Goal: Task Accomplishment & Management: Use online tool/utility

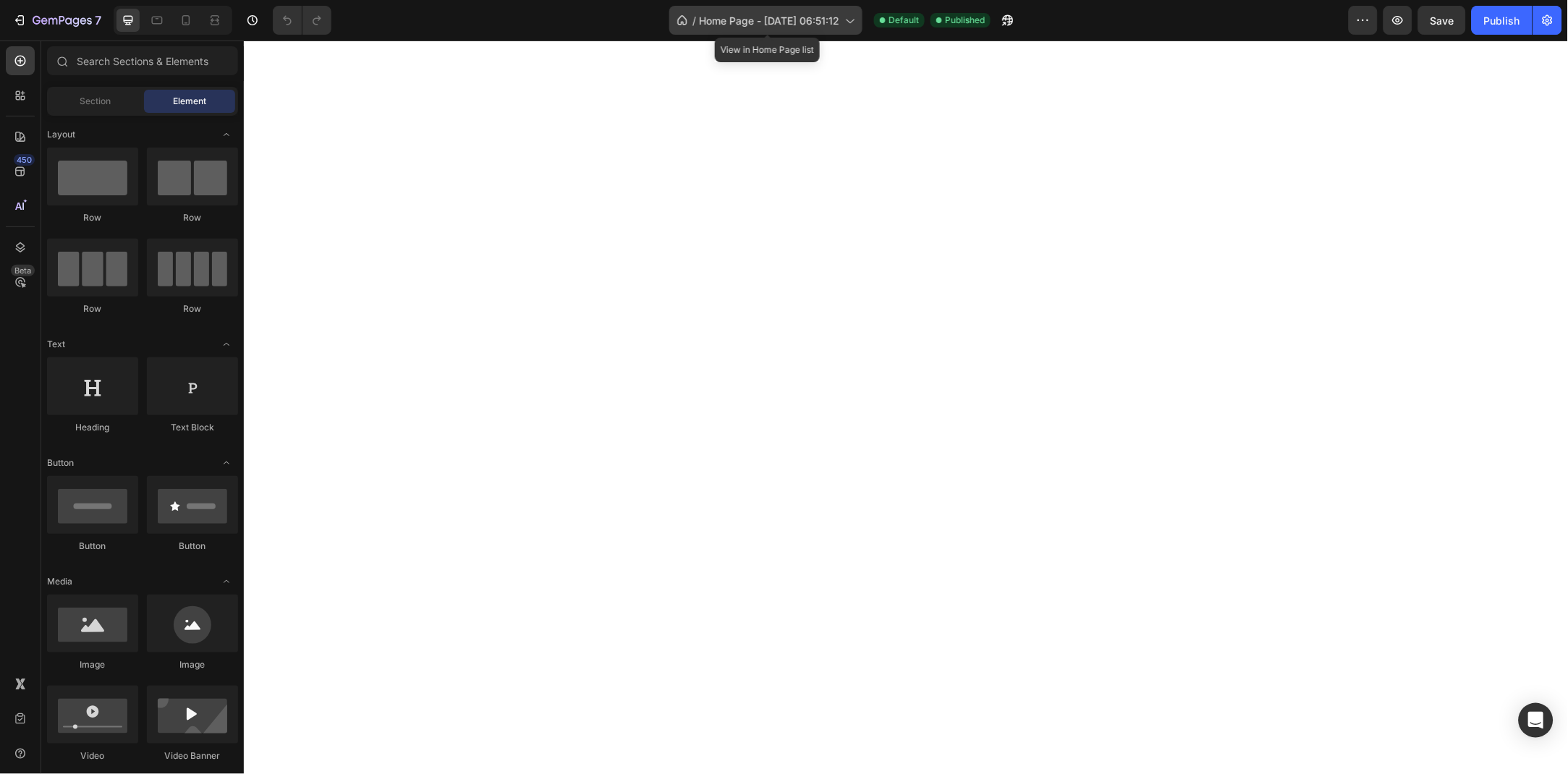
click at [800, 19] on span "Home Page - [DATE] 06:51:12" at bounding box center [769, 20] width 140 height 15
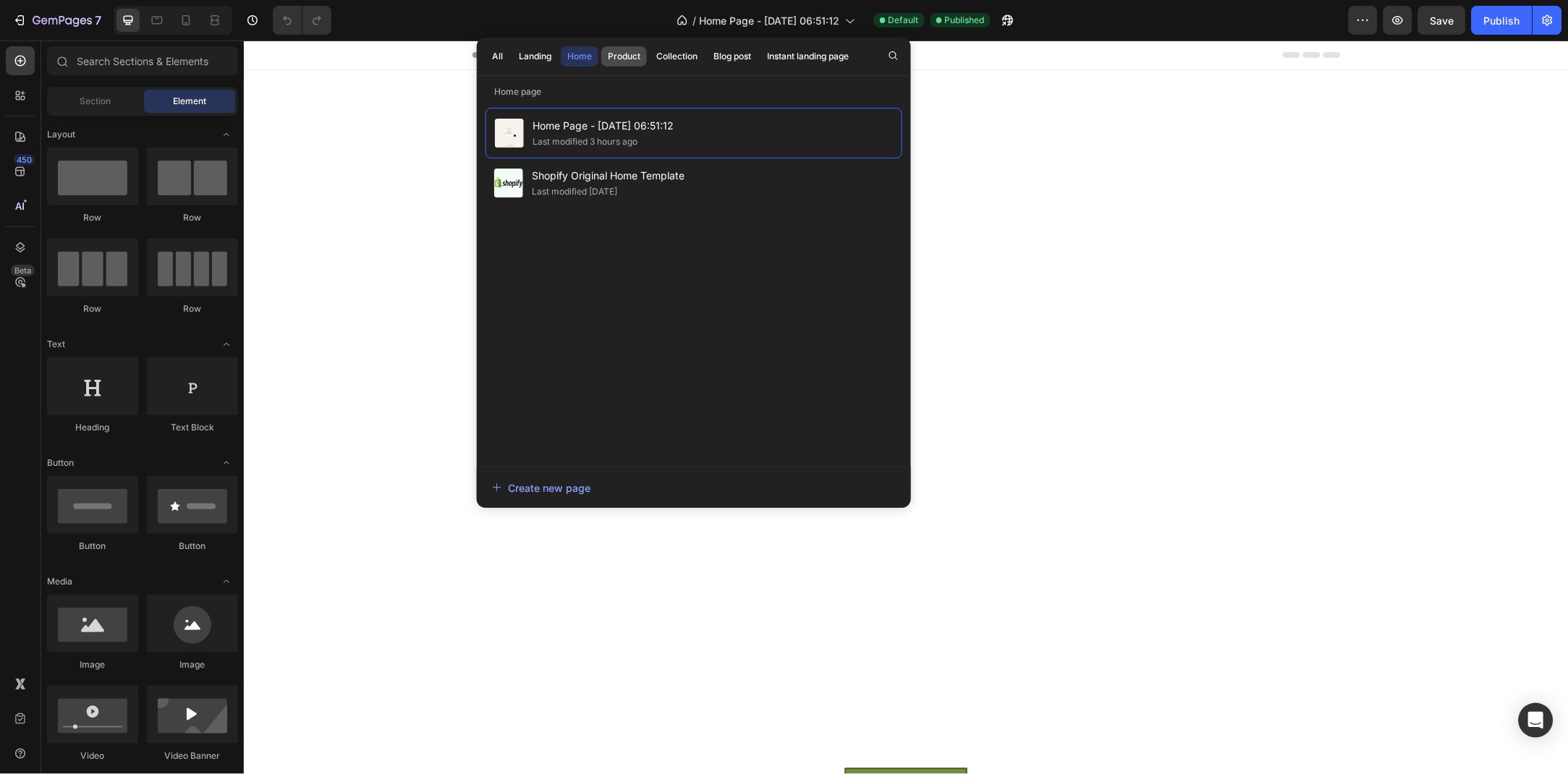
click at [614, 56] on div "Product" at bounding box center [624, 56] width 33 height 13
click at [627, 57] on div "Product" at bounding box center [624, 56] width 33 height 13
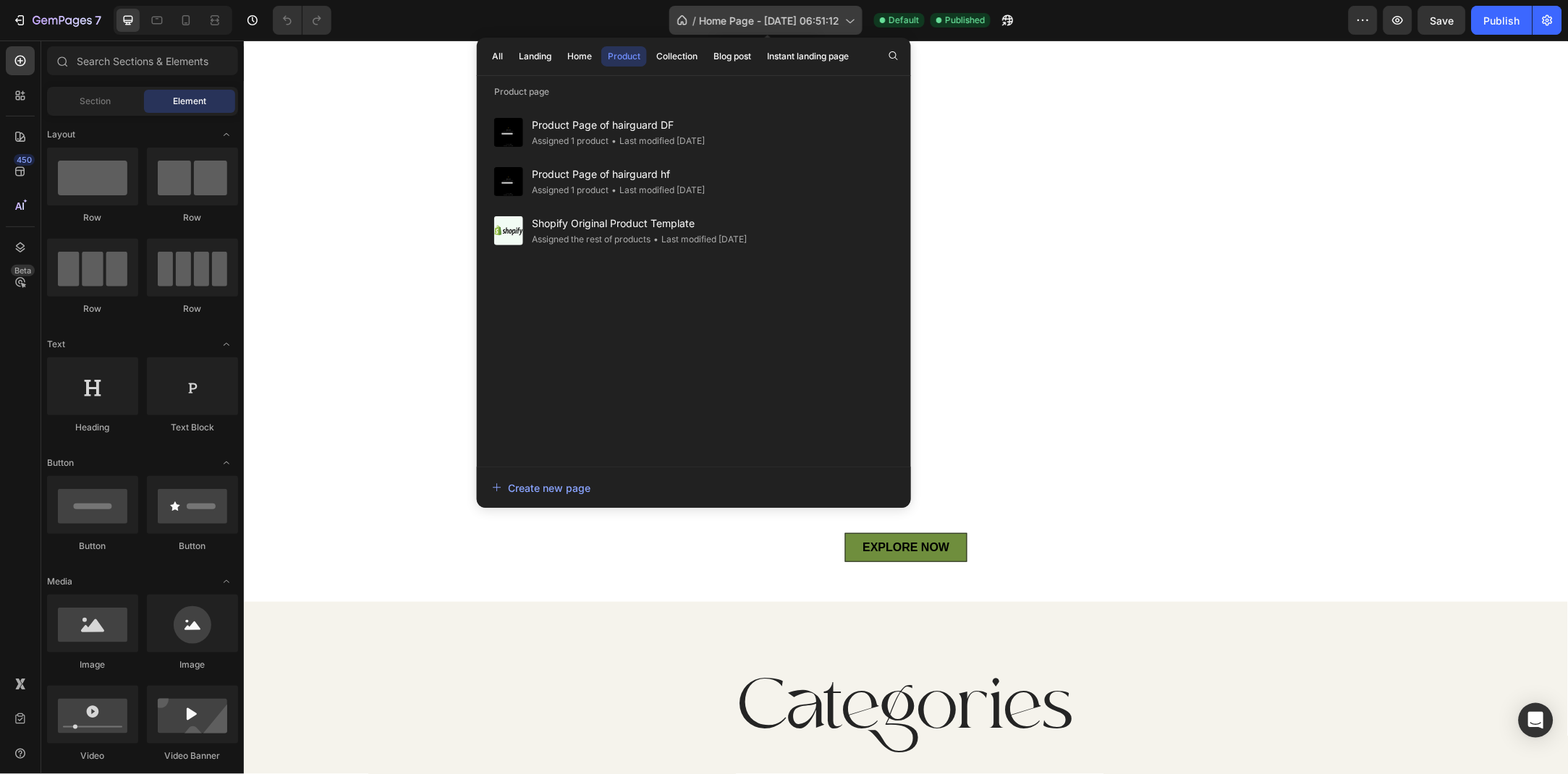
click at [811, 18] on span "Home Page - [DATE] 06:51:12" at bounding box center [769, 20] width 140 height 15
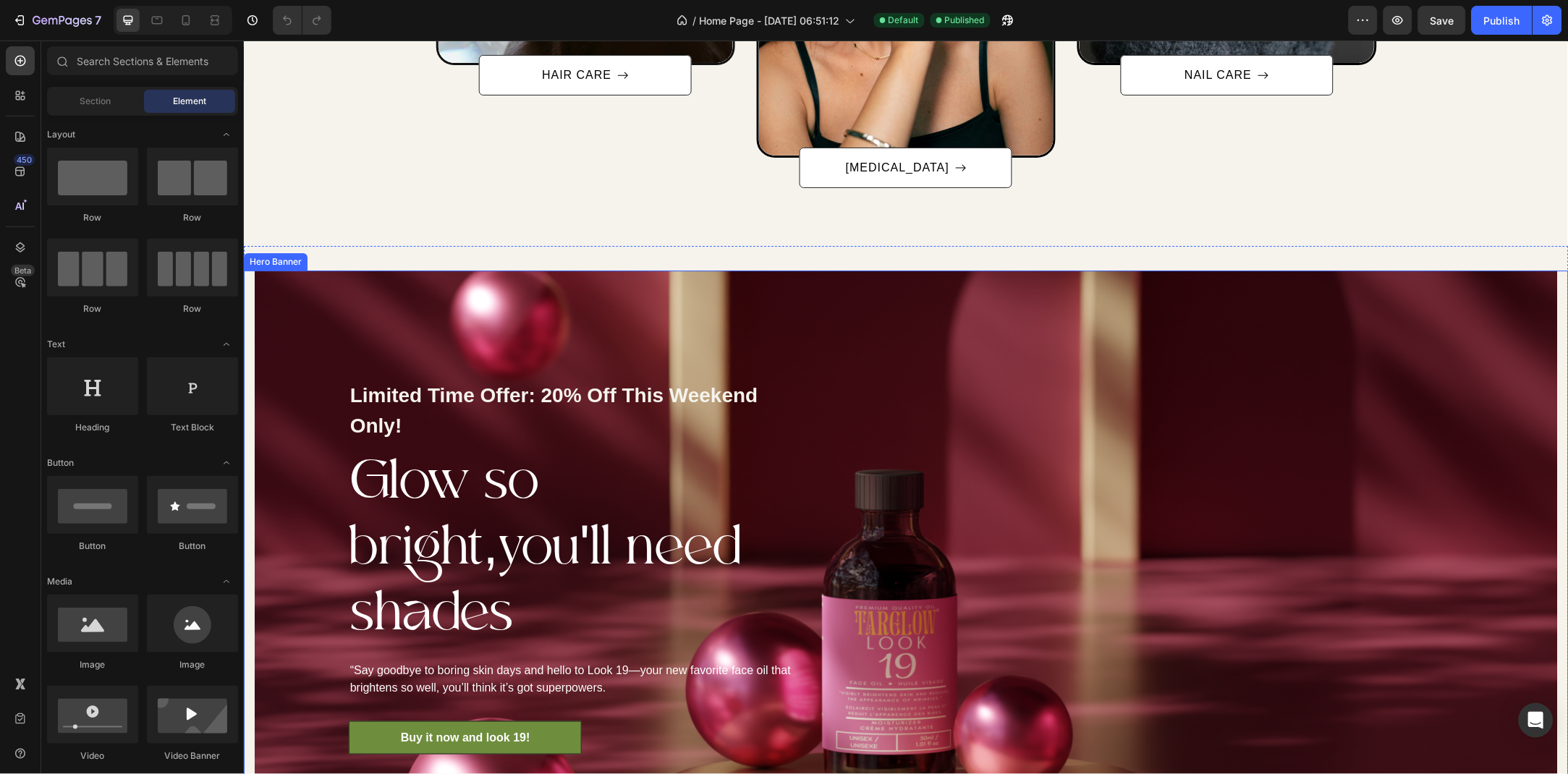
scroll to position [1520, 0]
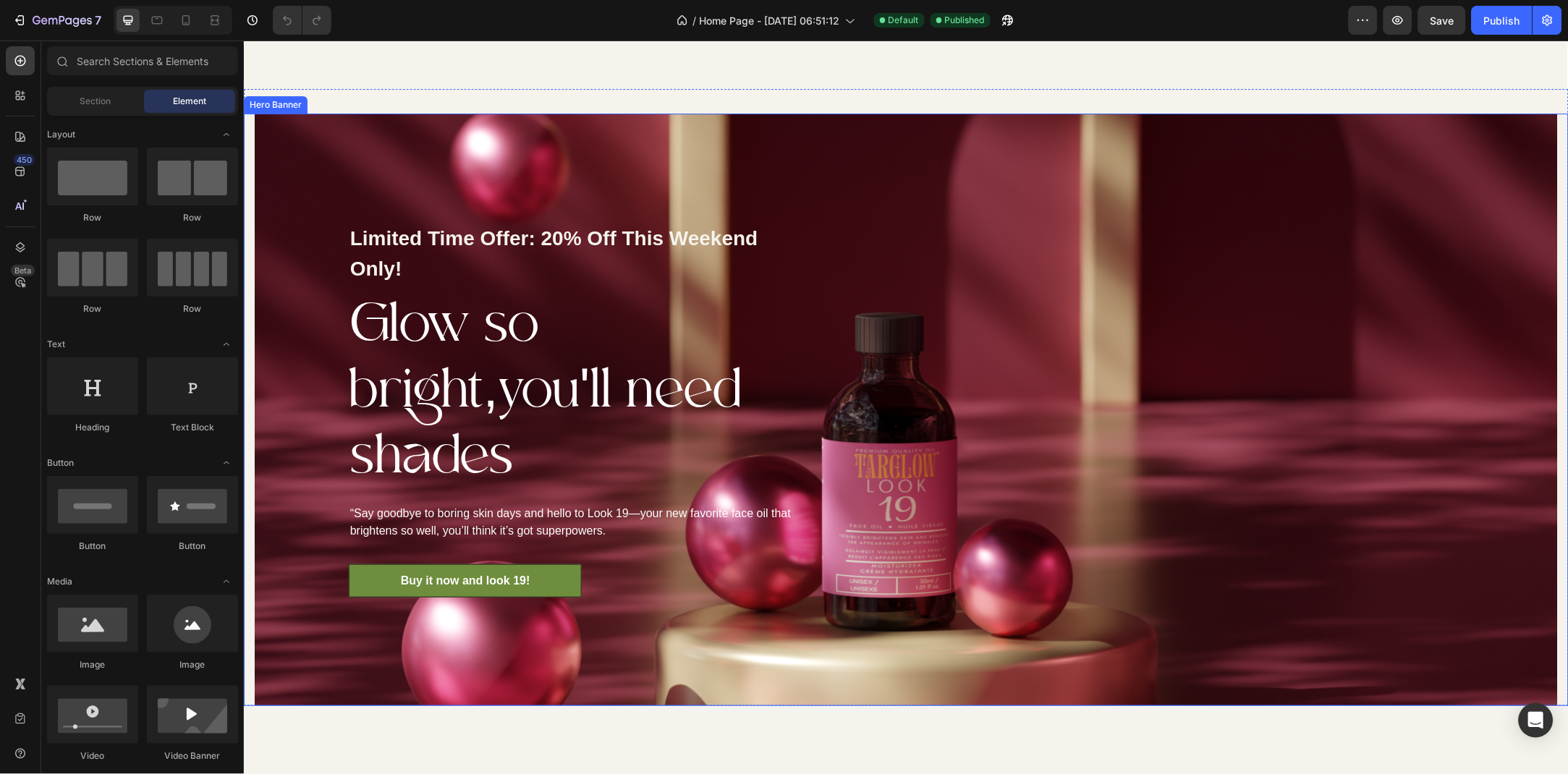
click at [823, 179] on div "Limited Time Offer: 20% Off This Weekend Only! Text block Glow so bright,you'll…" at bounding box center [574, 409] width 641 height 593
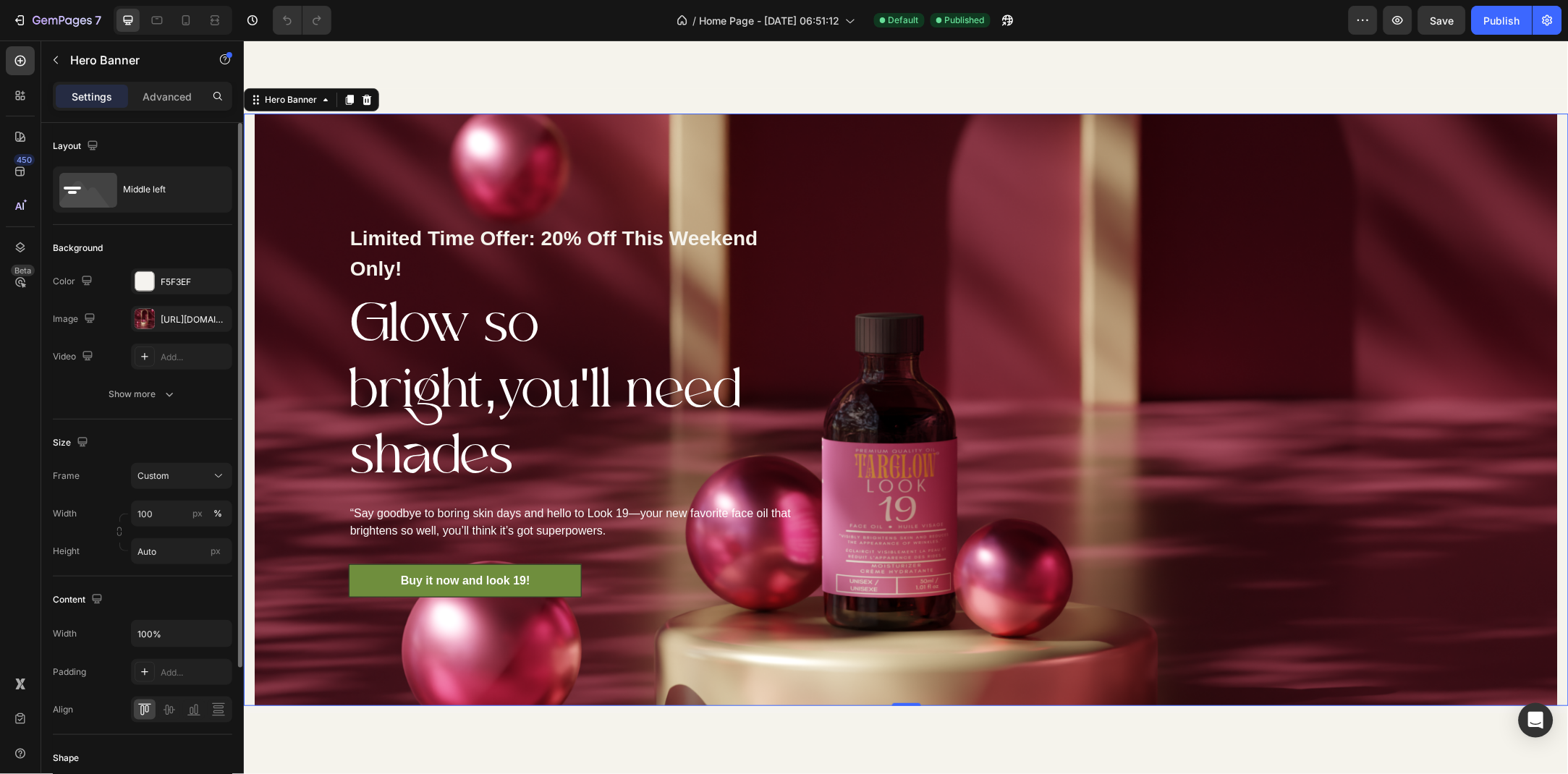
scroll to position [393, 0]
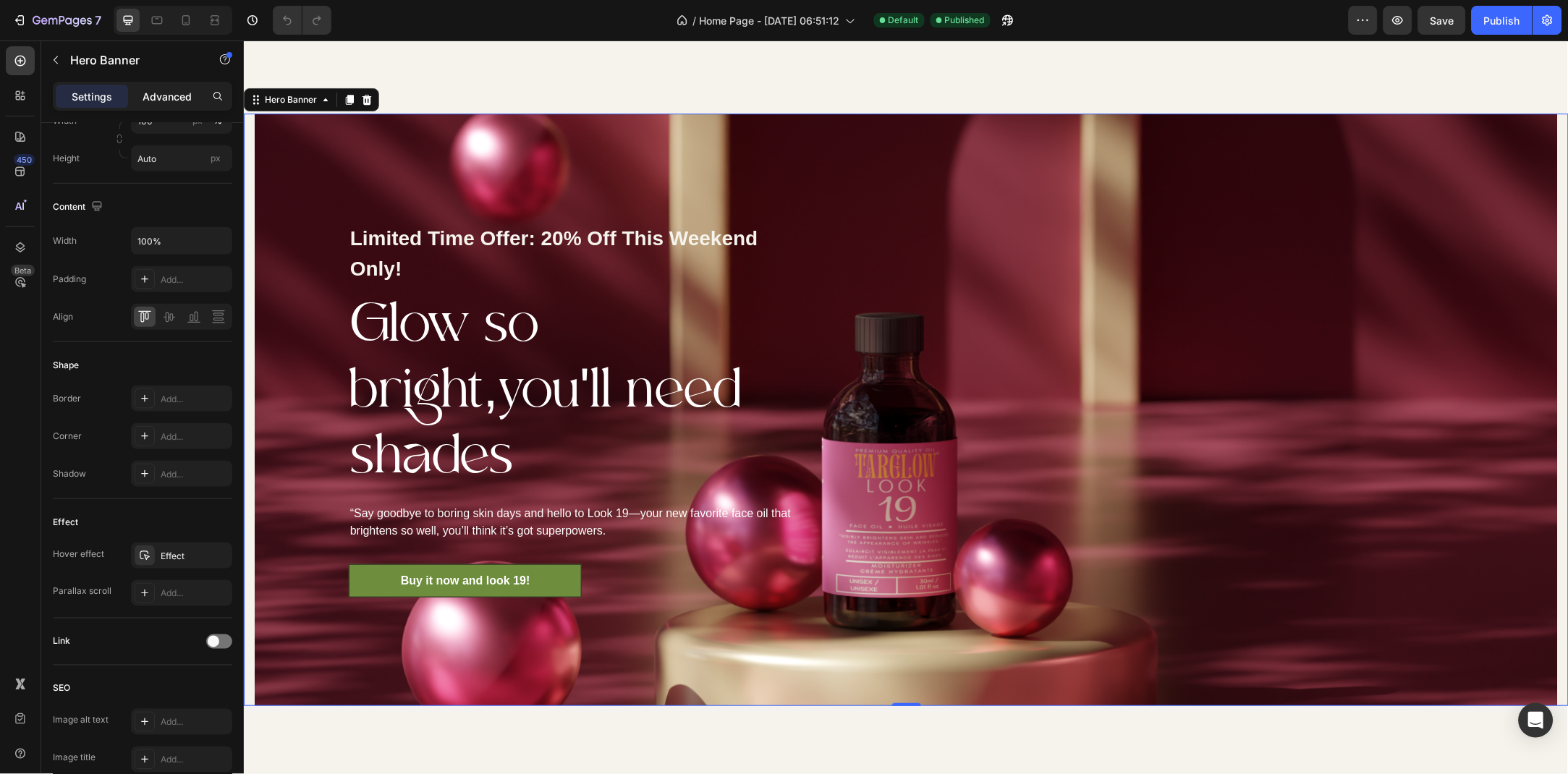
click at [176, 90] on p "Advanced" at bounding box center [167, 96] width 50 height 15
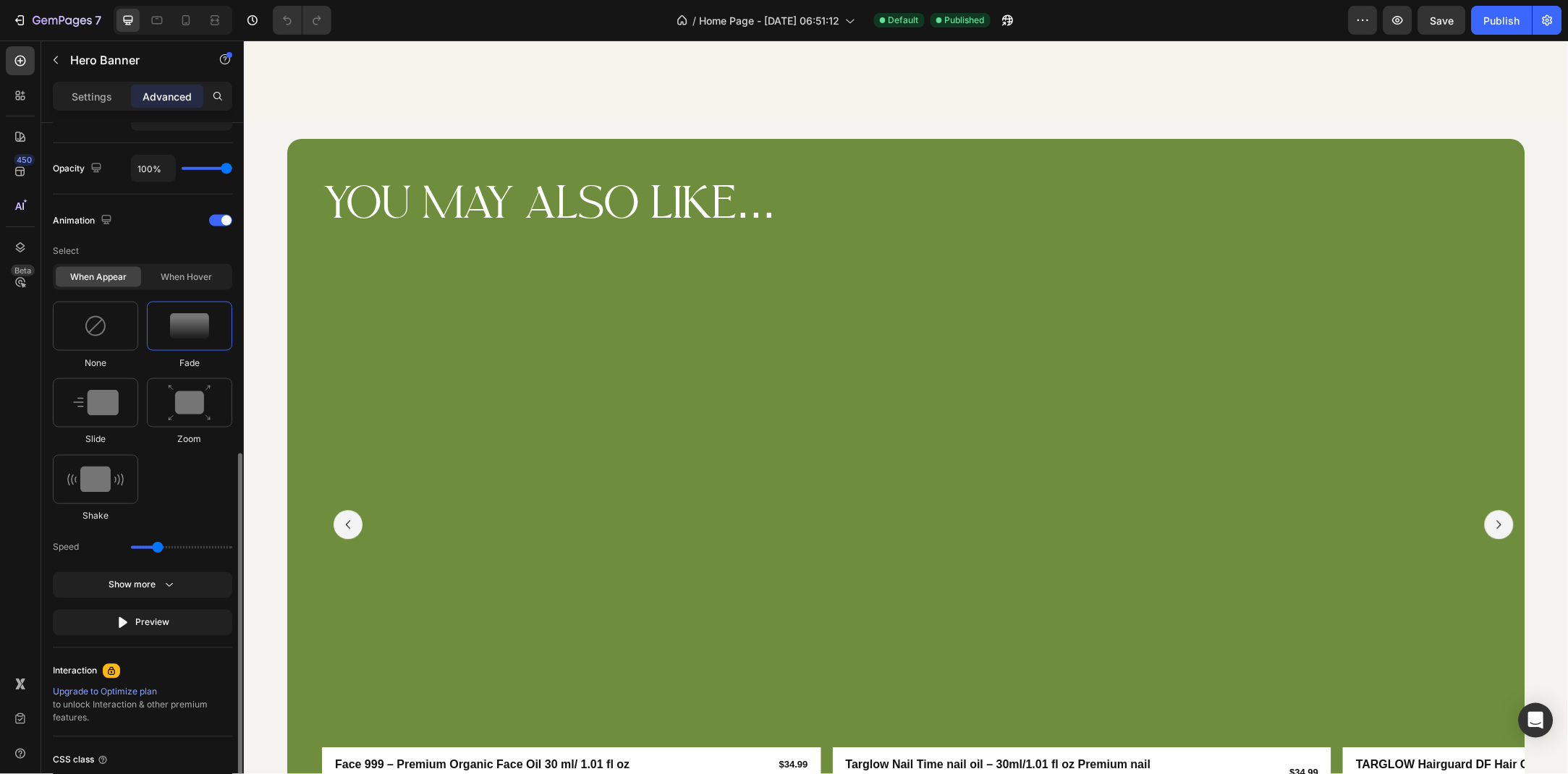
scroll to position [2528, 0]
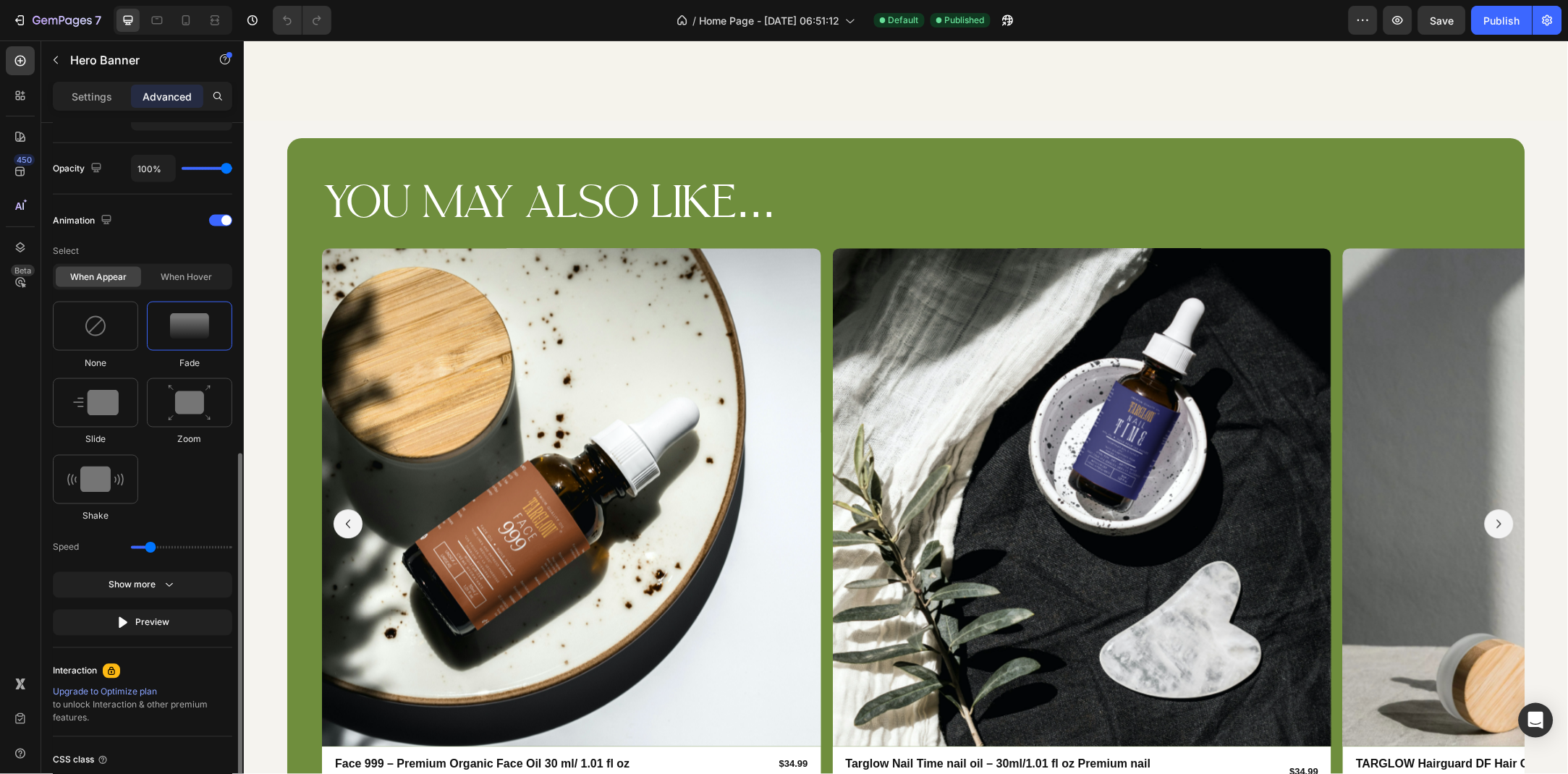
type input "0.9"
click at [151, 549] on input "range" at bounding box center [182, 548] width 102 height 3
click at [191, 610] on button "Show more" at bounding box center [142, 623] width 179 height 26
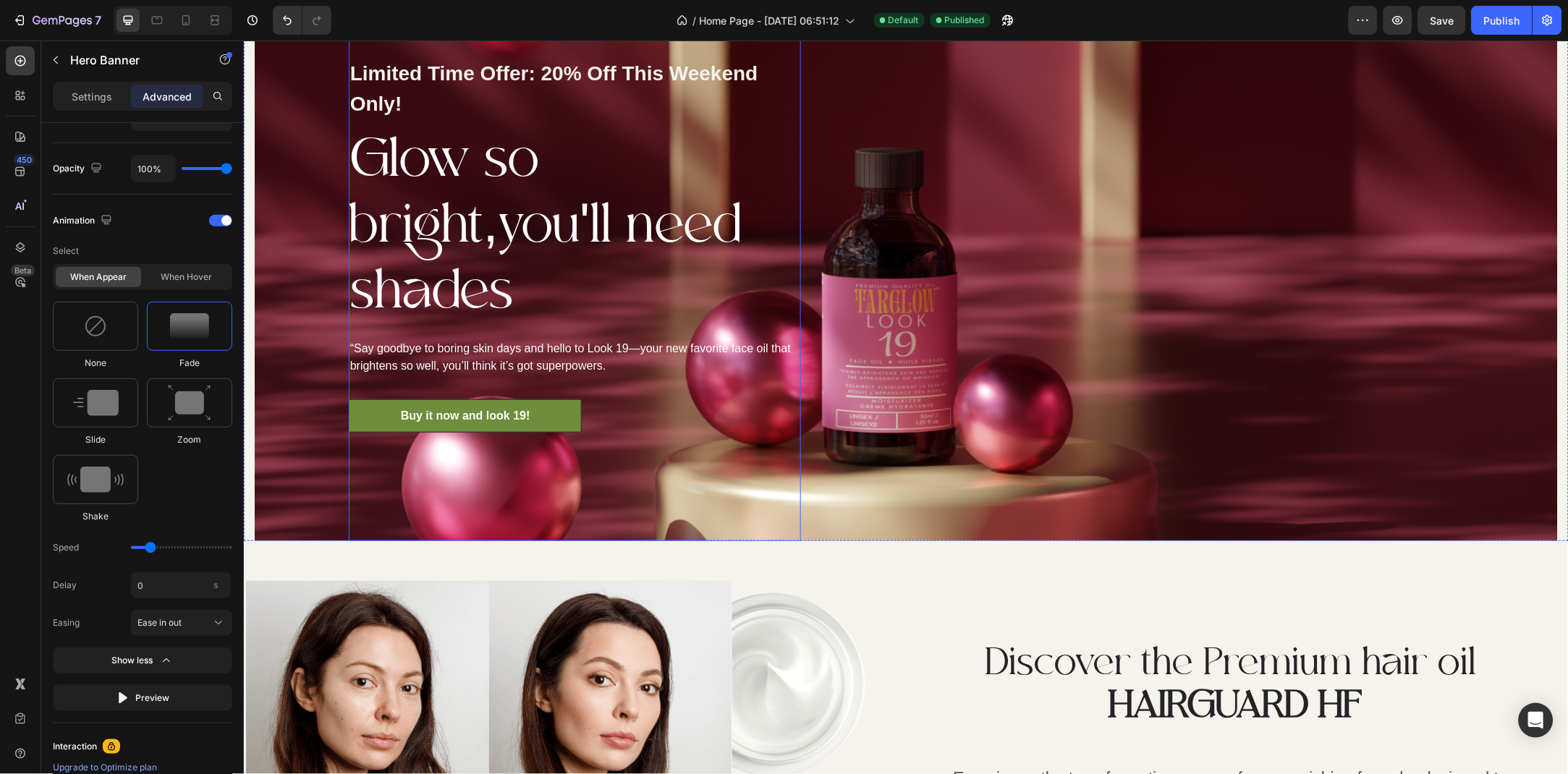
scroll to position [1677, 0]
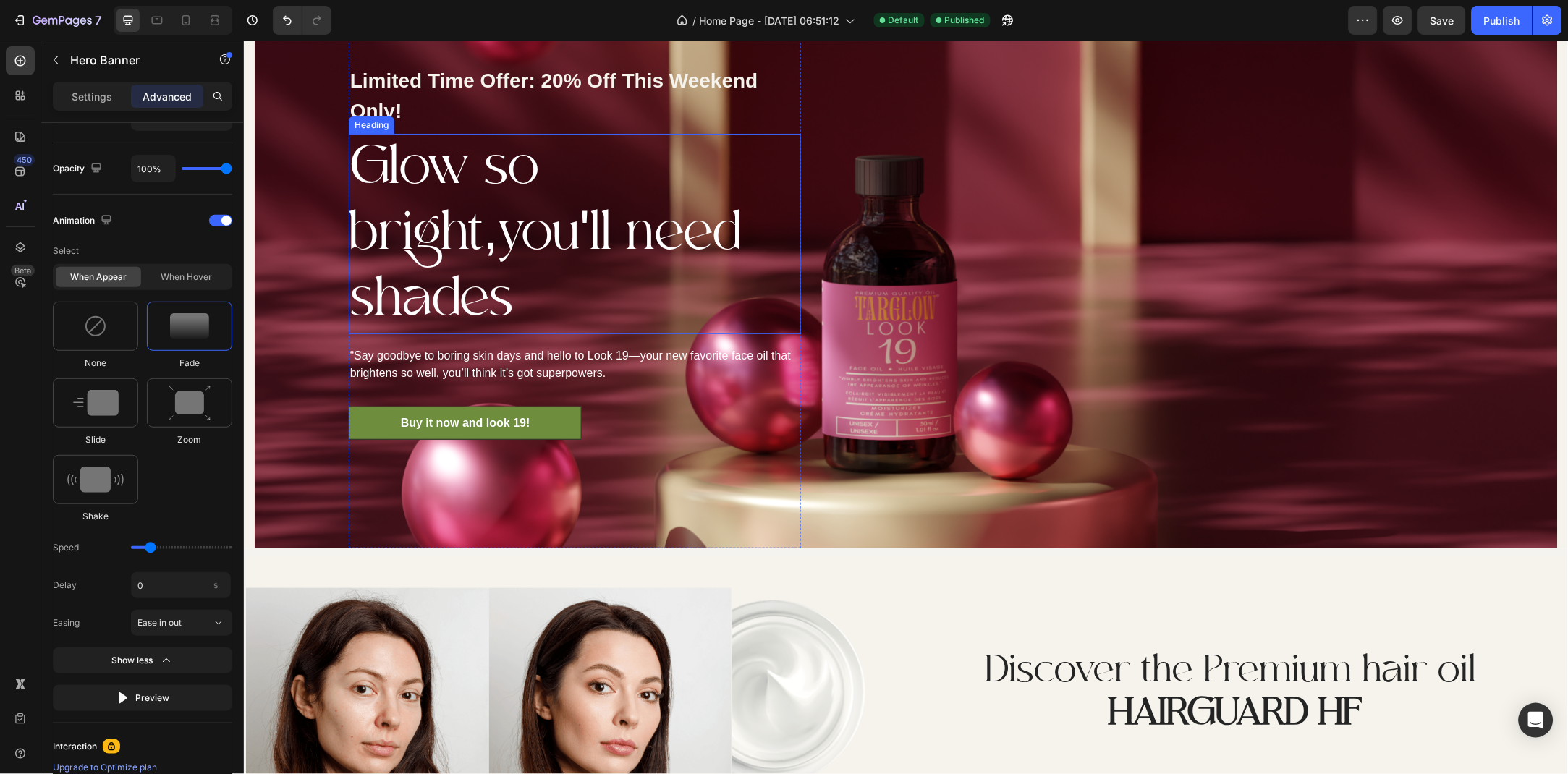
click at [471, 228] on h2 "Glow so bright,you'll need shades" at bounding box center [574, 233] width 452 height 201
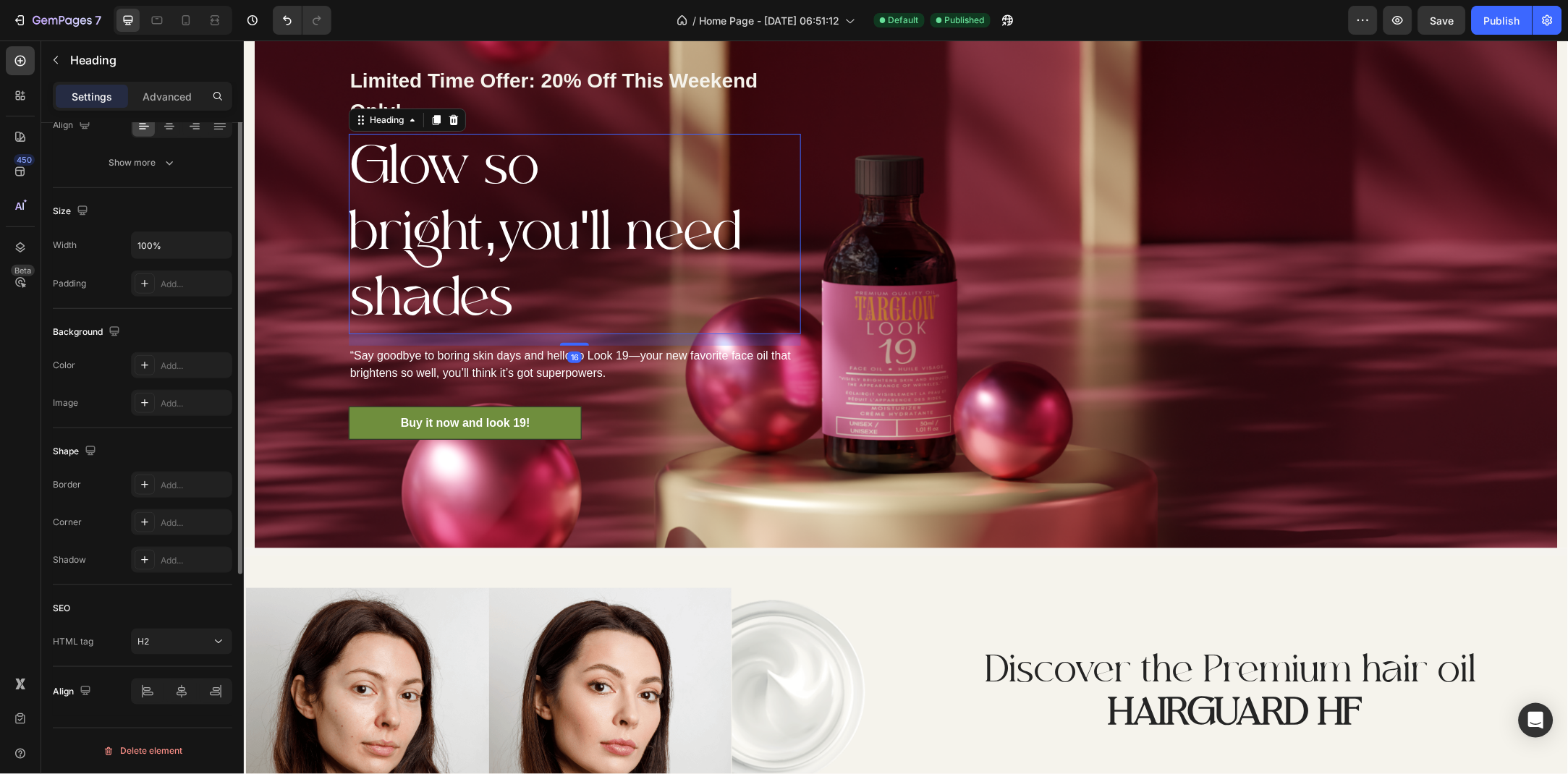
scroll to position [0, 0]
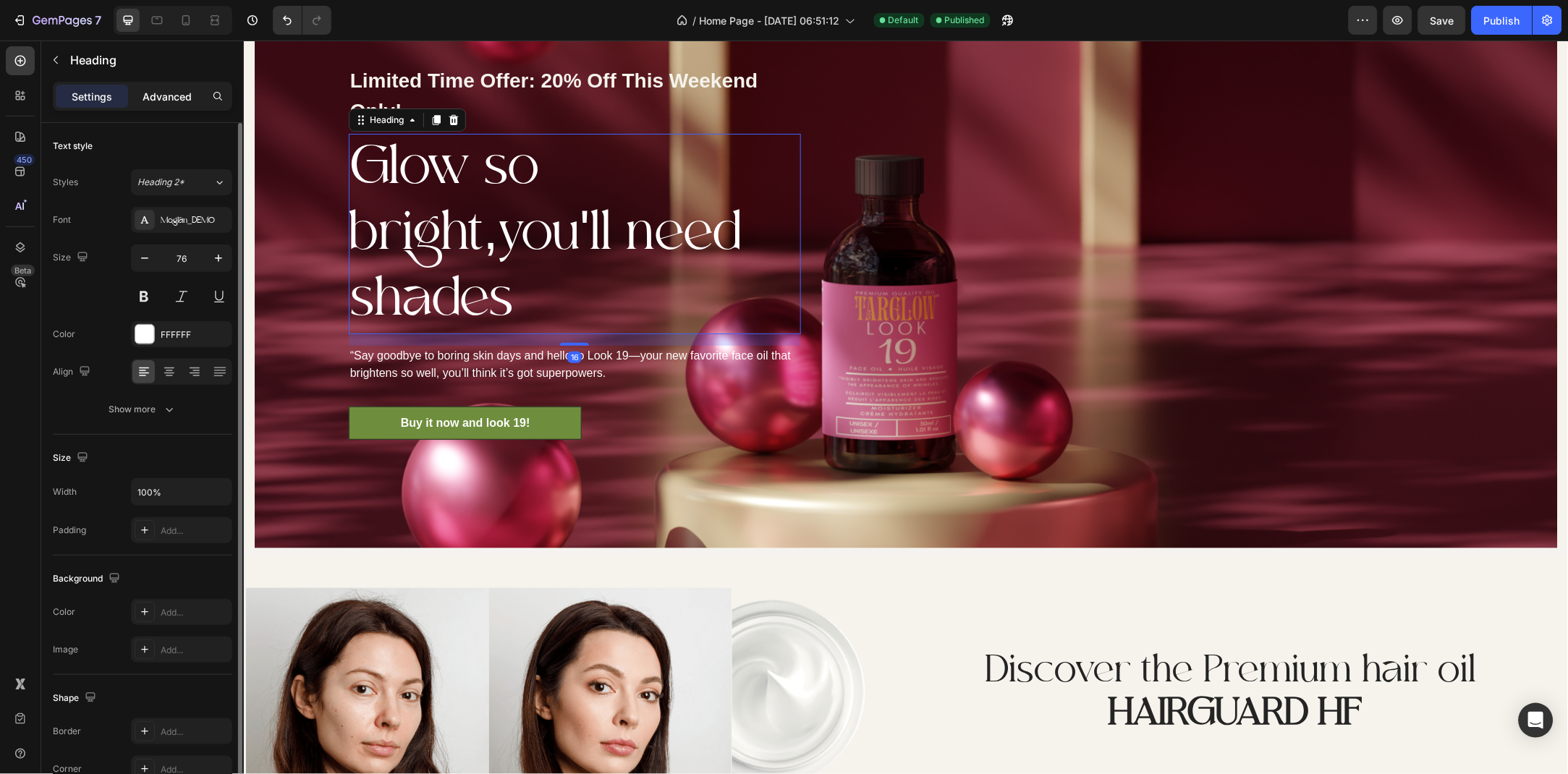
click at [159, 102] on p "Advanced" at bounding box center [167, 96] width 50 height 15
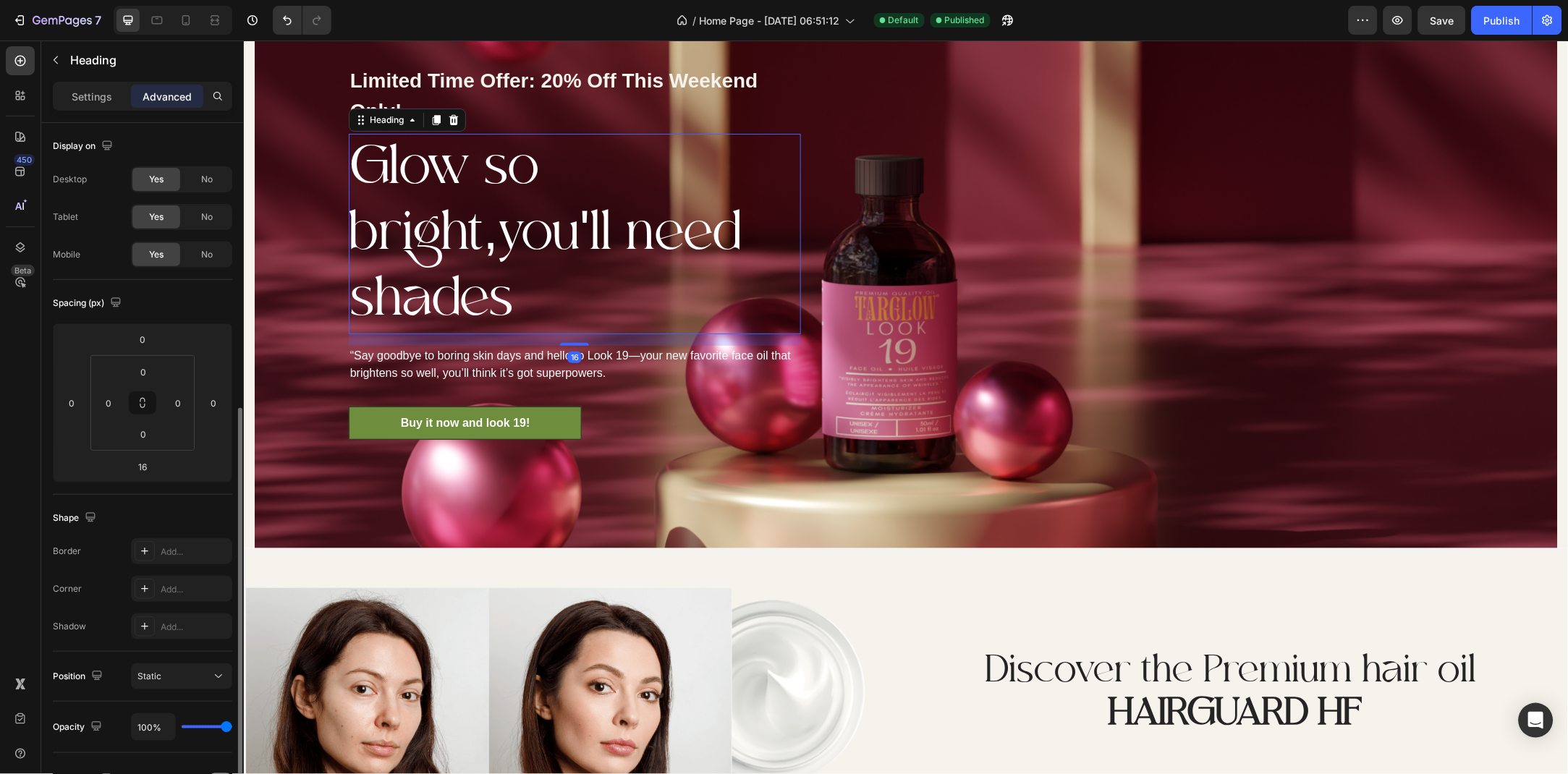
scroll to position [155, 0]
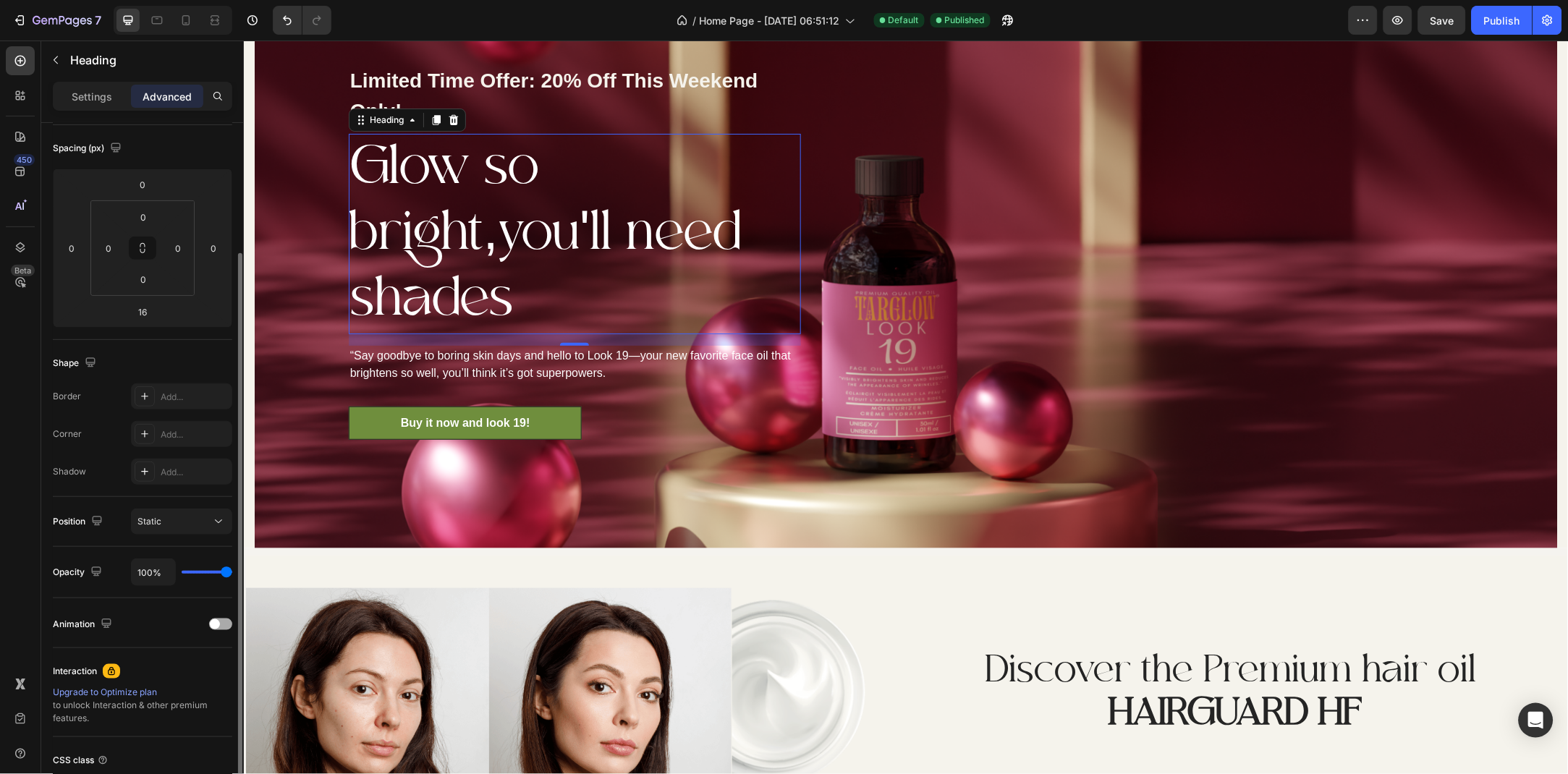
click at [213, 626] on span at bounding box center [214, 624] width 10 height 10
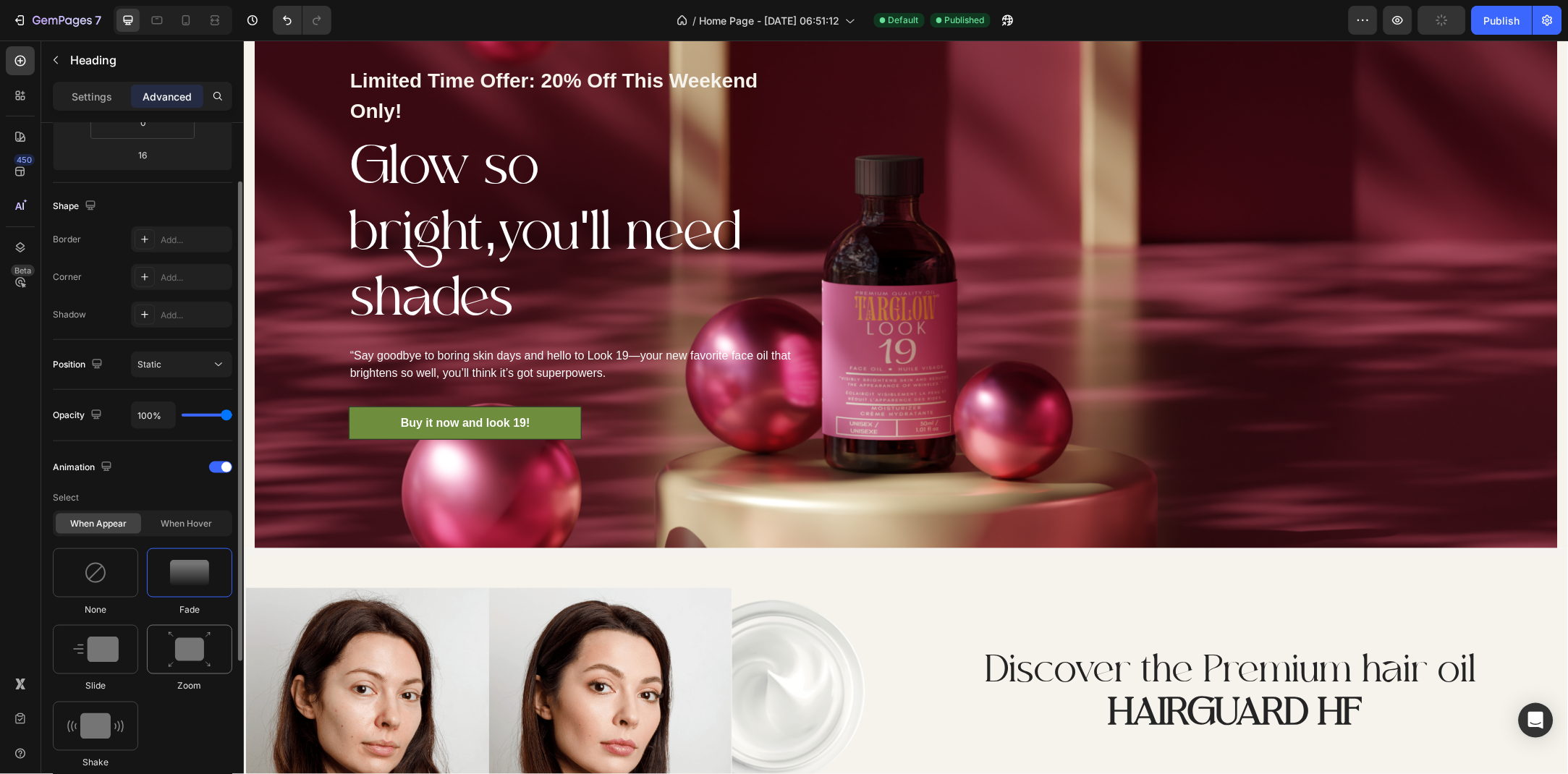
scroll to position [390, 0]
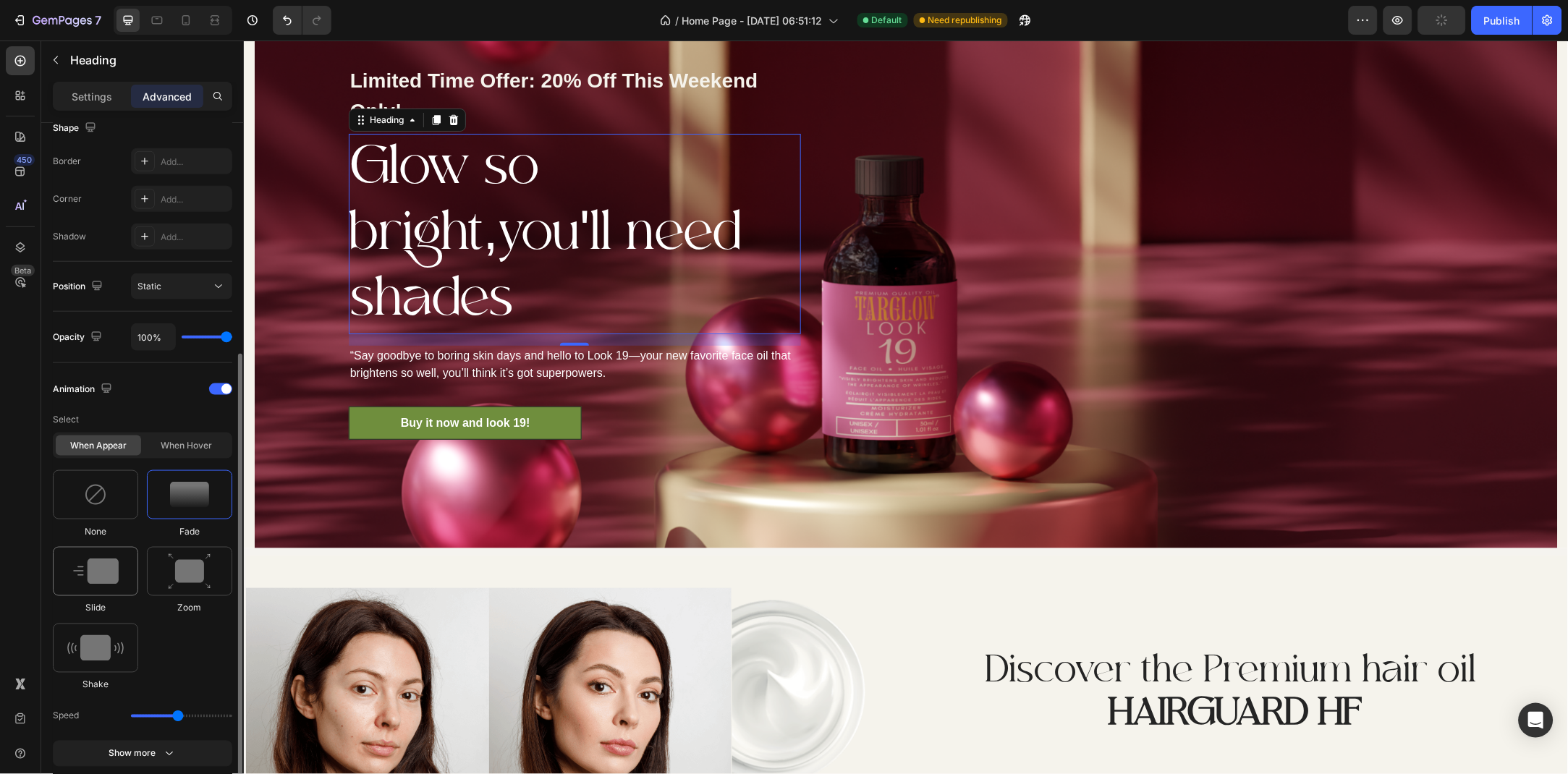
click at [116, 582] on img at bounding box center [95, 571] width 46 height 26
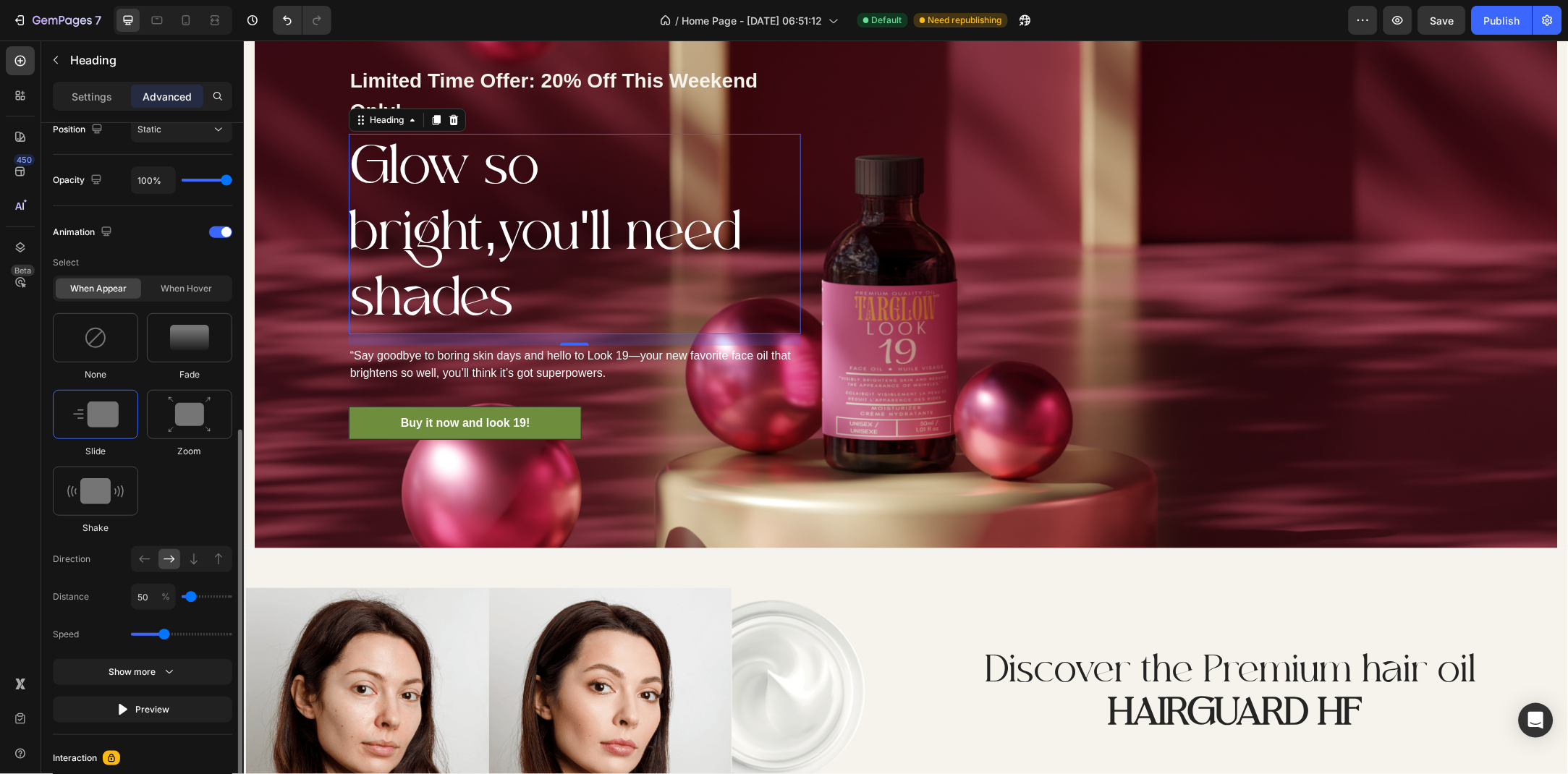
drag, startPoint x: 178, startPoint y: 637, endPoint x: 163, endPoint y: 637, distance: 15.0
type input "1.3"
click at [163, 636] on input "range" at bounding box center [182, 635] width 102 height 3
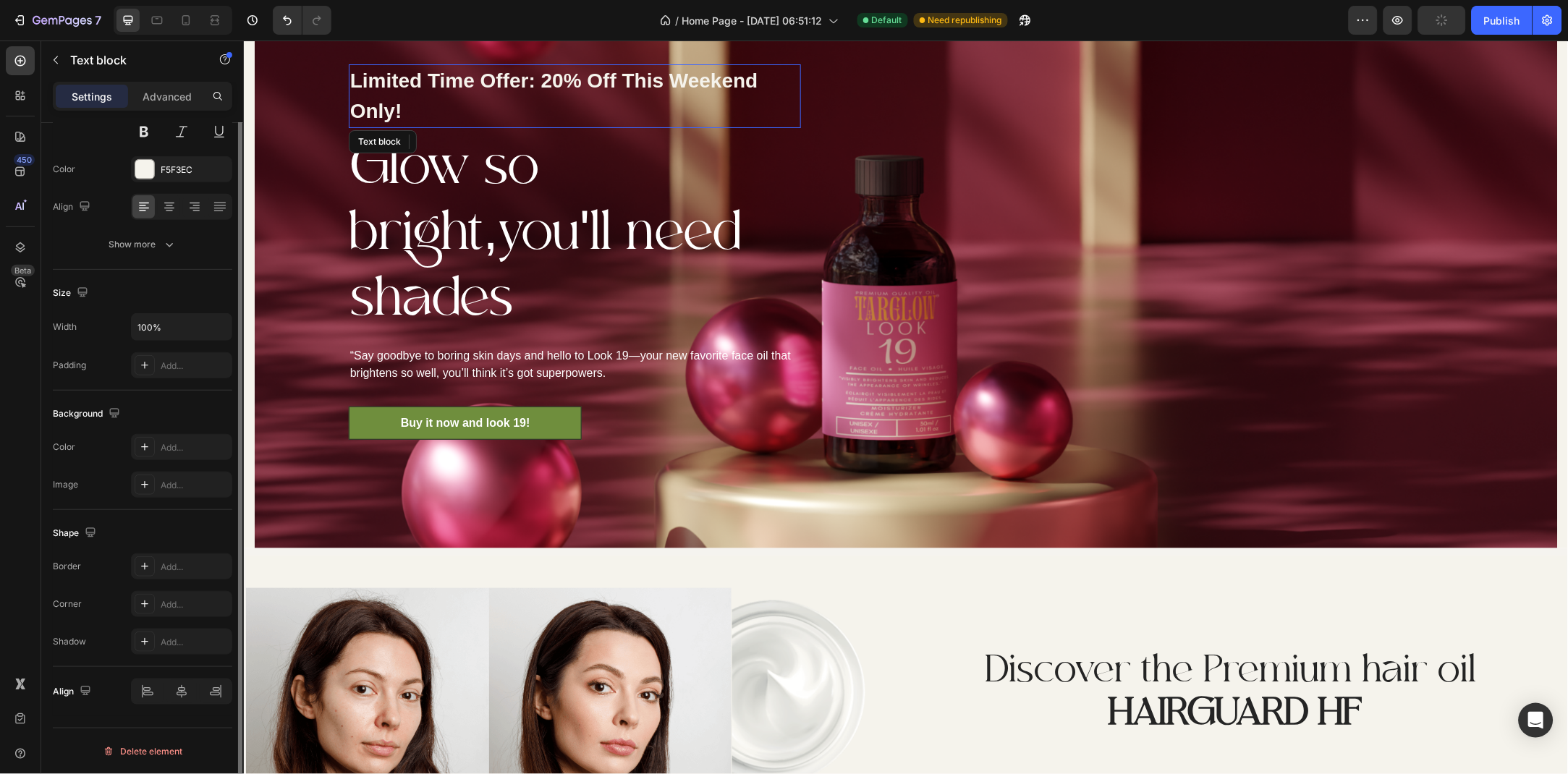
click at [551, 80] on div "Limited Time Offer: 20% Off This Weekend Only!" at bounding box center [574, 96] width 452 height 64
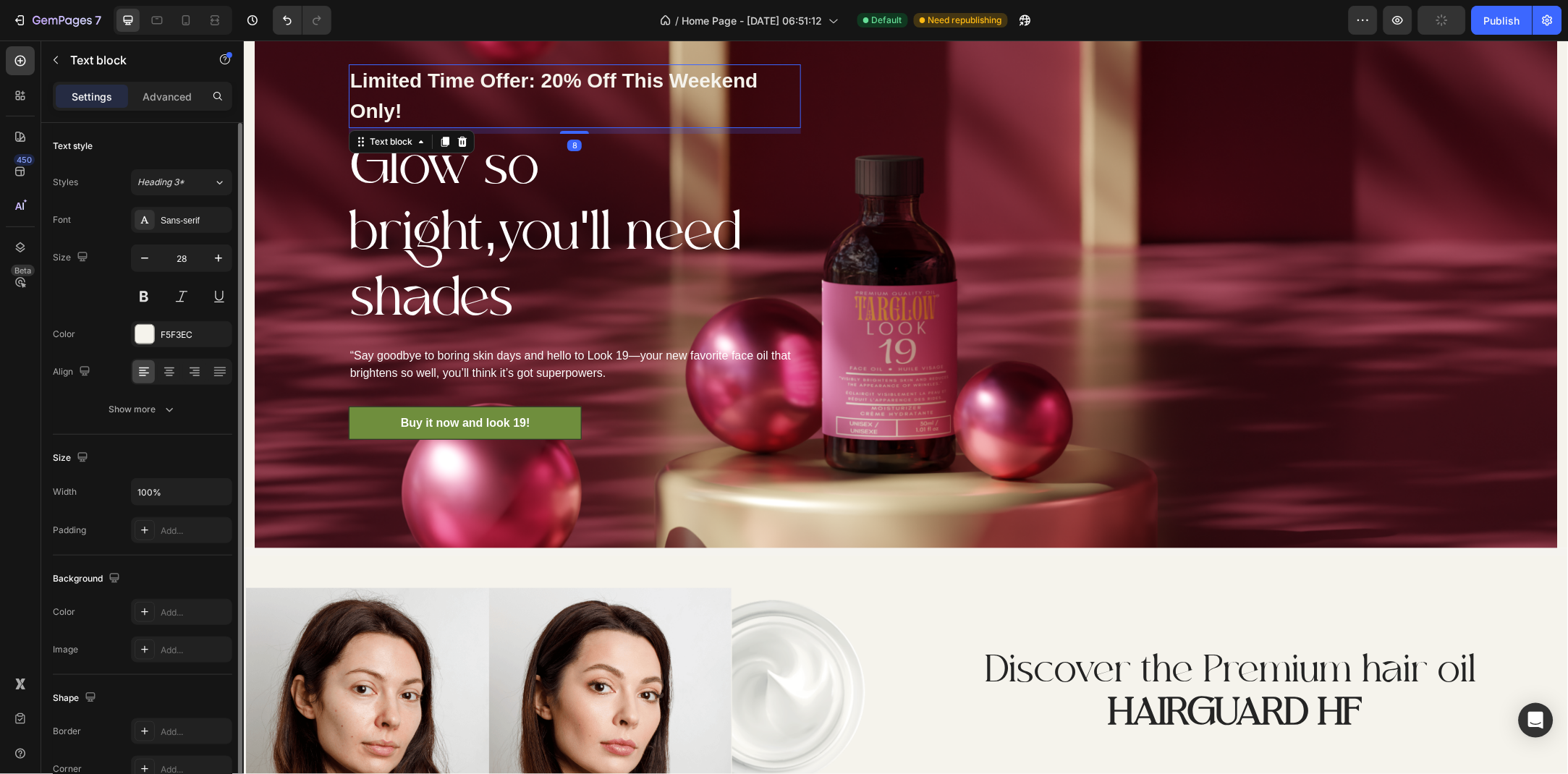
click at [169, 100] on p "Advanced" at bounding box center [167, 96] width 50 height 15
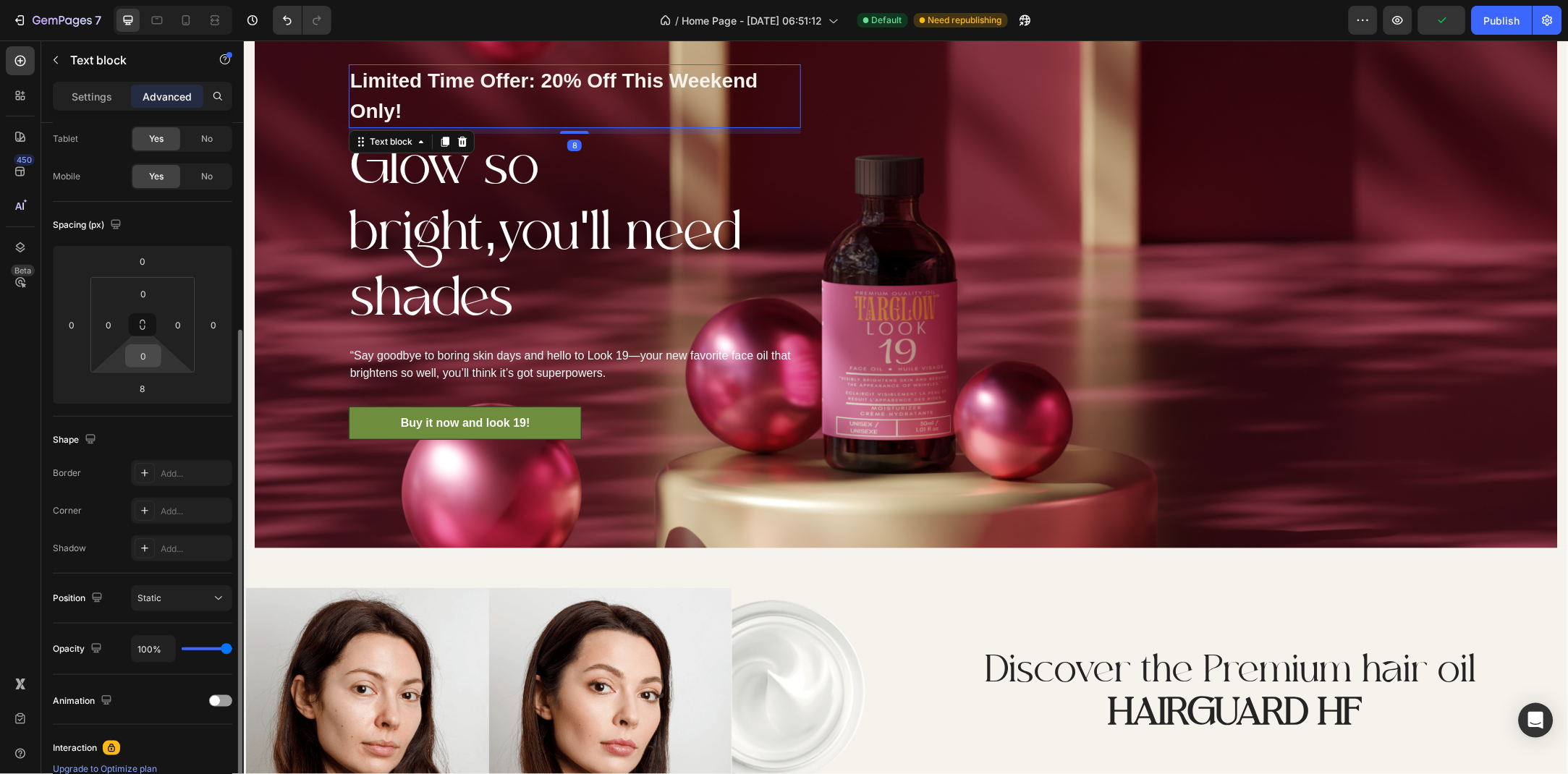
scroll to position [155, 0]
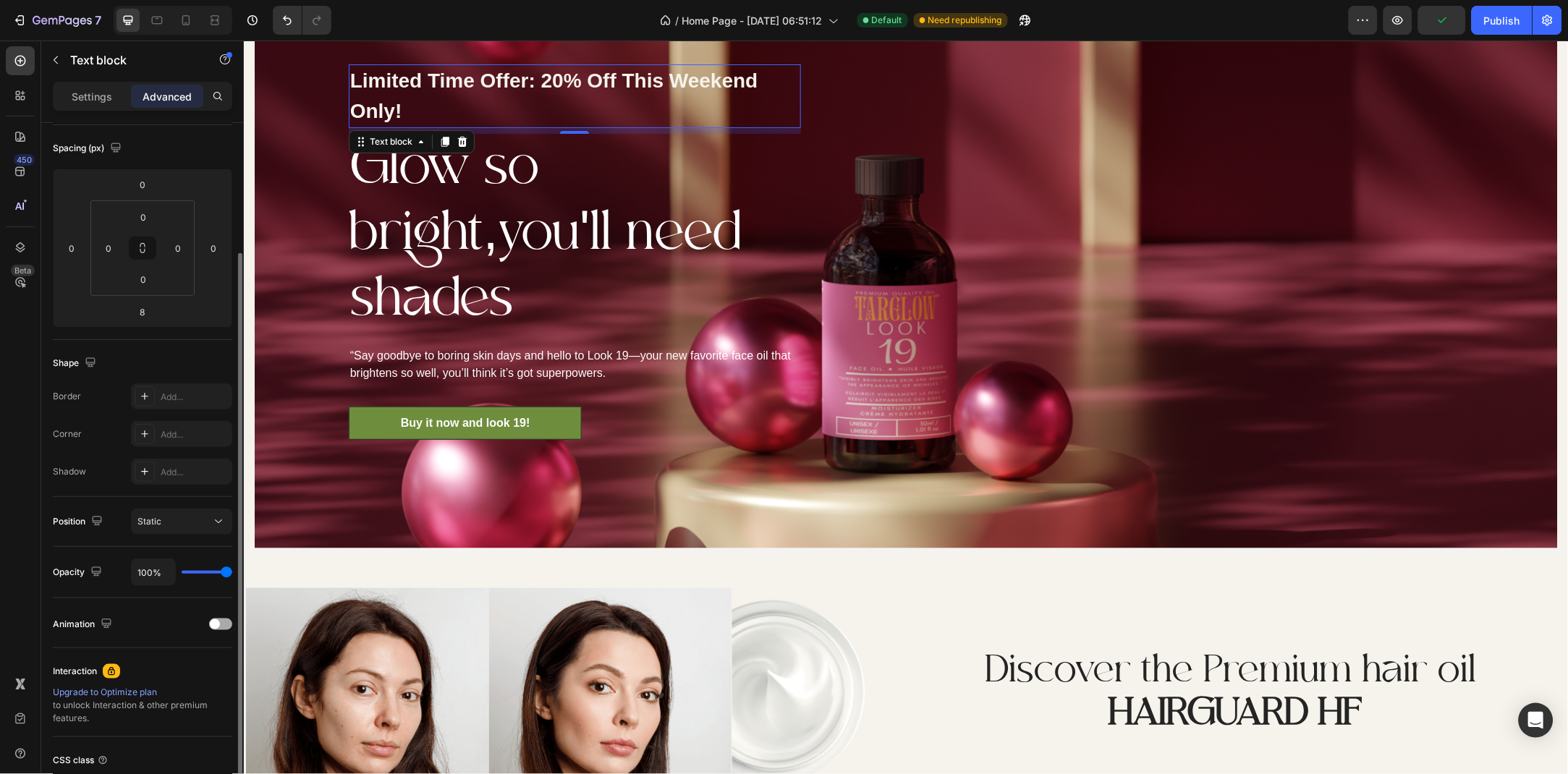
click at [217, 624] on span at bounding box center [214, 624] width 10 height 10
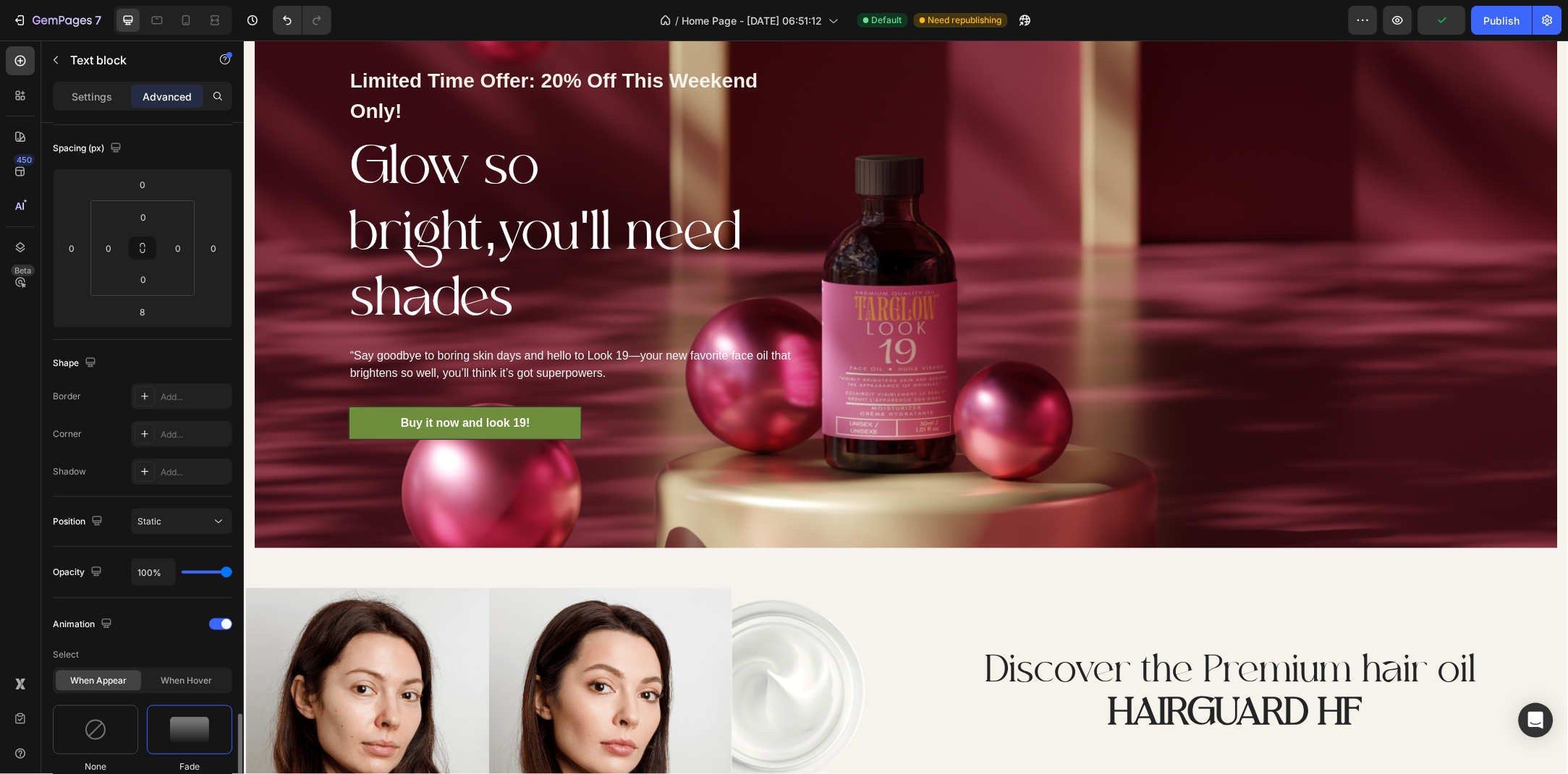
scroll to position [469, 0]
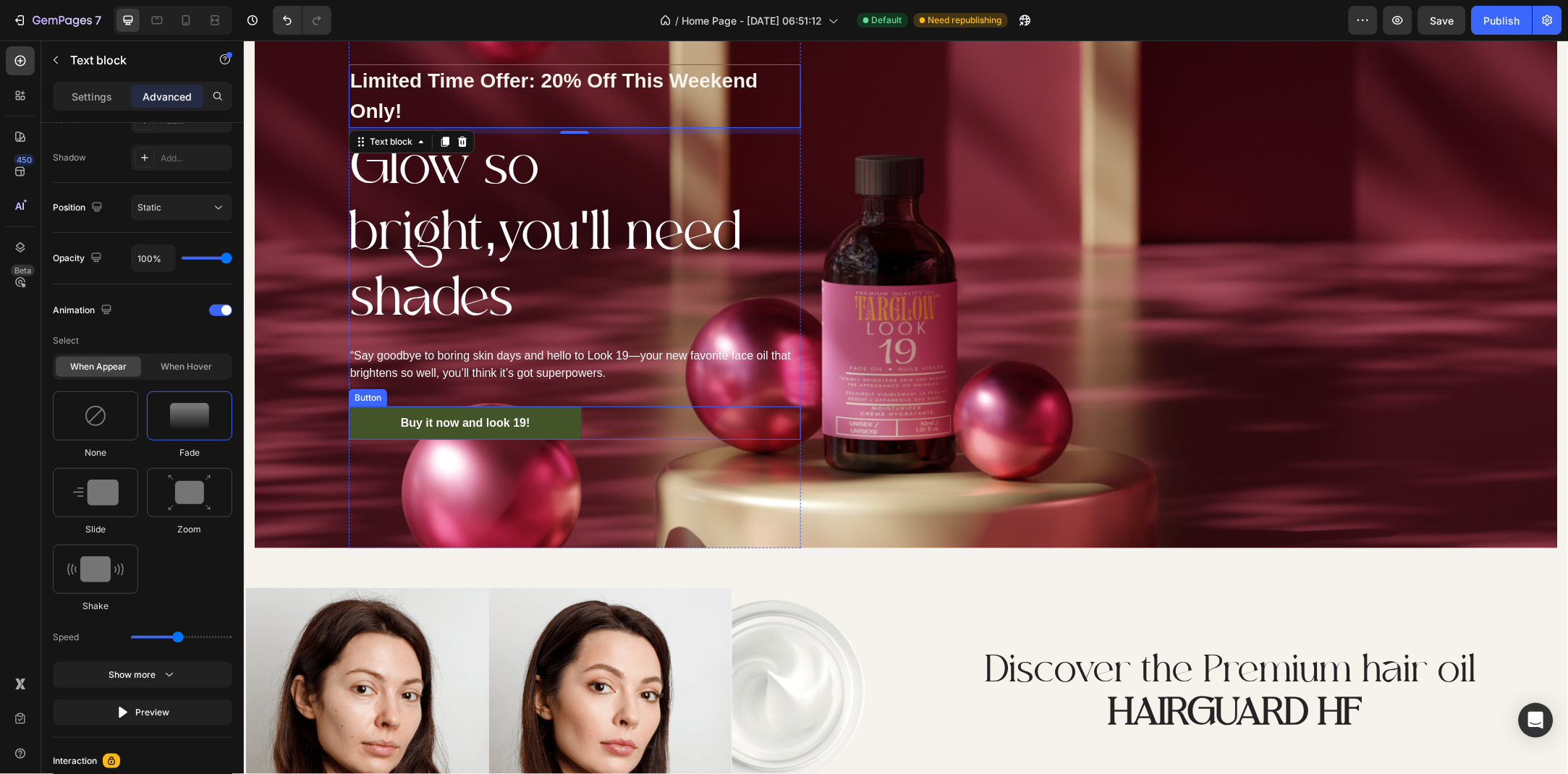
click at [372, 405] on link "Buy it now and look 19!" at bounding box center [465, 422] width 234 height 34
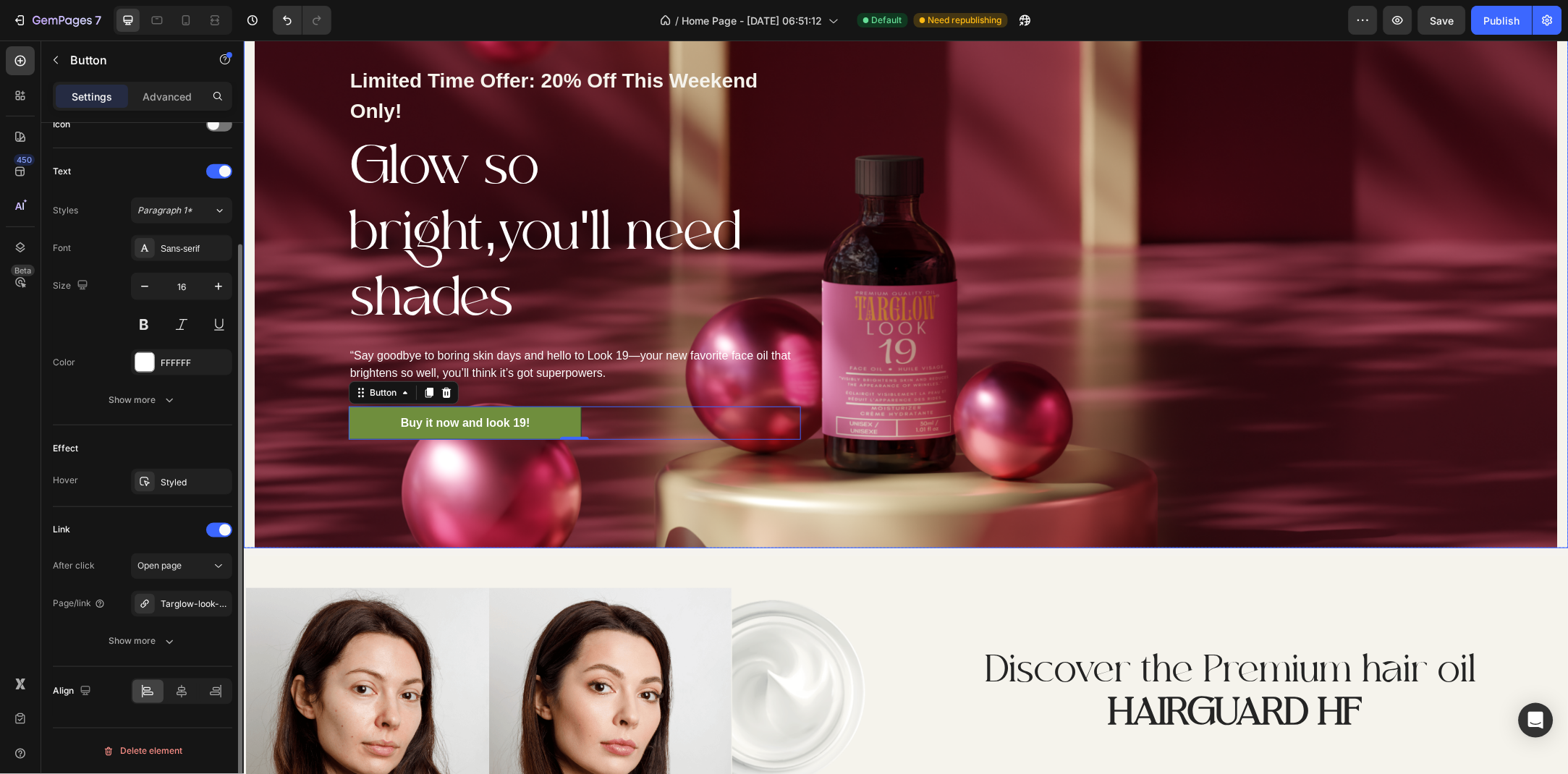
scroll to position [0, 0]
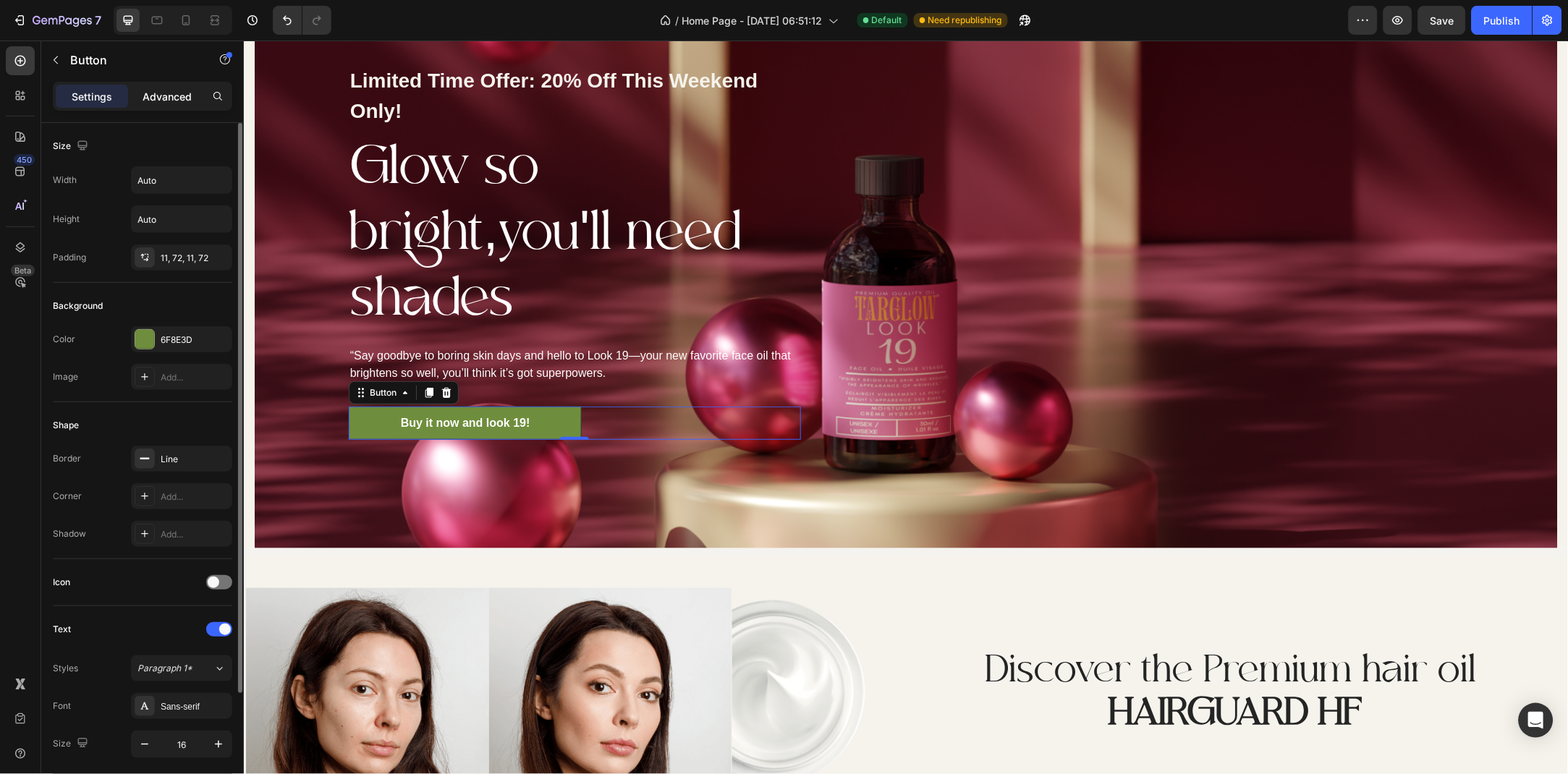
click at [157, 97] on p "Advanced" at bounding box center [167, 96] width 50 height 15
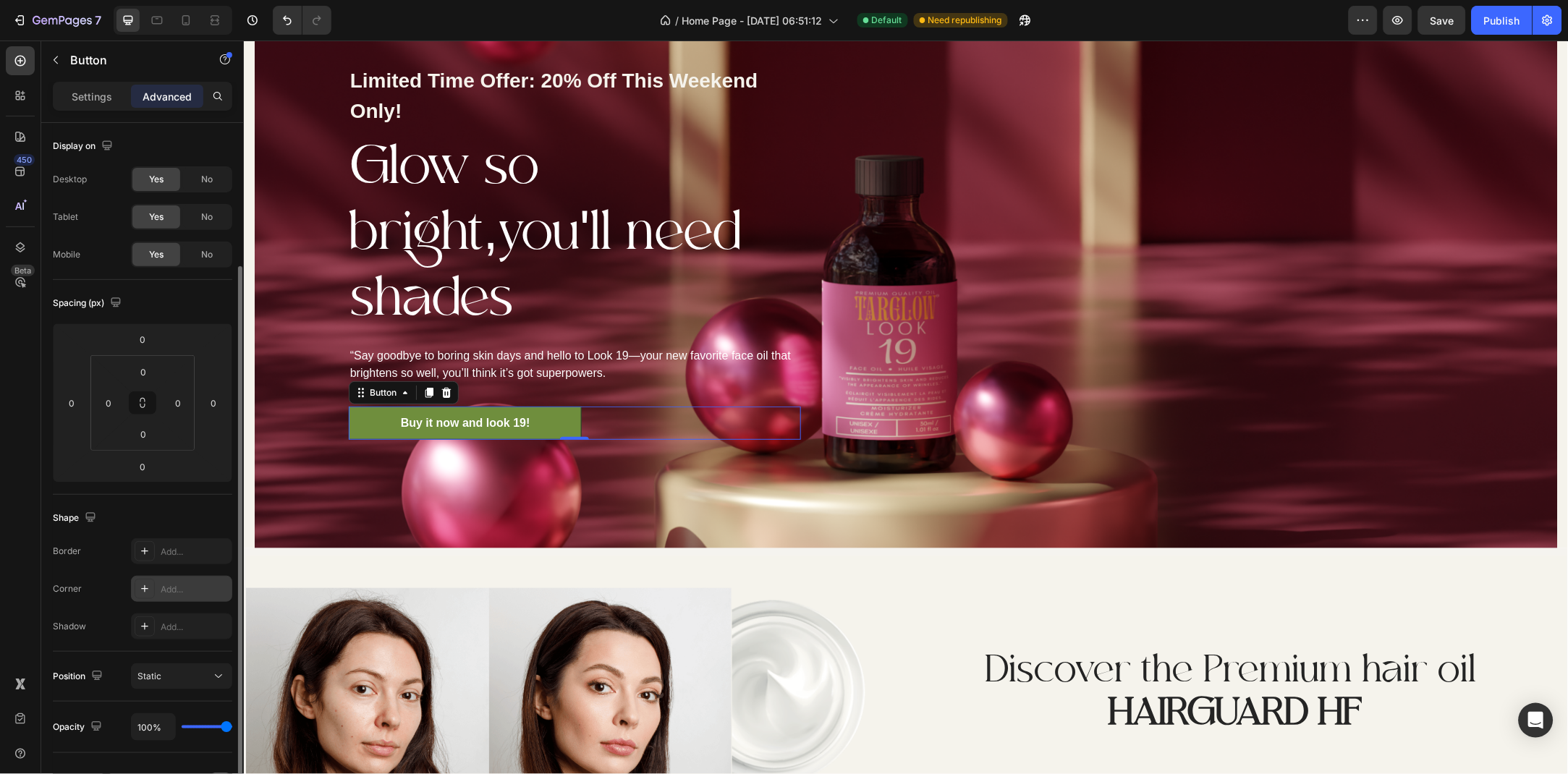
scroll to position [155, 0]
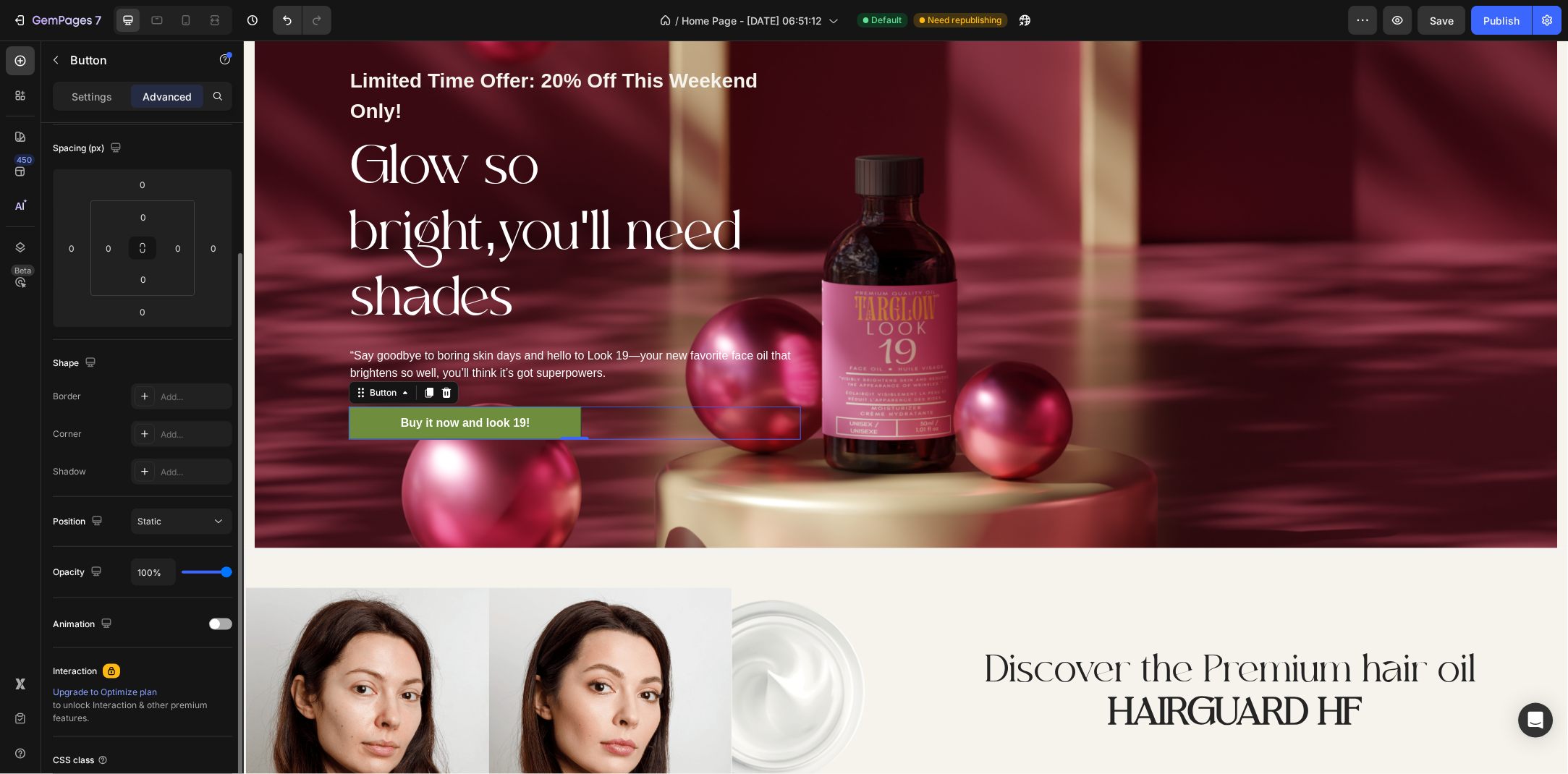
click at [216, 617] on div "Animation" at bounding box center [142, 624] width 179 height 23
click at [221, 628] on div at bounding box center [220, 624] width 23 height 11
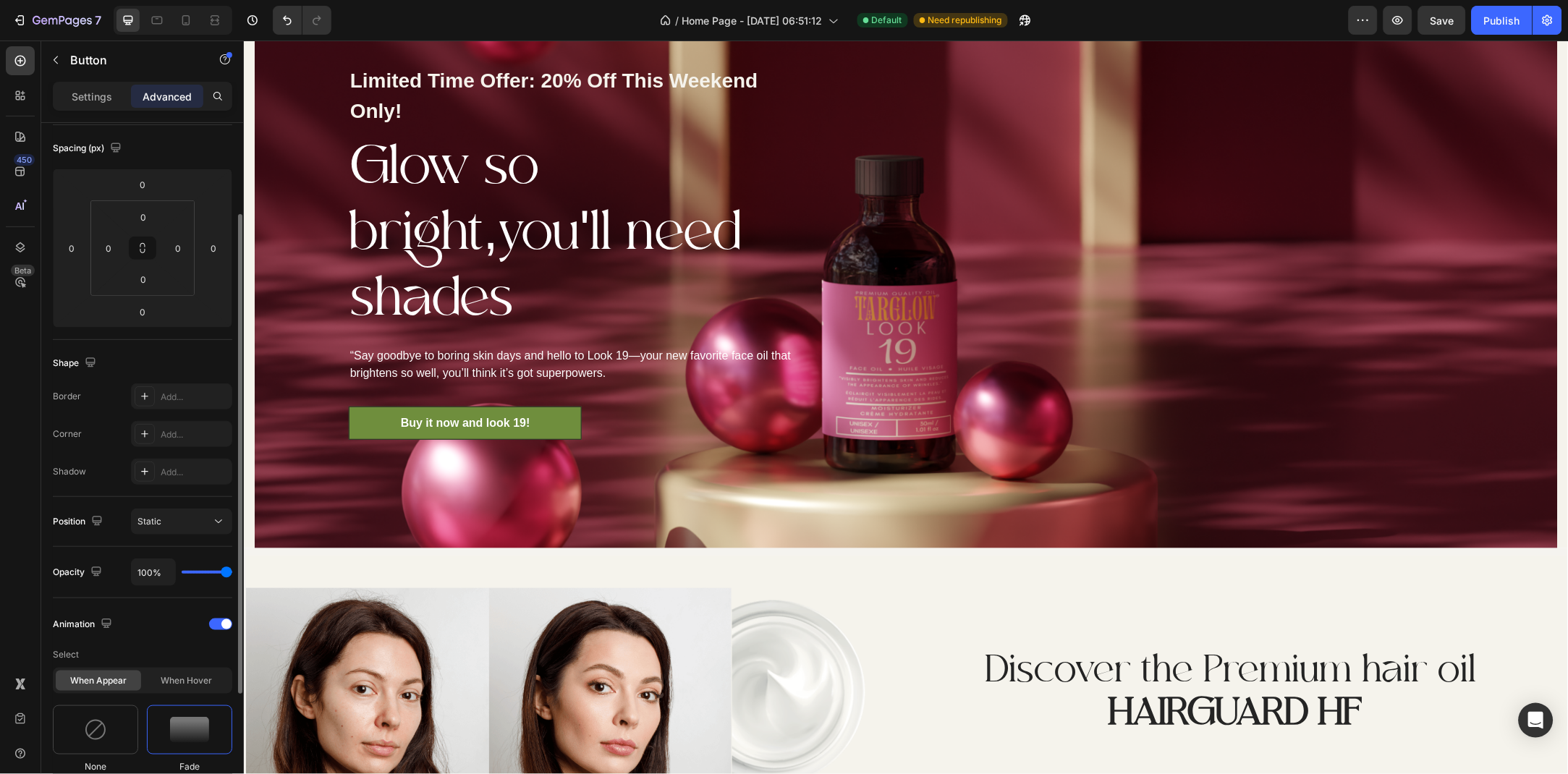
scroll to position [469, 0]
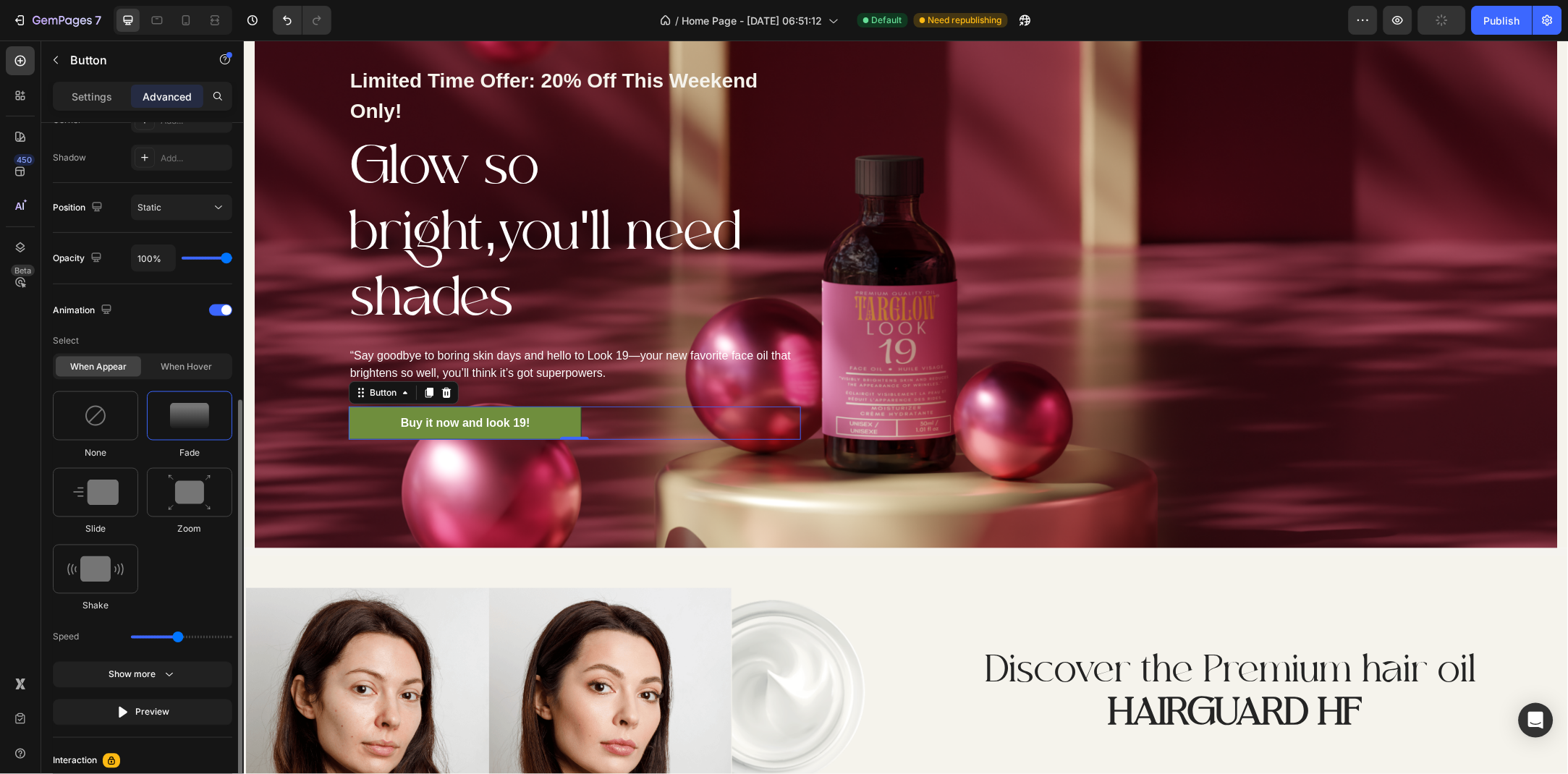
click at [87, 584] on div at bounding box center [95, 569] width 86 height 50
click at [202, 497] on img at bounding box center [190, 493] width 43 height 37
drag, startPoint x: 178, startPoint y: 712, endPoint x: 163, endPoint y: 712, distance: 15.0
type input "1.3"
click at [163, 712] on input "range" at bounding box center [182, 712] width 102 height 3
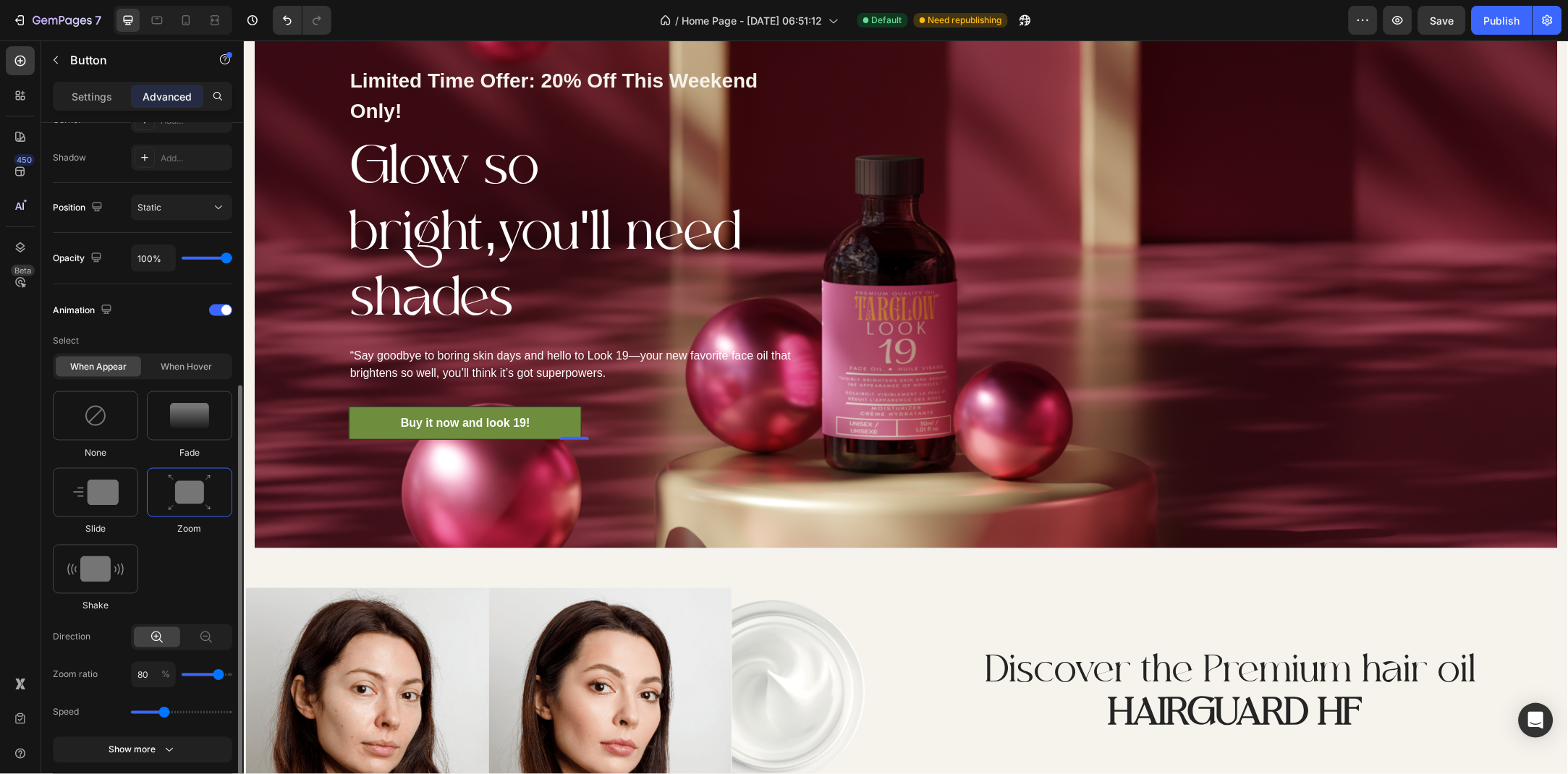
scroll to position [625, 0]
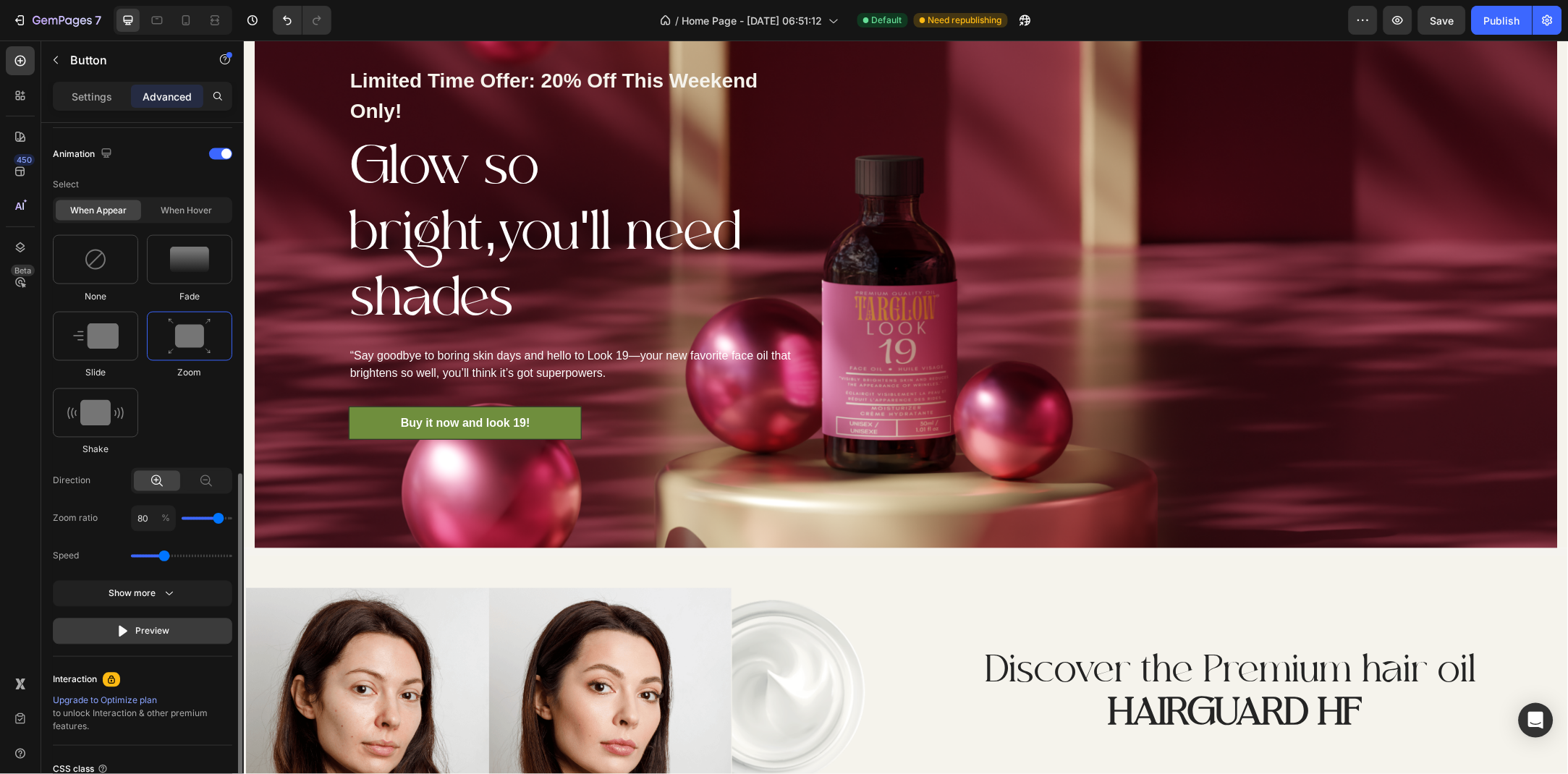
click at [172, 624] on button "Preview" at bounding box center [142, 631] width 179 height 26
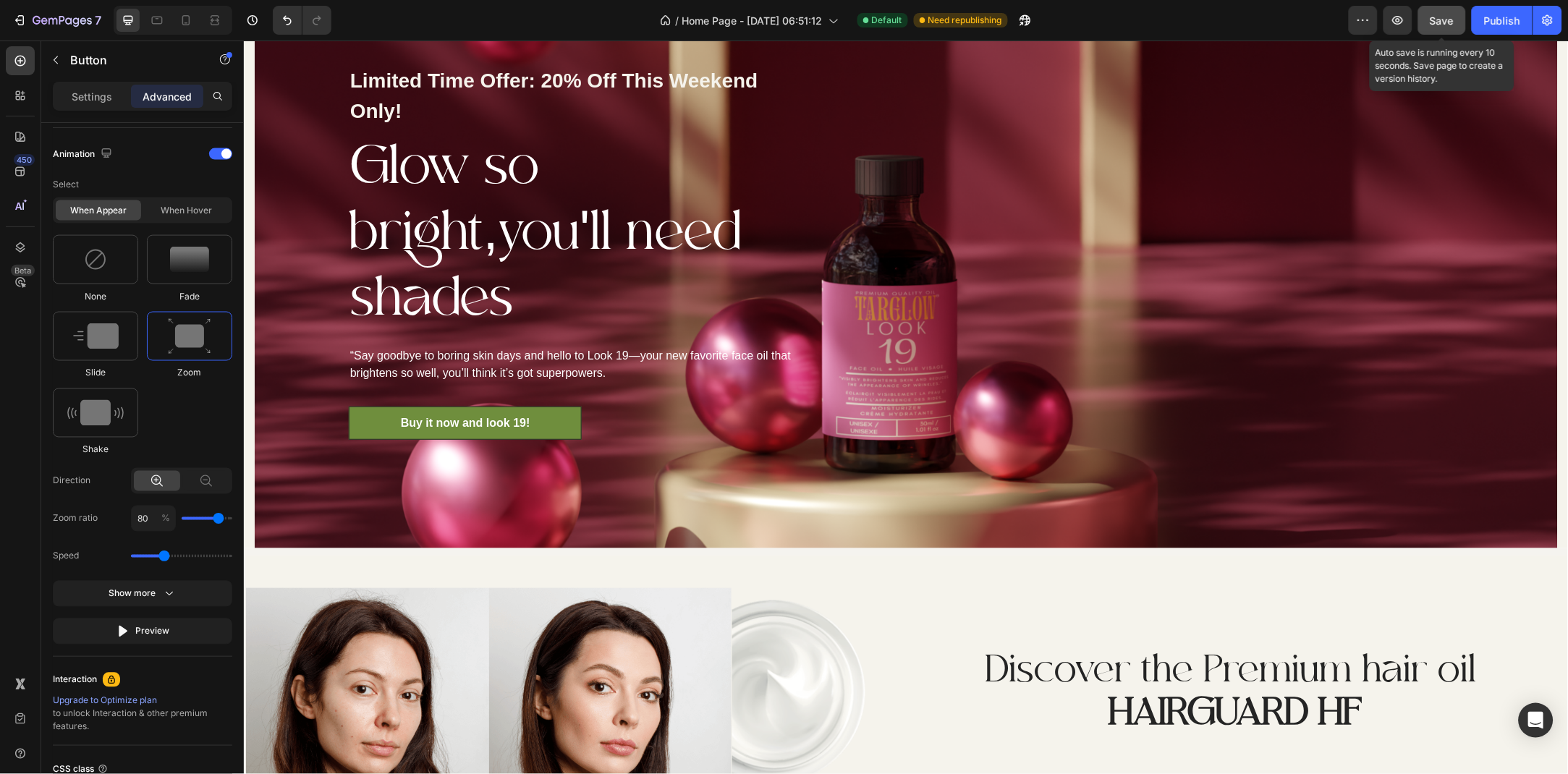
click at [1454, 10] on button "Save" at bounding box center [1442, 20] width 48 height 29
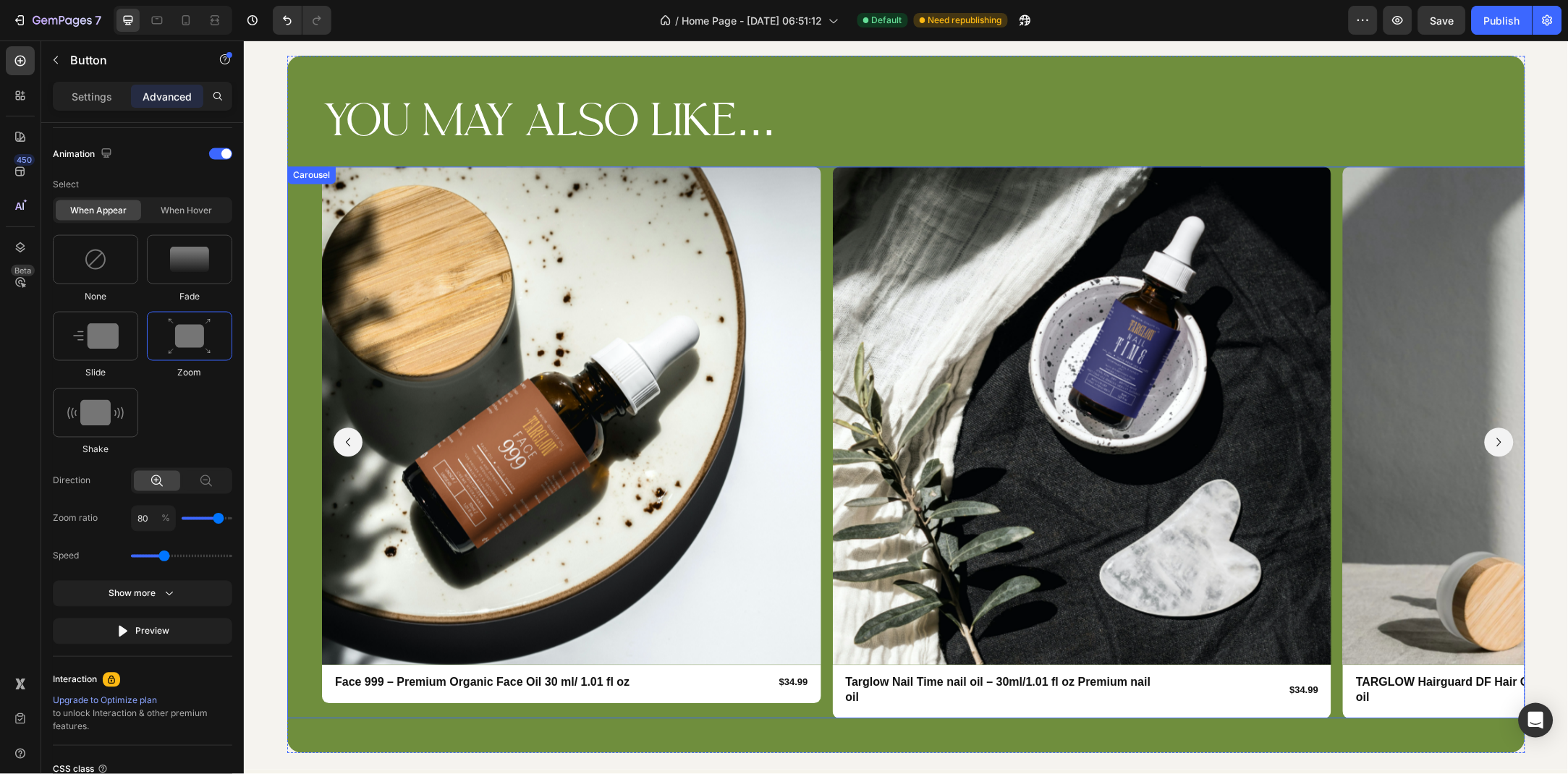
scroll to position [2607, 0]
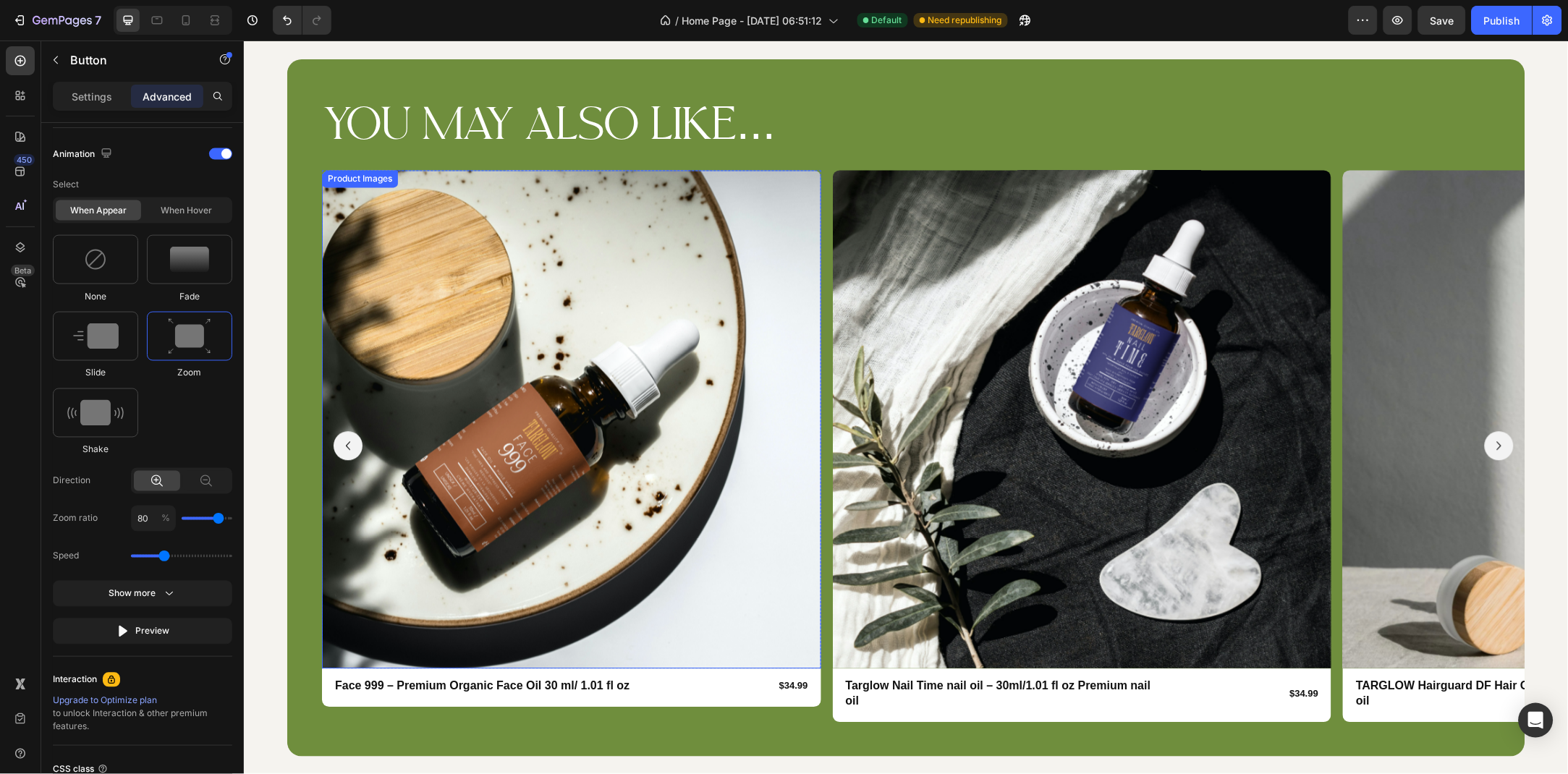
click at [501, 609] on img at bounding box center [571, 419] width 499 height 499
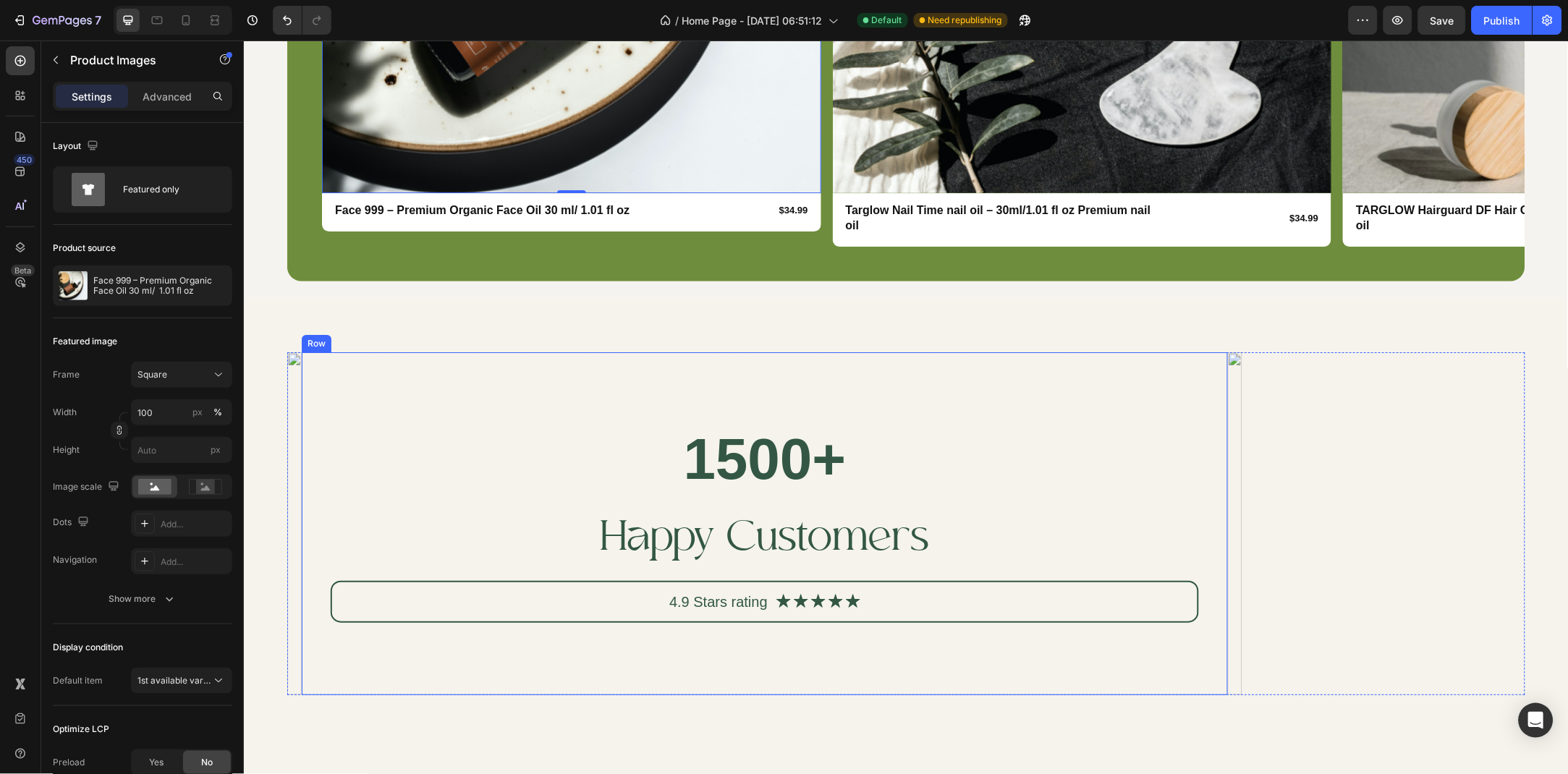
scroll to position [3144, 0]
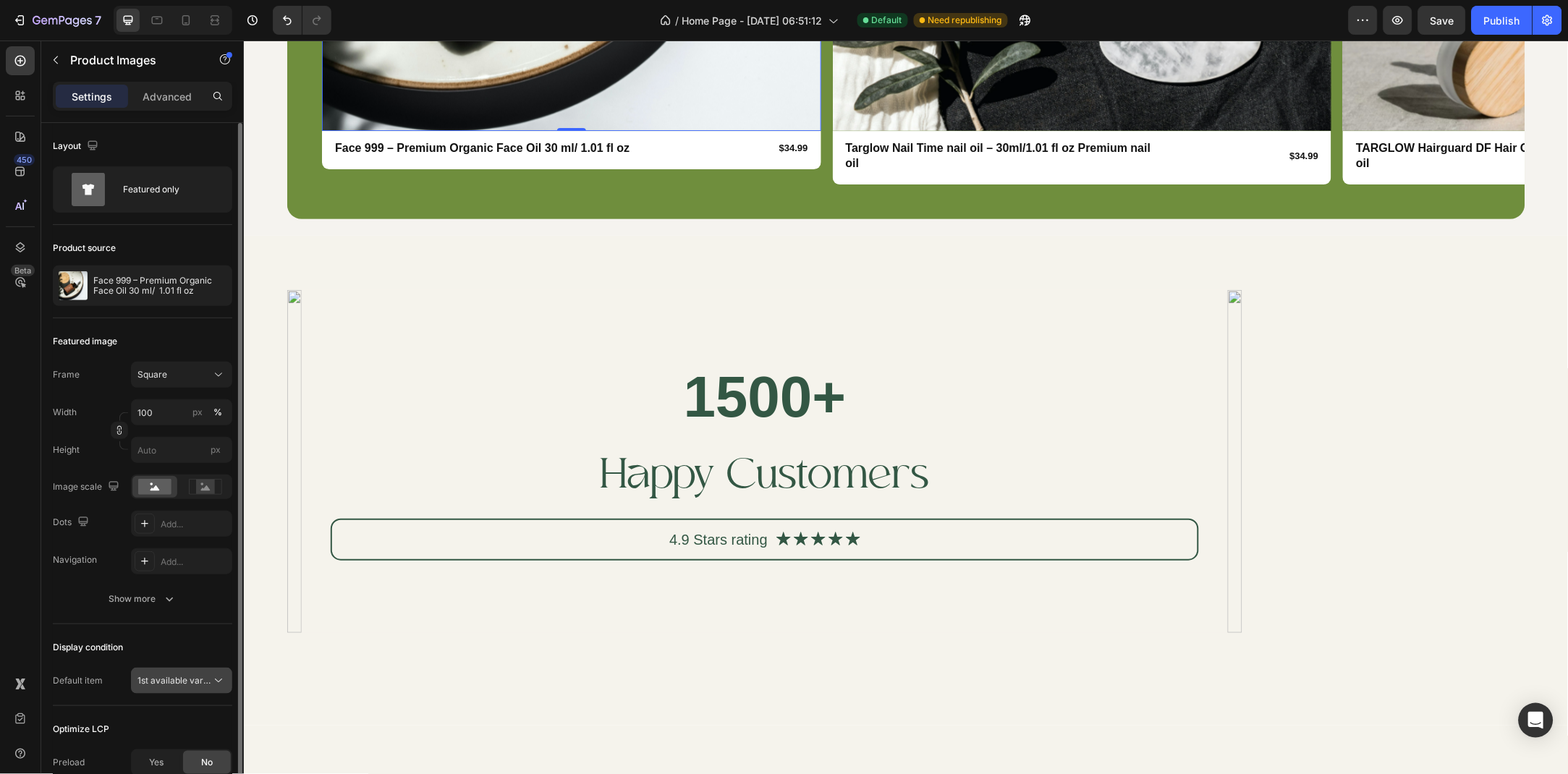
click at [220, 676] on icon at bounding box center [218, 680] width 14 height 14
click at [204, 686] on span "1st available variant" at bounding box center [178, 680] width 81 height 11
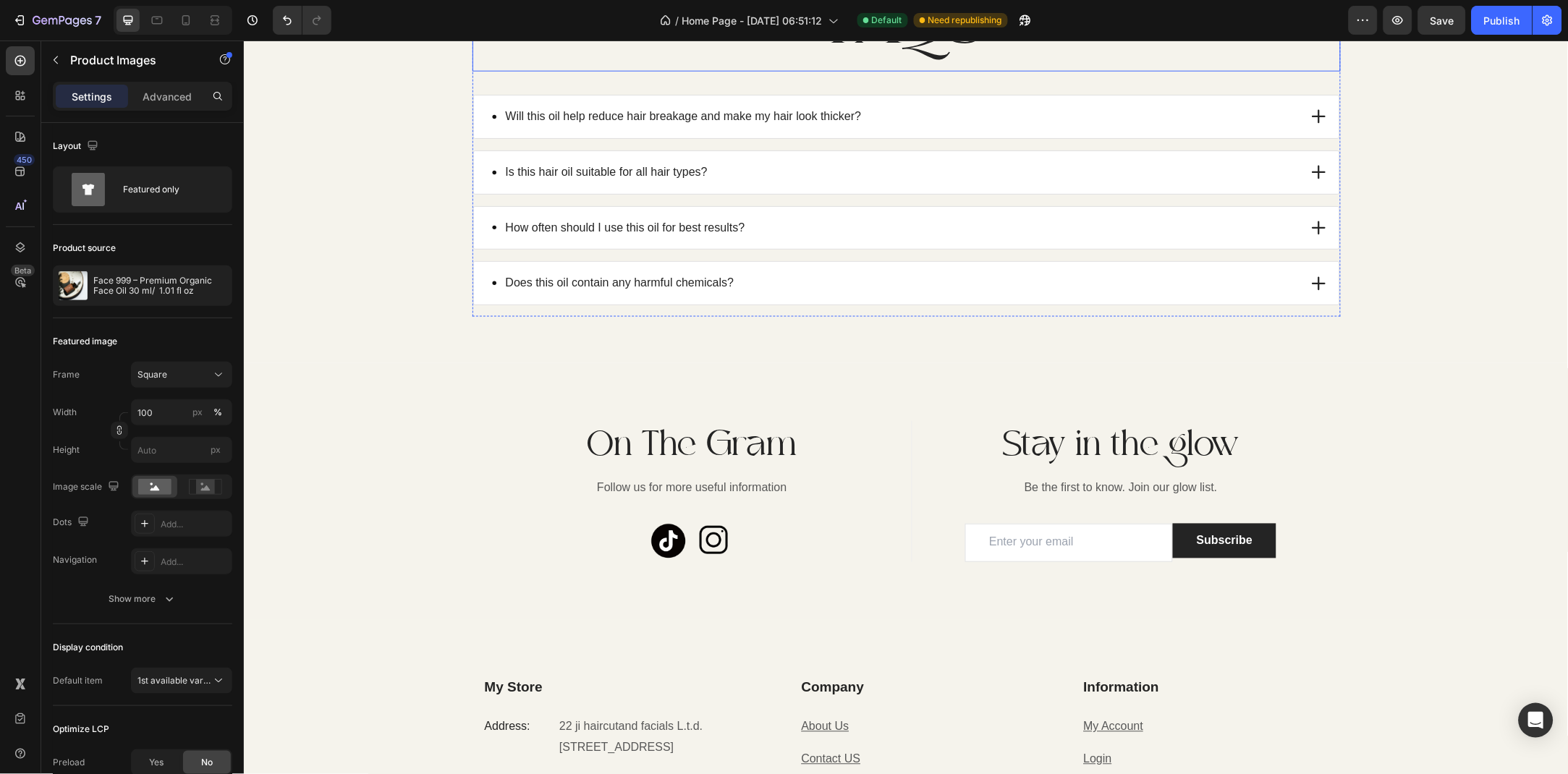
scroll to position [3799, 0]
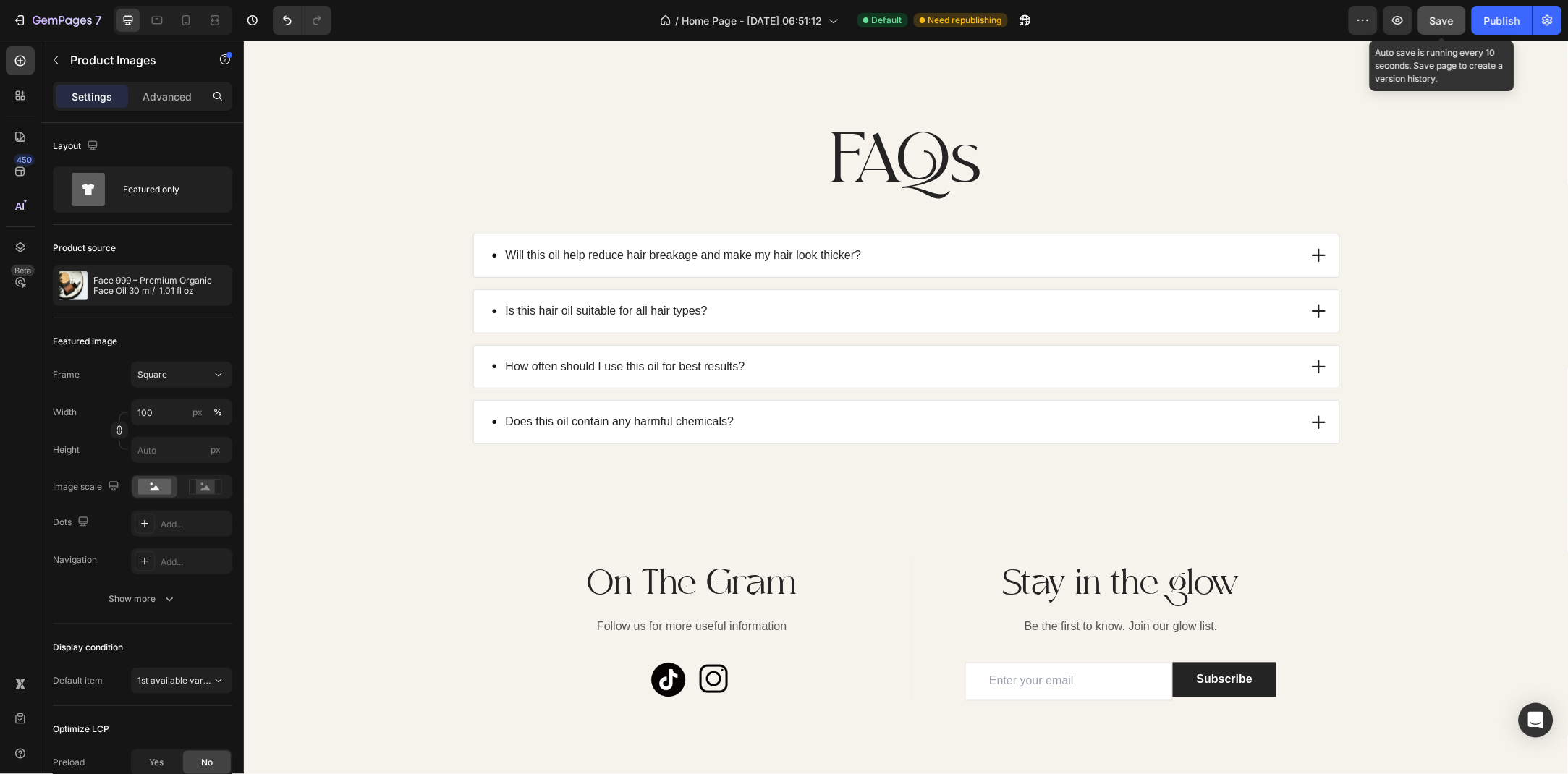
click at [1438, 29] on button "Save" at bounding box center [1442, 20] width 48 height 29
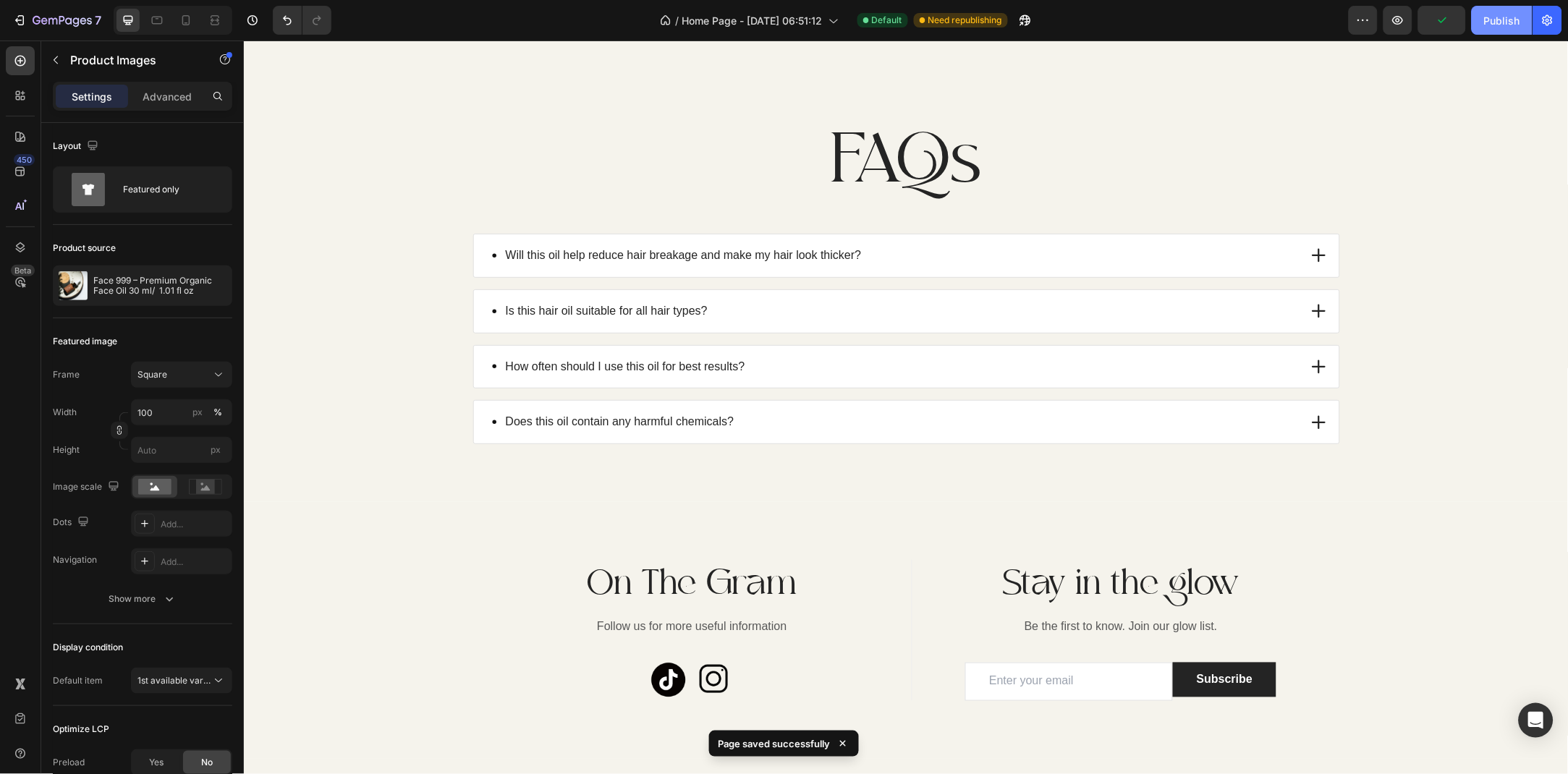
click at [1488, 14] on div "Publish" at bounding box center [1502, 20] width 36 height 15
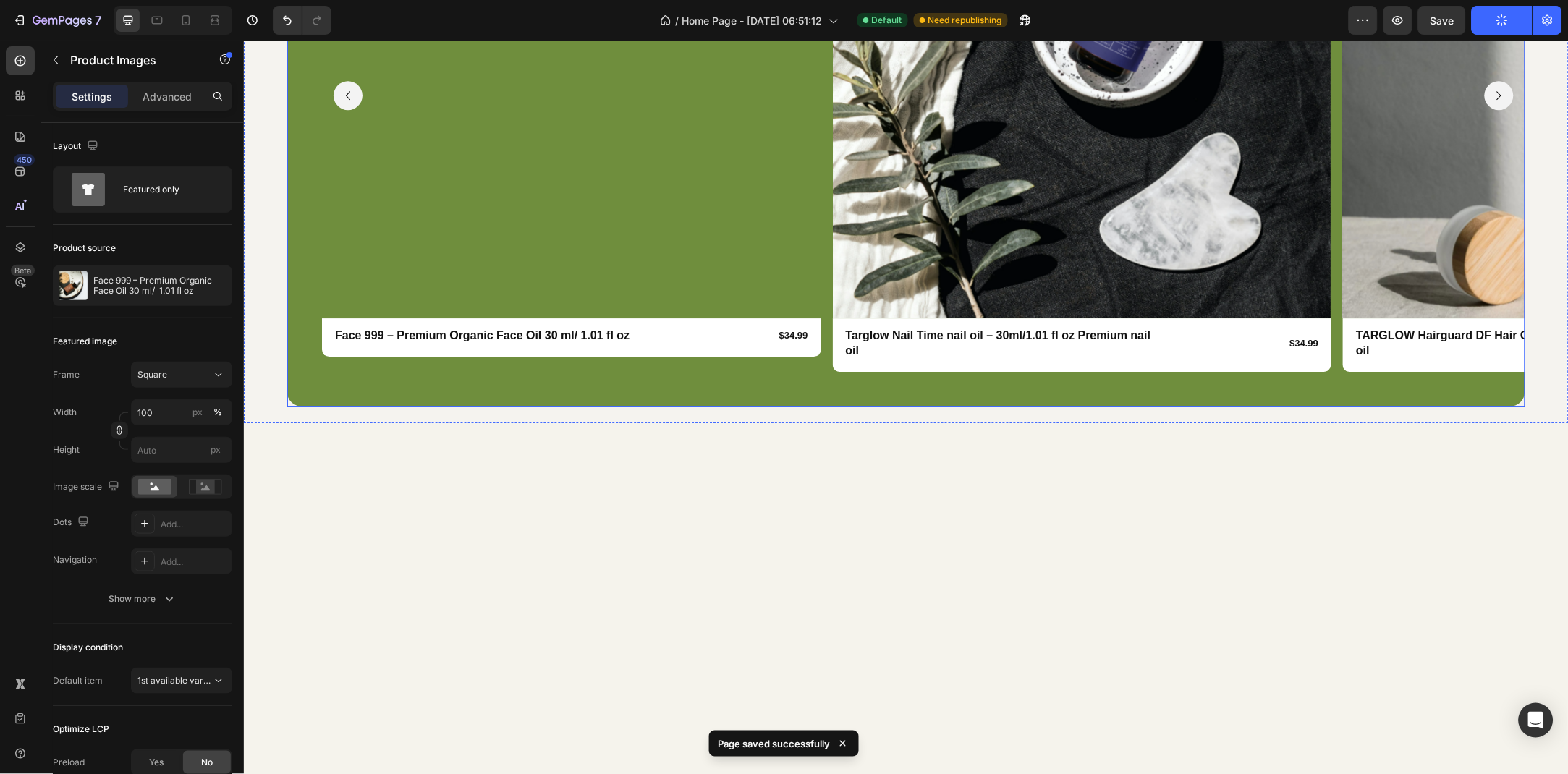
scroll to position [2503, 0]
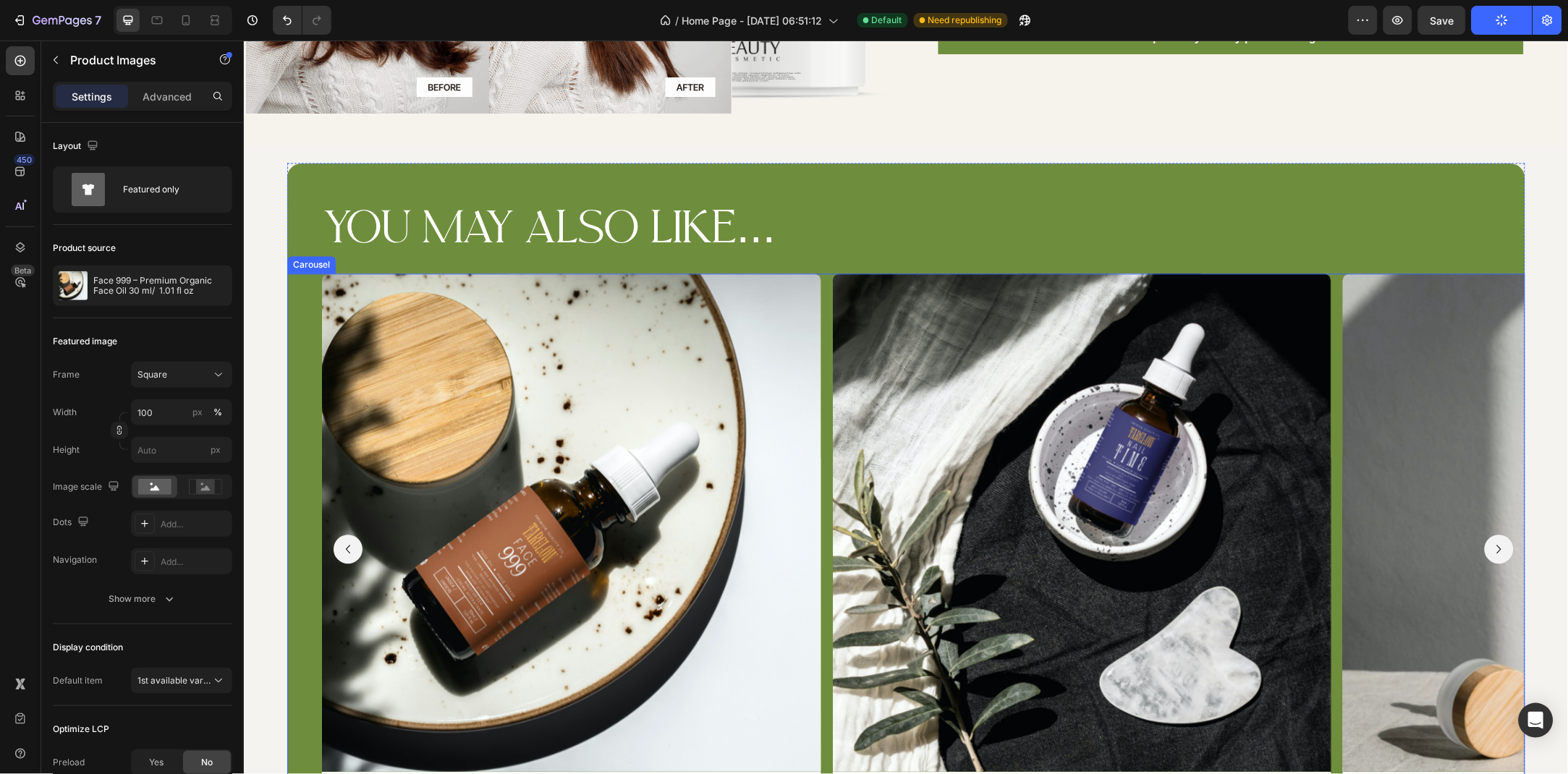
click at [1504, 541] on icon "Carousel Next Arrow" at bounding box center [1499, 549] width 18 height 18
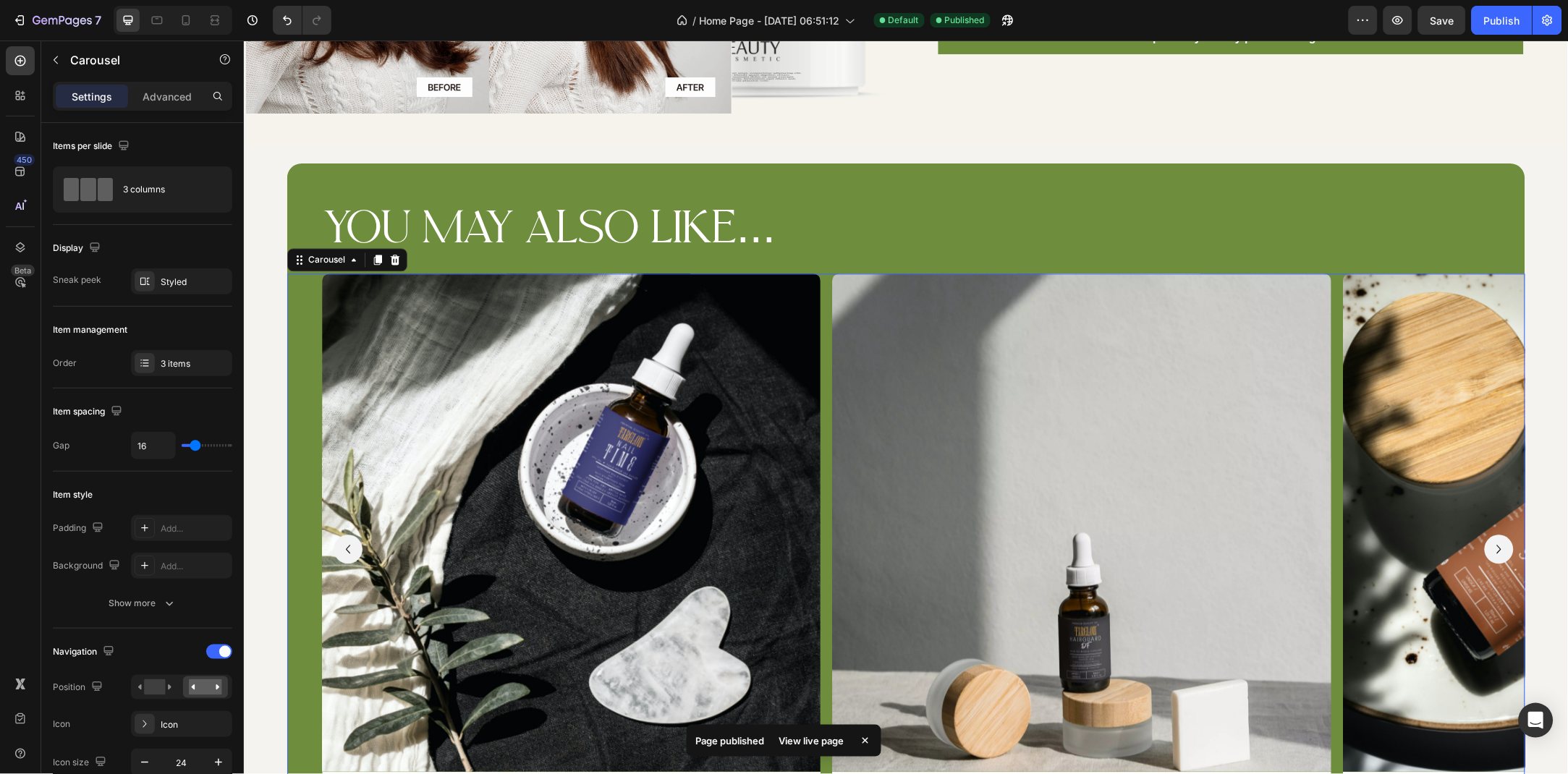
click at [1504, 541] on icon "Carousel Next Arrow" at bounding box center [1499, 549] width 18 height 18
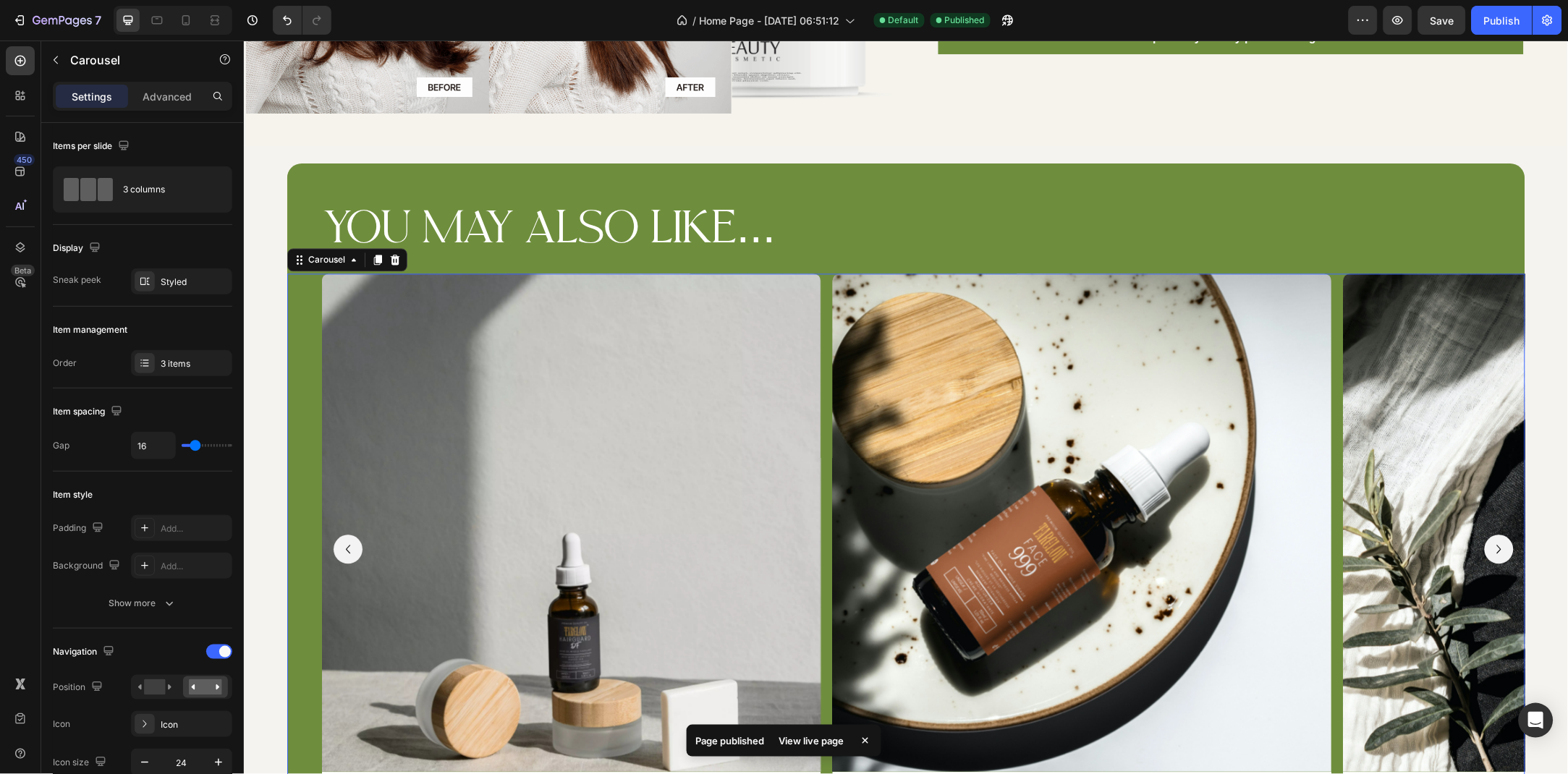
click at [1504, 541] on icon "Carousel Next Arrow" at bounding box center [1499, 549] width 18 height 18
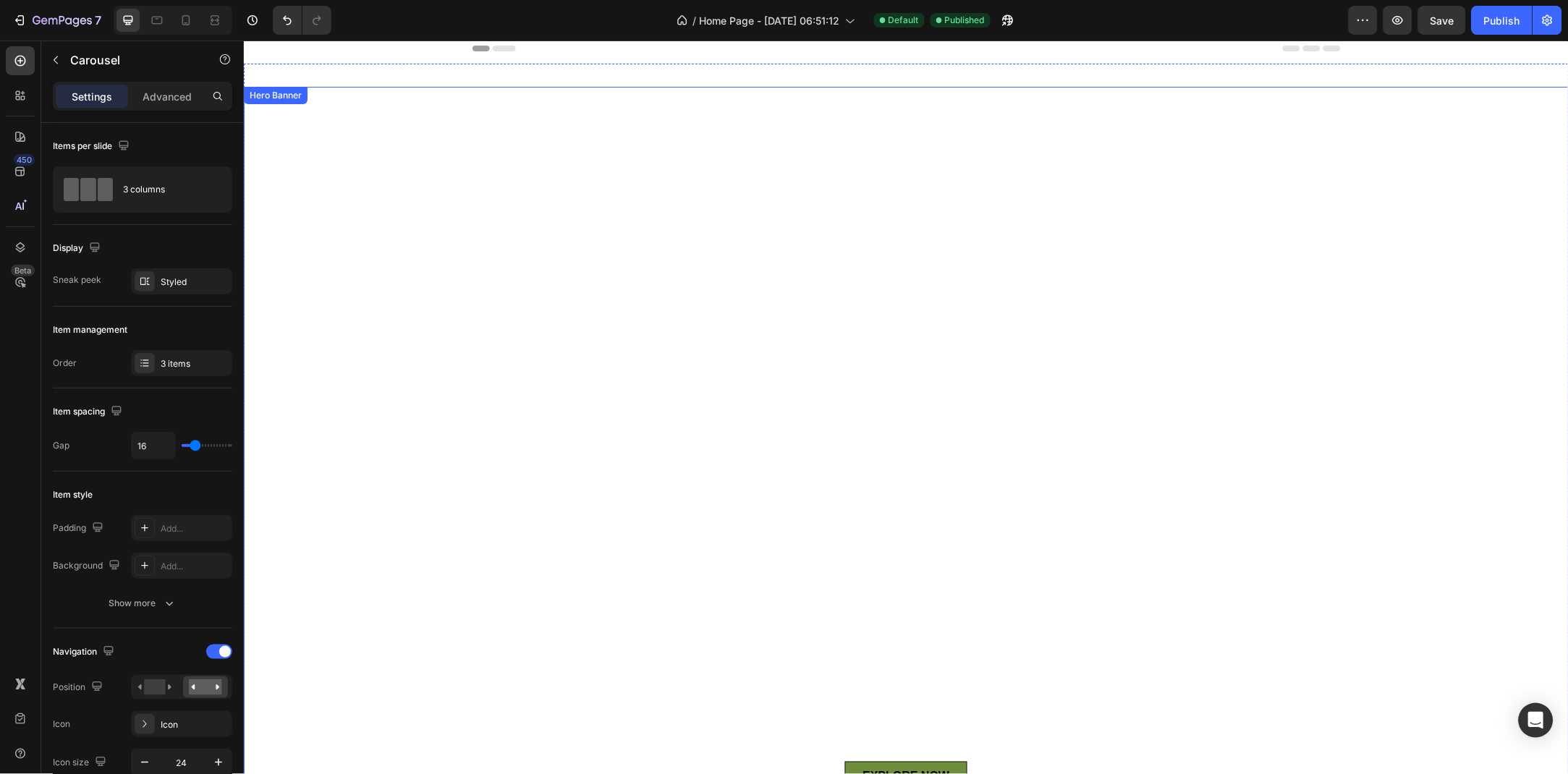
scroll to position [0, 0]
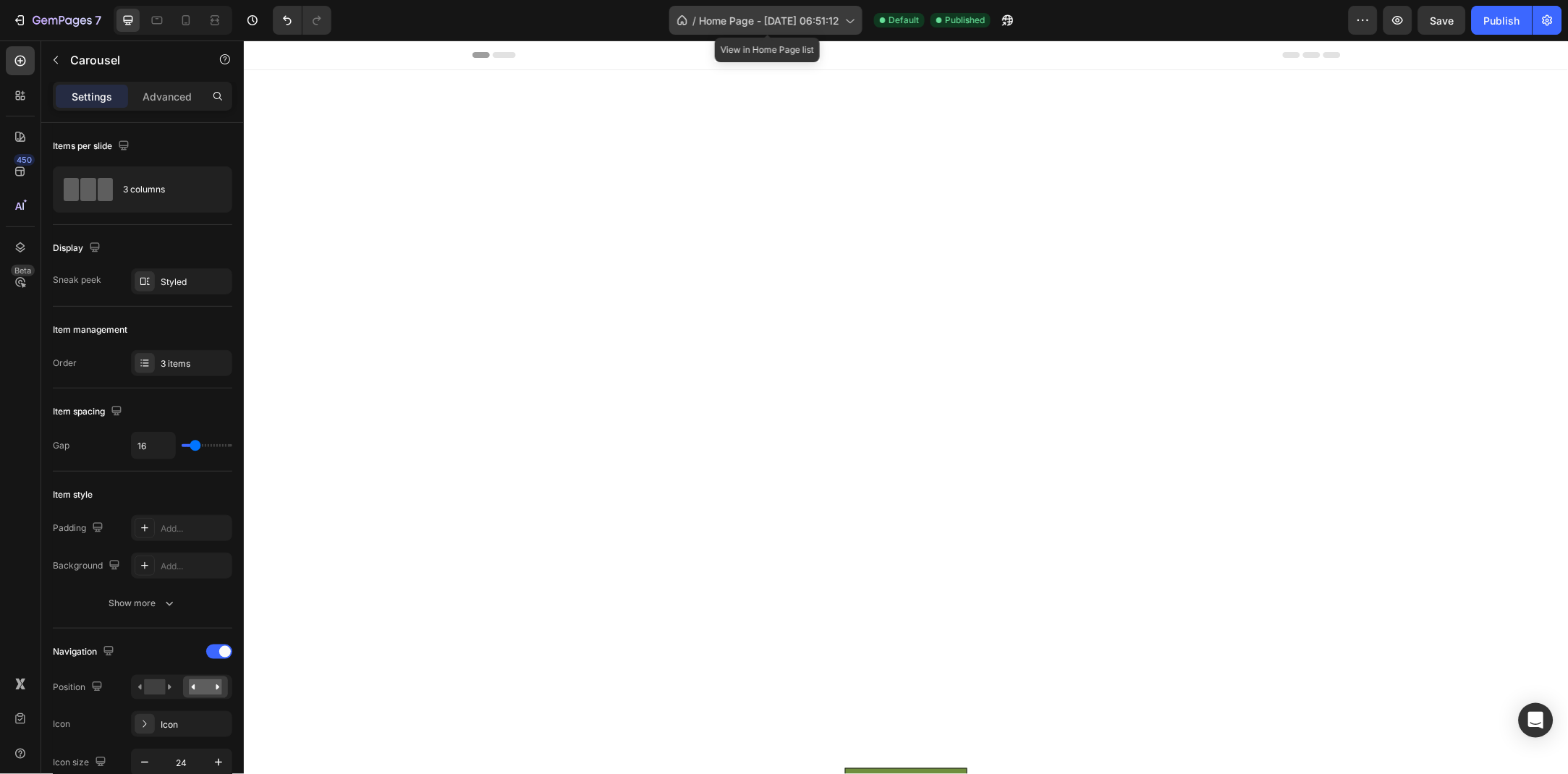
click at [802, 22] on span "Home Page - [DATE] 06:51:12" at bounding box center [769, 20] width 140 height 15
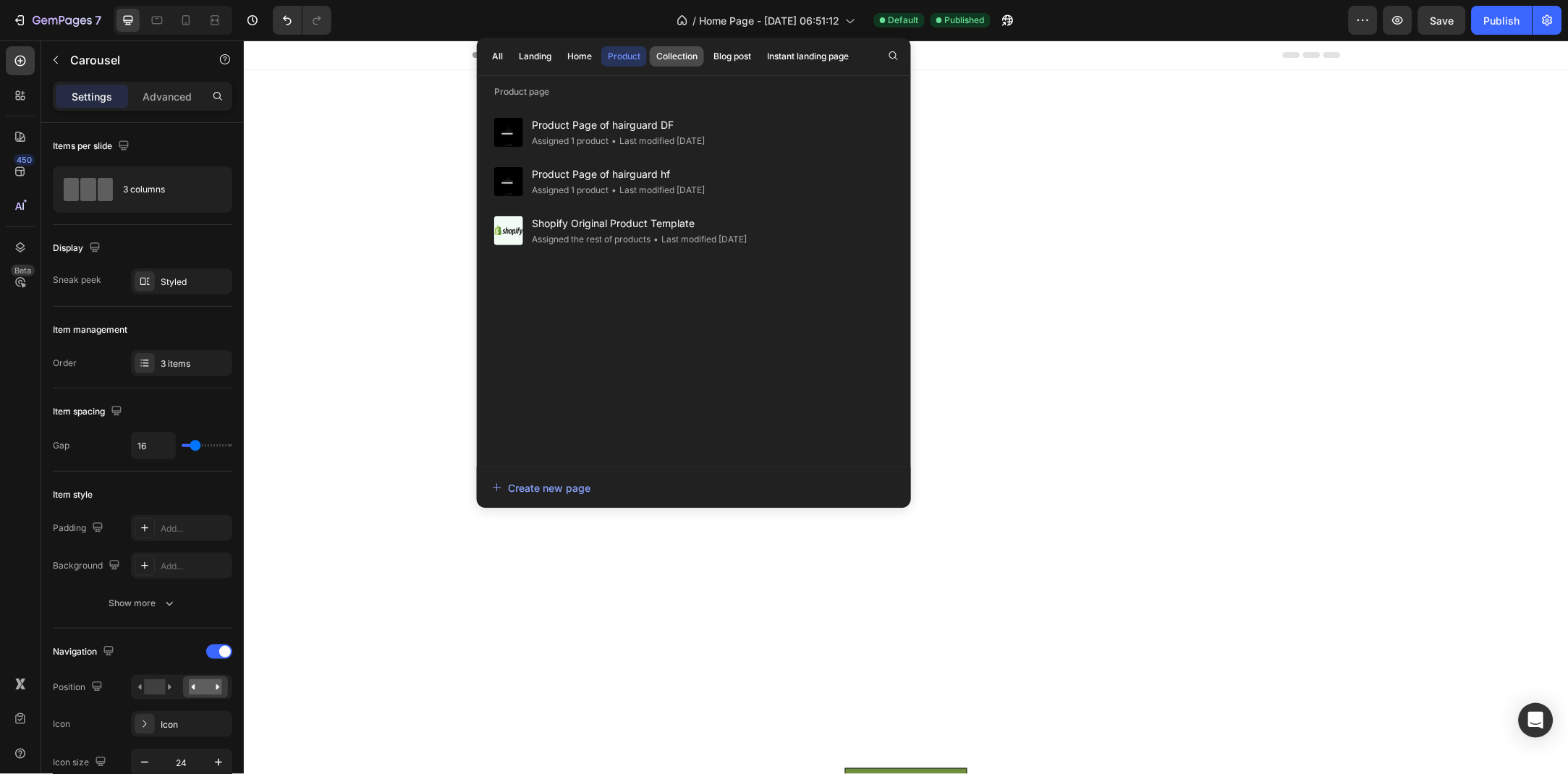
click at [671, 54] on div "Collection" at bounding box center [677, 56] width 42 height 13
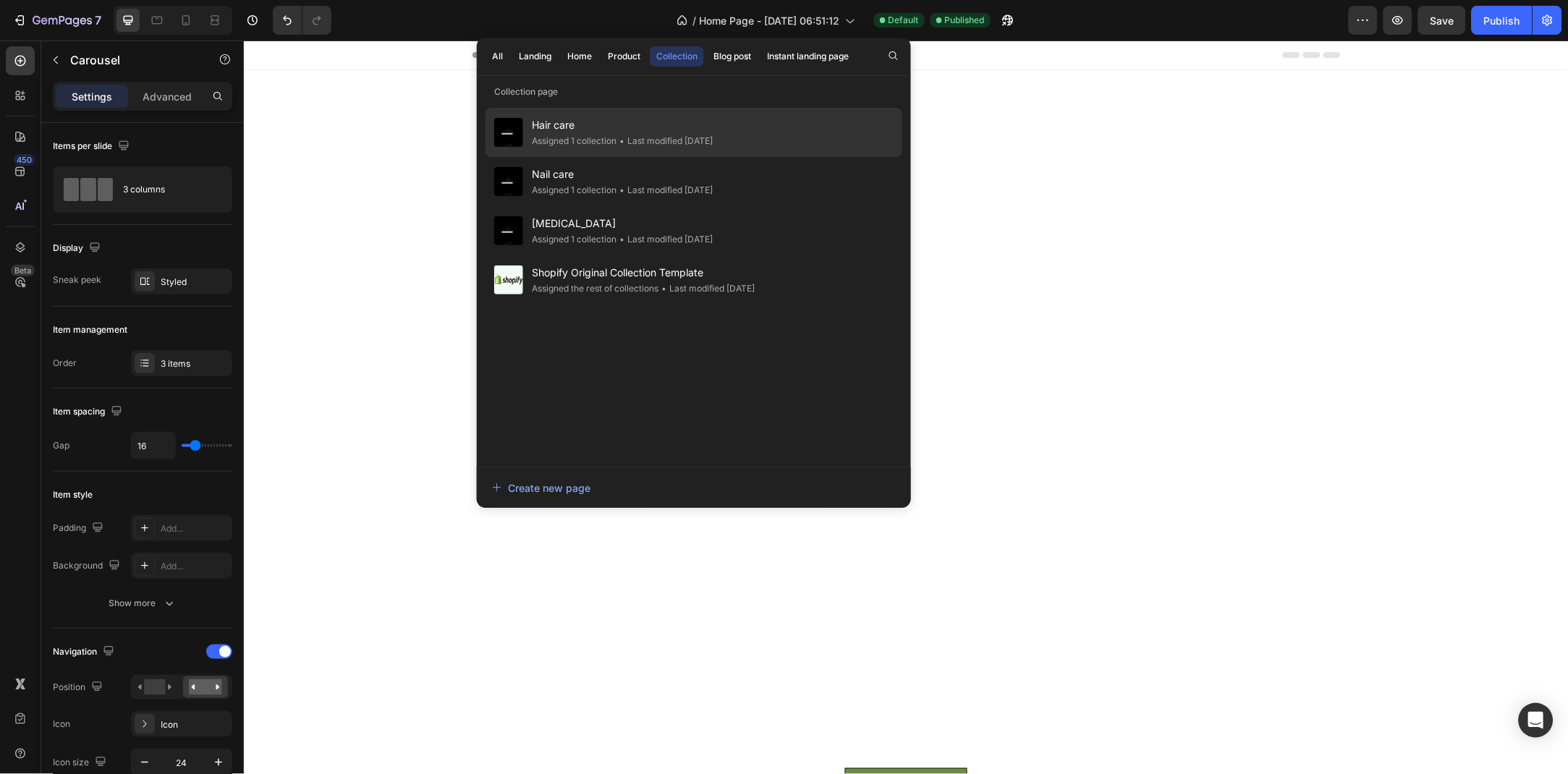
click at [686, 134] on div "• Last modified 4 days ago" at bounding box center [665, 141] width 96 height 14
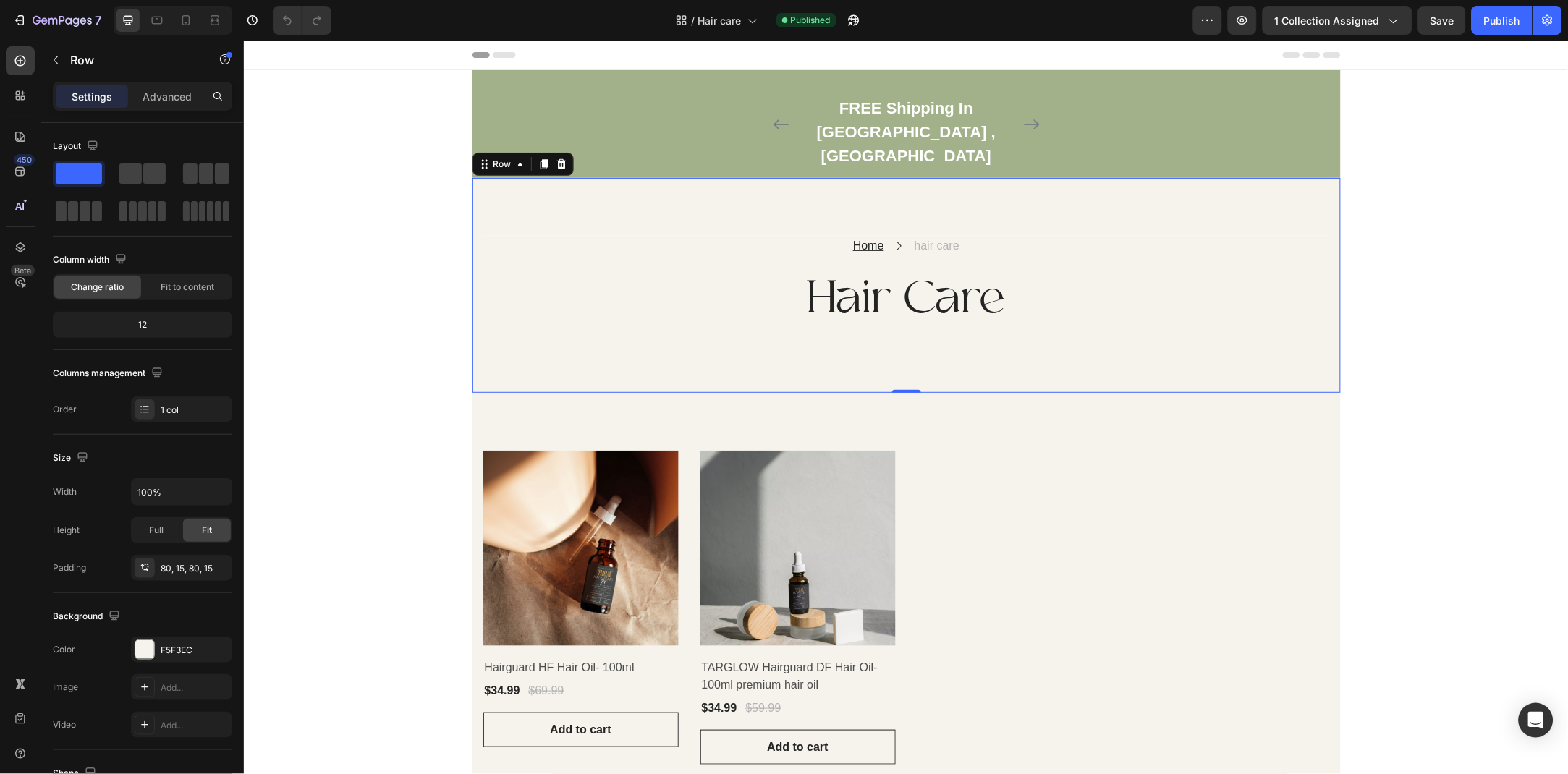
click at [1088, 584] on div "Product Images & Gallery Row Hairguard HF Hair Oil- 100ml (P) Title $34.99 (P) …" at bounding box center [906, 607] width 846 height 314
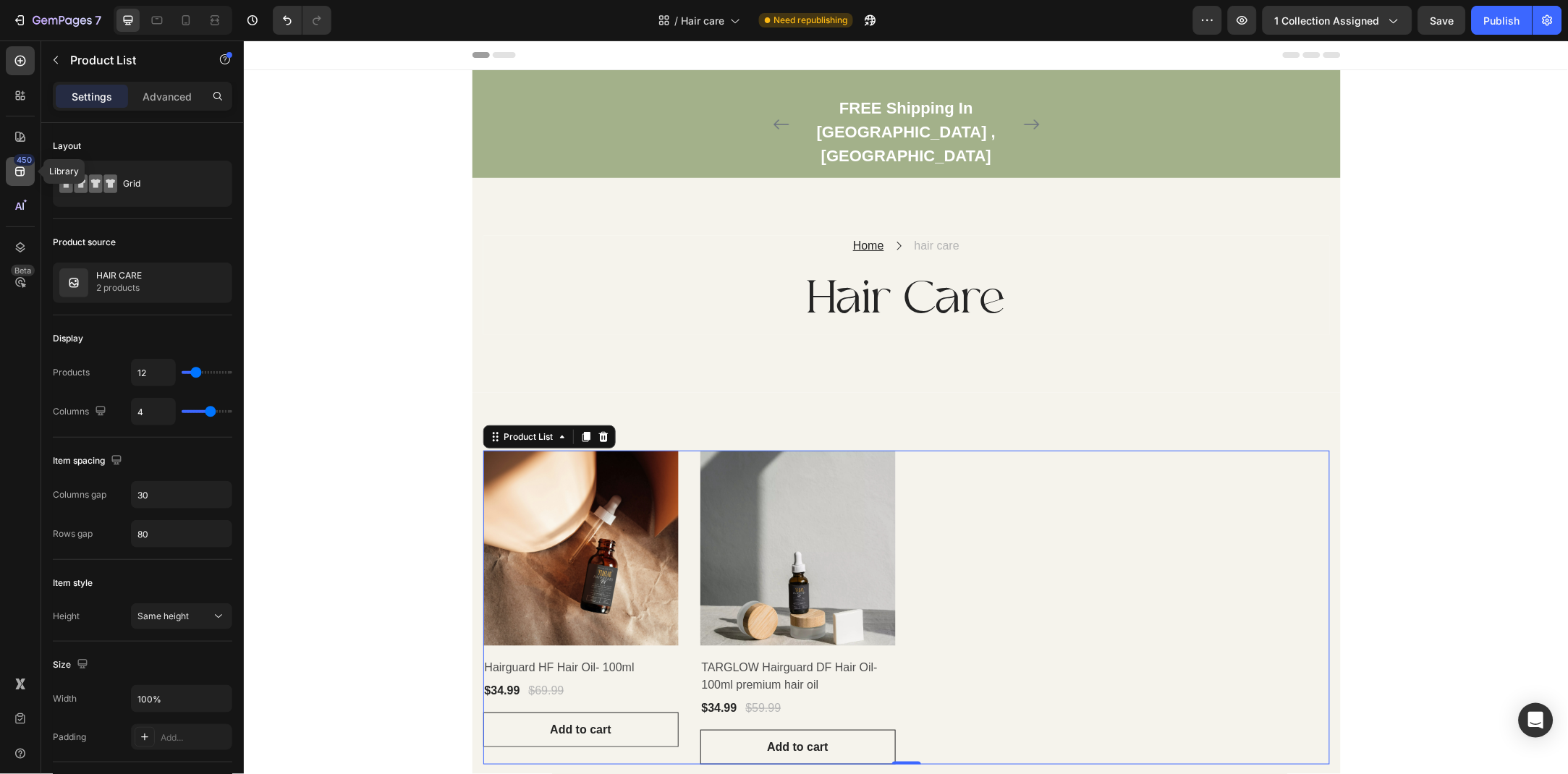
click at [26, 168] on icon at bounding box center [20, 171] width 14 height 14
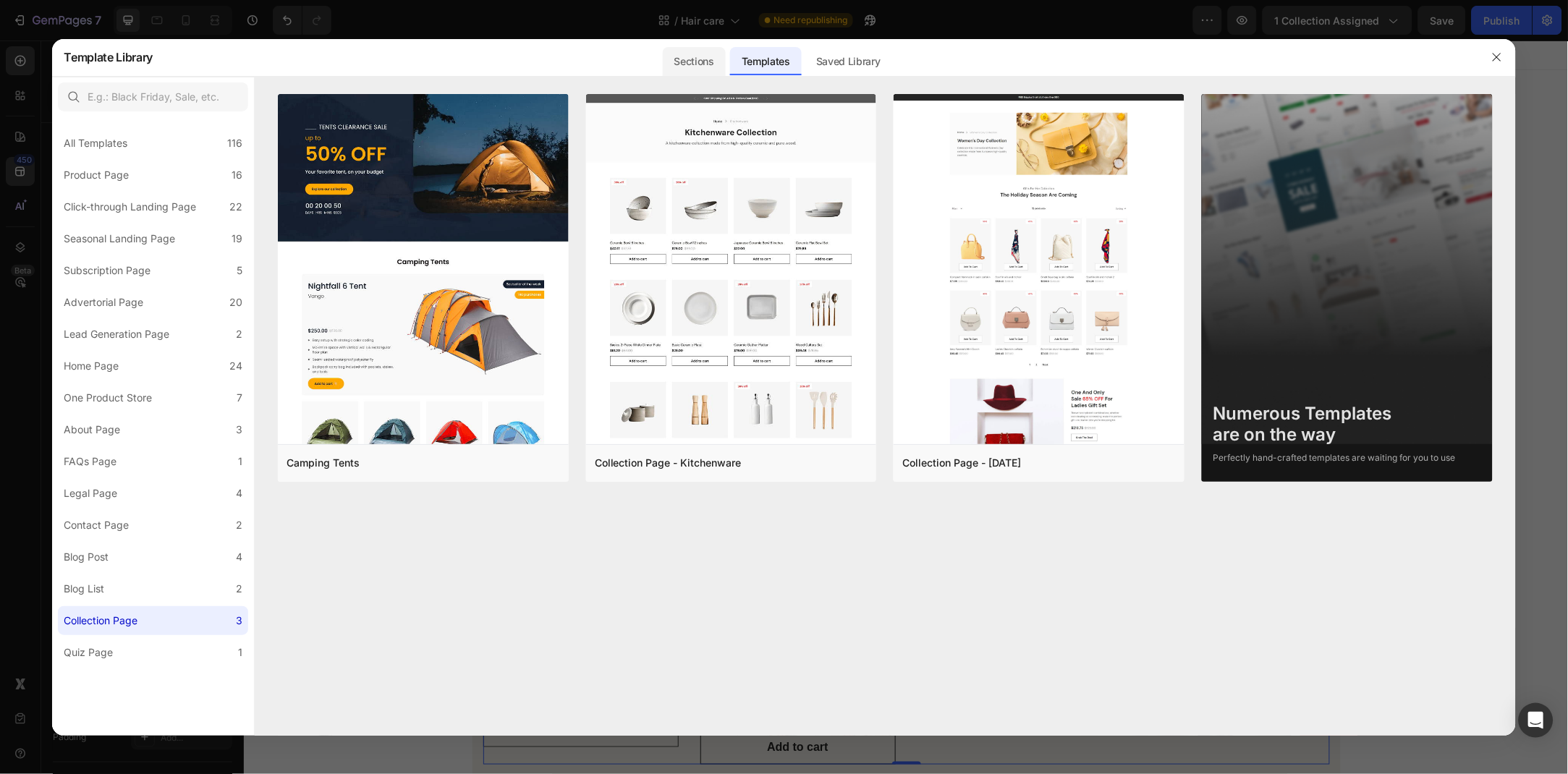
click at [709, 47] on div "Sections" at bounding box center [694, 62] width 63 height 29
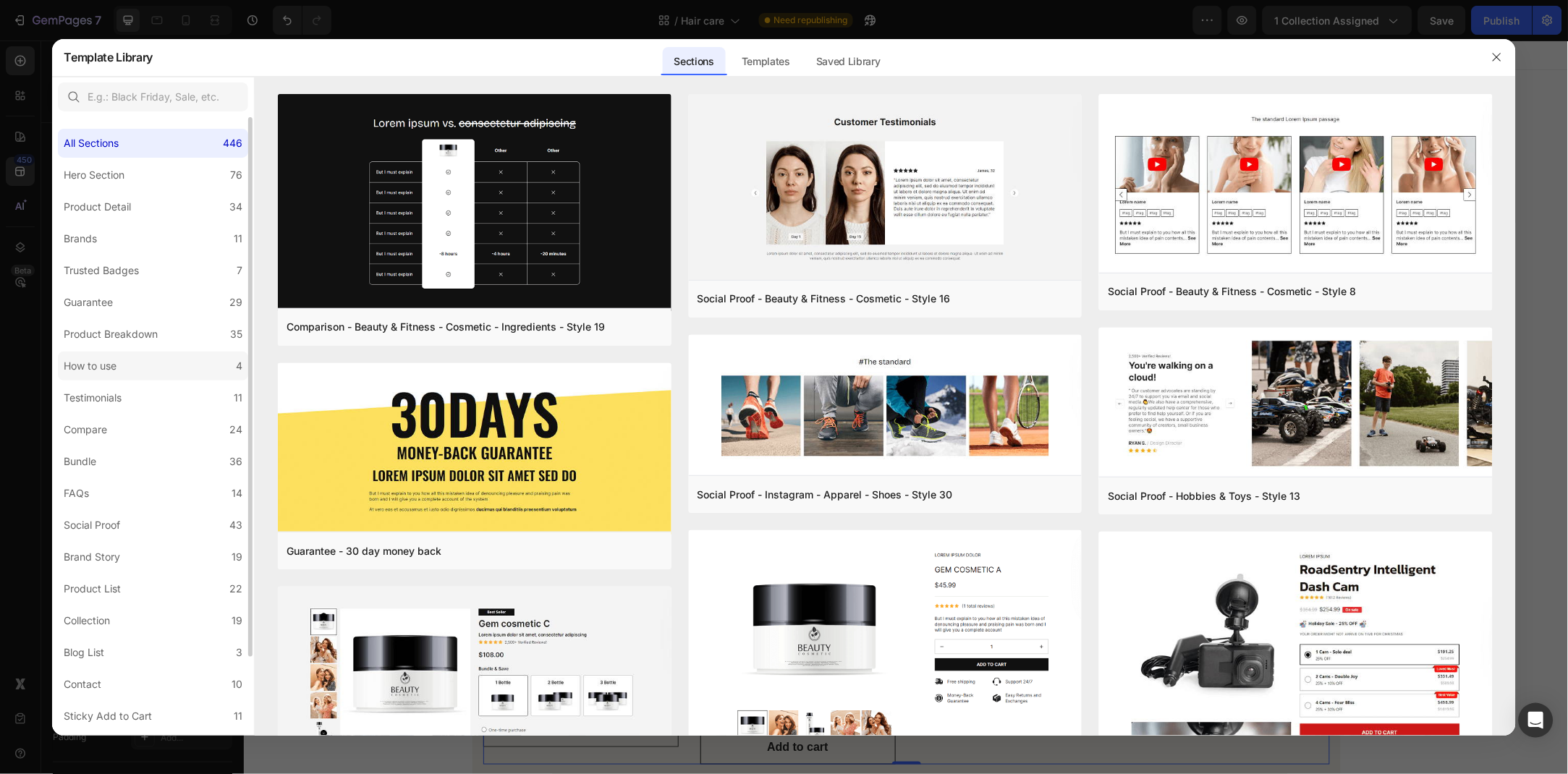
click at [188, 366] on label "How to use 4" at bounding box center [153, 366] width 190 height 29
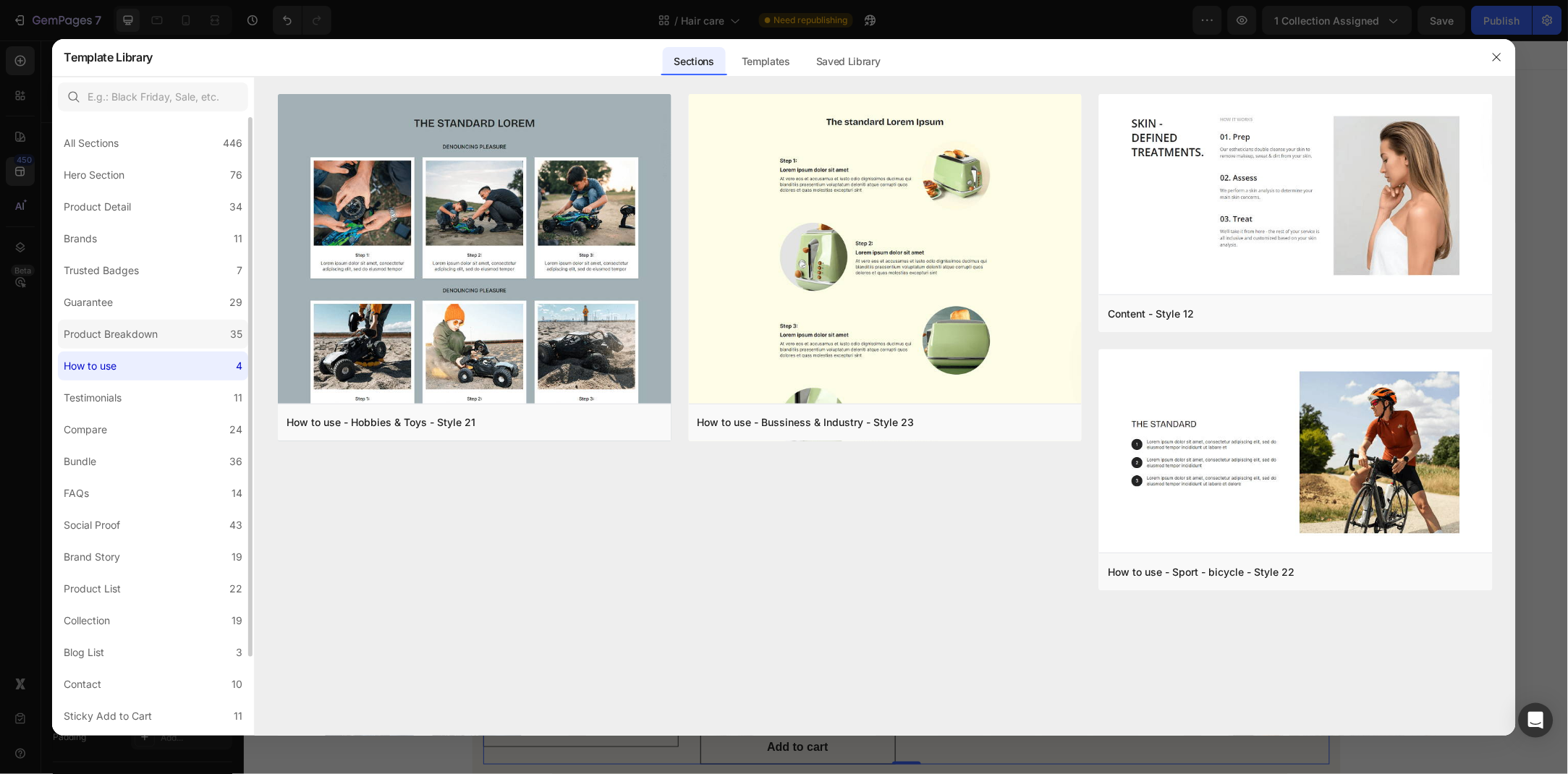
click at [194, 340] on label "Product Breakdown 35" at bounding box center [153, 334] width 190 height 29
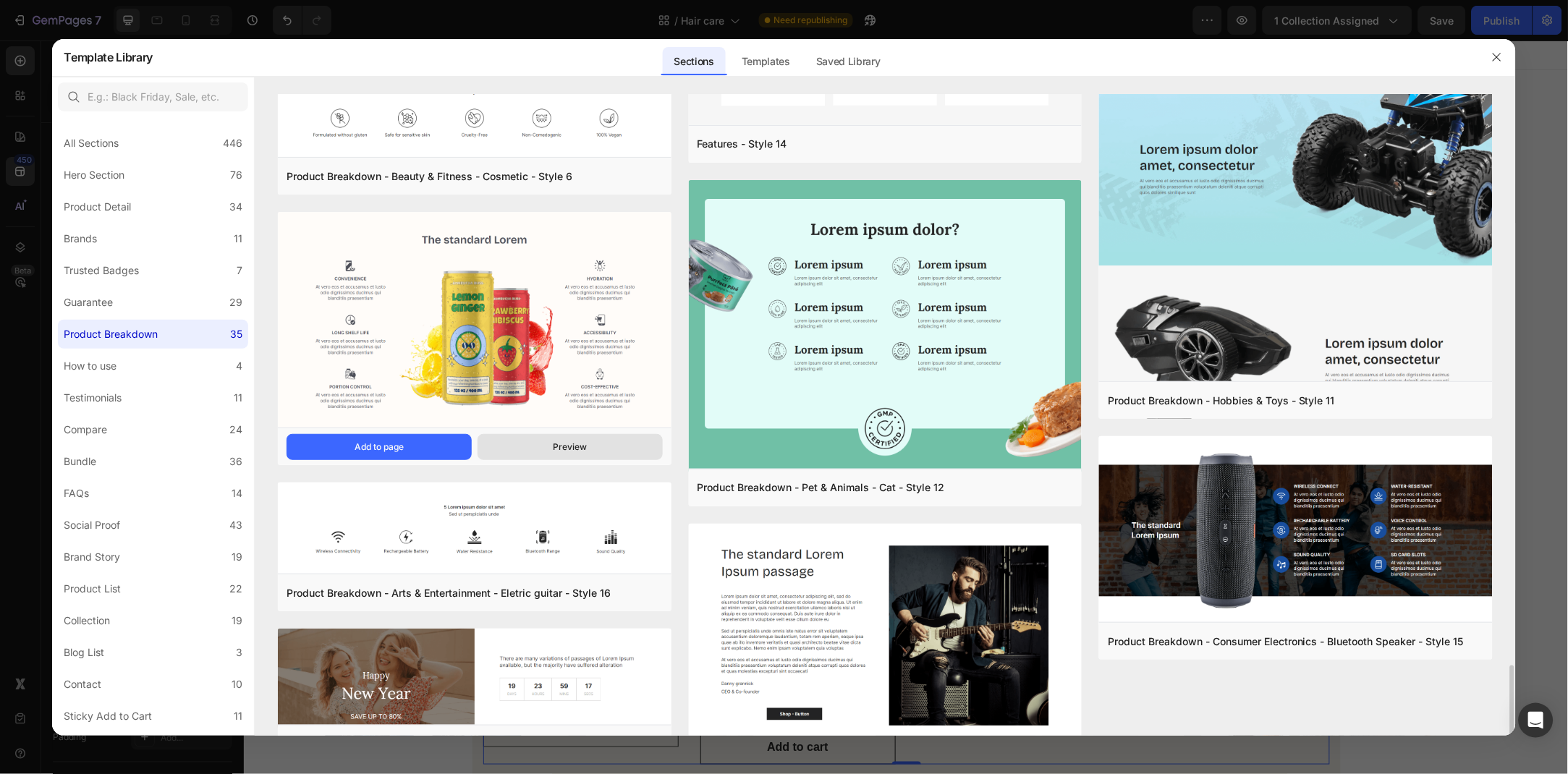
scroll to position [2438, 0]
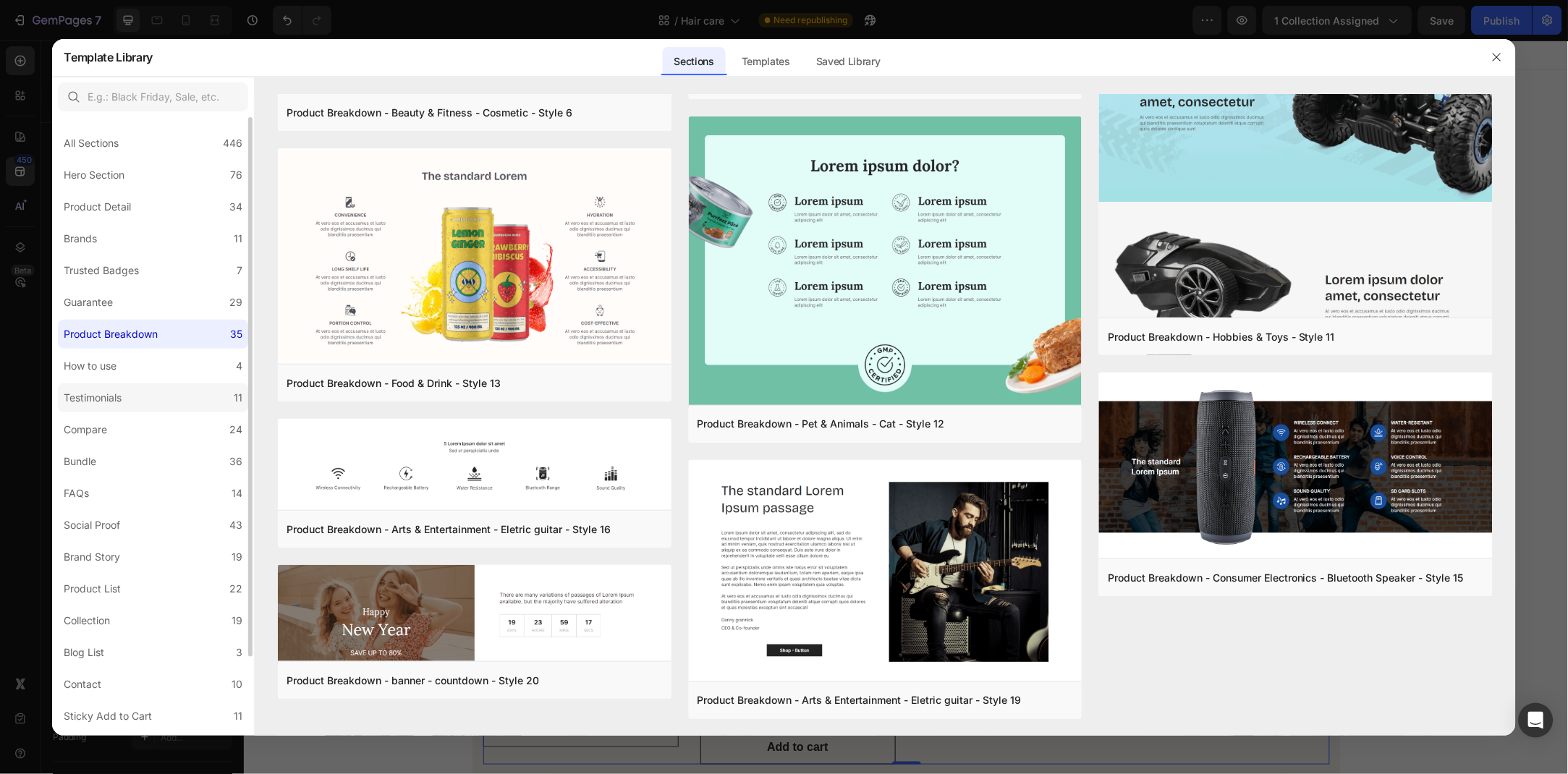
click at [155, 411] on label "Testimonials 11" at bounding box center [153, 397] width 190 height 29
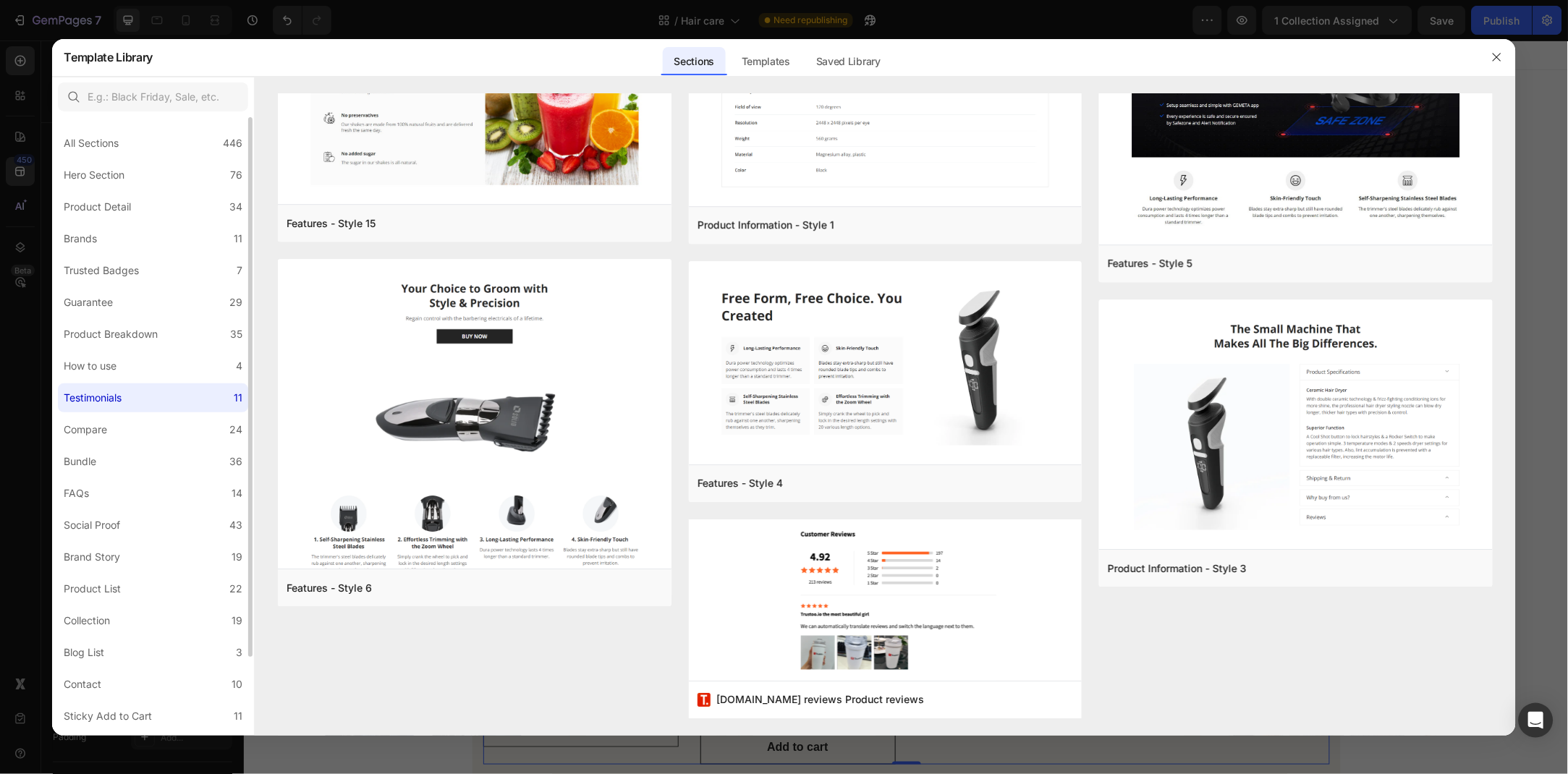
scroll to position [0, 0]
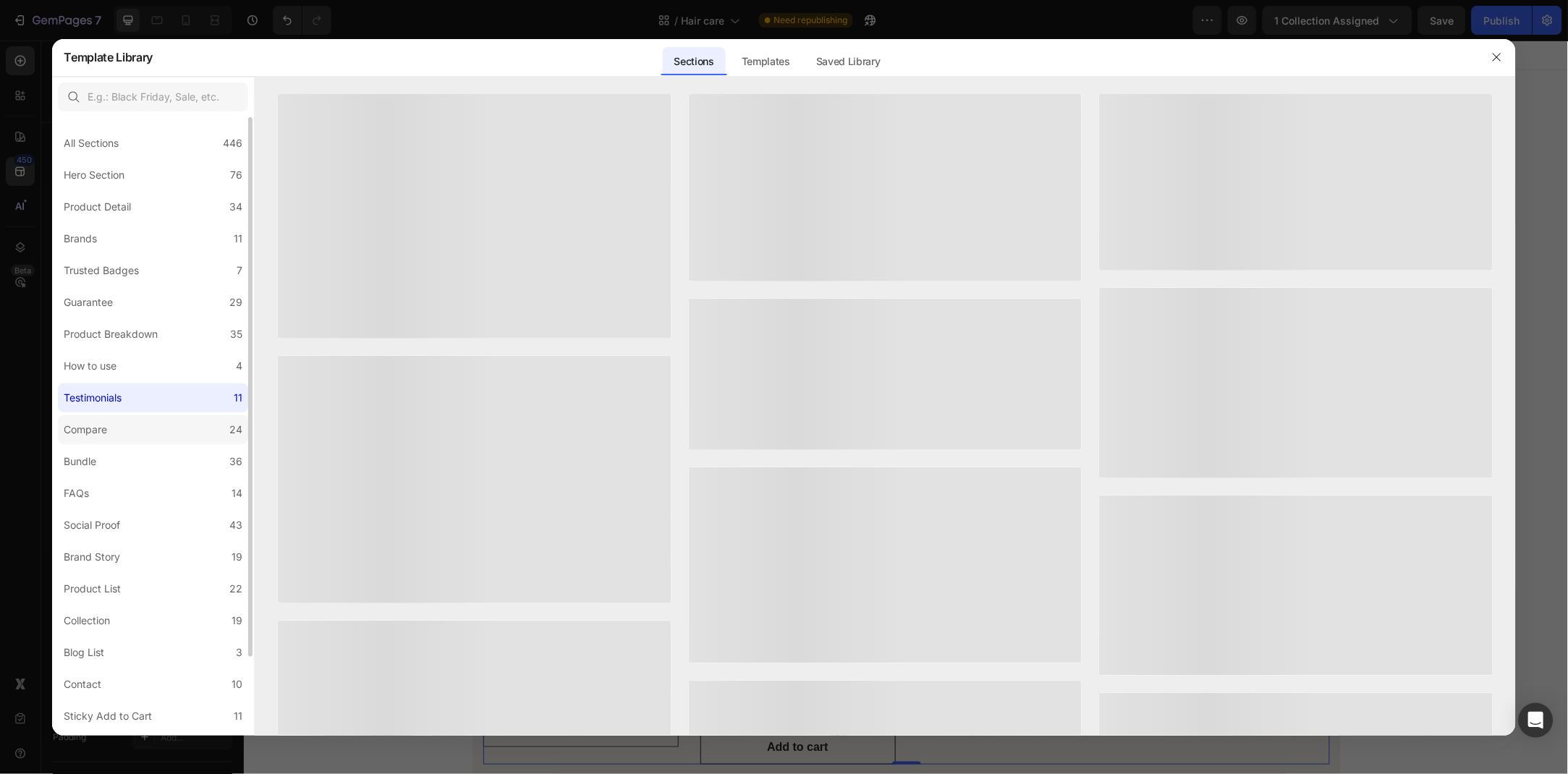
click at [164, 420] on label "Compare 24" at bounding box center [153, 429] width 190 height 29
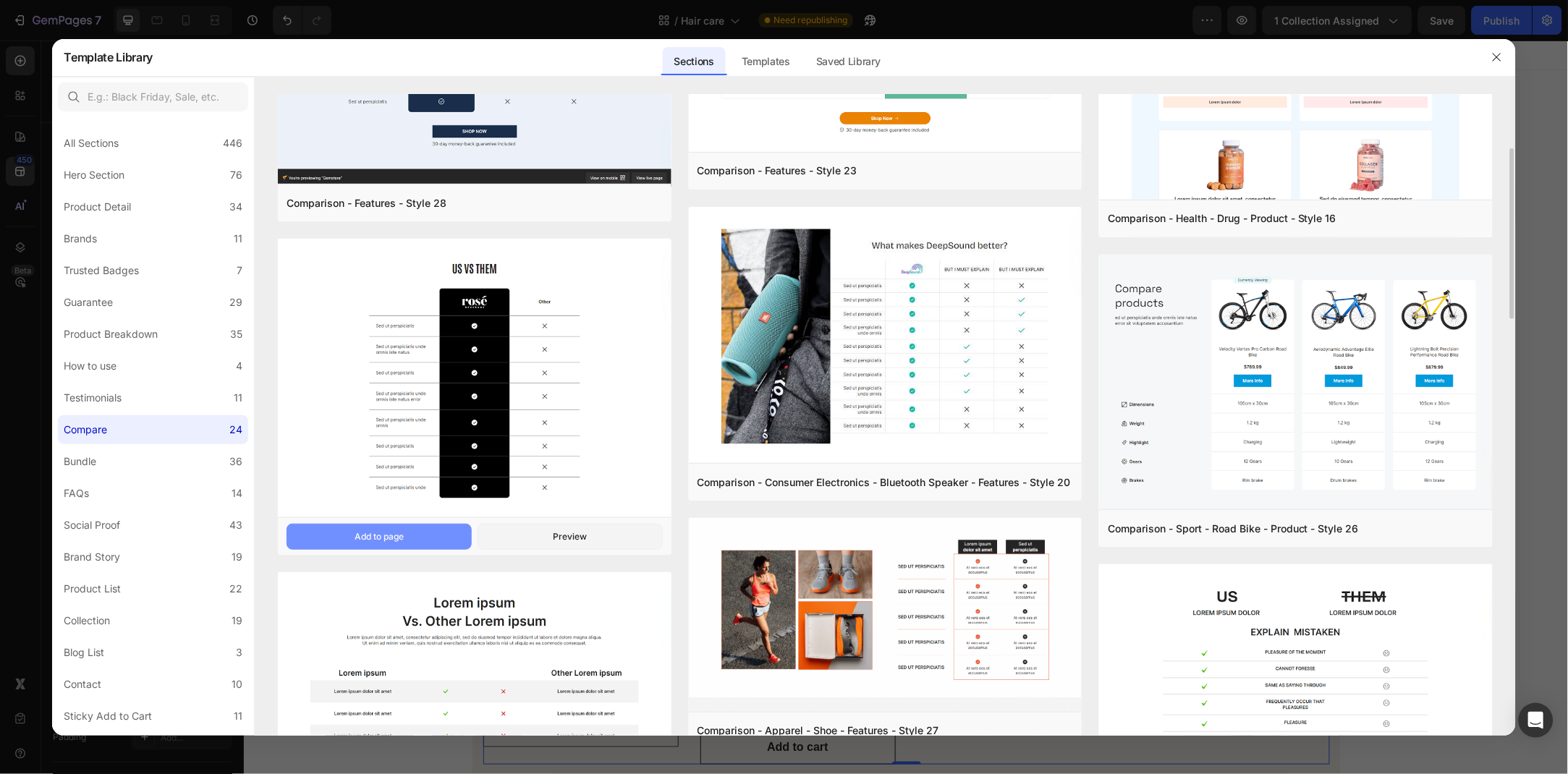
scroll to position [282, 0]
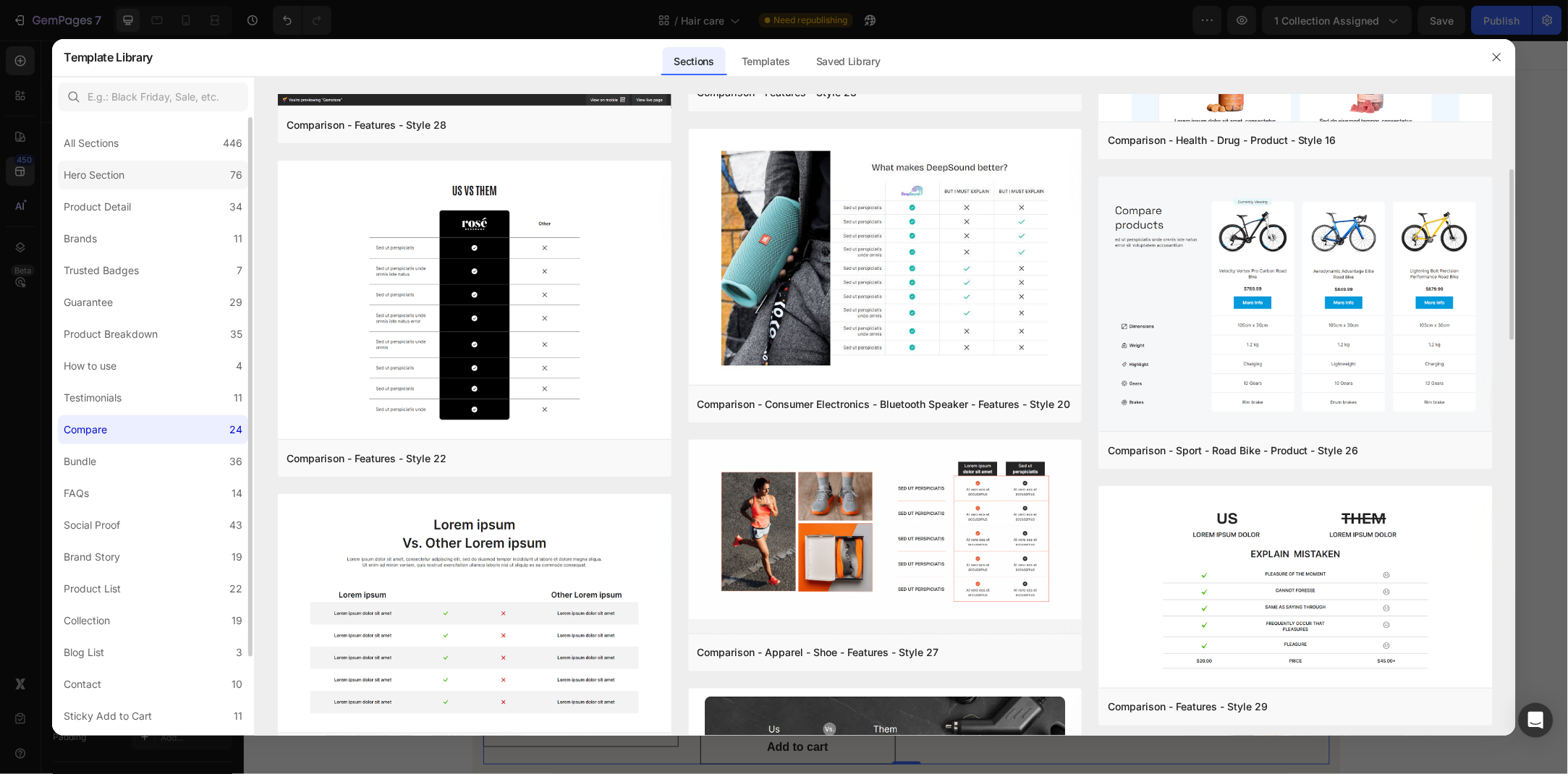
click at [187, 162] on label "Hero Section 76" at bounding box center [153, 175] width 190 height 29
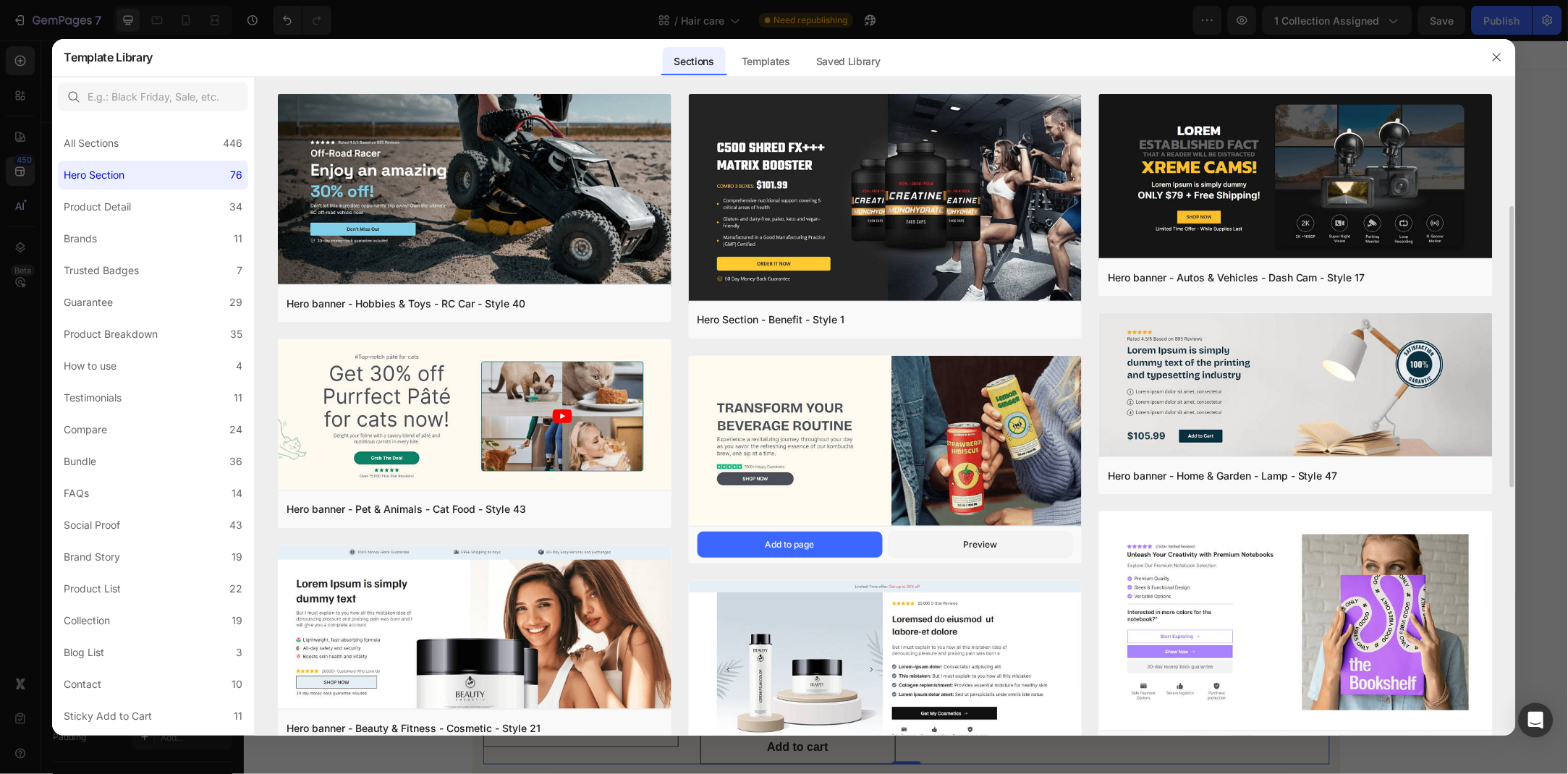
scroll to position [78, 0]
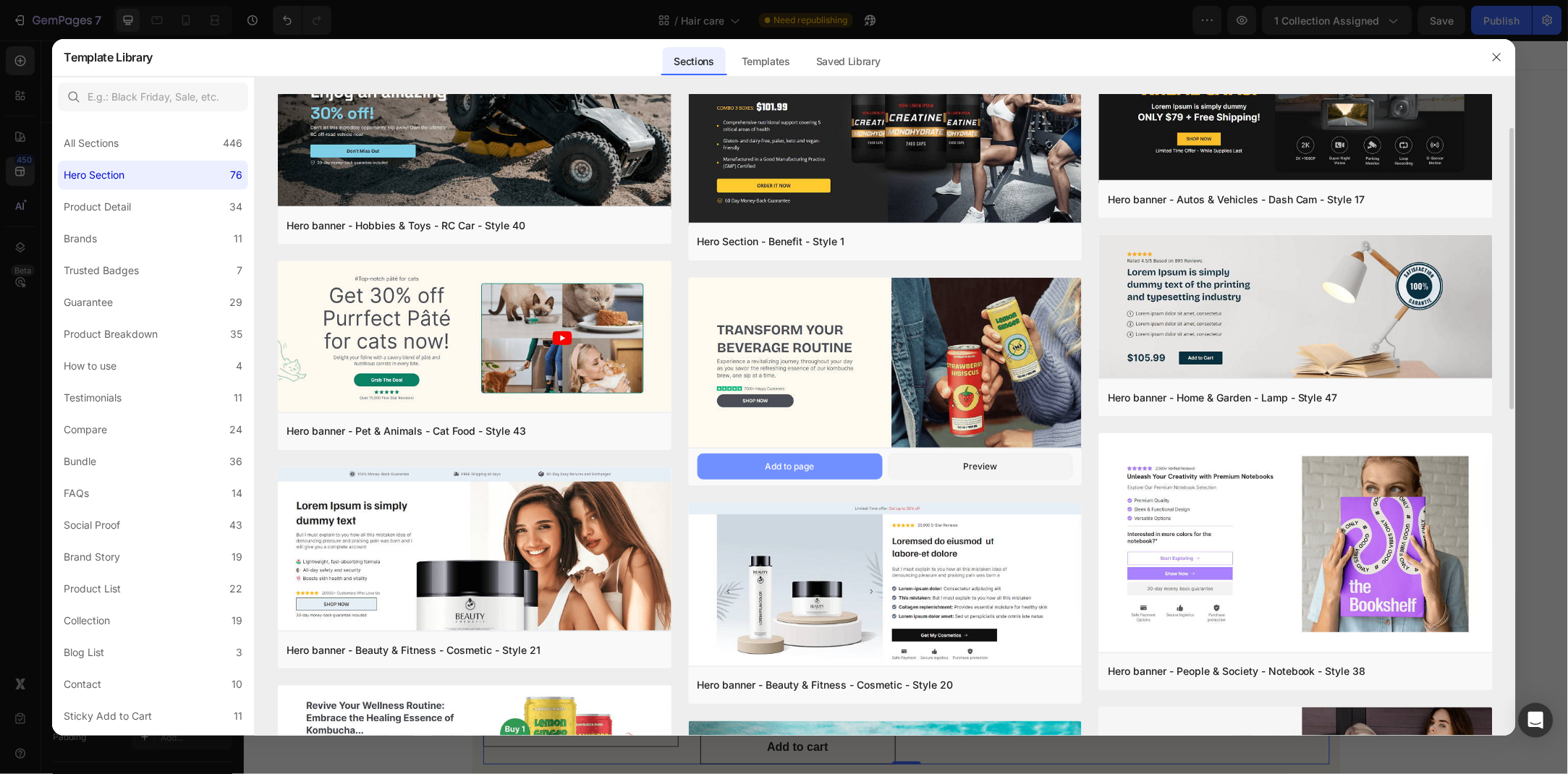
click at [793, 465] on div "Add to page" at bounding box center [790, 466] width 50 height 13
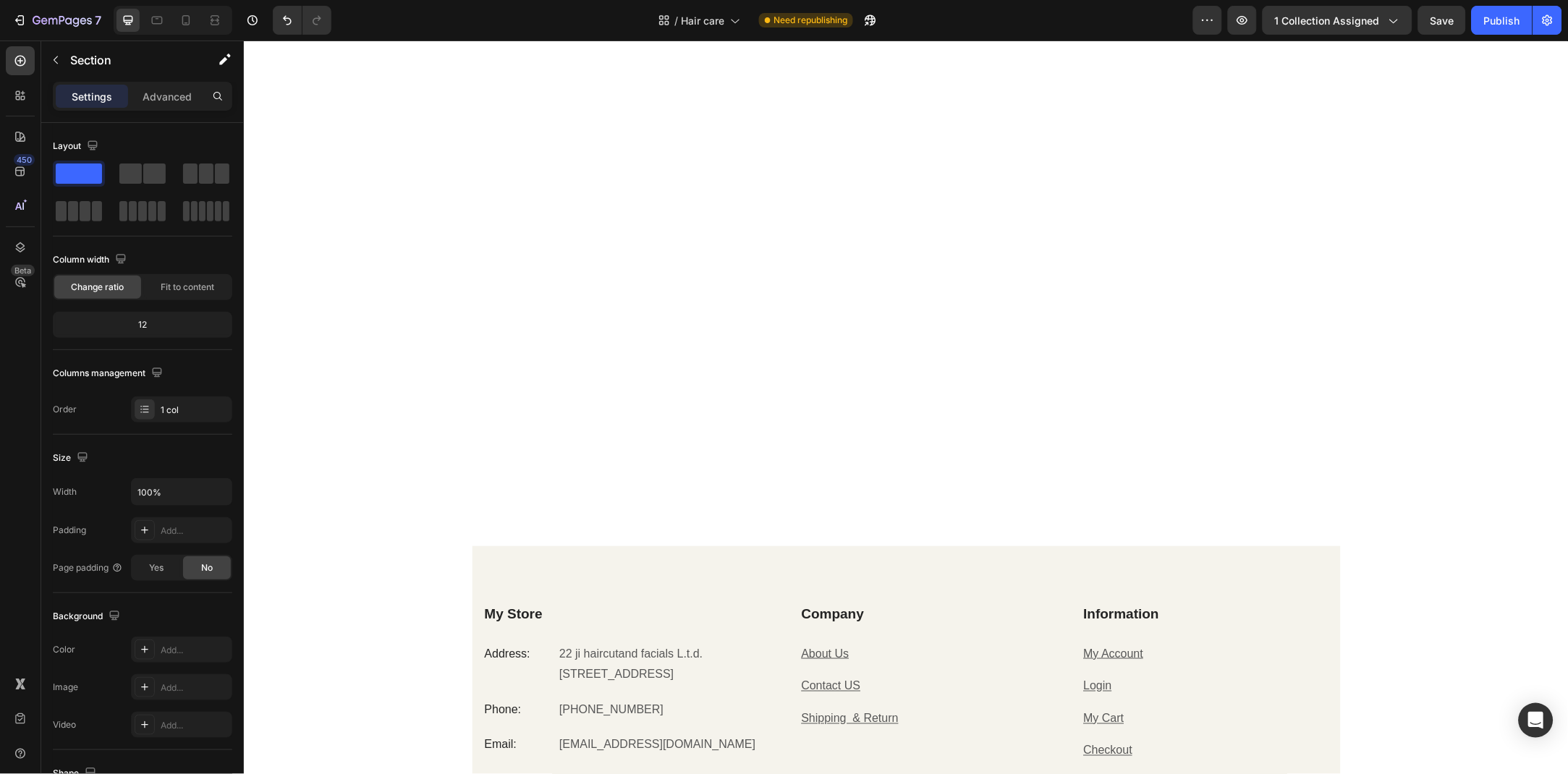
scroll to position [950, 0]
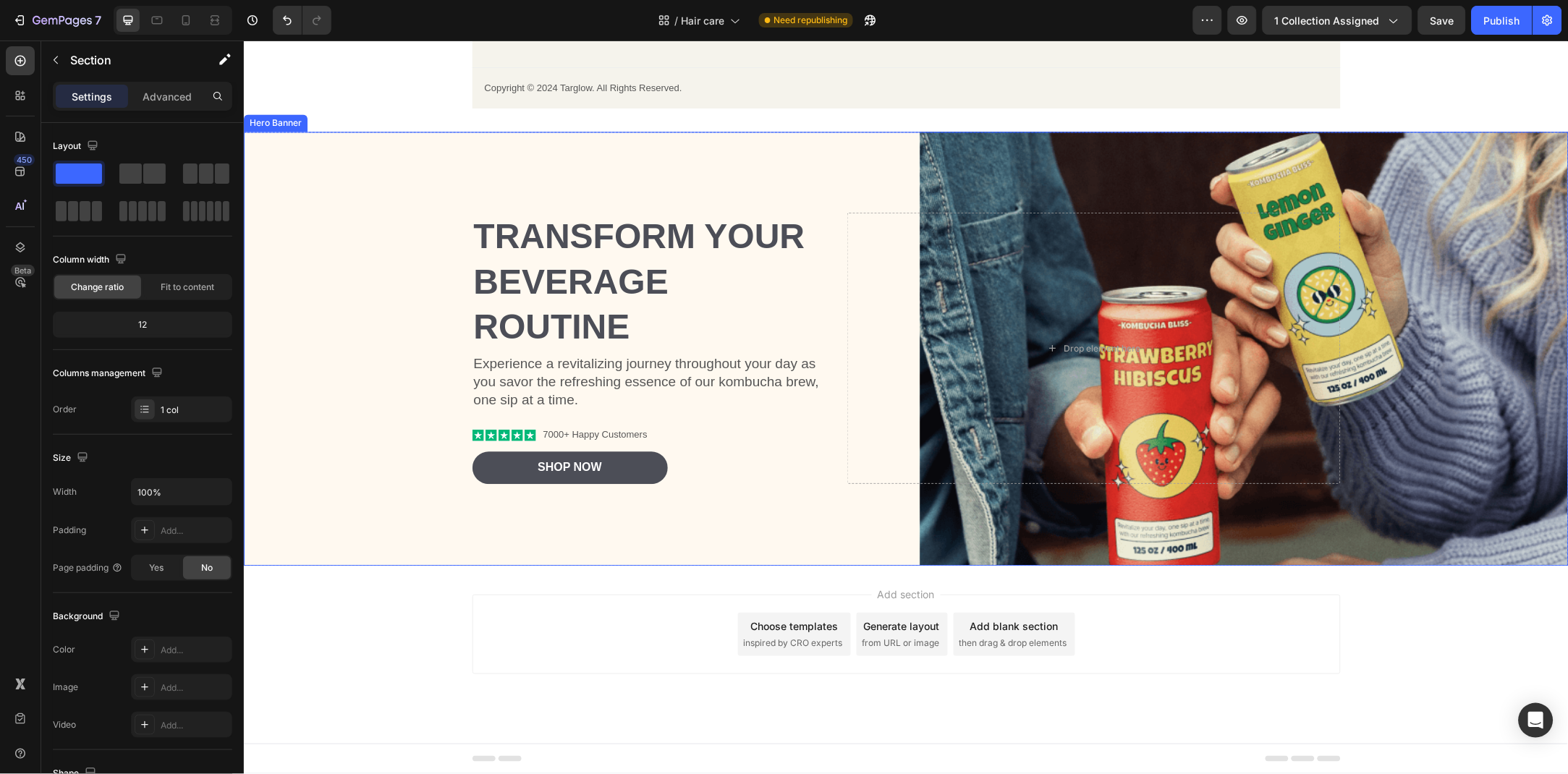
click at [298, 285] on div "Background Image" at bounding box center [906, 348] width 1325 height 434
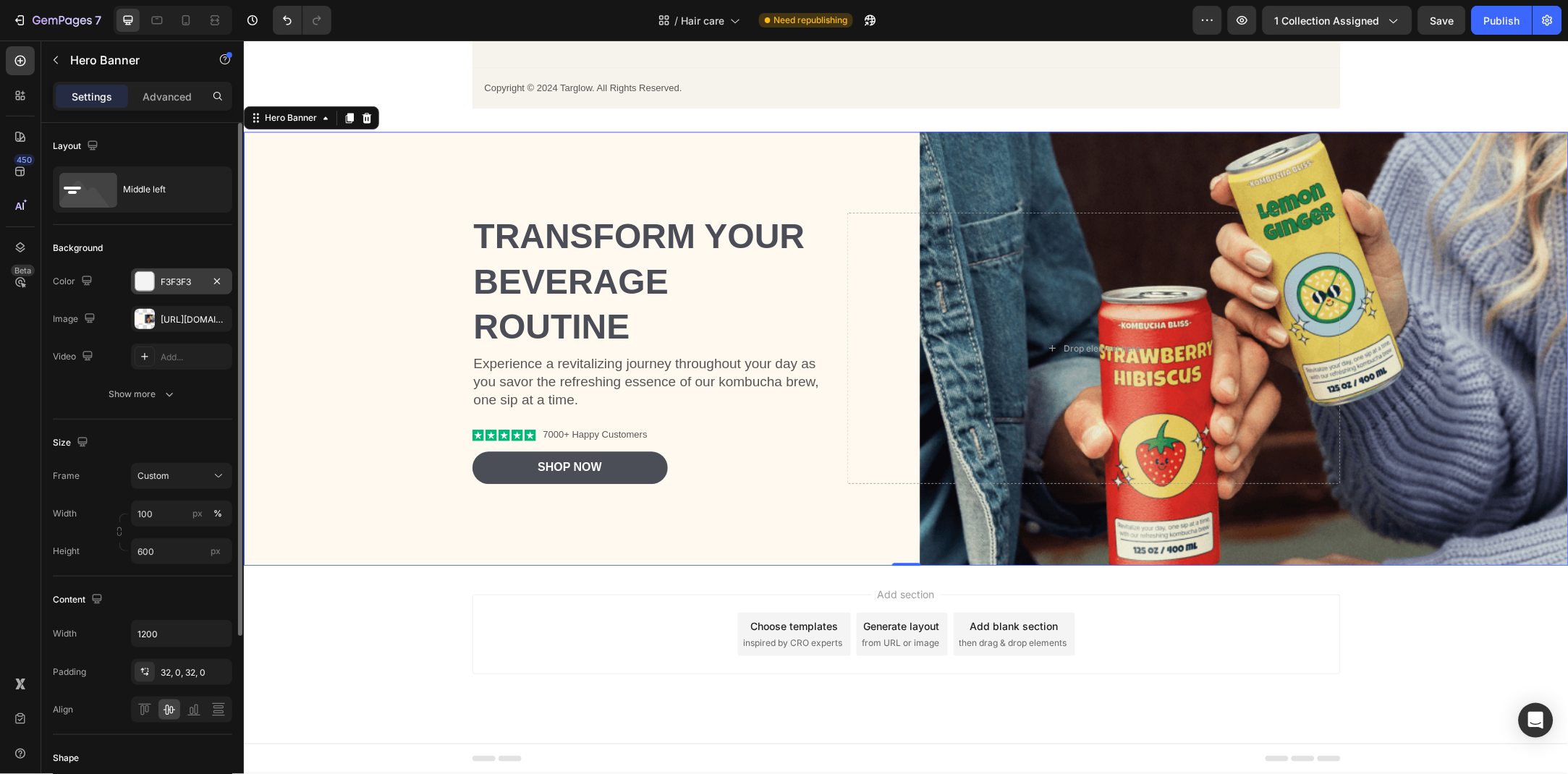
click at [165, 285] on div "F3F3F3" at bounding box center [182, 282] width 42 height 13
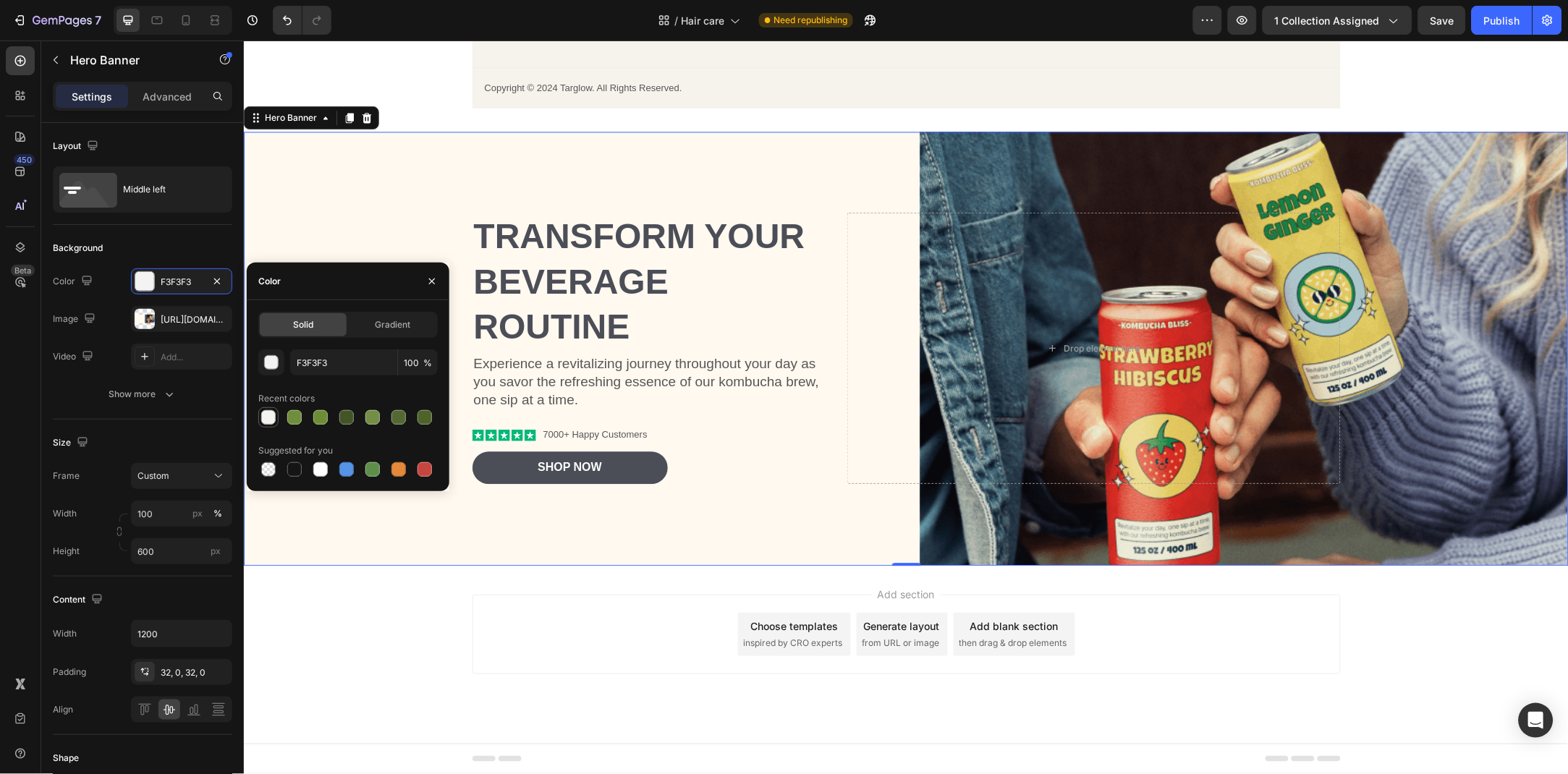
click at [274, 417] on div at bounding box center [269, 417] width 14 height 14
type input "F5F3EF"
click at [439, 271] on button "button" at bounding box center [432, 281] width 23 height 23
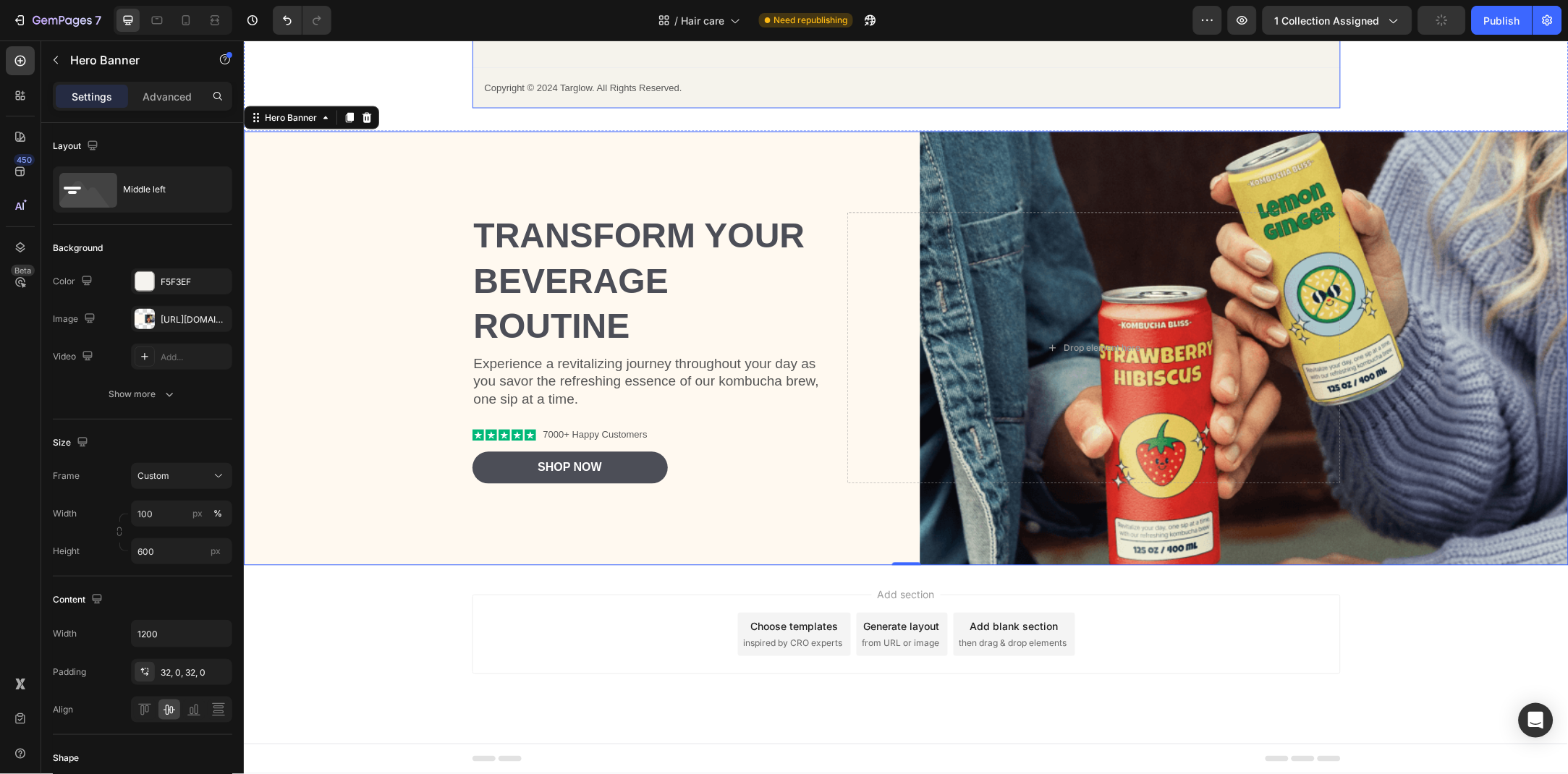
scroll to position [377, 0]
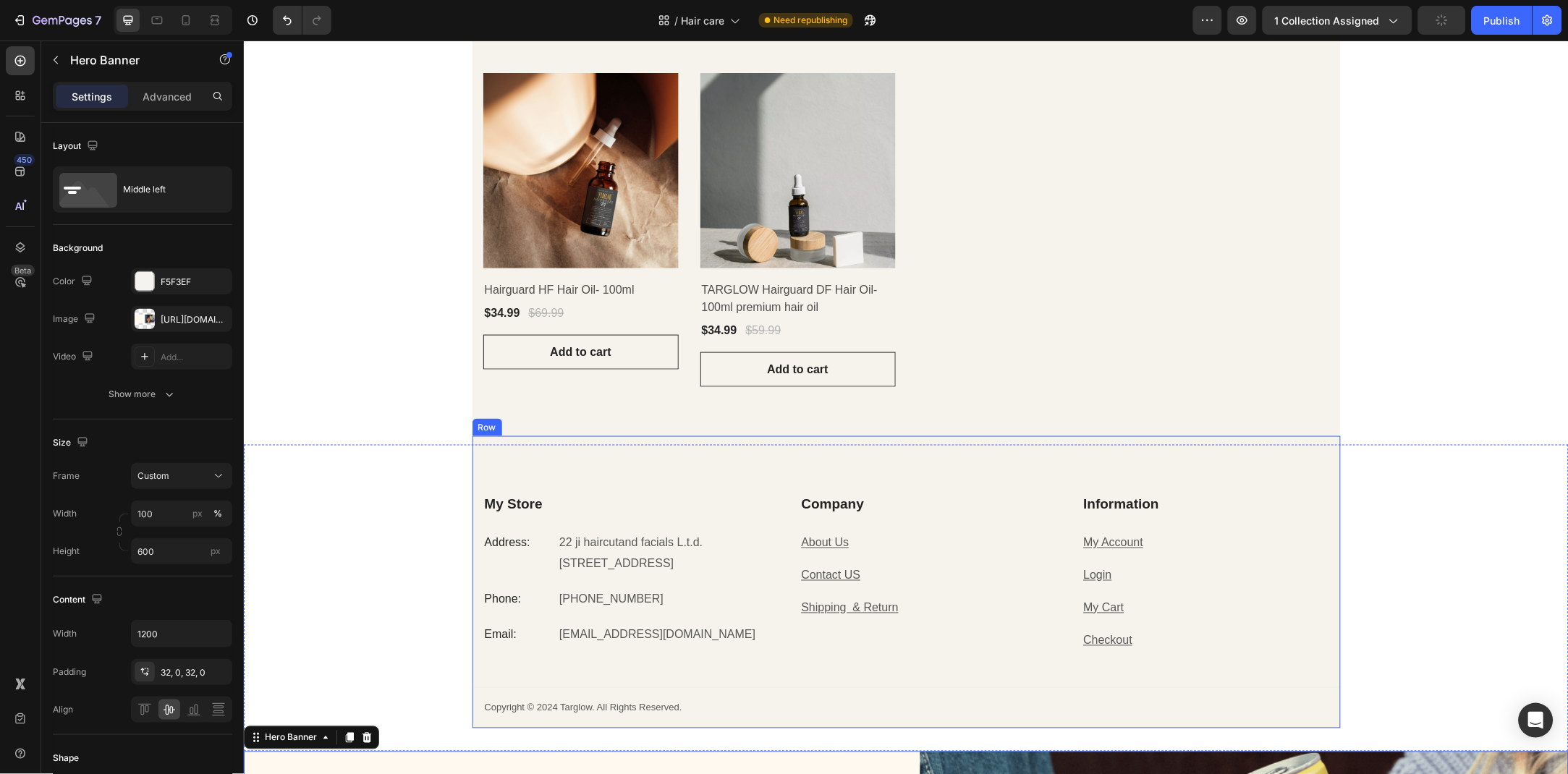
click at [492, 436] on div "My Store Heading Address: Text block 22 ji haircutand facials L.t.d. [STREET_AD…" at bounding box center [906, 581] width 868 height 292
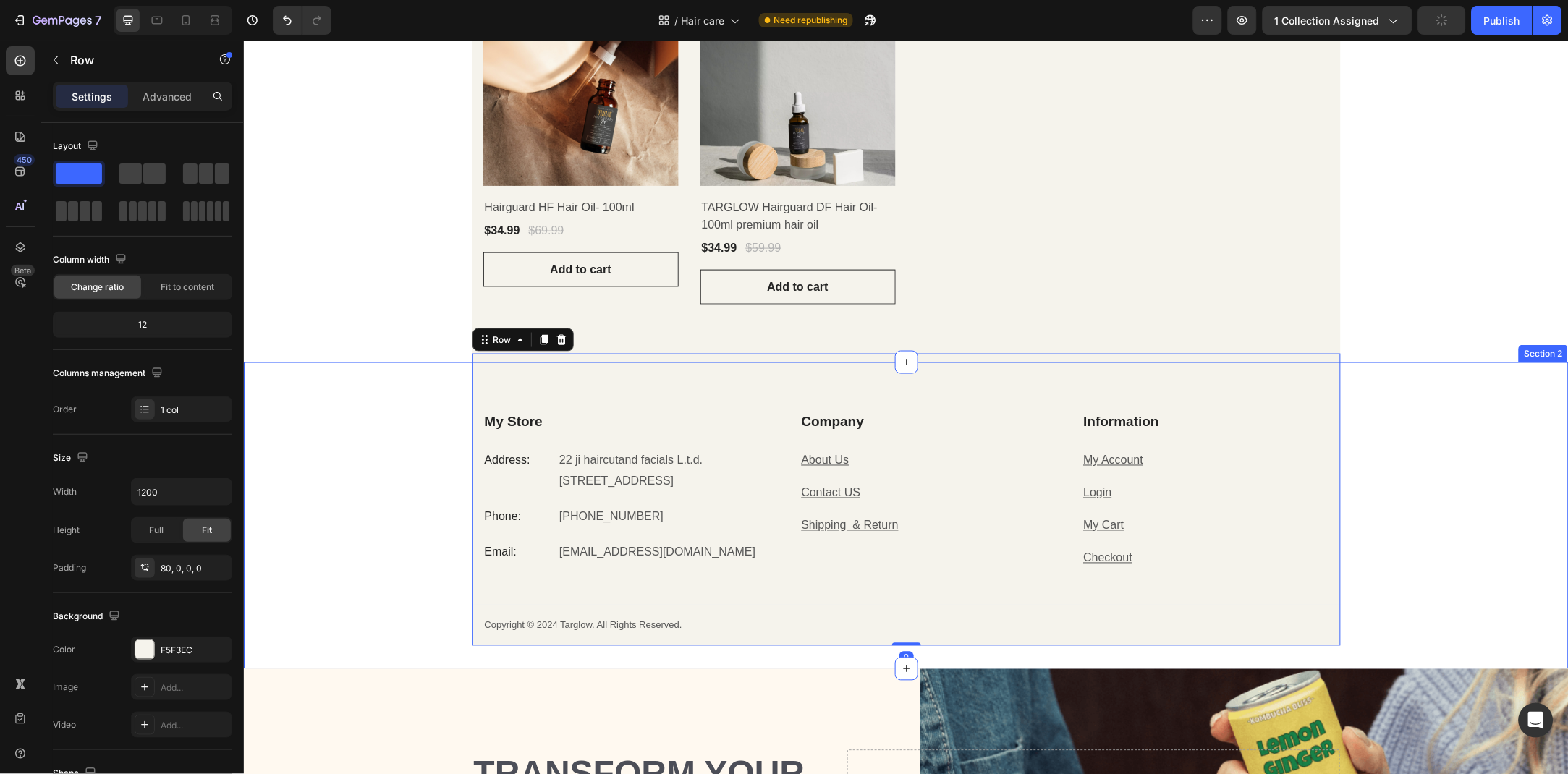
scroll to position [534, 0]
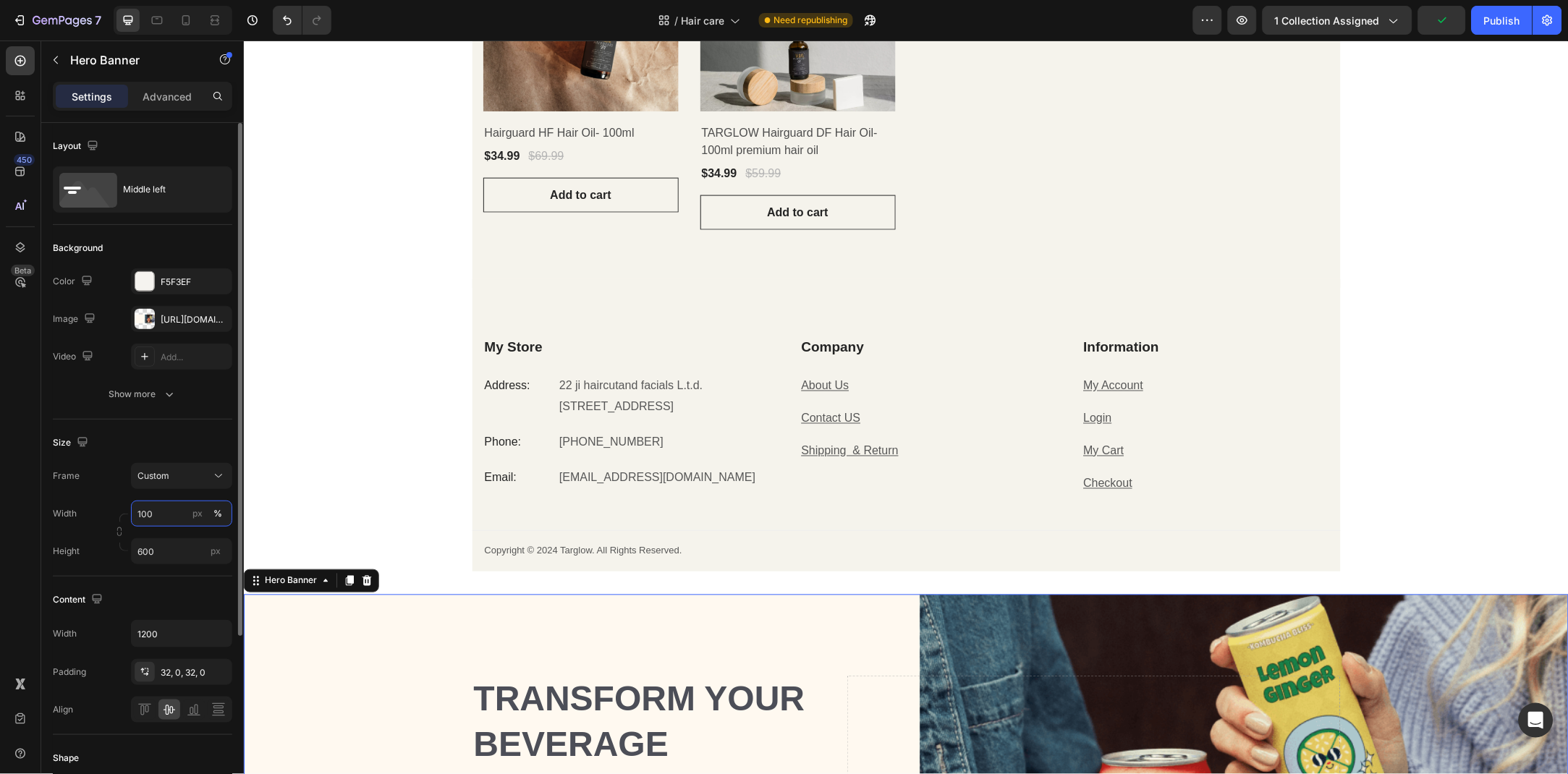
click at [178, 519] on input "100" at bounding box center [182, 513] width 102 height 26
click at [178, 576] on p "Default 1200px" at bounding box center [178, 574] width 84 height 13
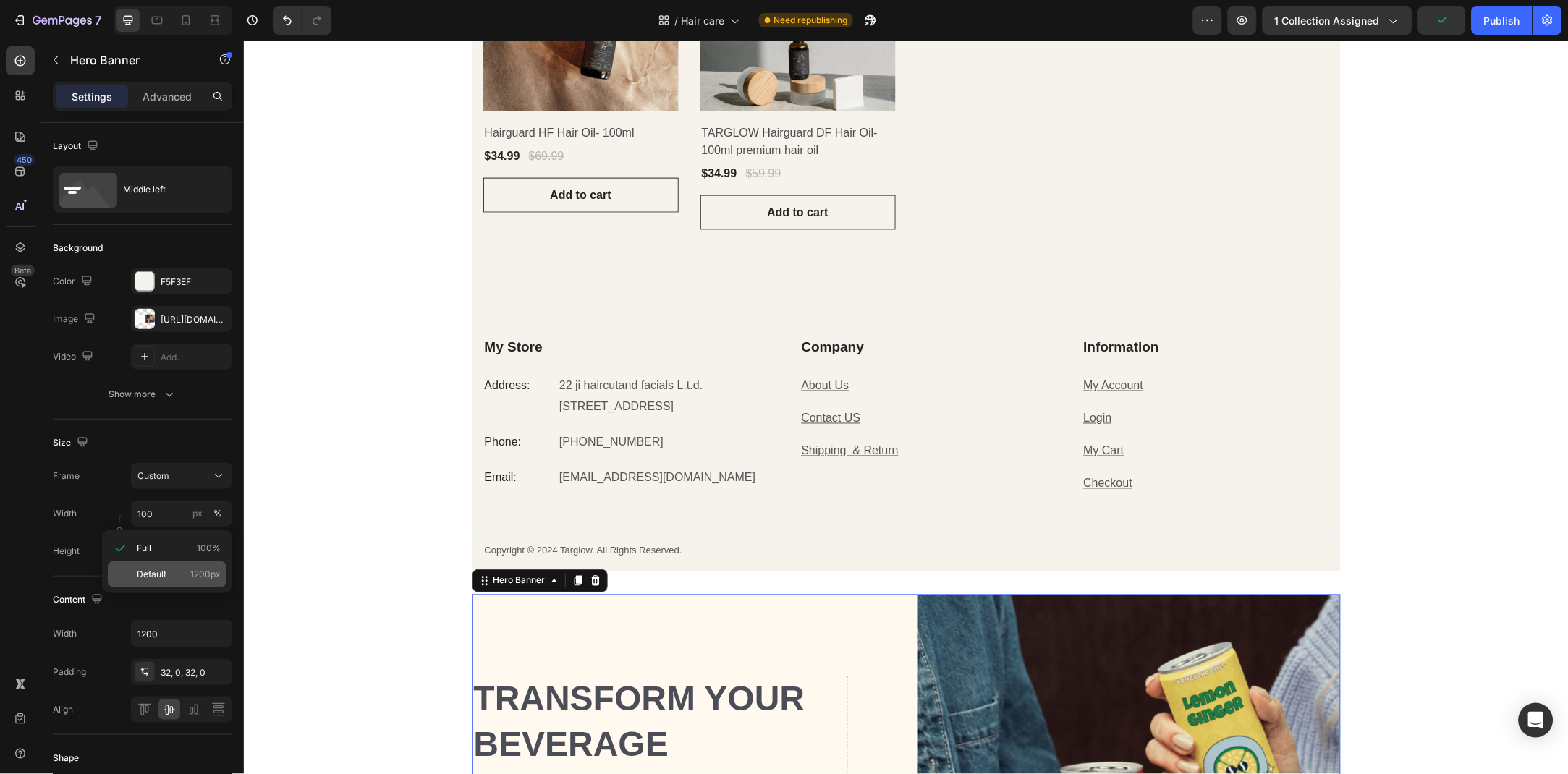
type input "1200"
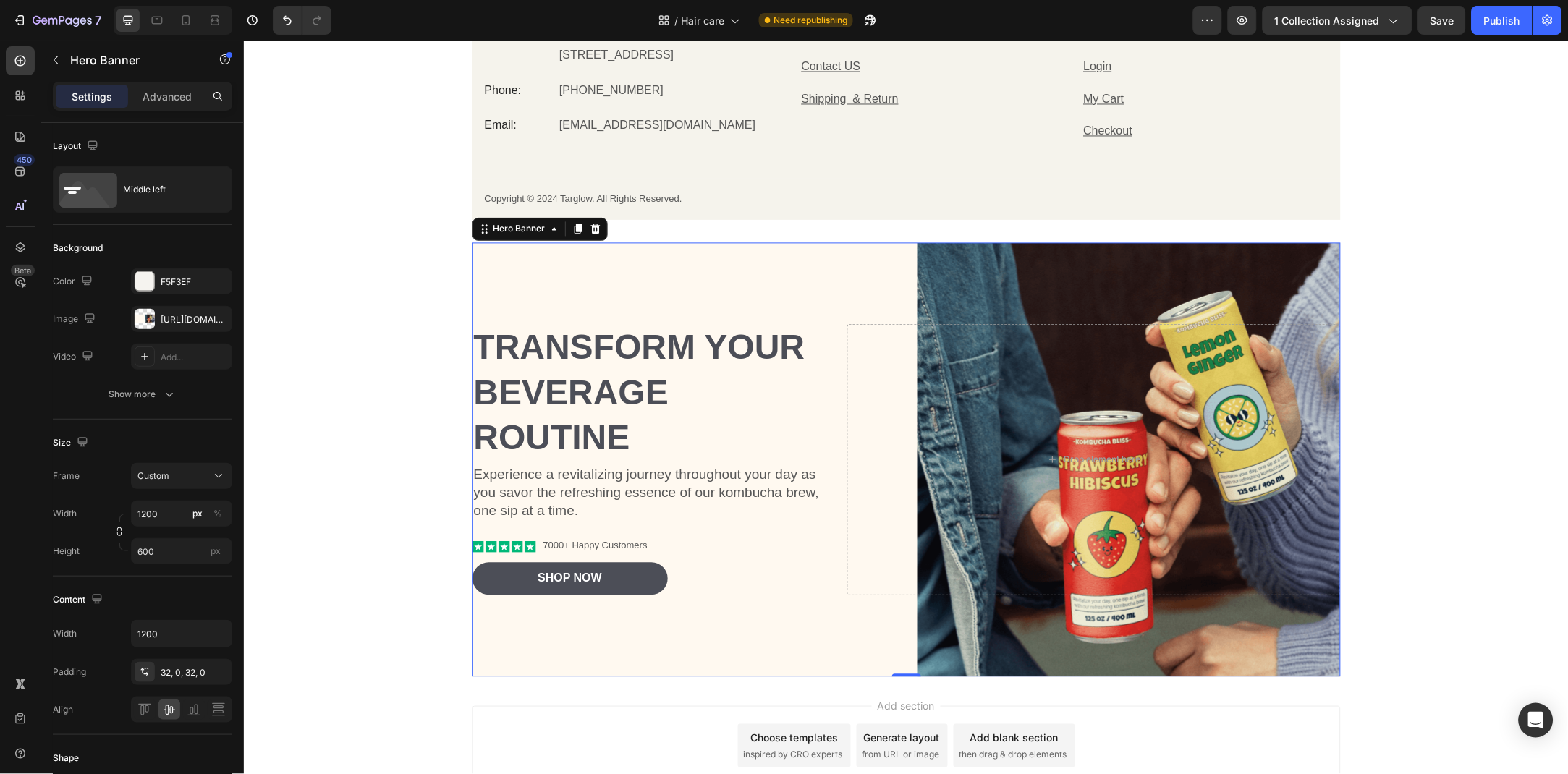
scroll to position [848, 0]
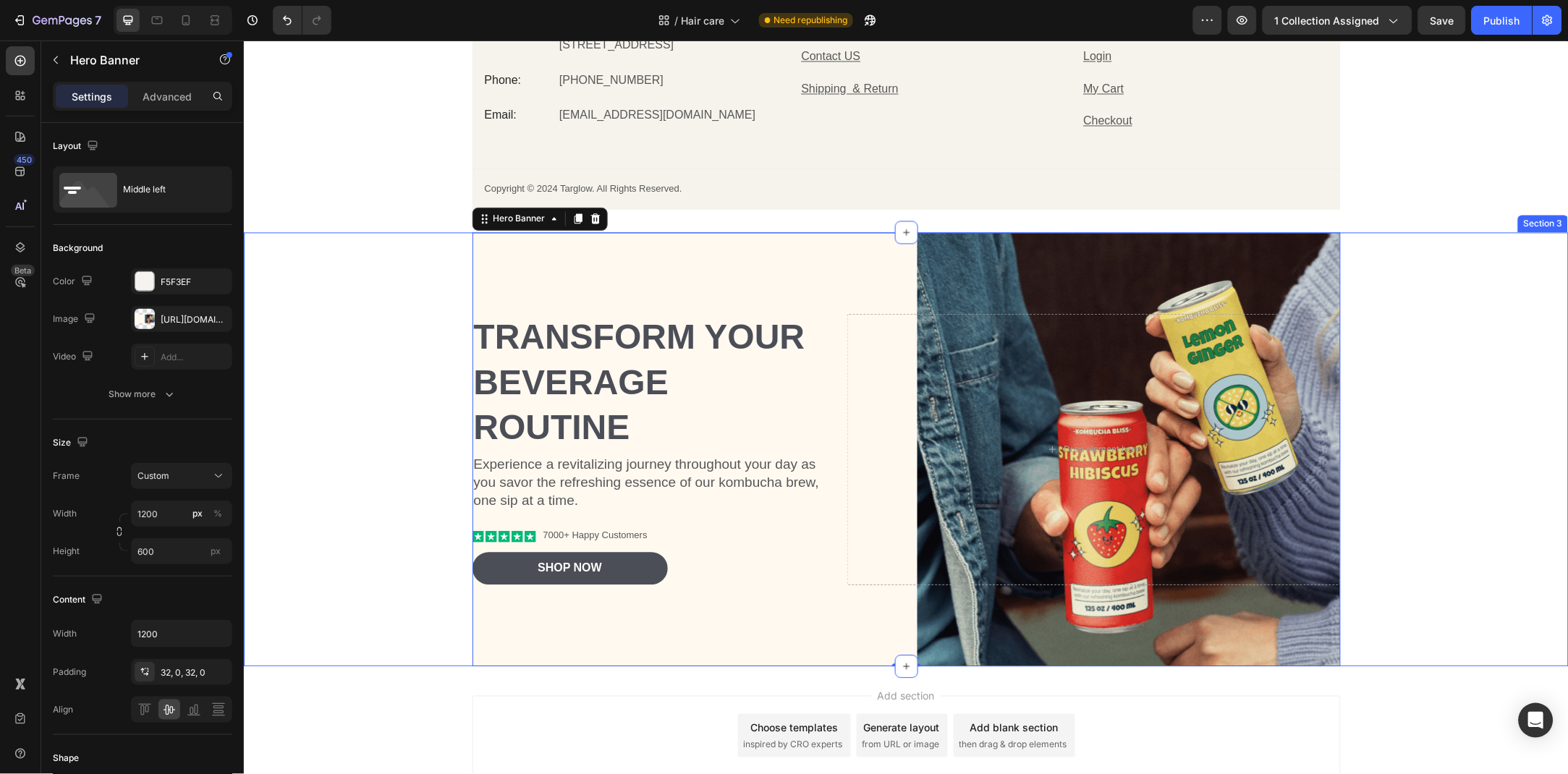
click at [393, 252] on div "Transform Your Beverage Routine Heading Experience a revitalizing journey throu…" at bounding box center [906, 449] width 1325 height 434
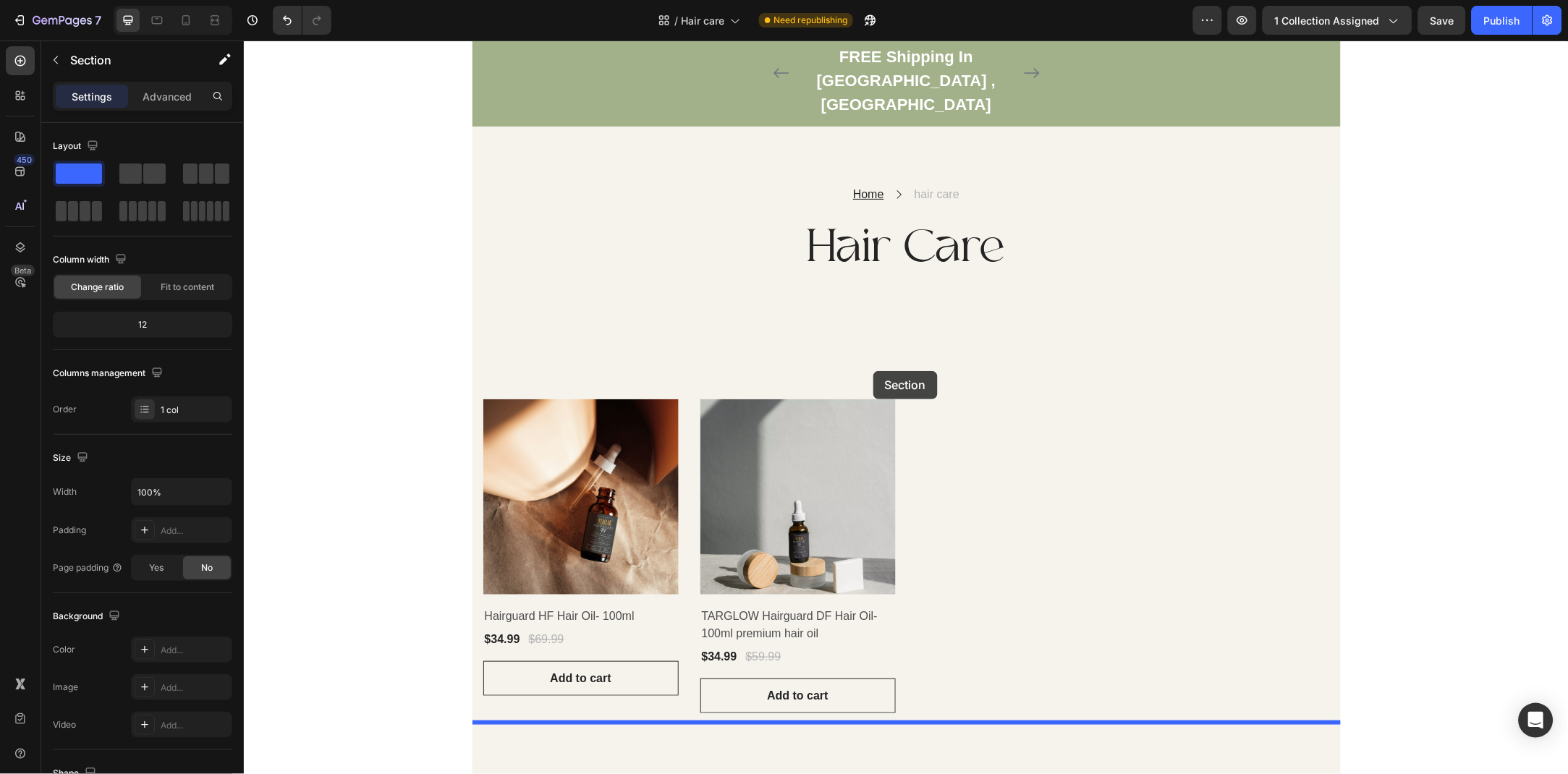
scroll to position [0, 0]
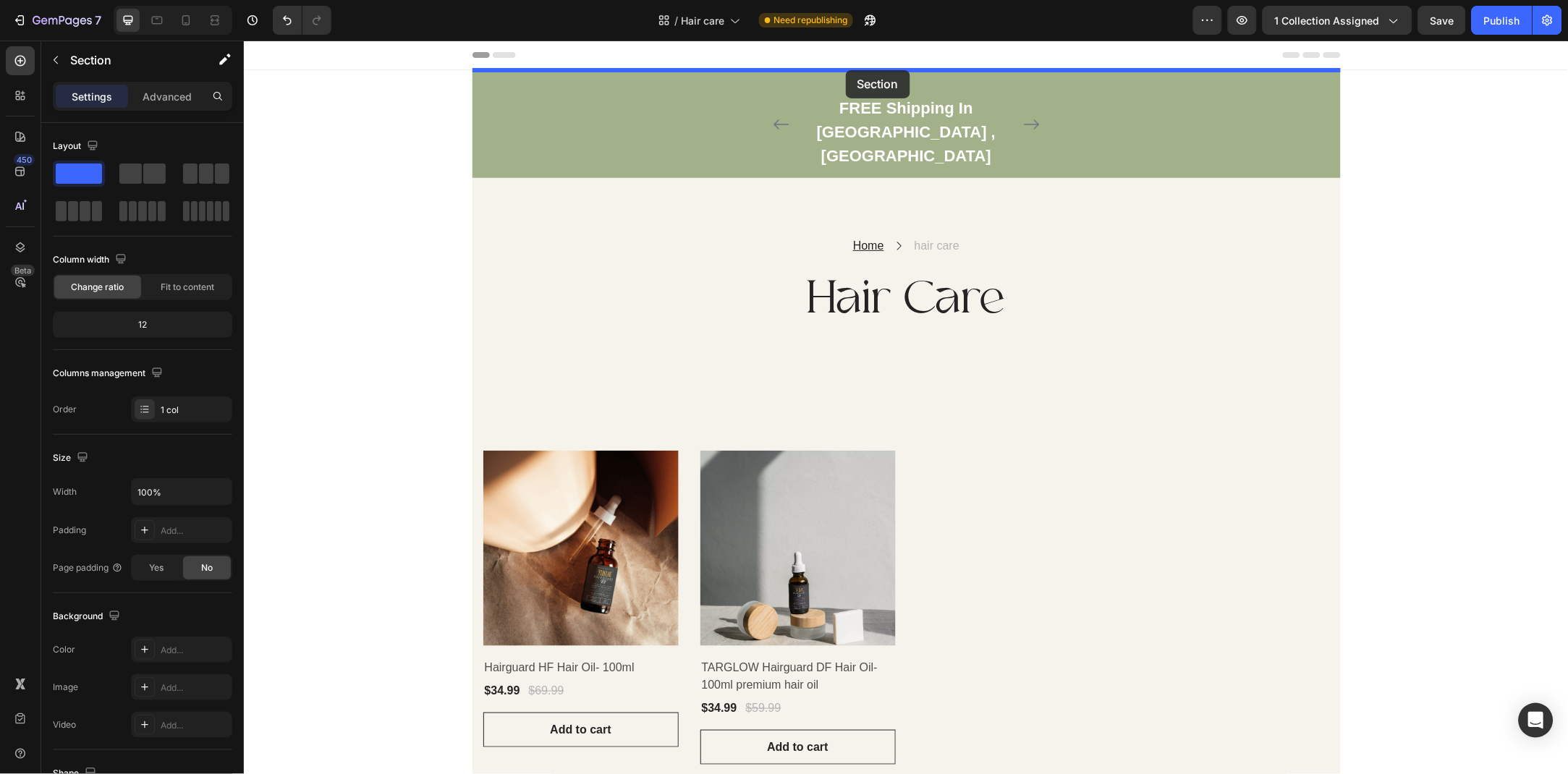
drag, startPoint x: 393, startPoint y: 252, endPoint x: 846, endPoint y: 70, distance: 488.2
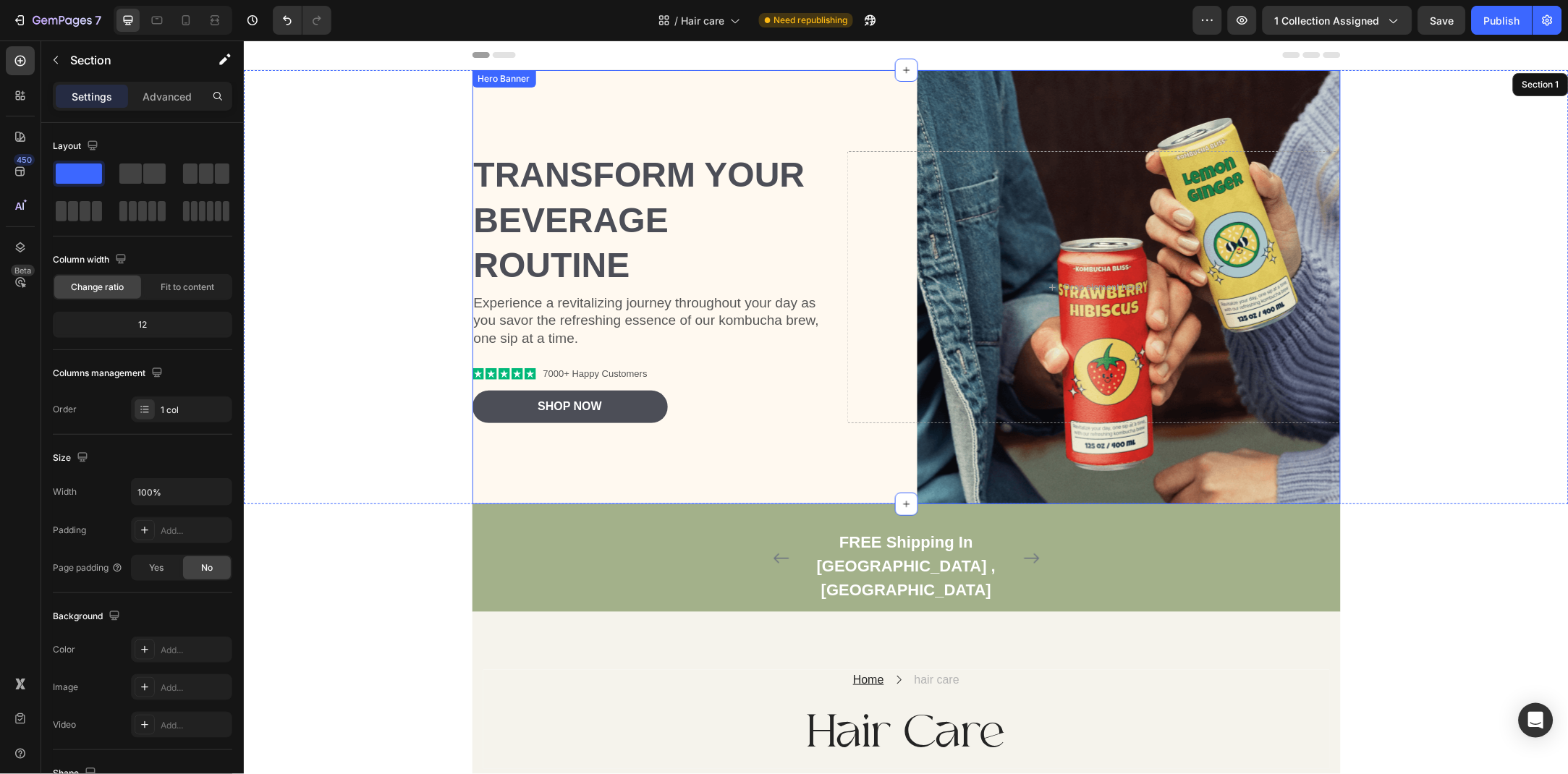
click at [568, 142] on div "Background Image" at bounding box center [906, 286] width 868 height 434
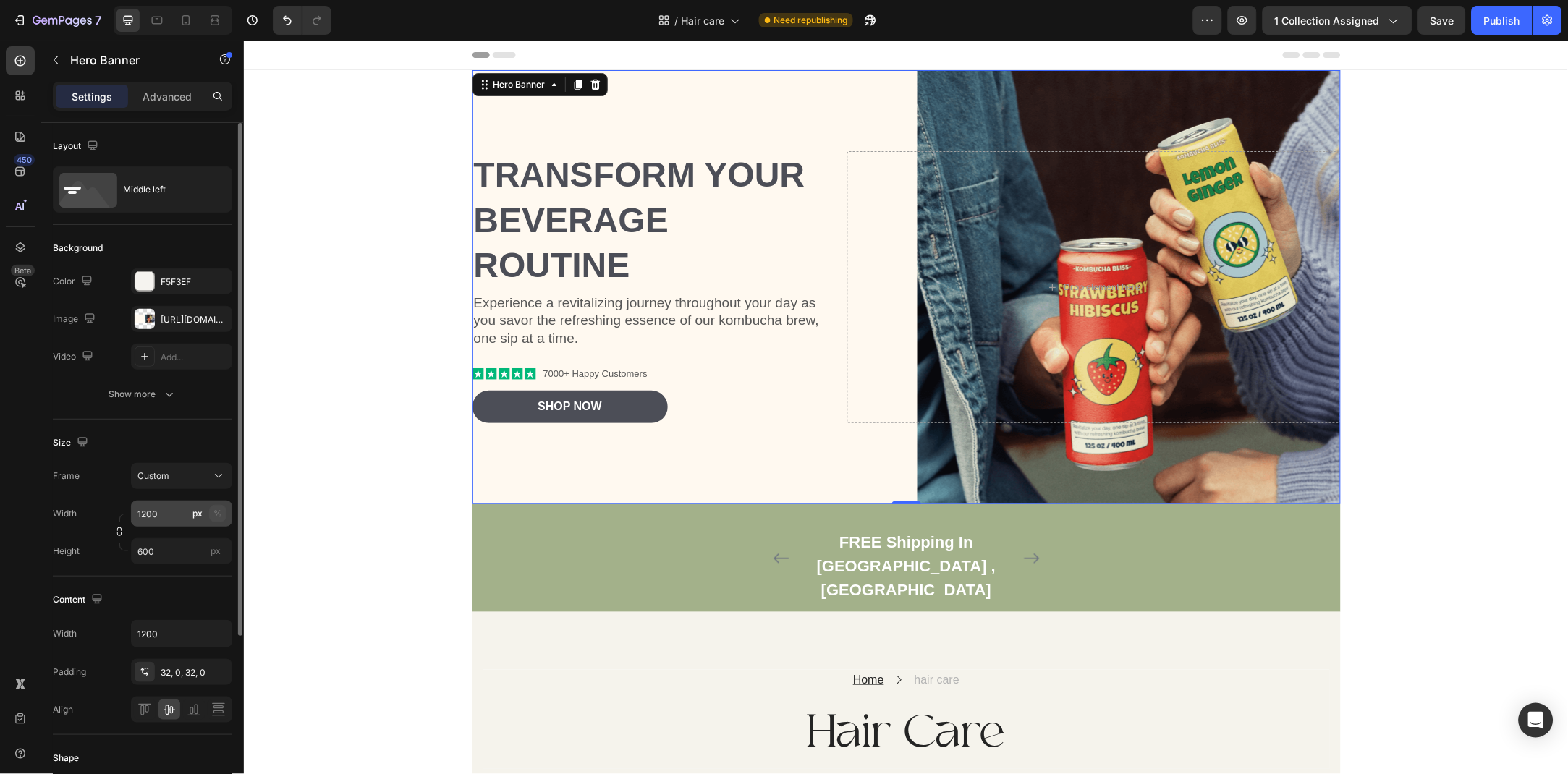
click at [215, 517] on div "%" at bounding box center [218, 513] width 9 height 13
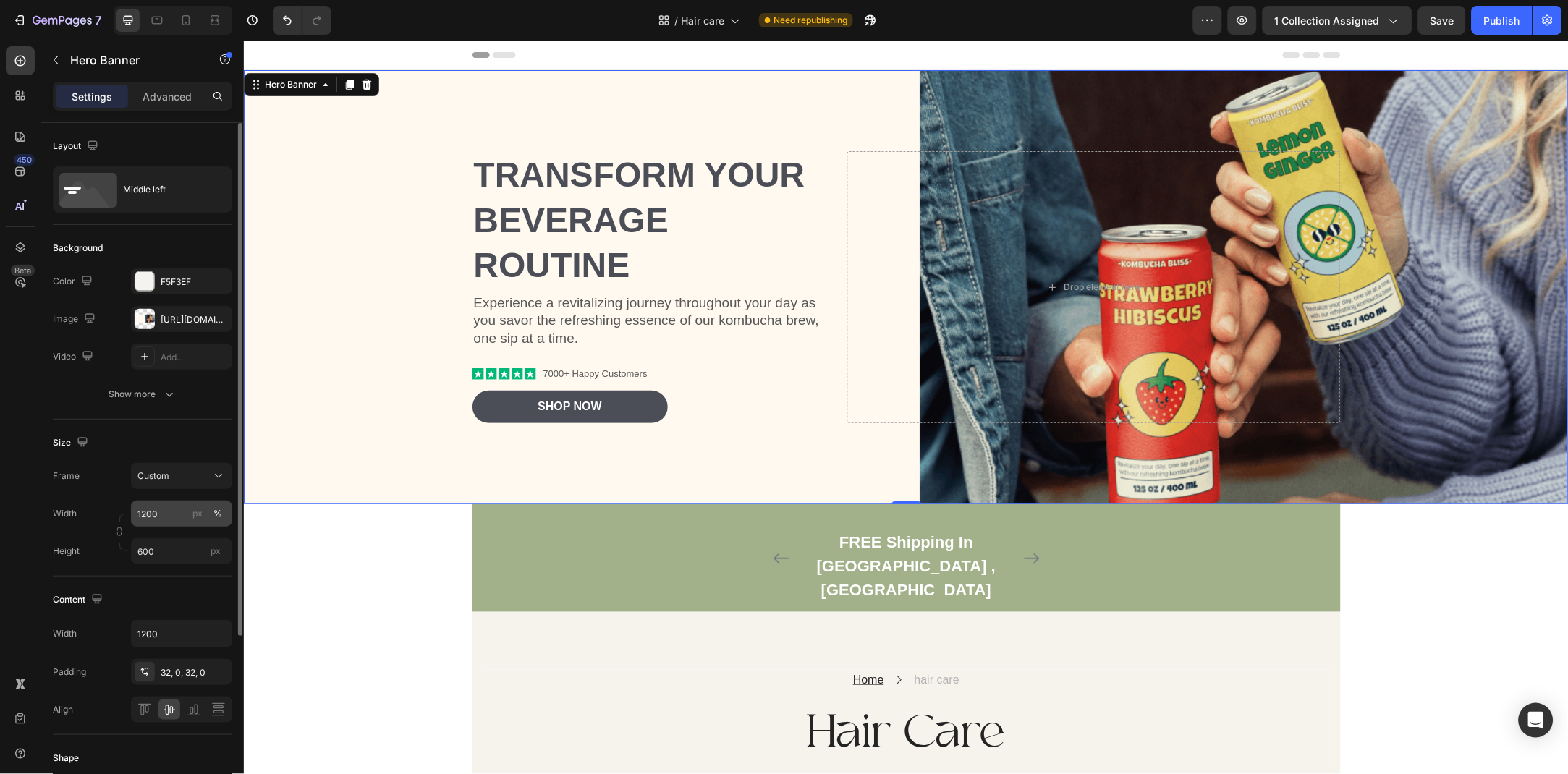
click at [210, 517] on button "%" at bounding box center [218, 513] width 18 height 18
click at [203, 517] on button "px" at bounding box center [198, 513] width 18 height 18
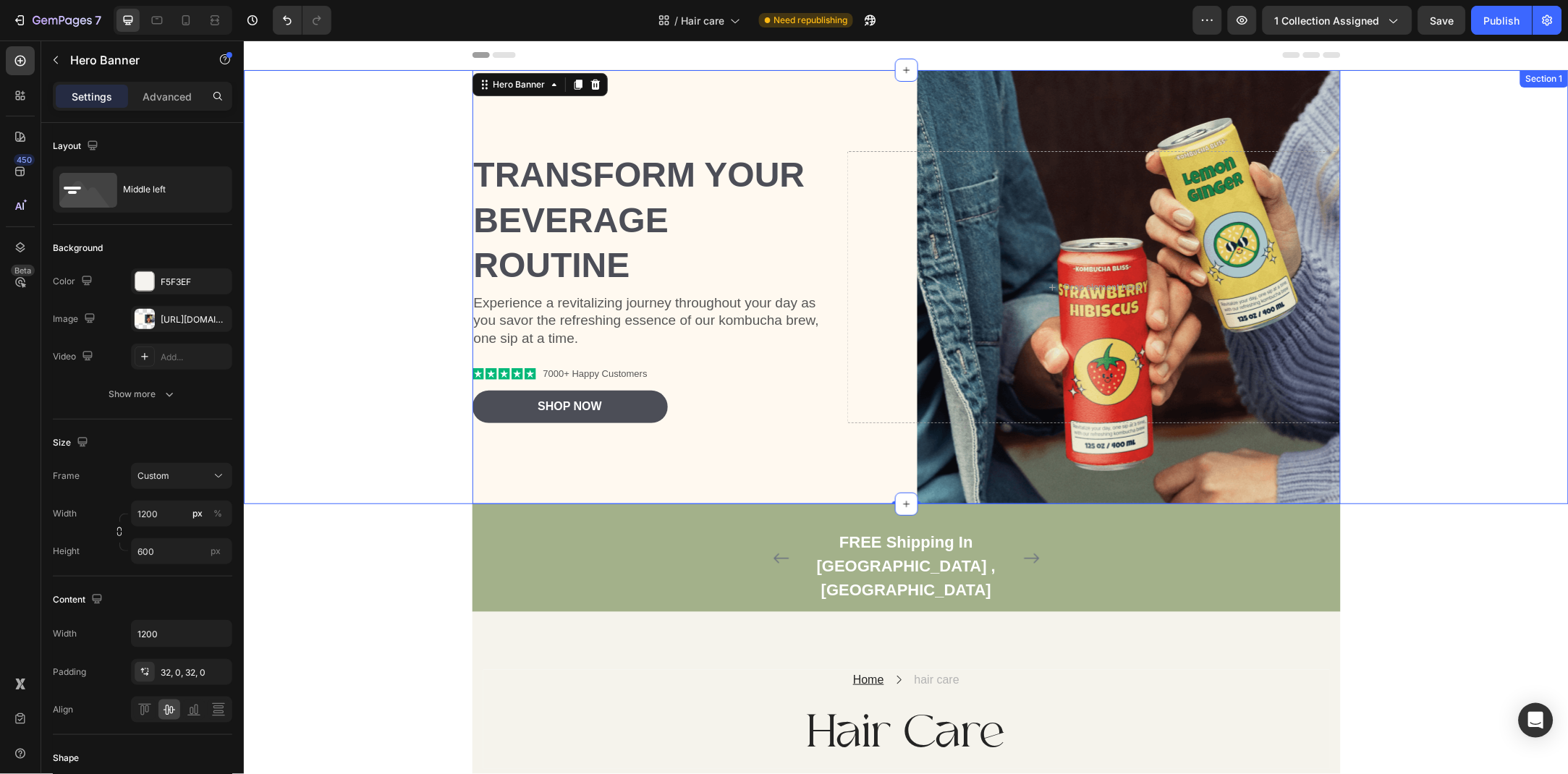
click at [359, 368] on div "Transform Your Beverage Routine Heading Experience a revitalizing journey throu…" at bounding box center [906, 286] width 1325 height 434
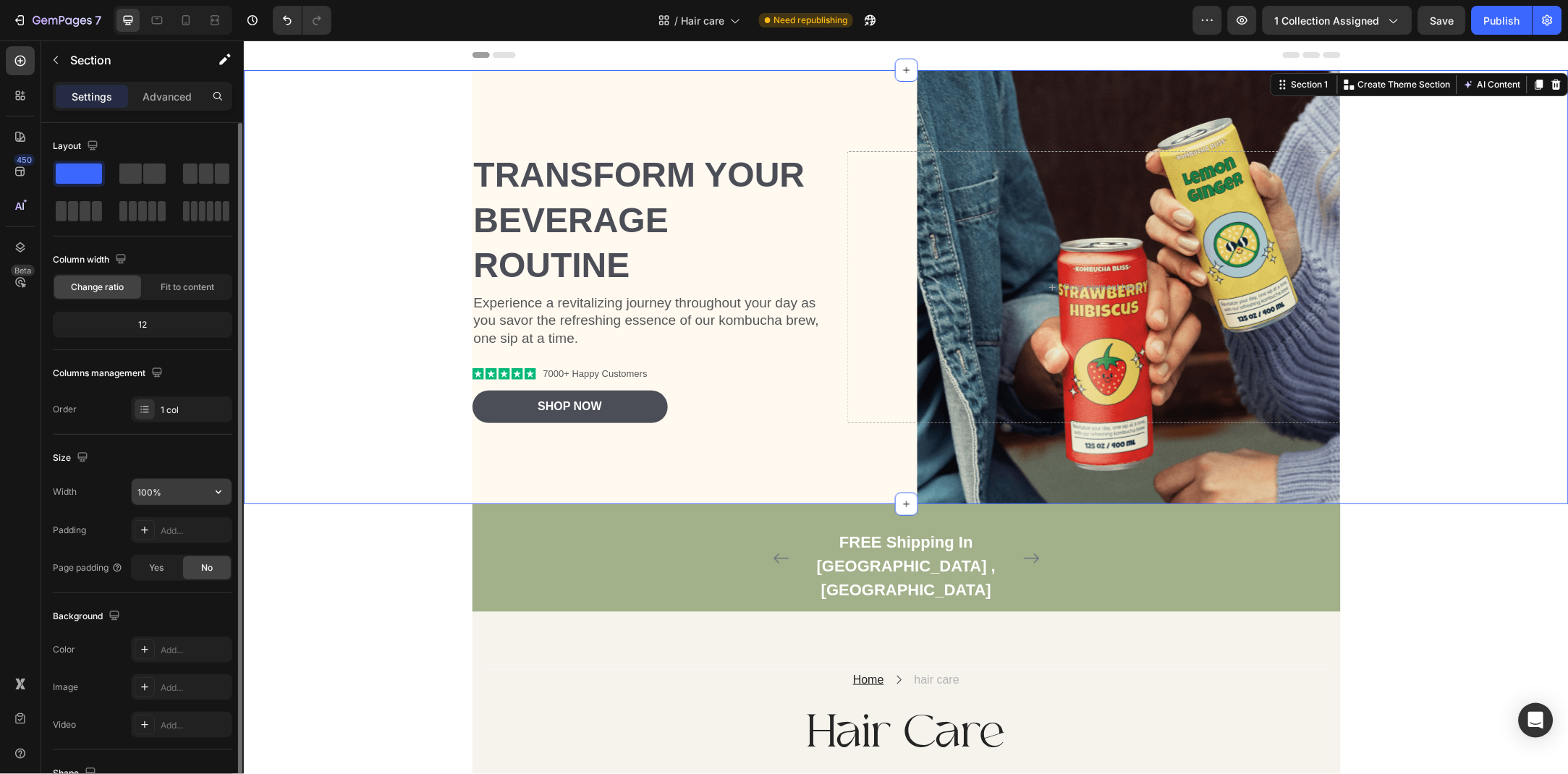
click at [181, 497] on input "100%" at bounding box center [182, 492] width 100 height 26
click at [211, 495] on icon "button" at bounding box center [218, 492] width 14 height 14
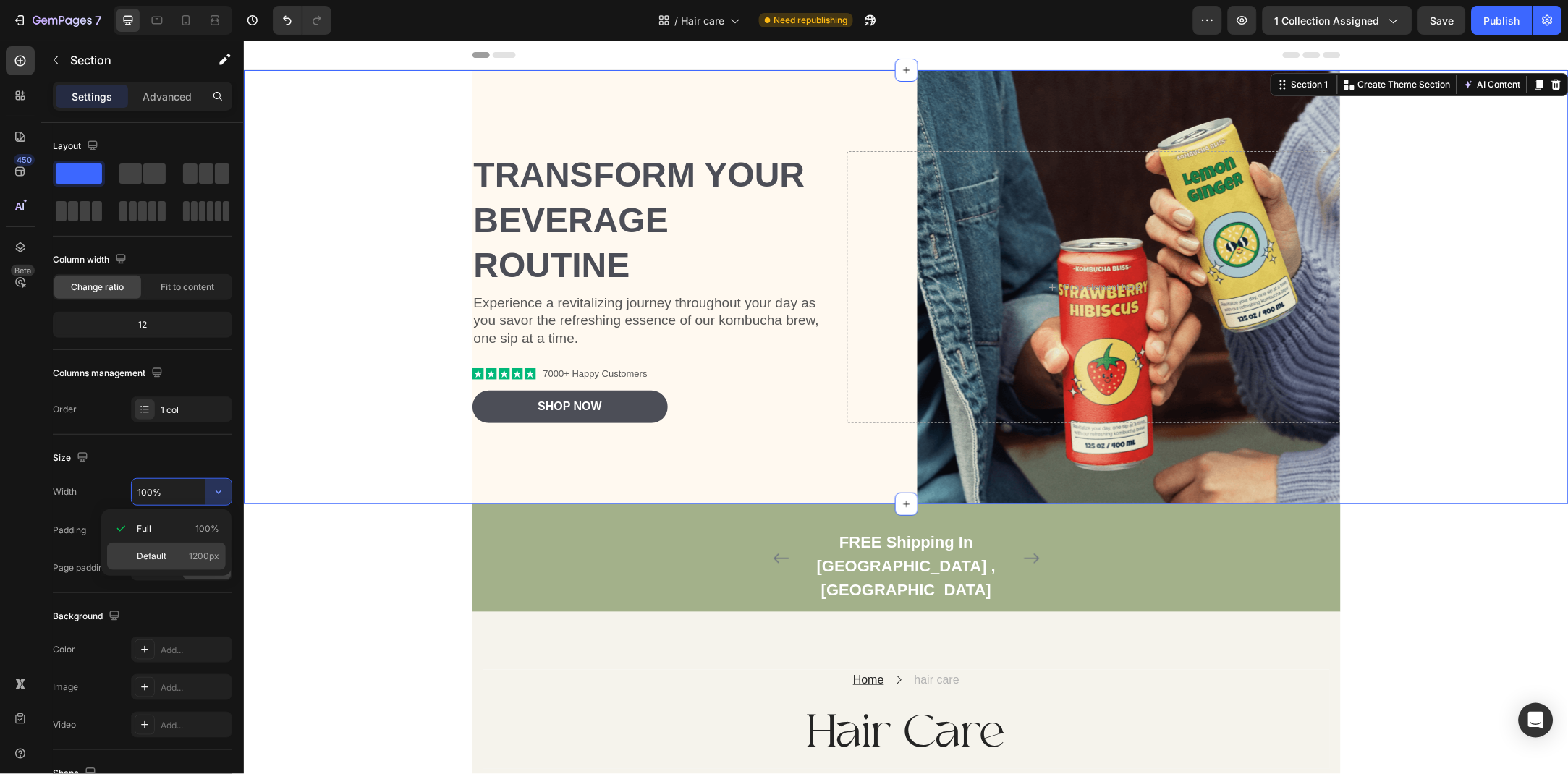
click at [183, 553] on p "Default 1200px" at bounding box center [178, 556] width 82 height 13
type input "1200"
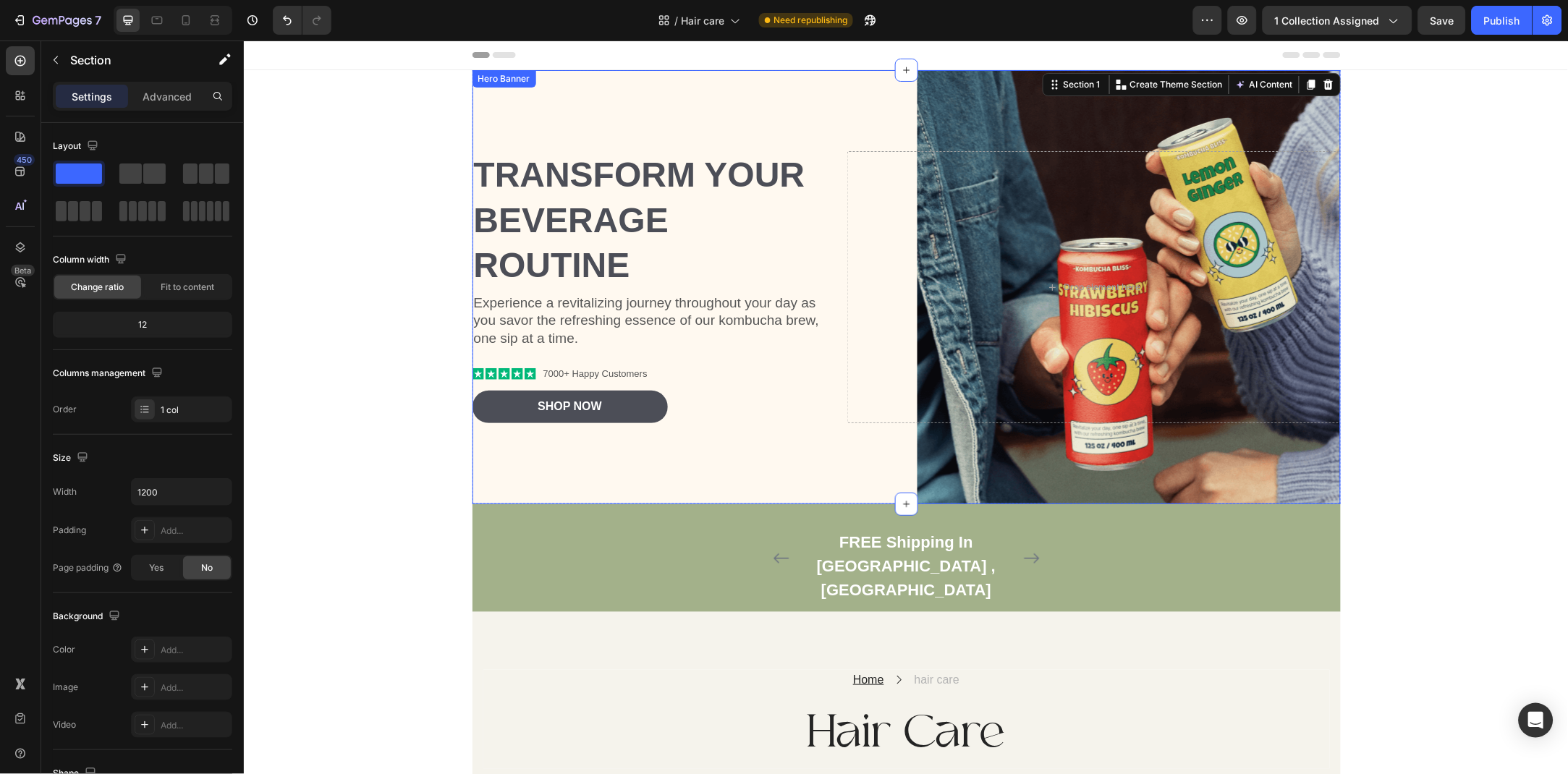
click at [521, 467] on div "Background Image" at bounding box center [906, 286] width 868 height 434
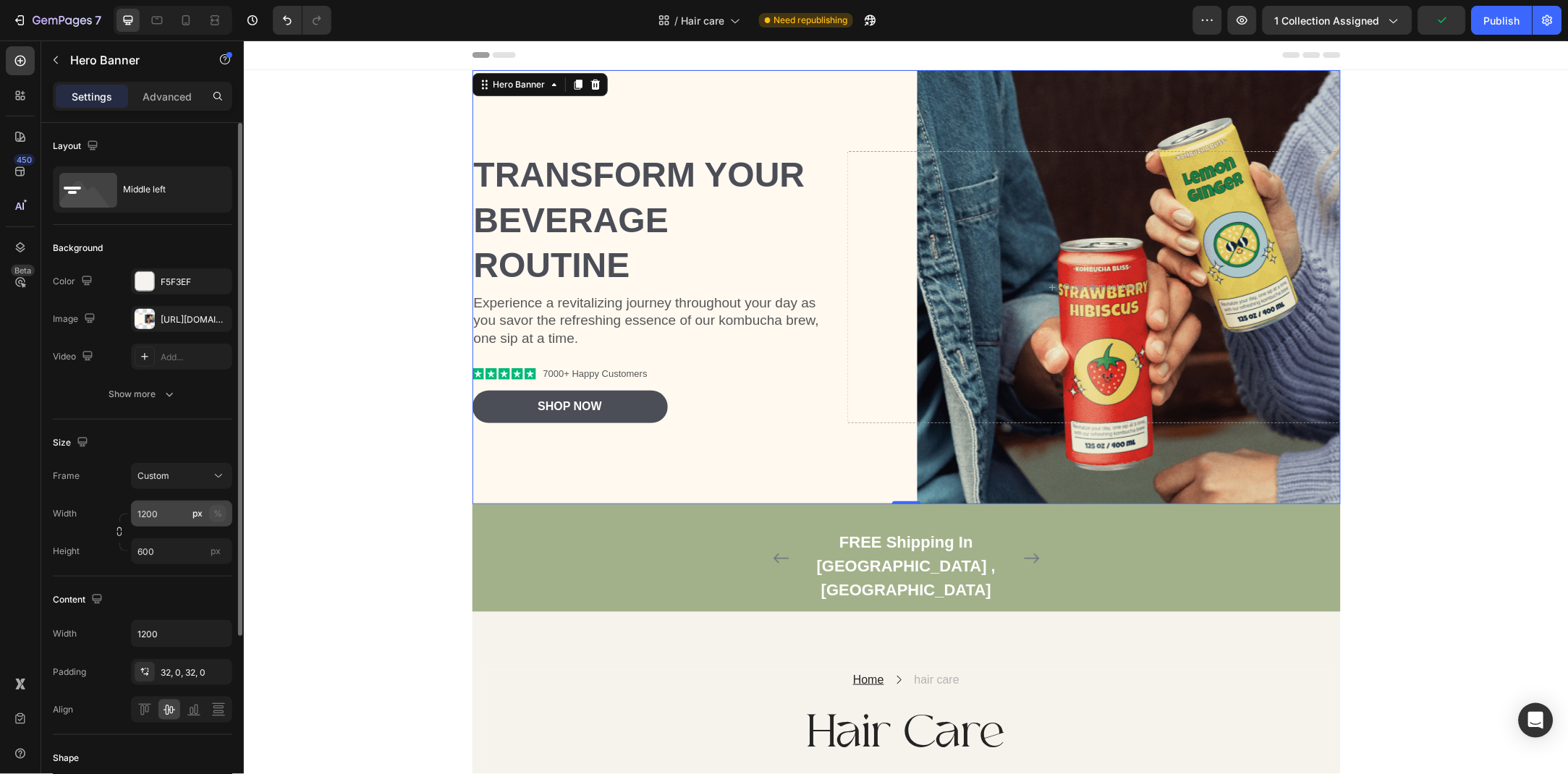
click at [214, 514] on div "%" at bounding box center [218, 513] width 9 height 13
click at [176, 514] on input "1200" at bounding box center [182, 513] width 102 height 26
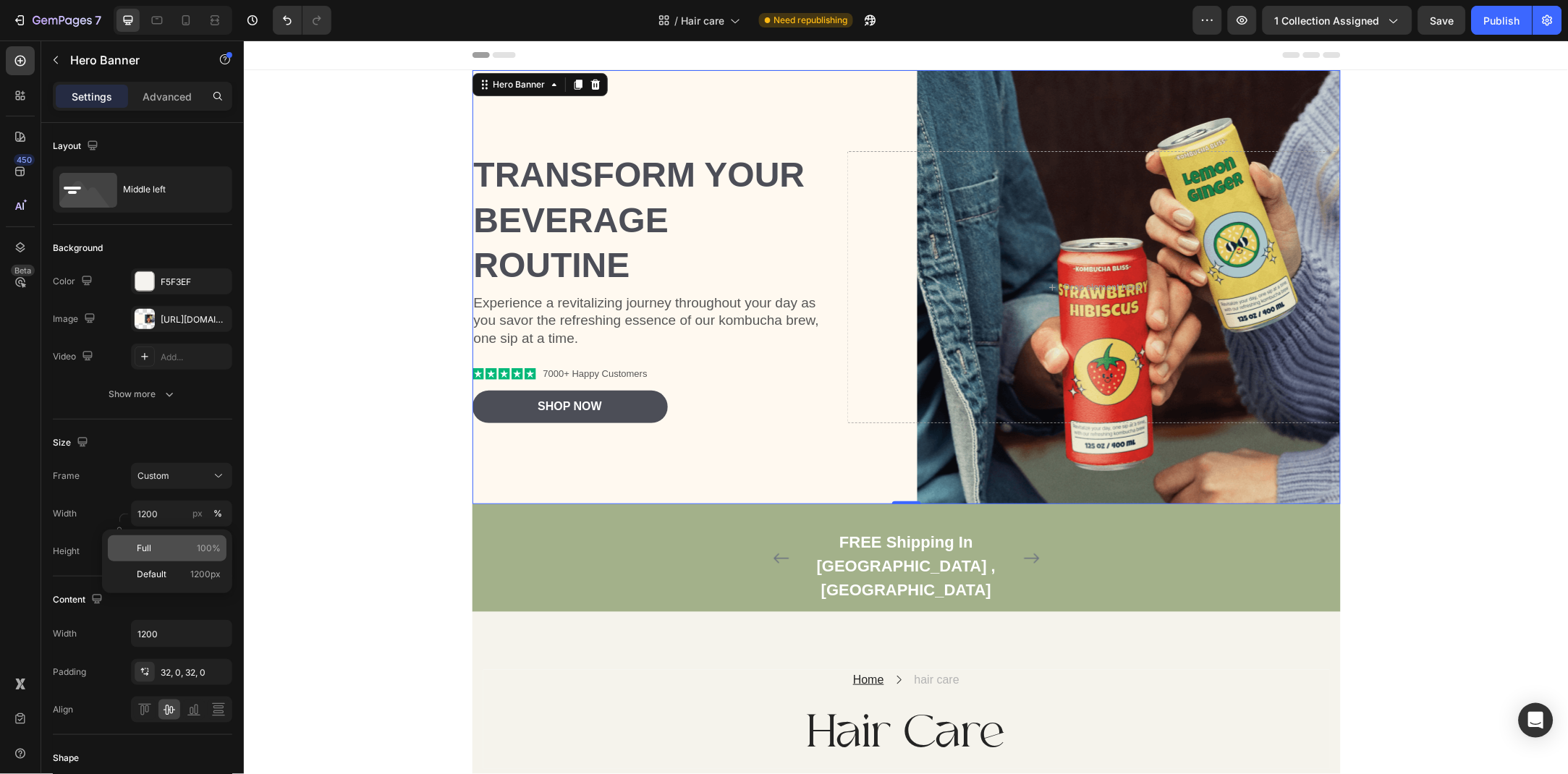
click at [181, 557] on div "Full 100%" at bounding box center [167, 548] width 118 height 26
type input "100"
click at [178, 95] on p "Advanced" at bounding box center [167, 96] width 50 height 15
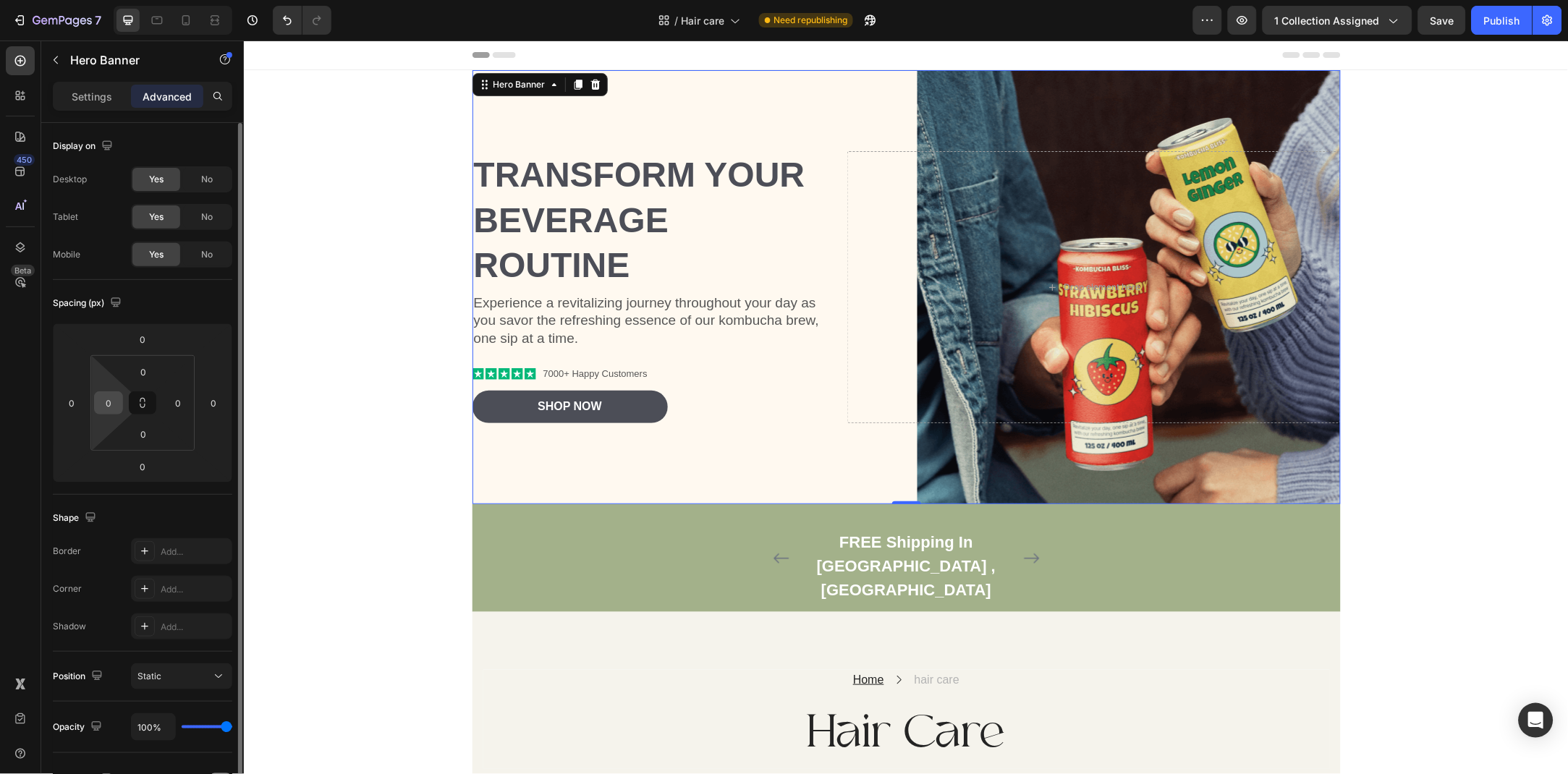
click at [122, 399] on div "0" at bounding box center [109, 402] width 29 height 23
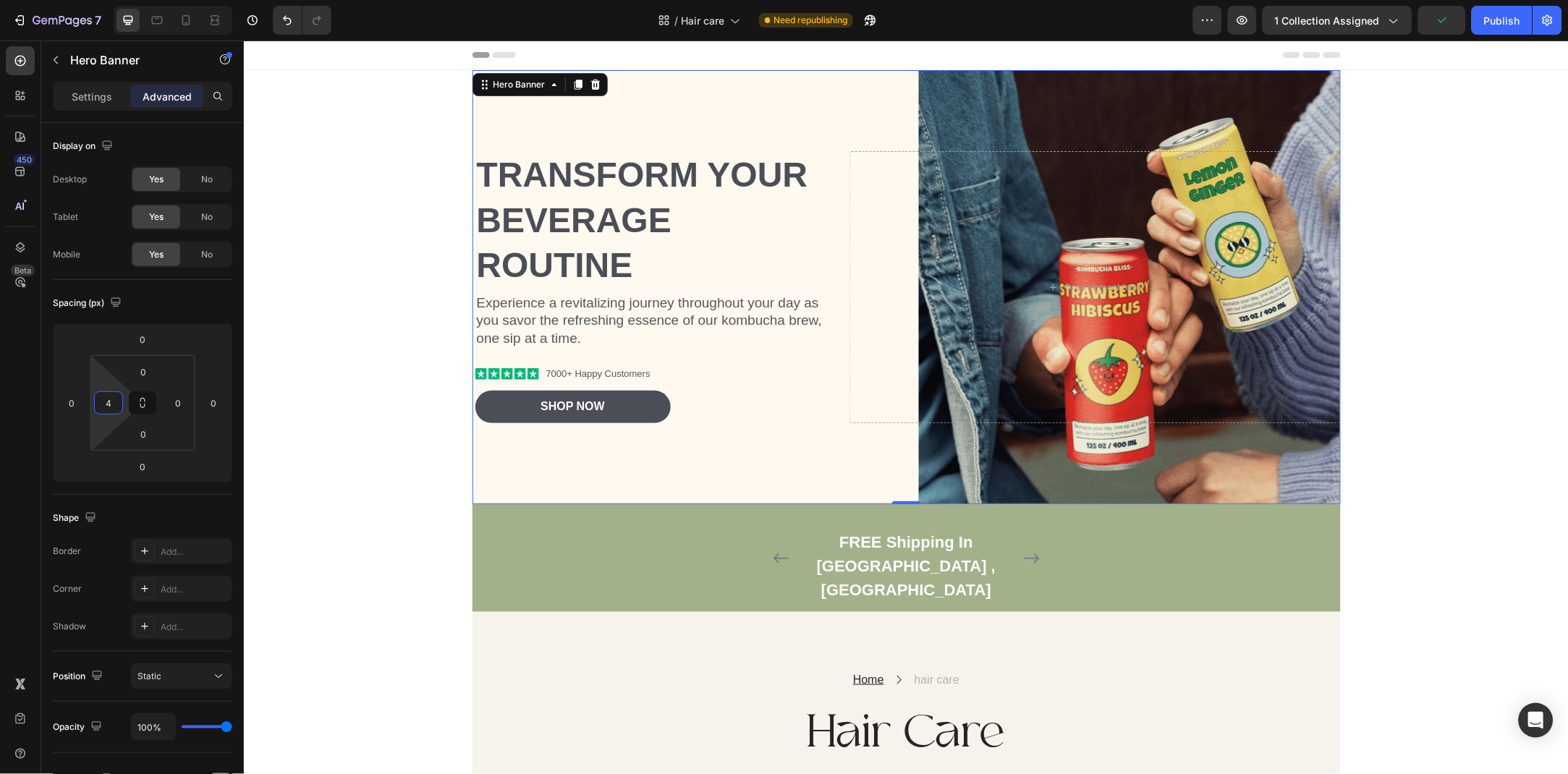
click at [108, 0] on html "7 Version history / Hair care Need republishing Preview 1 collection assigned P…" at bounding box center [784, 0] width 1568 height 0
type input "0"
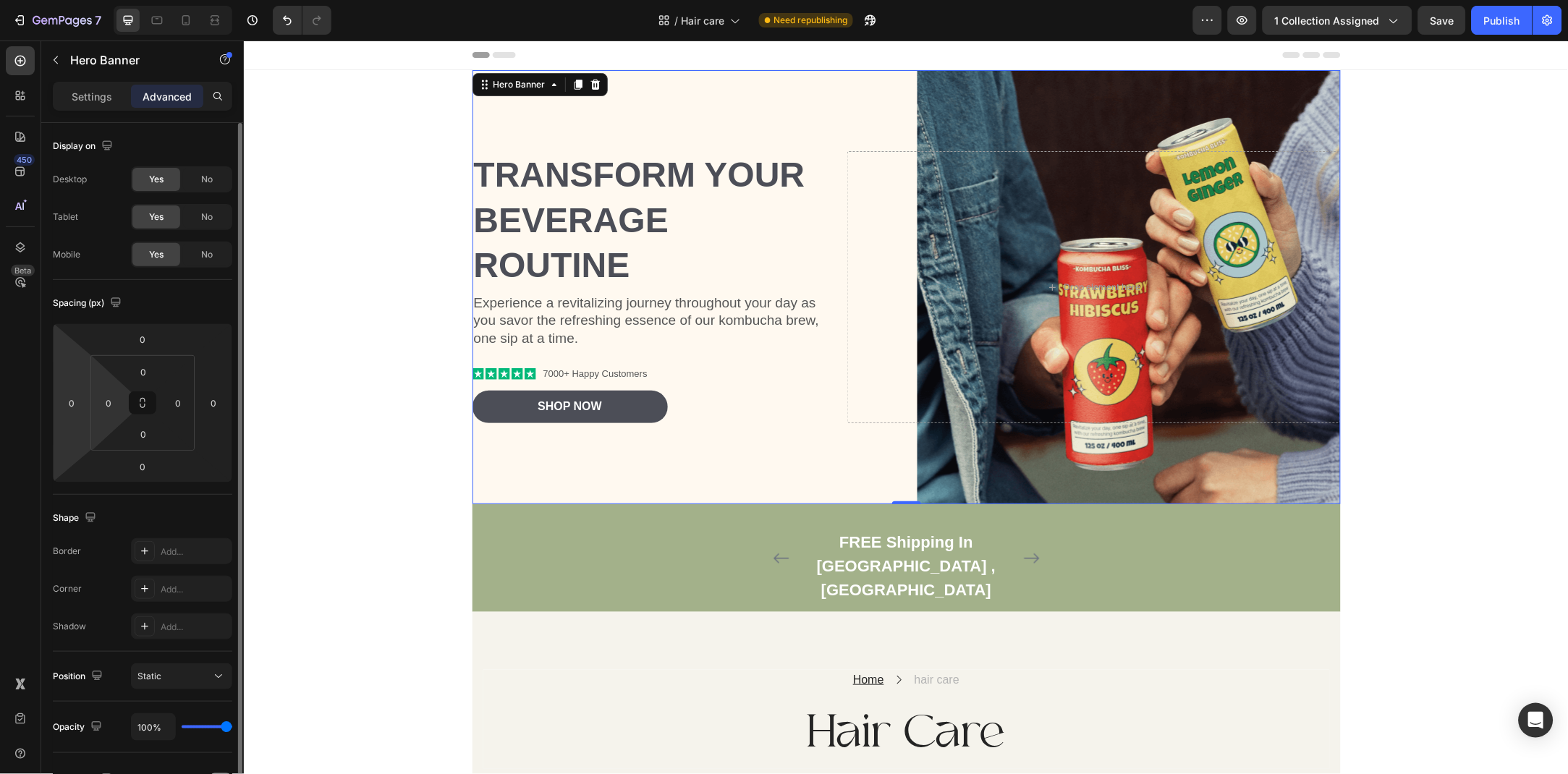
click at [87, 405] on div "0 0 0 0" at bounding box center [142, 402] width 179 height 159
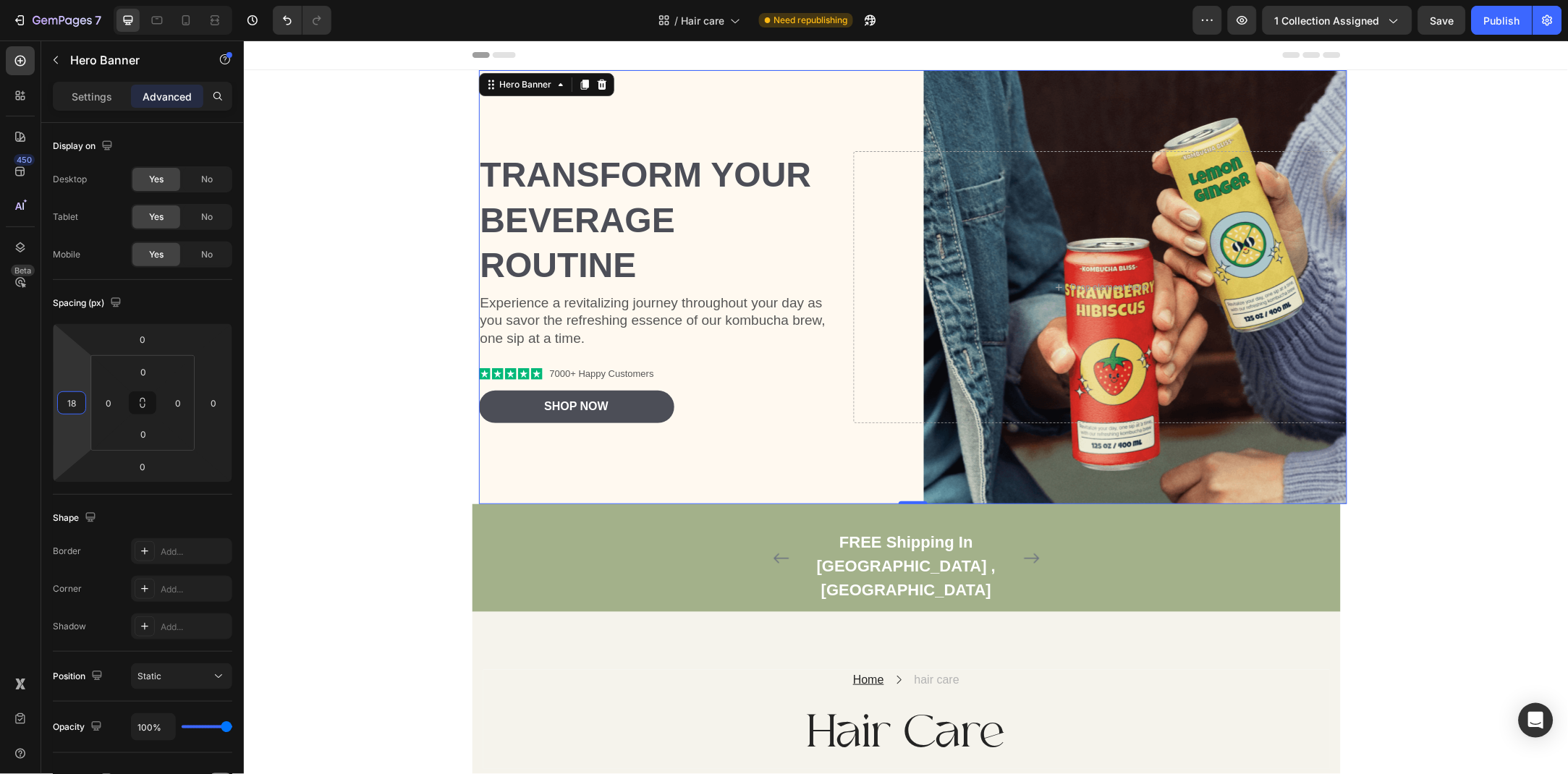
drag, startPoint x: 76, startPoint y: 392, endPoint x: 83, endPoint y: 413, distance: 22.1
click at [83, 0] on html "7 Version history / Hair care Need republishing Preview 1 collection assigned S…" at bounding box center [784, 0] width 1568 height 0
type input "0"
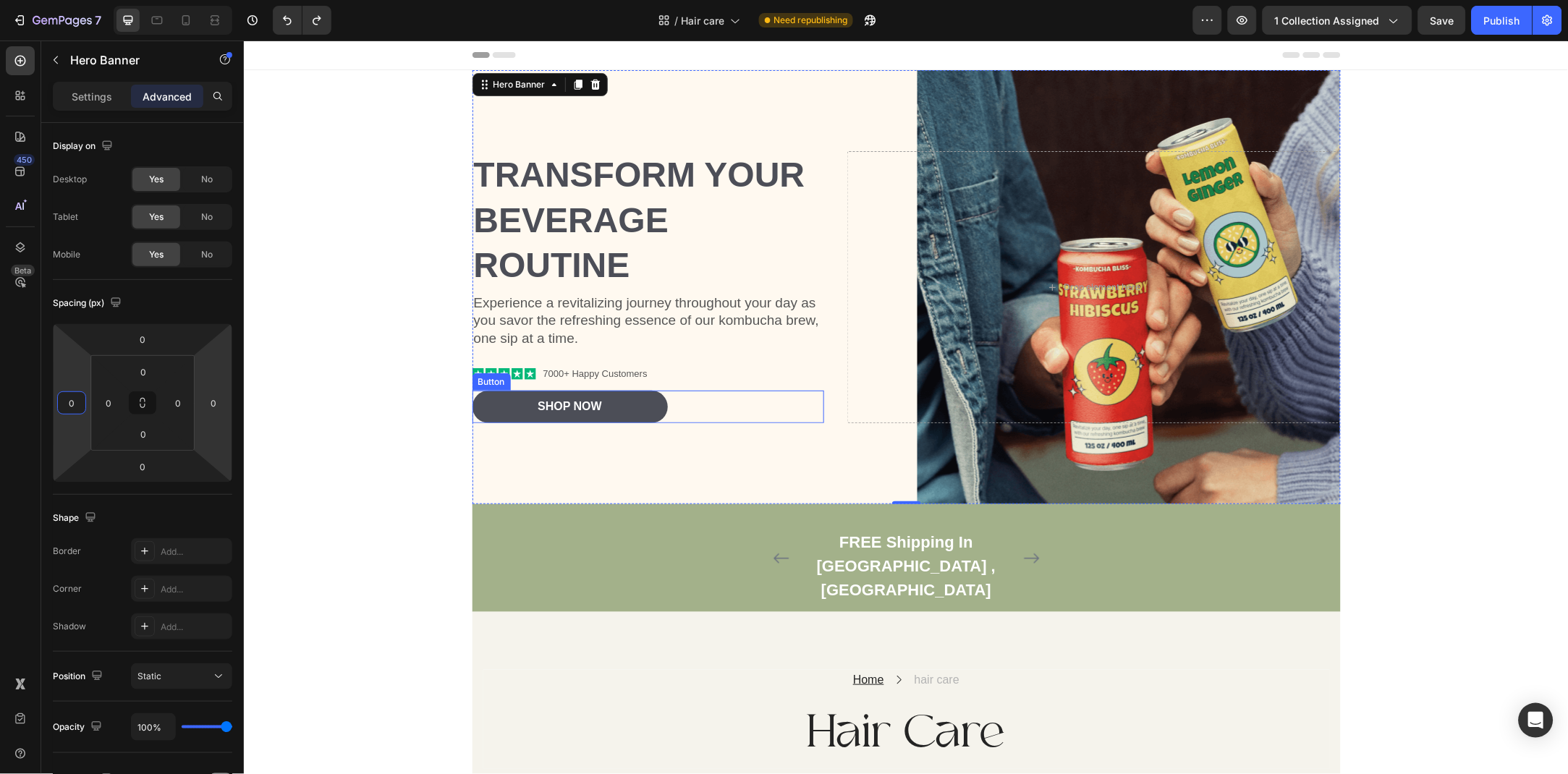
click at [726, 390] on div "Shop Now Button" at bounding box center [648, 406] width 353 height 33
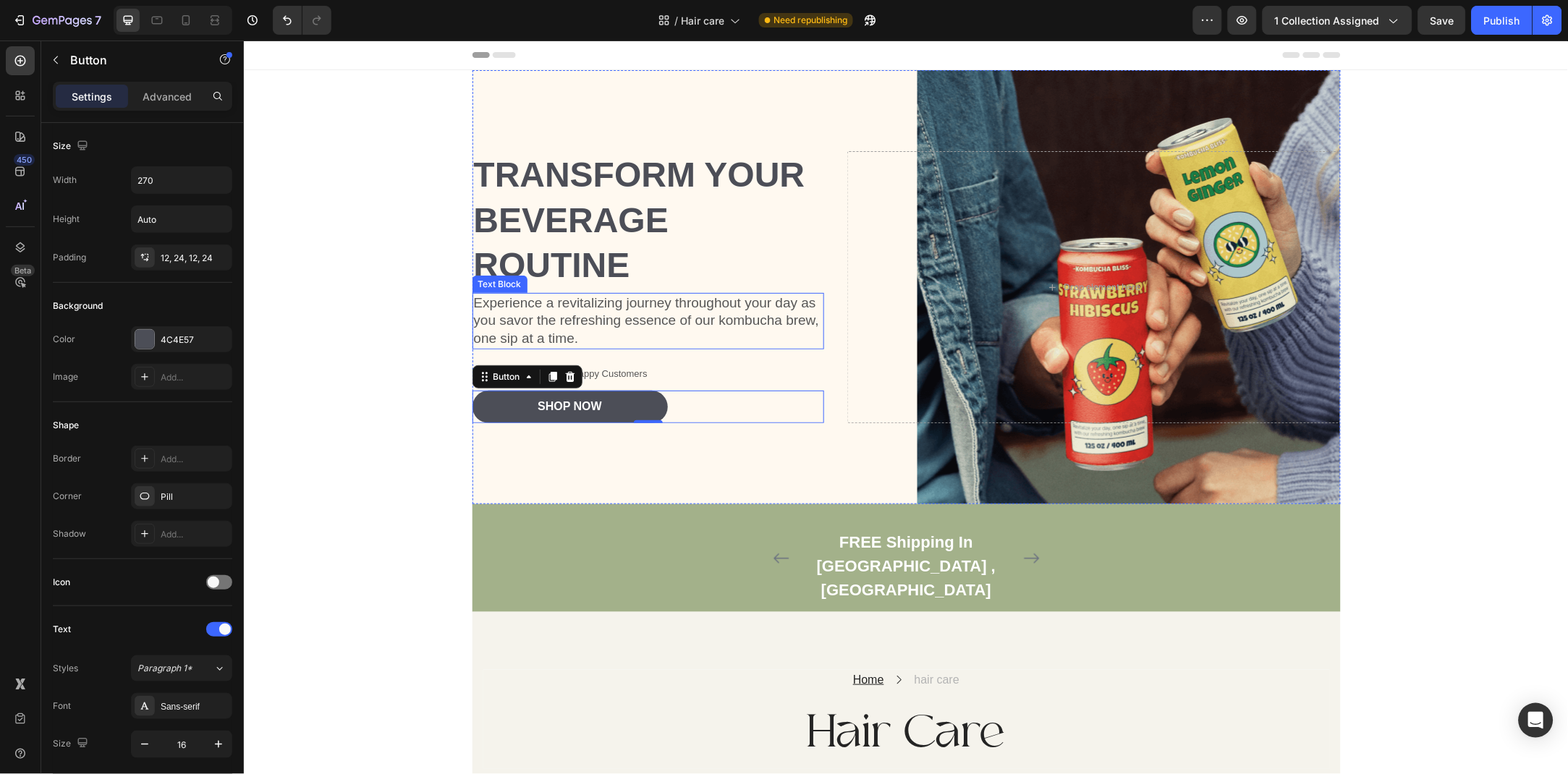
click at [487, 293] on p "Experience a revitalizing journey throughout your day as you savor the refreshi…" at bounding box center [648, 320] width 350 height 54
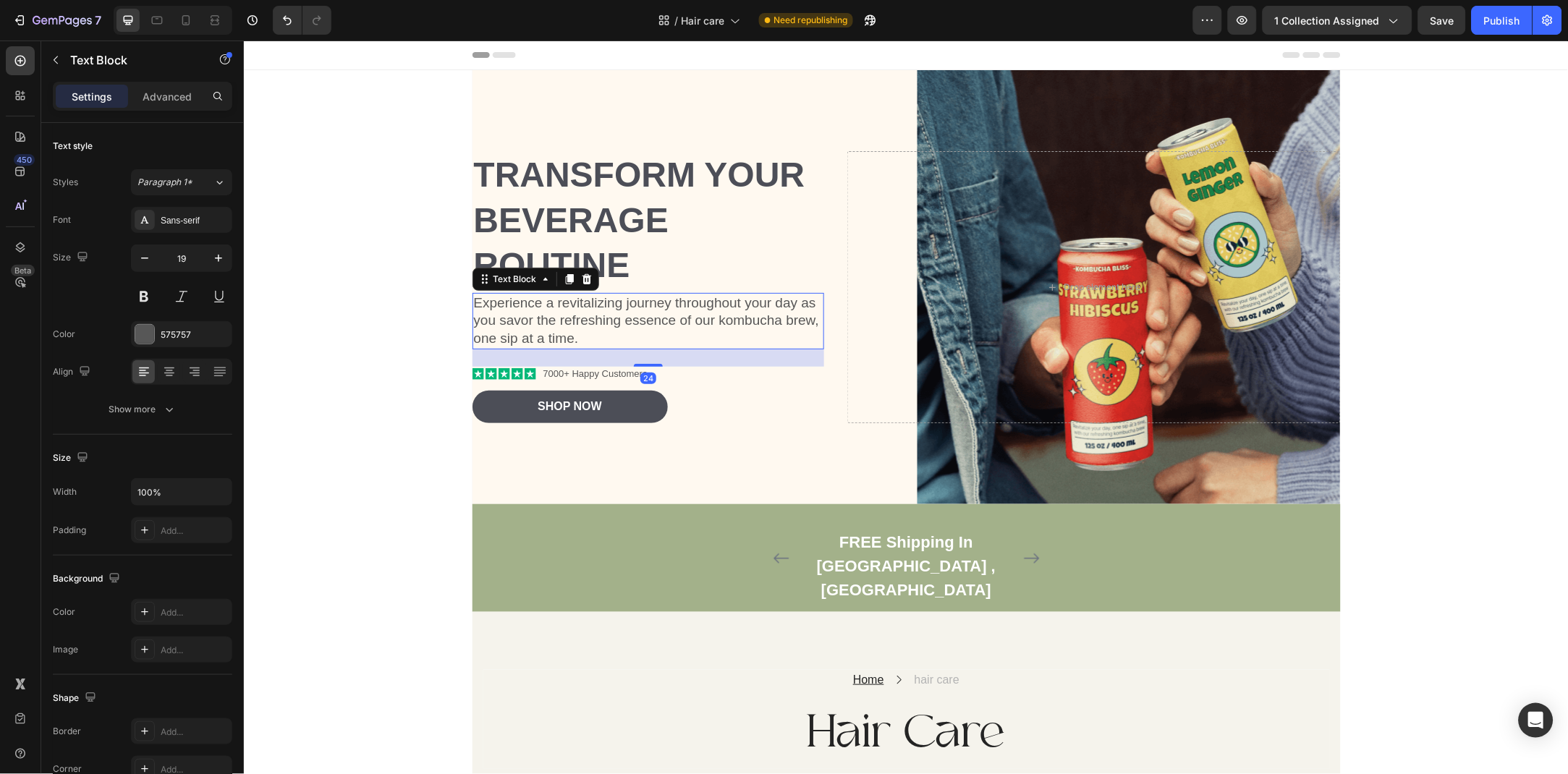
click at [186, 110] on div "Settings Advanced" at bounding box center [142, 102] width 202 height 42
click at [169, 99] on p "Advanced" at bounding box center [167, 96] width 50 height 15
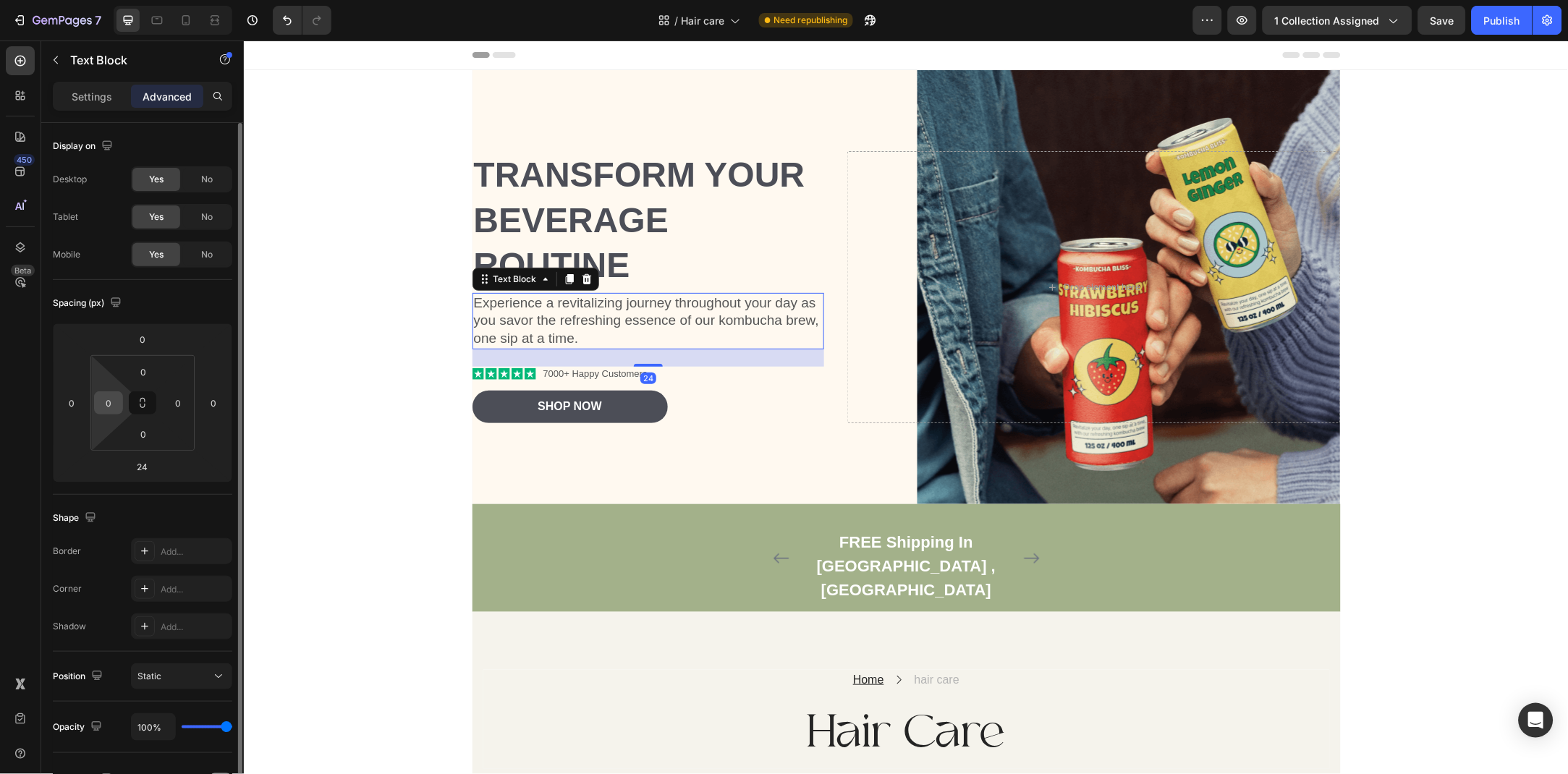
click at [118, 412] on div "0" at bounding box center [109, 402] width 29 height 23
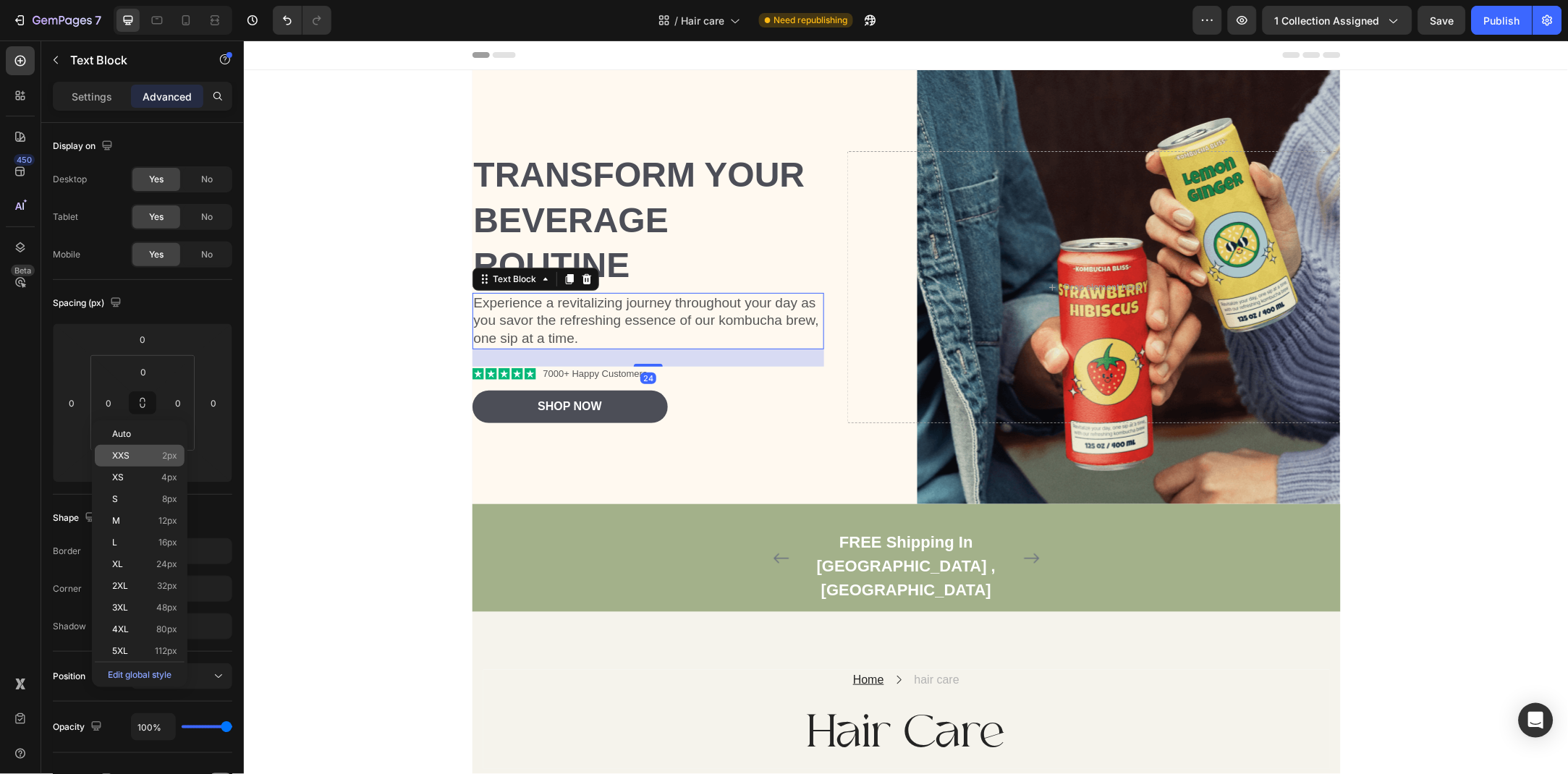
click at [132, 445] on div "XXS 2px" at bounding box center [139, 455] width 90 height 22
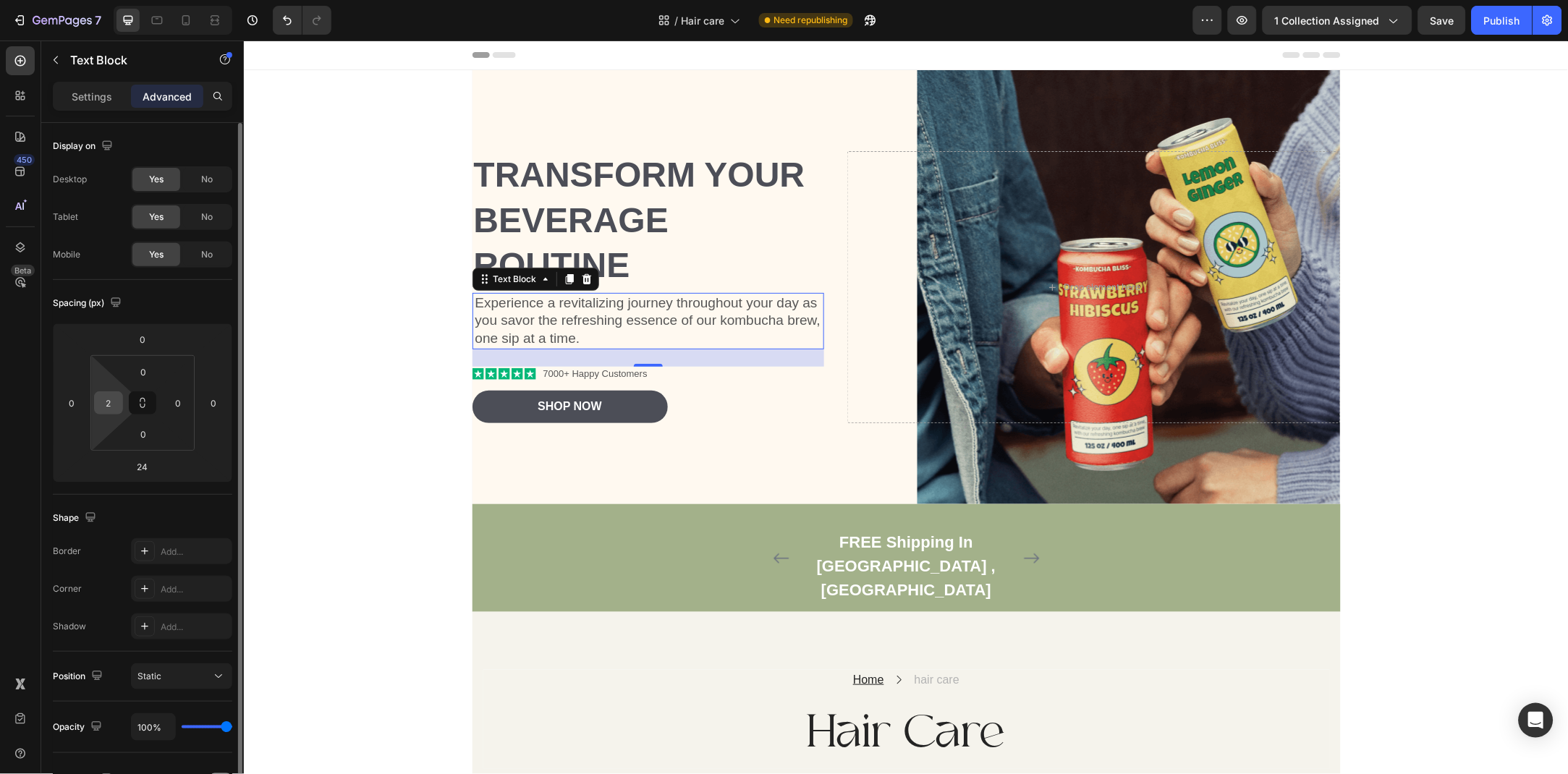
click at [102, 409] on input "2" at bounding box center [108, 402] width 22 height 22
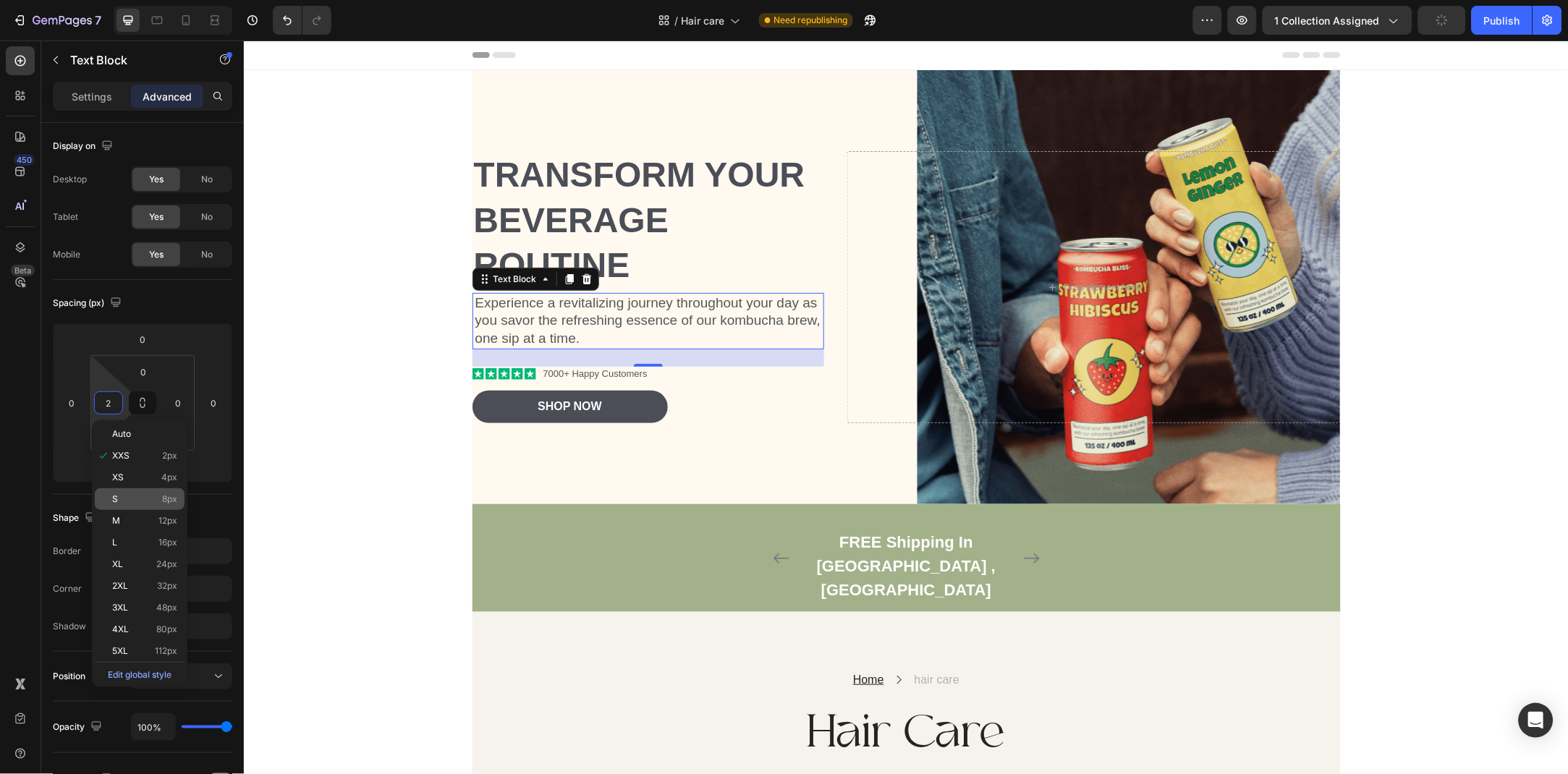
click at [148, 508] on div "S 8px" at bounding box center [139, 499] width 90 height 22
type input "8"
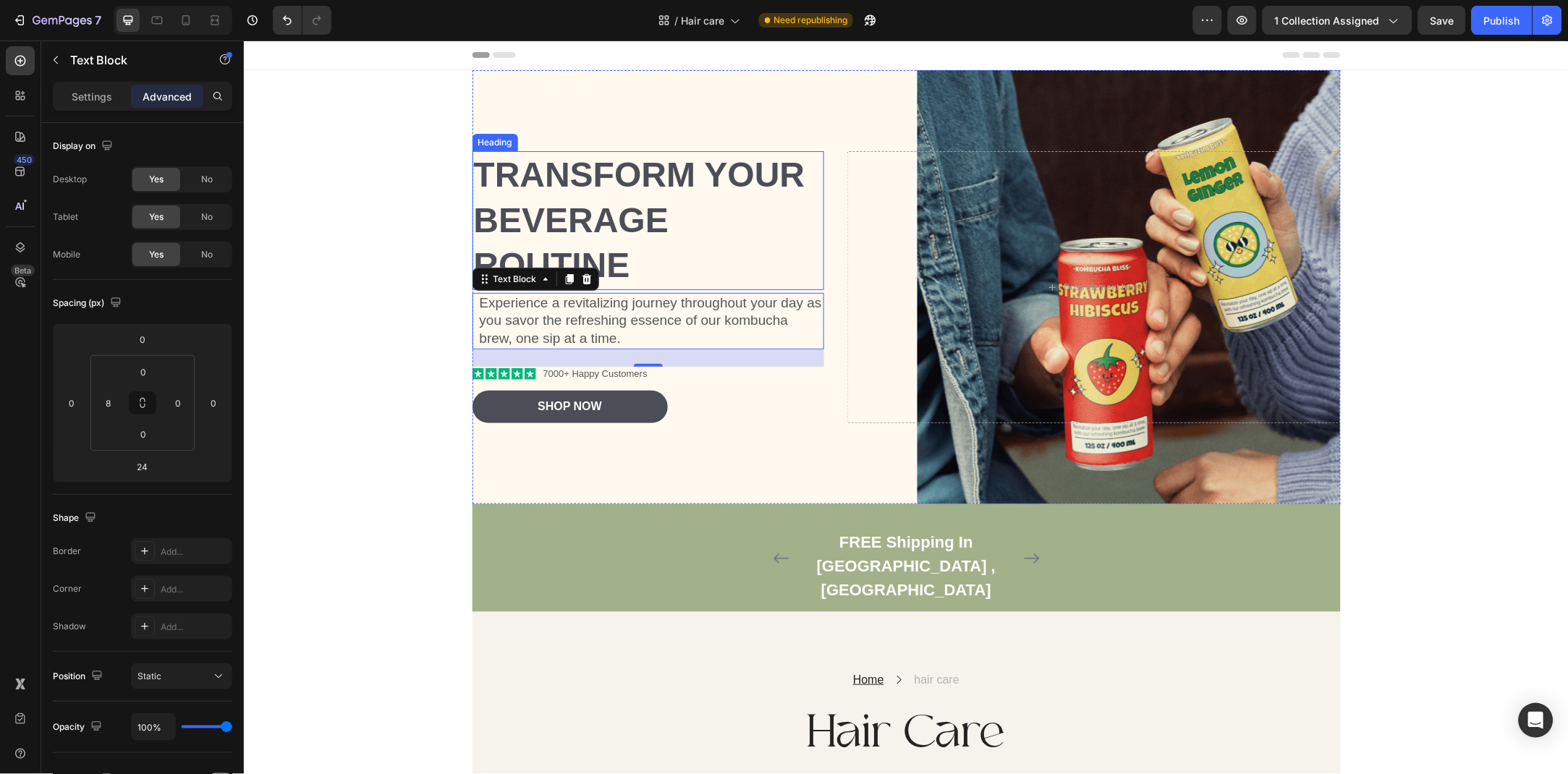
click at [713, 212] on h2 "Transform Your Beverage Routine" at bounding box center [648, 219] width 353 height 138
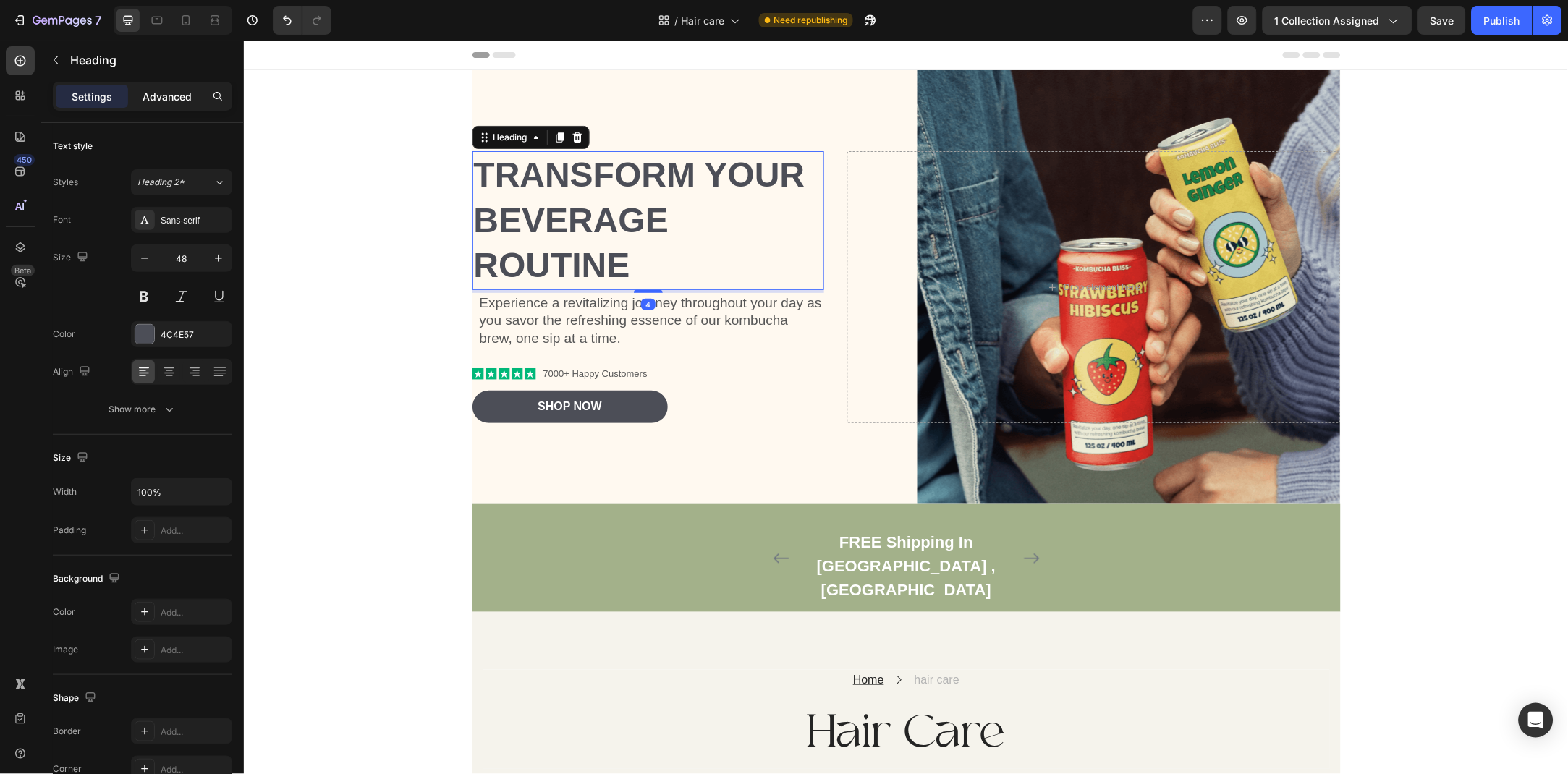
click at [154, 99] on p "Advanced" at bounding box center [167, 96] width 50 height 15
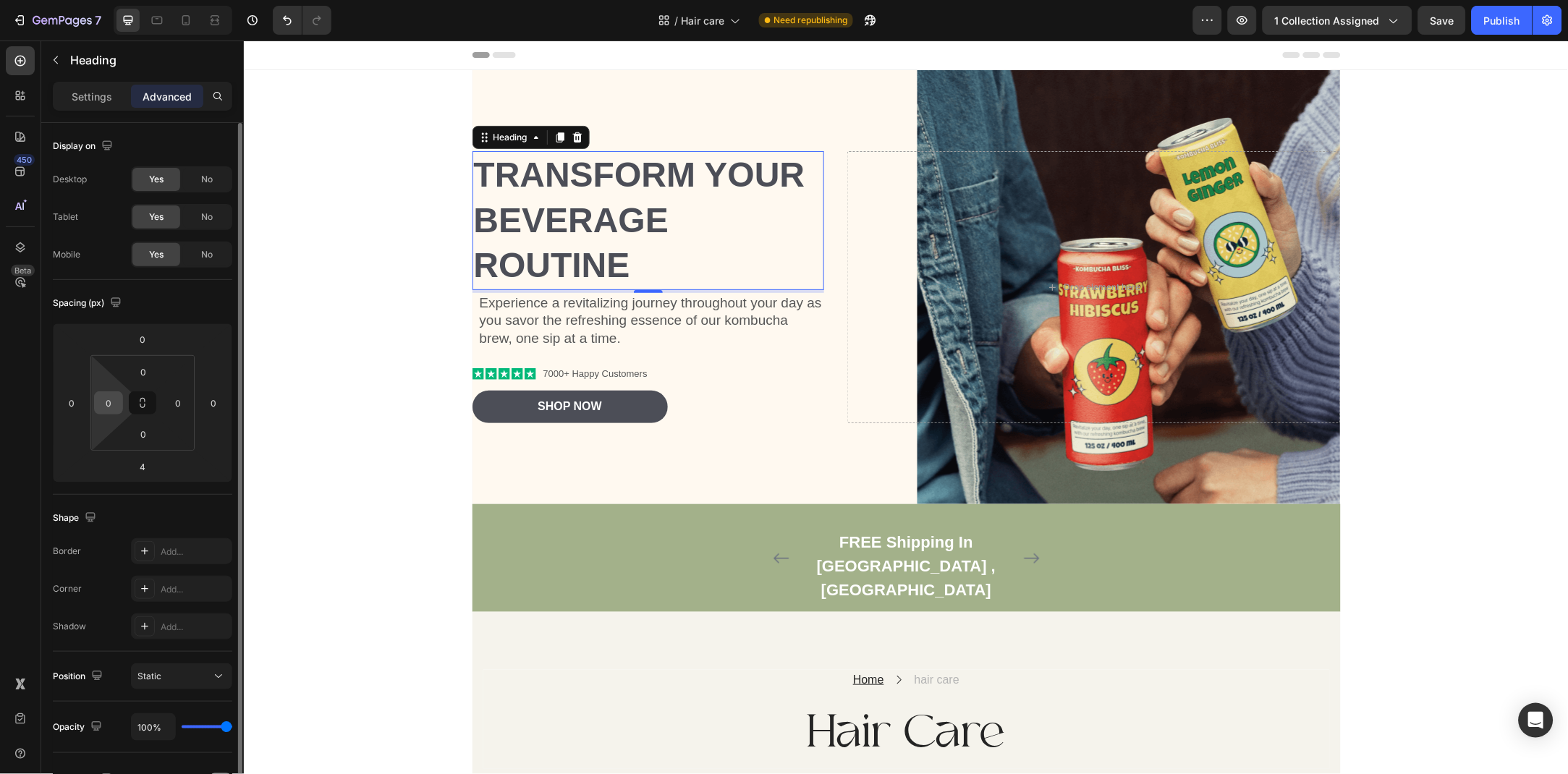
click at [110, 411] on input "0" at bounding box center [108, 402] width 22 height 22
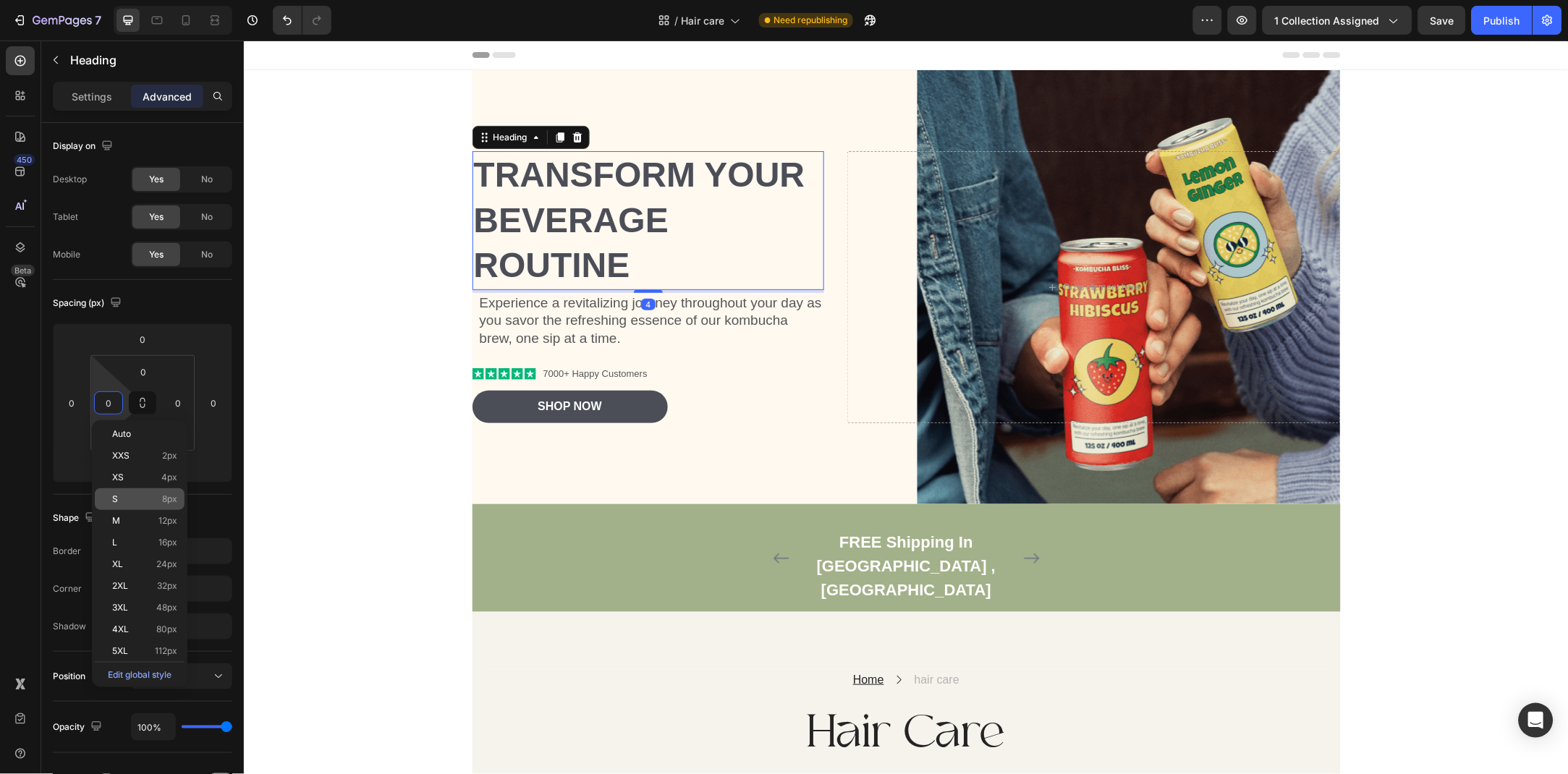
click at [159, 490] on div "S 8px" at bounding box center [139, 499] width 90 height 22
type input "8"
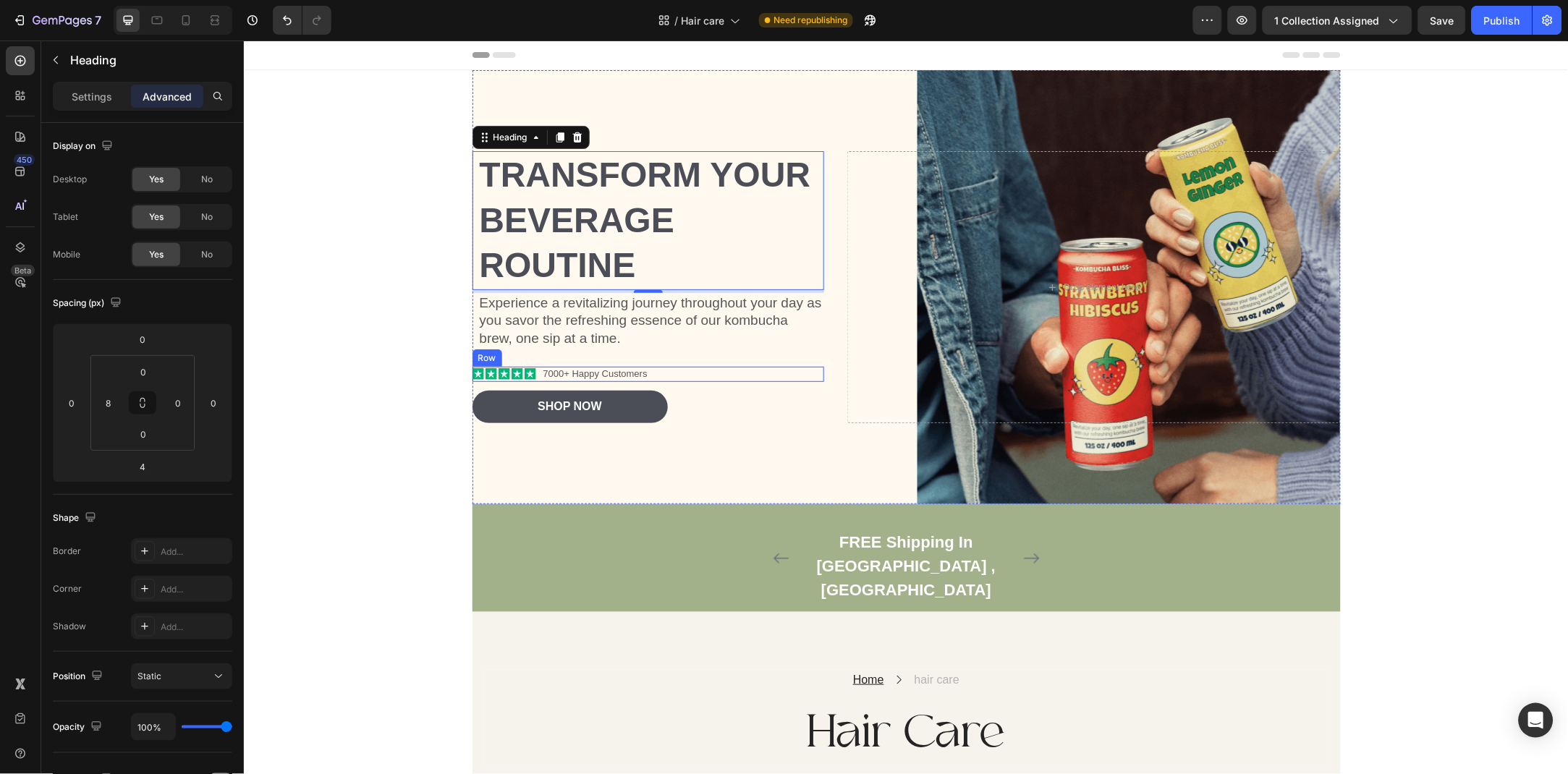
click at [718, 366] on div "Icon Icon Icon Icon Icon Icon List 7000+ Happy Customers Text Block Row" at bounding box center [648, 373] width 353 height 15
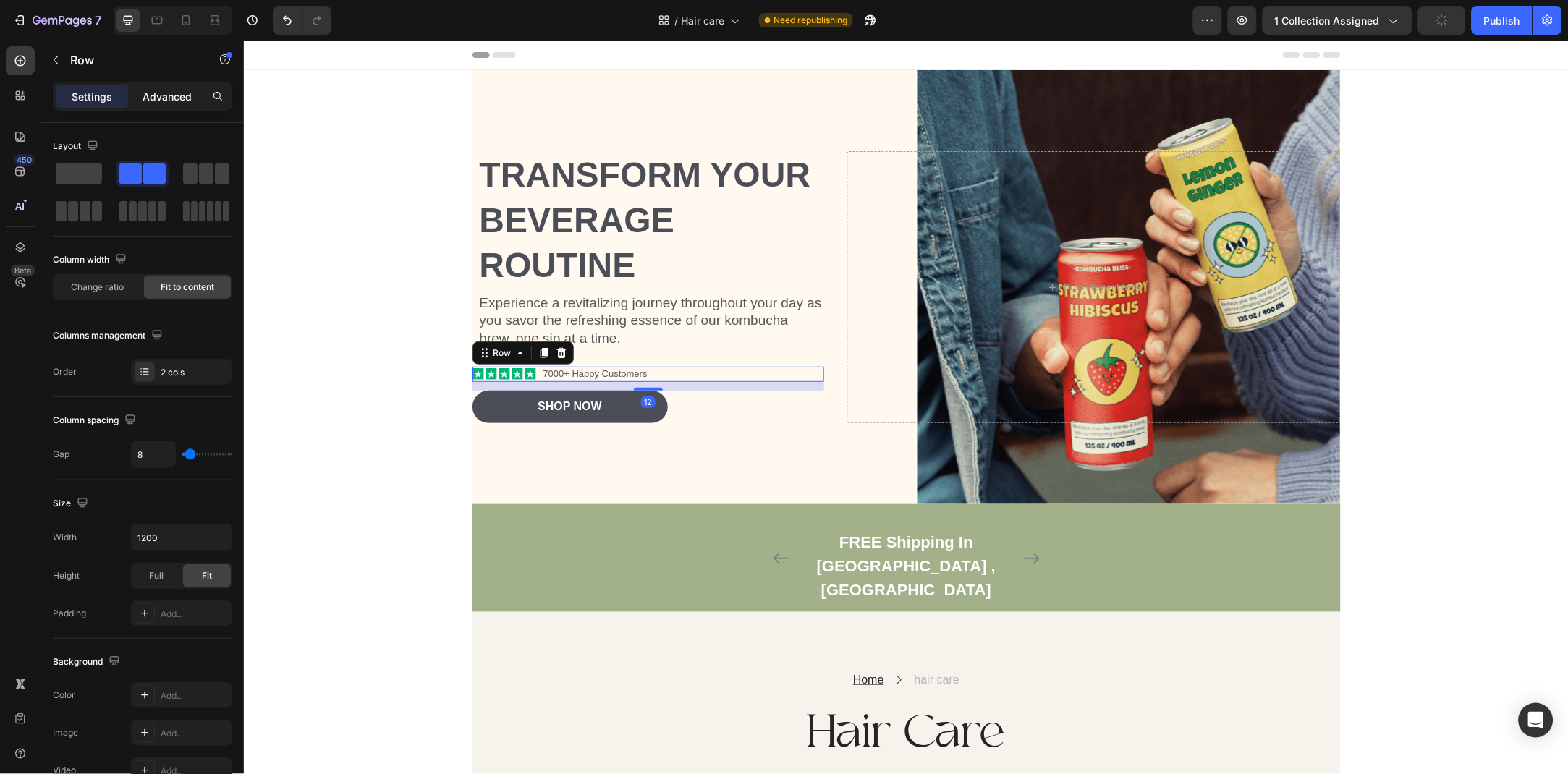
click at [147, 86] on div "Advanced" at bounding box center [167, 96] width 72 height 23
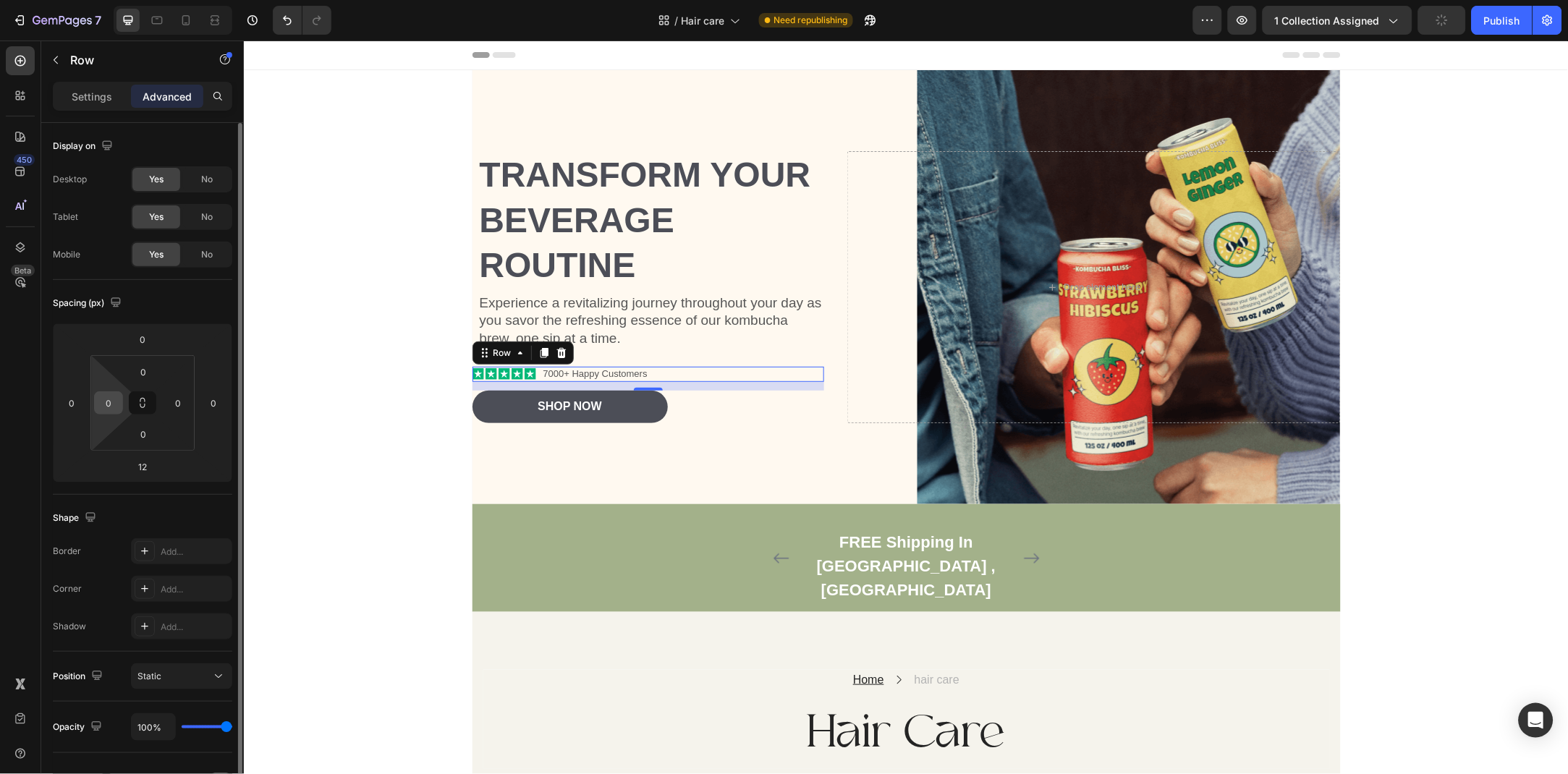
click at [106, 402] on input "0" at bounding box center [108, 402] width 22 height 22
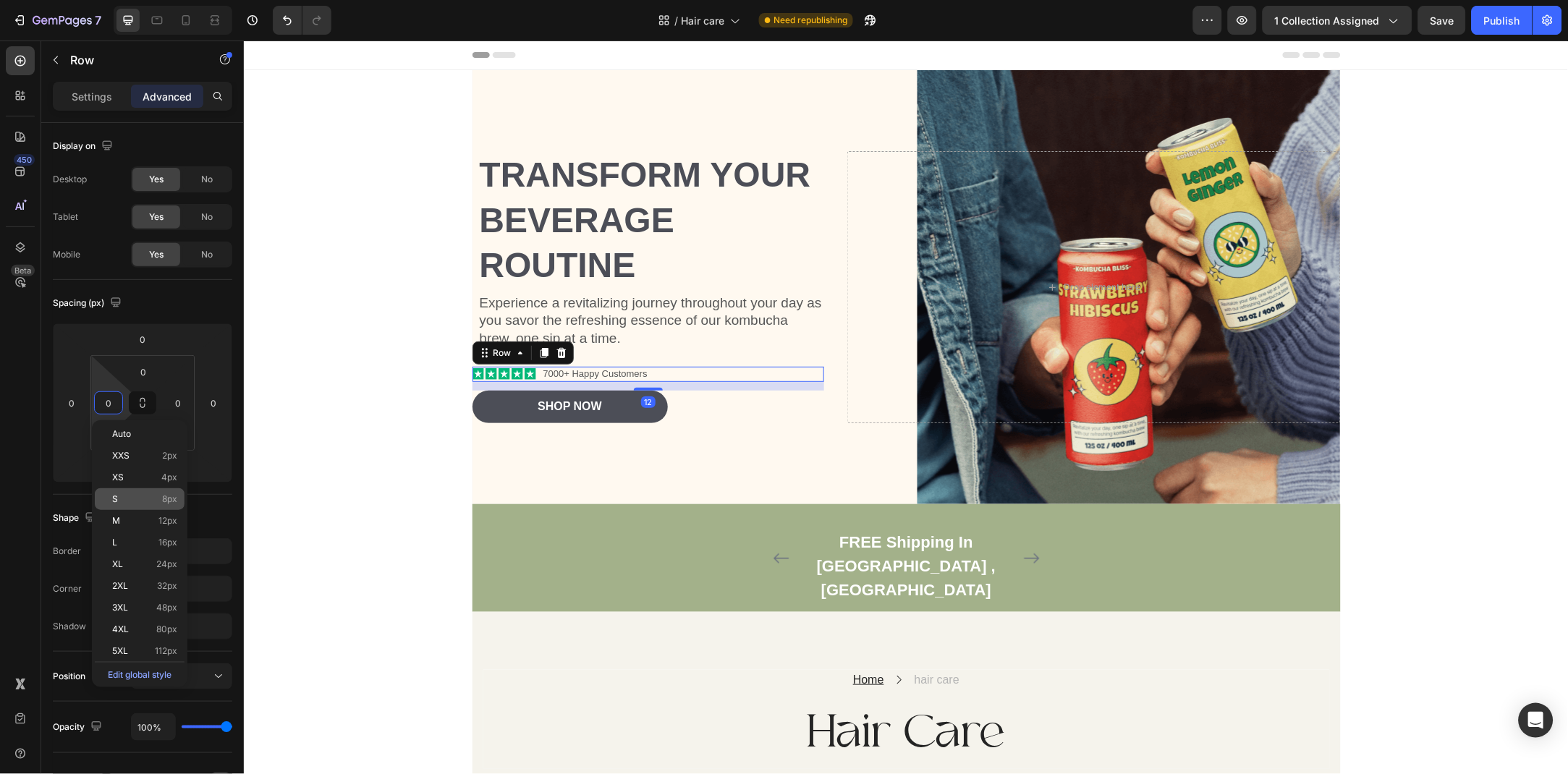
click at [137, 500] on p "S 8px" at bounding box center [144, 499] width 65 height 10
type input "8"
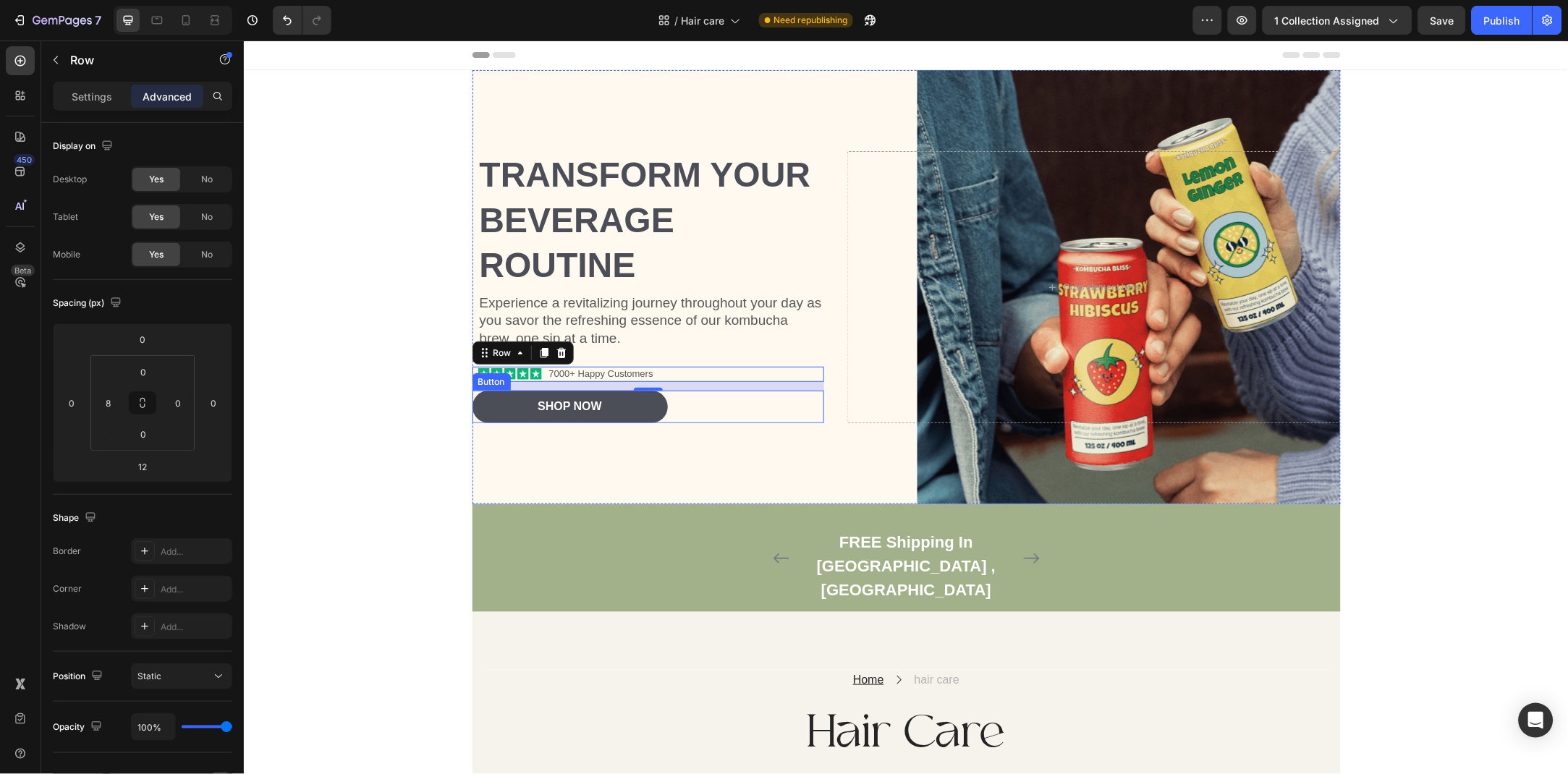
click at [701, 390] on div "Shop Now Button" at bounding box center [648, 406] width 353 height 33
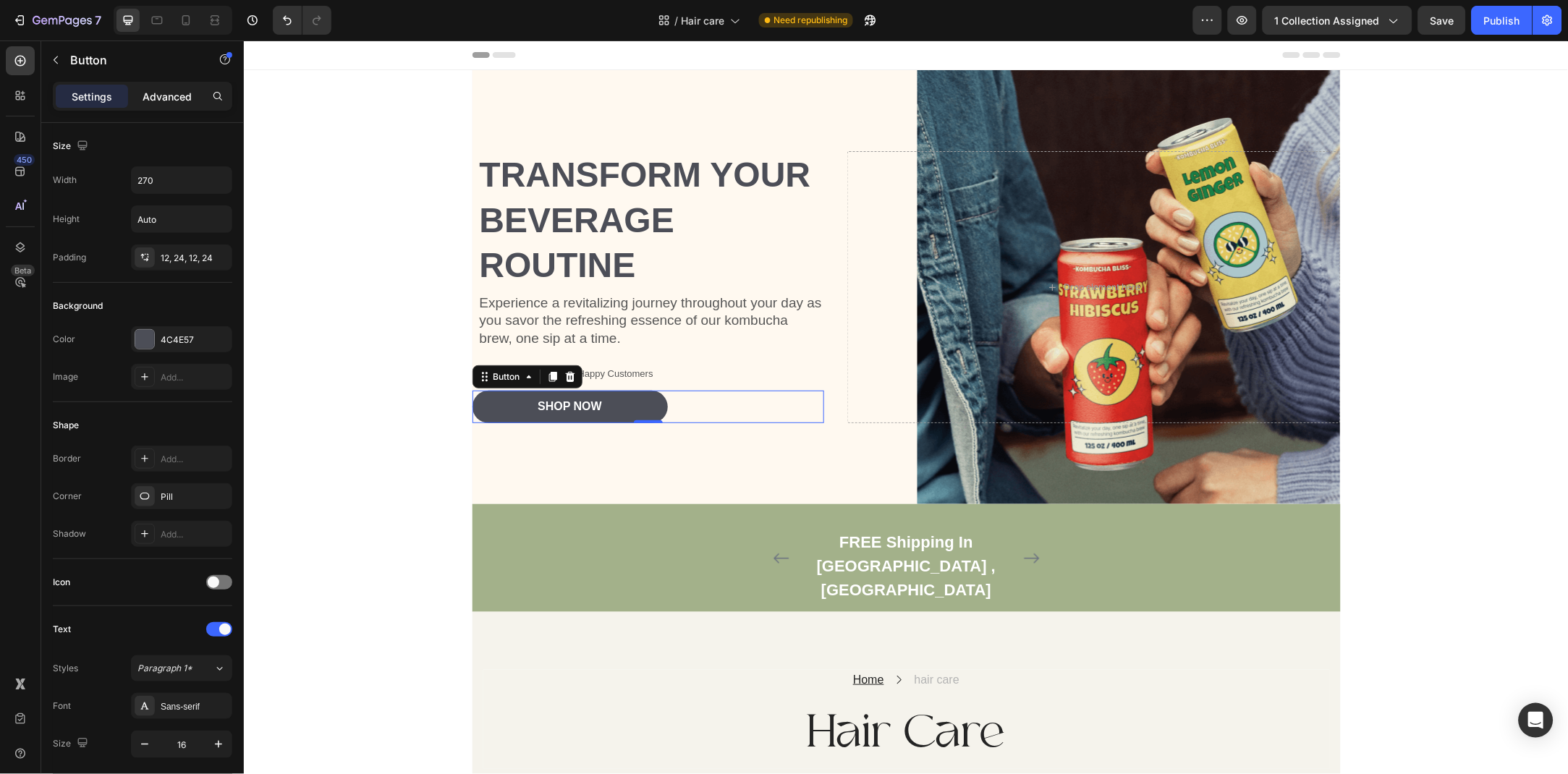
click at [154, 87] on div "Advanced" at bounding box center [167, 96] width 72 height 23
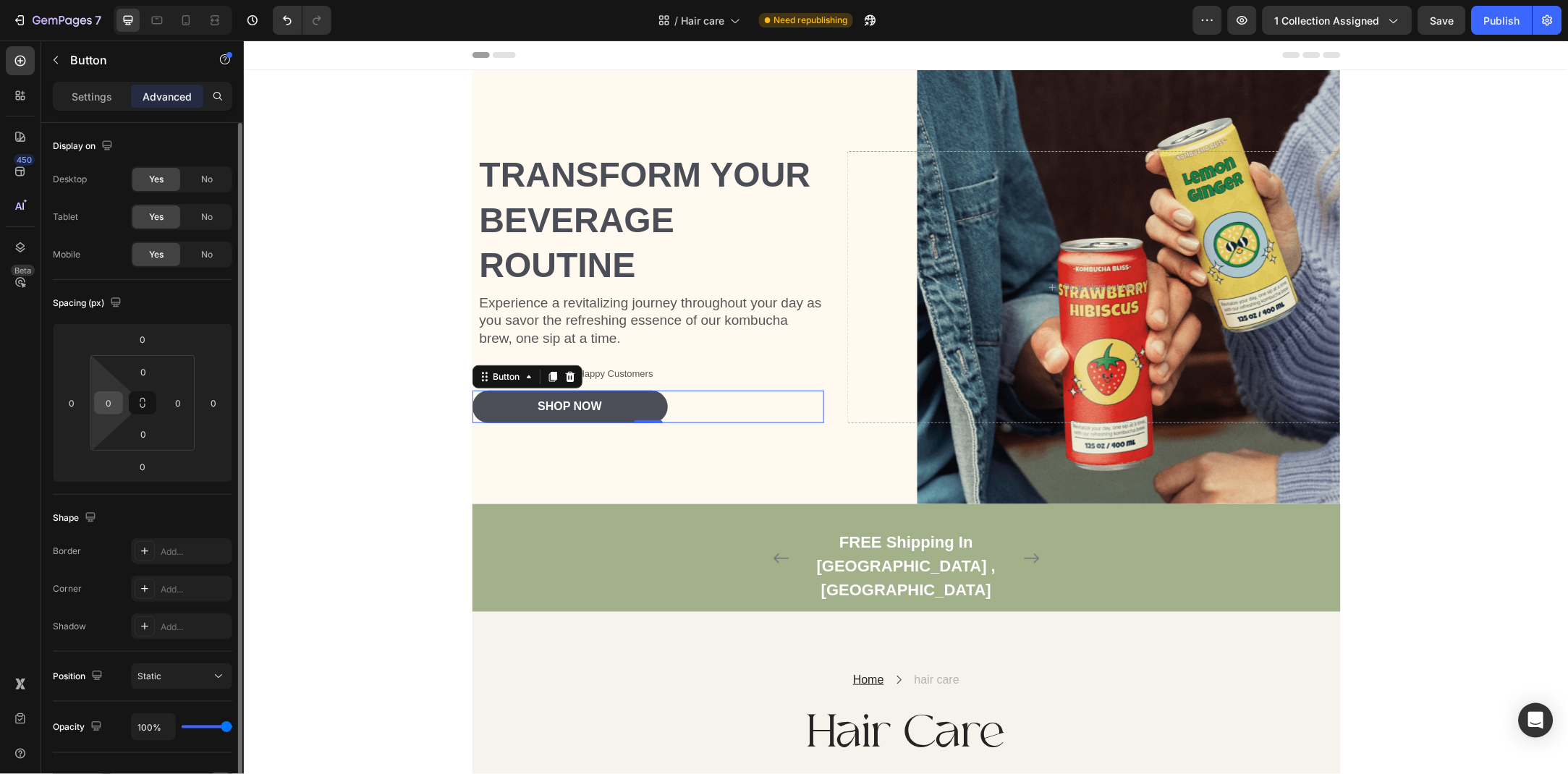
click at [103, 409] on input "0" at bounding box center [108, 402] width 22 height 22
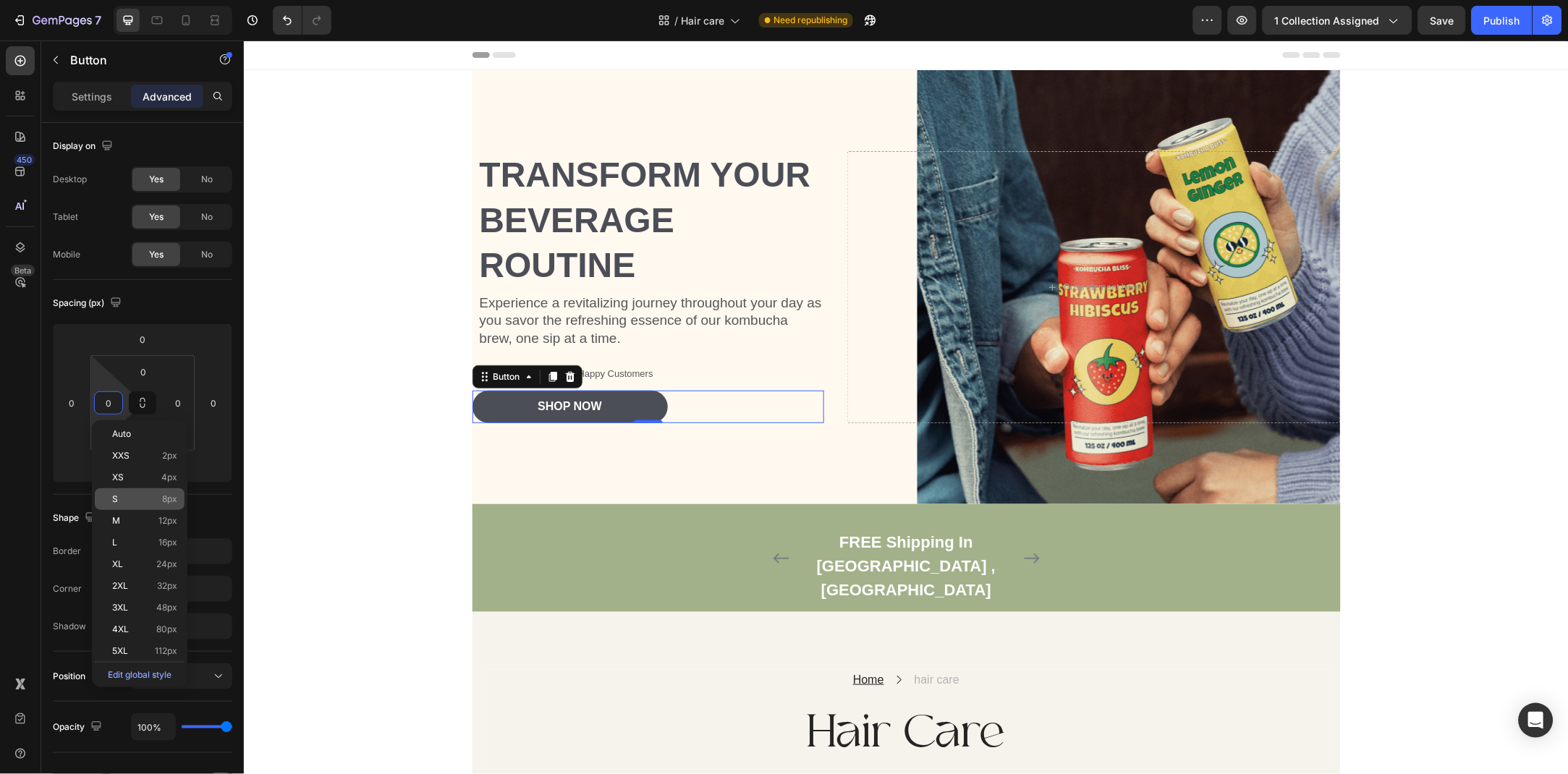
click at [143, 491] on div "S 8px" at bounding box center [139, 499] width 90 height 22
type input "8"
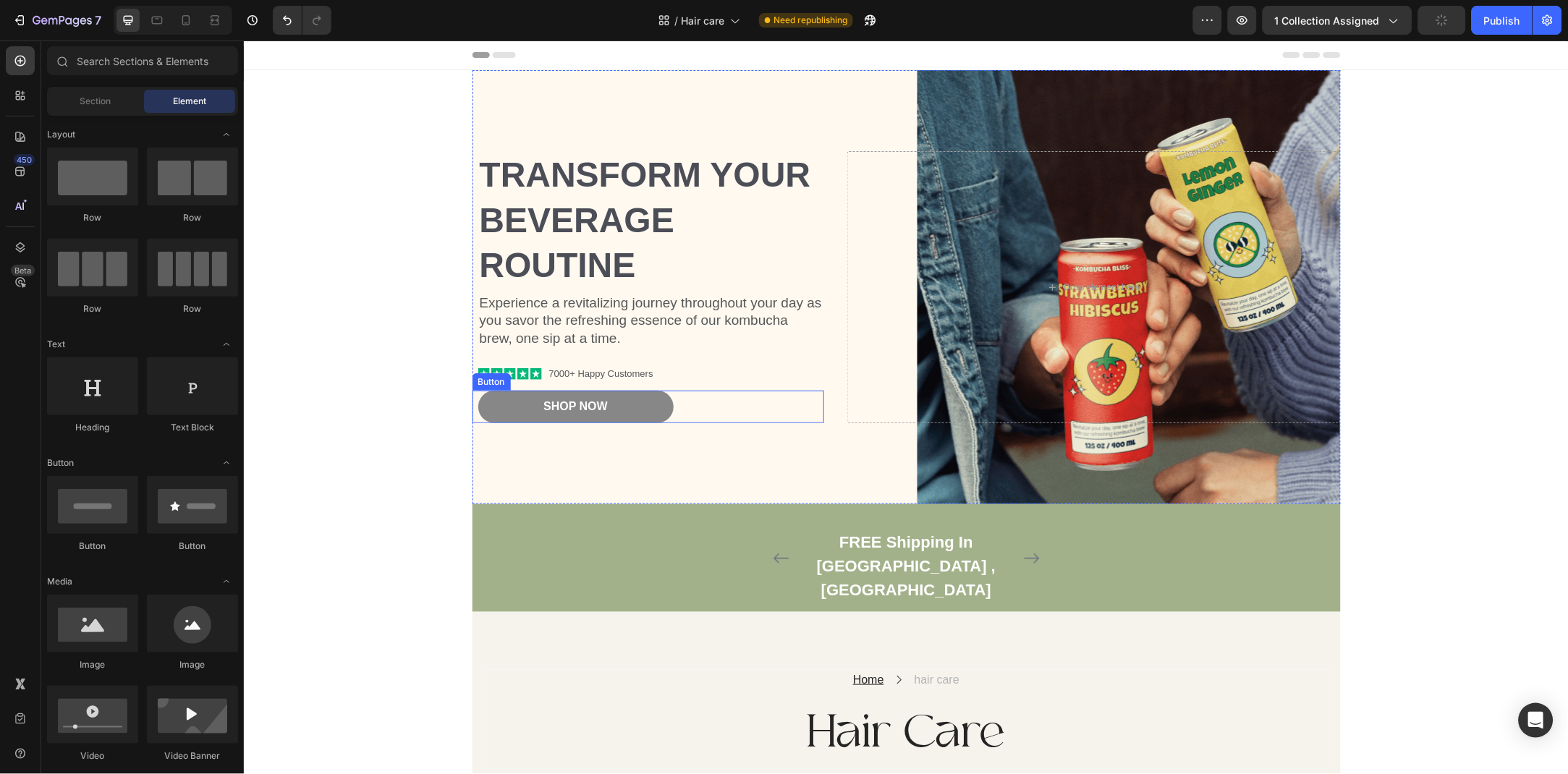
click at [609, 390] on button "Shop Now" at bounding box center [575, 406] width 195 height 33
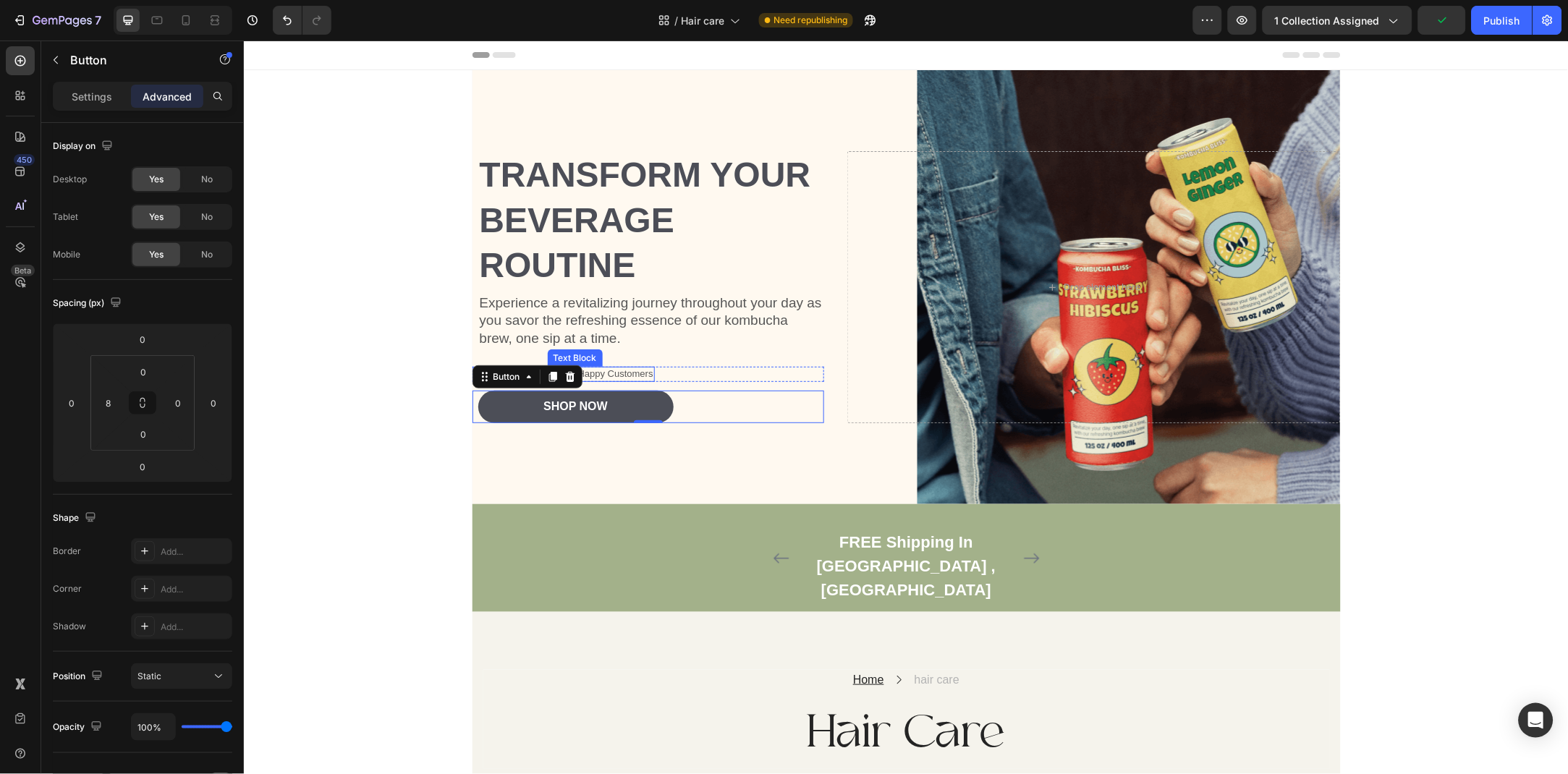
click at [630, 368] on p "7000+ Happy Customers" at bounding box center [601, 373] width 104 height 12
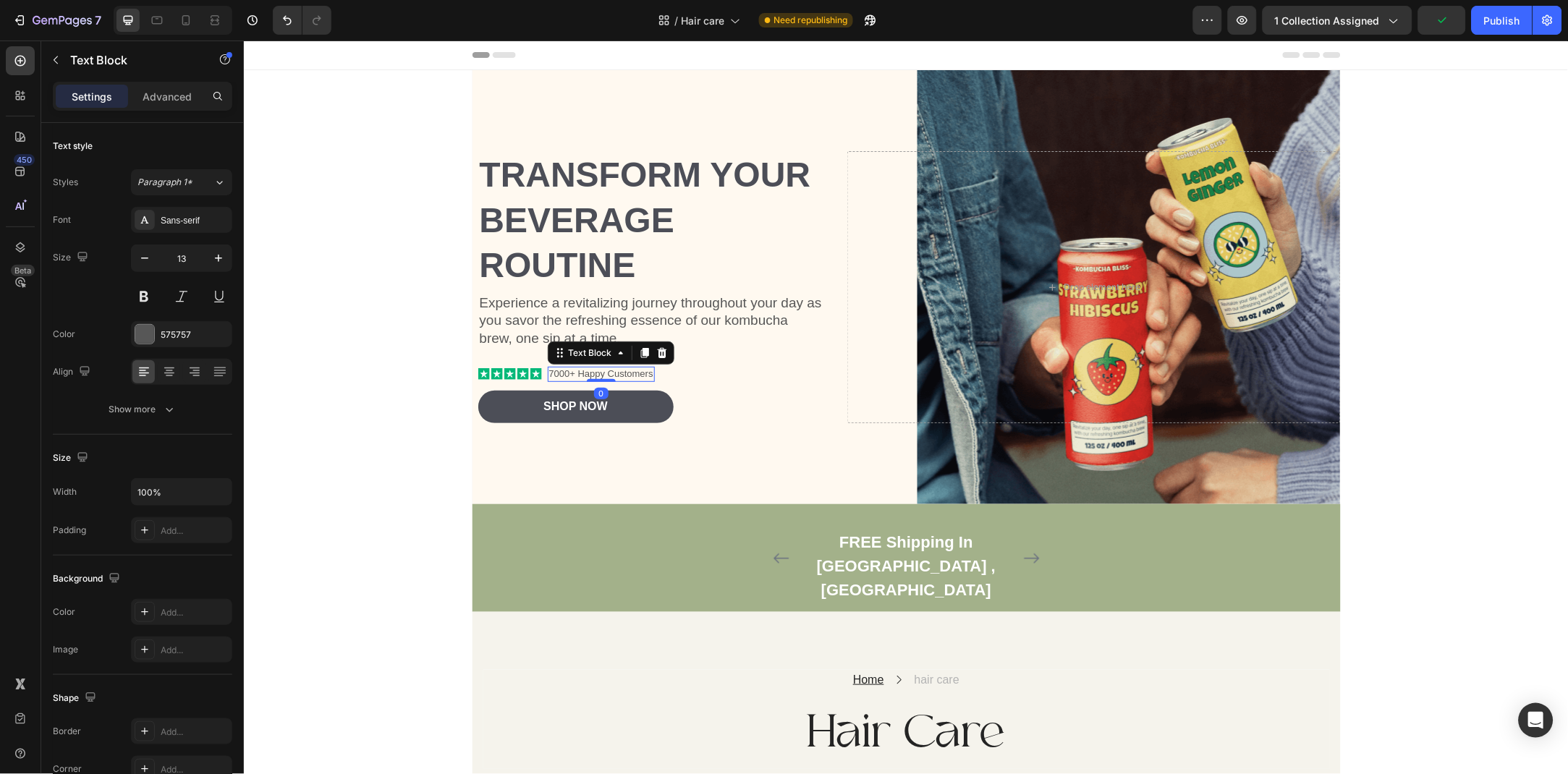
click at [585, 341] on div "Text Block" at bounding box center [610, 352] width 126 height 23
click at [585, 368] on p "7000+ Happy Customers" at bounding box center [601, 373] width 104 height 12
click at [571, 368] on p "7000+ Happy Customers" at bounding box center [601, 373] width 104 height 12
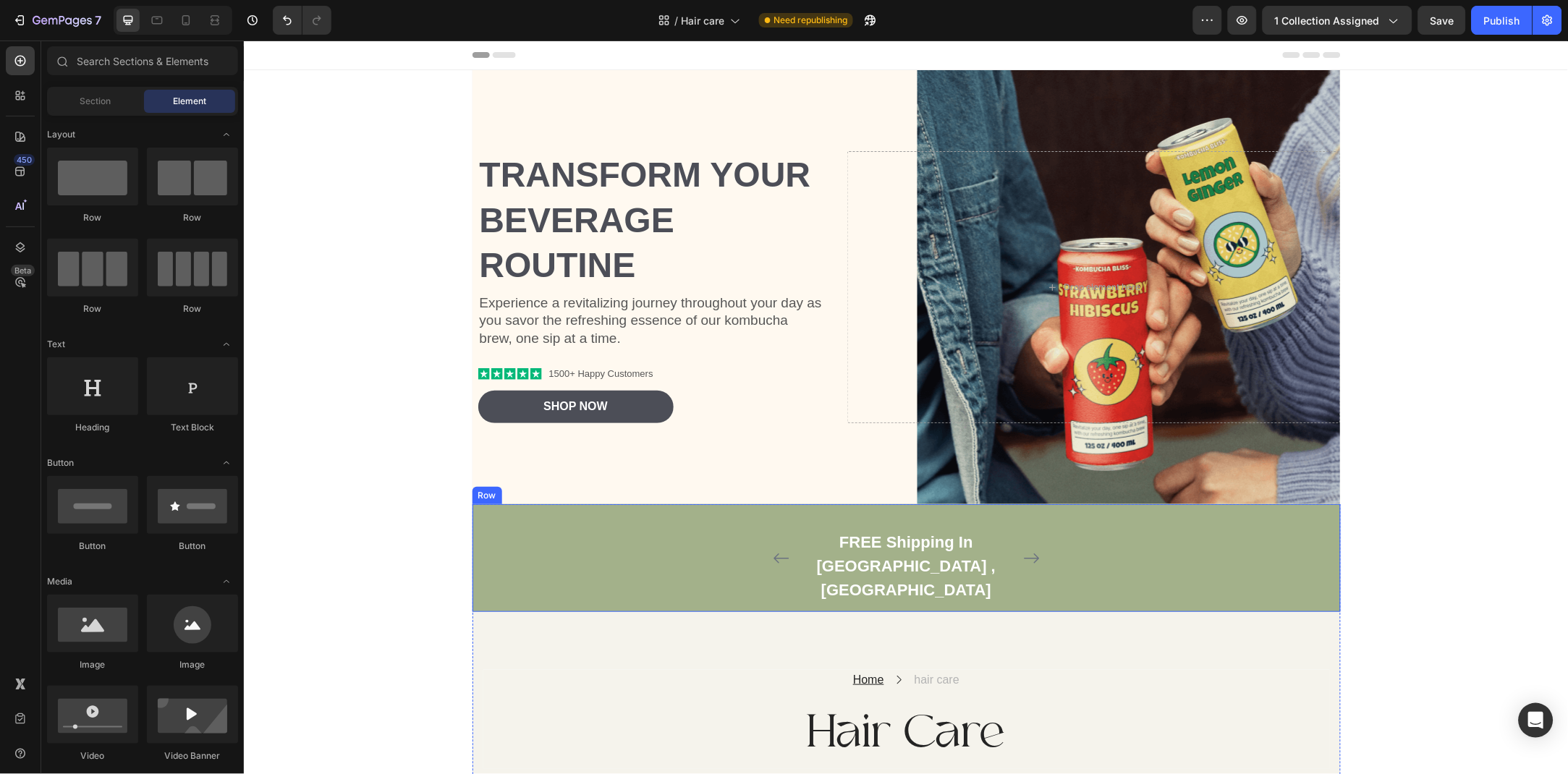
click at [628, 542] on div "FREE Shipping In surry , BC Text block Icon Icon Icon Icon Icon Icon List Hoz R…" at bounding box center [906, 557] width 846 height 90
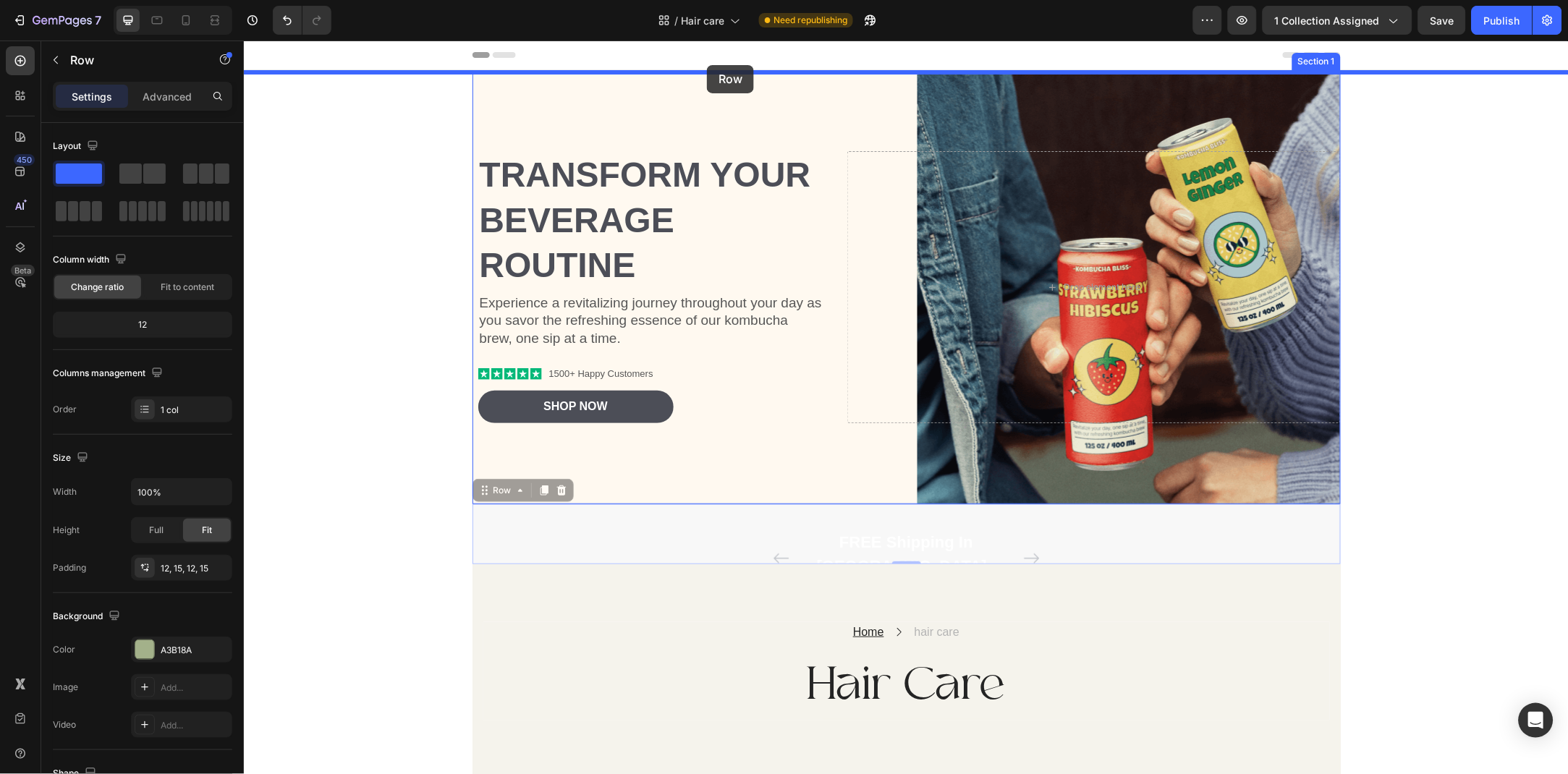
drag, startPoint x: 582, startPoint y: 379, endPoint x: 706, endPoint y: 65, distance: 337.6
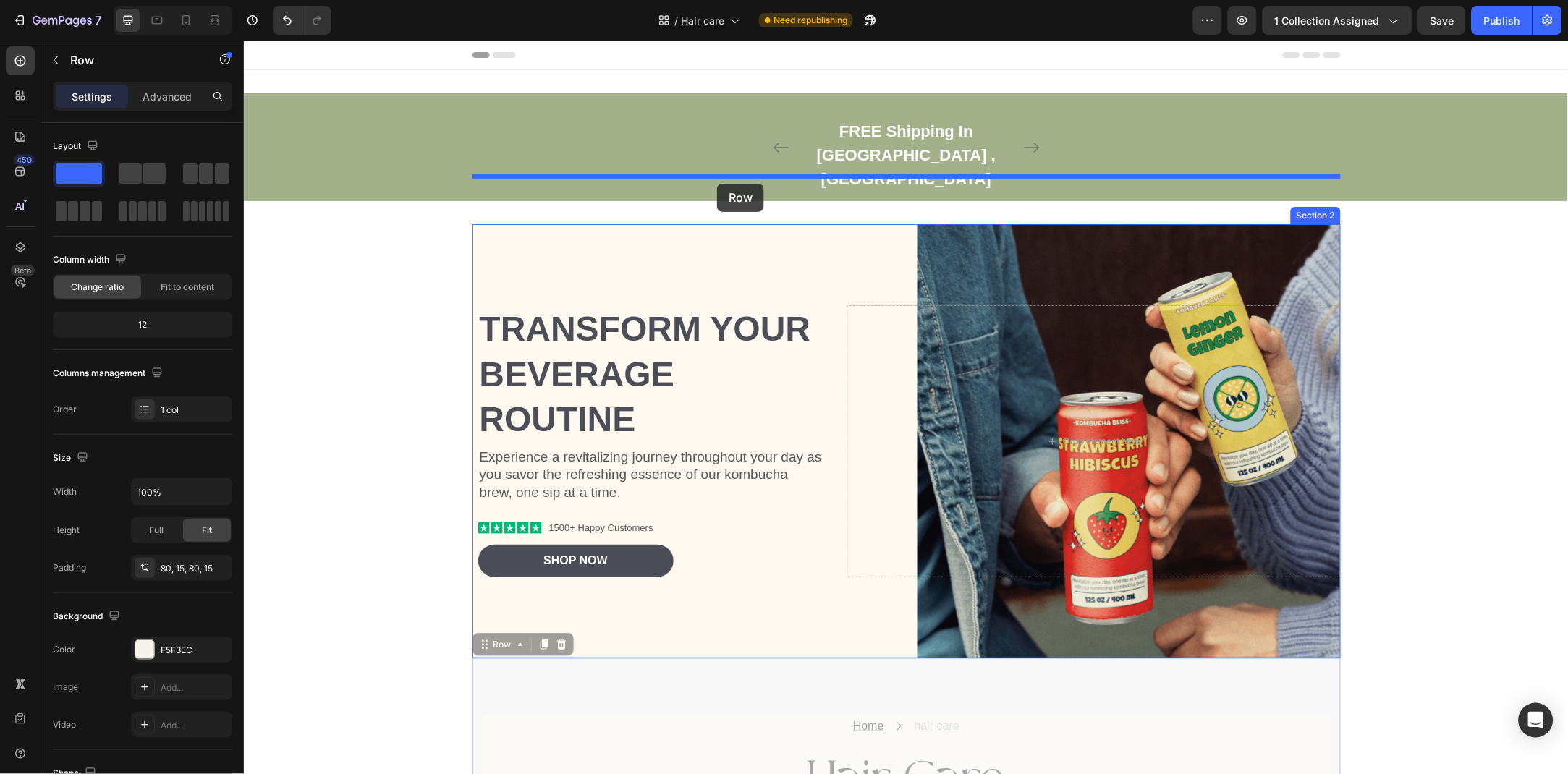
drag, startPoint x: 629, startPoint y: 576, endPoint x: 717, endPoint y: 183, distance: 402.7
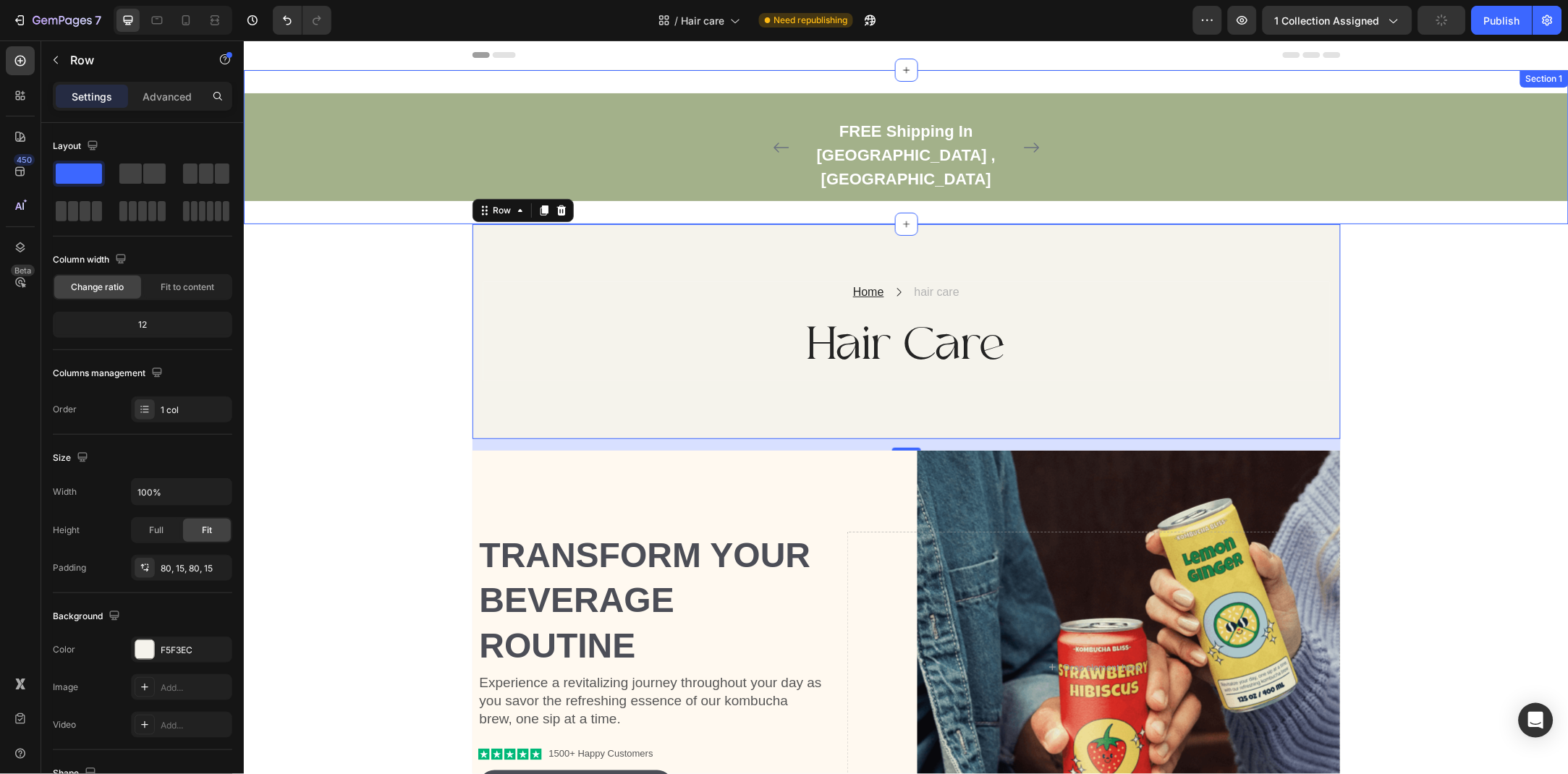
click at [805, 160] on div "FREE Shipping In surry , BC Text block Icon Icon Icon Icon Icon Icon List Hoz R…" at bounding box center [906, 146] width 1325 height 154
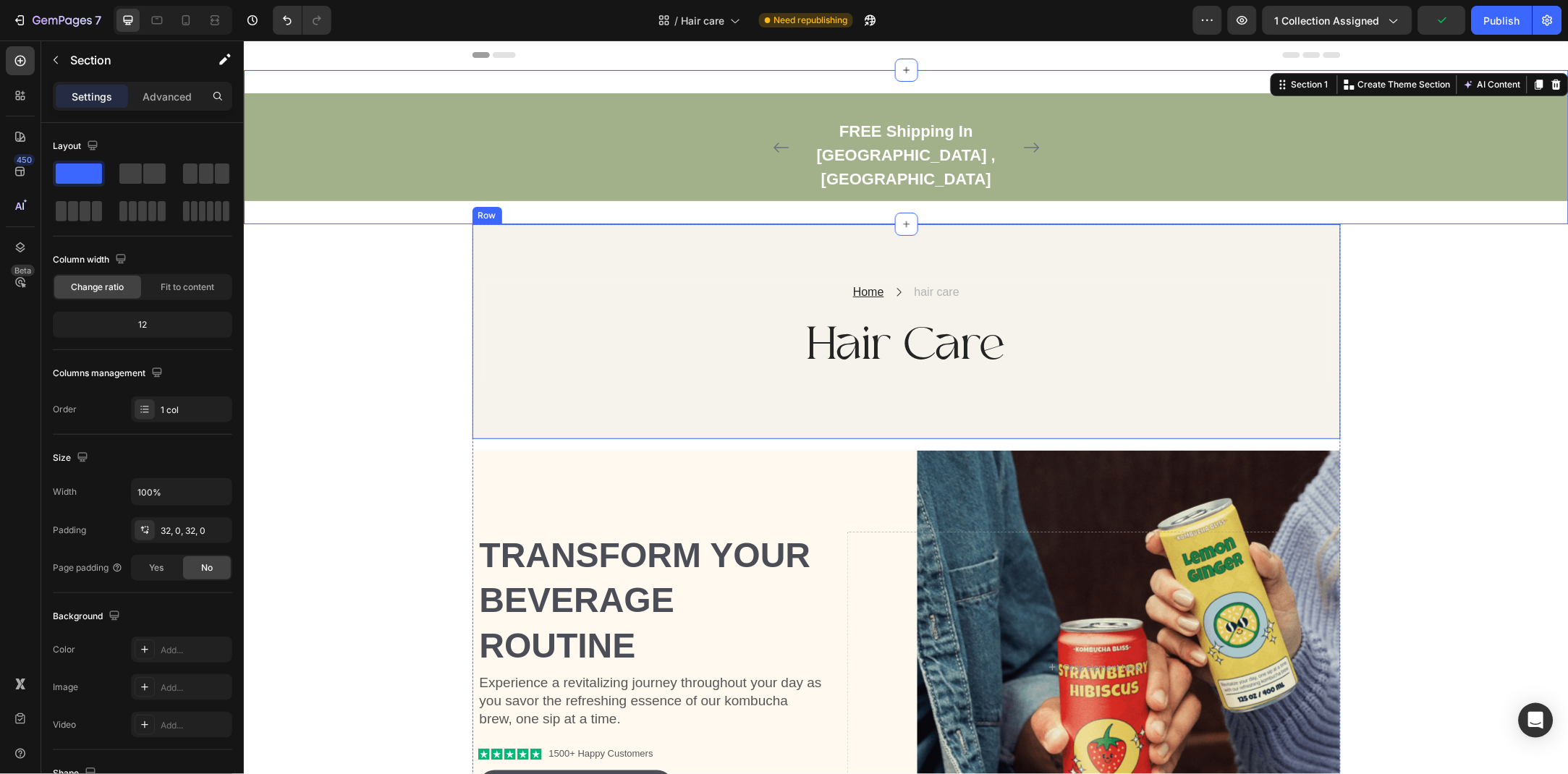
click at [622, 224] on div "Home Text block Icon hair care Text block Row Hair Care Heading Text block Row …" at bounding box center [906, 331] width 868 height 215
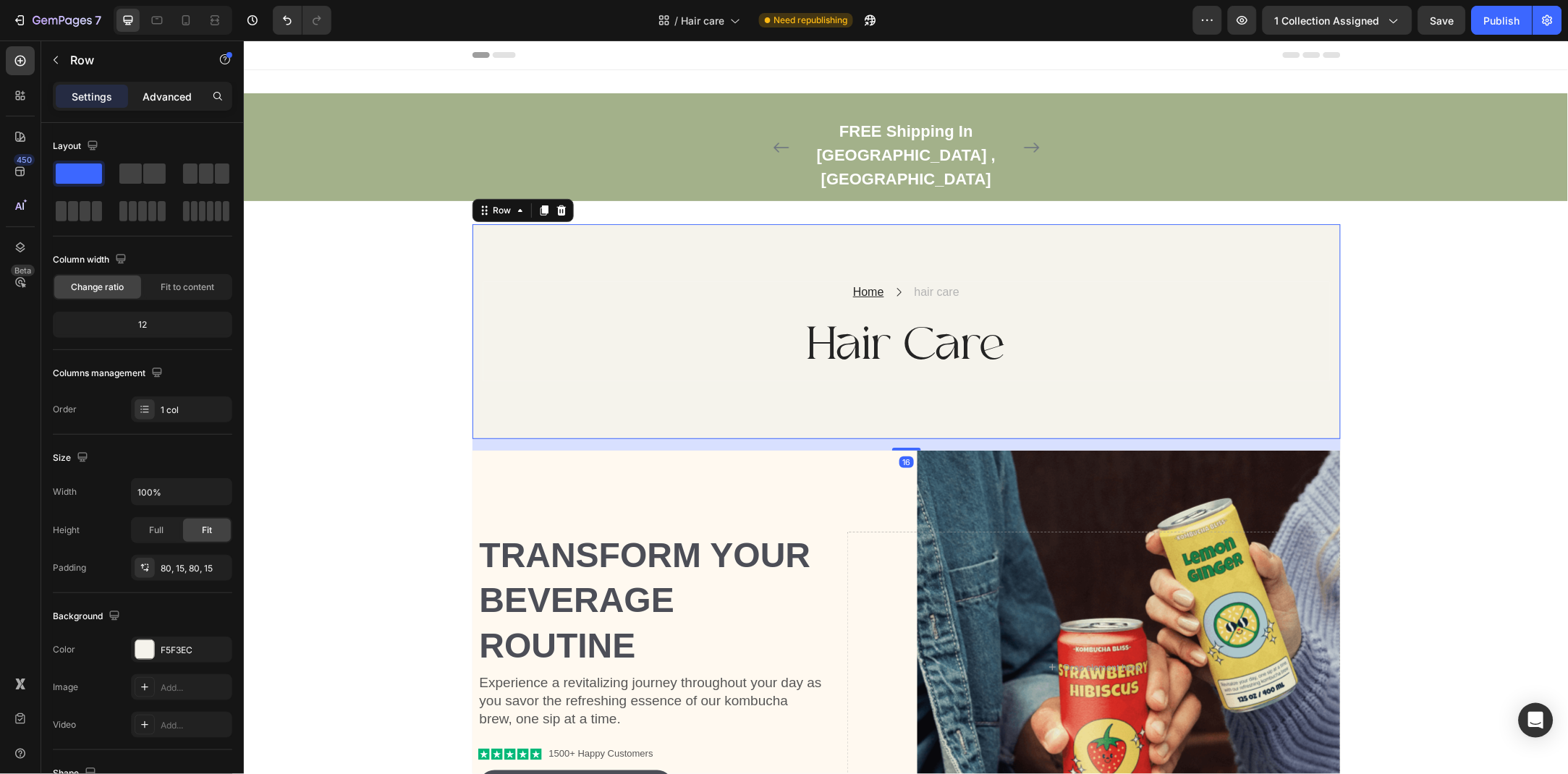
click at [180, 96] on p "Advanced" at bounding box center [167, 96] width 50 height 15
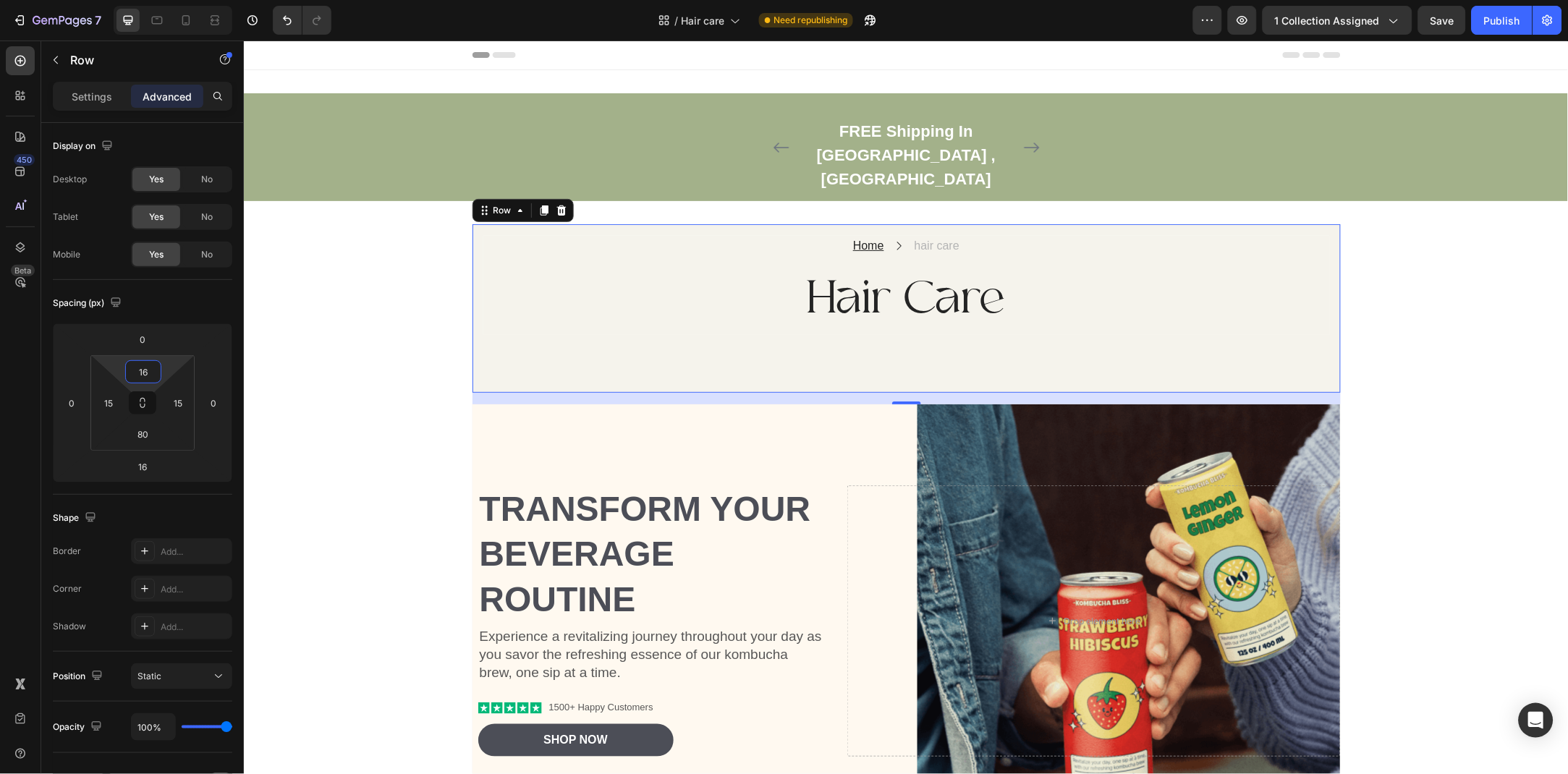
click at [170, 0] on html "7 Version history / Hair care Need republishing Preview 1 collection assigned S…" at bounding box center [784, 0] width 1568 height 0
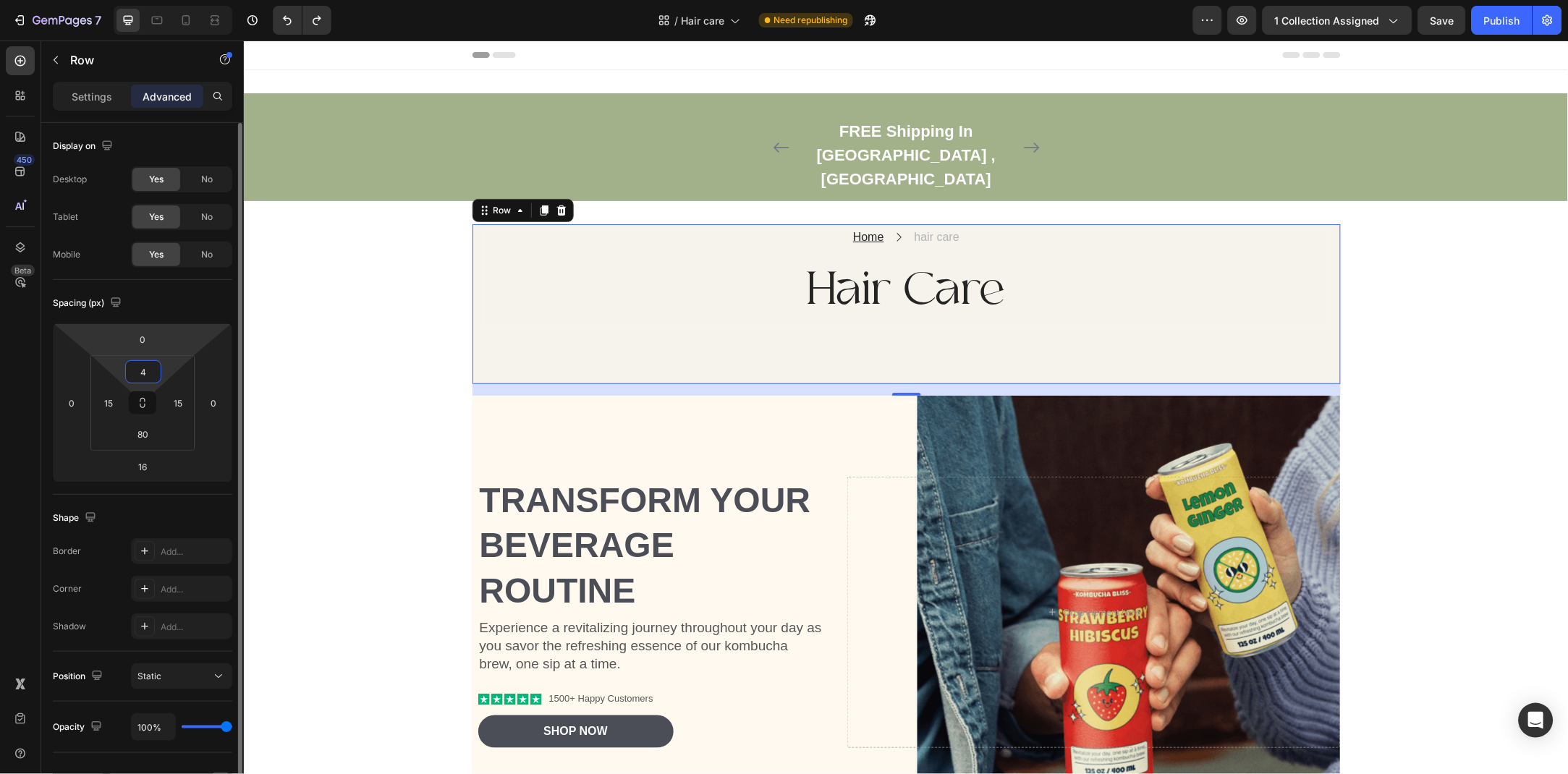
type input "80"
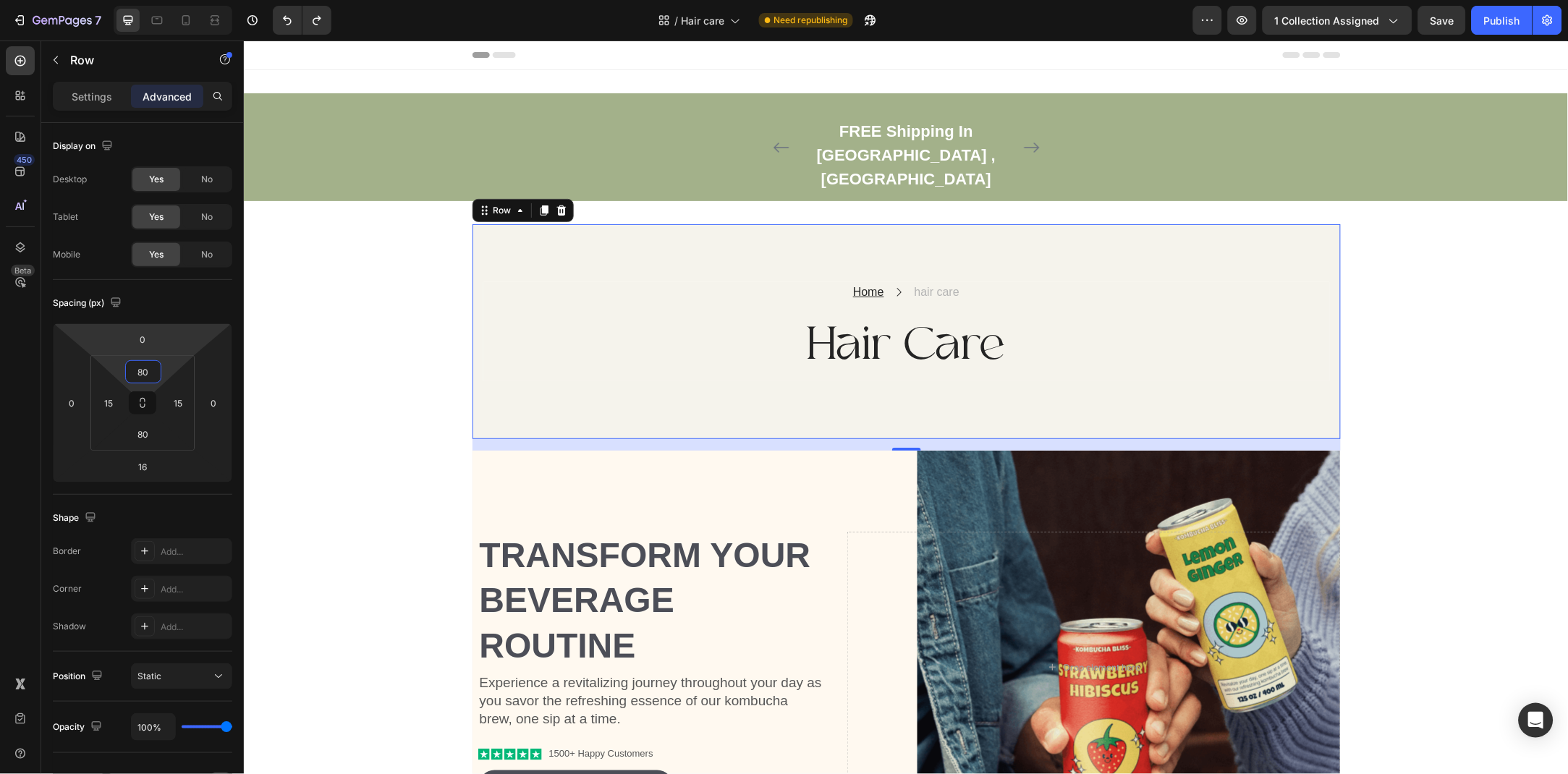
type input "-22"
type input "4"
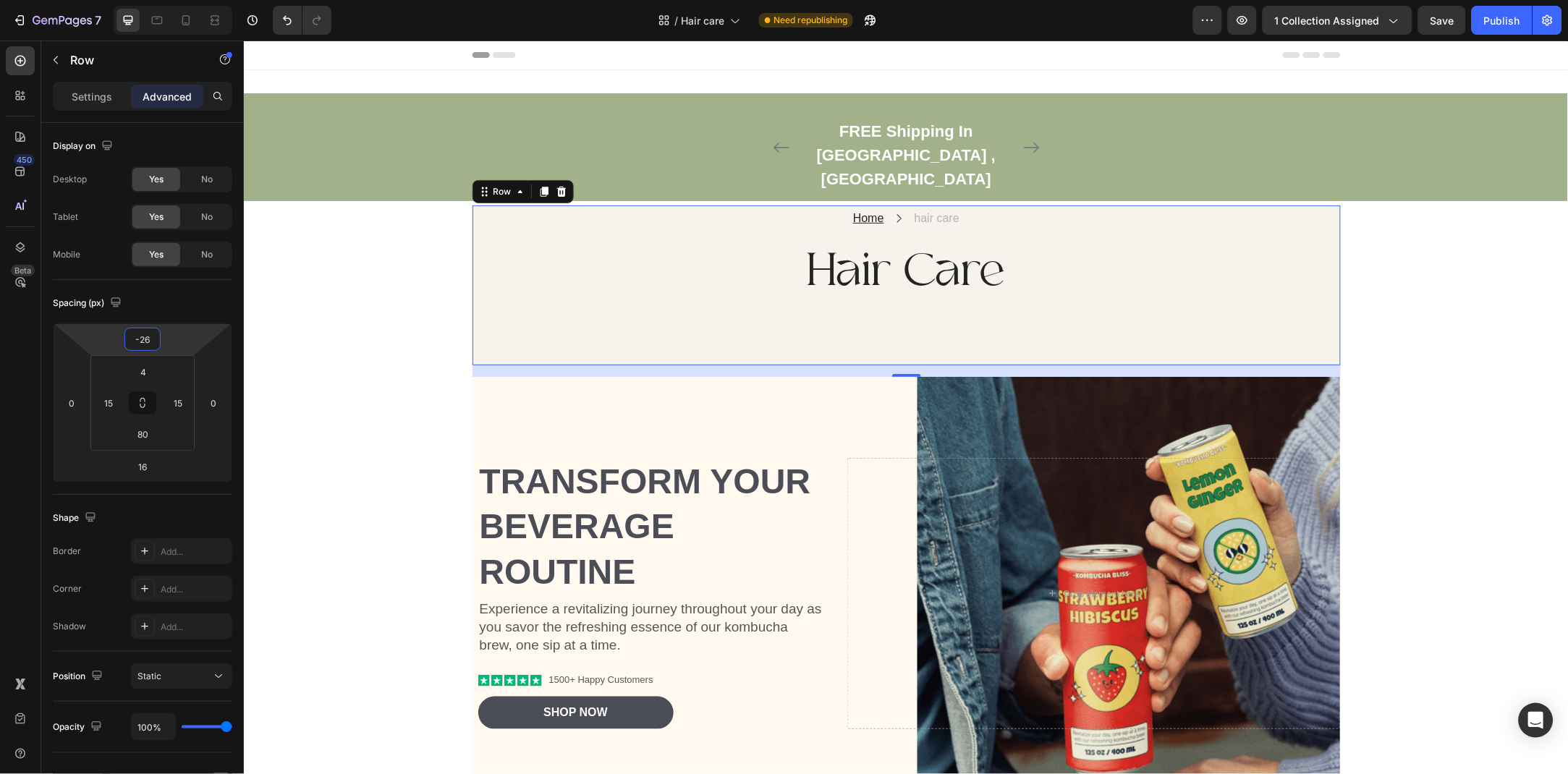
drag, startPoint x: 192, startPoint y: 328, endPoint x: 192, endPoint y: 344, distance: 16.0
click at [192, 0] on html "7 Version history / Hair care Need republishing Preview 1 collection assigned S…" at bounding box center [784, 0] width 1568 height 0
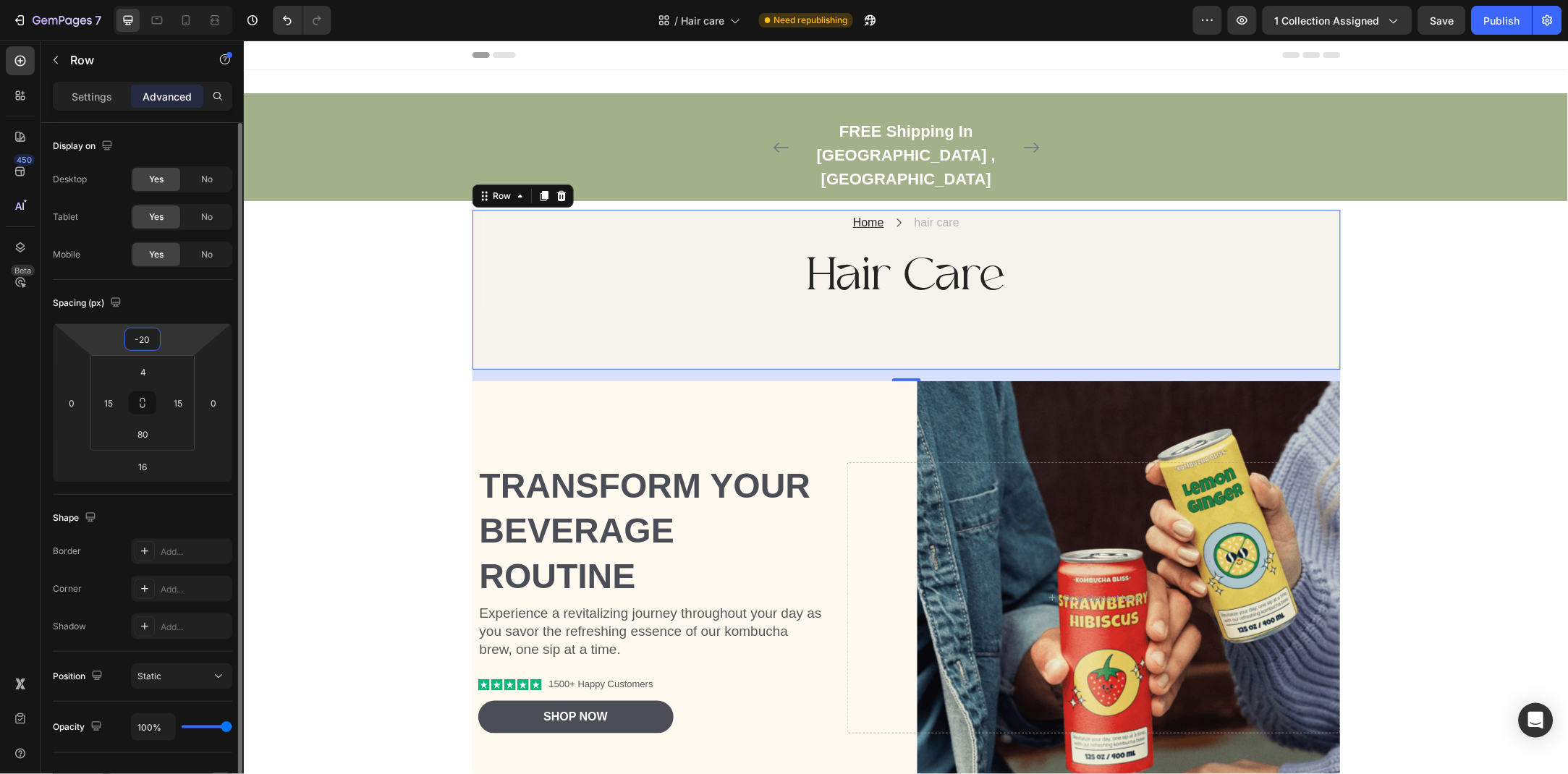
type input "-2"
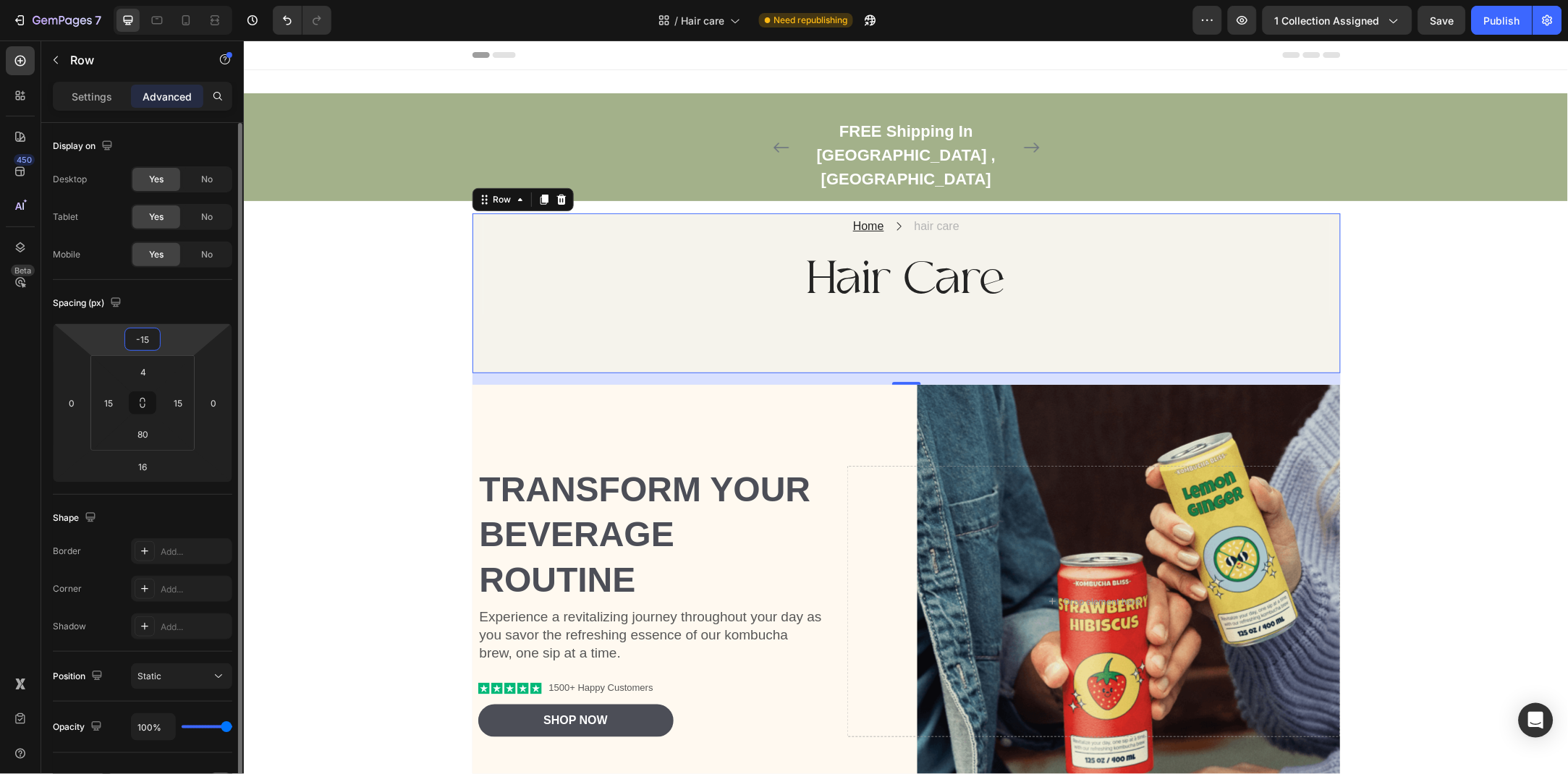
type input "-1"
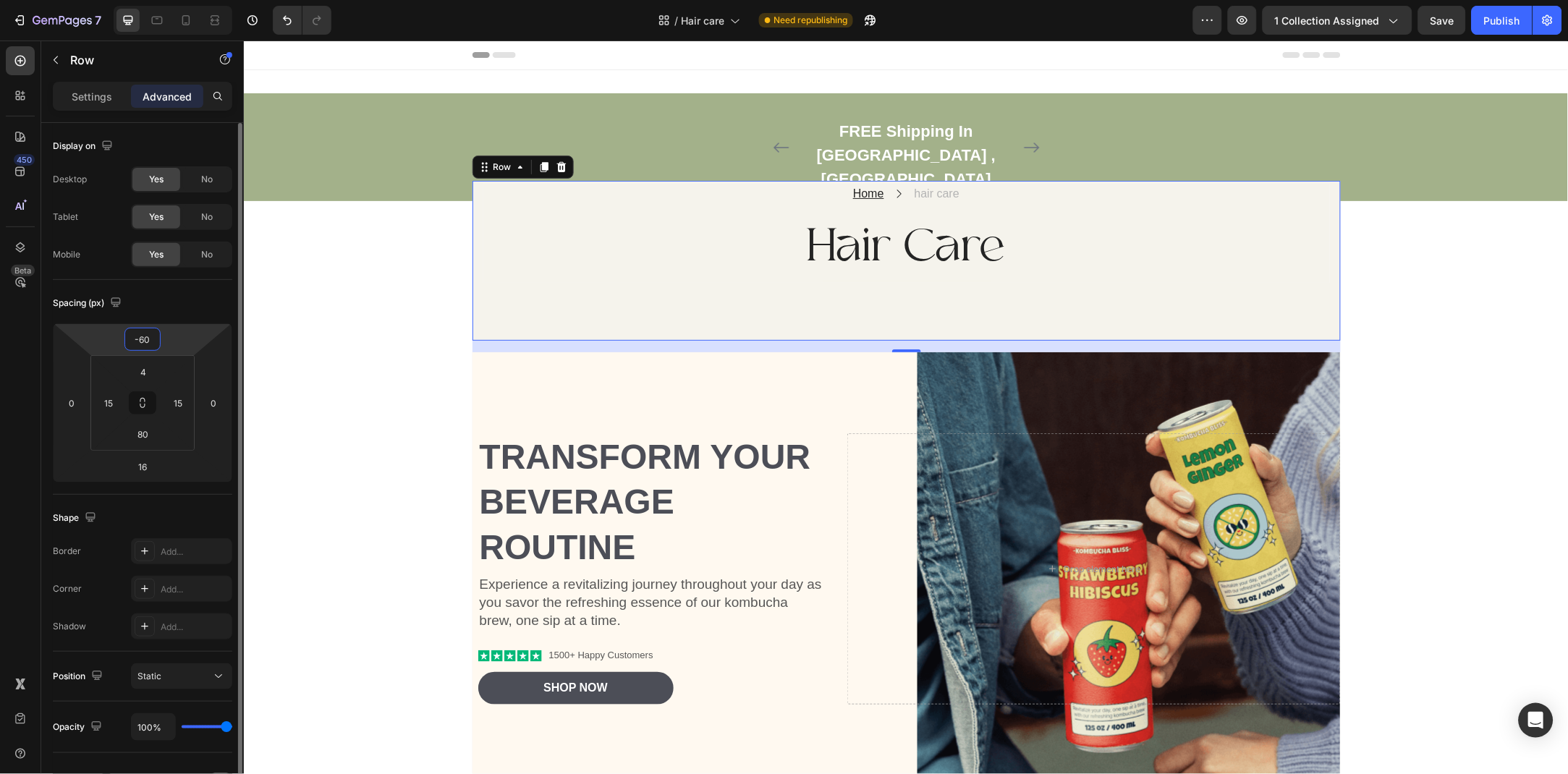
type input "-6"
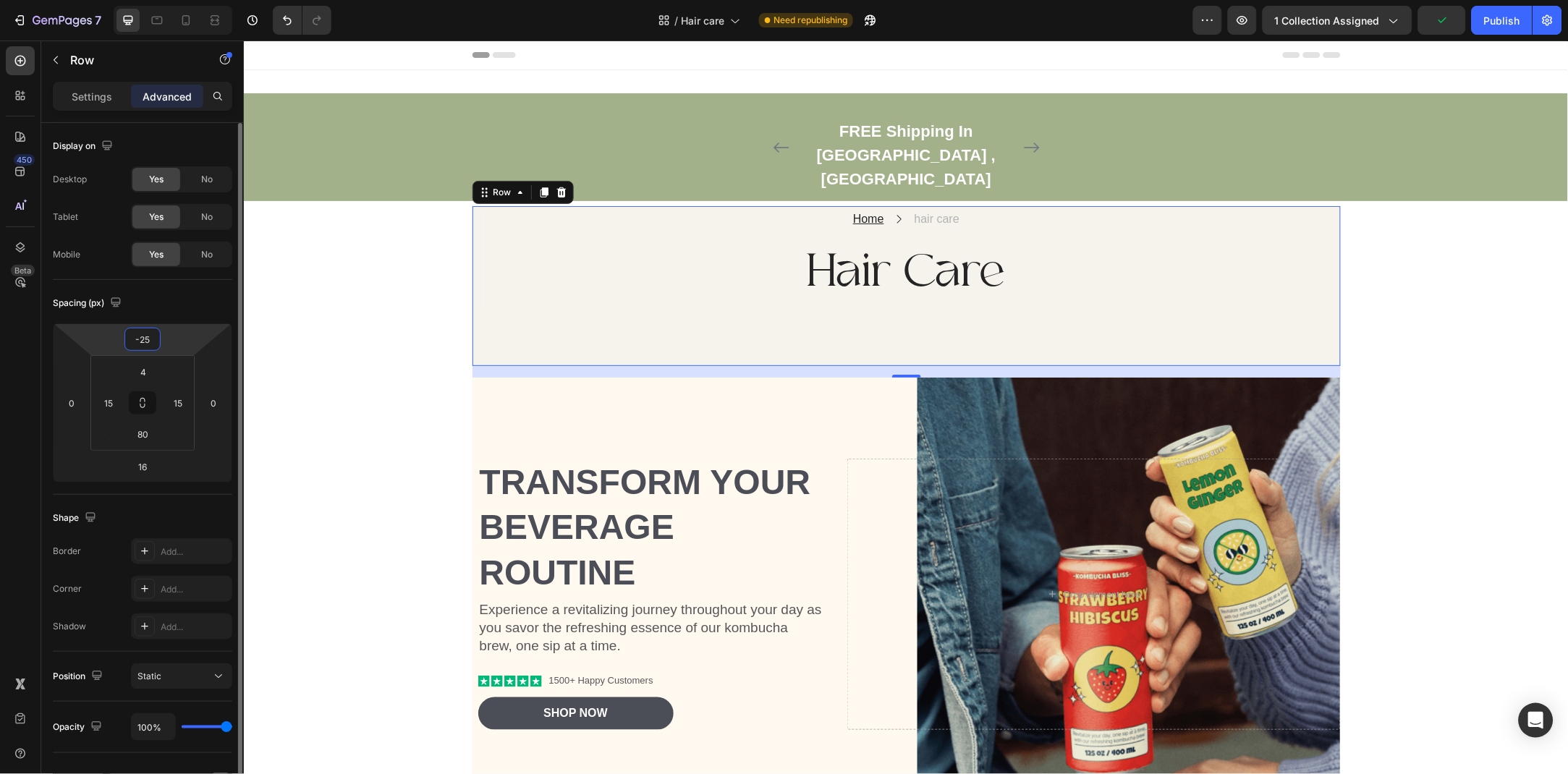
type input "-2"
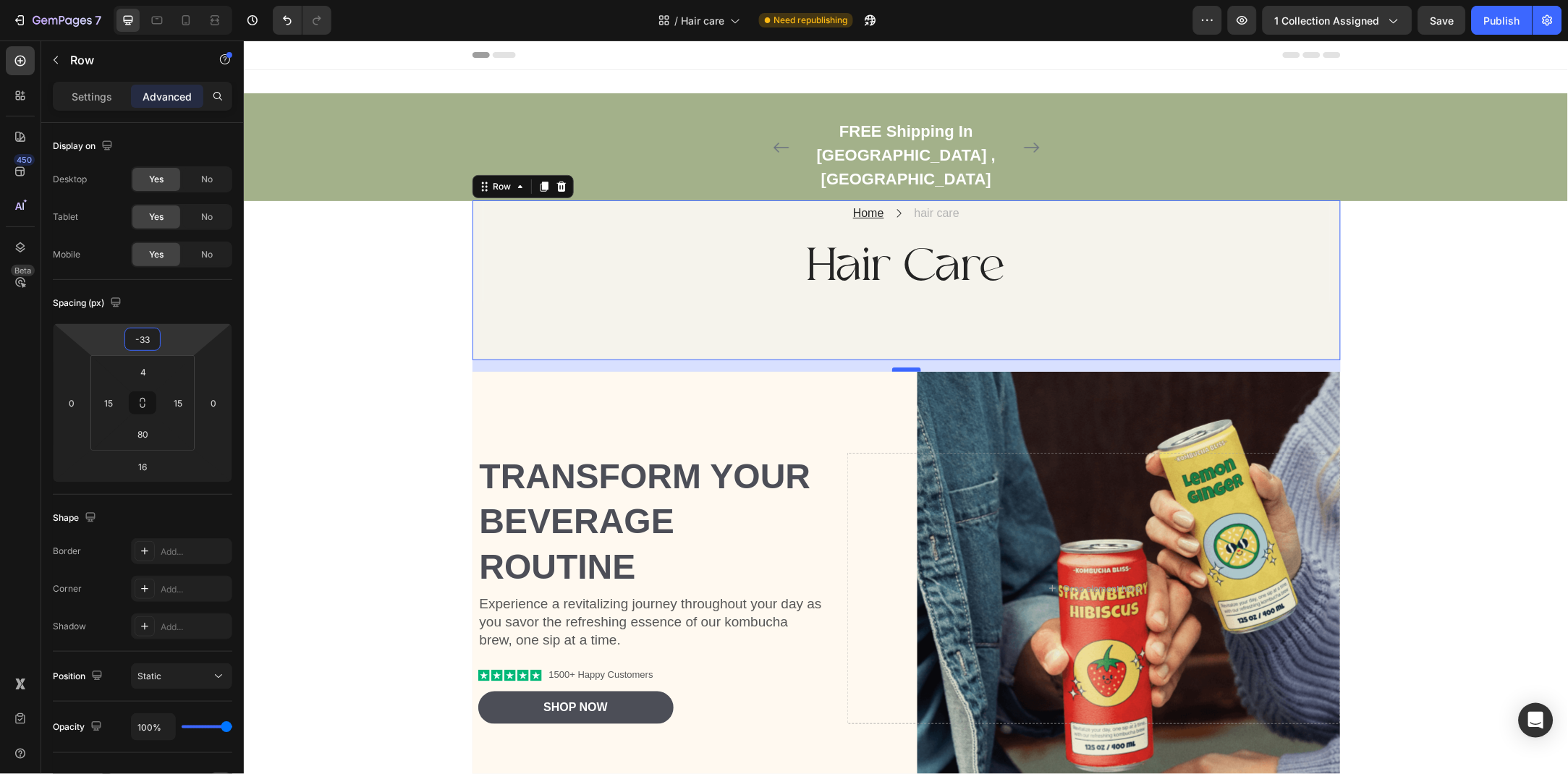
type input "-33"
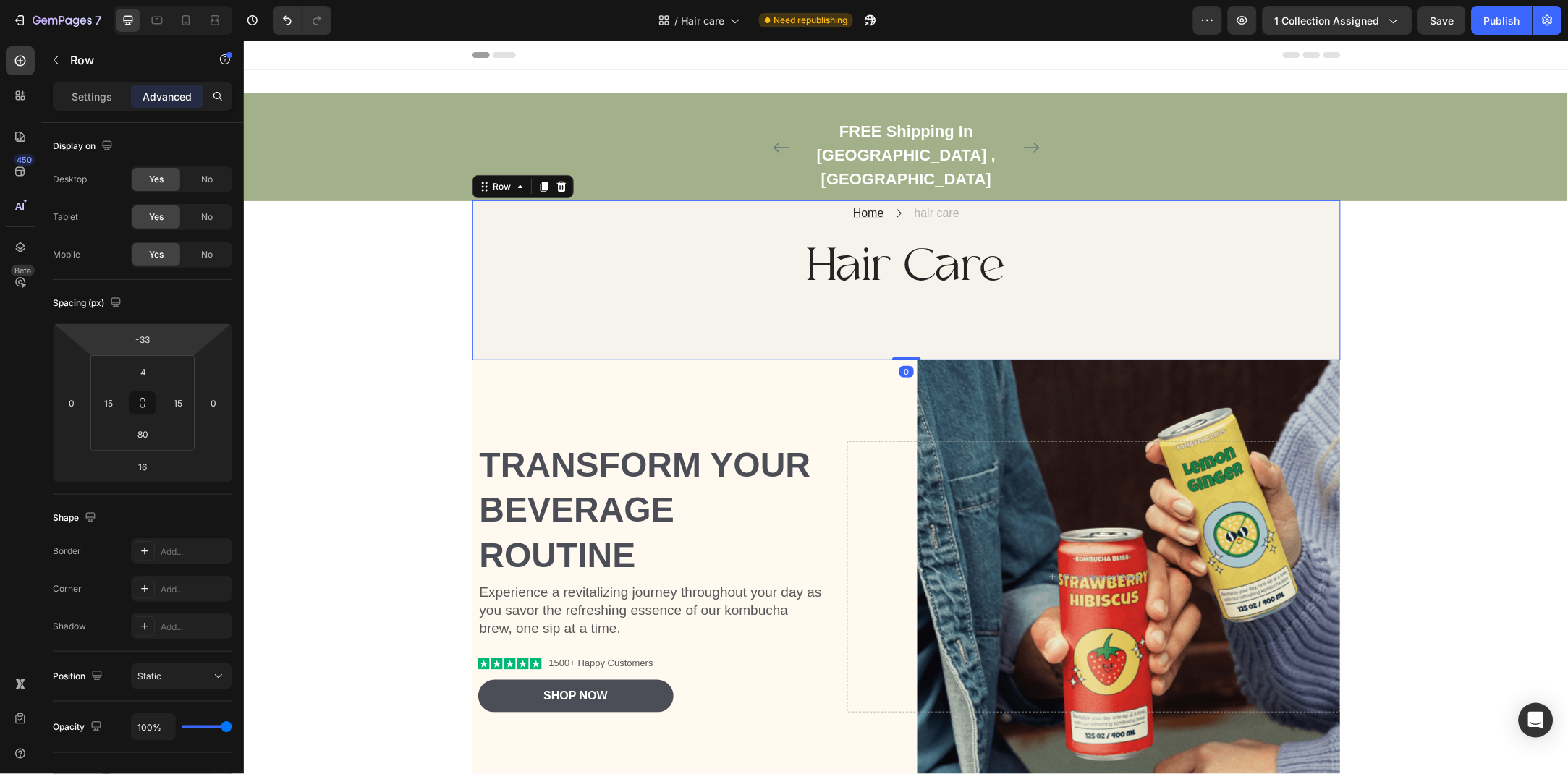
drag, startPoint x: 908, startPoint y: 321, endPoint x: 910, endPoint y: 309, distance: 12.2
click at [910, 357] on div at bounding box center [906, 358] width 29 height 3
type input "0"
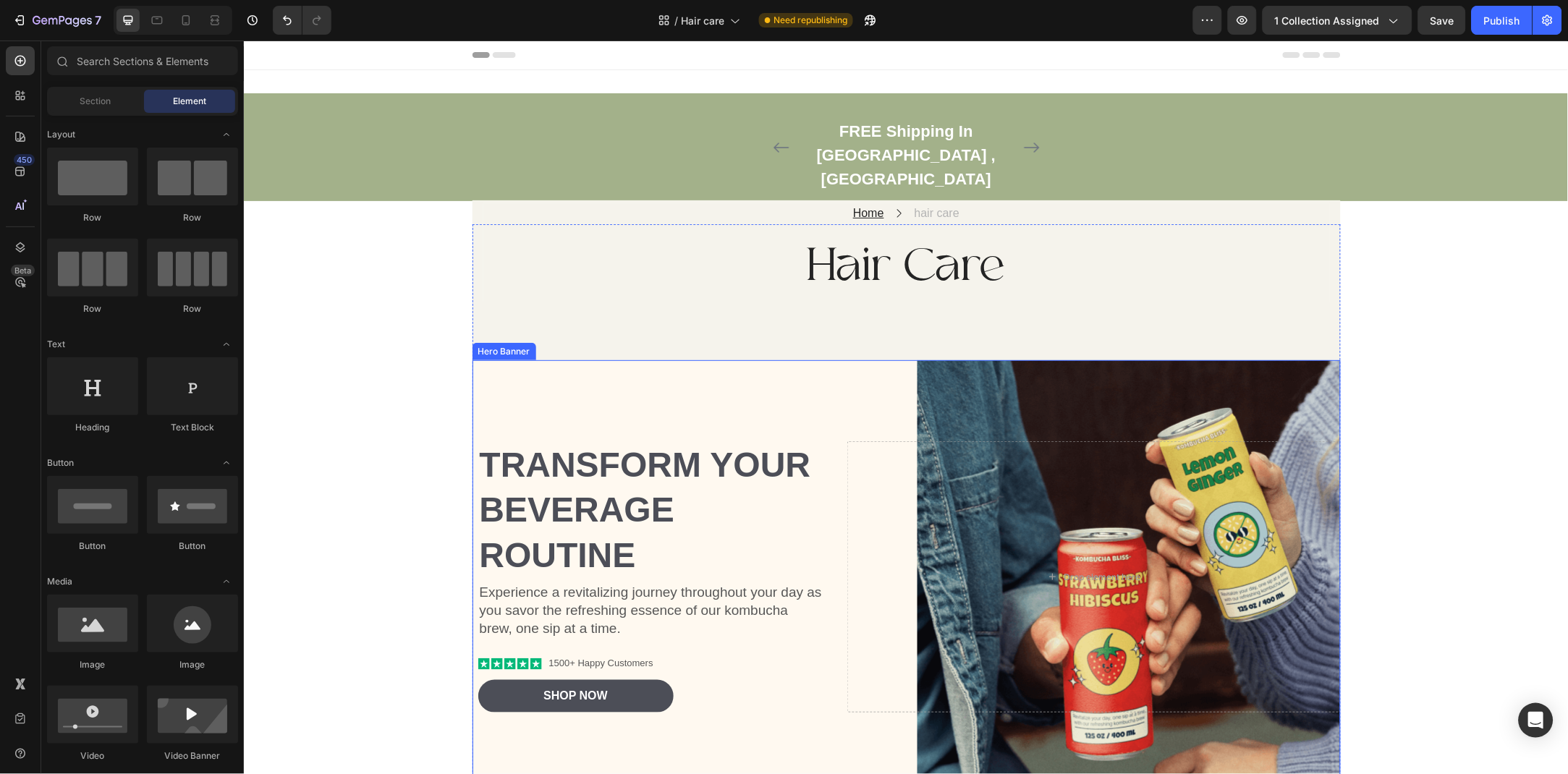
click at [686, 371] on div "Background Image" at bounding box center [906, 577] width 868 height 434
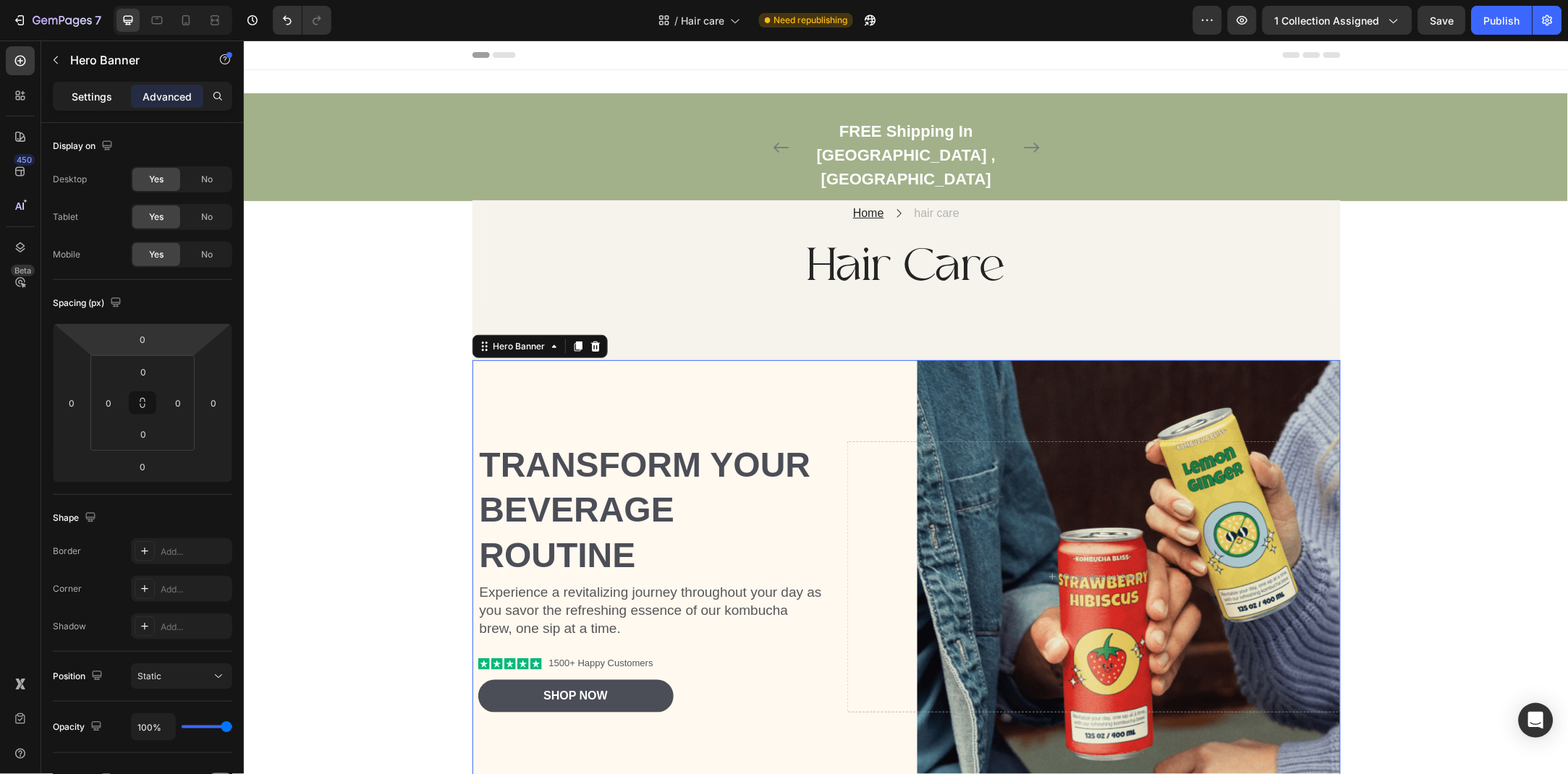
click at [101, 90] on p "Settings" at bounding box center [92, 96] width 41 height 15
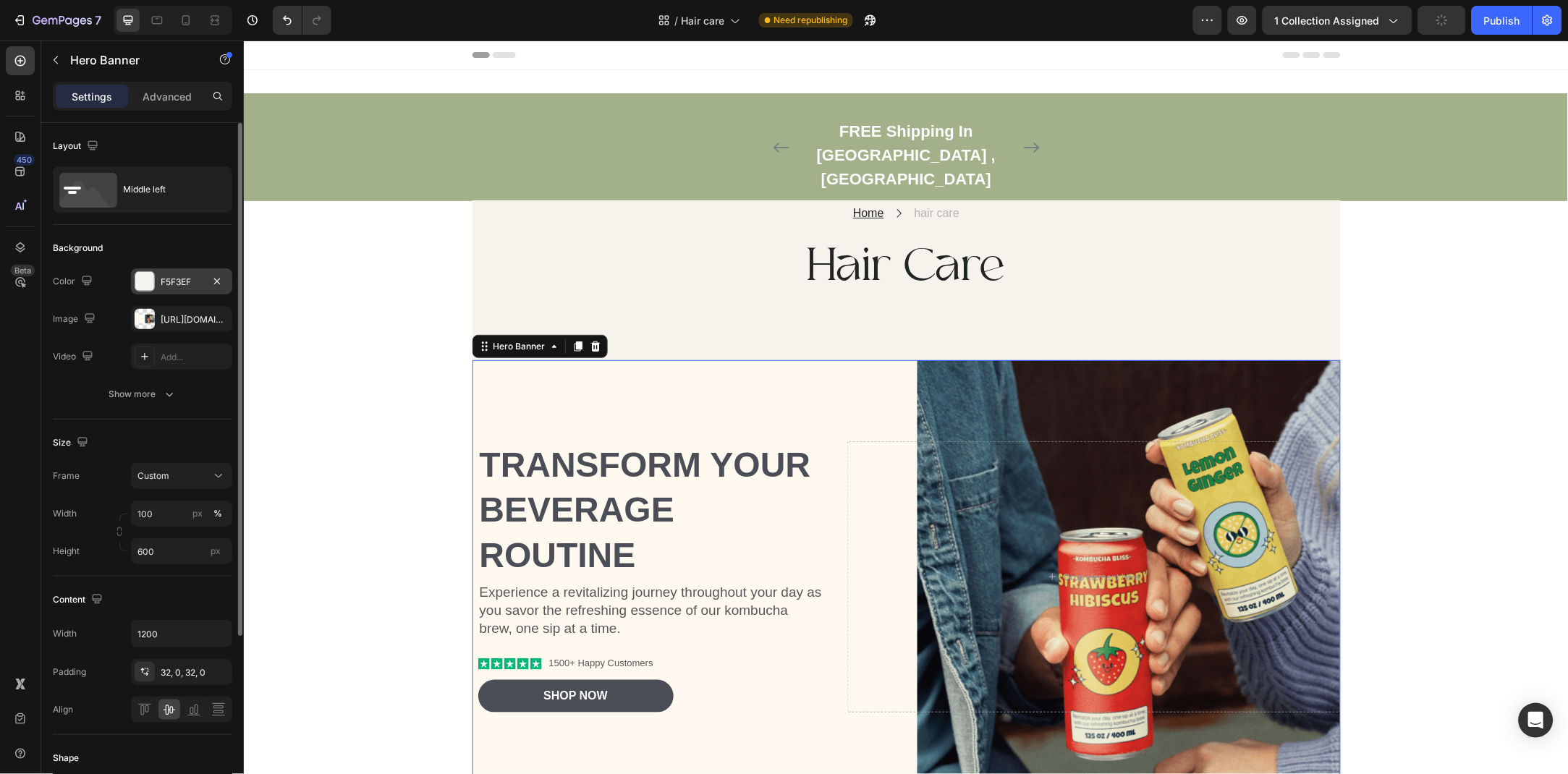
click at [190, 279] on div "F5F3EF" at bounding box center [182, 282] width 42 height 13
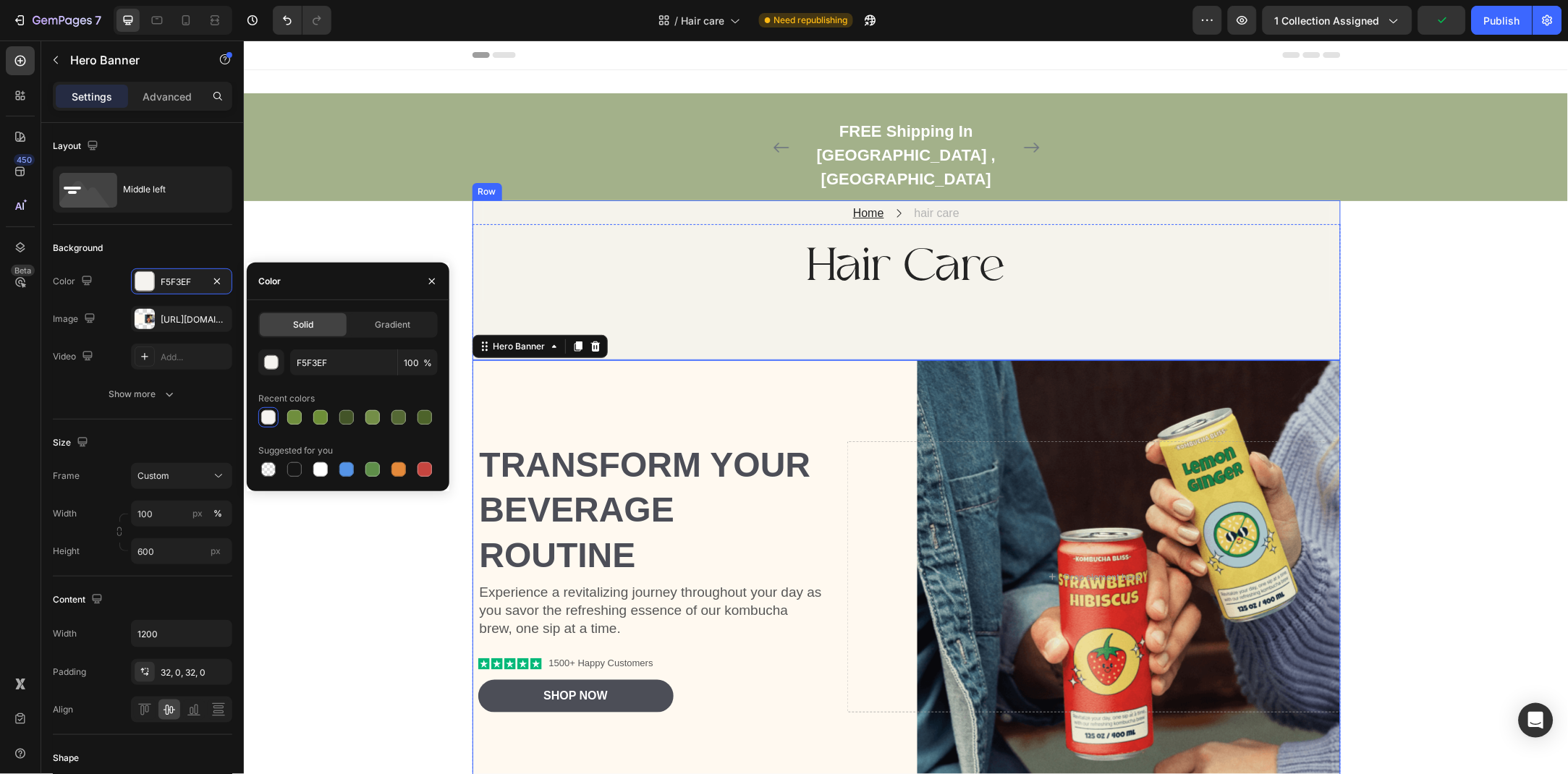
click at [642, 299] on div at bounding box center [906, 301] width 846 height 3
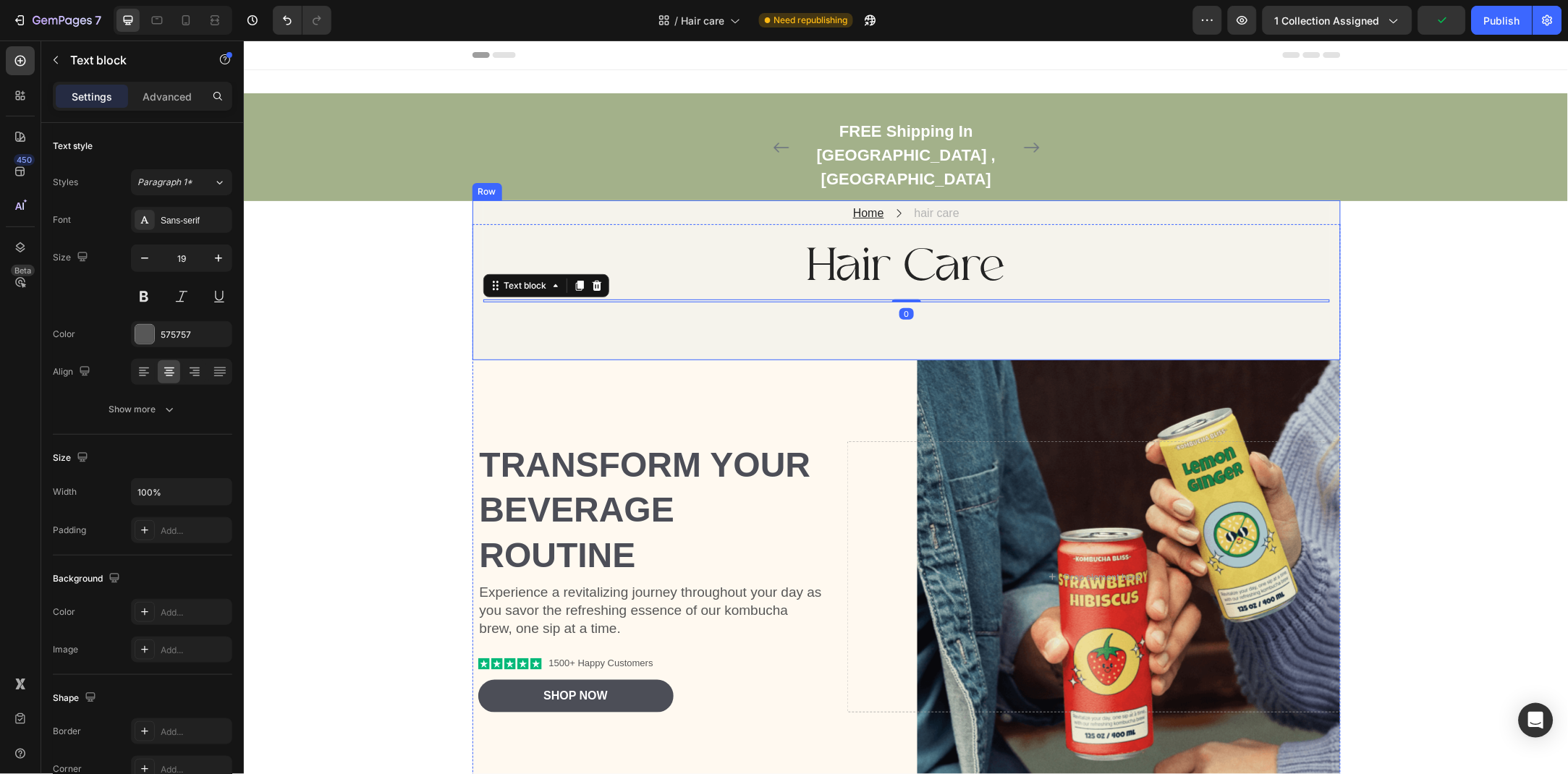
click at [488, 274] on div "Home Text block Icon hair care Text block Row Hair Care Heading Text block 0 Ro…" at bounding box center [906, 280] width 868 height 160
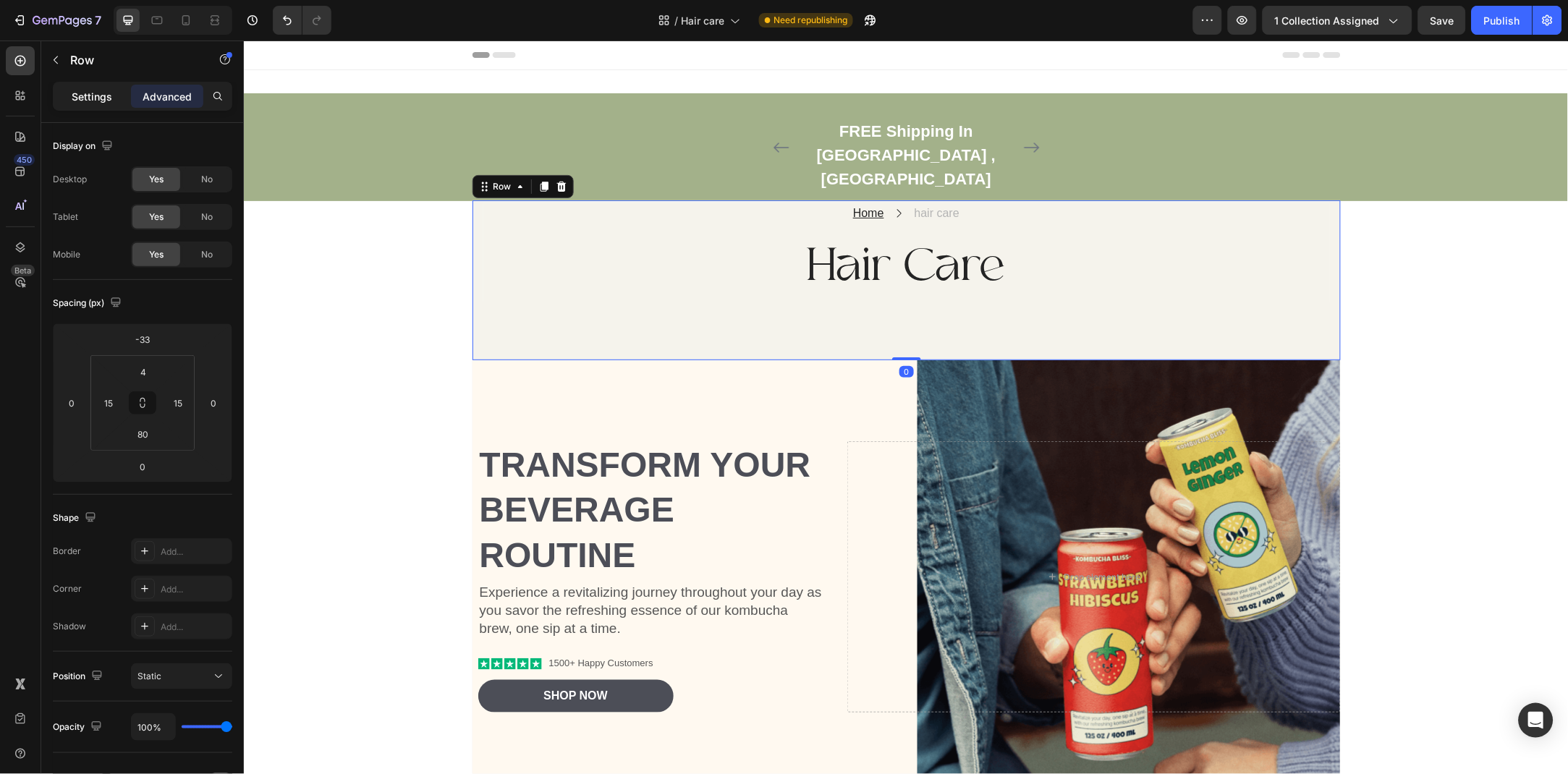
click at [67, 95] on div "Settings" at bounding box center [92, 96] width 72 height 23
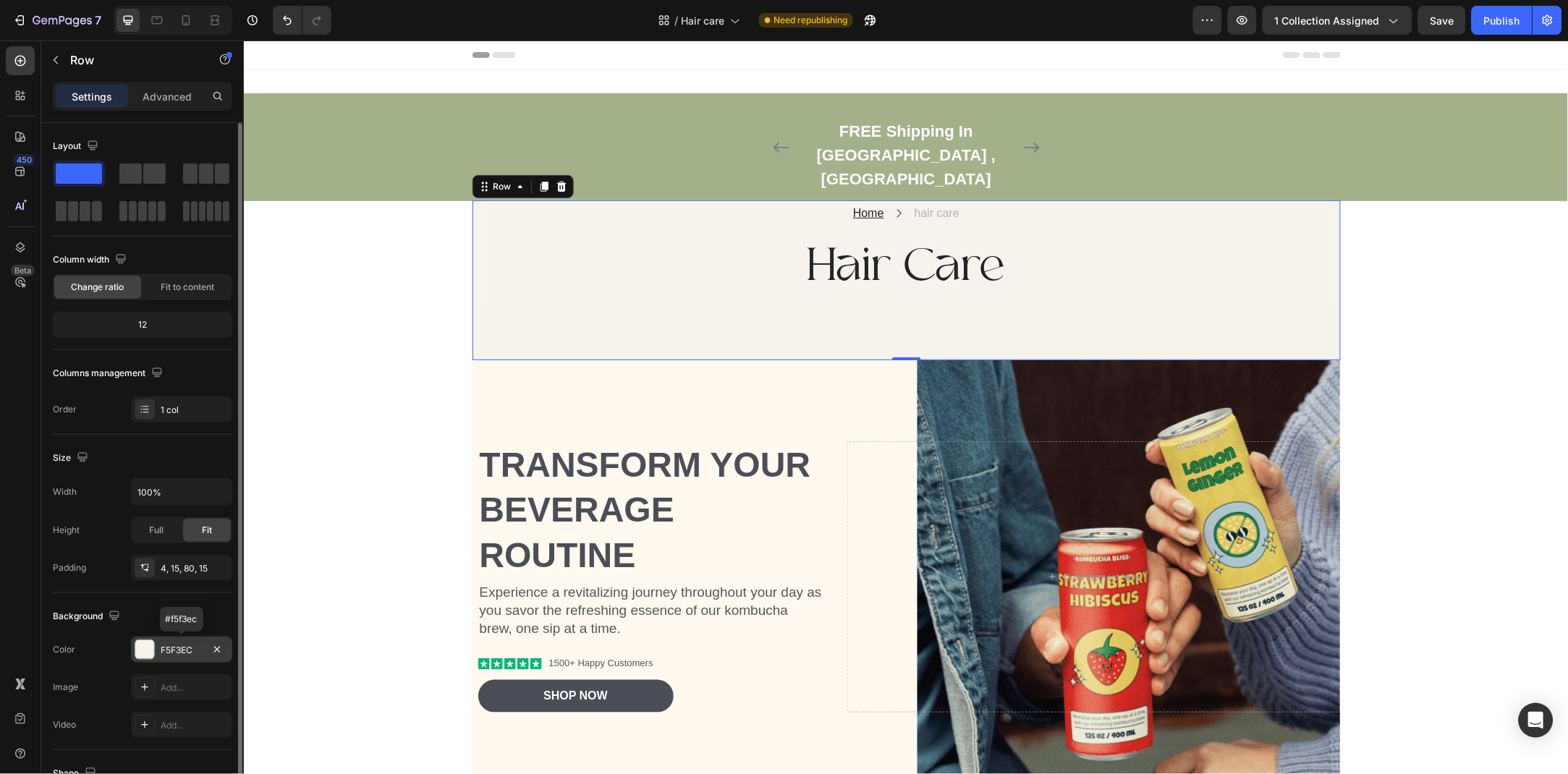
click at [166, 656] on div "F5F3EC" at bounding box center [182, 650] width 42 height 13
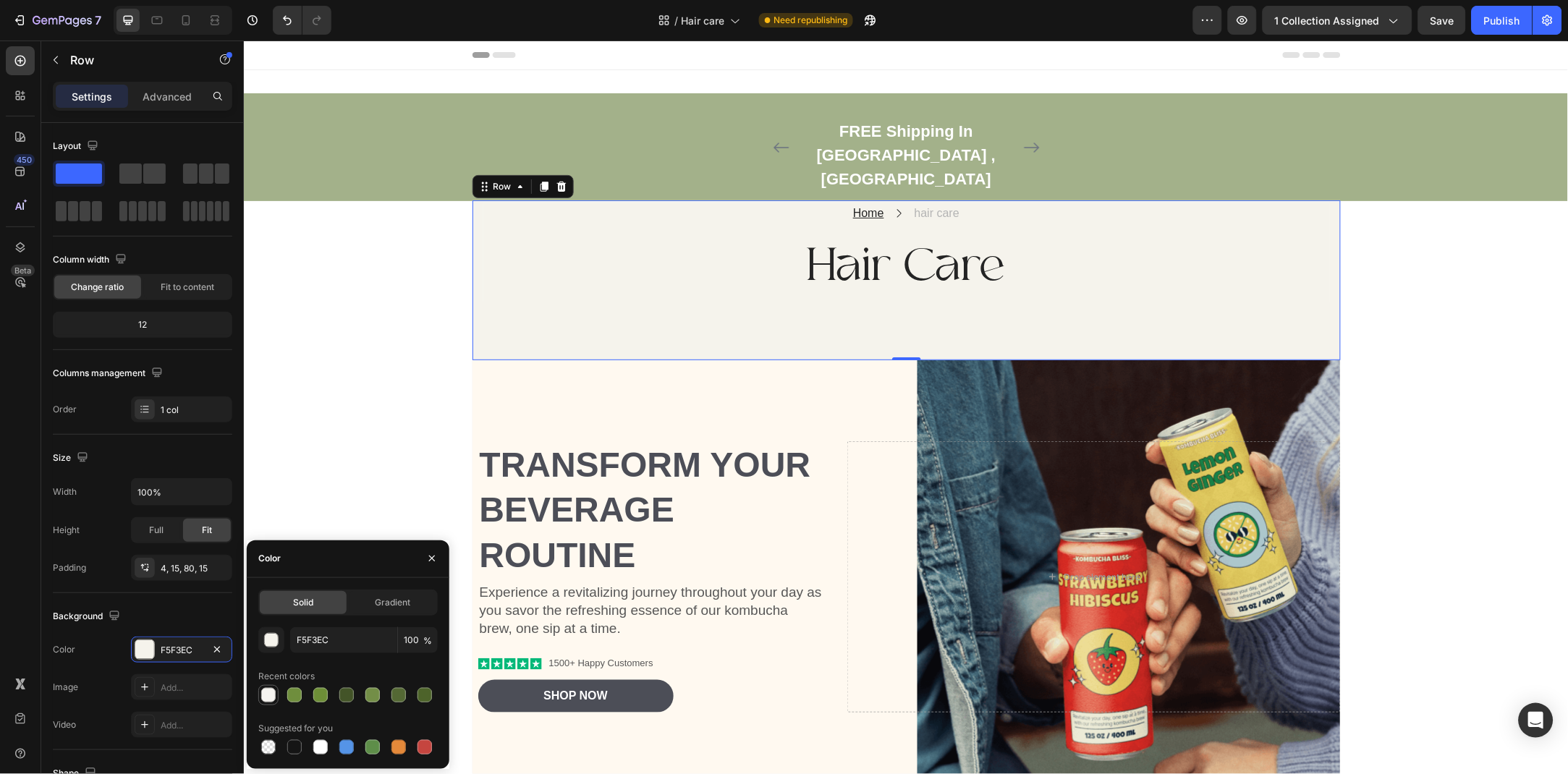
click at [269, 691] on div at bounding box center [269, 695] width 14 height 14
type input "F5F3EF"
click at [432, 550] on button "button" at bounding box center [432, 558] width 23 height 23
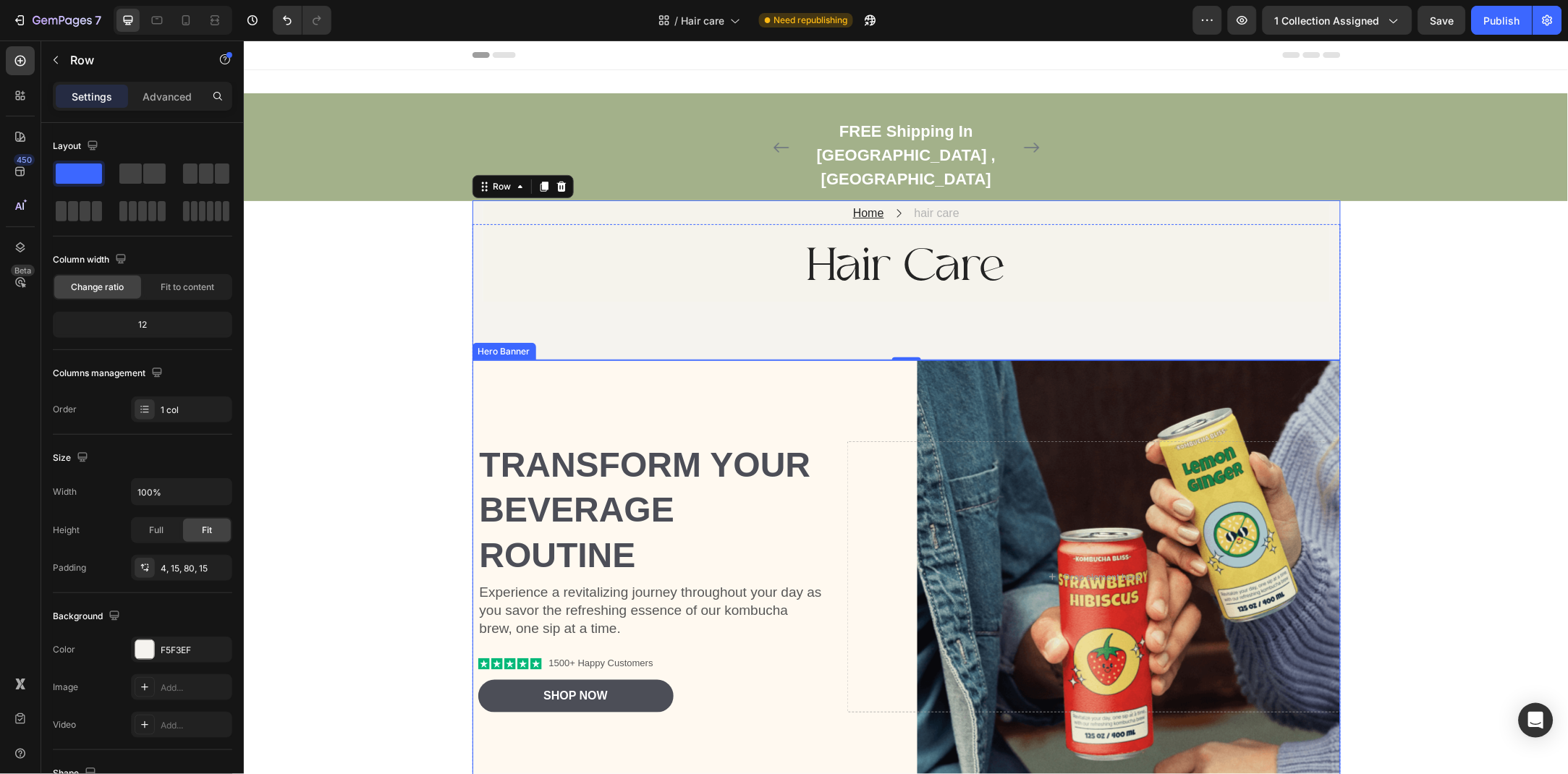
click at [531, 360] on div "Background Image" at bounding box center [906, 577] width 868 height 434
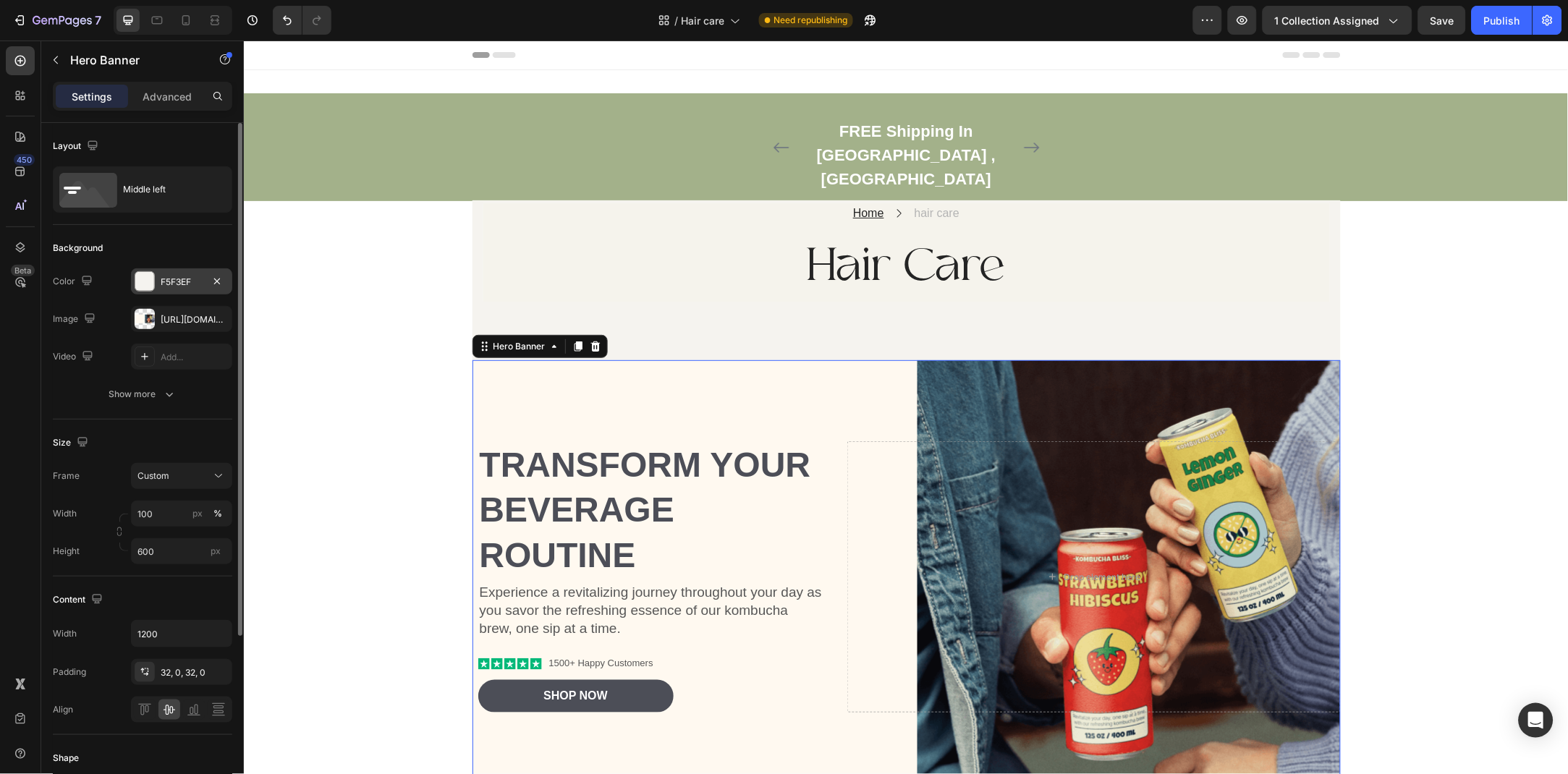
click at [170, 286] on div "F5F3EF" at bounding box center [182, 282] width 42 height 13
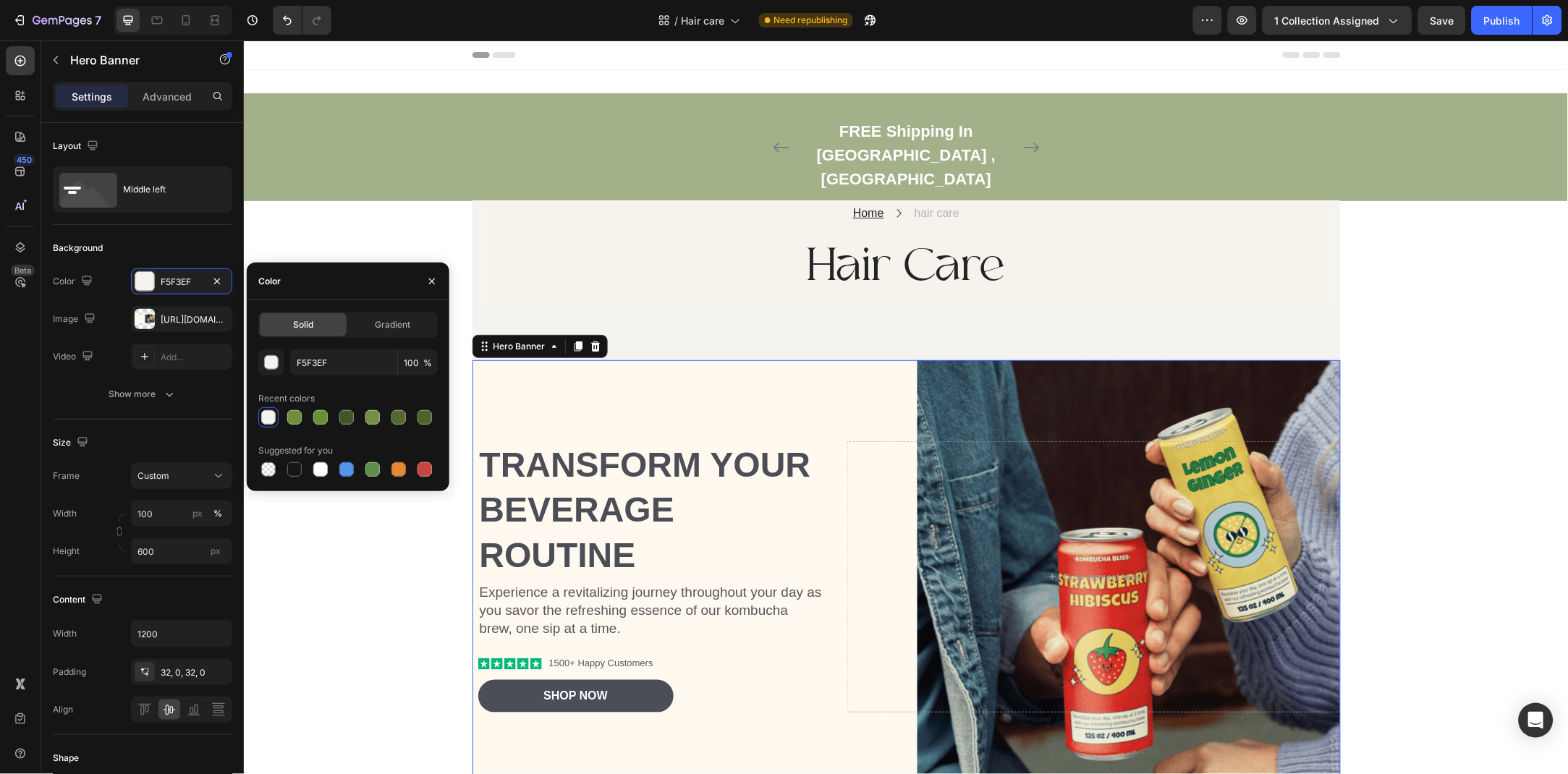
click at [270, 417] on div at bounding box center [269, 417] width 14 height 14
drag, startPoint x: 429, startPoint y: 277, endPoint x: 251, endPoint y: 216, distance: 188.2
click at [429, 277] on icon "button" at bounding box center [432, 281] width 11 height 11
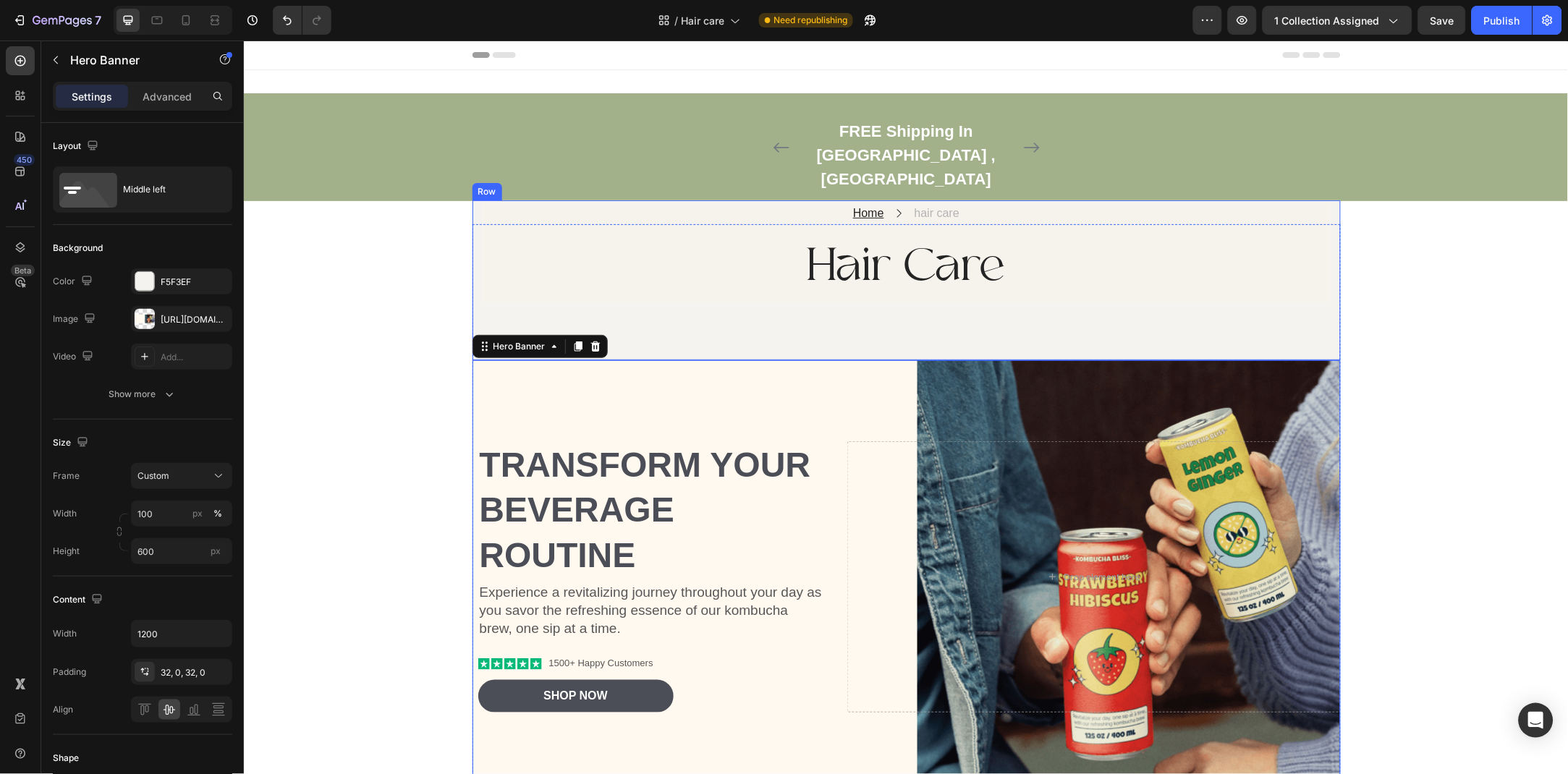
click at [634, 234] on h2 "Hair Care" at bounding box center [906, 266] width 846 height 65
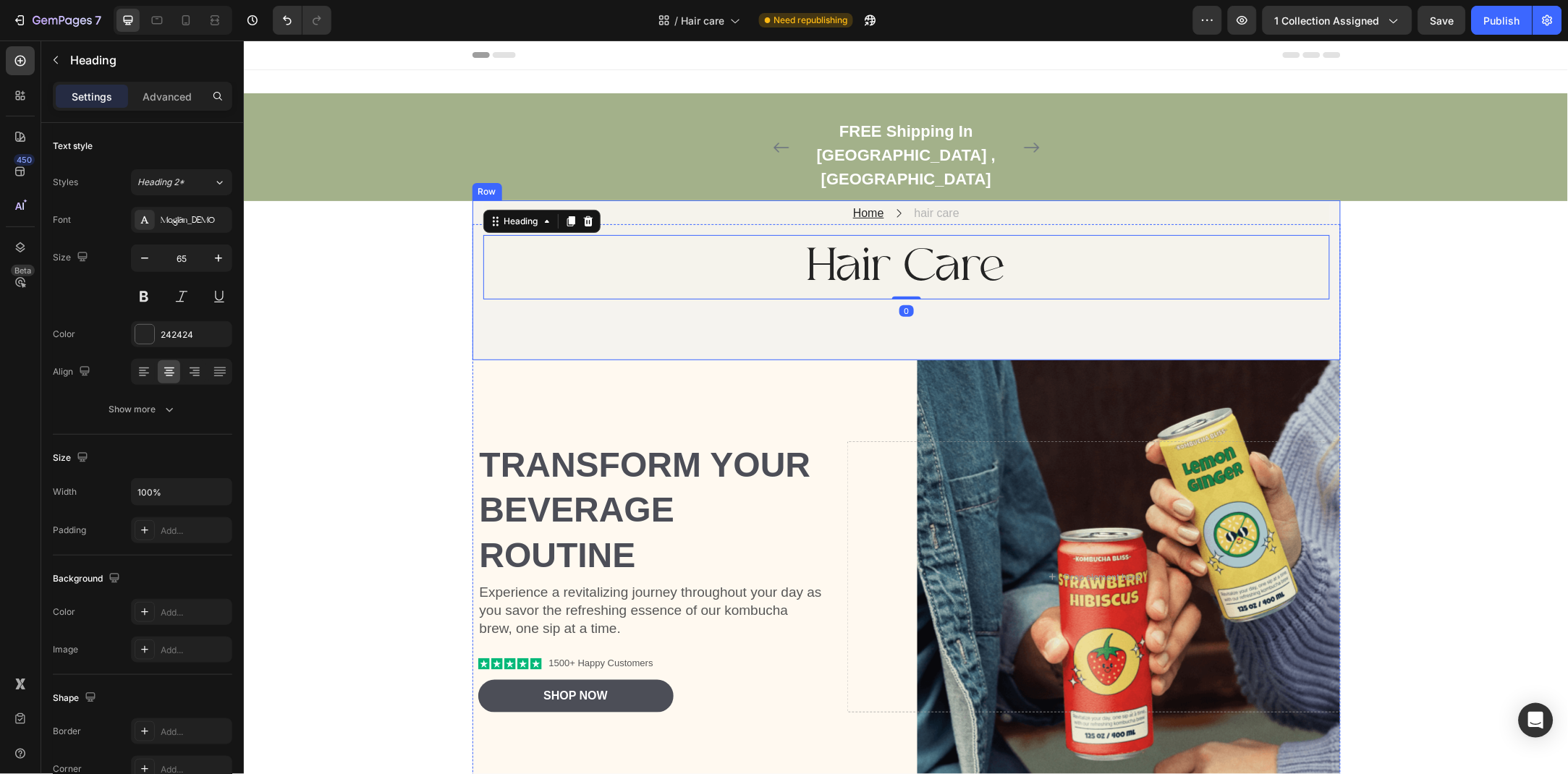
click at [519, 285] on div "Home Text block Icon hair care Text block Row Hair Care Heading 0 Text block Ro…" at bounding box center [906, 280] width 868 height 160
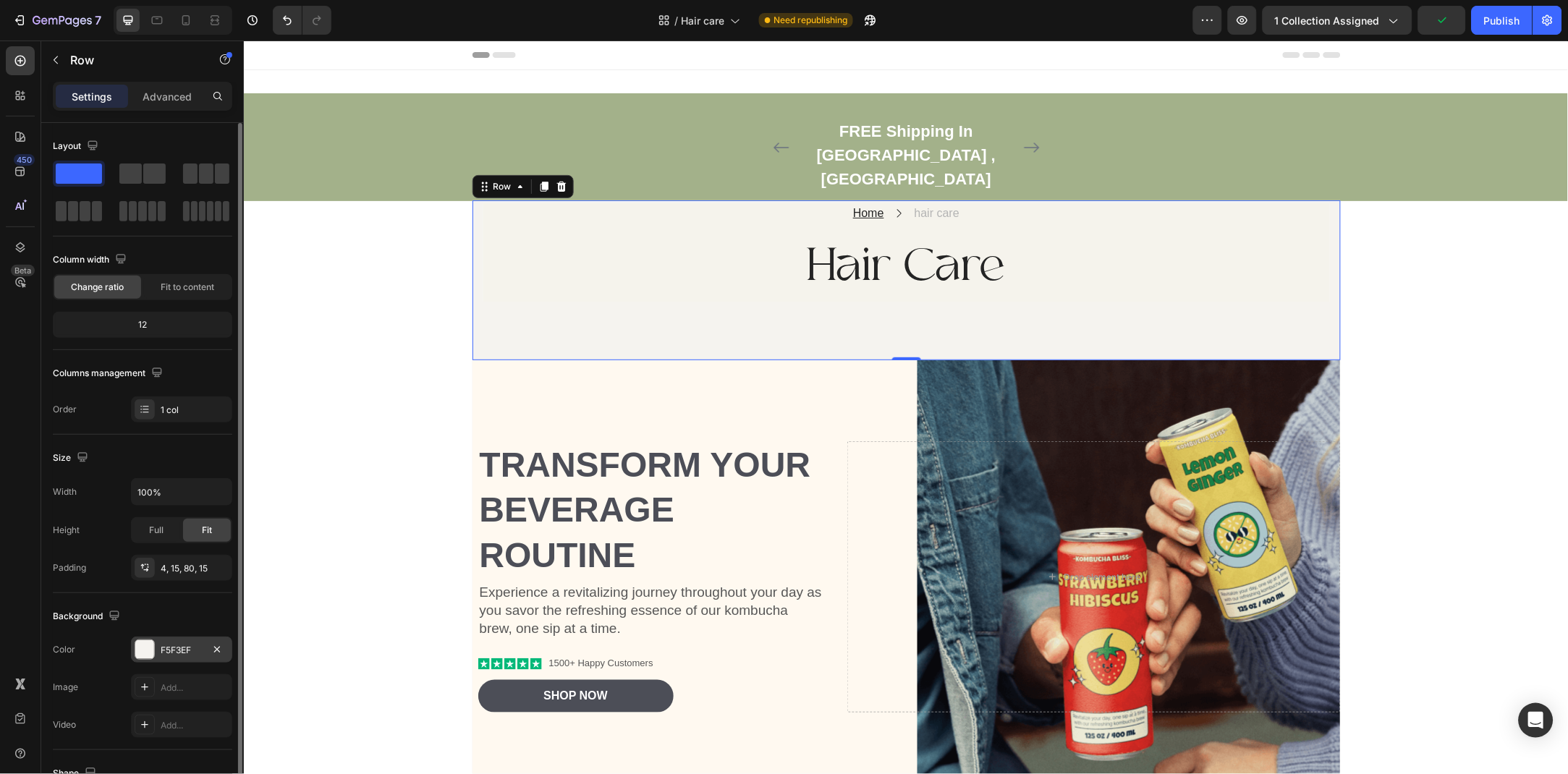
click at [178, 656] on div "F5F3EF" at bounding box center [182, 650] width 42 height 13
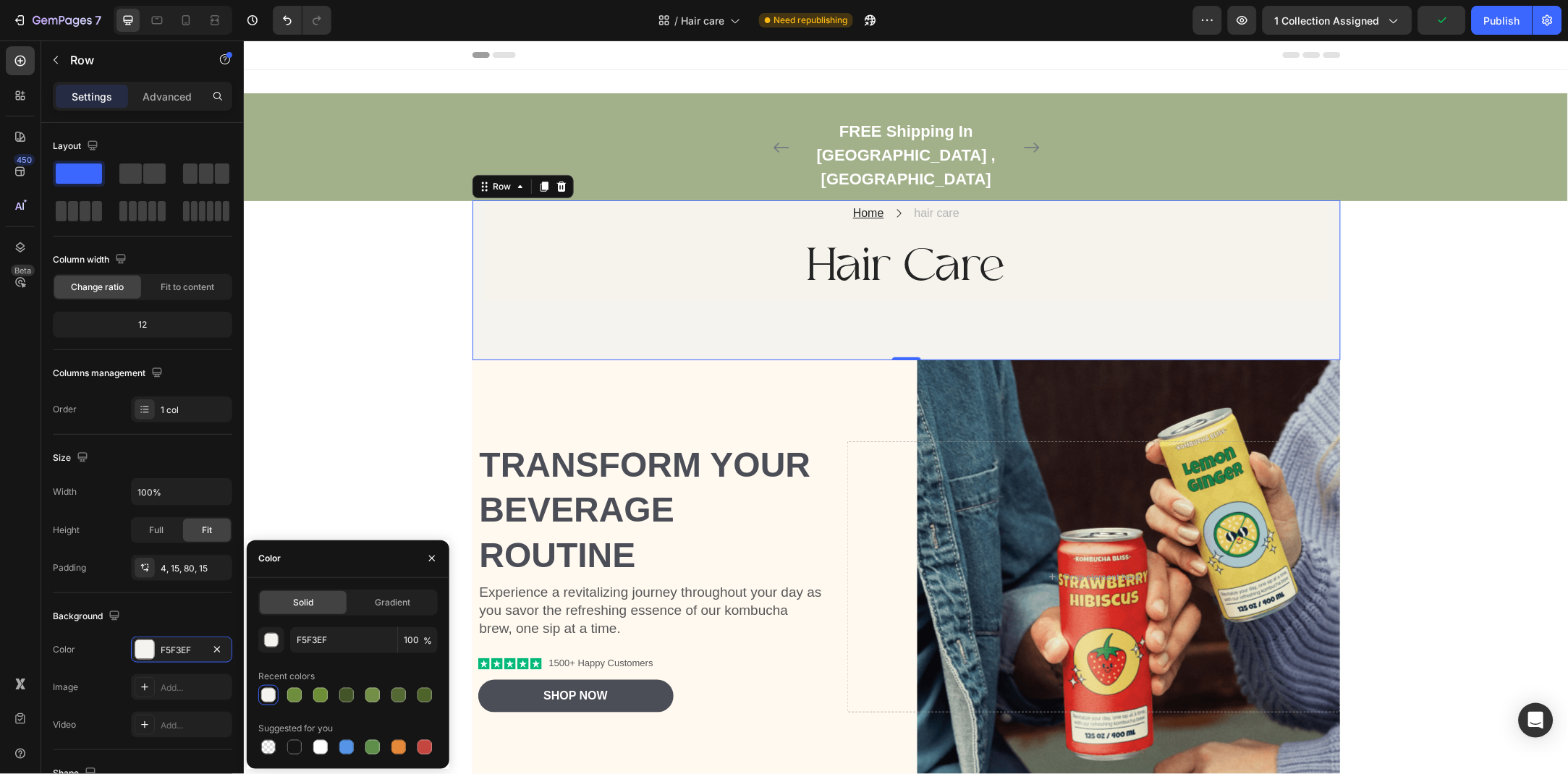
click at [269, 691] on div at bounding box center [269, 695] width 14 height 14
click at [430, 557] on icon "button" at bounding box center [431, 558] width 6 height 6
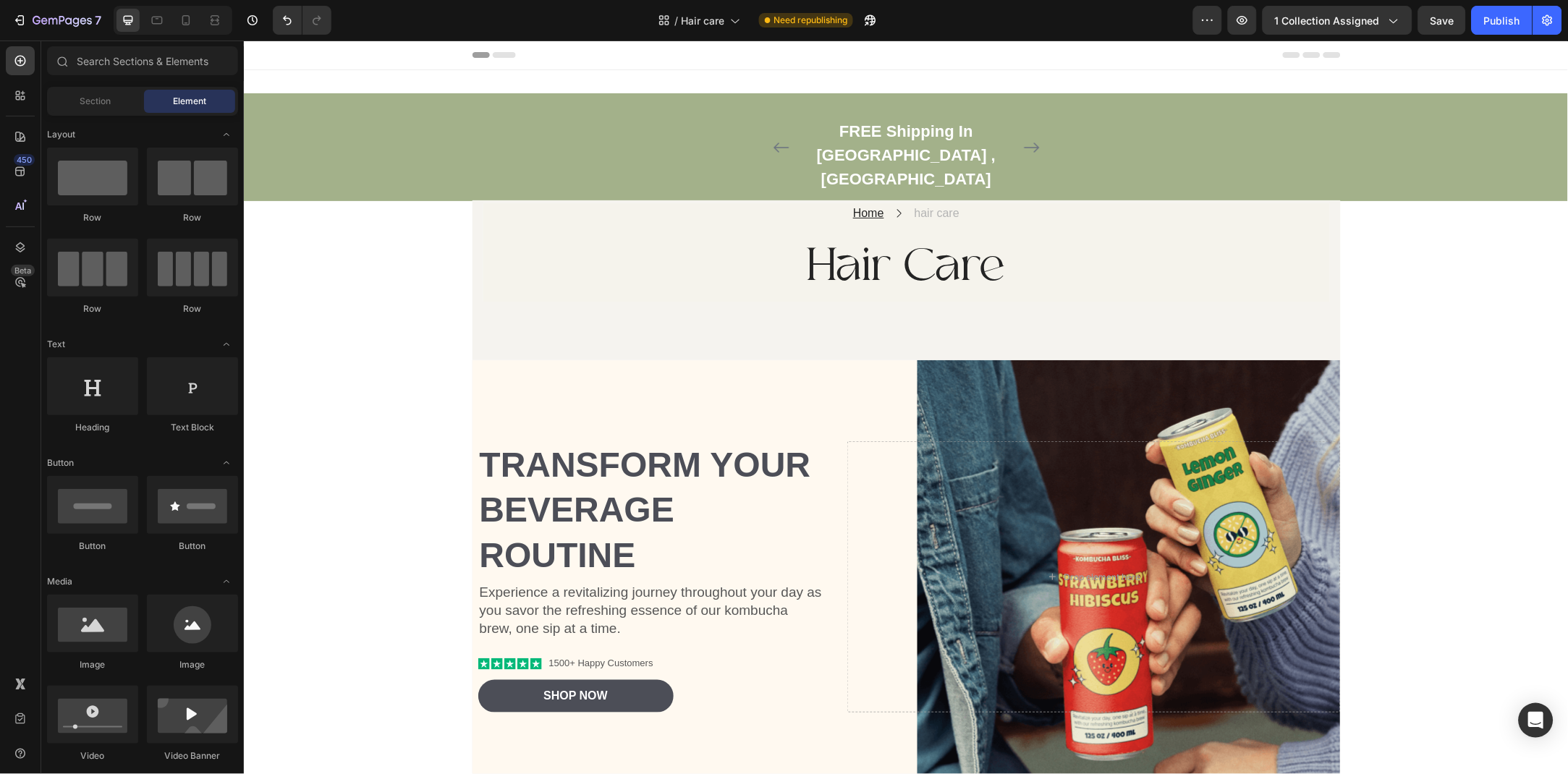
click at [724, 201] on div "Home Text block Icon hair care Text block Row Hair Care Heading Text block Row …" at bounding box center [906, 280] width 868 height 160
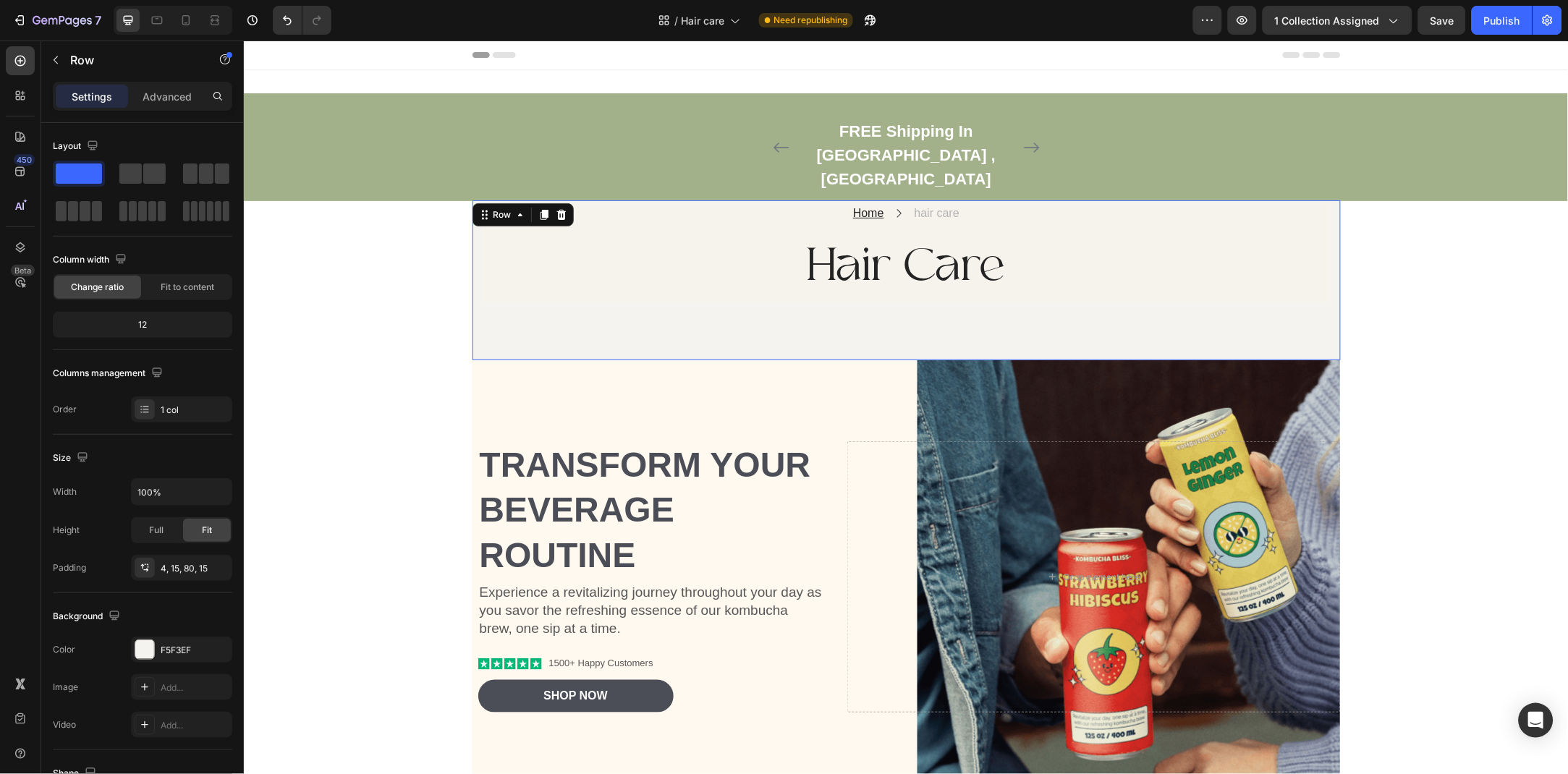
scroll to position [78, 0]
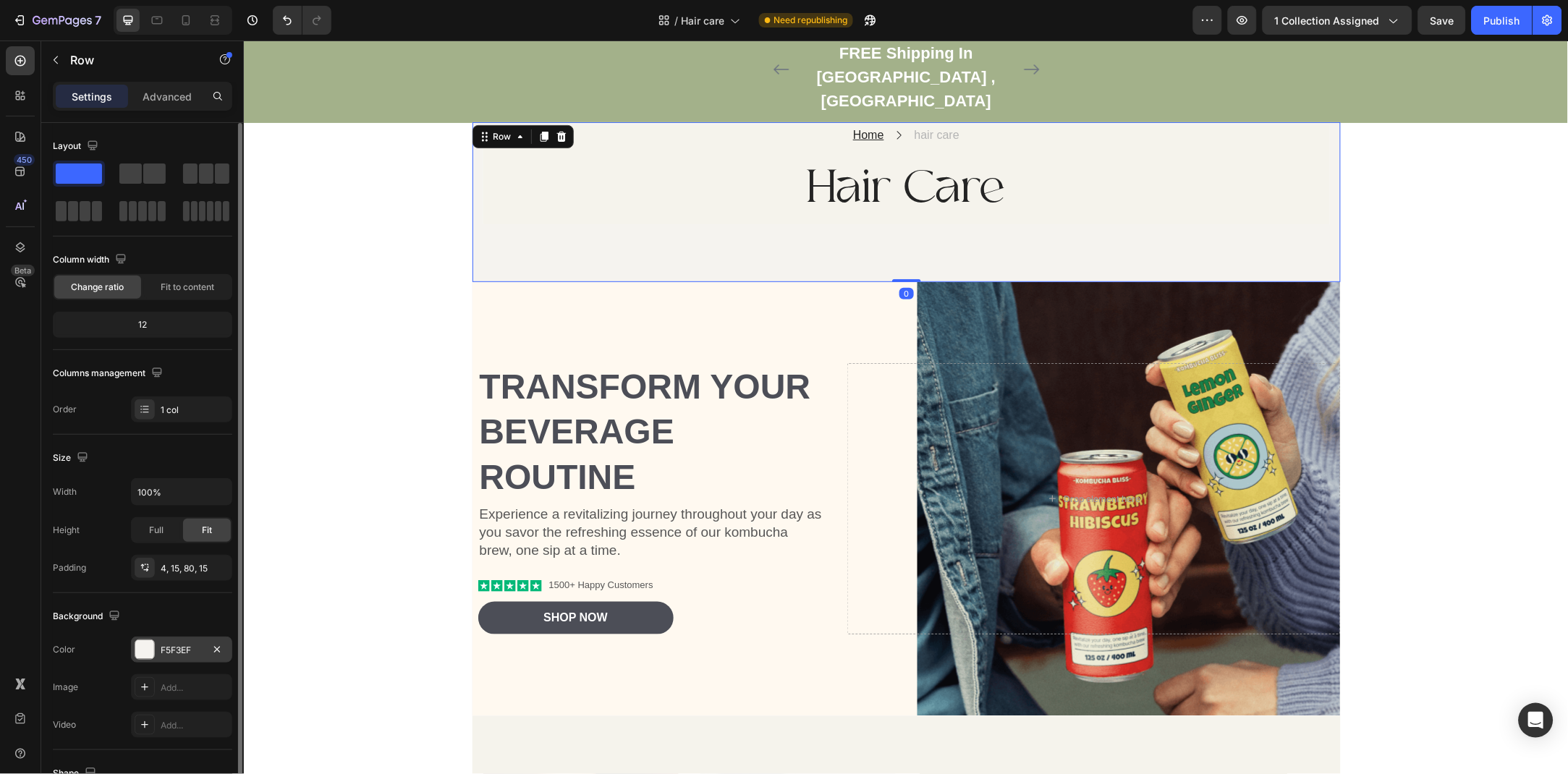
click at [175, 647] on div "F5F3EF" at bounding box center [182, 650] width 42 height 13
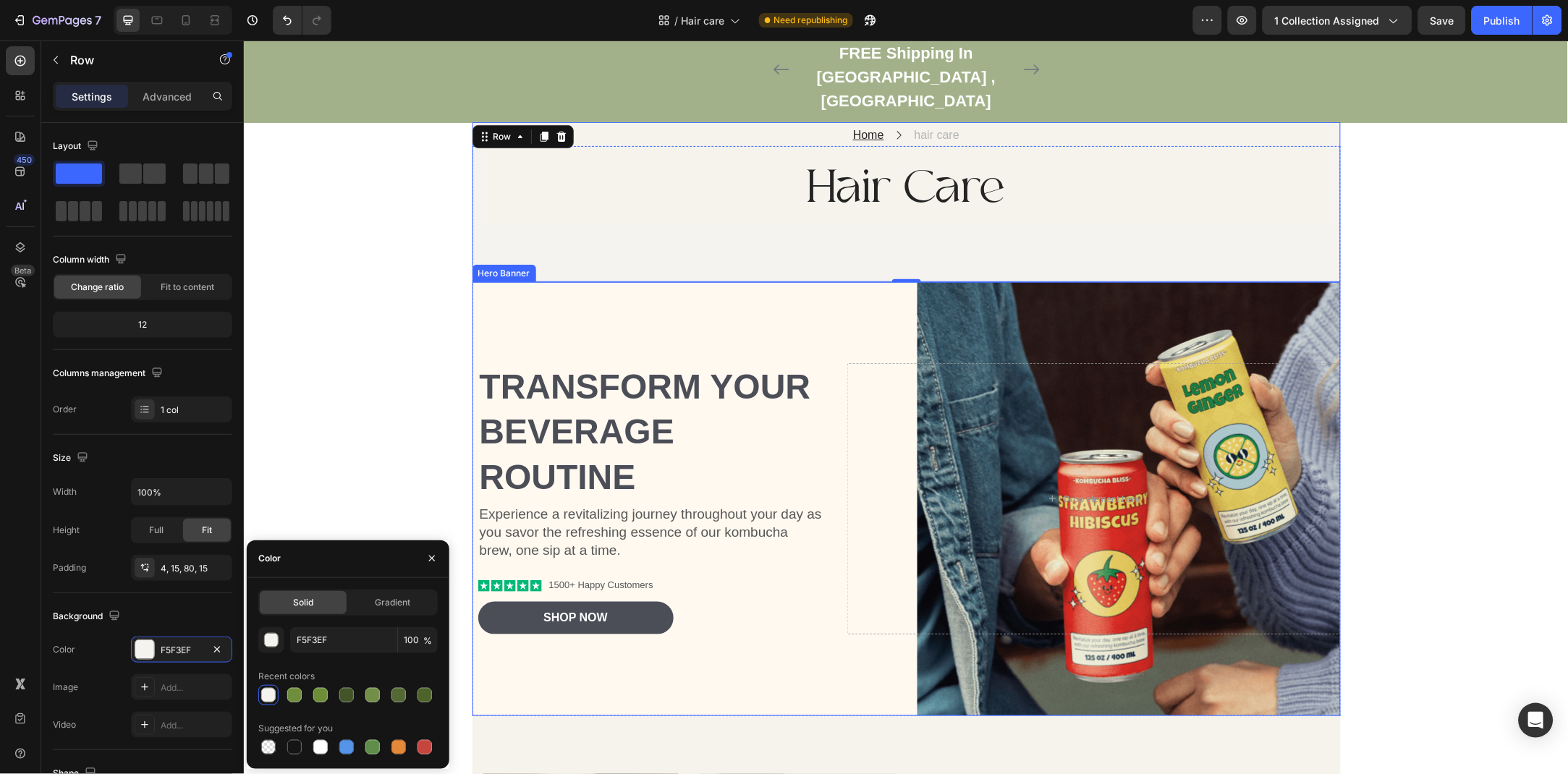
click at [576, 298] on div "Background Image" at bounding box center [906, 498] width 868 height 434
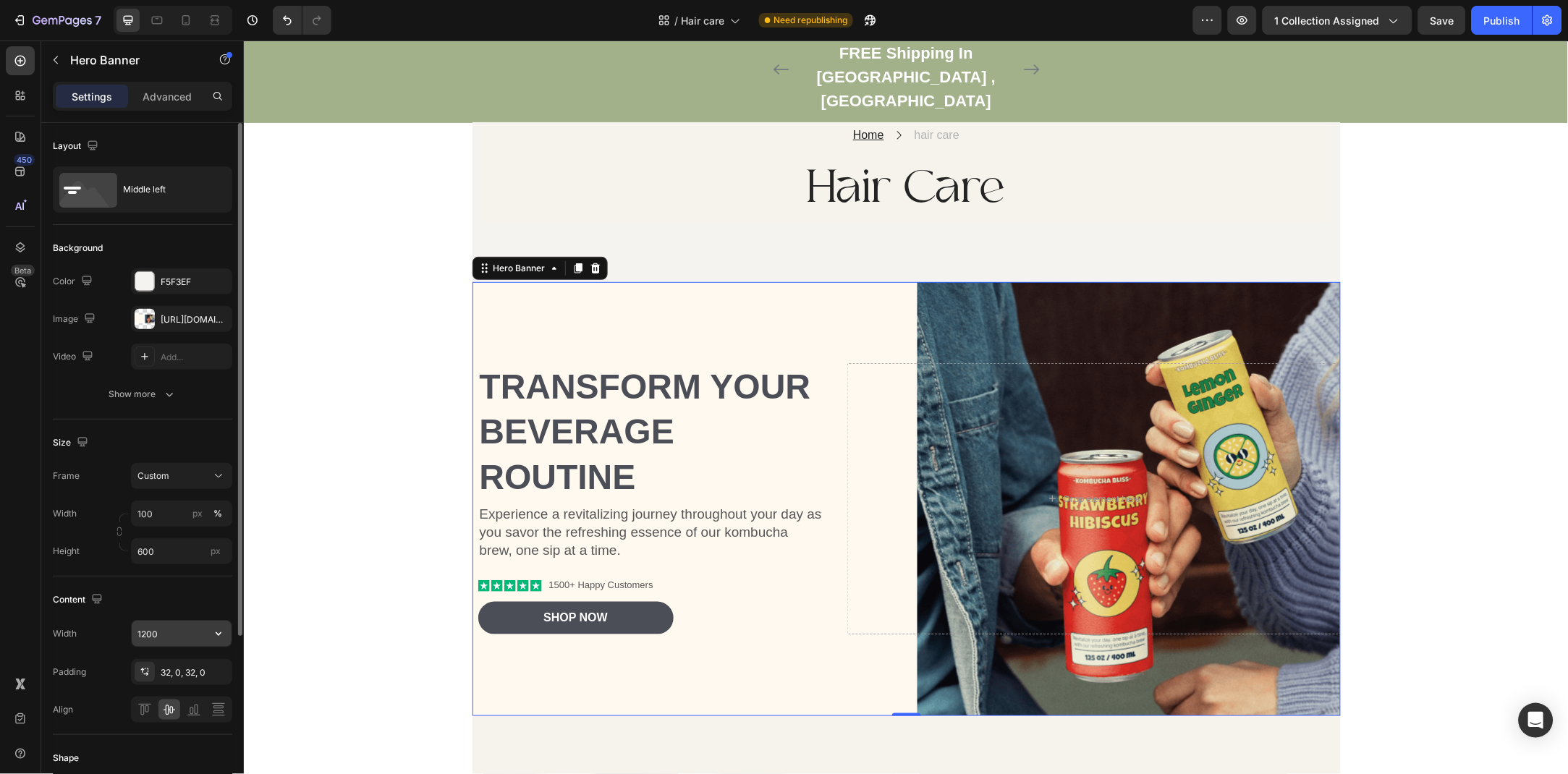
click at [183, 640] on input "1200" at bounding box center [182, 633] width 100 height 26
click at [174, 405] on button "Show more" at bounding box center [142, 394] width 179 height 26
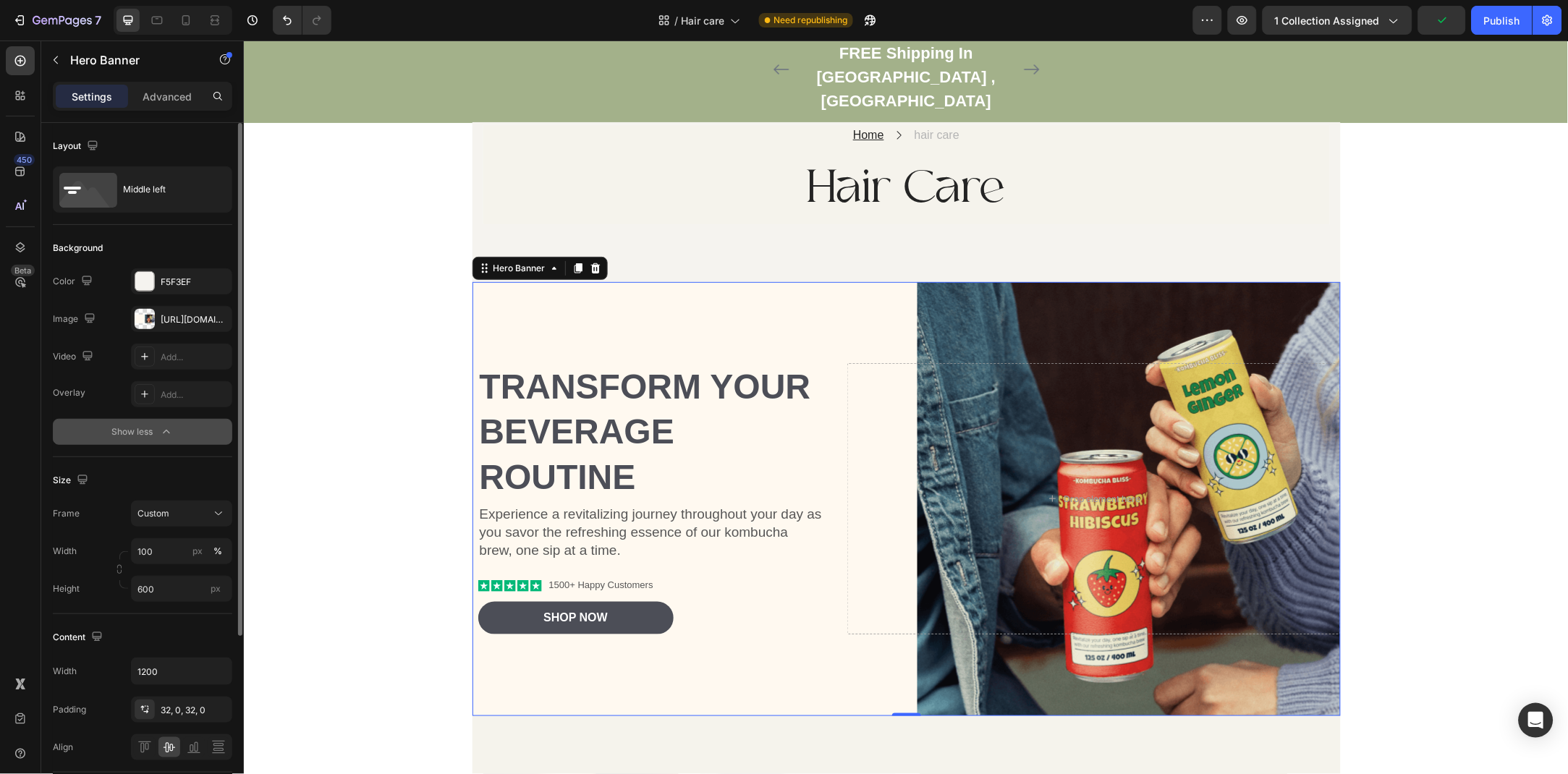
click at [176, 433] on button "Show less" at bounding box center [142, 432] width 179 height 26
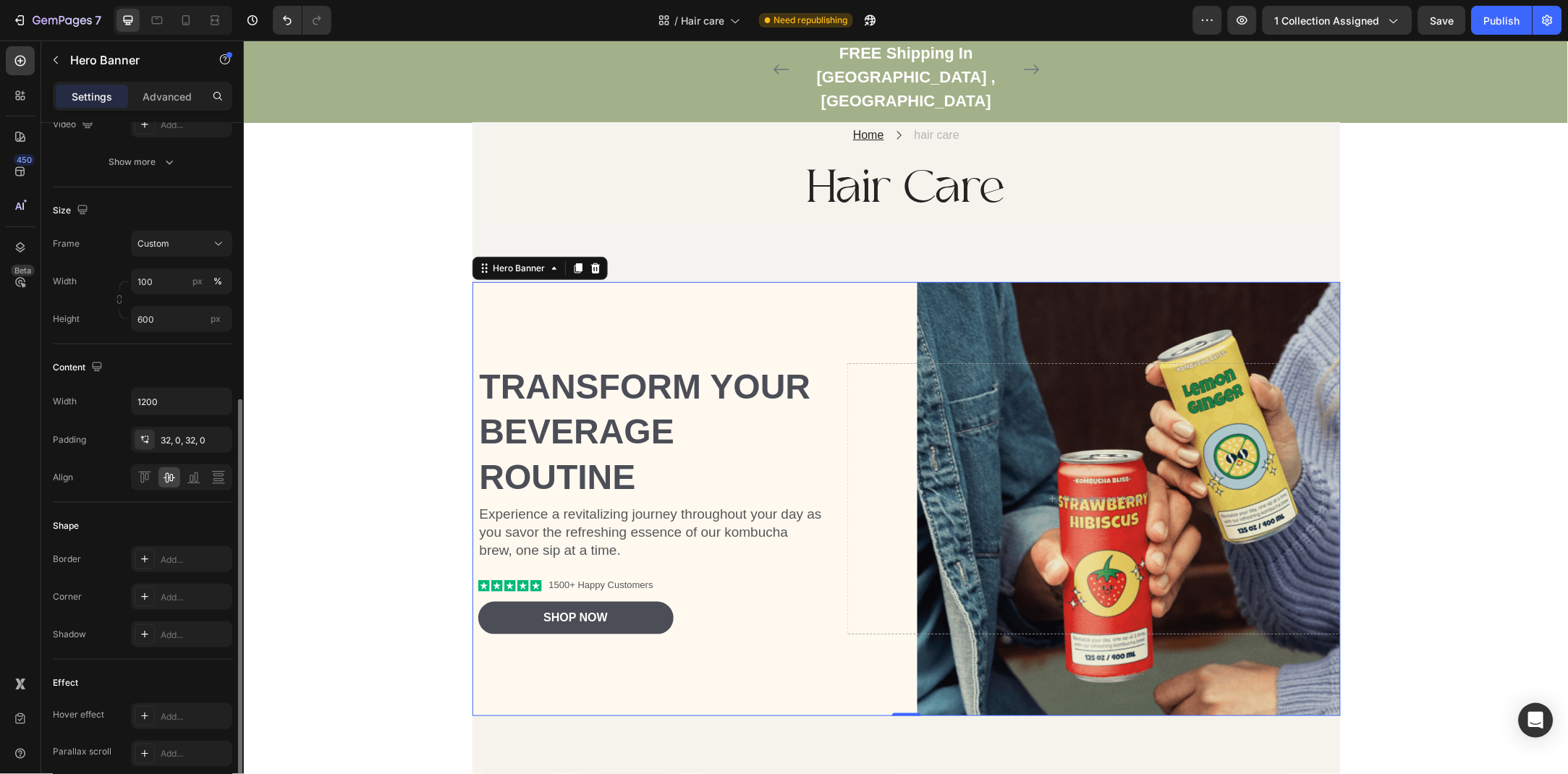
scroll to position [76, 0]
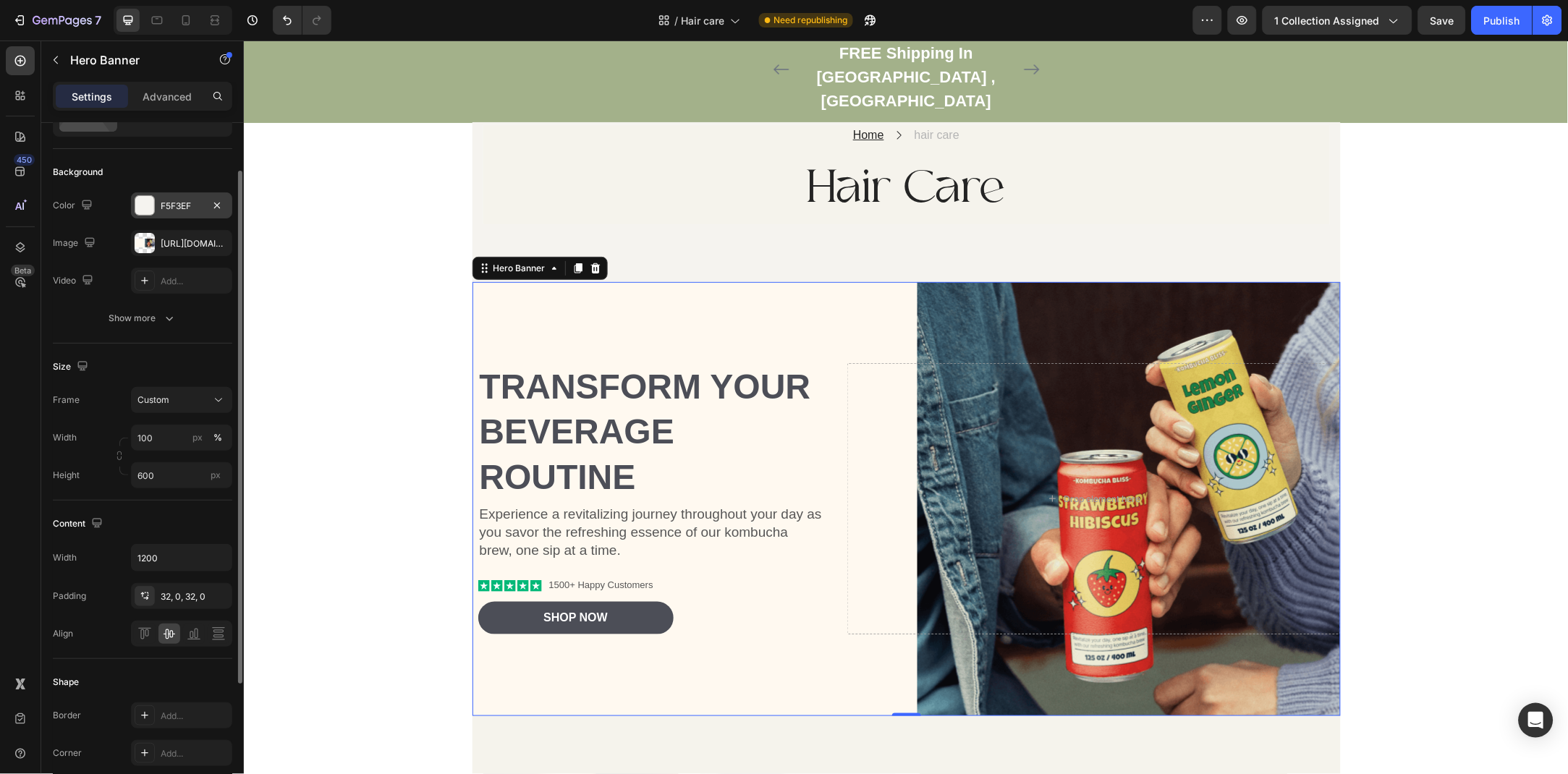
click at [166, 213] on div "F5F3EF" at bounding box center [182, 205] width 102 height 26
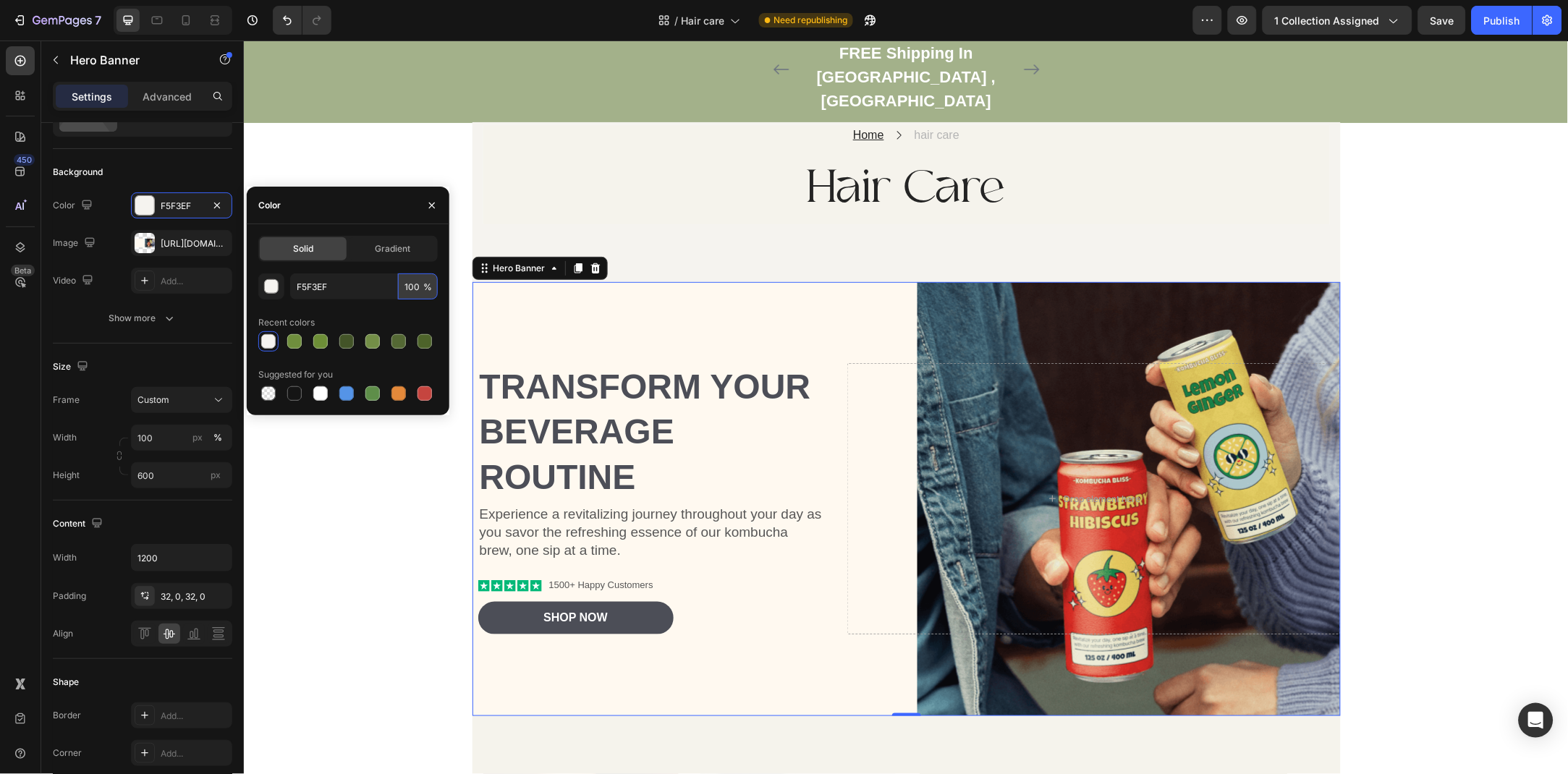
click at [411, 288] on input "100" at bounding box center [418, 286] width 40 height 26
click at [299, 333] on div at bounding box center [294, 341] width 18 height 18
click at [267, 341] on div at bounding box center [269, 341] width 14 height 14
type input "F5F3EF"
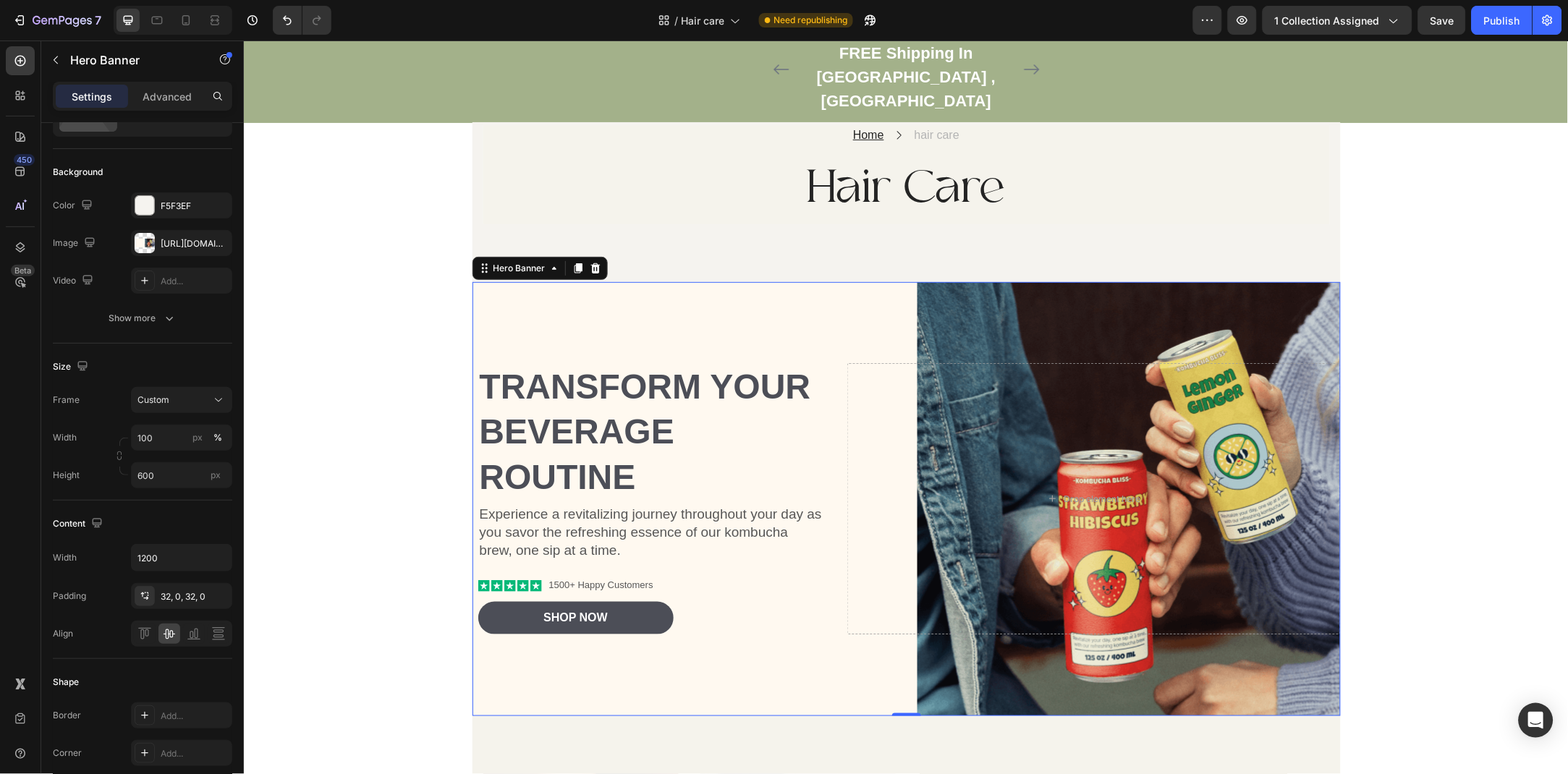
click at [690, 306] on div "Background Image" at bounding box center [906, 498] width 868 height 434
click at [1017, 339] on div "Transform Your Beverage Routine Heading Experience a revitalizing journey throu…" at bounding box center [906, 497] width 868 height 317
click at [166, 245] on div "https://cdn.shopify.com/s/files/1/0944/6460/6499/files/gempages_572607561098855…" at bounding box center [182, 244] width 42 height 13
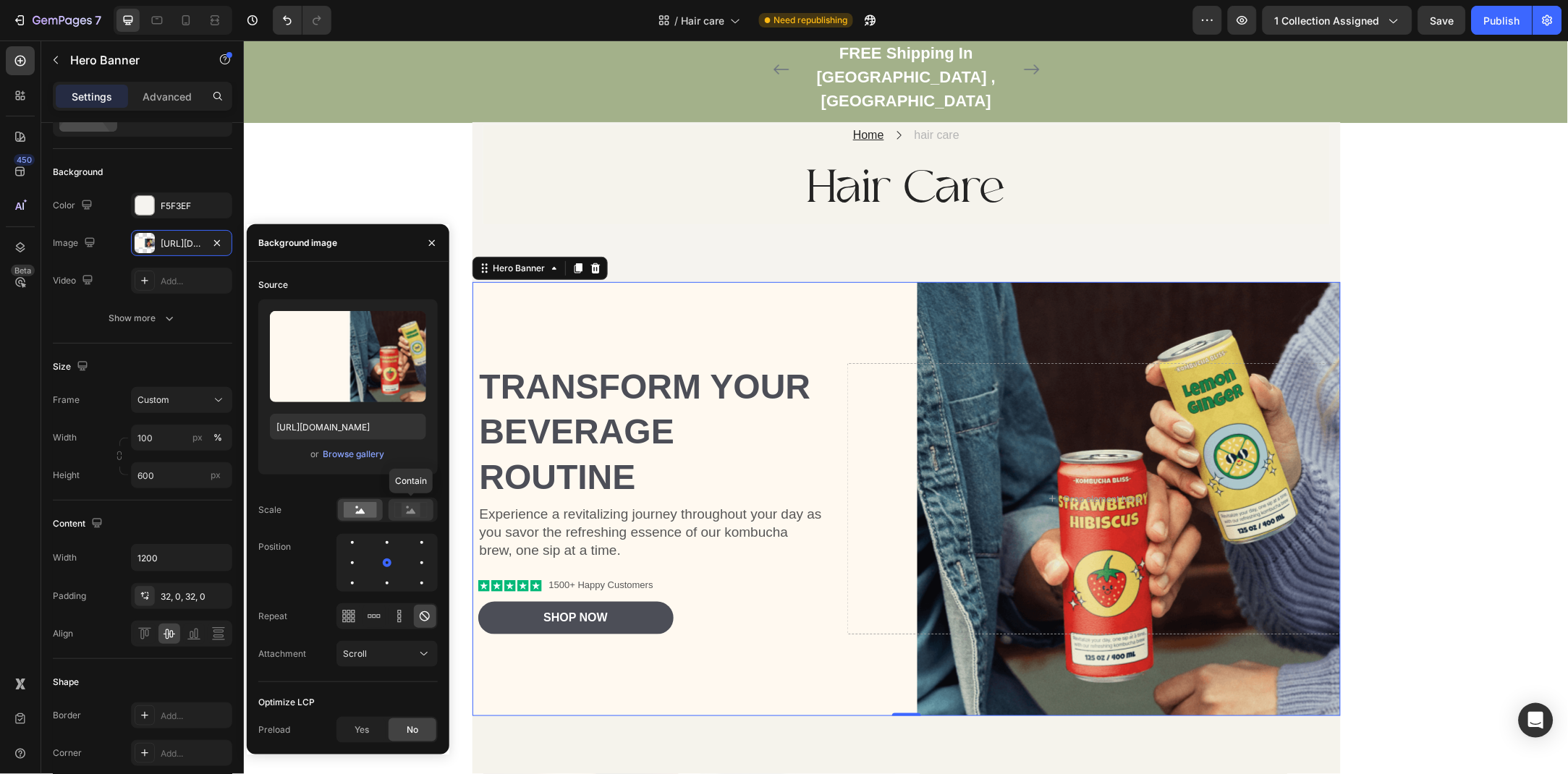
click at [414, 517] on rect at bounding box center [411, 510] width 19 height 14
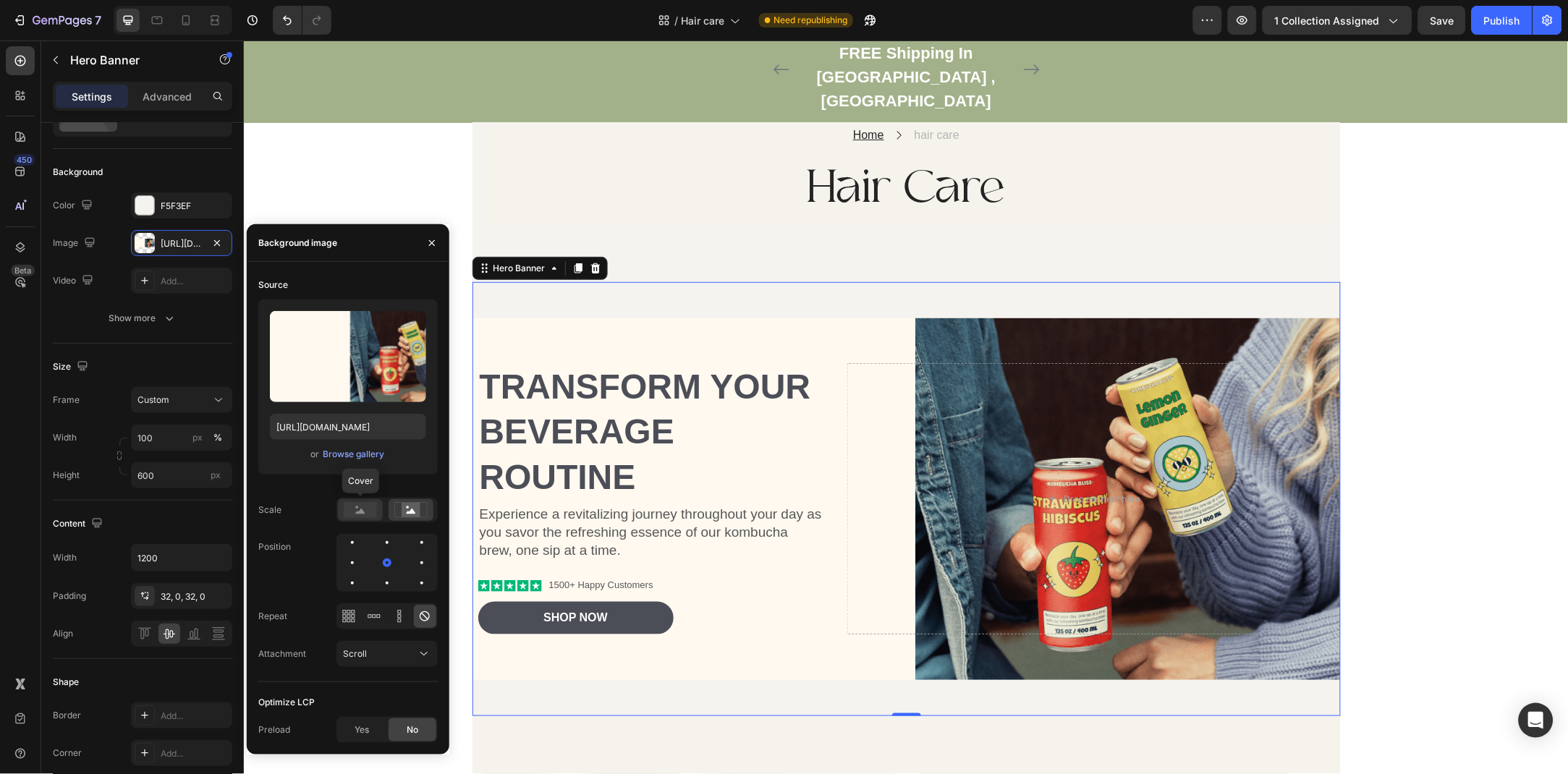
click at [350, 509] on rect at bounding box center [361, 510] width 34 height 16
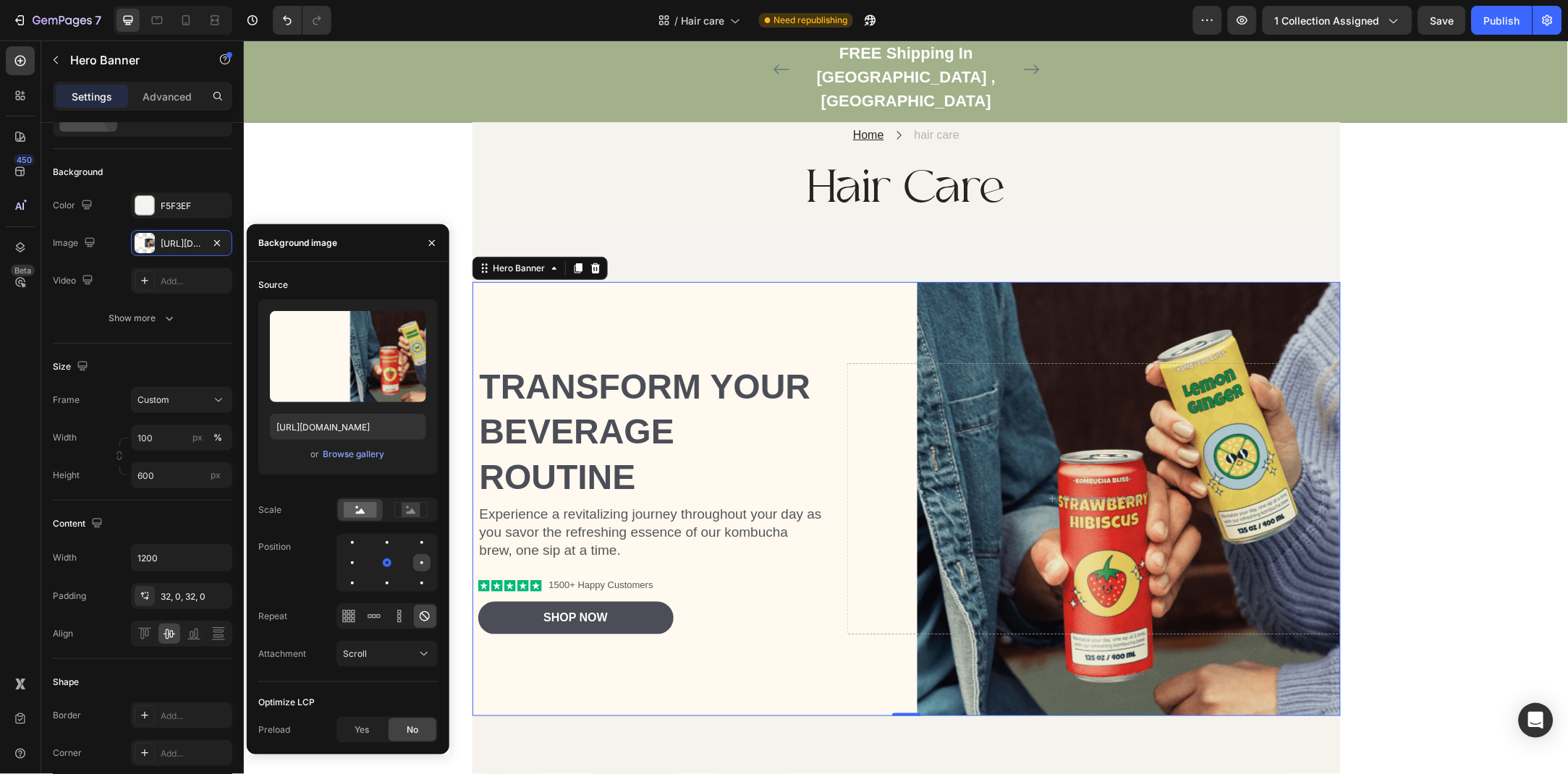
click at [361, 574] on div at bounding box center [353, 583] width 18 height 18
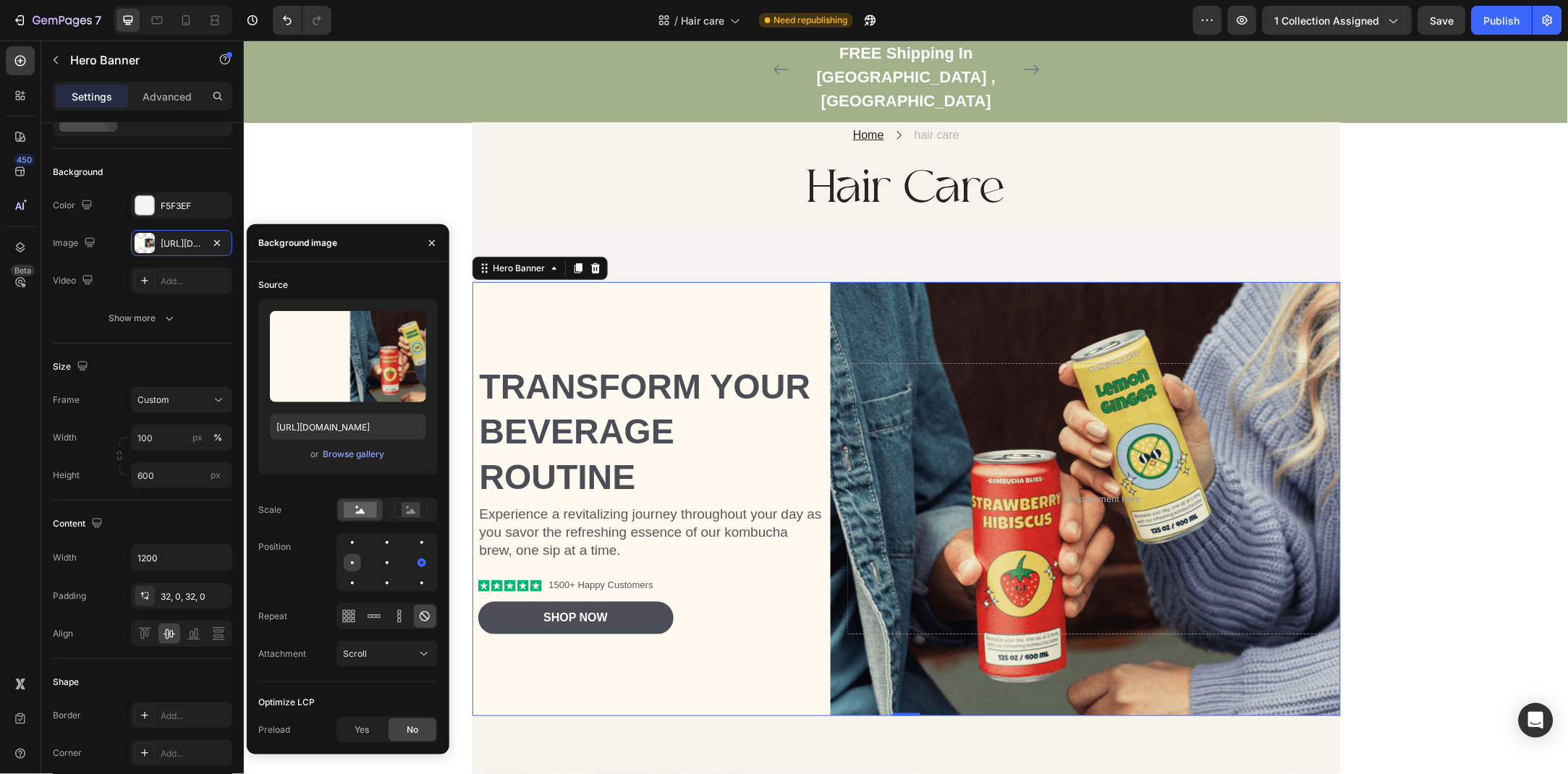
click at [378, 563] on div at bounding box center [387, 563] width 18 height 18
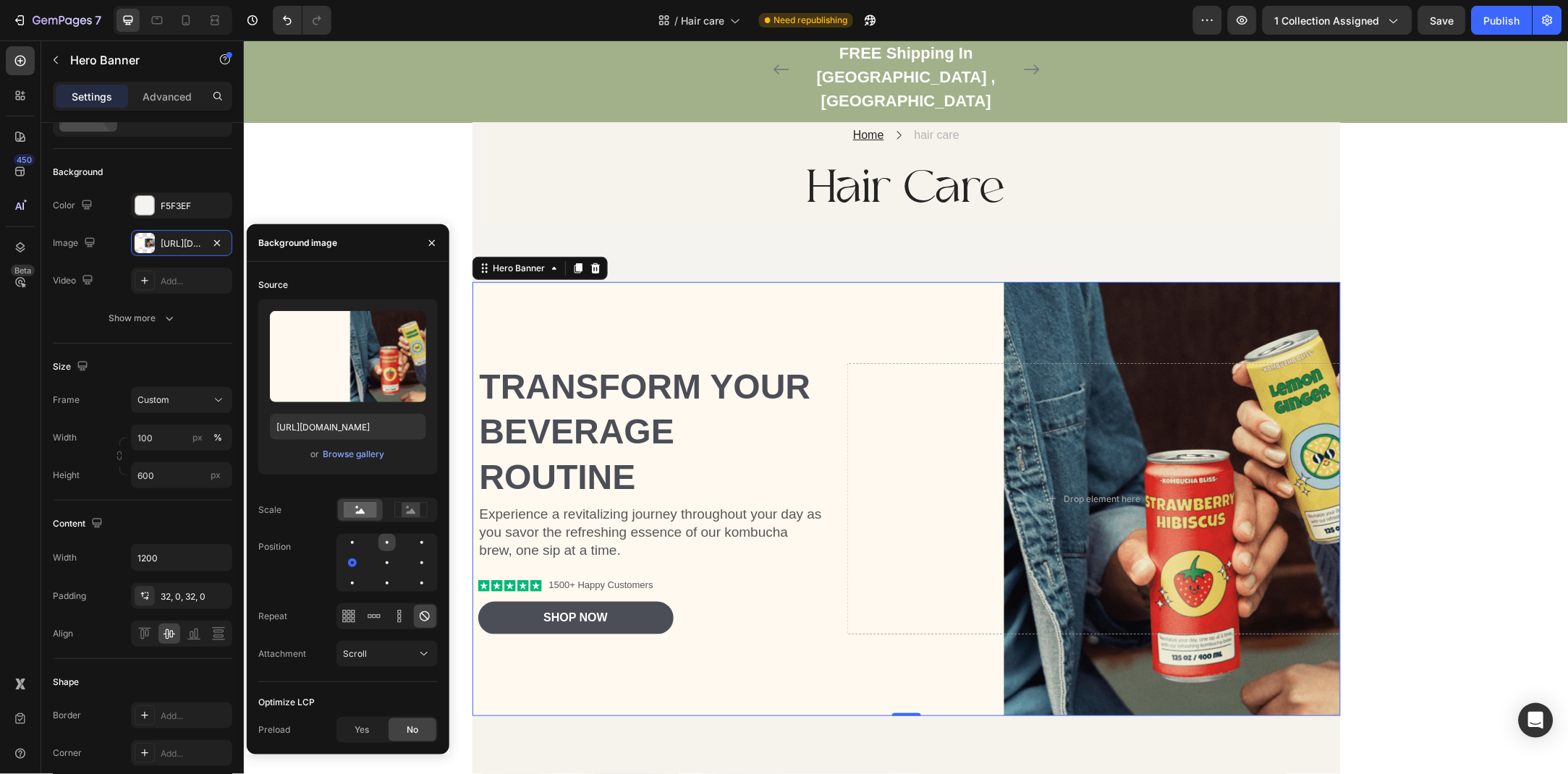
click at [414, 542] on div at bounding box center [422, 543] width 18 height 18
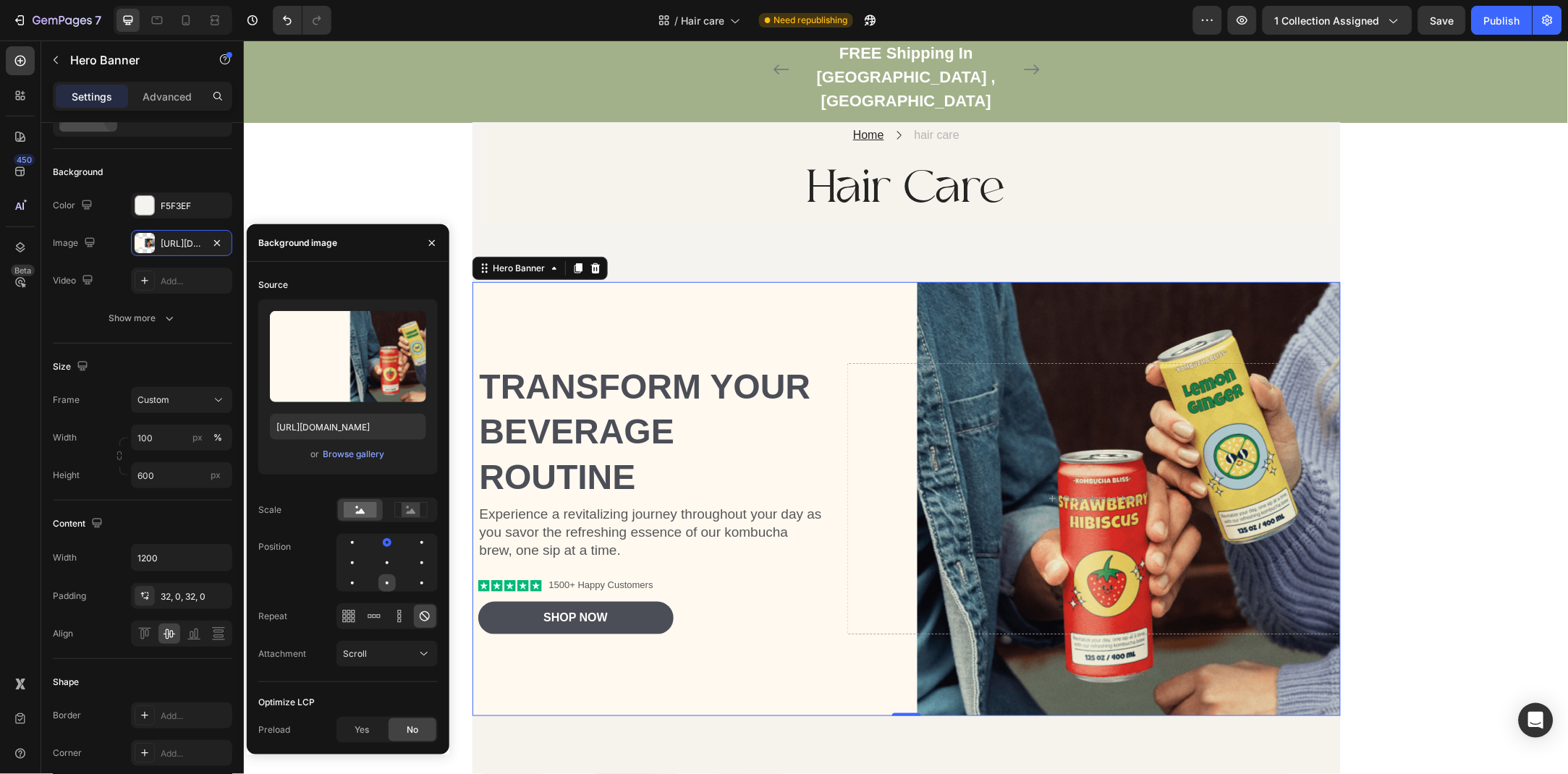
click at [414, 588] on div at bounding box center [422, 583] width 18 height 18
click at [182, 242] on div "https://cdn.shopify.com/s/files/1/0944/6460/6499/files/gempages_572607561098855…" at bounding box center [182, 244] width 42 height 13
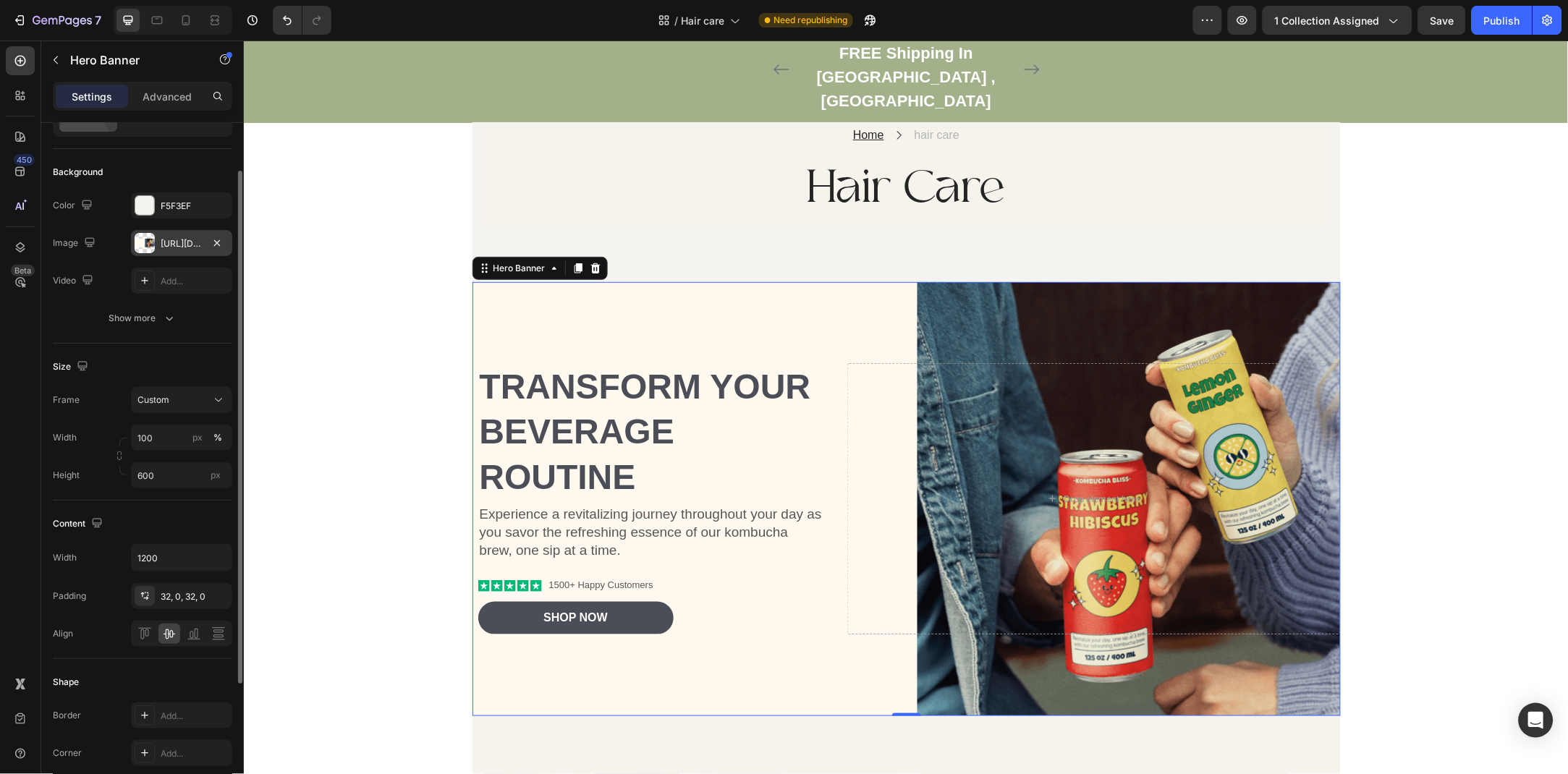
click at [174, 246] on div "https://cdn.shopify.com/s/files/1/0944/6460/6499/files/gempages_572607561098855…" at bounding box center [182, 244] width 42 height 13
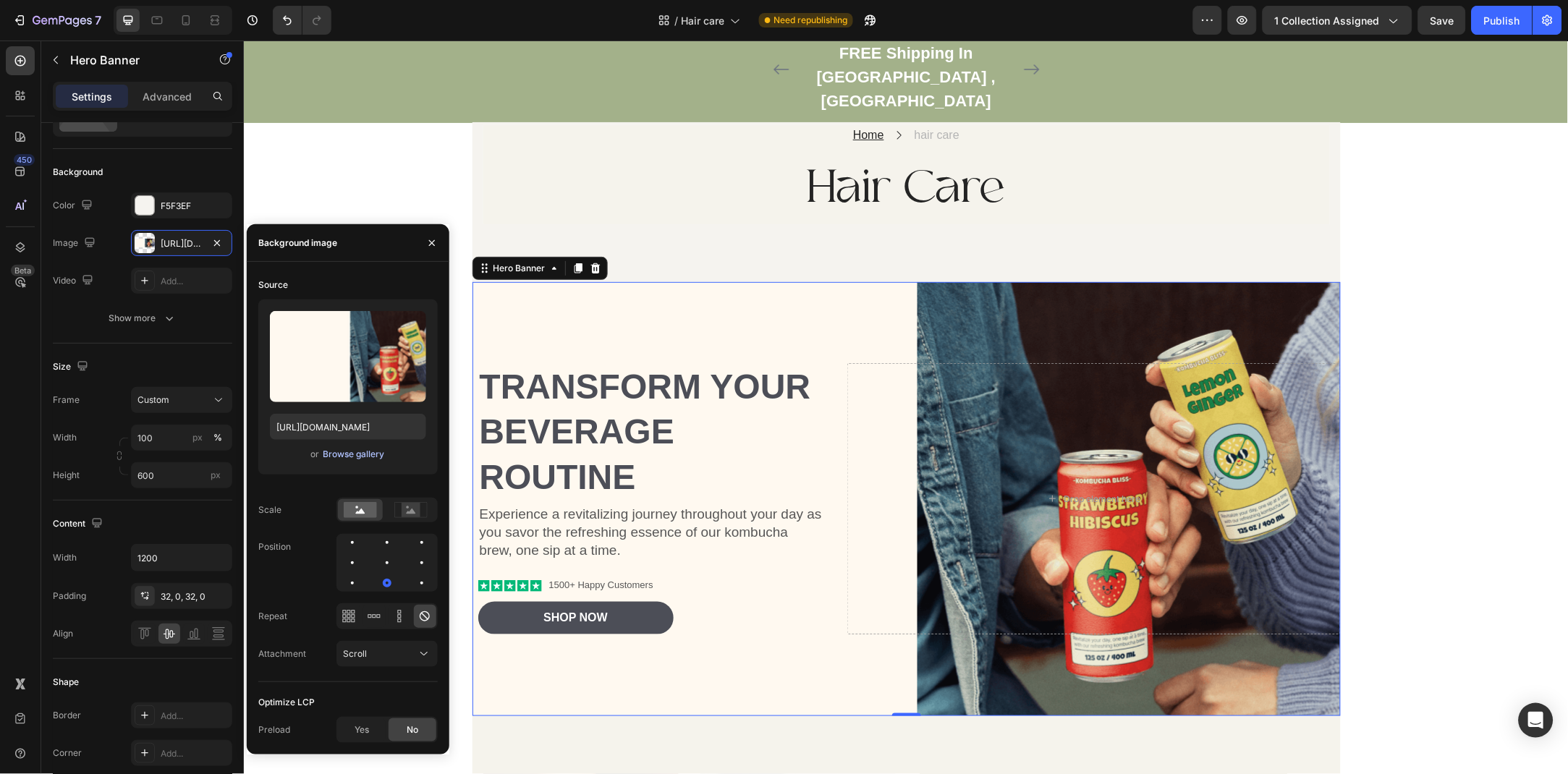
click at [353, 451] on div "Browse gallery" at bounding box center [353, 454] width 62 height 13
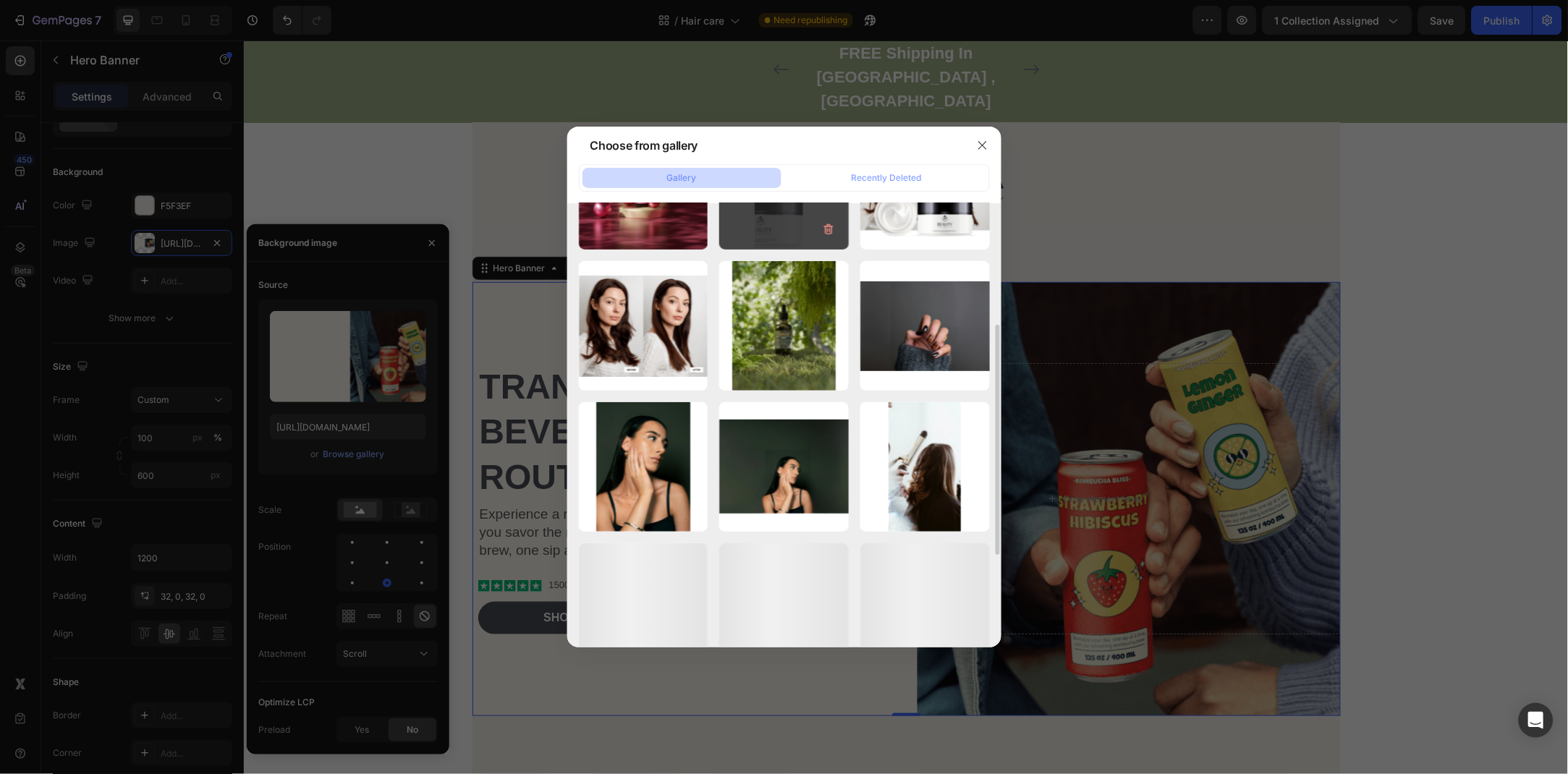
scroll to position [0, 0]
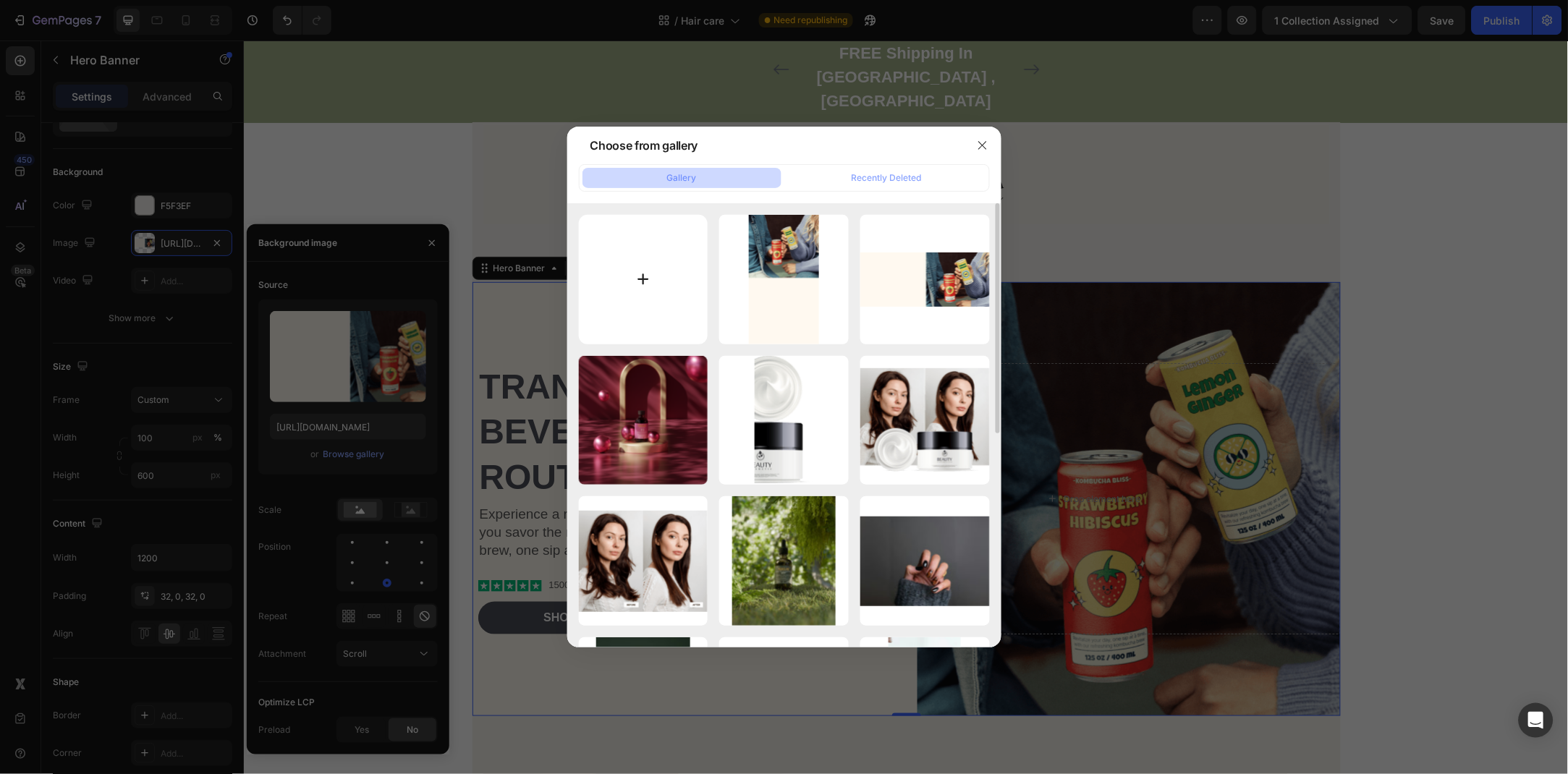
click at [644, 304] on input "file" at bounding box center [644, 280] width 130 height 130
type input "C:\fakepath\1000051727.png"
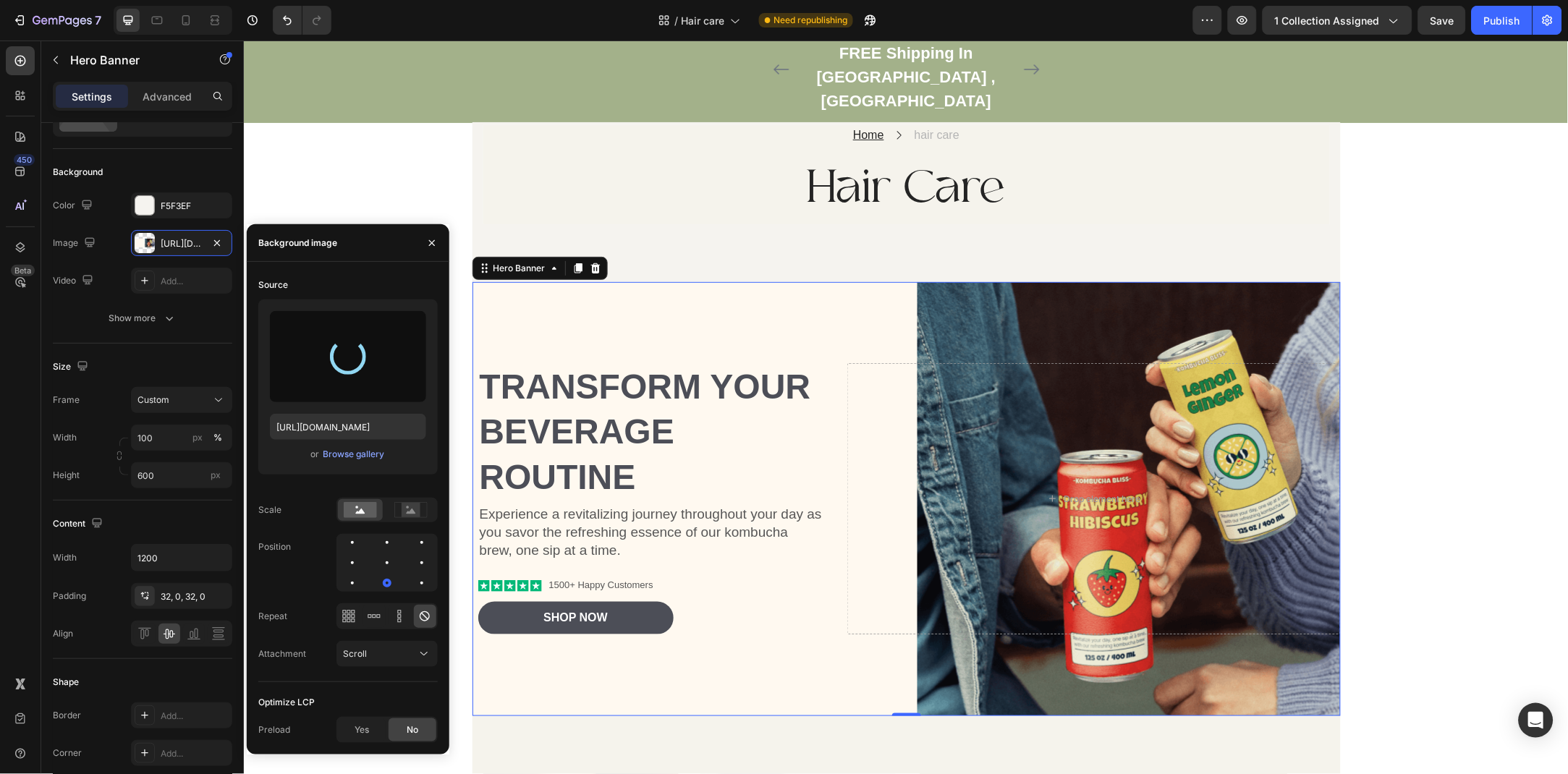
type input "https://cdn.shopify.com/s/files/1/0944/6460/6499/files/gempages_572607561098855…"
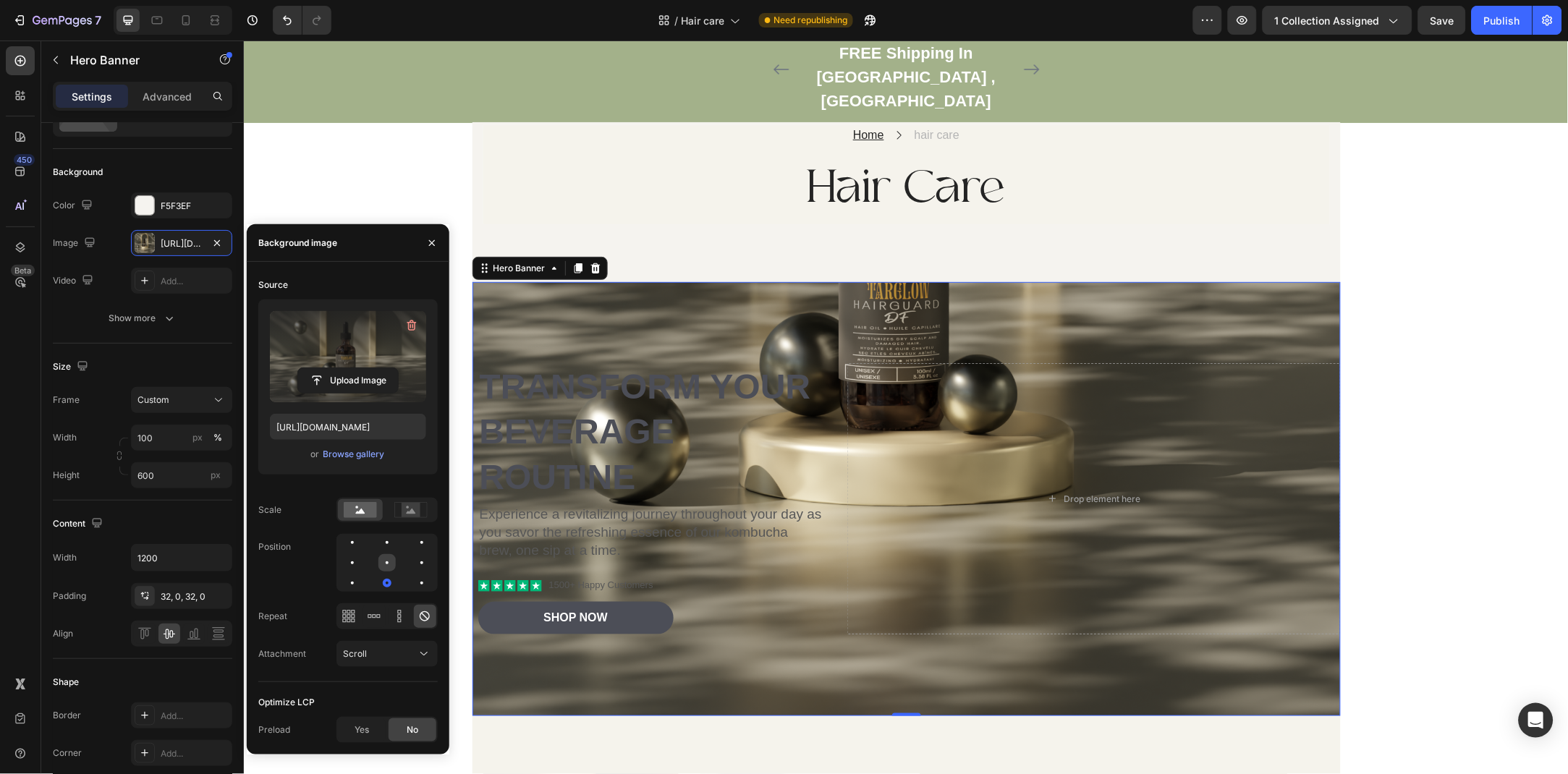
click at [414, 557] on div at bounding box center [422, 563] width 18 height 18
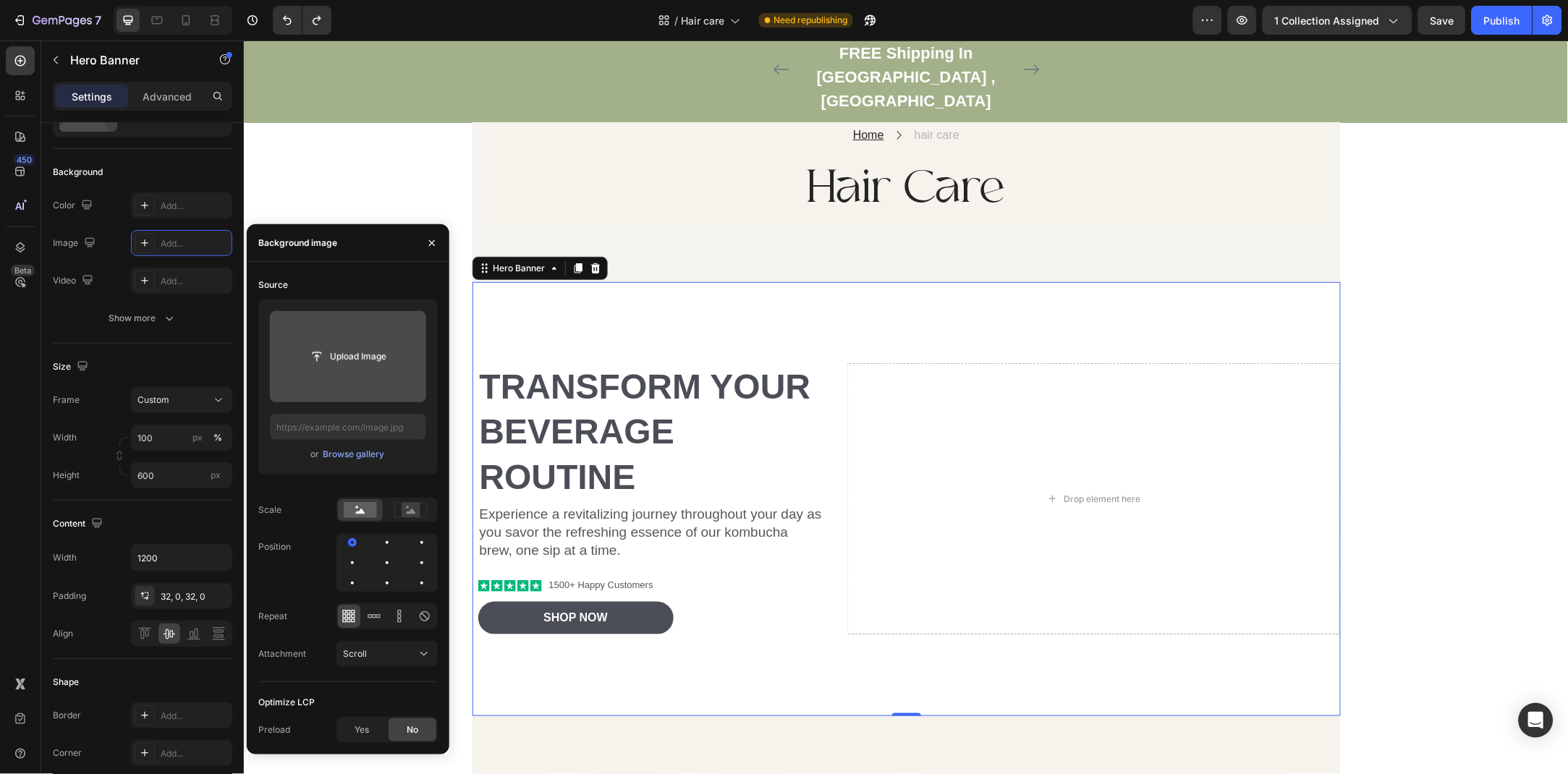
type input "https://cdn.shopify.com/s/files/1/0944/6460/6499/files/gempages_572607561098855…"
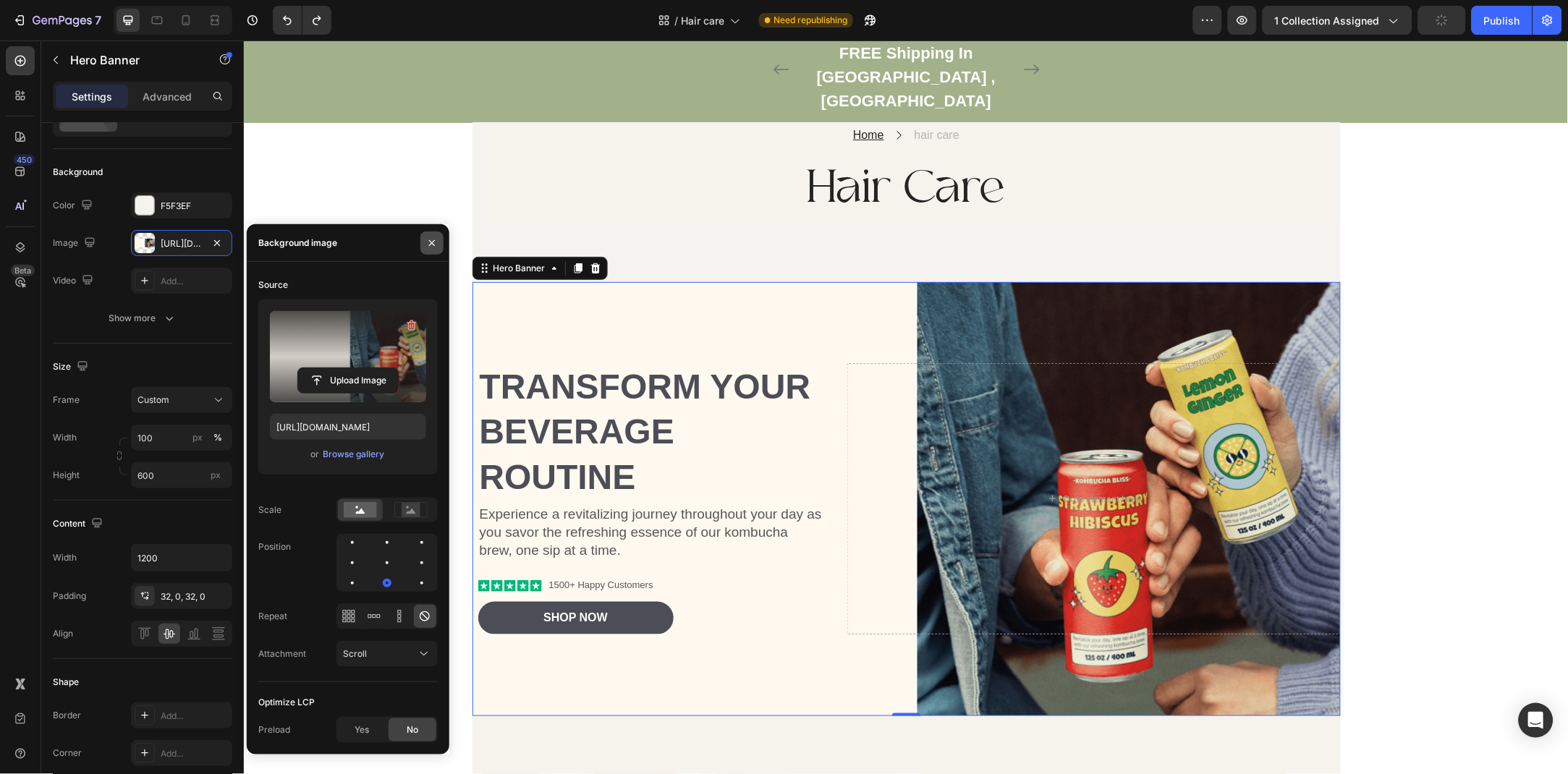
click at [439, 241] on button "button" at bounding box center [432, 242] width 23 height 23
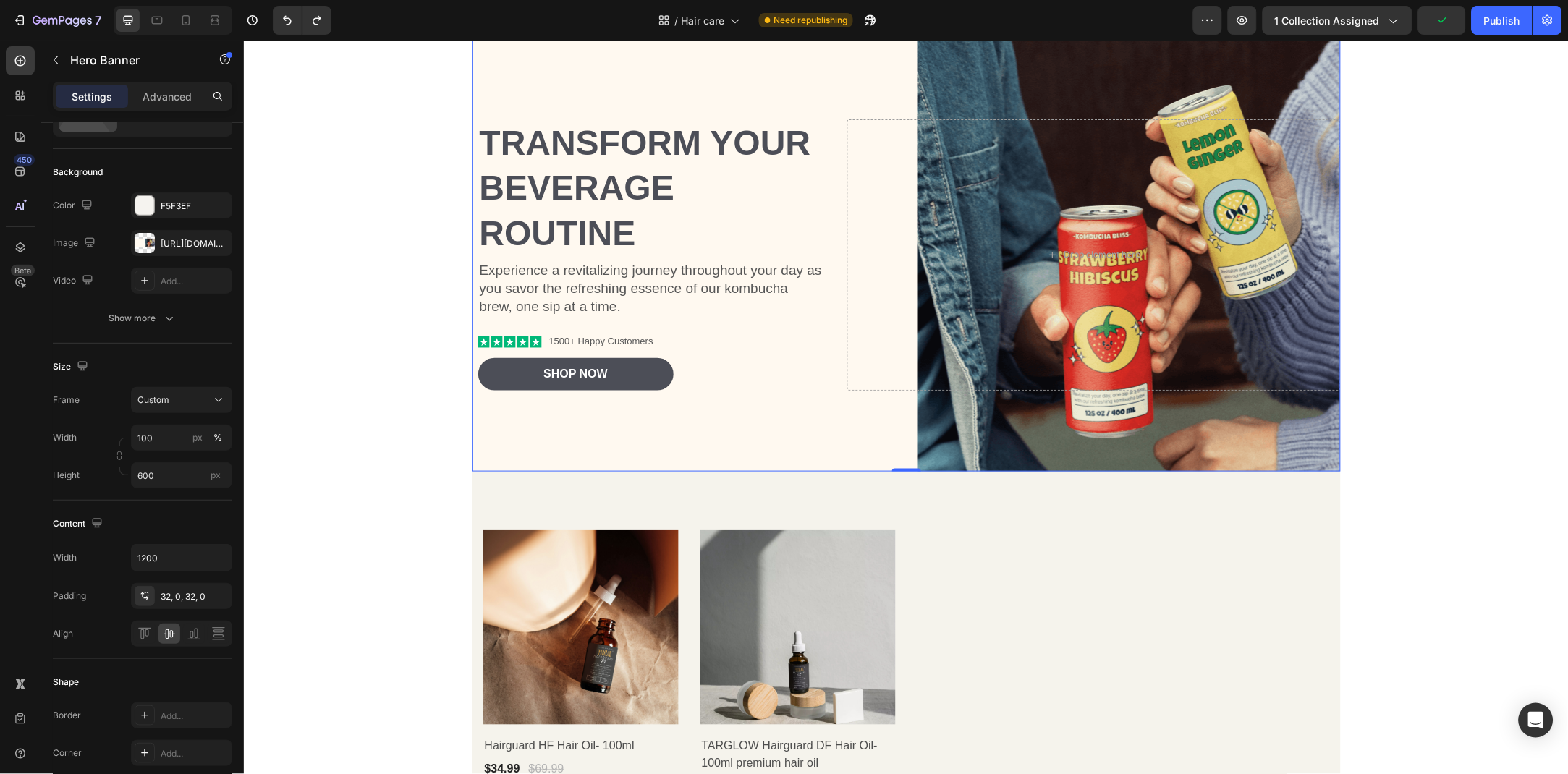
scroll to position [313, 0]
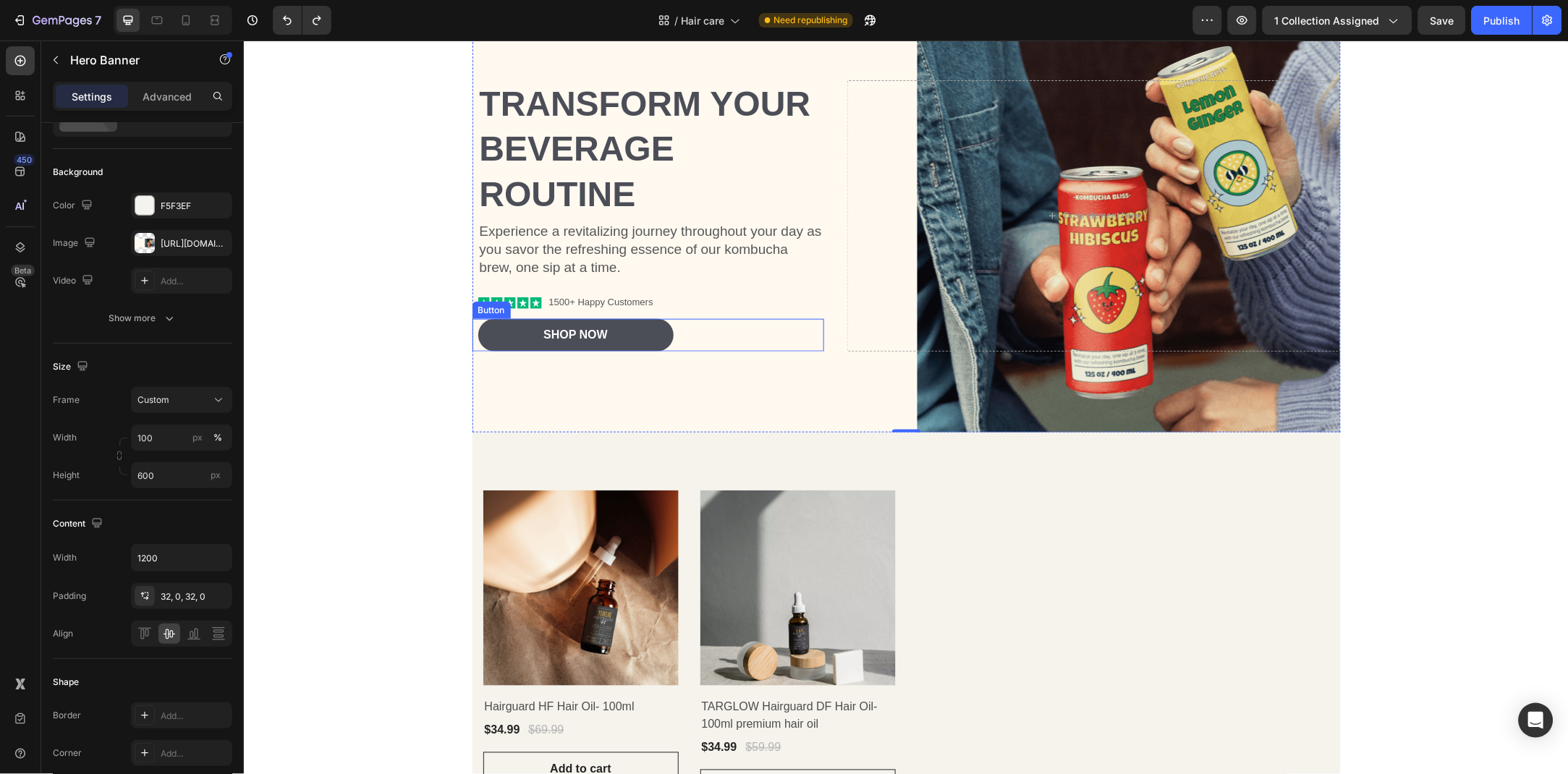
click at [670, 318] on div "Shop Now Button" at bounding box center [648, 334] width 353 height 33
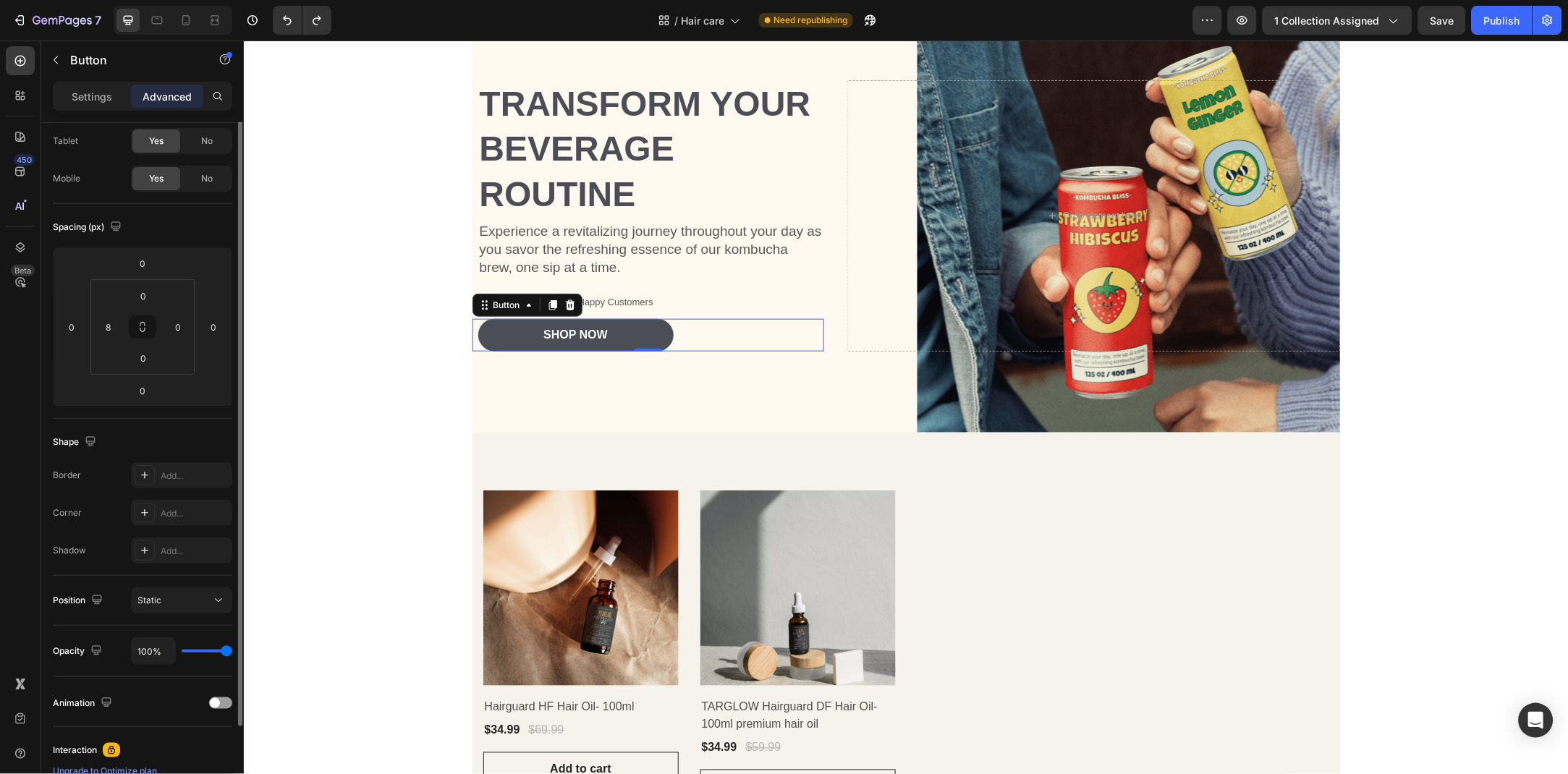
scroll to position [0, 0]
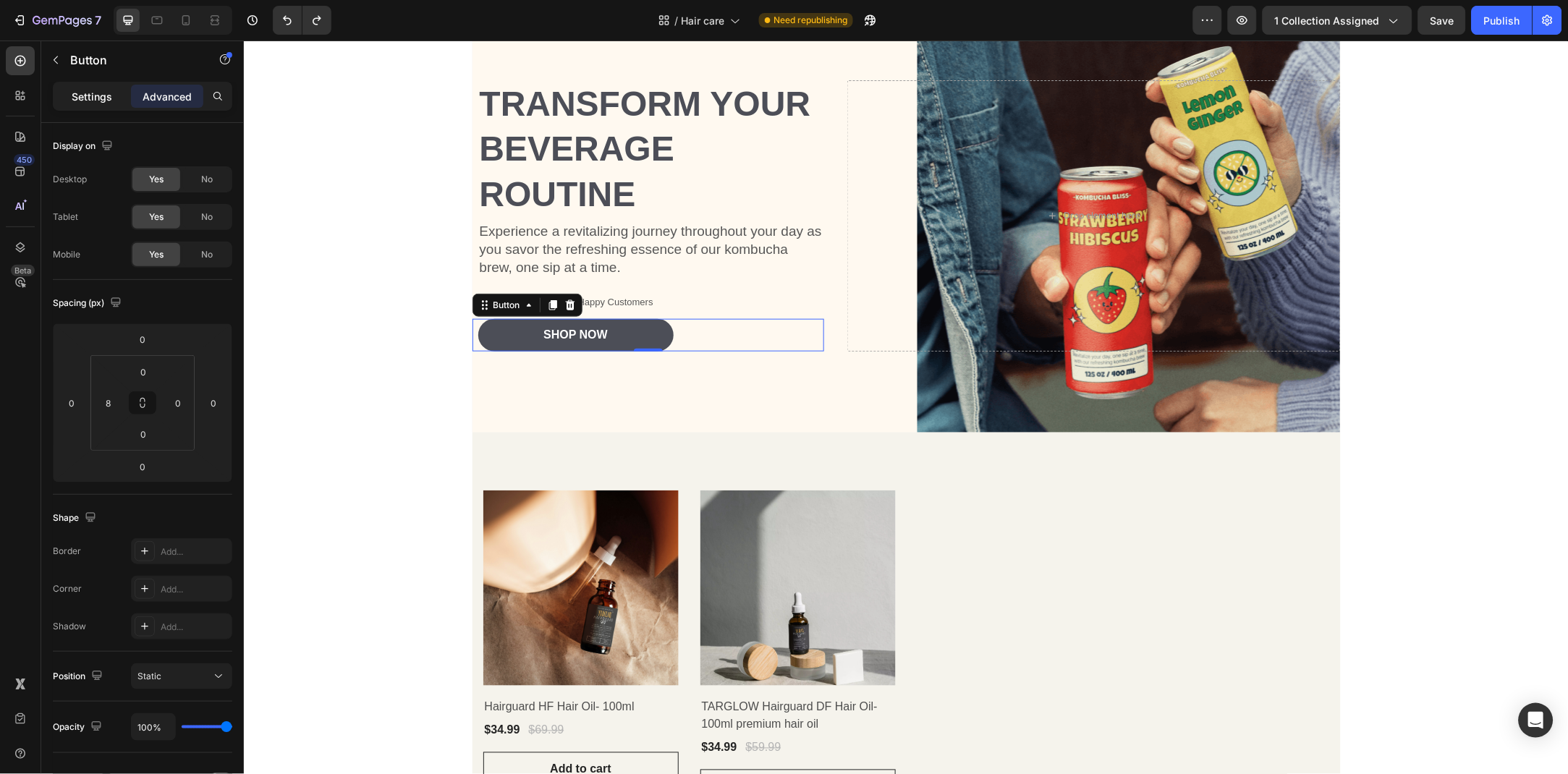
click at [112, 87] on div "Settings" at bounding box center [92, 96] width 72 height 23
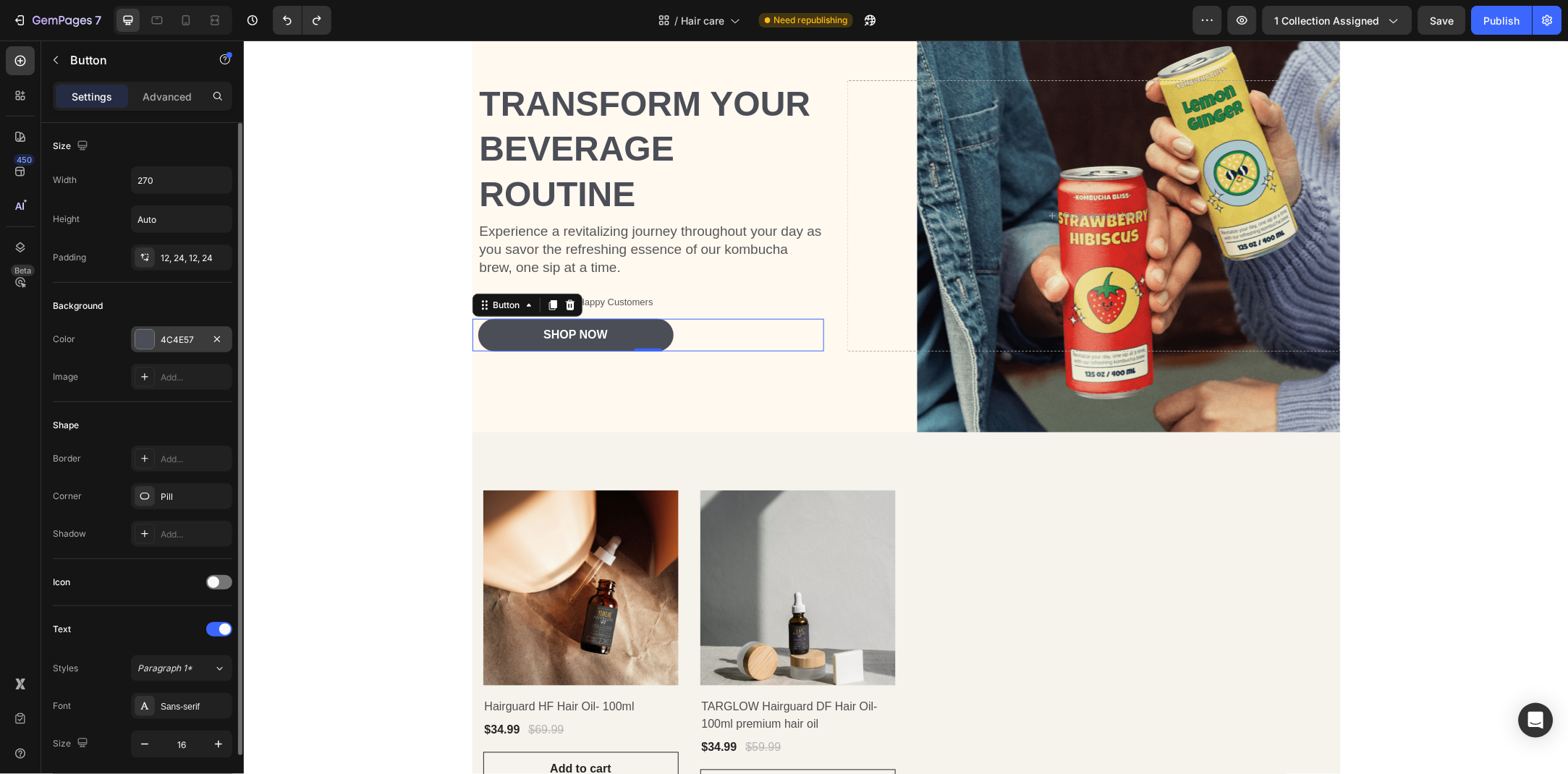
click at [152, 335] on div at bounding box center [145, 339] width 19 height 19
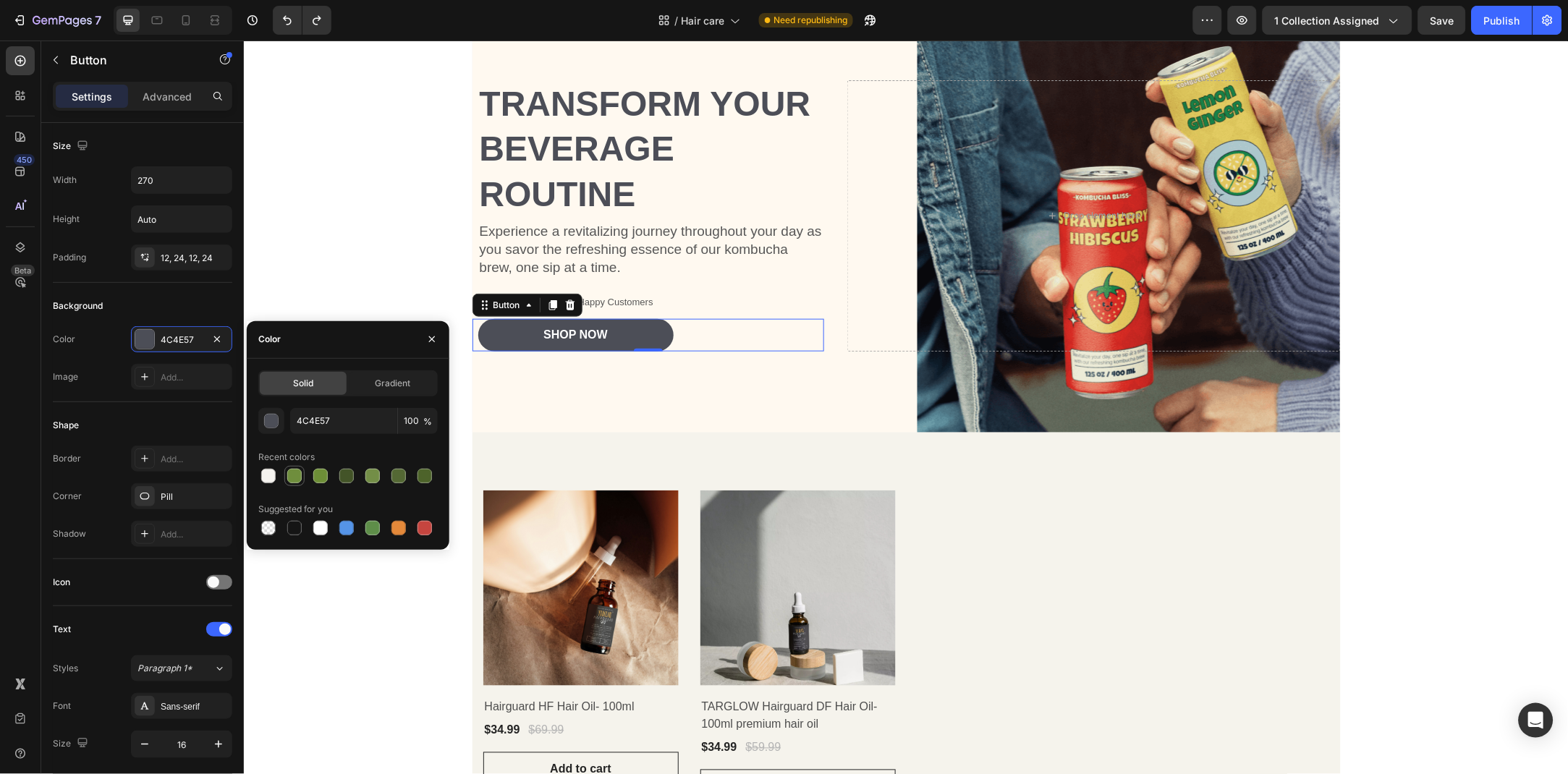
click at [292, 476] on div at bounding box center [294, 476] width 14 height 14
type input "6F8E3D"
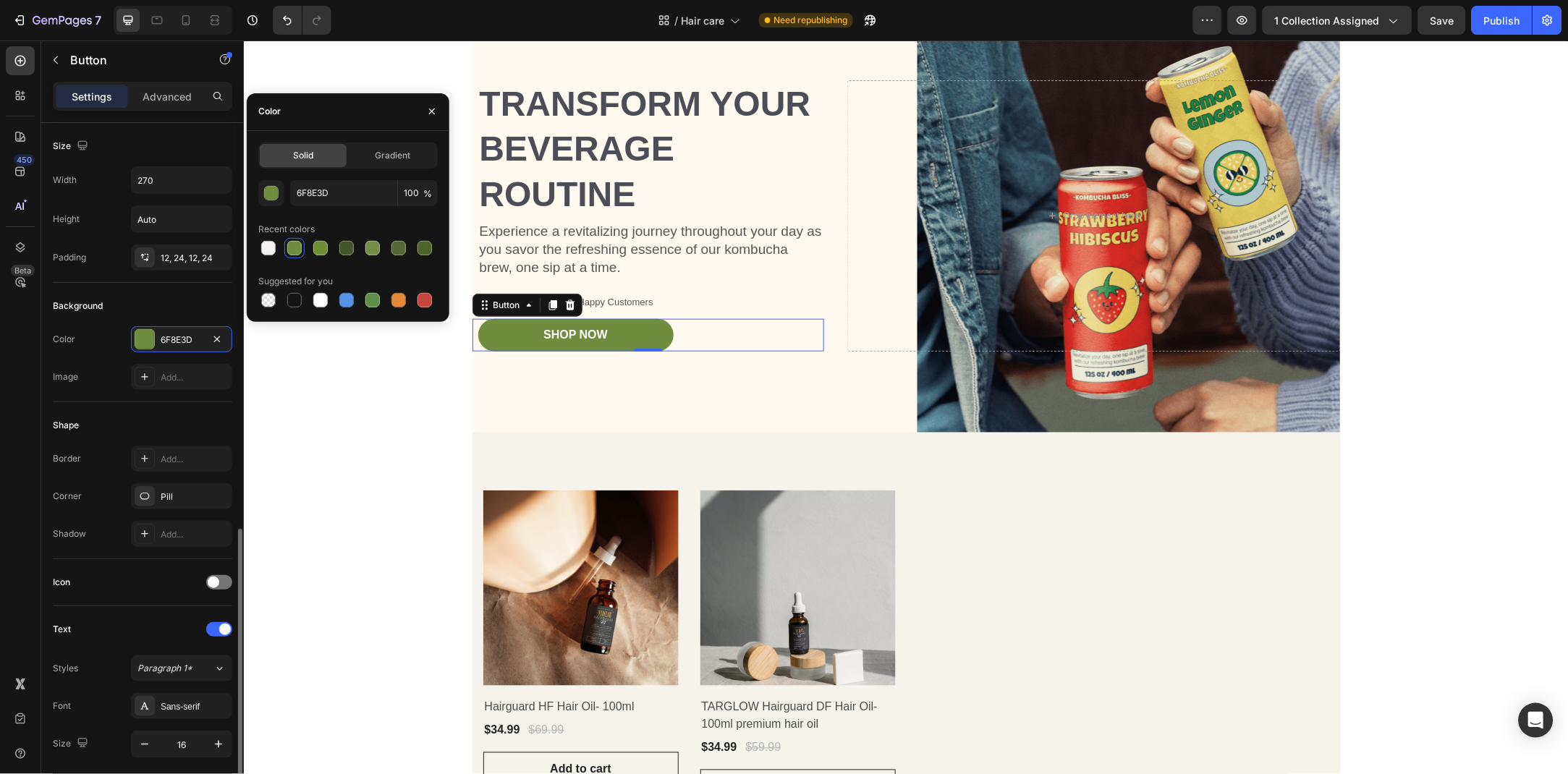
scroll to position [228, 0]
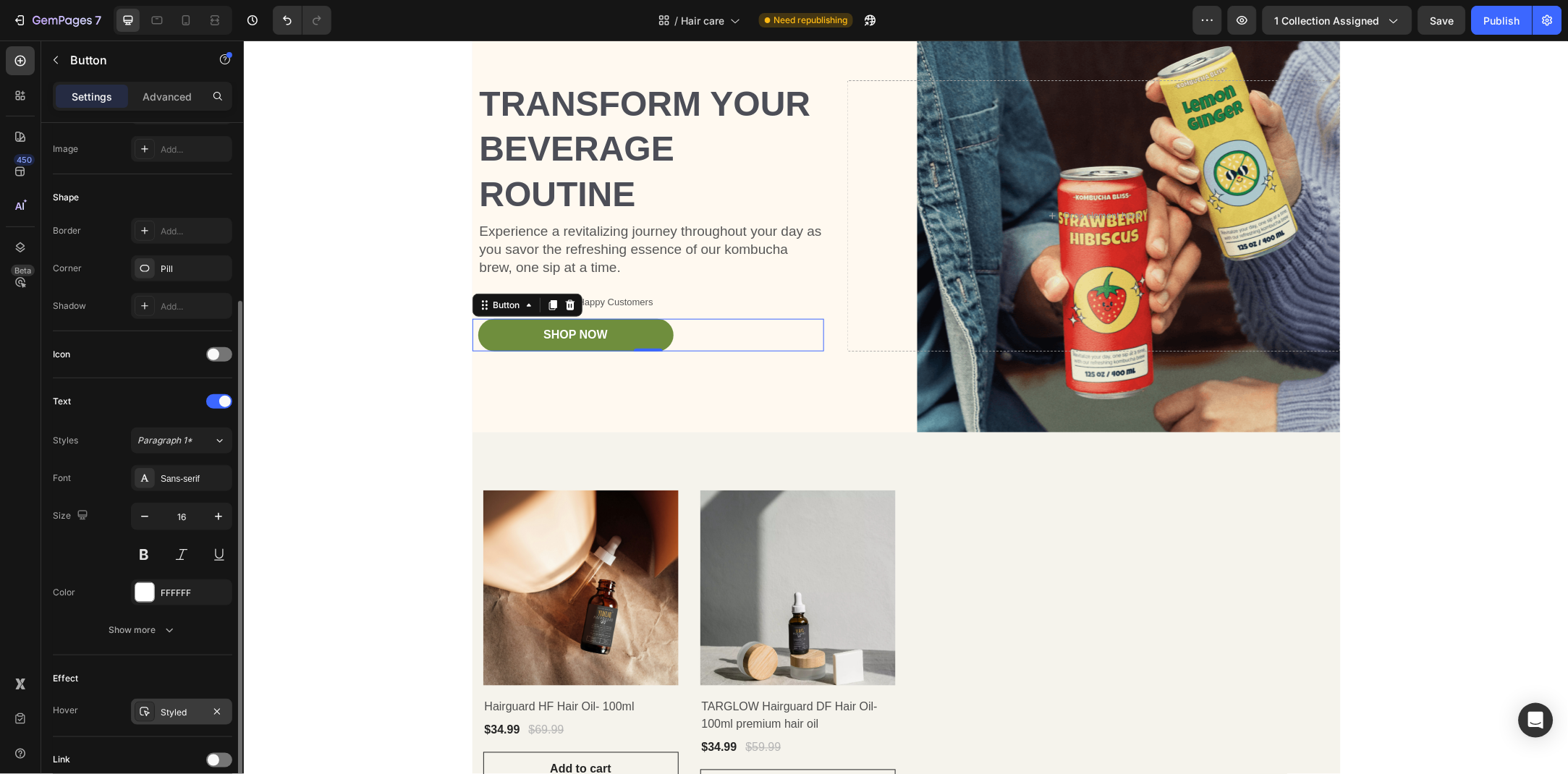
click at [161, 706] on div "Styled" at bounding box center [182, 712] width 42 height 13
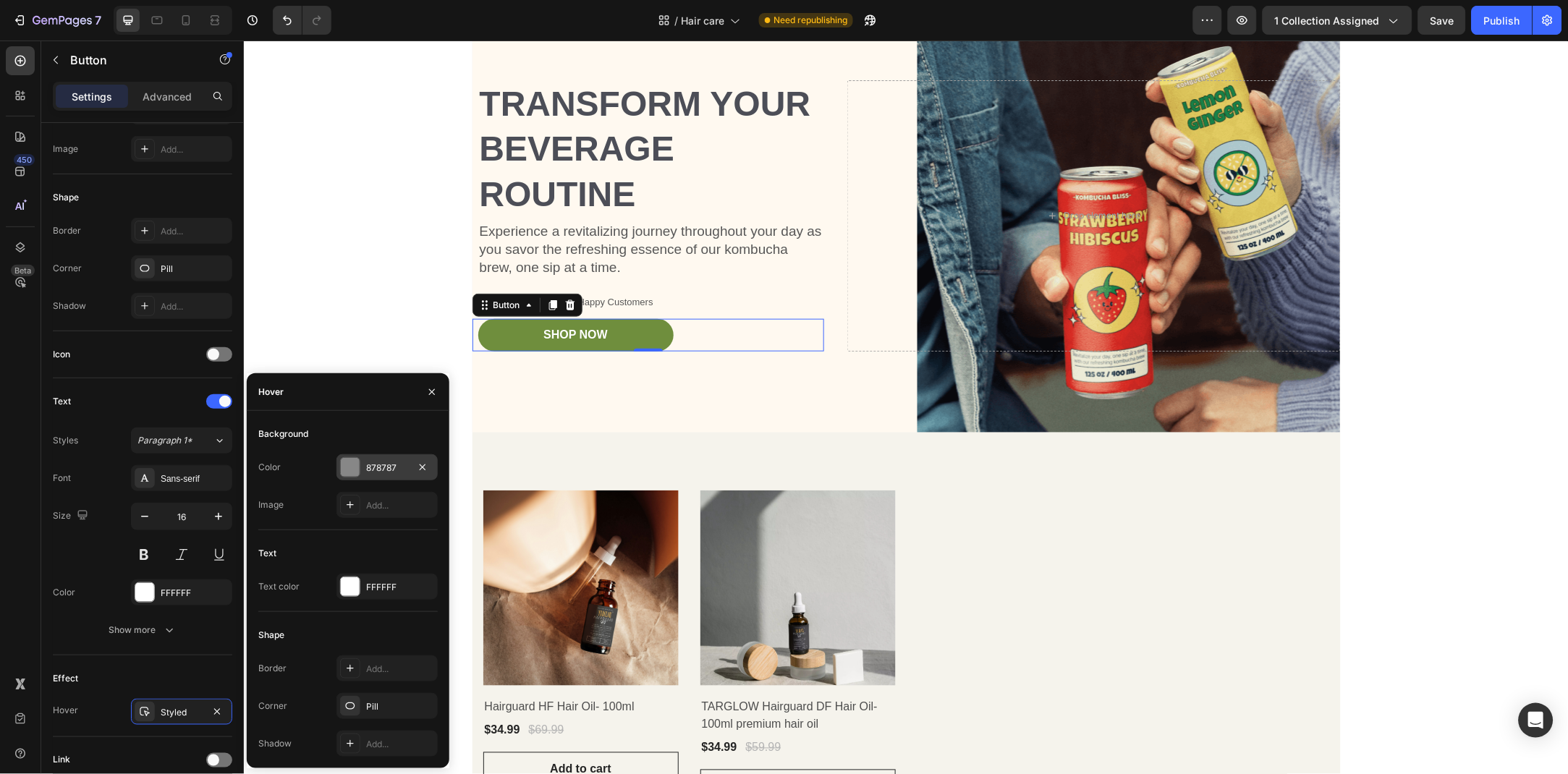
click at [365, 473] on div "878787" at bounding box center [387, 467] width 102 height 26
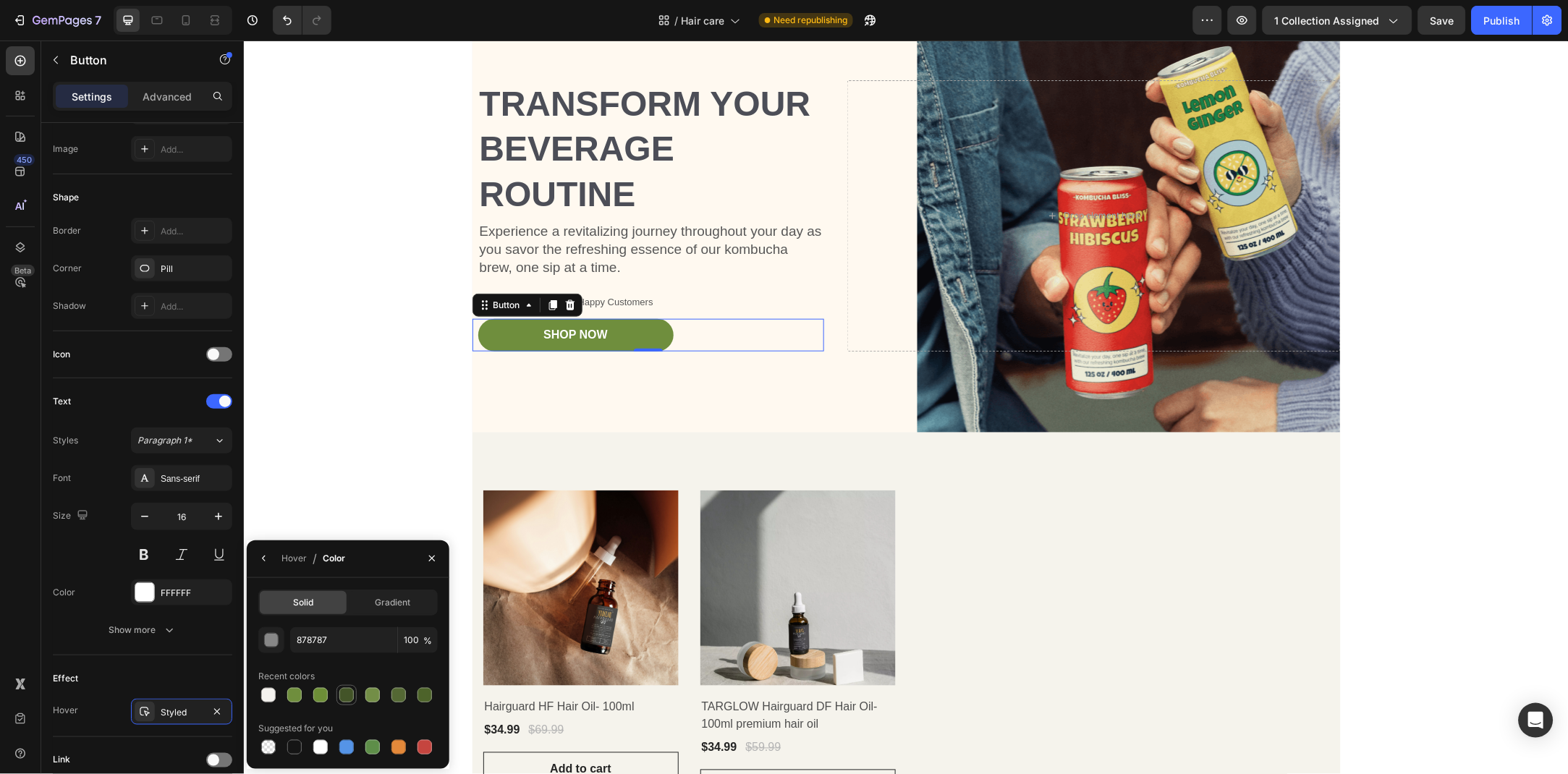
click at [345, 701] on div at bounding box center [346, 695] width 14 height 14
type input "435428"
click at [436, 556] on icon "button" at bounding box center [432, 558] width 11 height 11
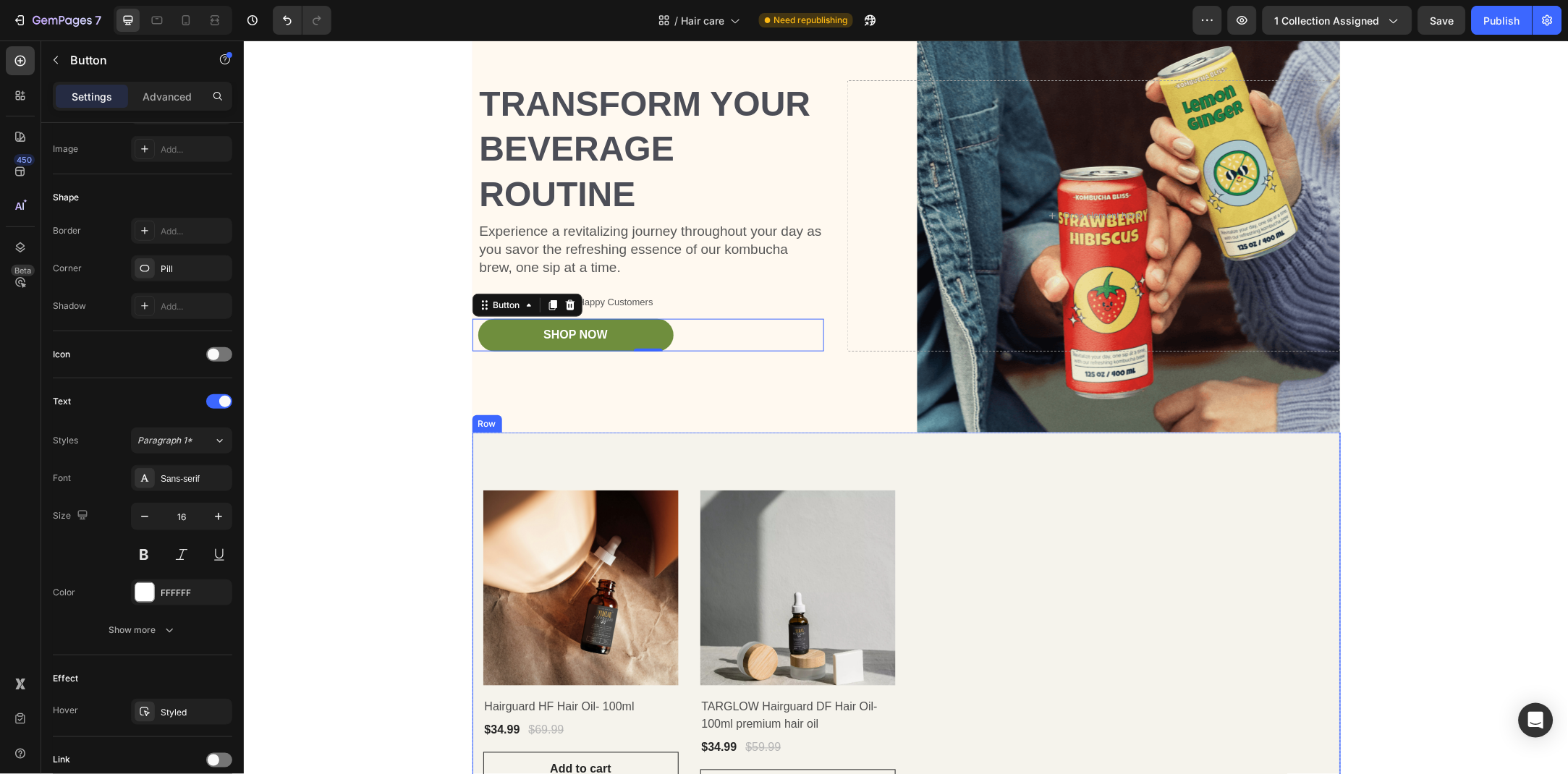
click at [669, 465] on div "Product Images & Gallery Row Hairguard HF Hair Oil- 100ml (P) Title $34.99 (P) …" at bounding box center [906, 646] width 868 height 429
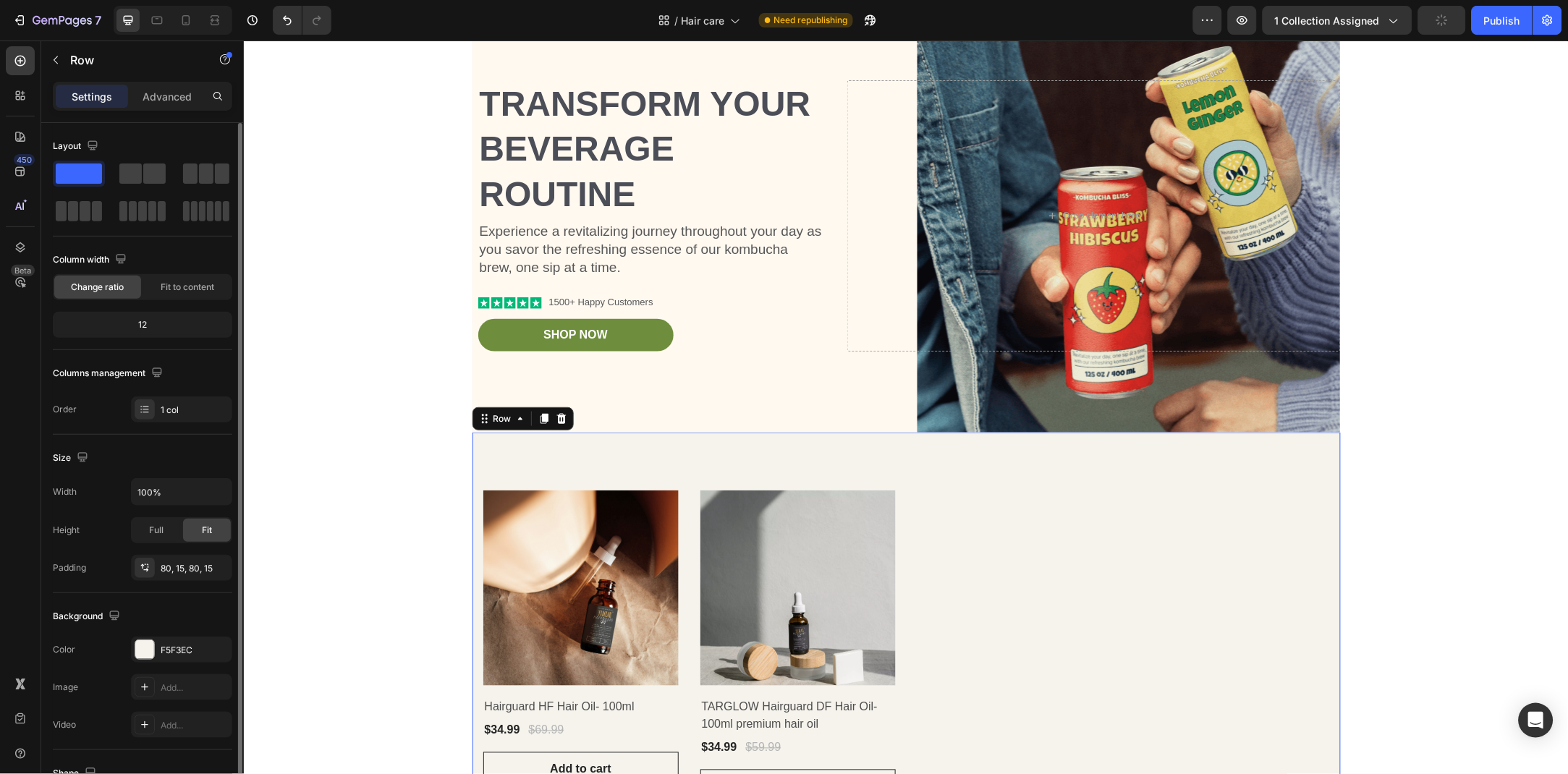
scroll to position [72, 0]
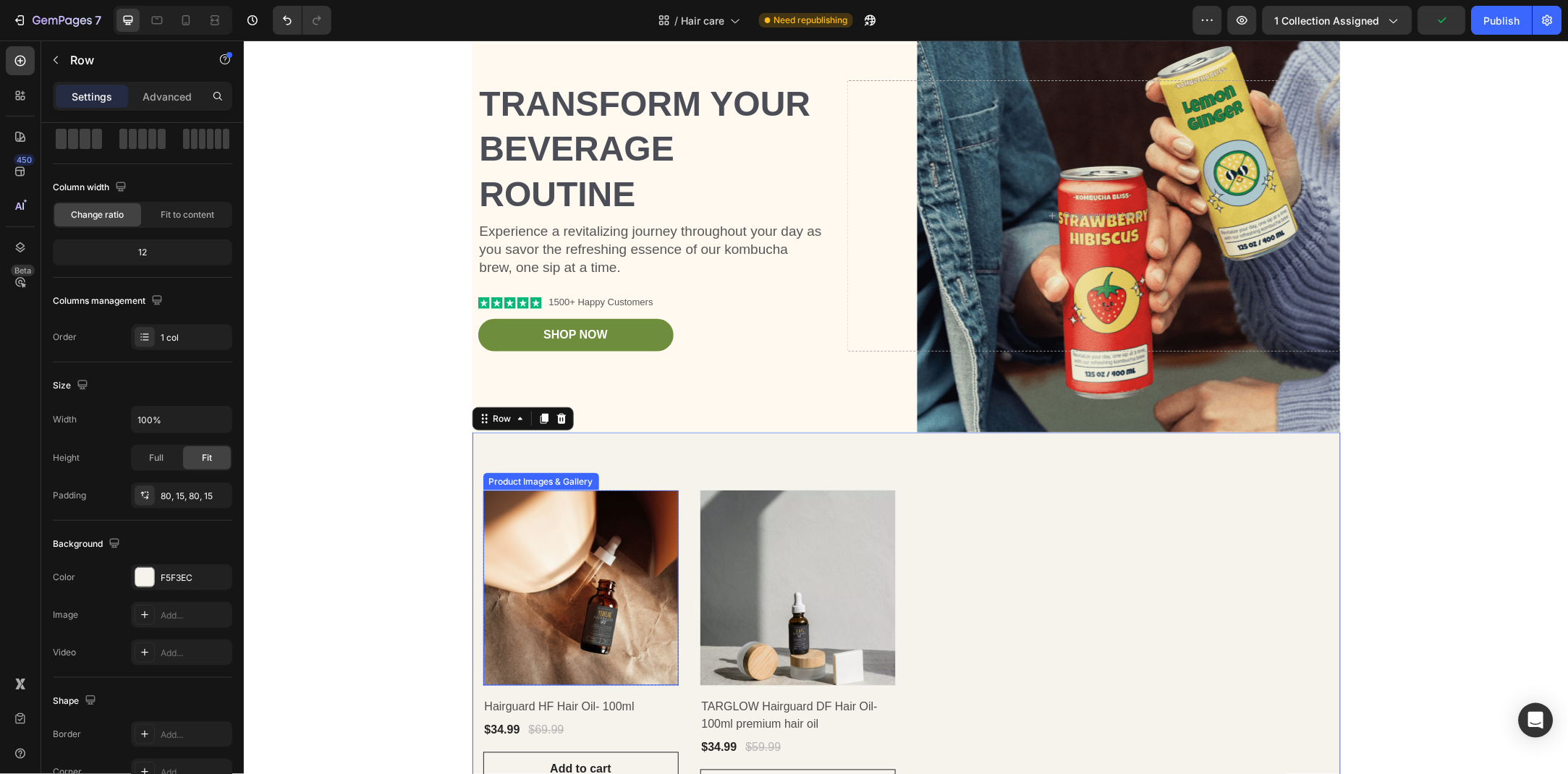
click at [634, 514] on img at bounding box center [580, 587] width 195 height 195
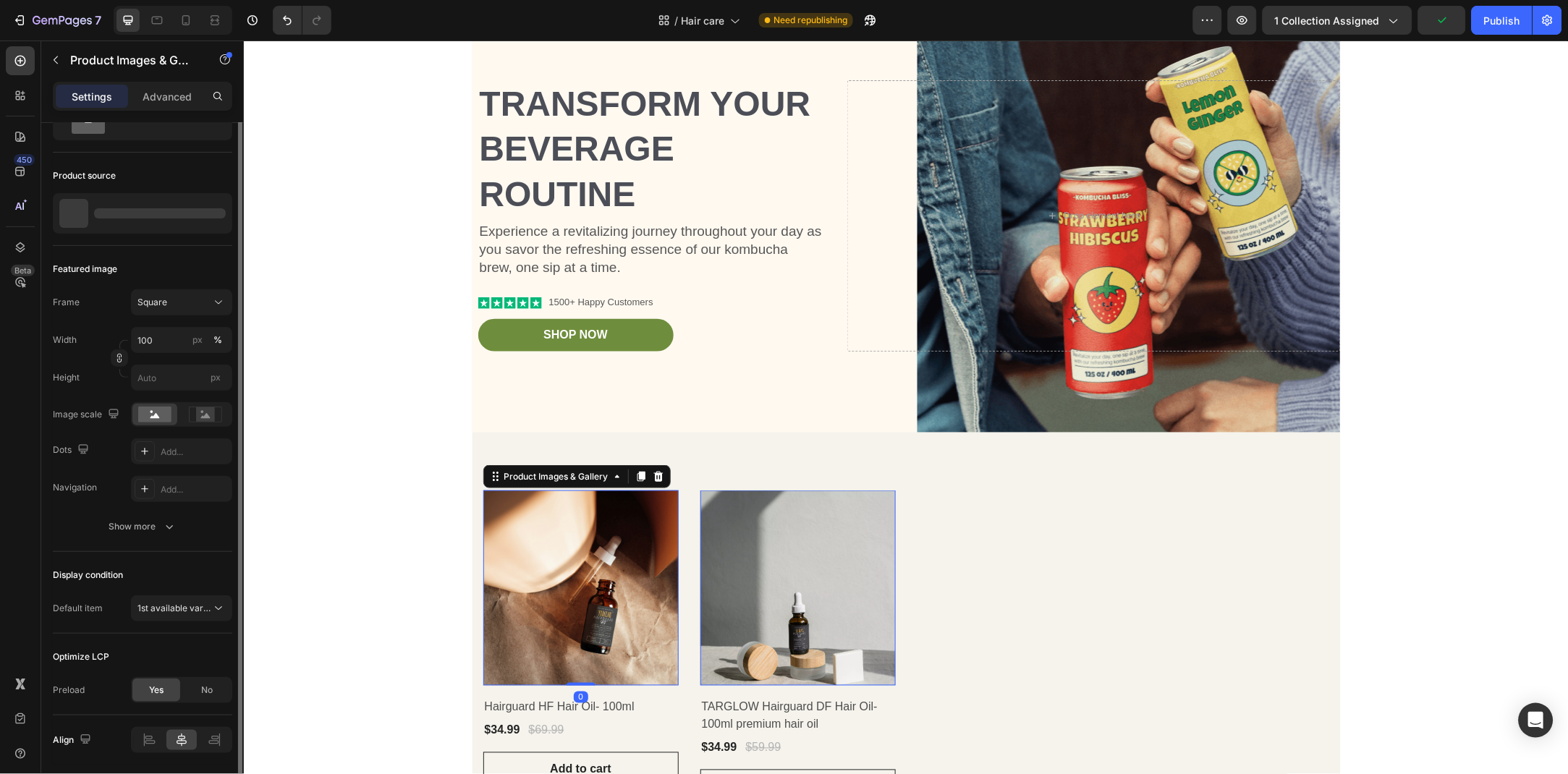
scroll to position [0, 0]
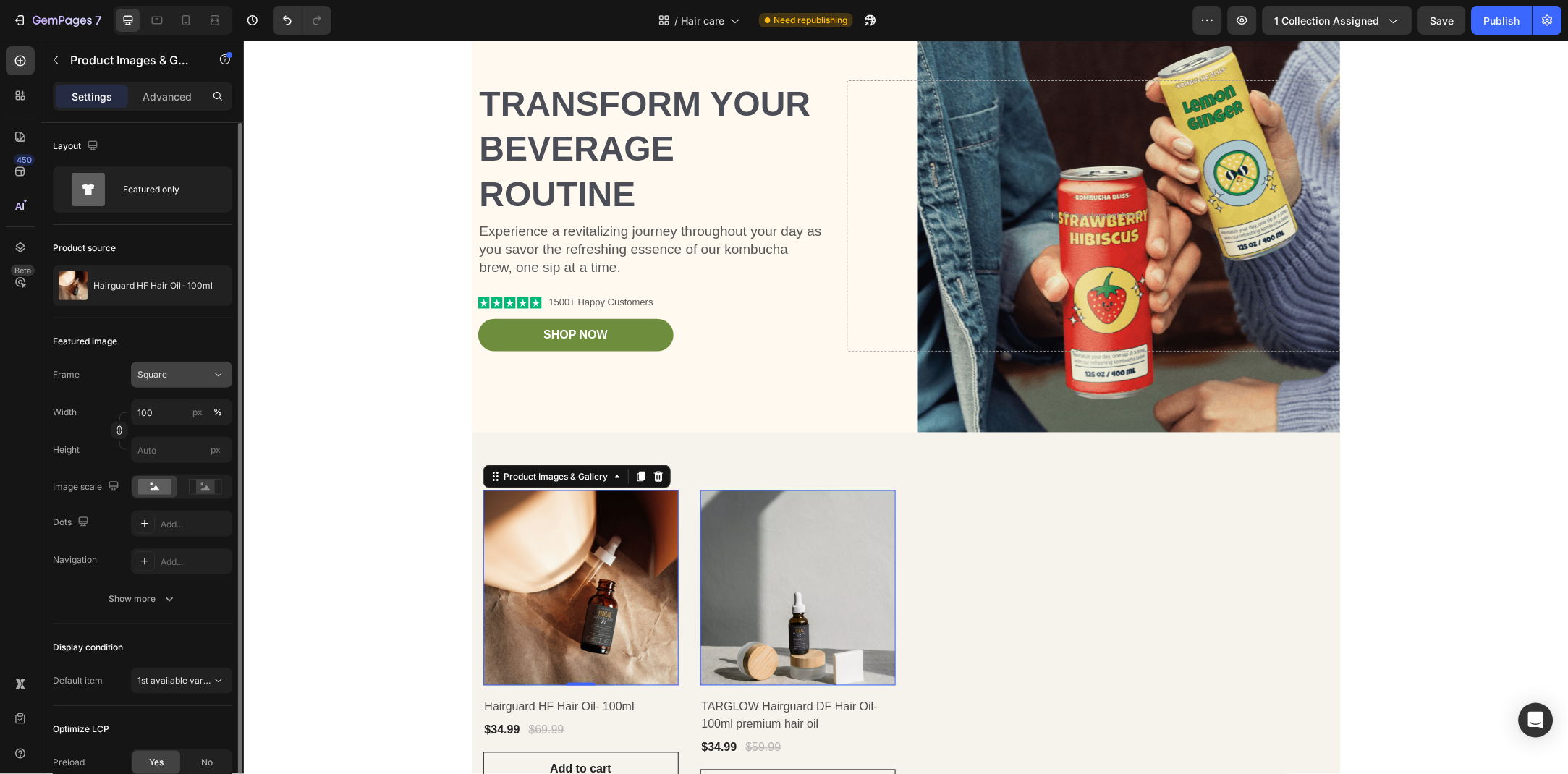
click at [206, 373] on div "Square" at bounding box center [173, 374] width 71 height 13
click at [186, 431] on div "Vertical" at bounding box center [178, 437] width 84 height 14
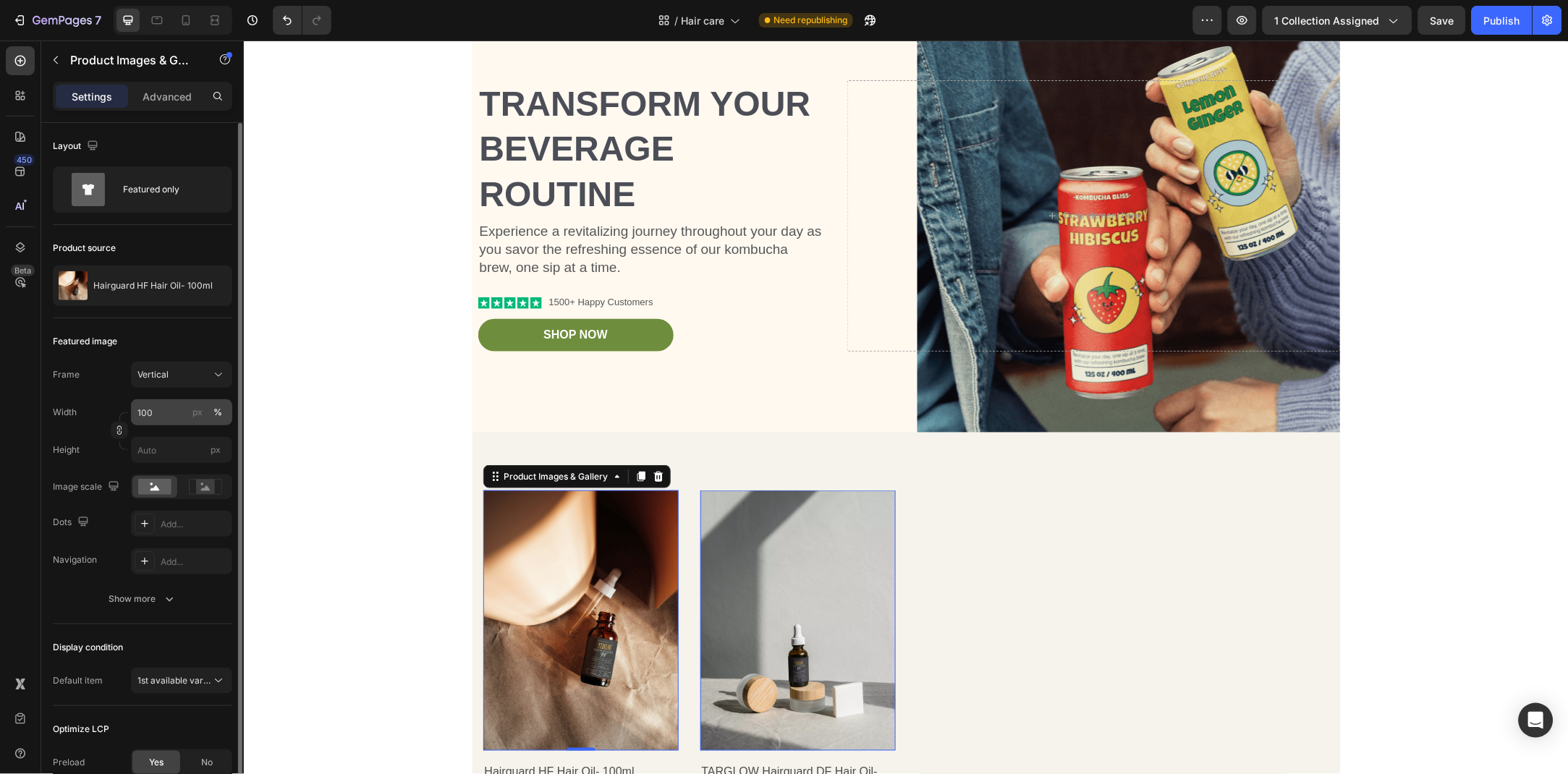
scroll to position [3, 0]
click at [209, 370] on div "Vertical" at bounding box center [182, 372] width 88 height 14
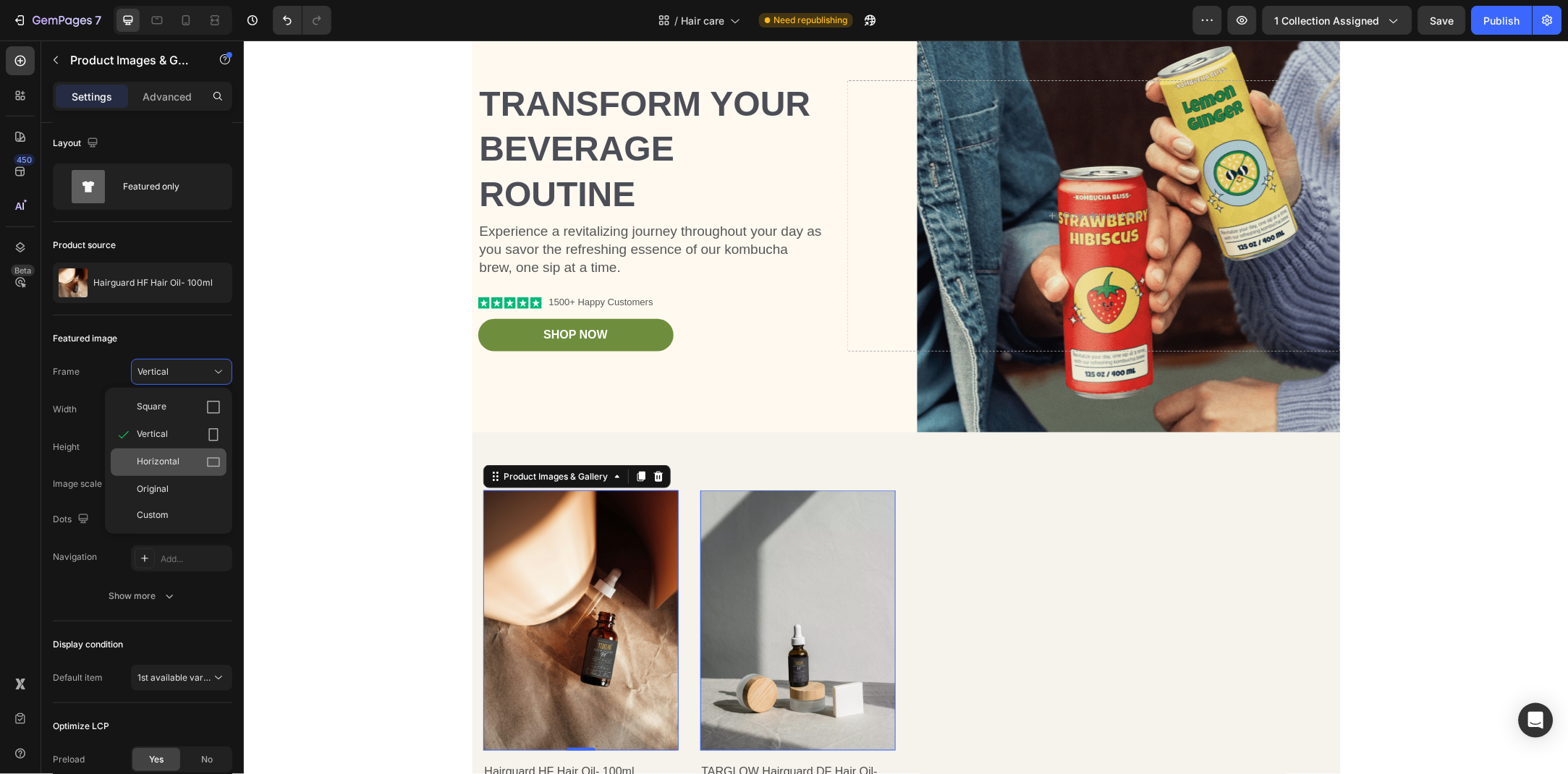
click at [197, 459] on div "Horizontal" at bounding box center [178, 462] width 84 height 14
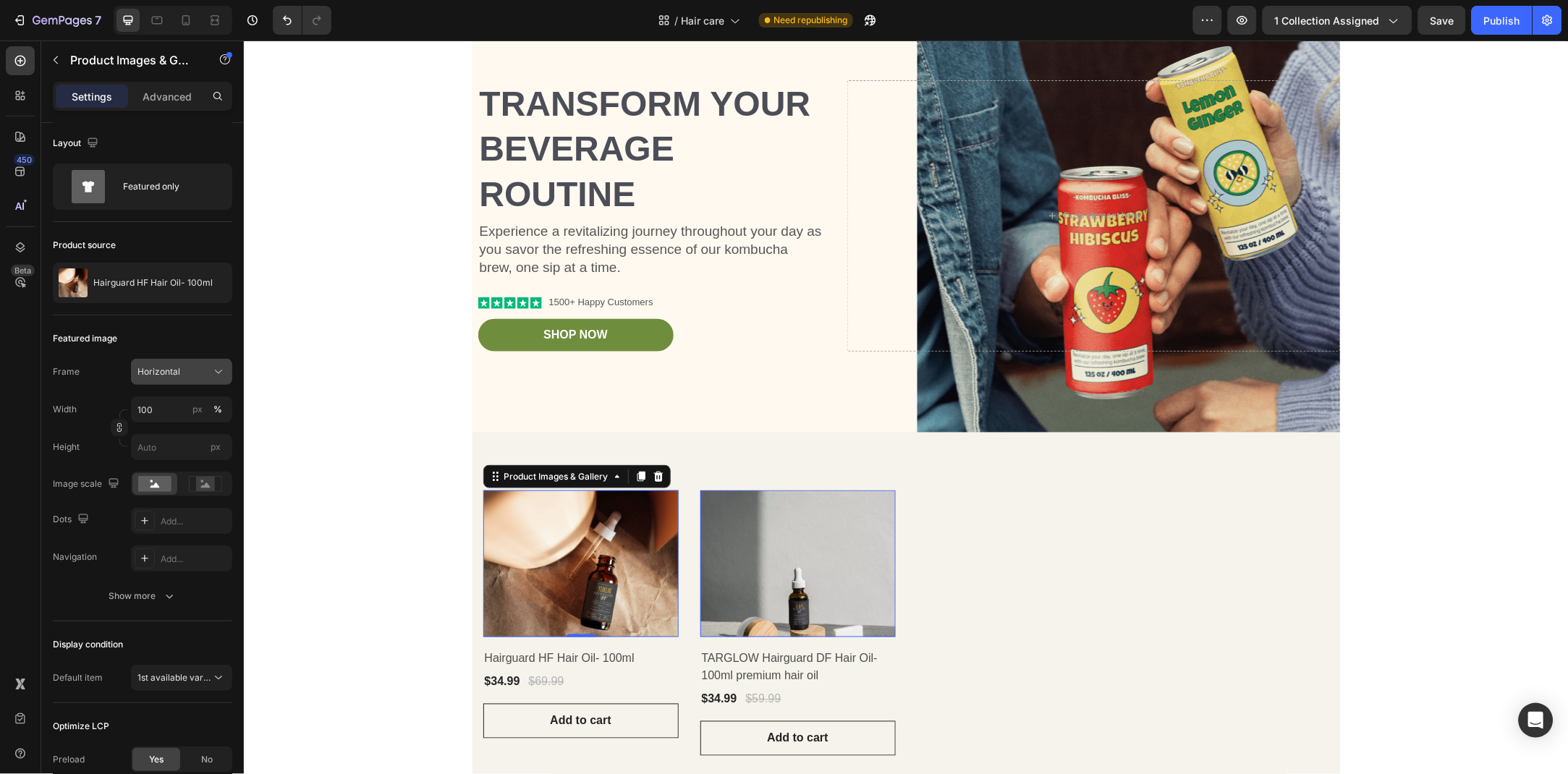
click at [193, 368] on div "Horizontal" at bounding box center [173, 372] width 71 height 13
click at [194, 478] on div "Original" at bounding box center [168, 489] width 116 height 26
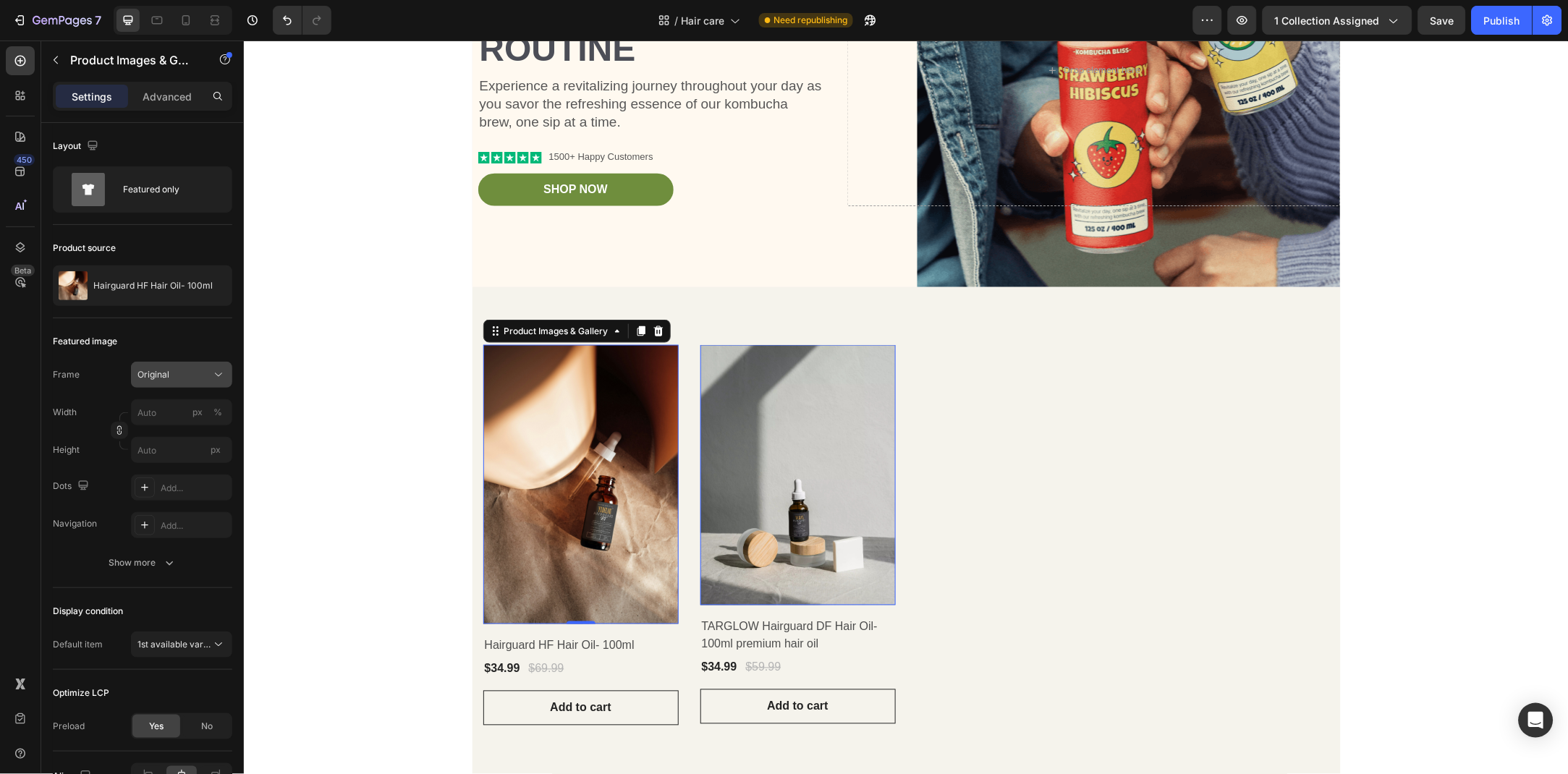
scroll to position [470, 0]
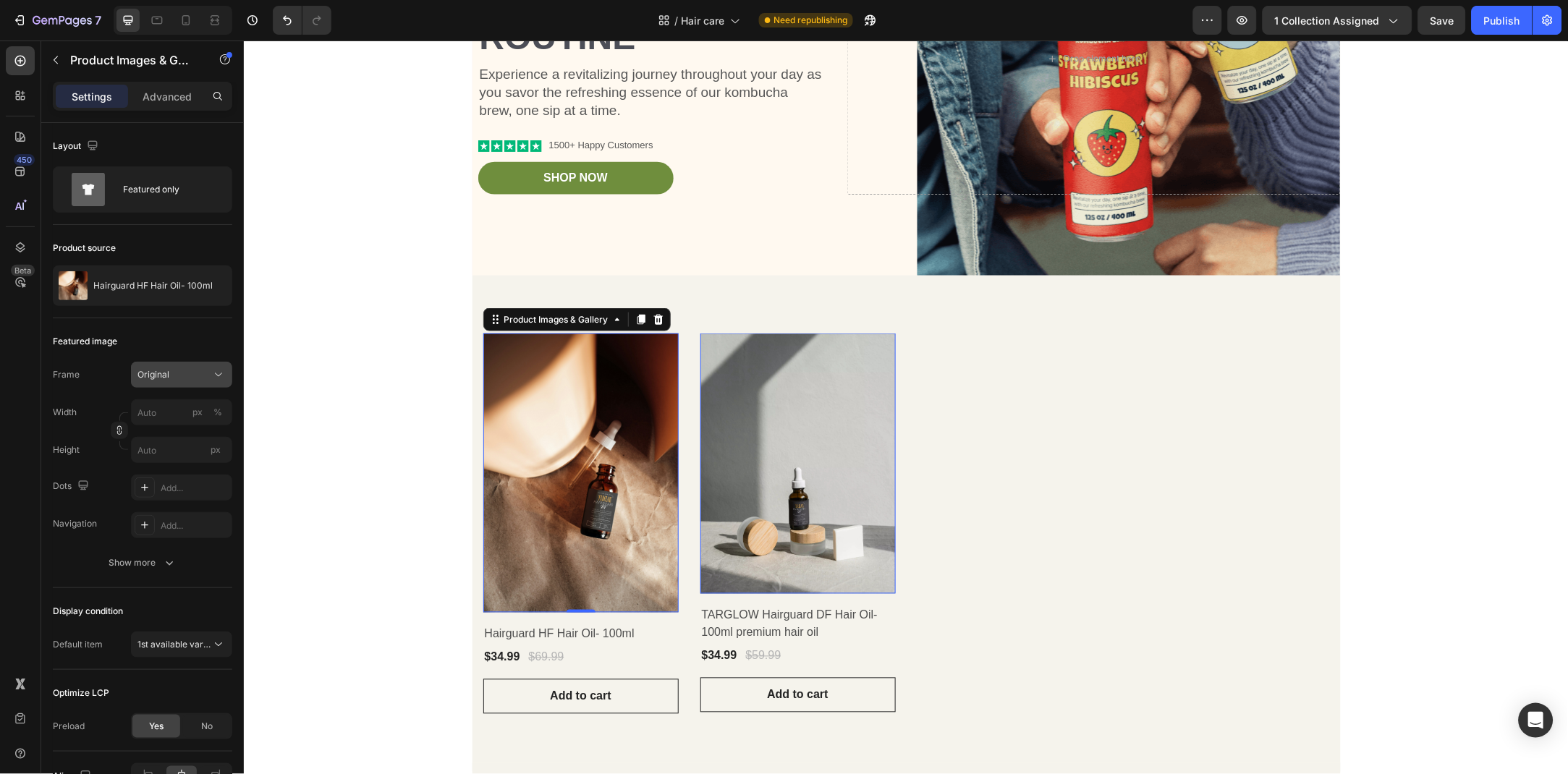
click at [211, 379] on icon at bounding box center [218, 375] width 14 height 14
click at [170, 519] on div "Custom" at bounding box center [178, 518] width 84 height 13
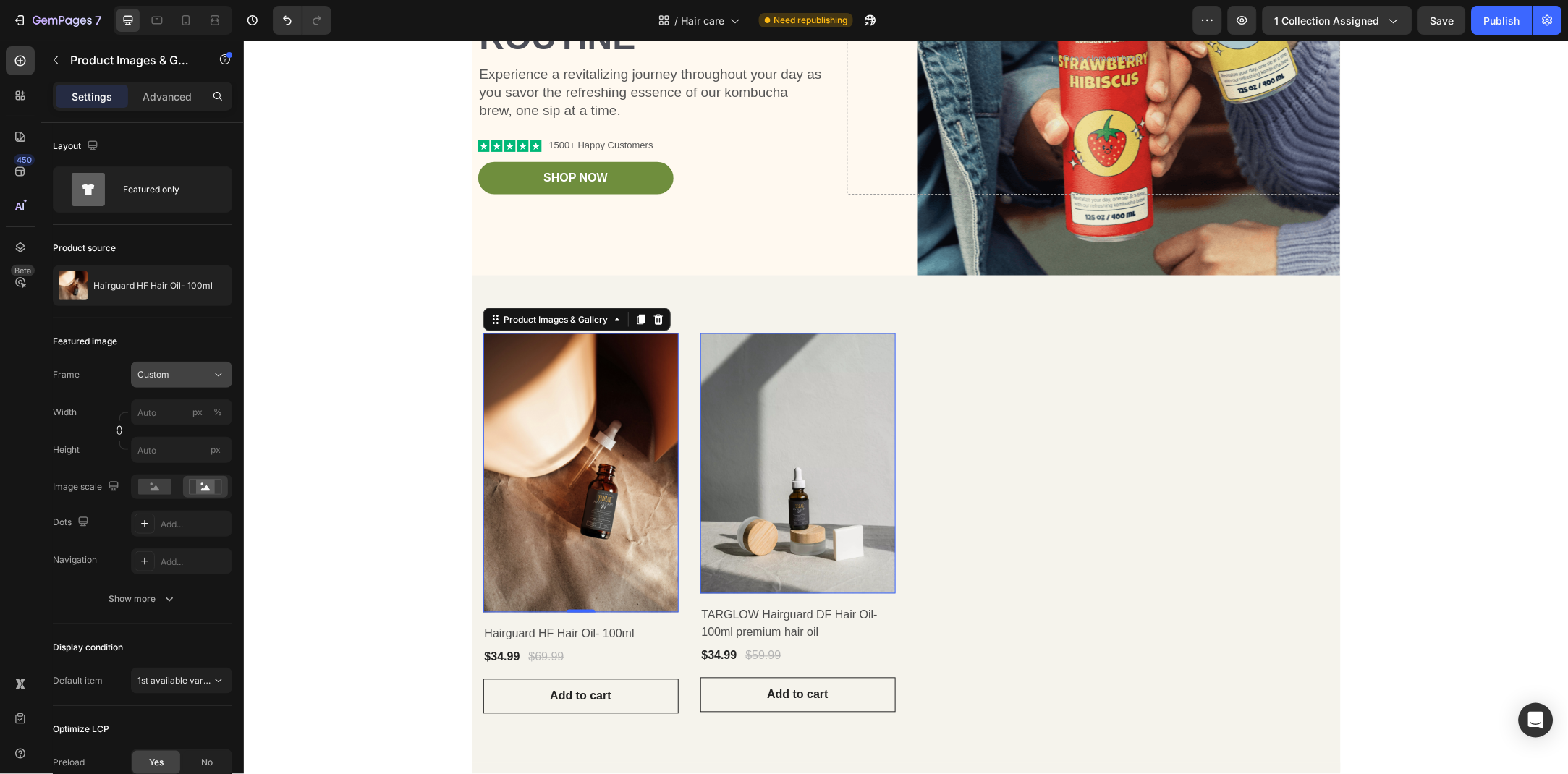
click at [190, 377] on div "Custom" at bounding box center [173, 374] width 71 height 13
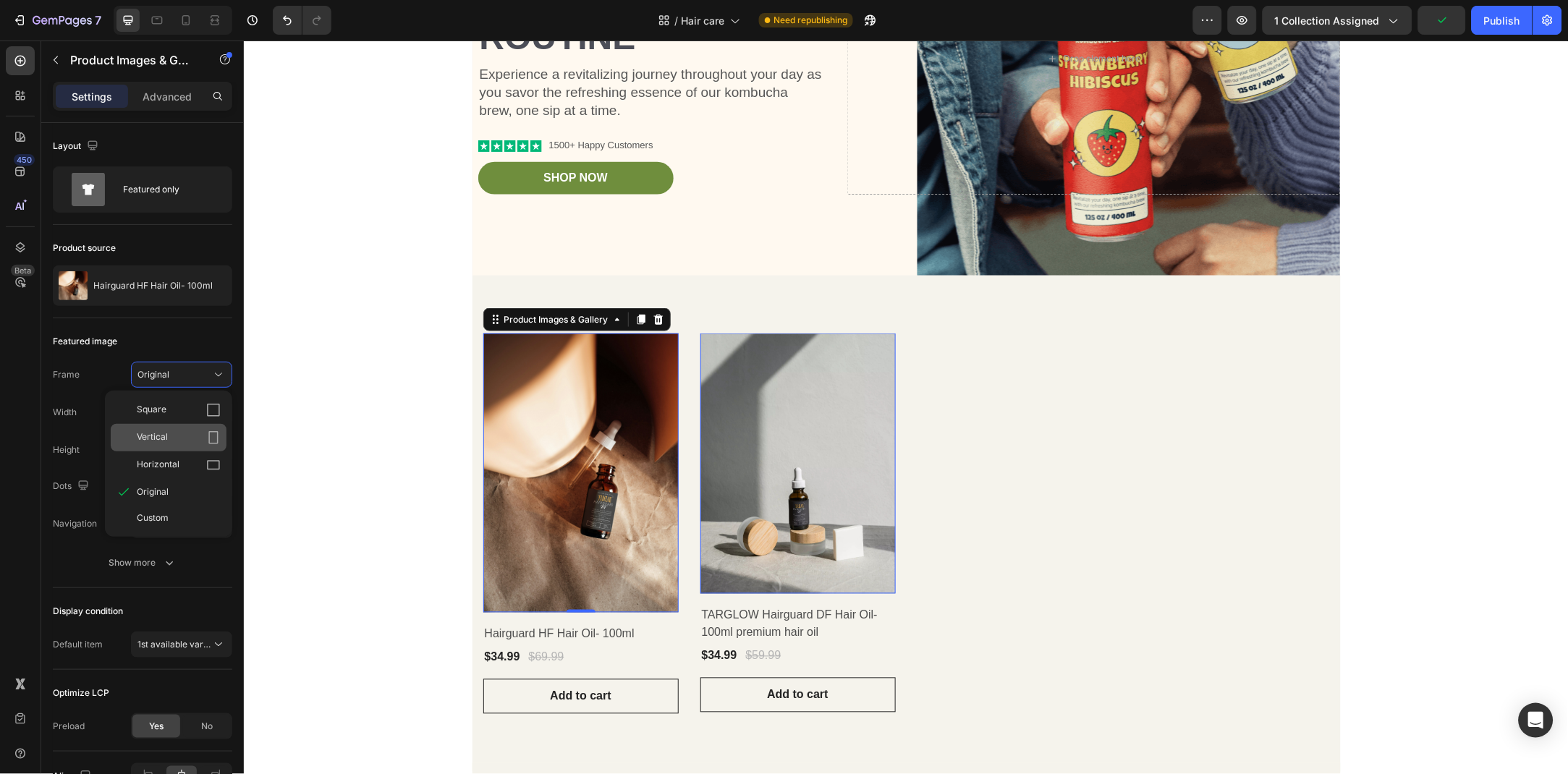
click at [188, 433] on div "Vertical" at bounding box center [178, 437] width 84 height 14
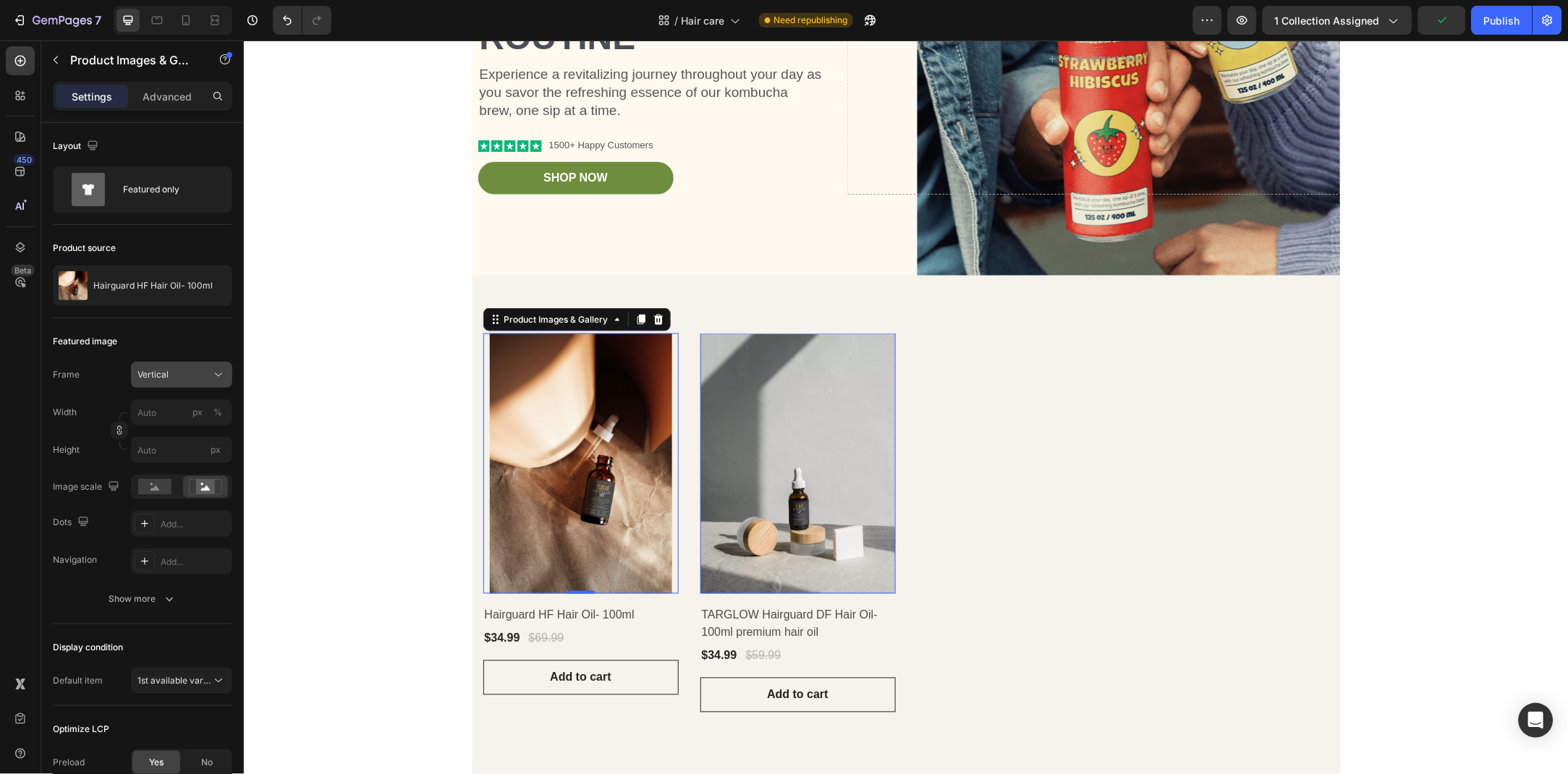
click at [197, 369] on div "Vertical" at bounding box center [173, 374] width 71 height 13
click at [210, 365] on button "Vertical" at bounding box center [182, 374] width 102 height 26
click at [173, 528] on div "Add..." at bounding box center [194, 525] width 68 height 13
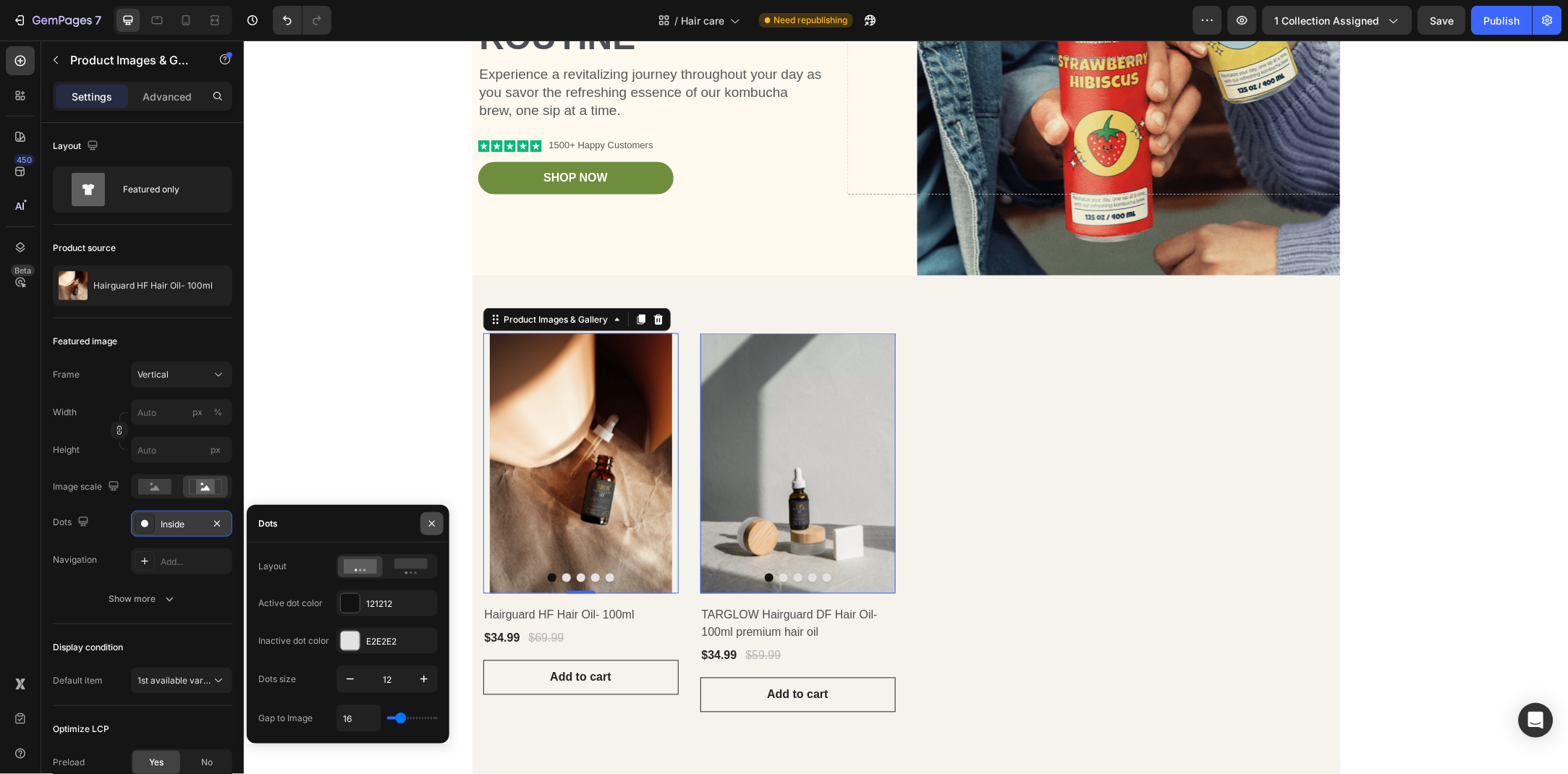
click at [431, 523] on icon "button" at bounding box center [431, 523] width 6 height 6
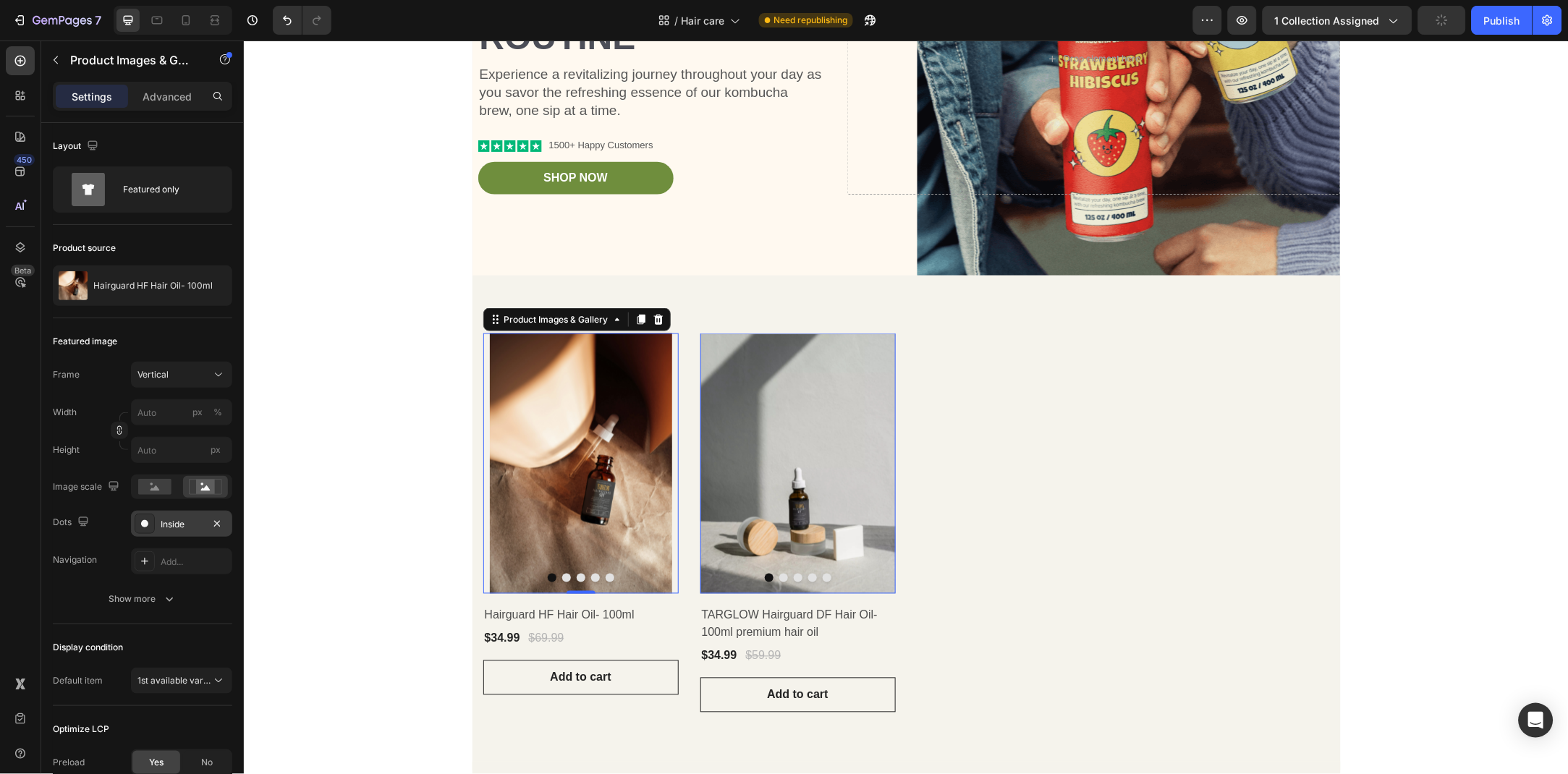
click at [154, 520] on div at bounding box center [144, 523] width 20 height 20
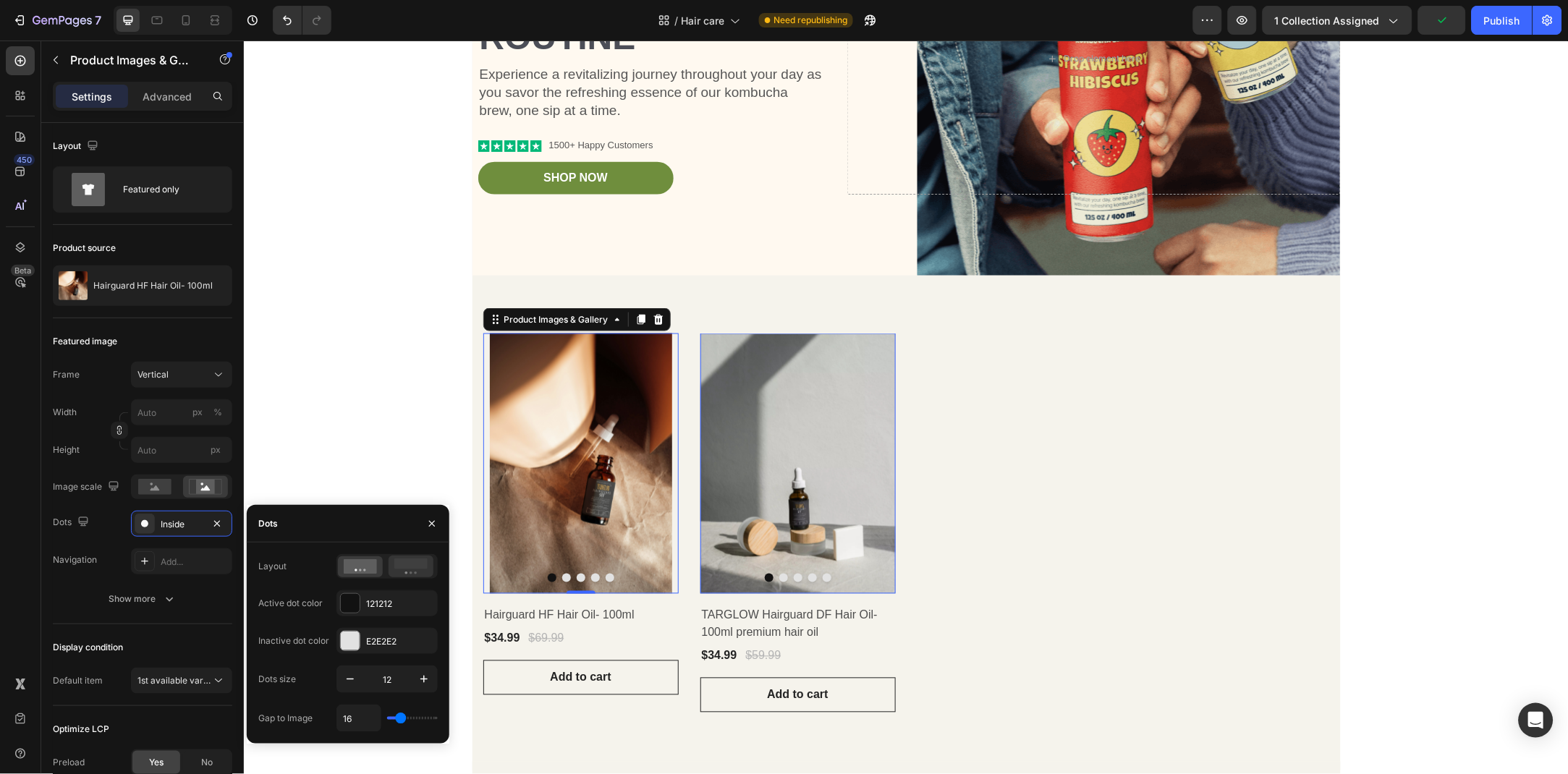
click at [414, 561] on rect at bounding box center [411, 564] width 34 height 11
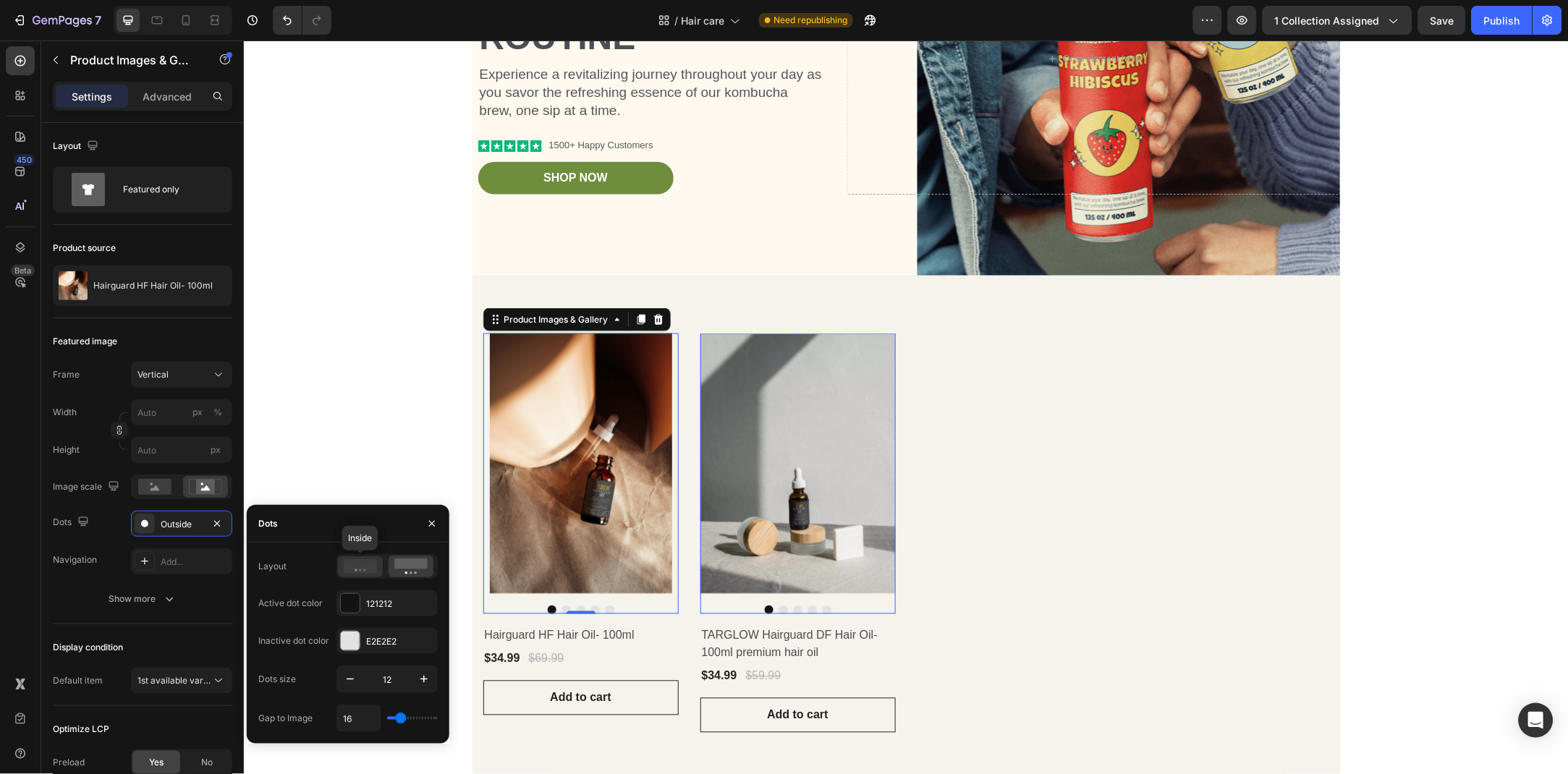
click at [353, 564] on icon at bounding box center [361, 566] width 34 height 14
click at [349, 680] on icon "button" at bounding box center [350, 679] width 14 height 14
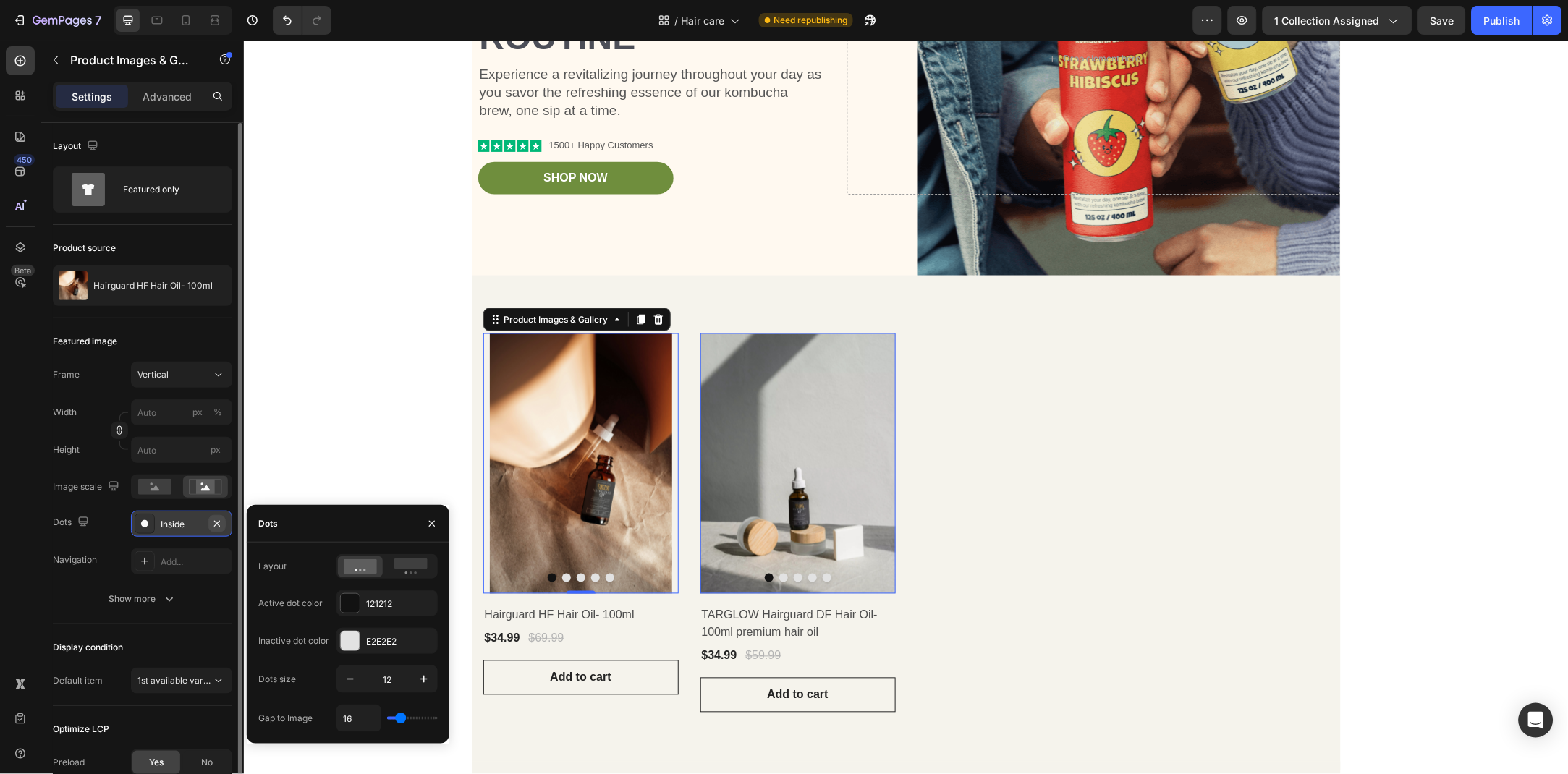
click at [212, 526] on icon "button" at bounding box center [217, 524] width 11 height 11
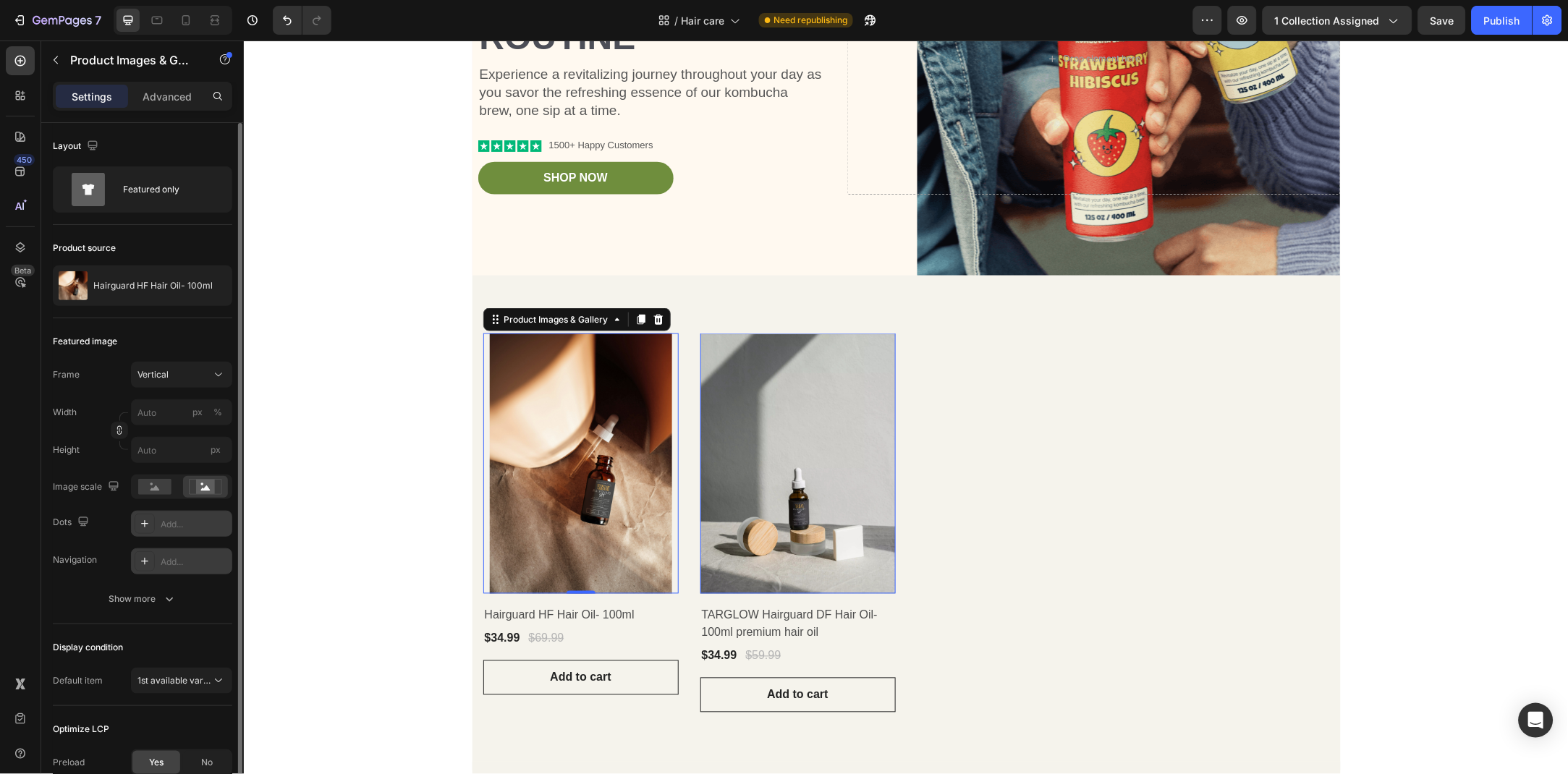
click at [184, 561] on div "Add..." at bounding box center [194, 562] width 68 height 13
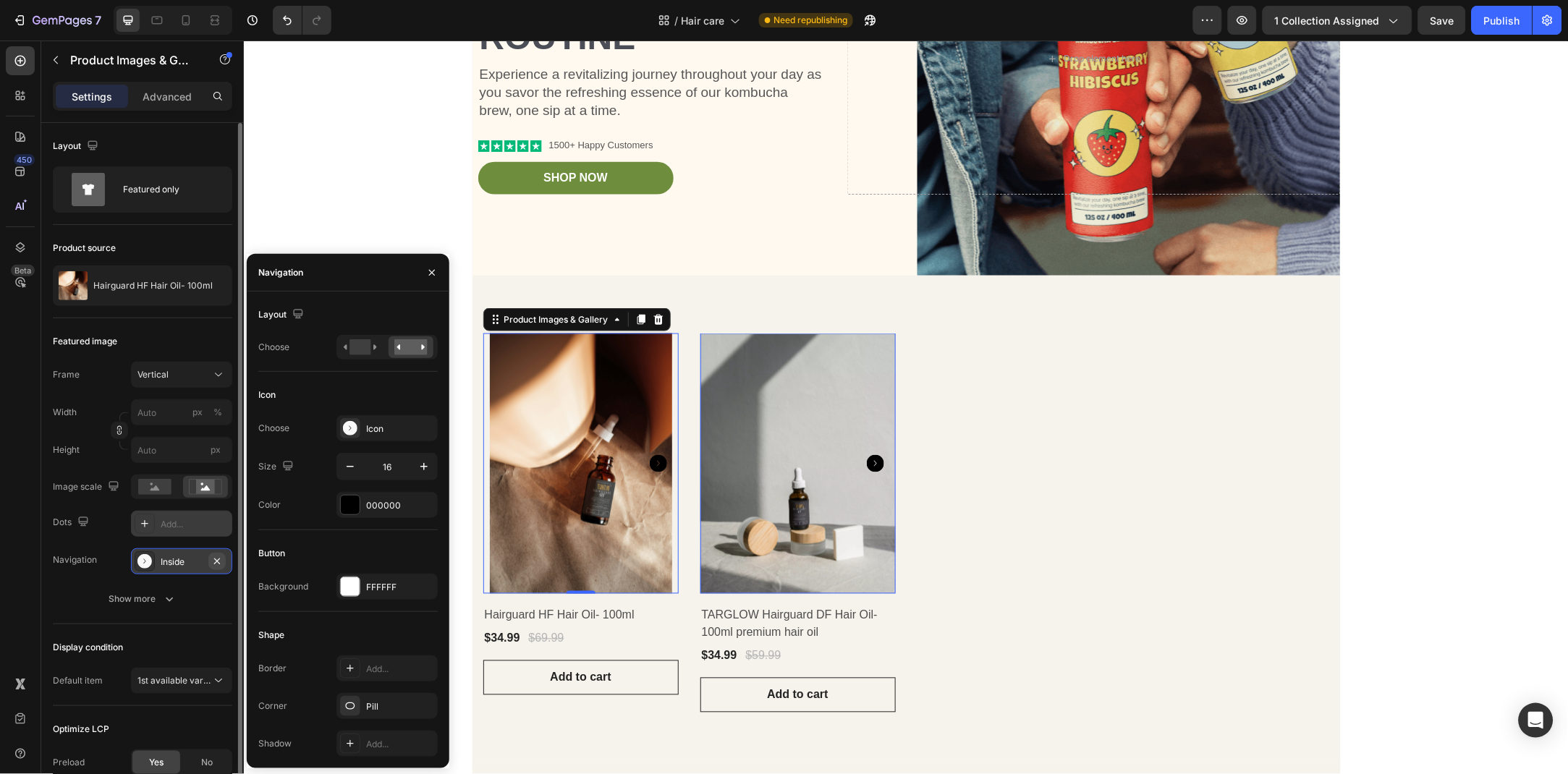
click at [211, 565] on icon "button" at bounding box center [217, 561] width 11 height 11
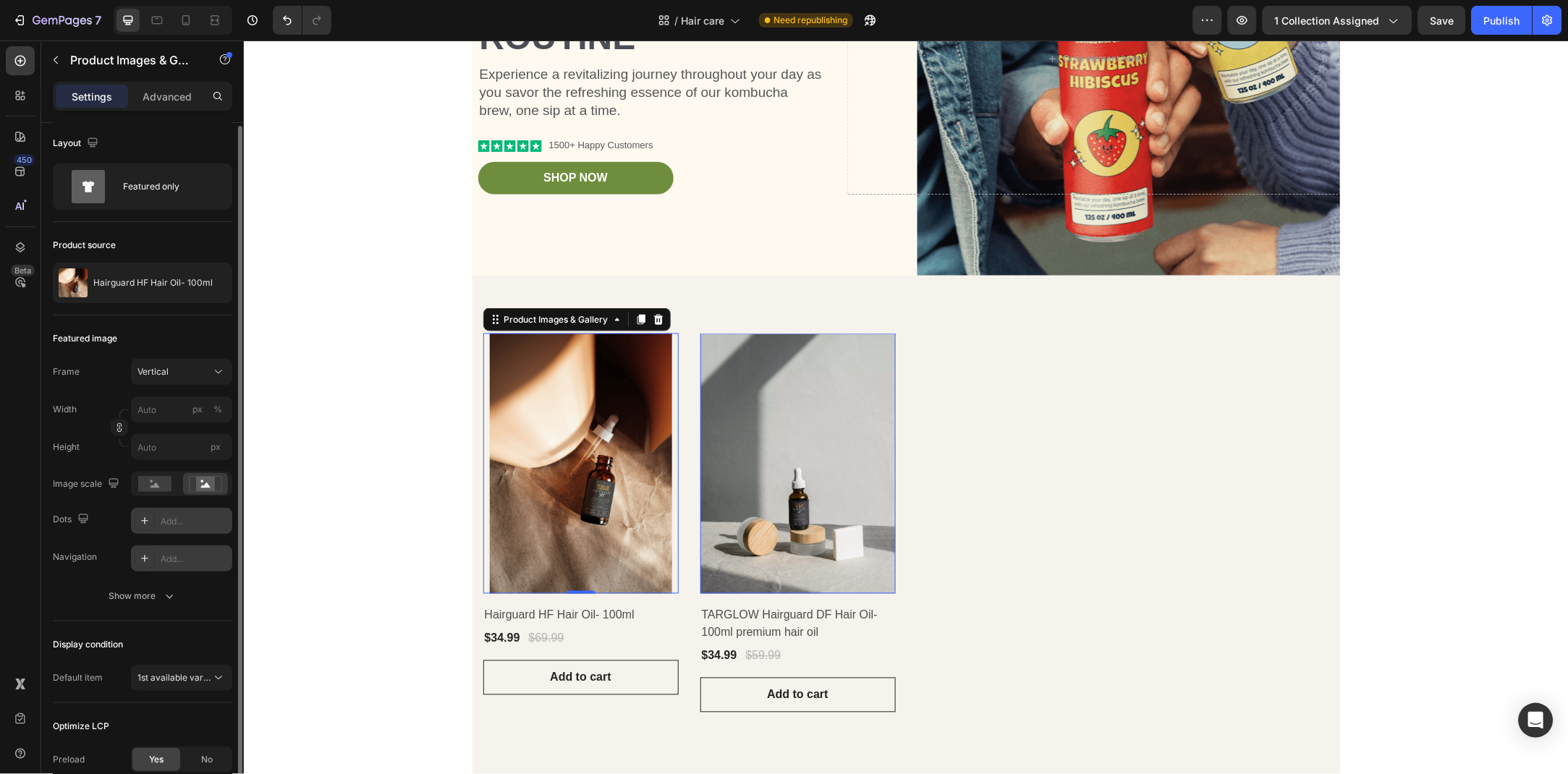
scroll to position [0, 0]
click at [913, 397] on div "Product Images & Gallery 0 Row Hairguard HF Hair Oil- 100ml (P) Title $34.99 (P…" at bounding box center [906, 522] width 846 height 379
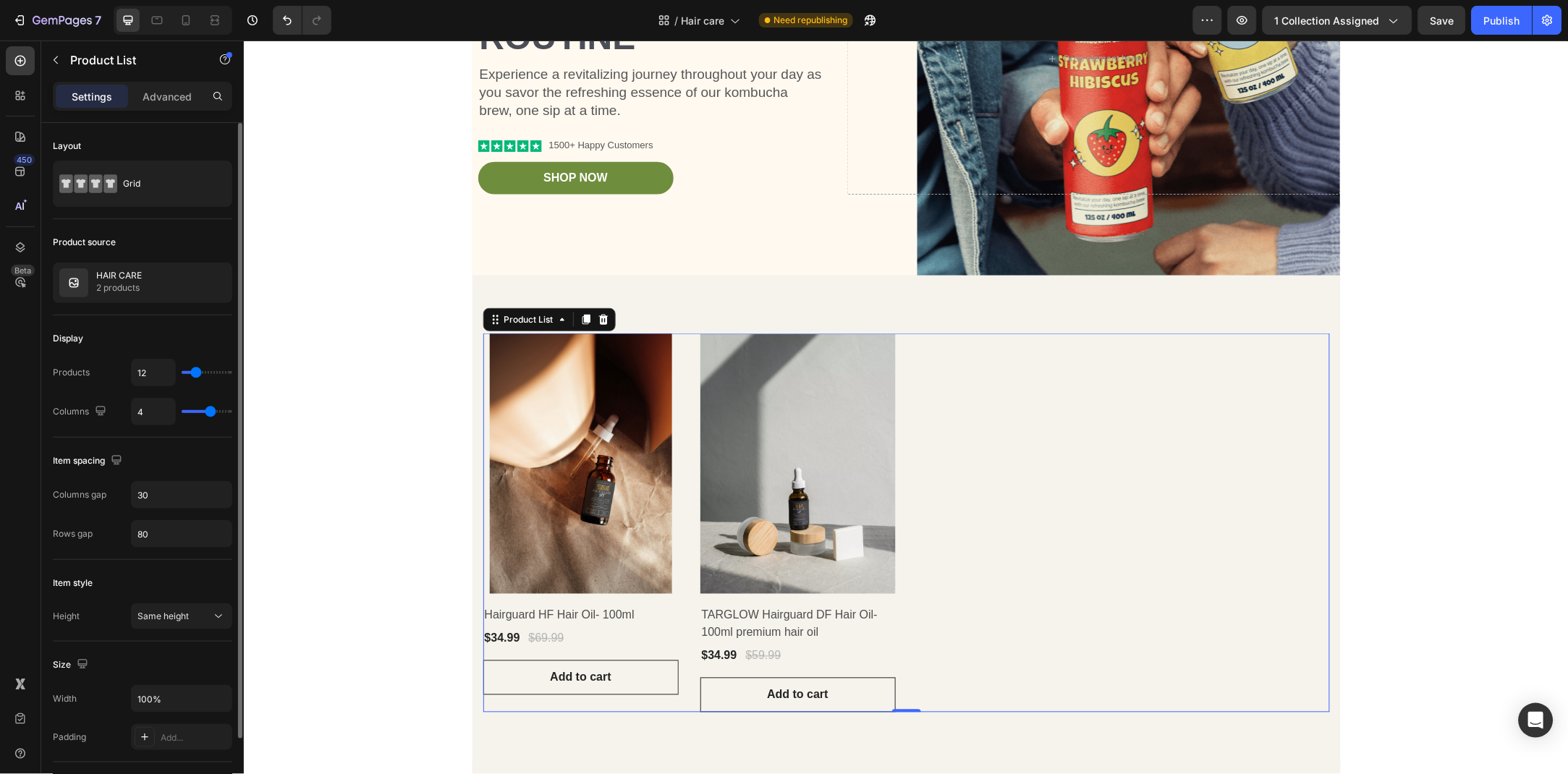
type input "6"
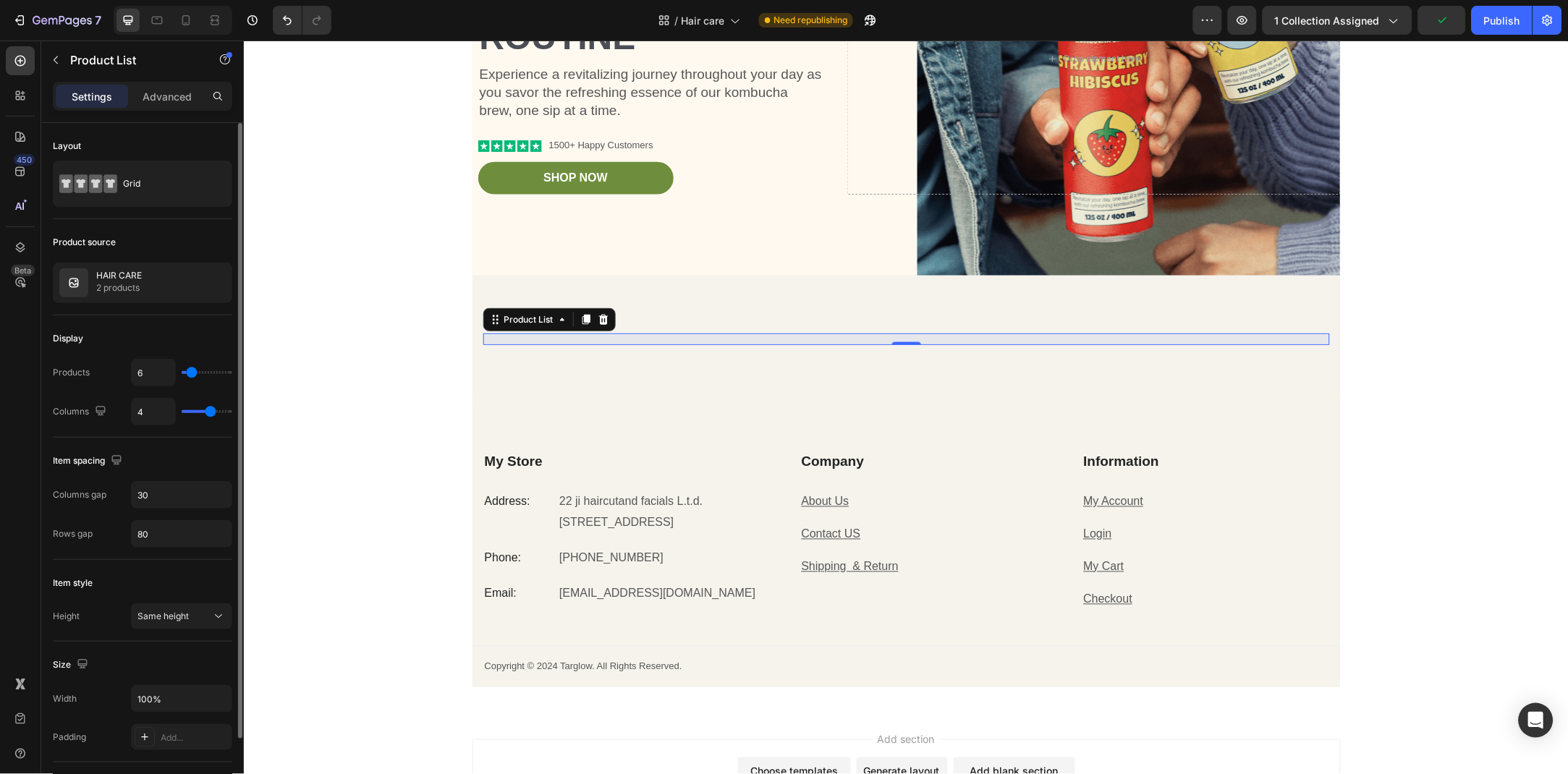
type input "1"
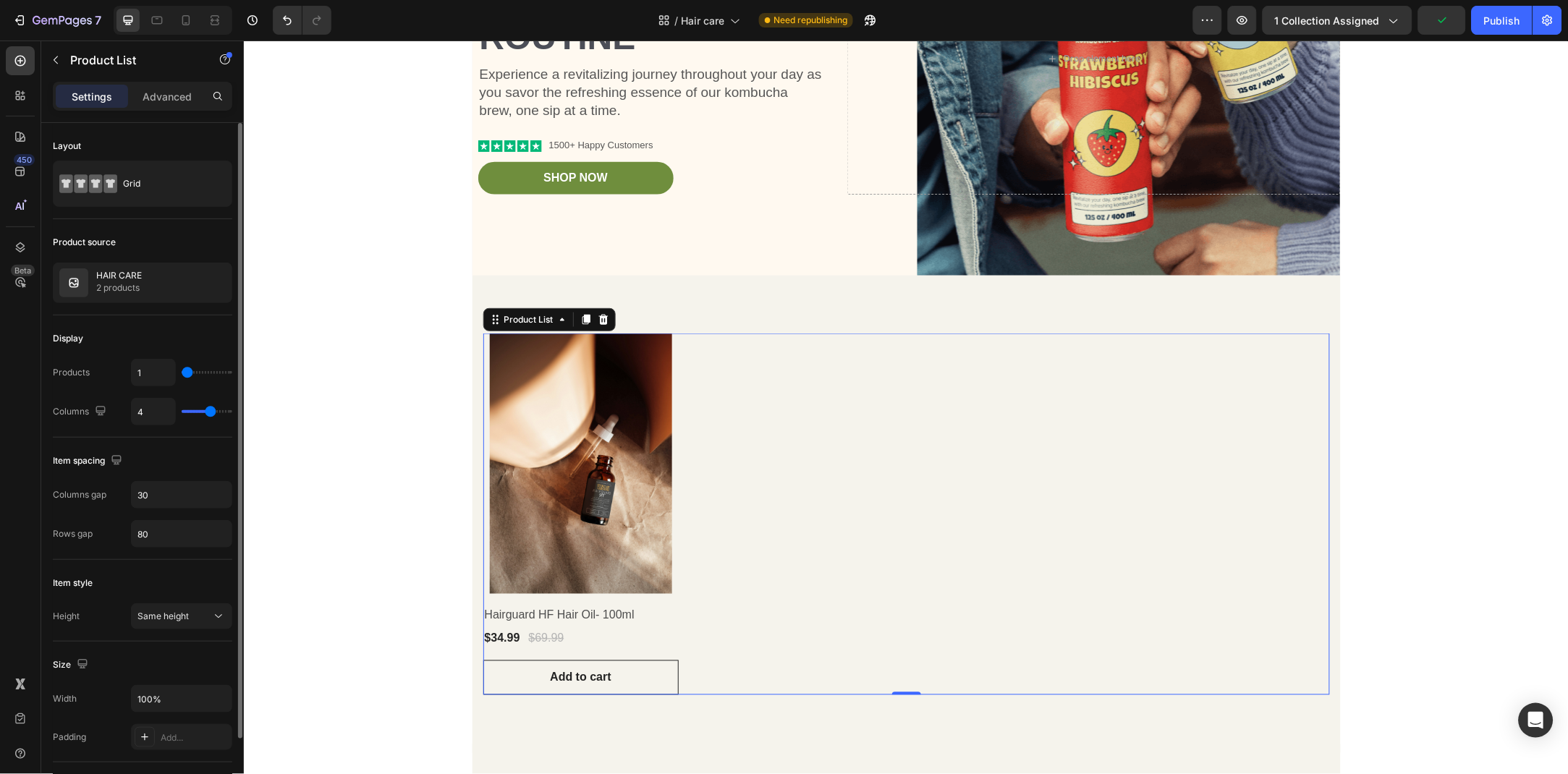
type input "6"
click at [191, 374] on input "range" at bounding box center [206, 373] width 50 height 3
type input "6"
click at [191, 374] on input "range" at bounding box center [206, 373] width 50 height 3
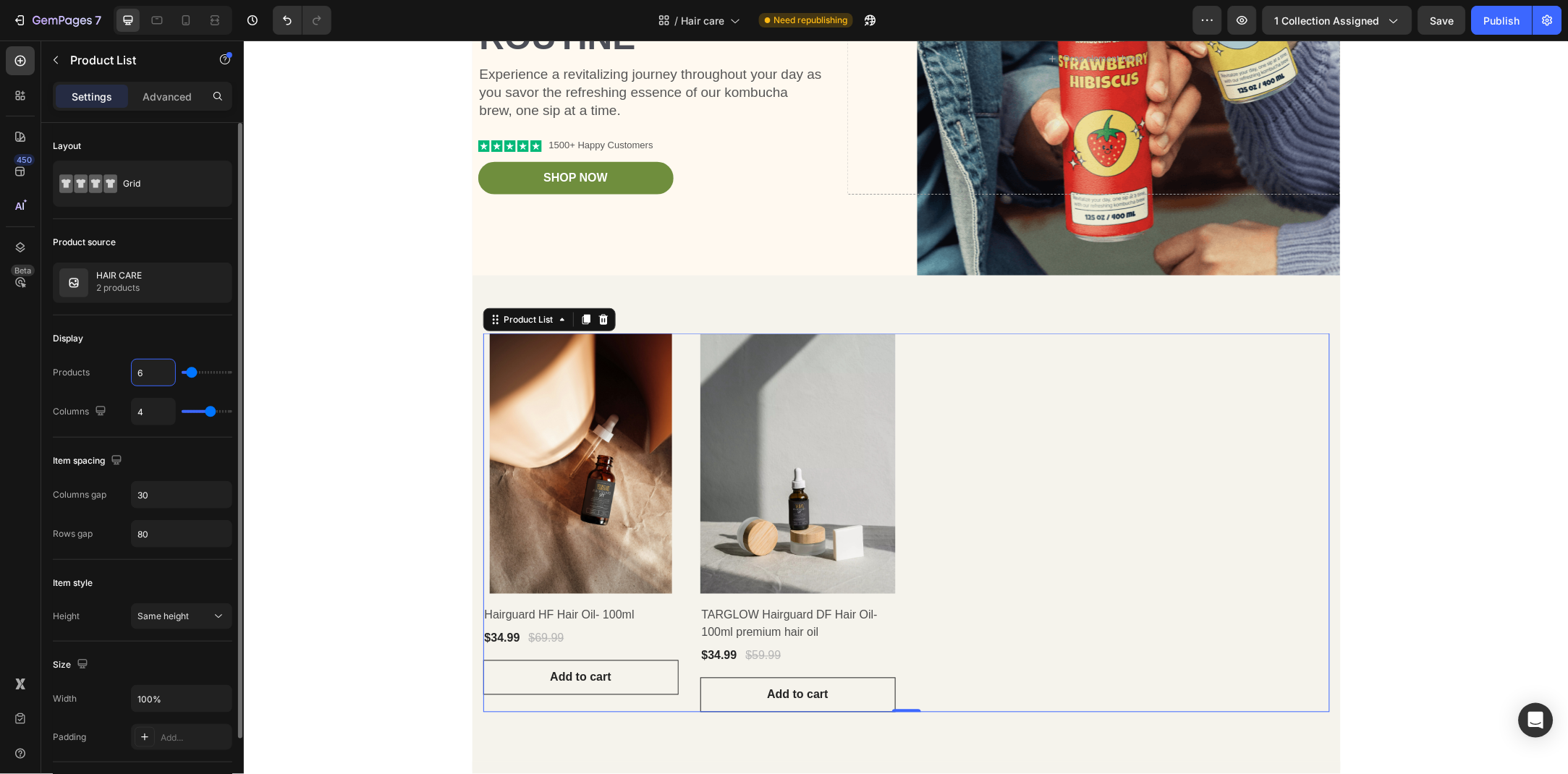
click at [149, 377] on input "6" at bounding box center [154, 373] width 43 height 26
type input "1"
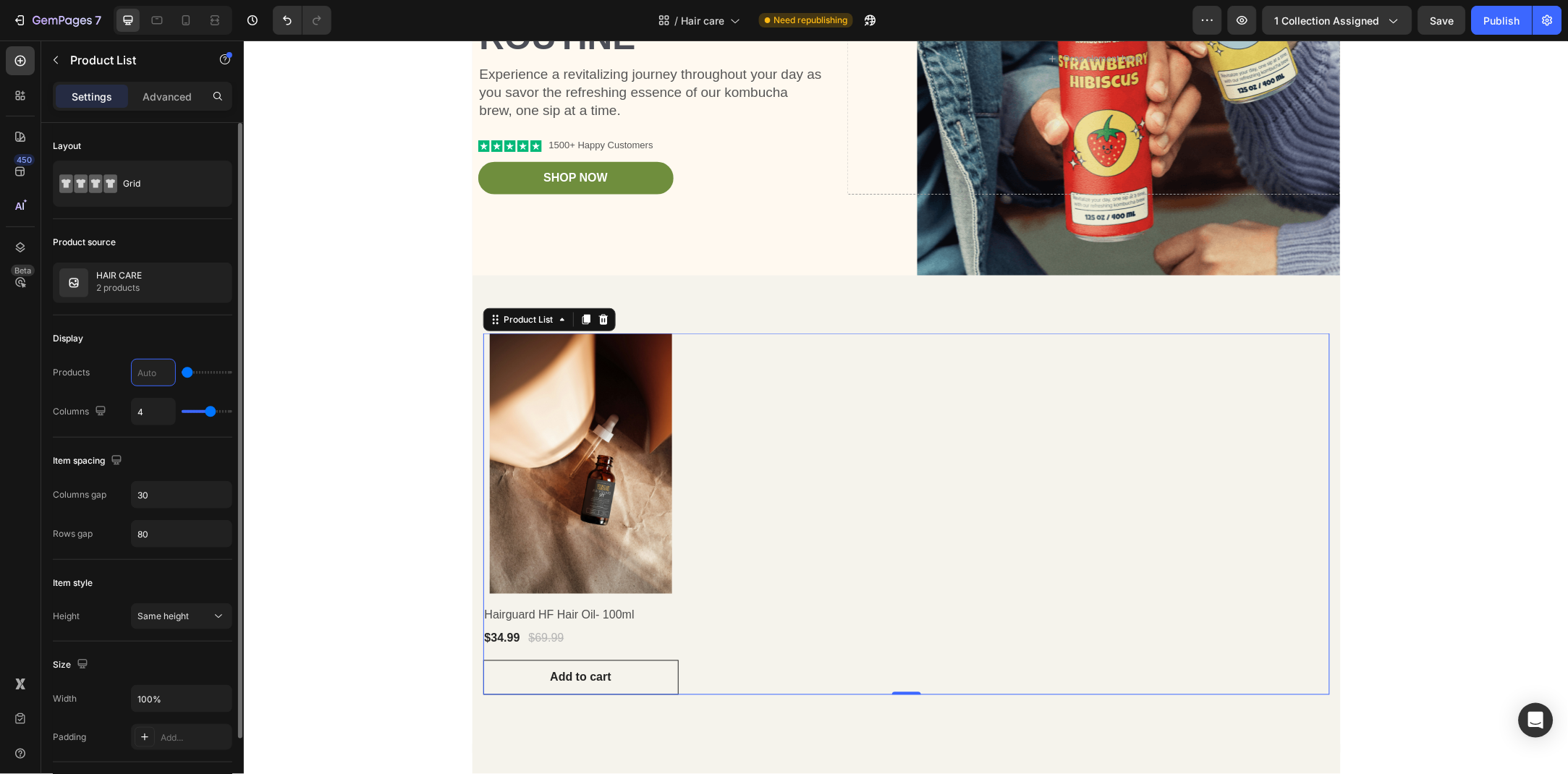
type input "2"
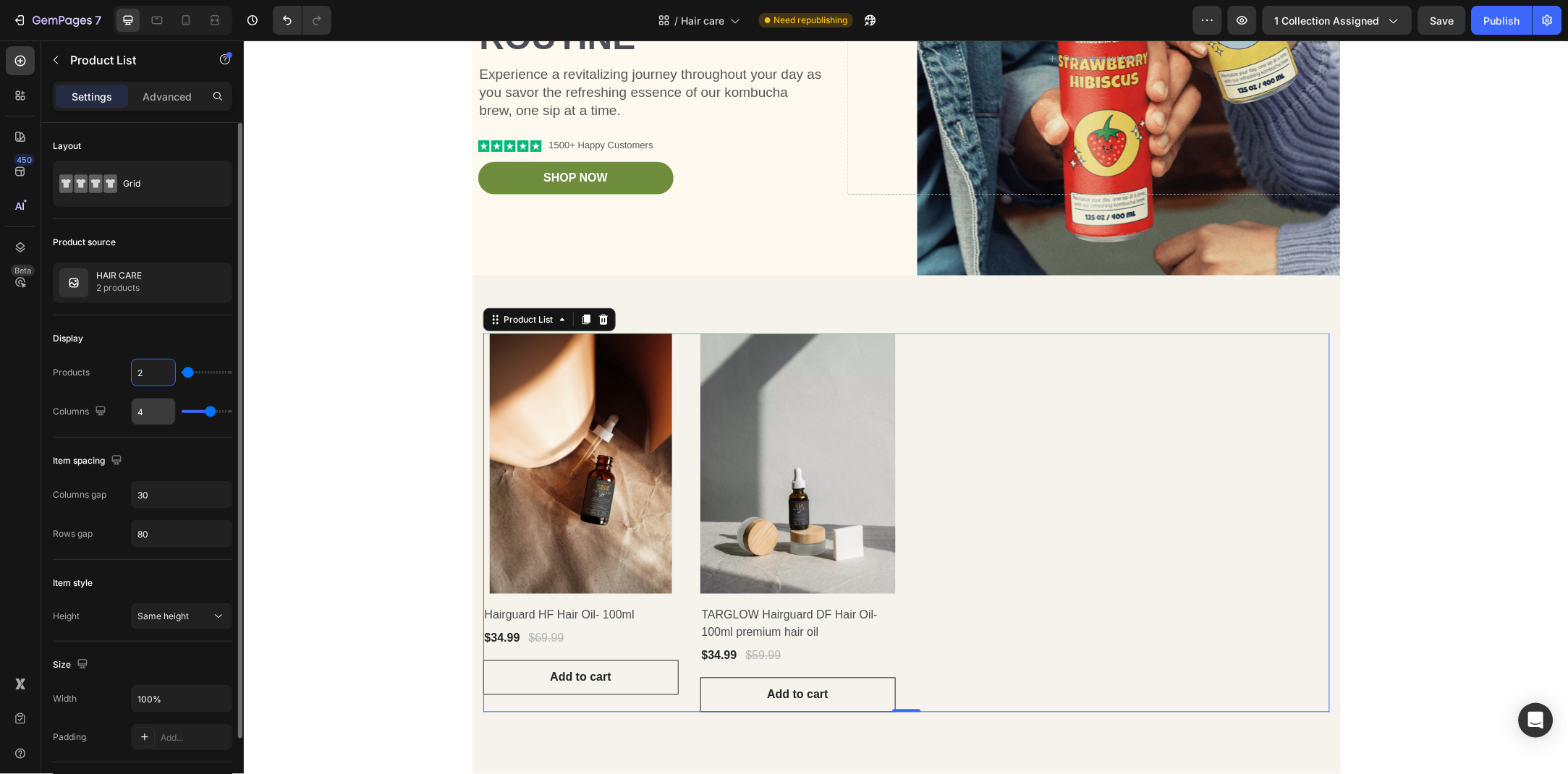
type input "1"
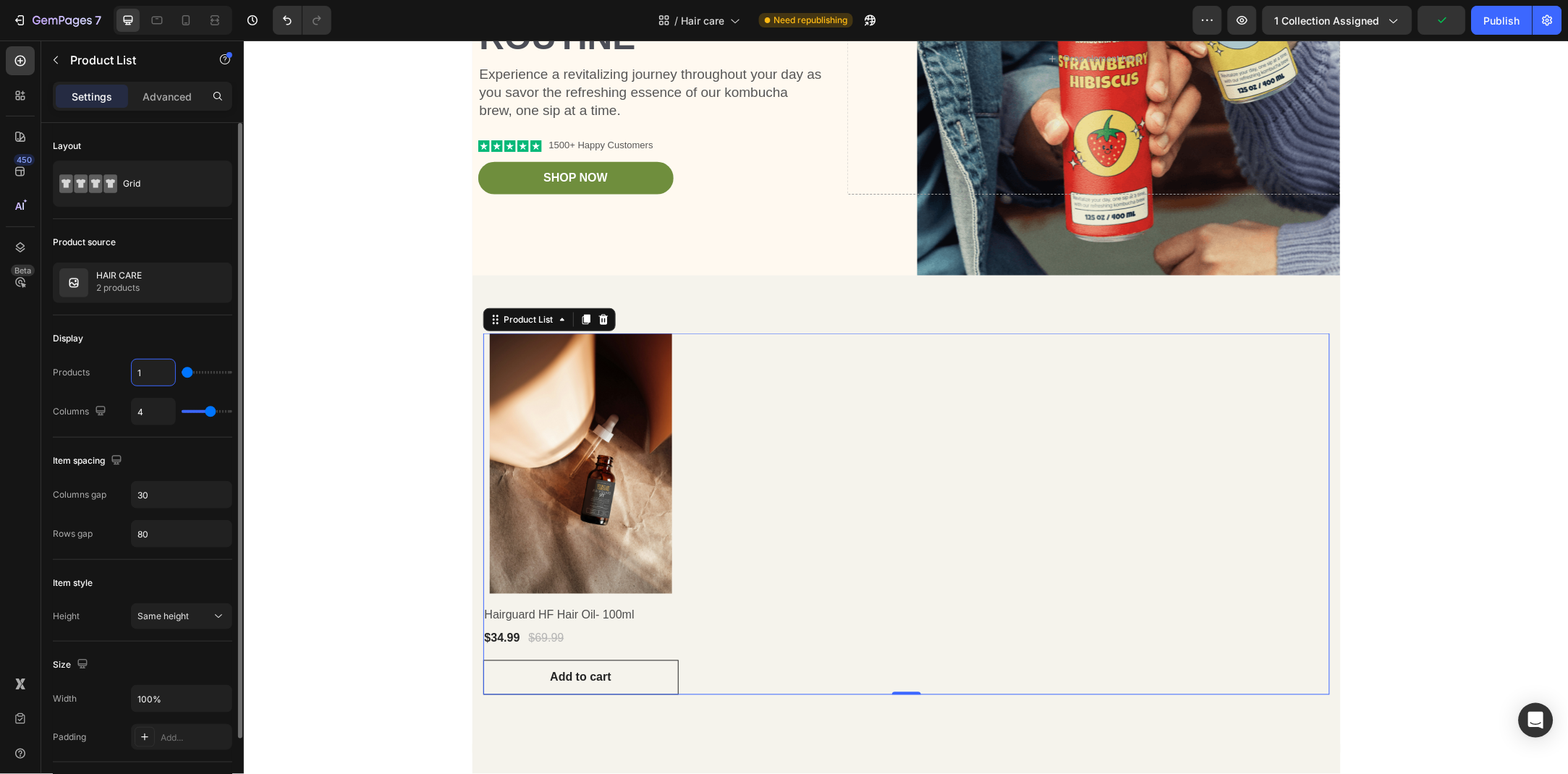
type input "1"
drag, startPoint x: 202, startPoint y: 405, endPoint x: 193, endPoint y: 405, distance: 9.0
click at [193, 405] on div "4" at bounding box center [182, 412] width 102 height 27
click at [184, 417] on div "4" at bounding box center [182, 412] width 102 height 27
type input "3"
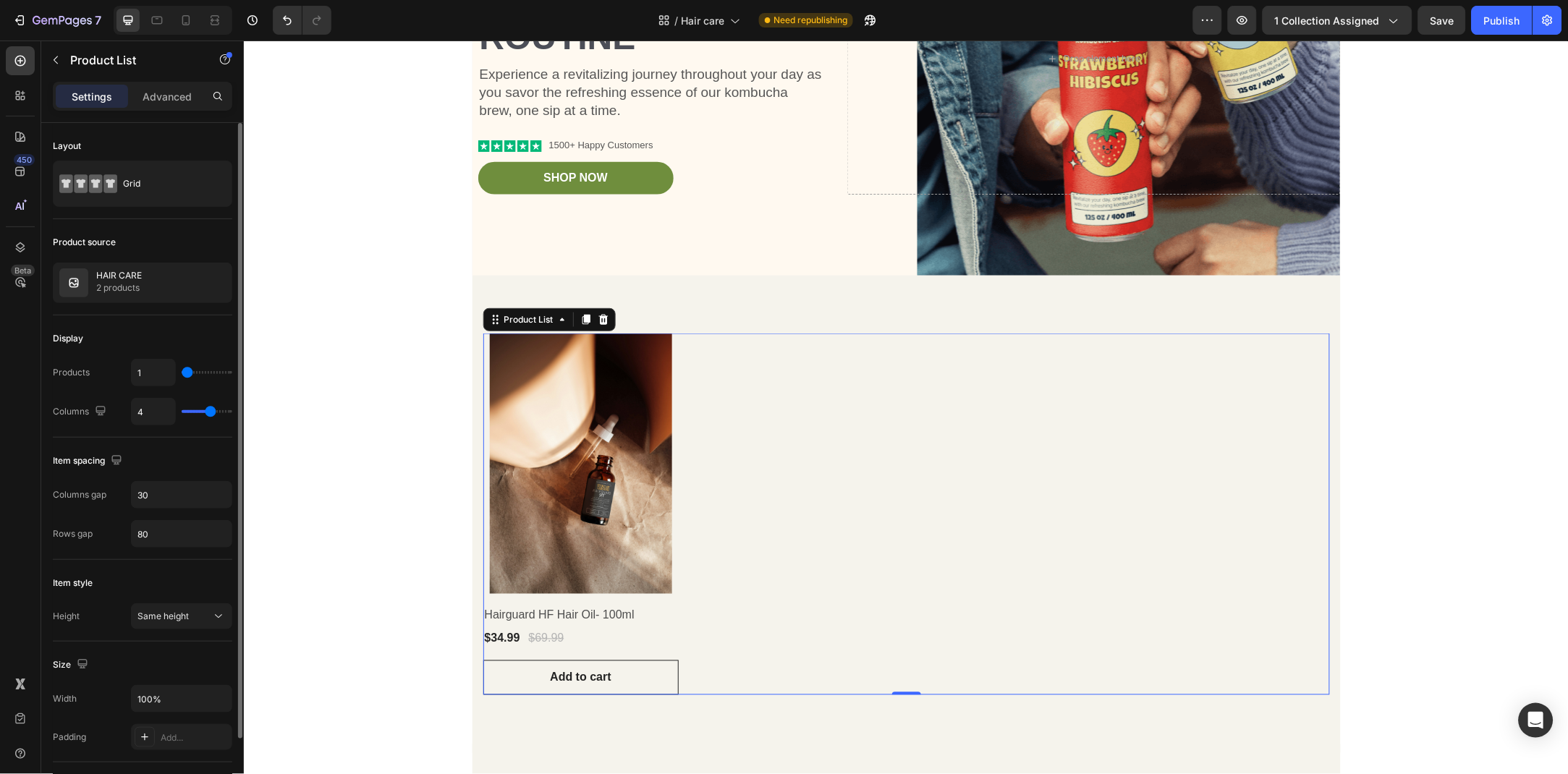
type input "3"
type input "2"
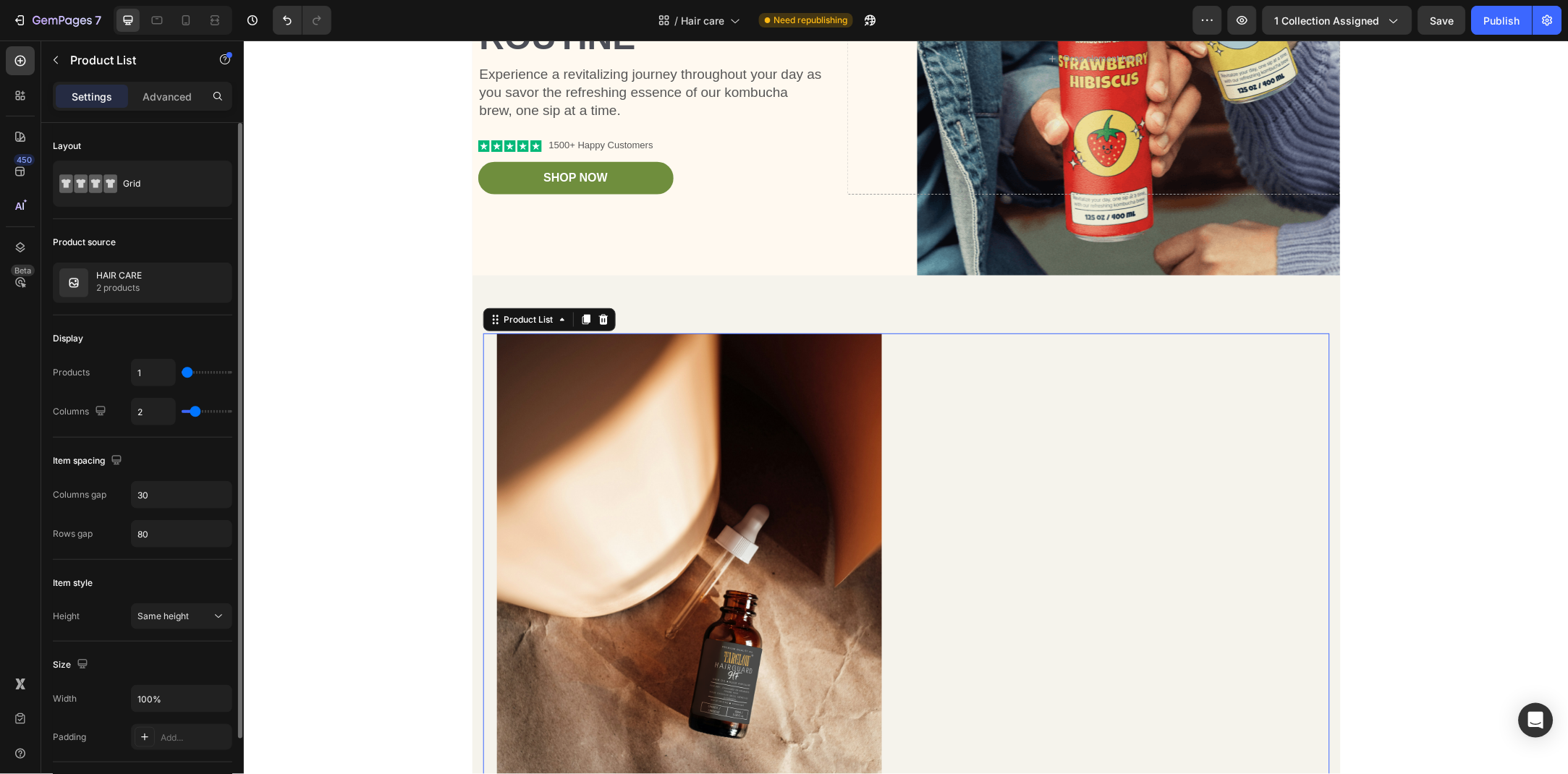
type input "1"
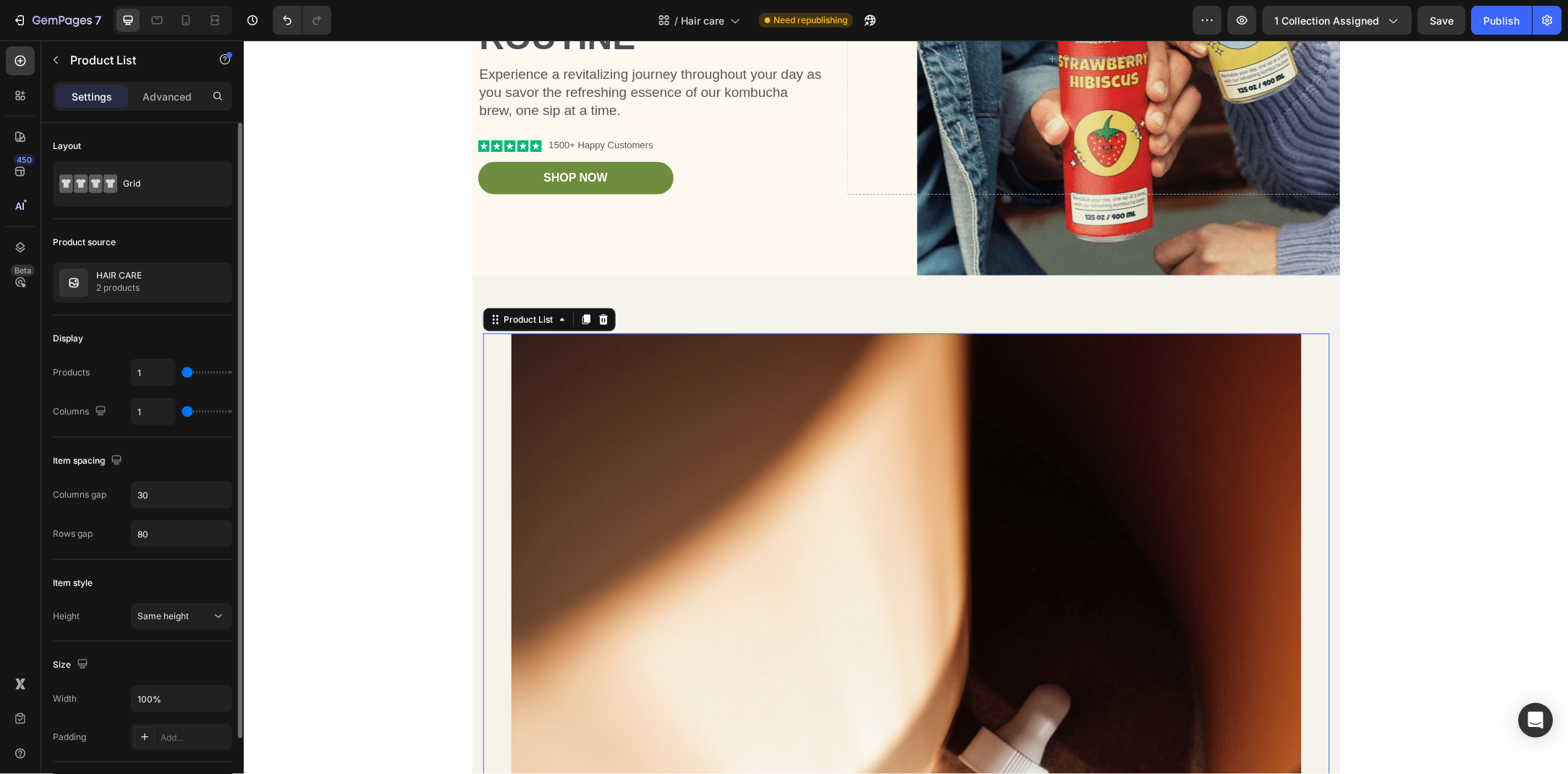
drag, startPoint x: 211, startPoint y: 413, endPoint x: 188, endPoint y: 413, distance: 23.0
type input "1"
click at [188, 413] on input "range" at bounding box center [206, 412] width 50 height 3
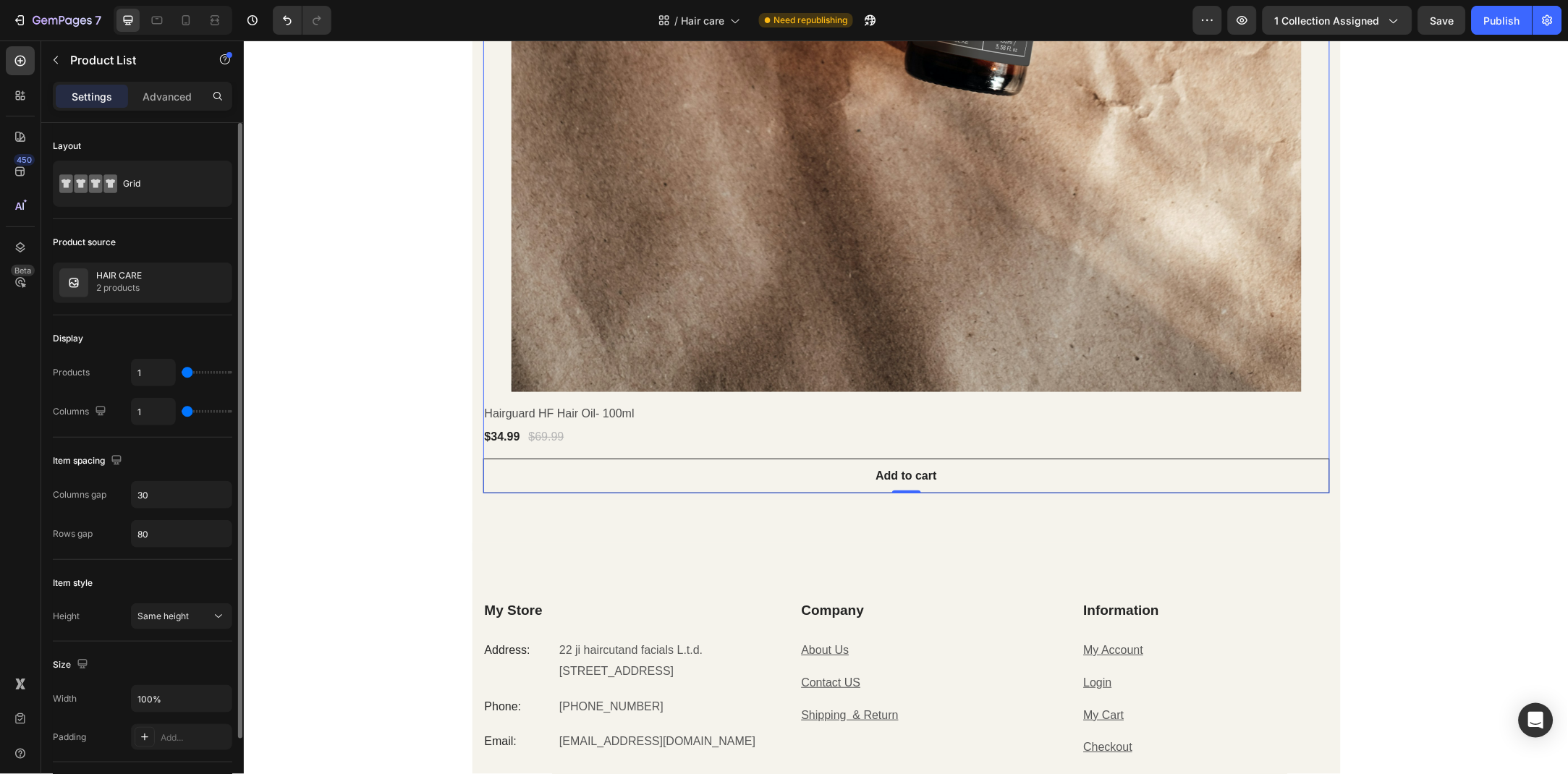
type input "2"
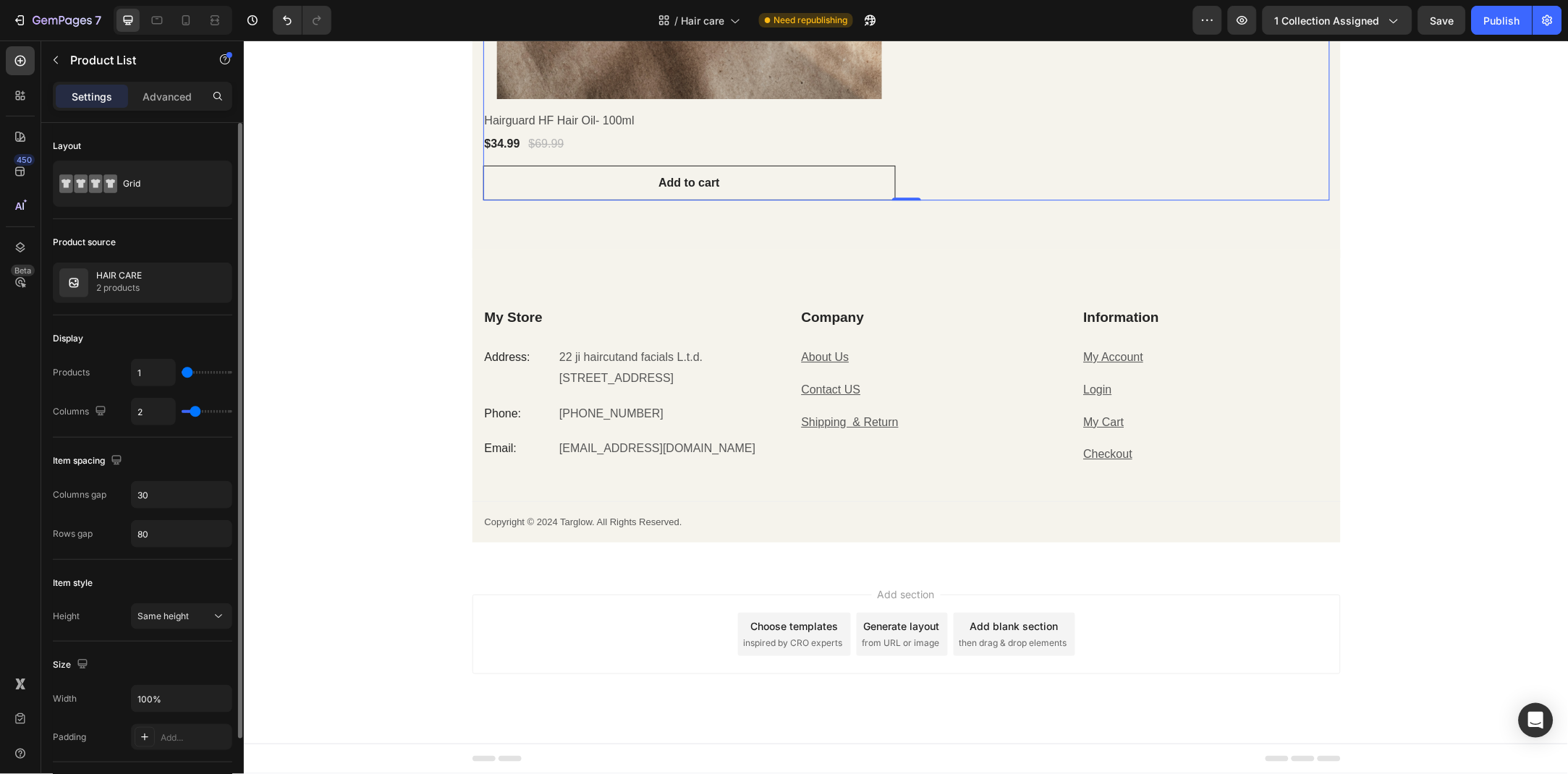
drag, startPoint x: 186, startPoint y: 408, endPoint x: 198, endPoint y: 410, distance: 12.2
type input "2"
click at [198, 410] on input "range" at bounding box center [206, 412] width 50 height 3
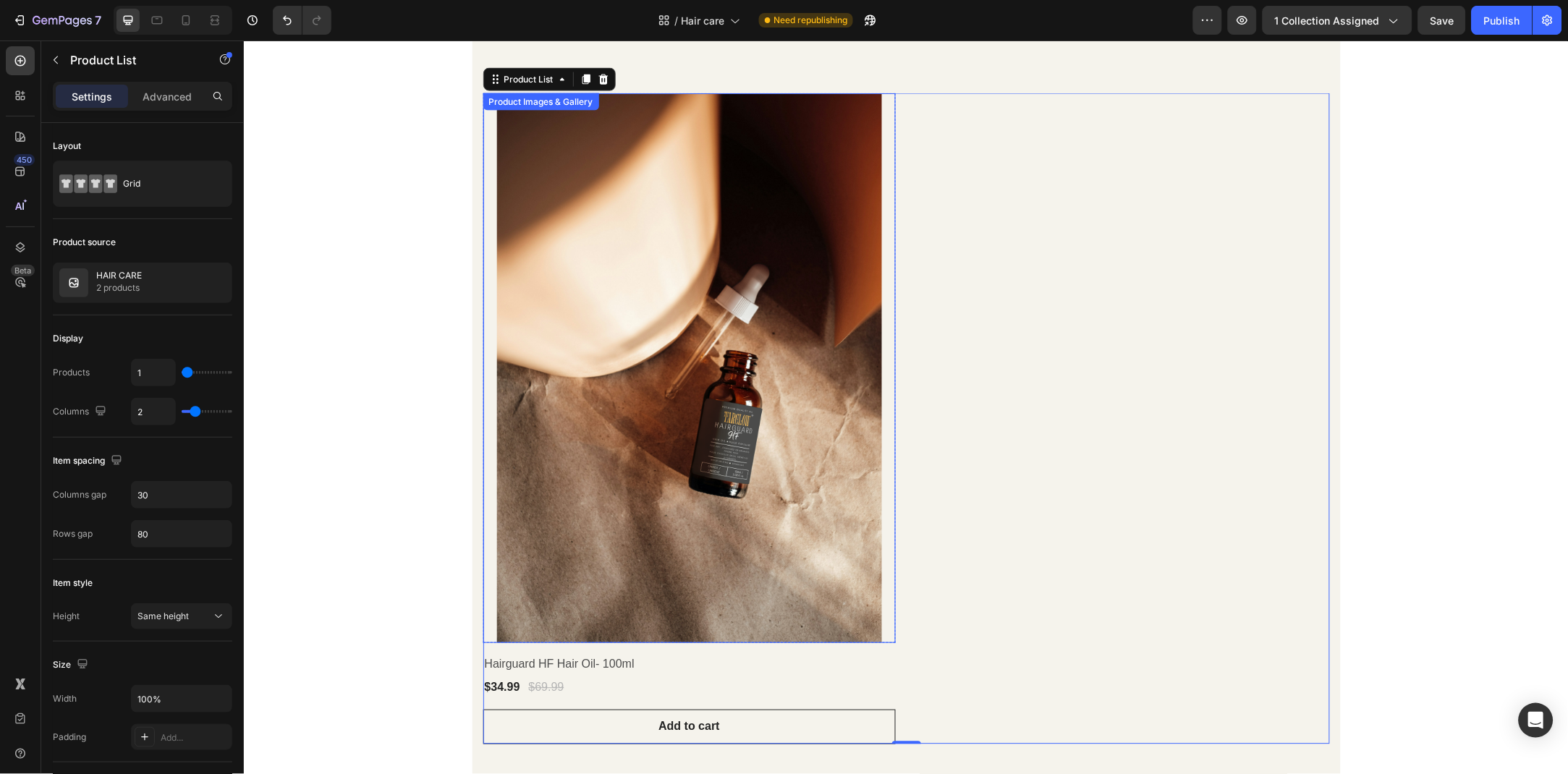
scroll to position [707, 0]
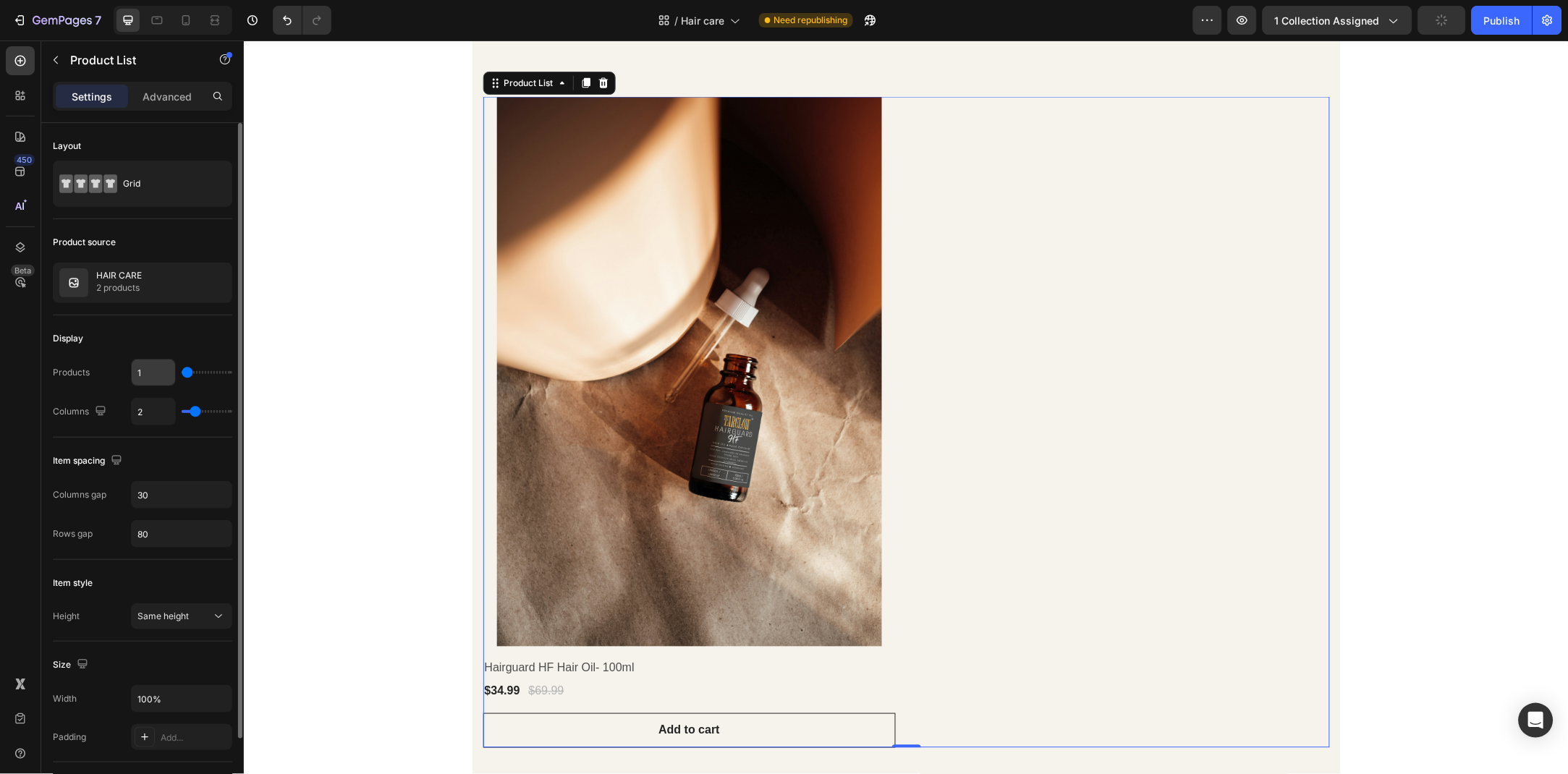
click at [163, 368] on input "1" at bounding box center [154, 373] width 43 height 26
type input "2"
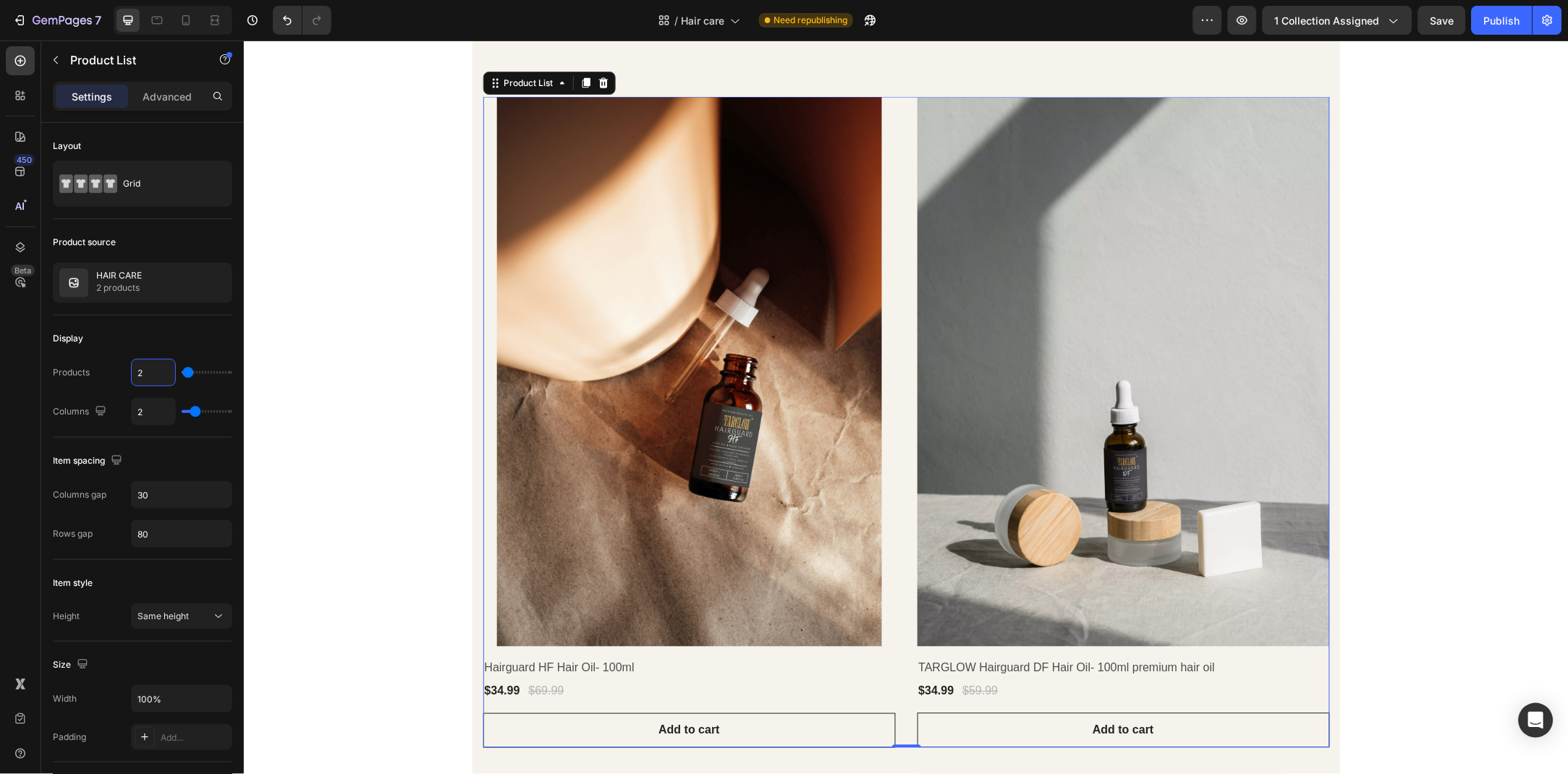
click at [306, 271] on div "Product Images & Gallery Row Hairguard HF Hair Oil- 100ml (P) Title $34.99 (P) …" at bounding box center [906, 237] width 1325 height 1749
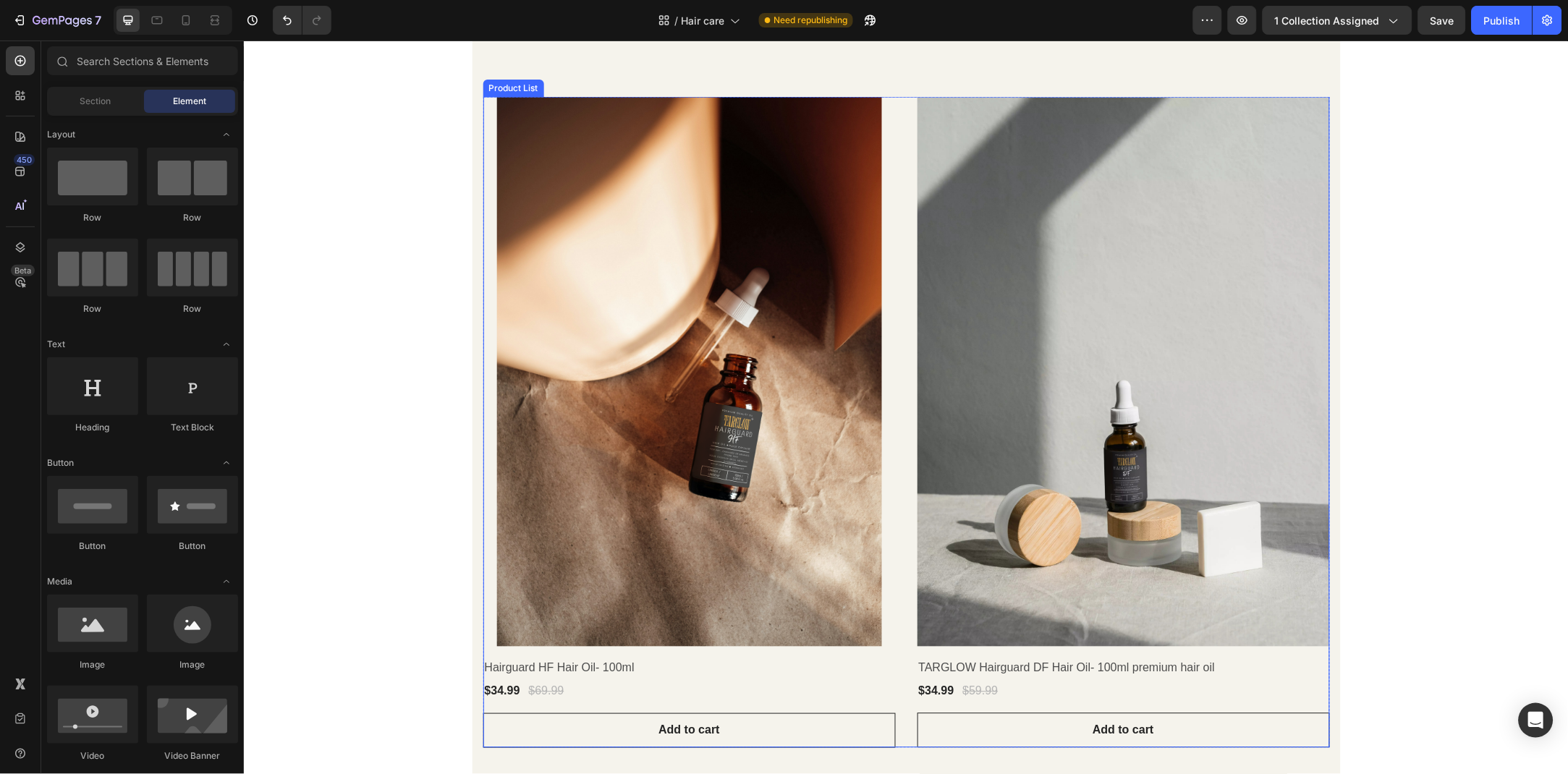
click at [905, 261] on div "Product Images & Gallery Row Hairguard HF Hair Oil- 100ml (P) Title $34.99 (P) …" at bounding box center [906, 421] width 846 height 651
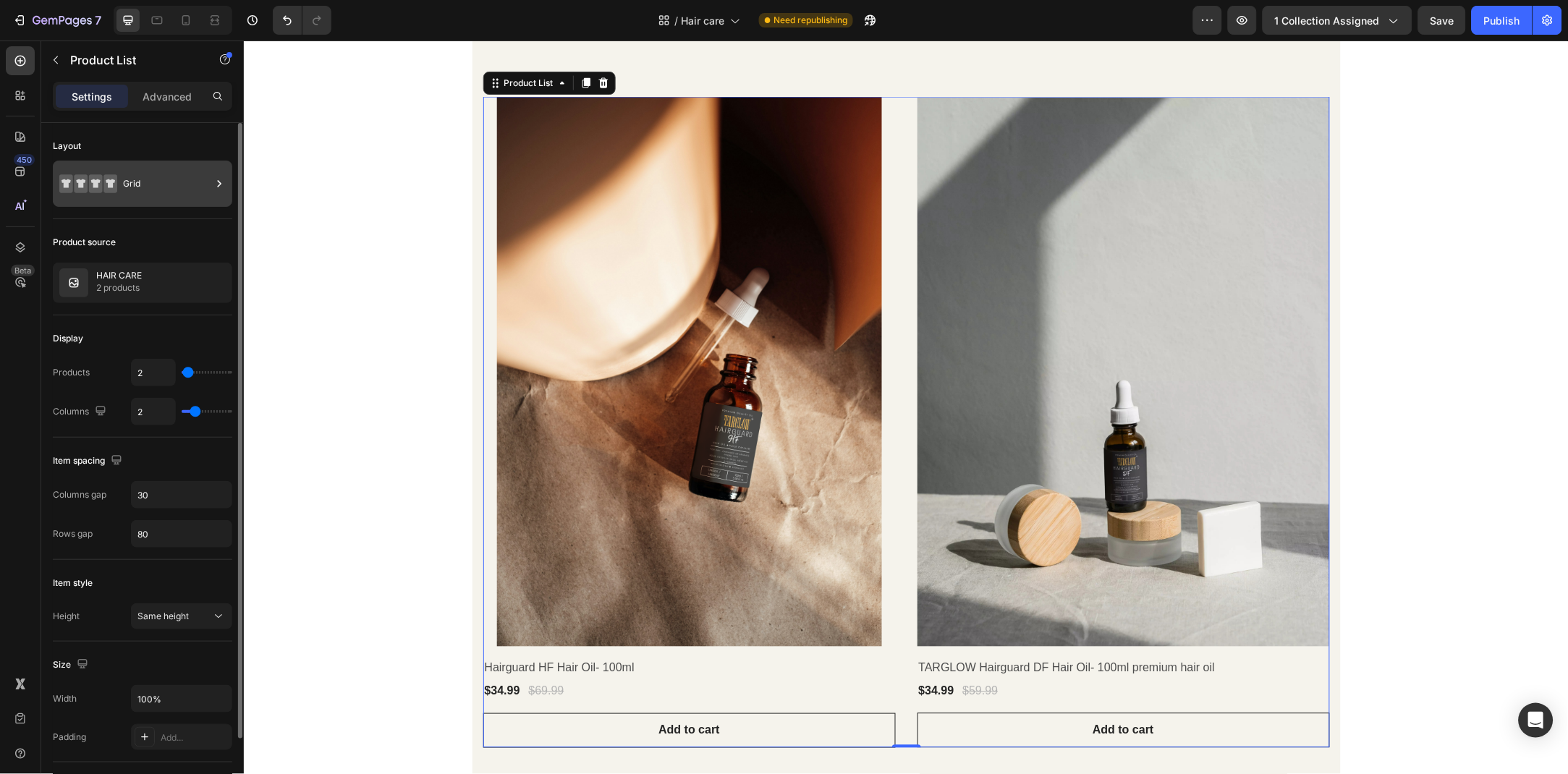
click at [127, 178] on div "Grid" at bounding box center [167, 184] width 88 height 34
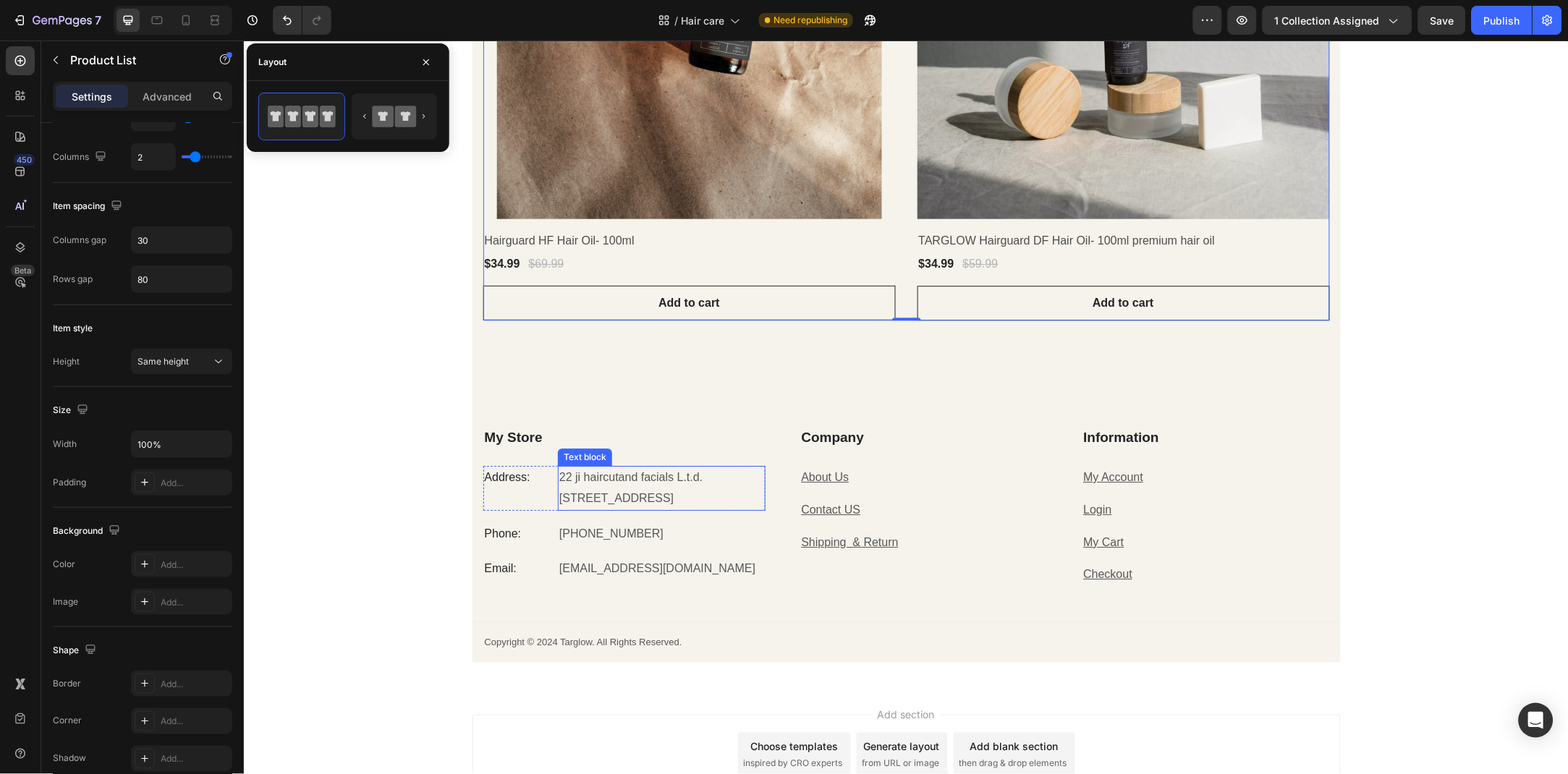
scroll to position [989, 0]
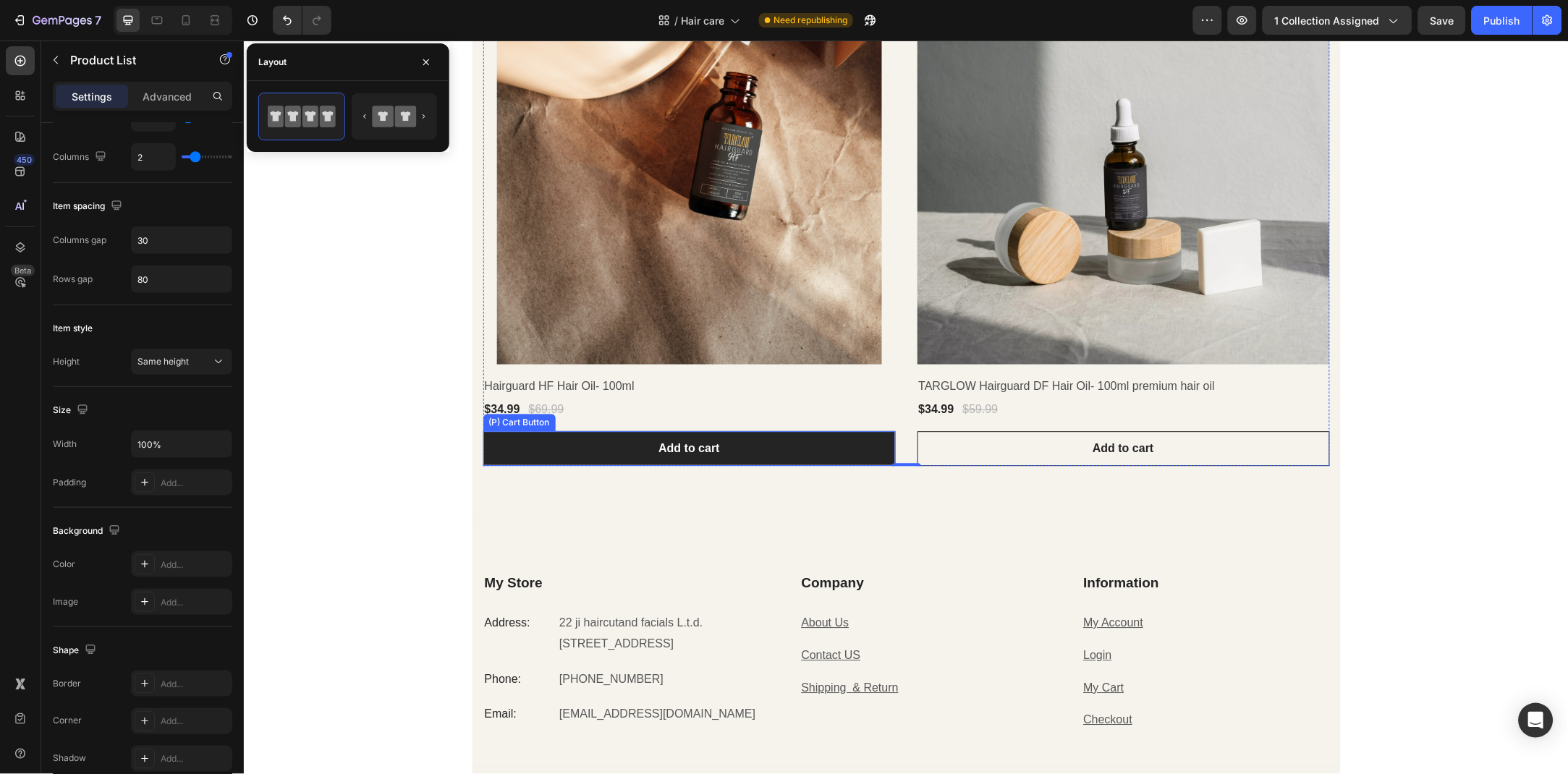
click at [544, 445] on button "Add to cart" at bounding box center [689, 447] width 413 height 34
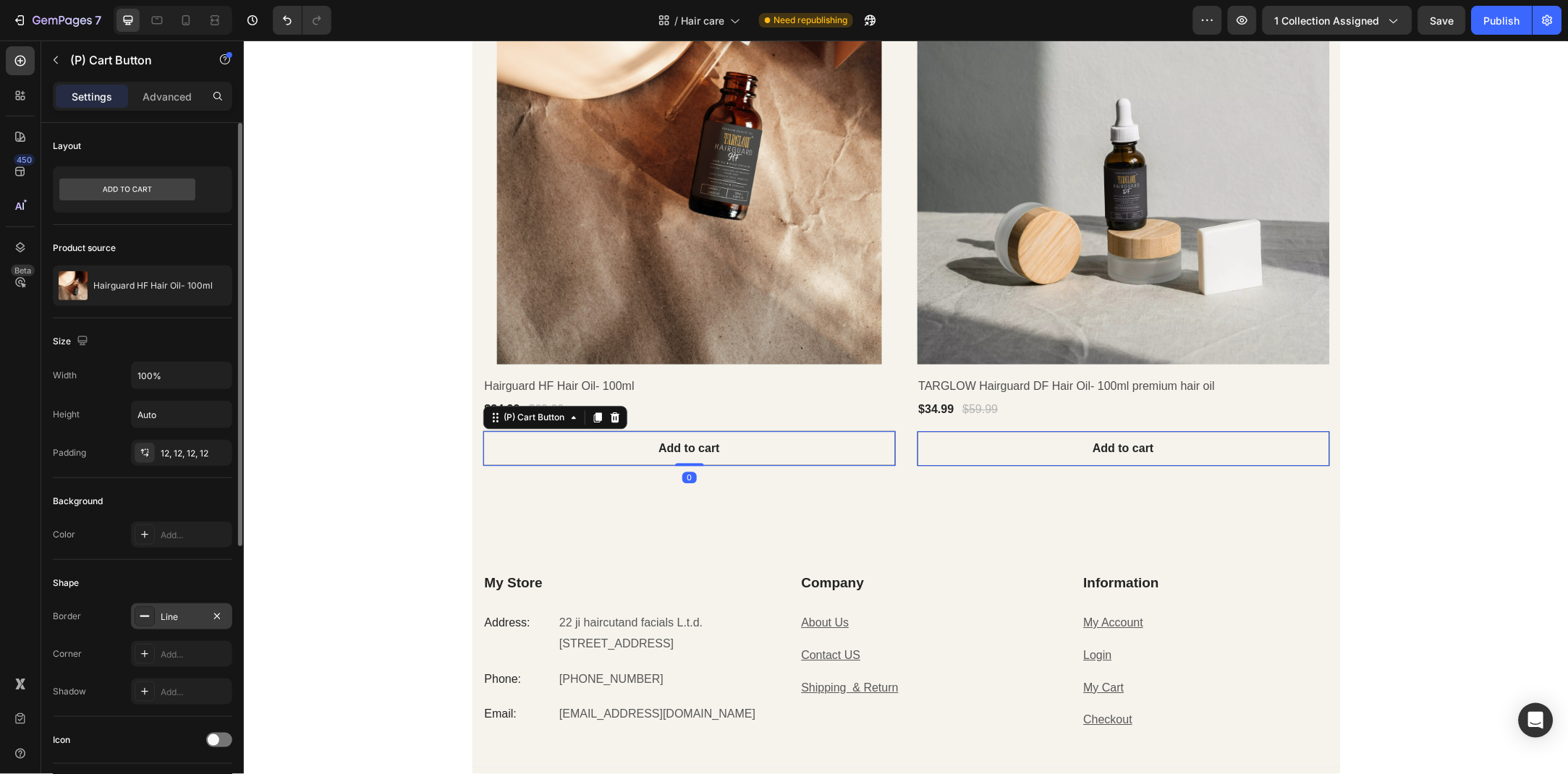
scroll to position [78, 0]
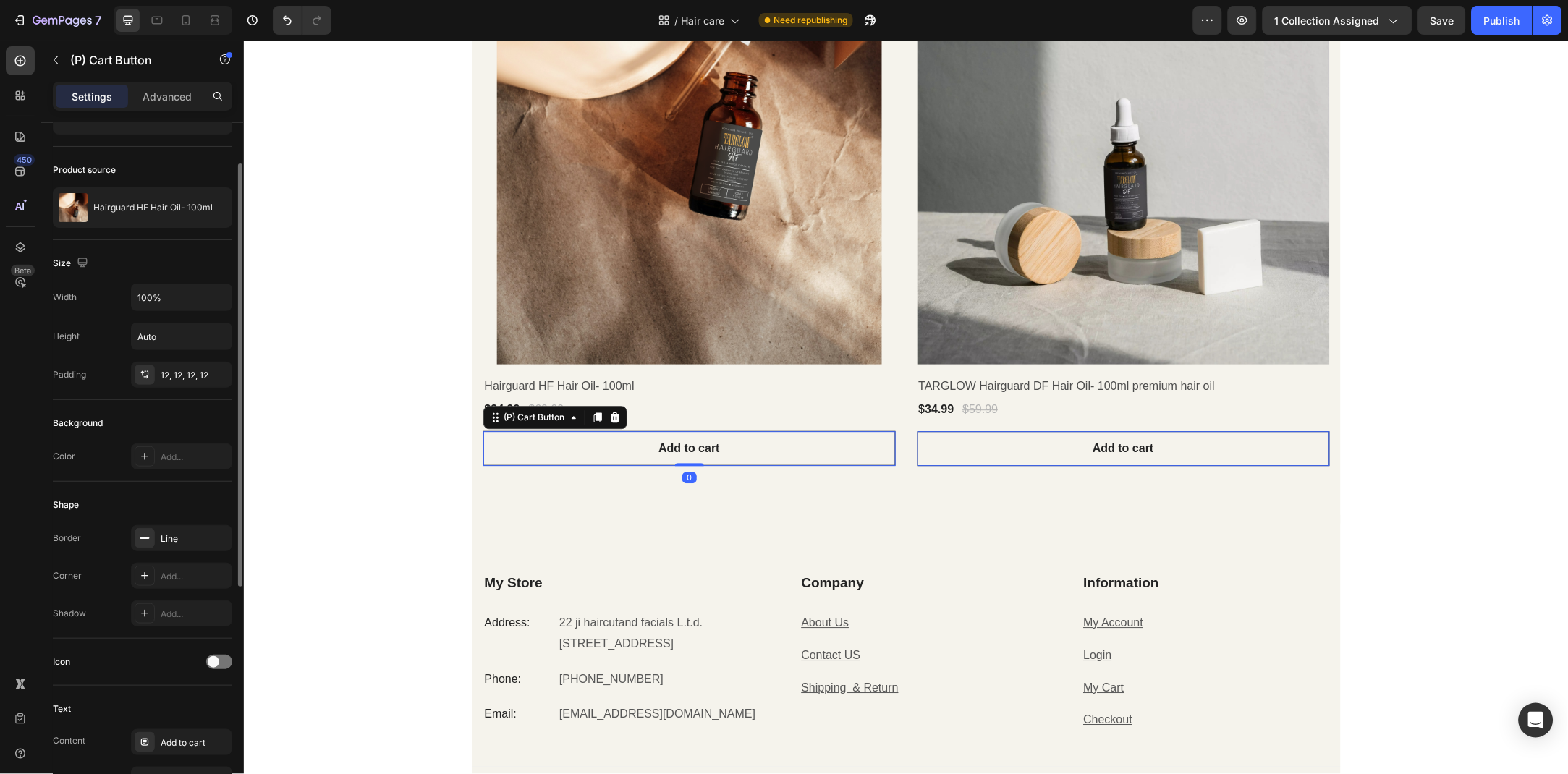
click at [172, 456] on div "Add..." at bounding box center [194, 457] width 68 height 13
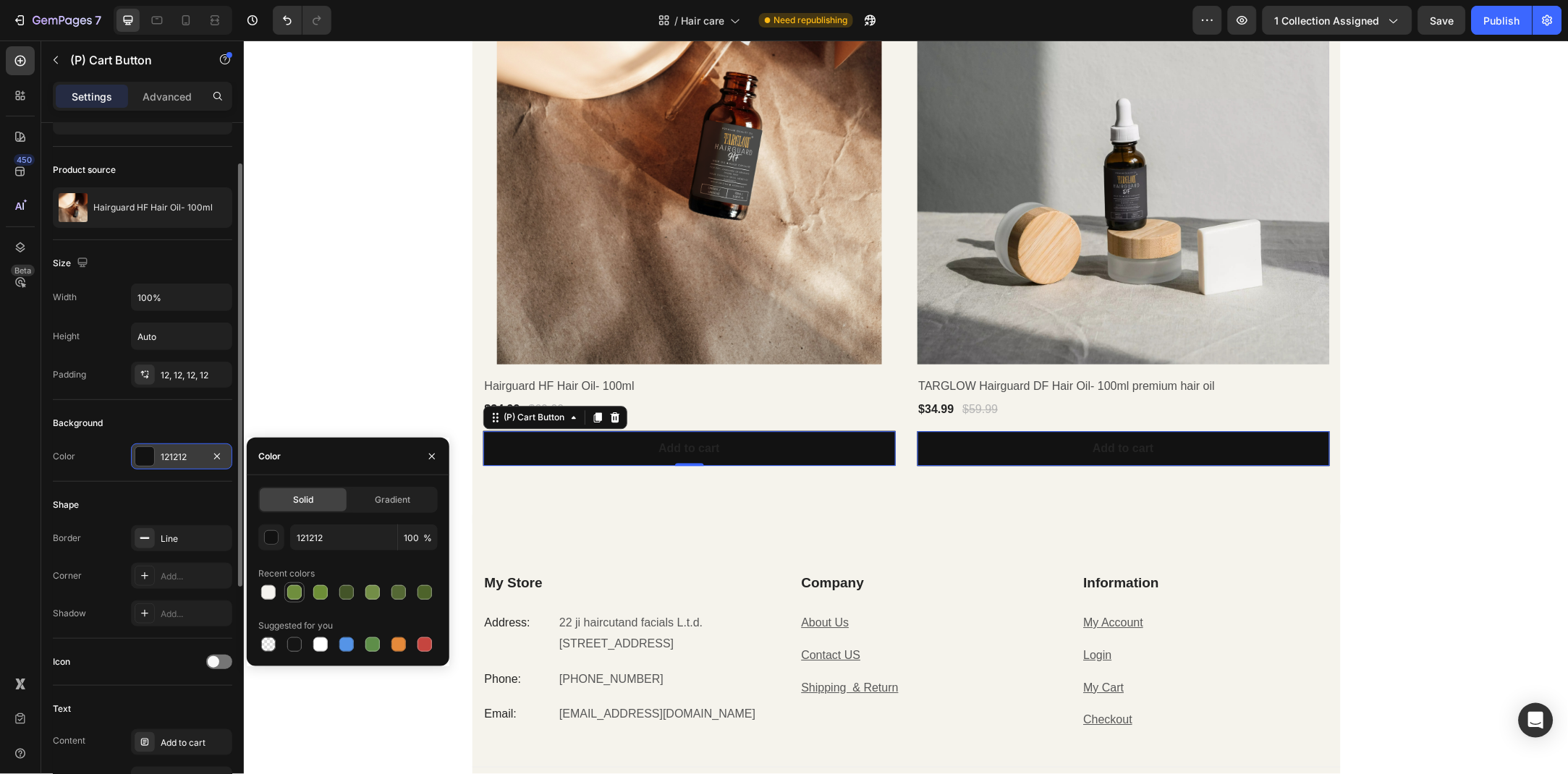
click at [298, 588] on div at bounding box center [294, 592] width 14 height 14
type input "6F8E3D"
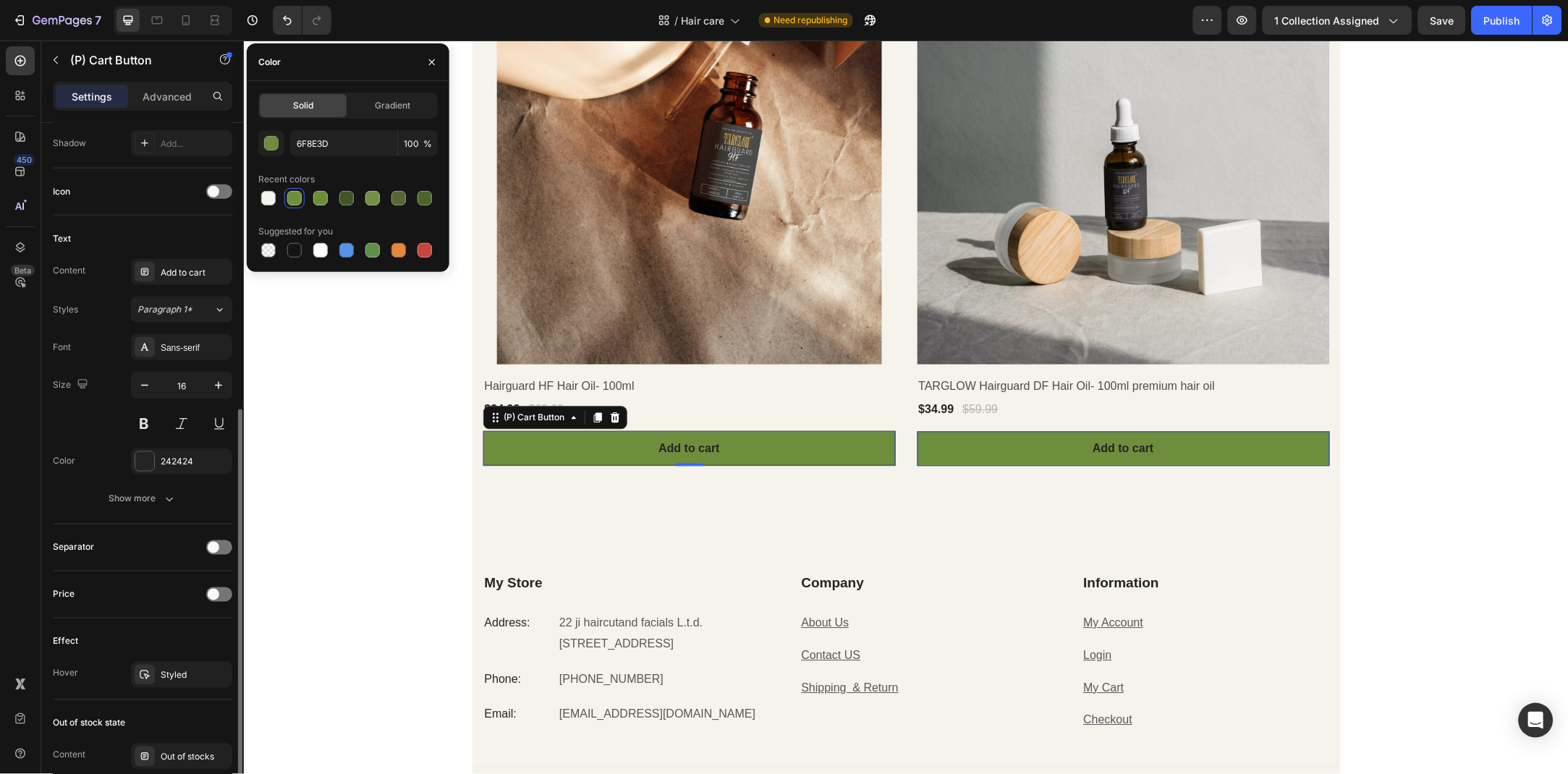
scroll to position [627, 0]
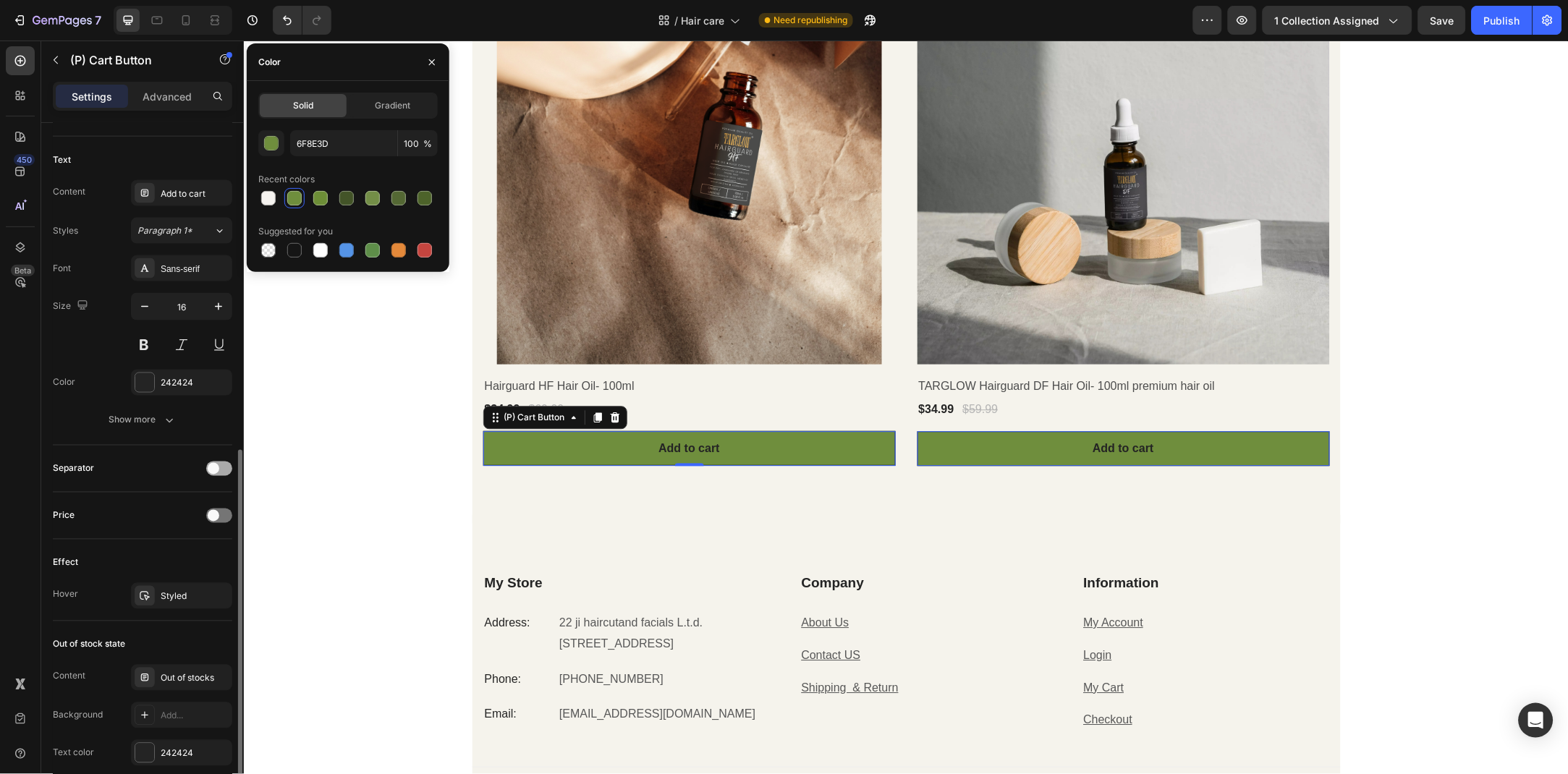
click at [218, 465] on div at bounding box center [219, 469] width 26 height 14
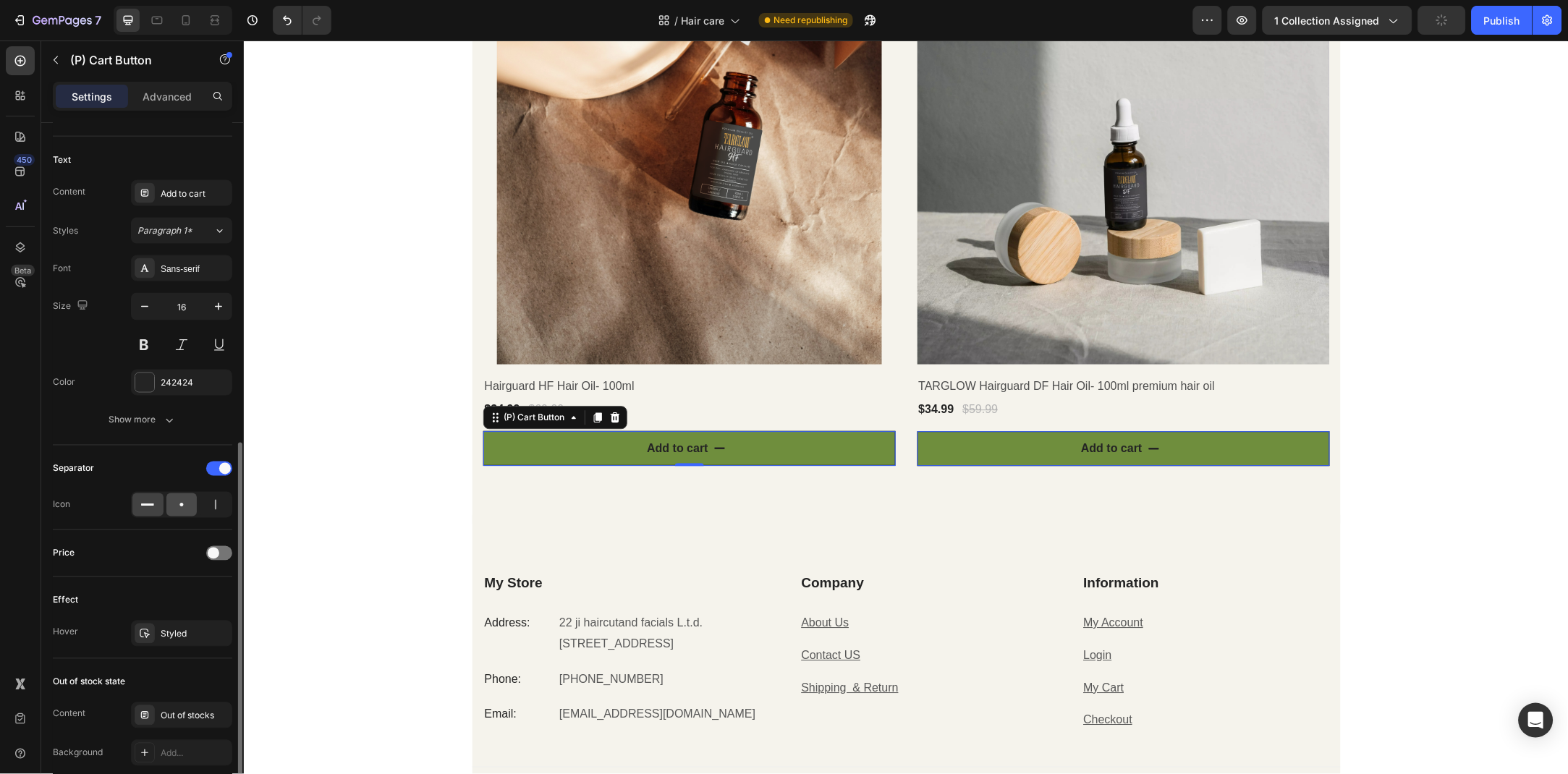
click at [182, 507] on icon at bounding box center [182, 505] width 14 height 14
click at [190, 507] on div at bounding box center [182, 505] width 31 height 23
click at [148, 507] on icon at bounding box center [147, 505] width 14 height 14
click at [221, 474] on div at bounding box center [219, 469] width 26 height 14
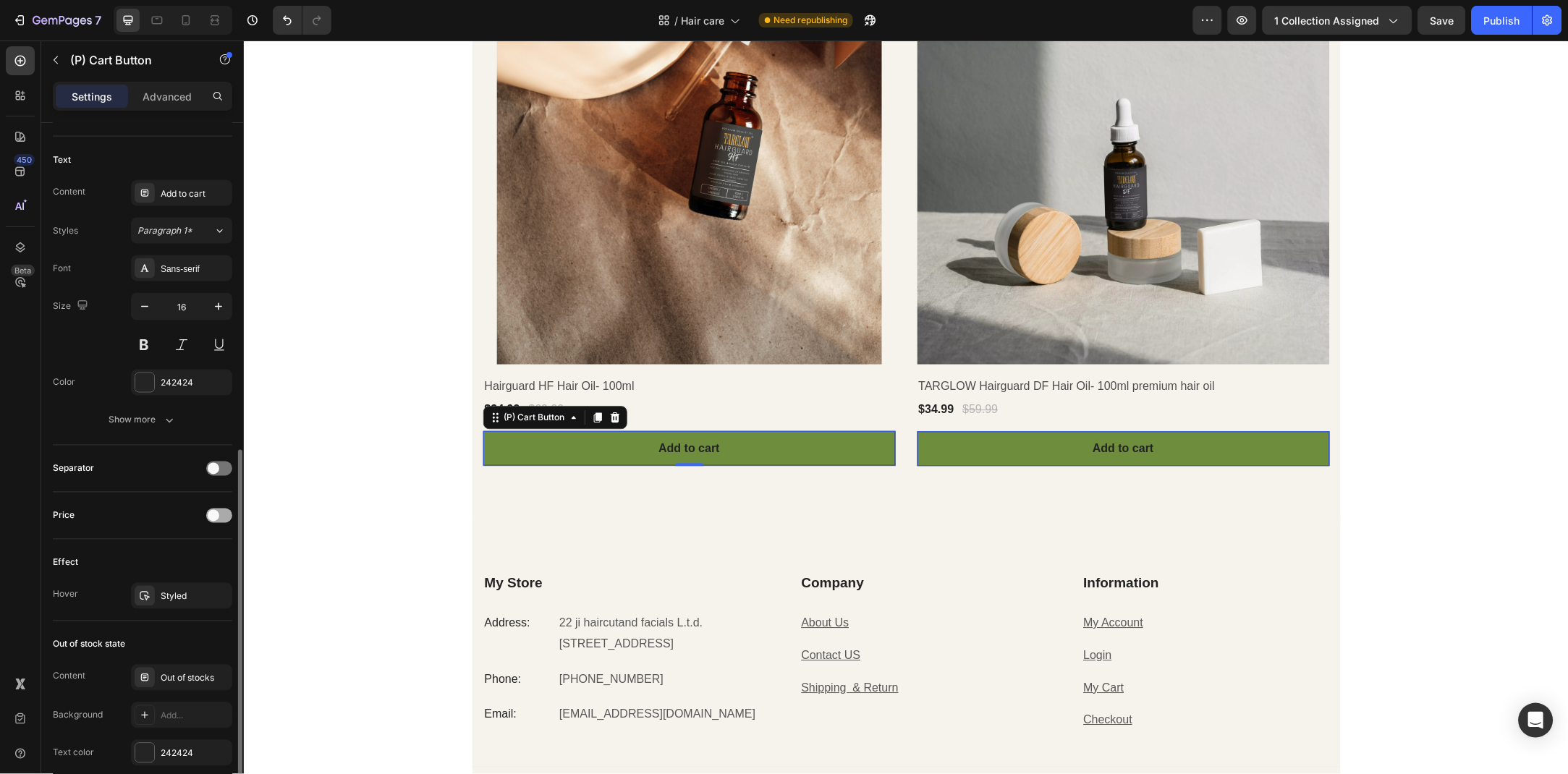
click at [208, 514] on span at bounding box center [214, 516] width 11 height 11
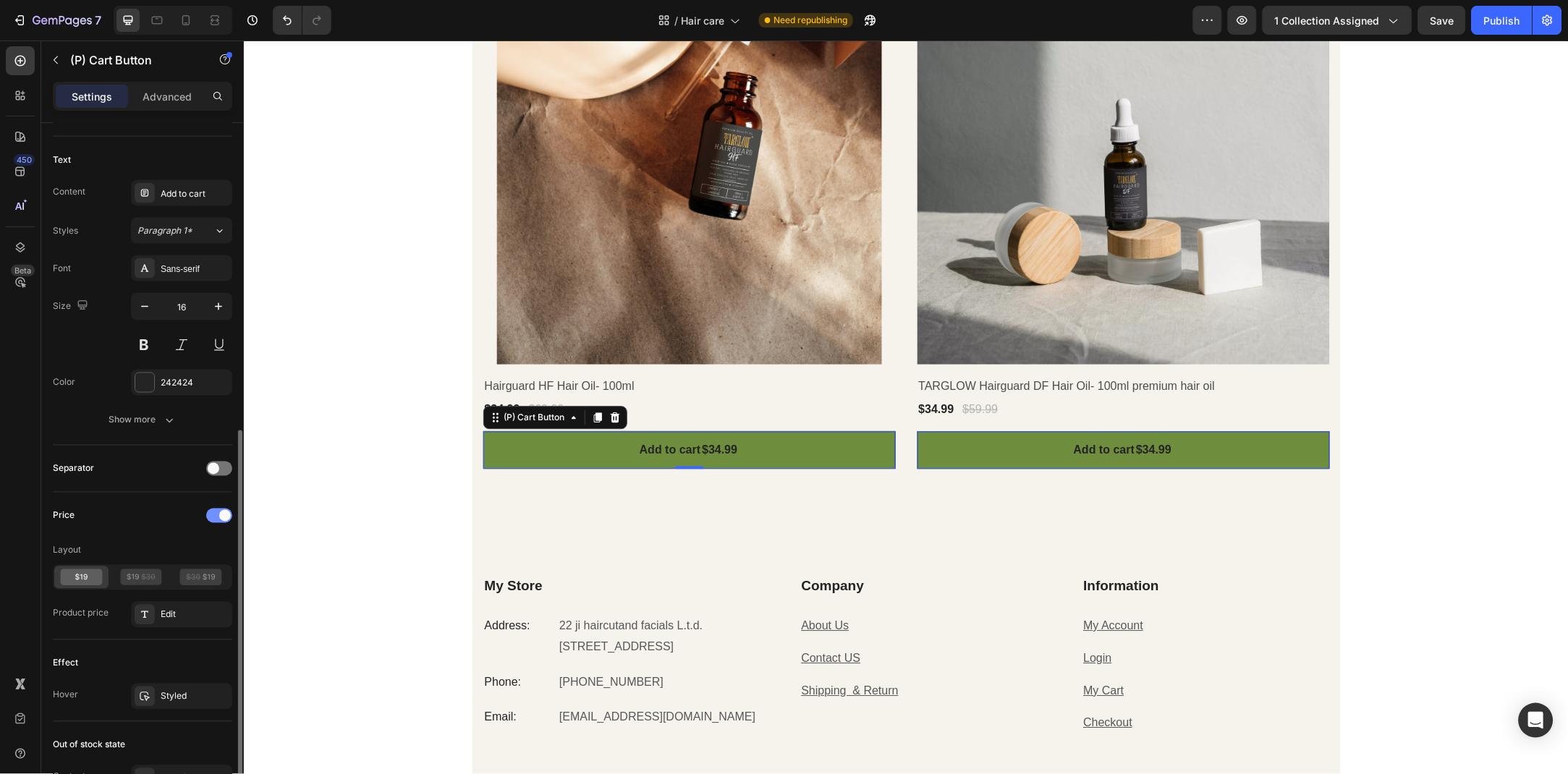
click at [218, 519] on div at bounding box center [219, 516] width 26 height 14
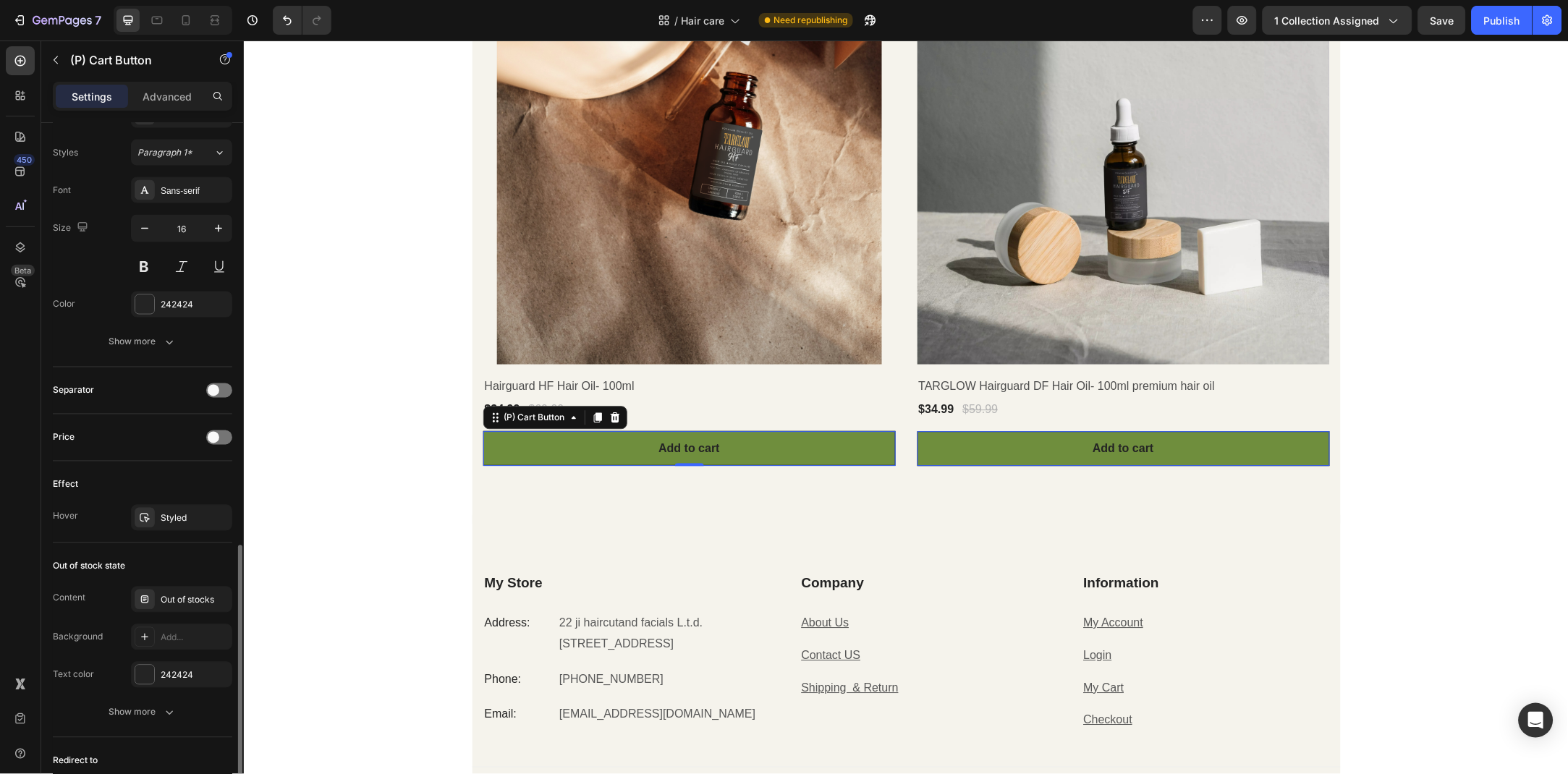
scroll to position [740, 0]
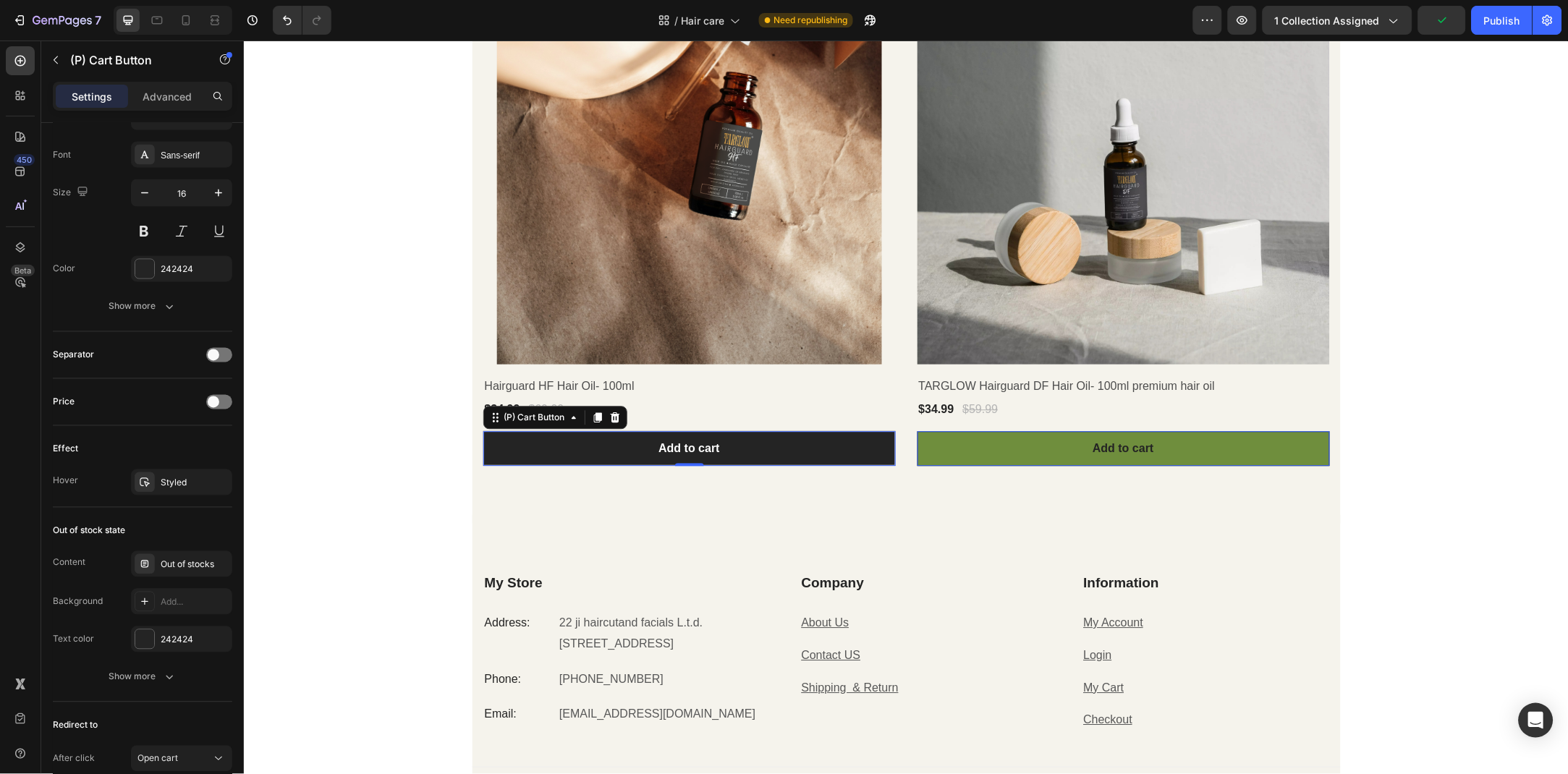
click at [591, 457] on button "Add to cart" at bounding box center [689, 447] width 413 height 34
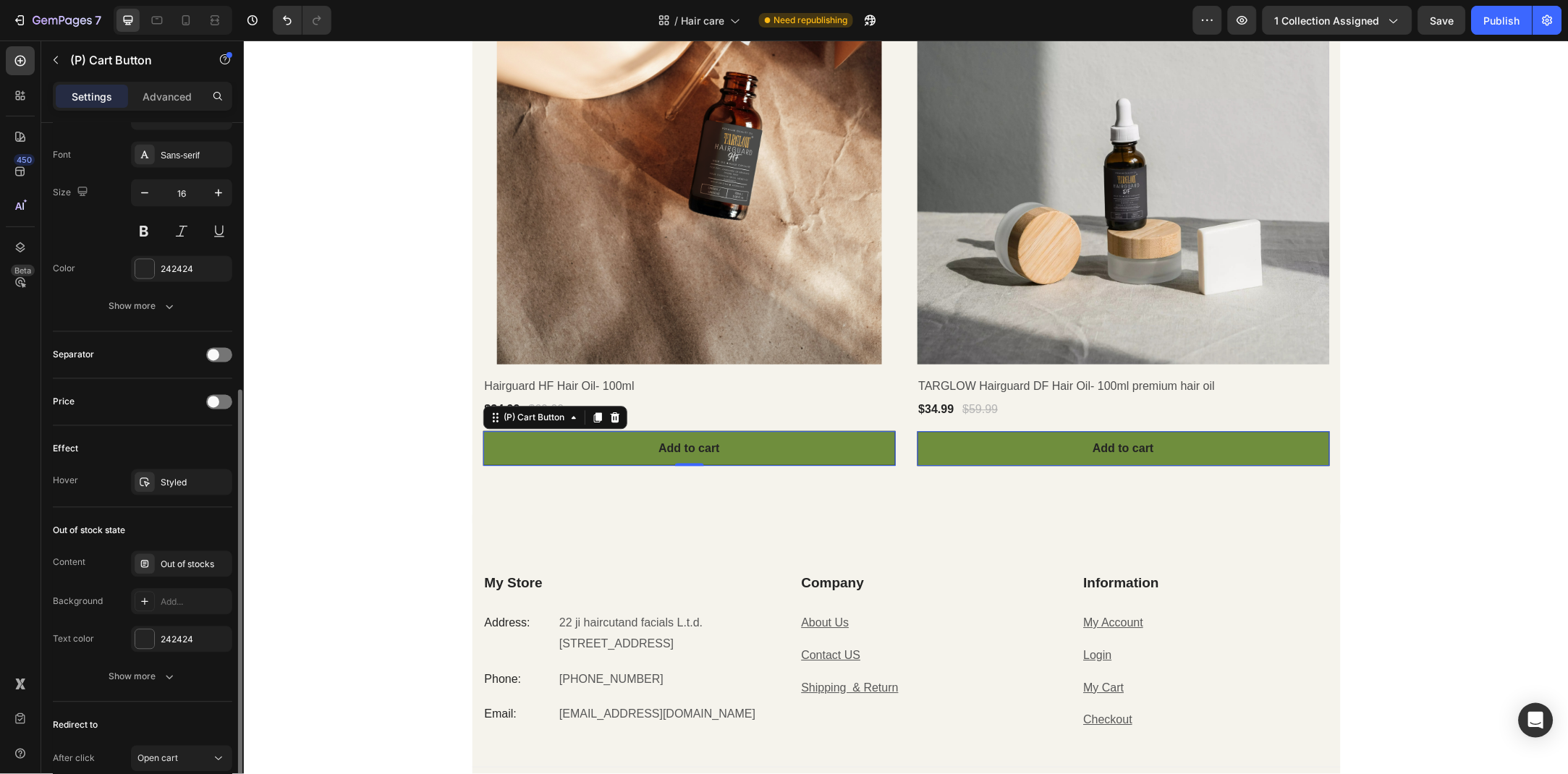
scroll to position [662, 0]
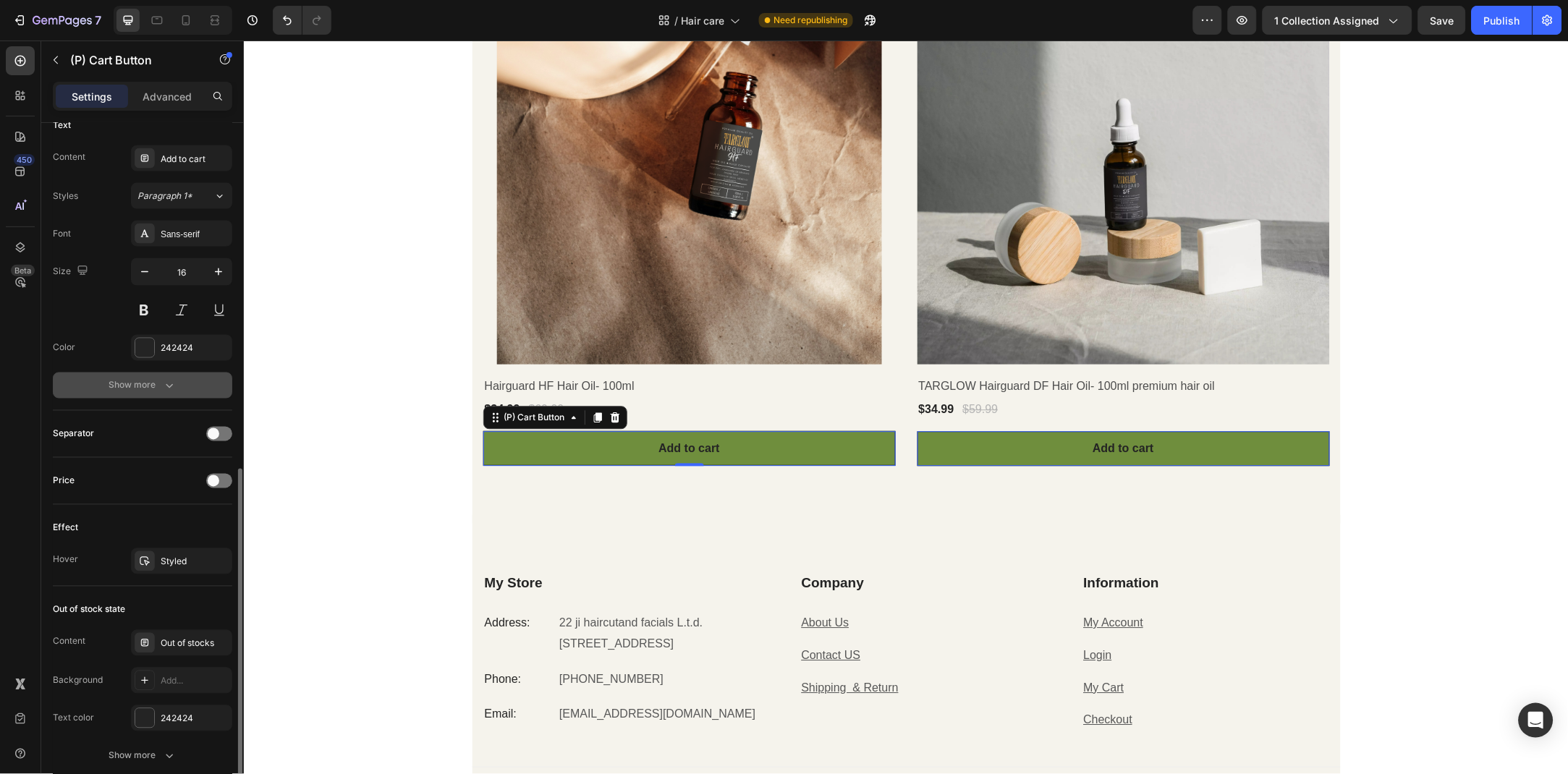
click at [149, 382] on div "Show more" at bounding box center [143, 385] width 67 height 14
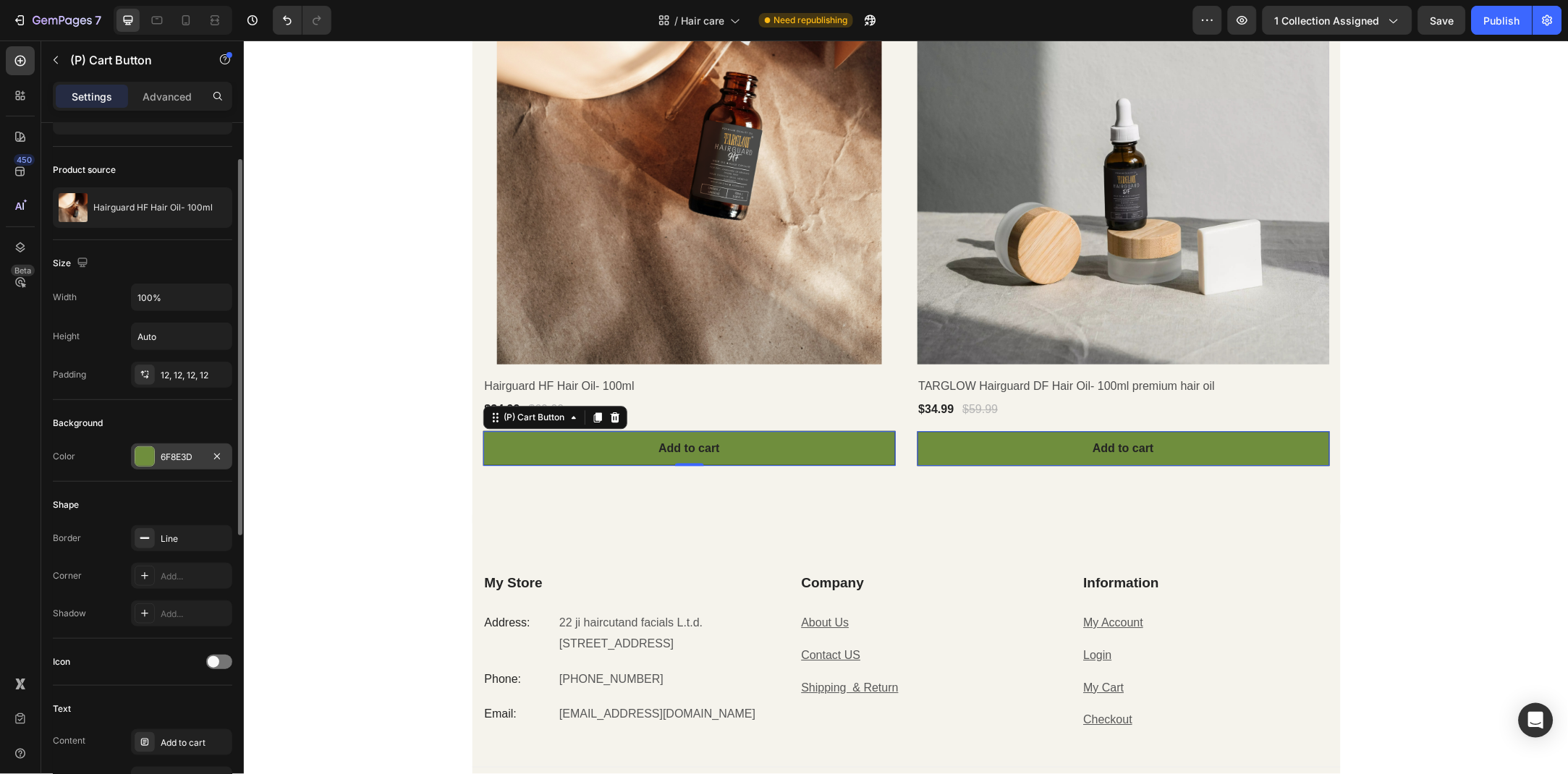
scroll to position [0, 0]
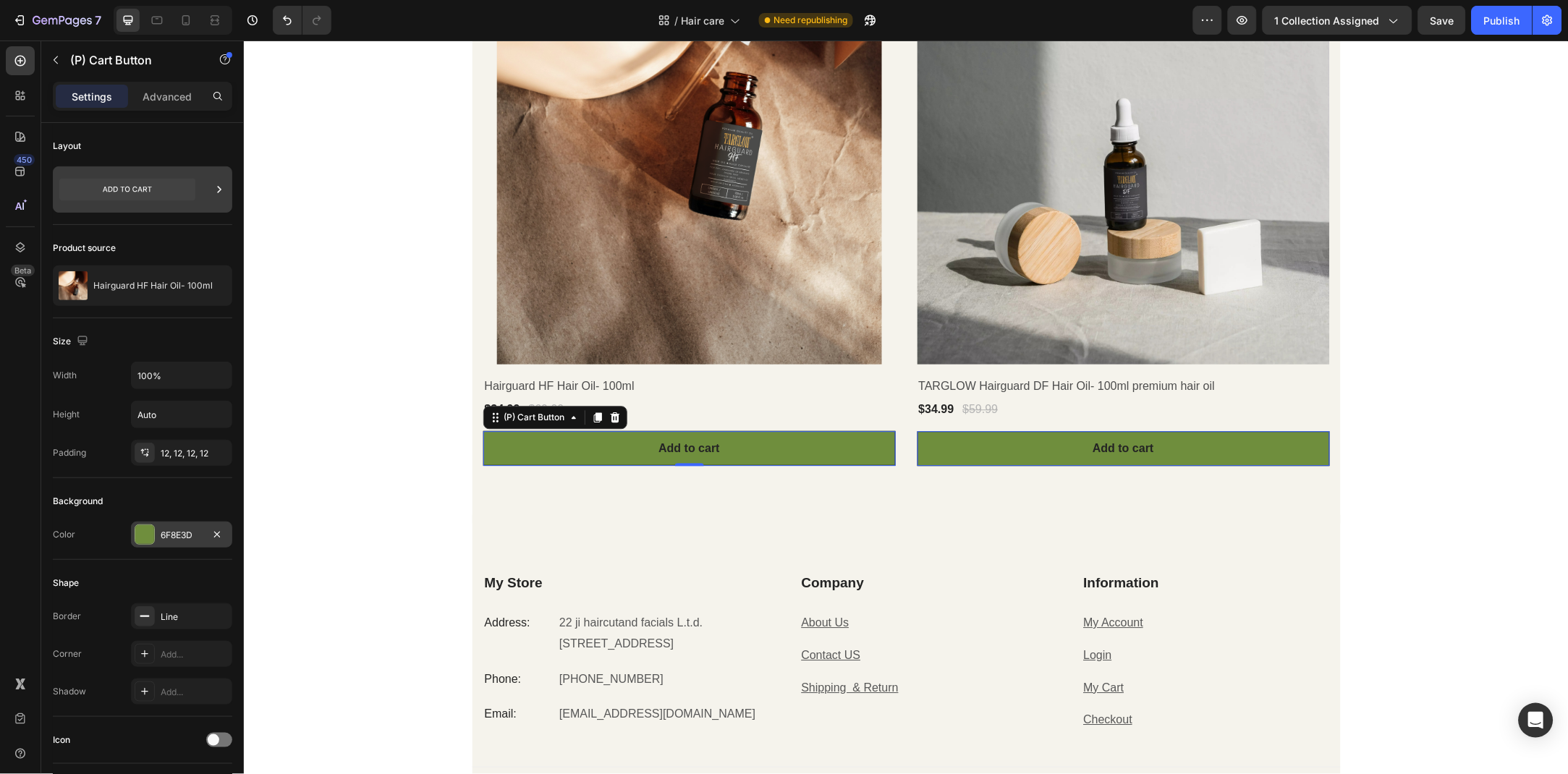
click at [227, 192] on div at bounding box center [142, 190] width 179 height 46
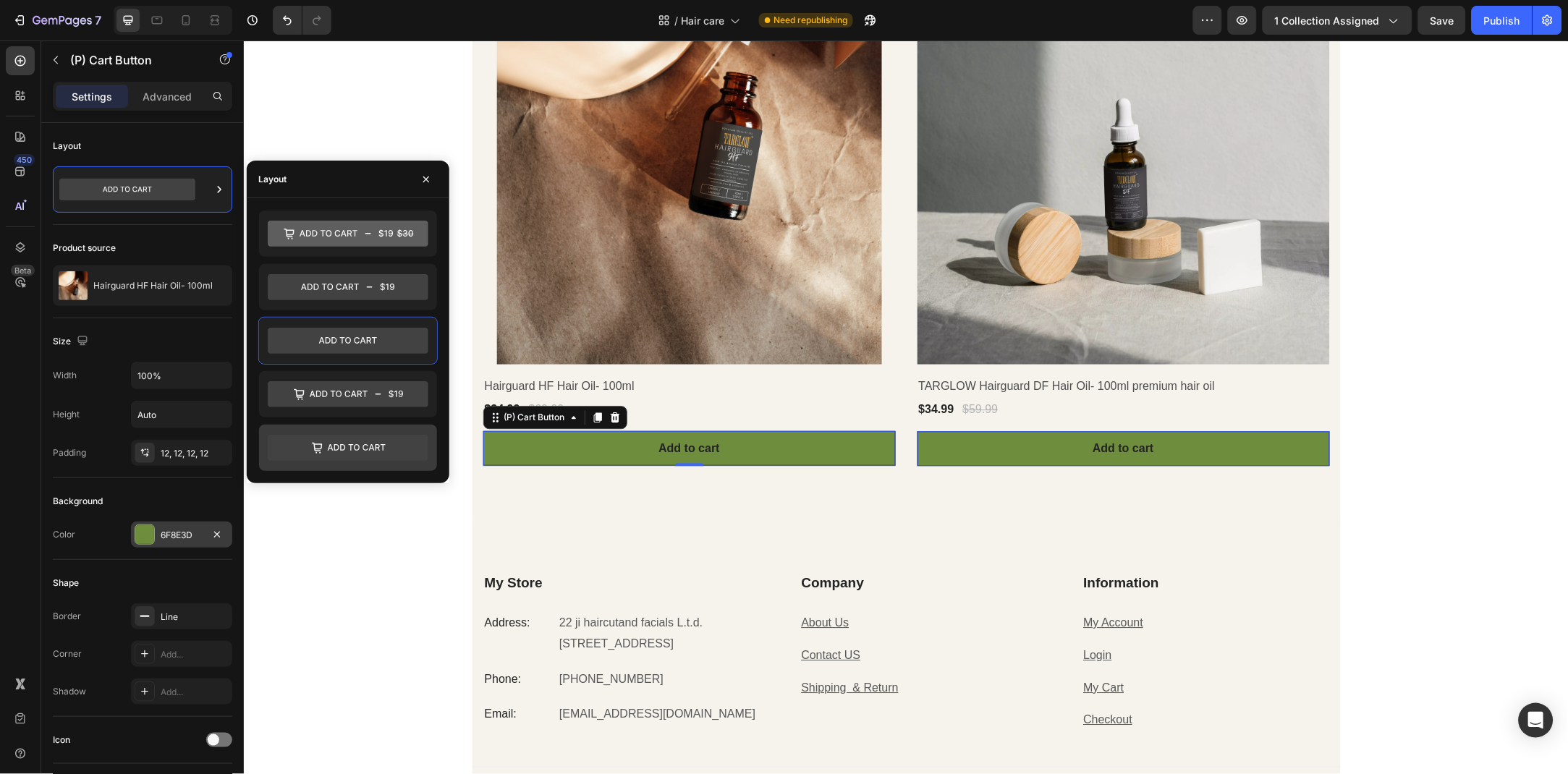
click at [407, 441] on icon at bounding box center [348, 448] width 161 height 26
click at [422, 186] on button "button" at bounding box center [426, 179] width 23 height 23
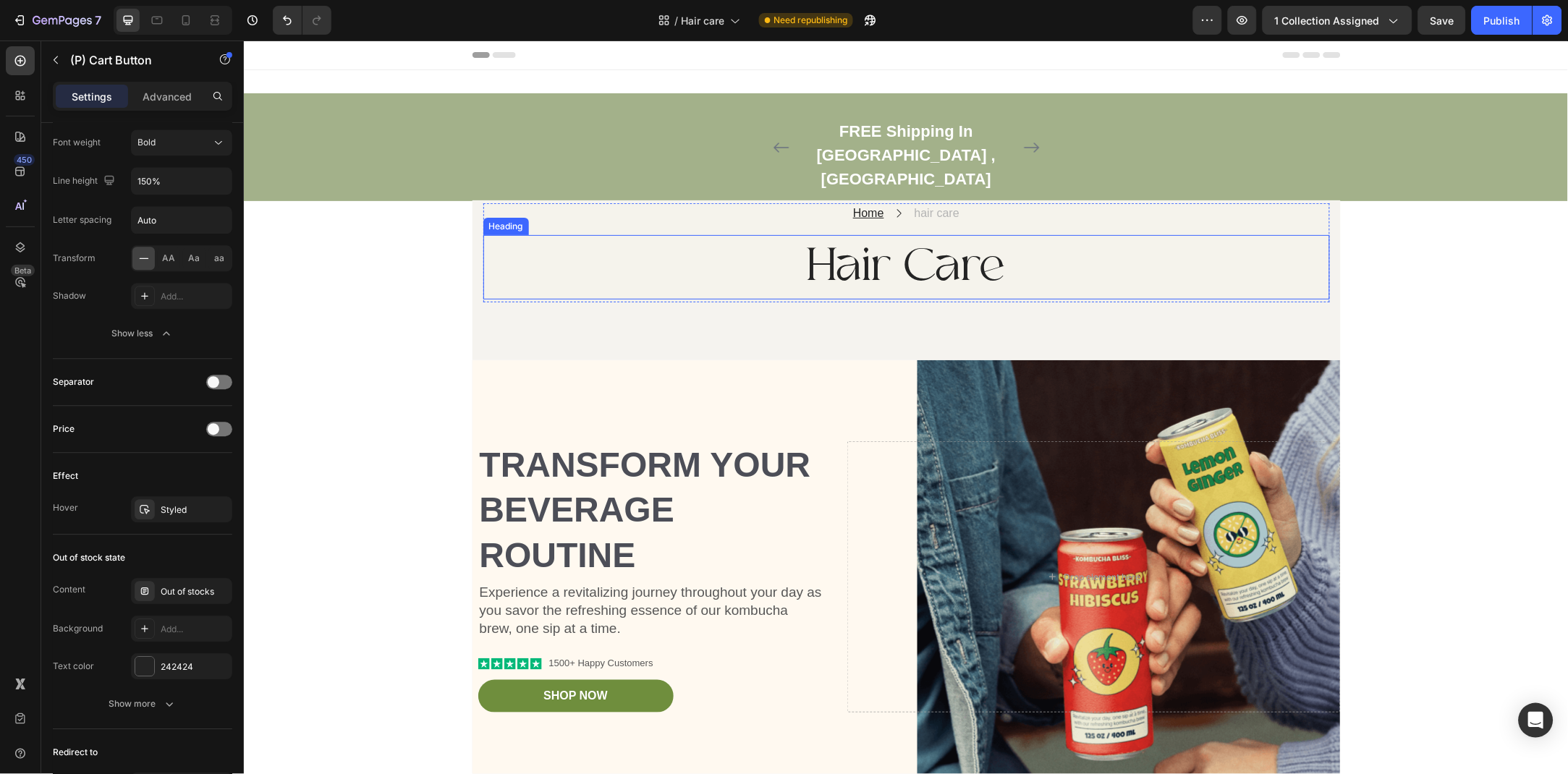
click at [887, 237] on h2 "Hair Care" at bounding box center [906, 266] width 846 height 65
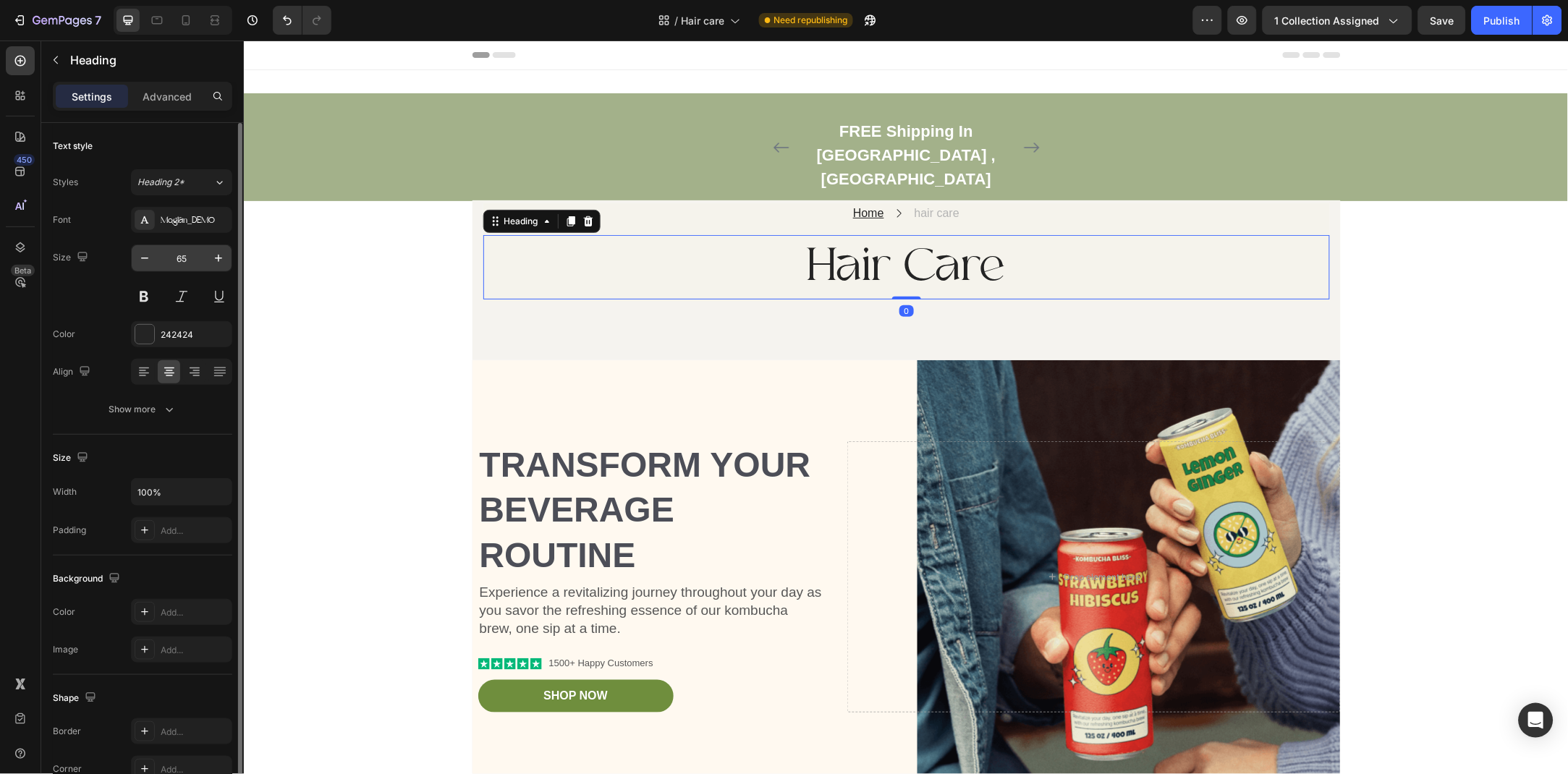
click at [193, 253] on input "65" at bounding box center [182, 258] width 48 height 26
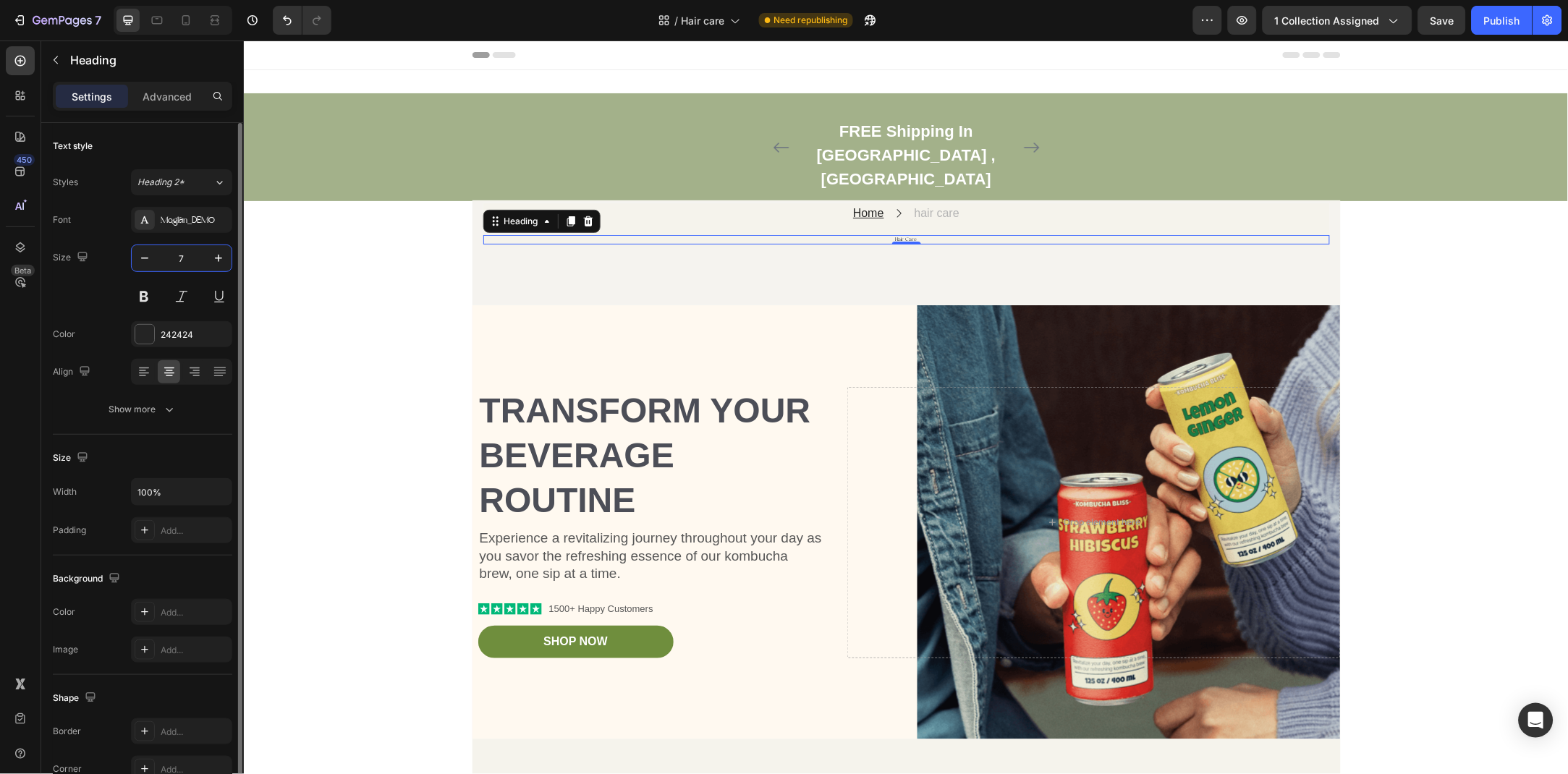
type input "75"
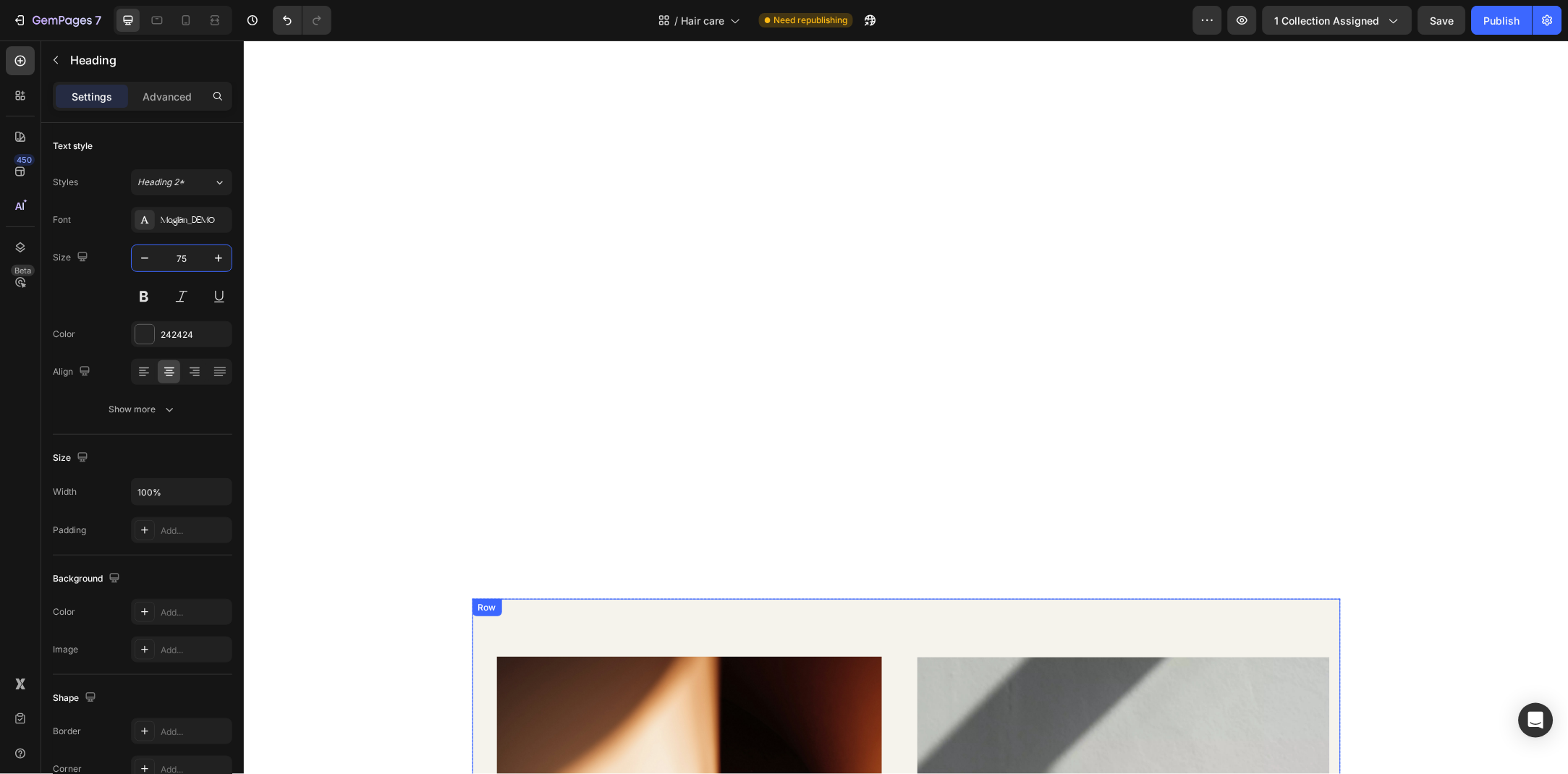
scroll to position [817, 0]
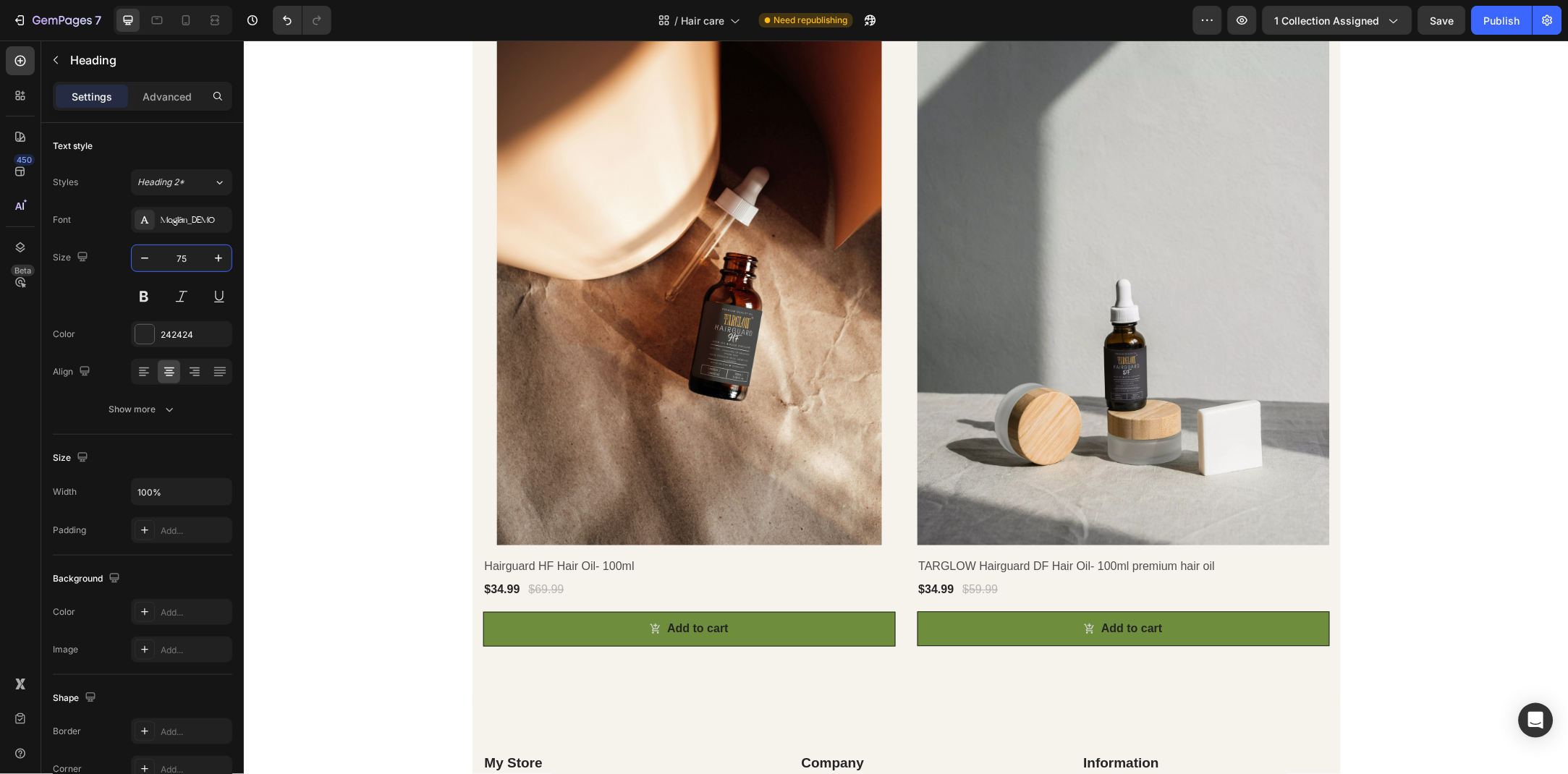
click at [1455, 234] on div "Product Images & Gallery Row Hairguard HF Hair Oil- 100ml (P) Title $34.99 (P) …" at bounding box center [906, 132] width 1325 height 1759
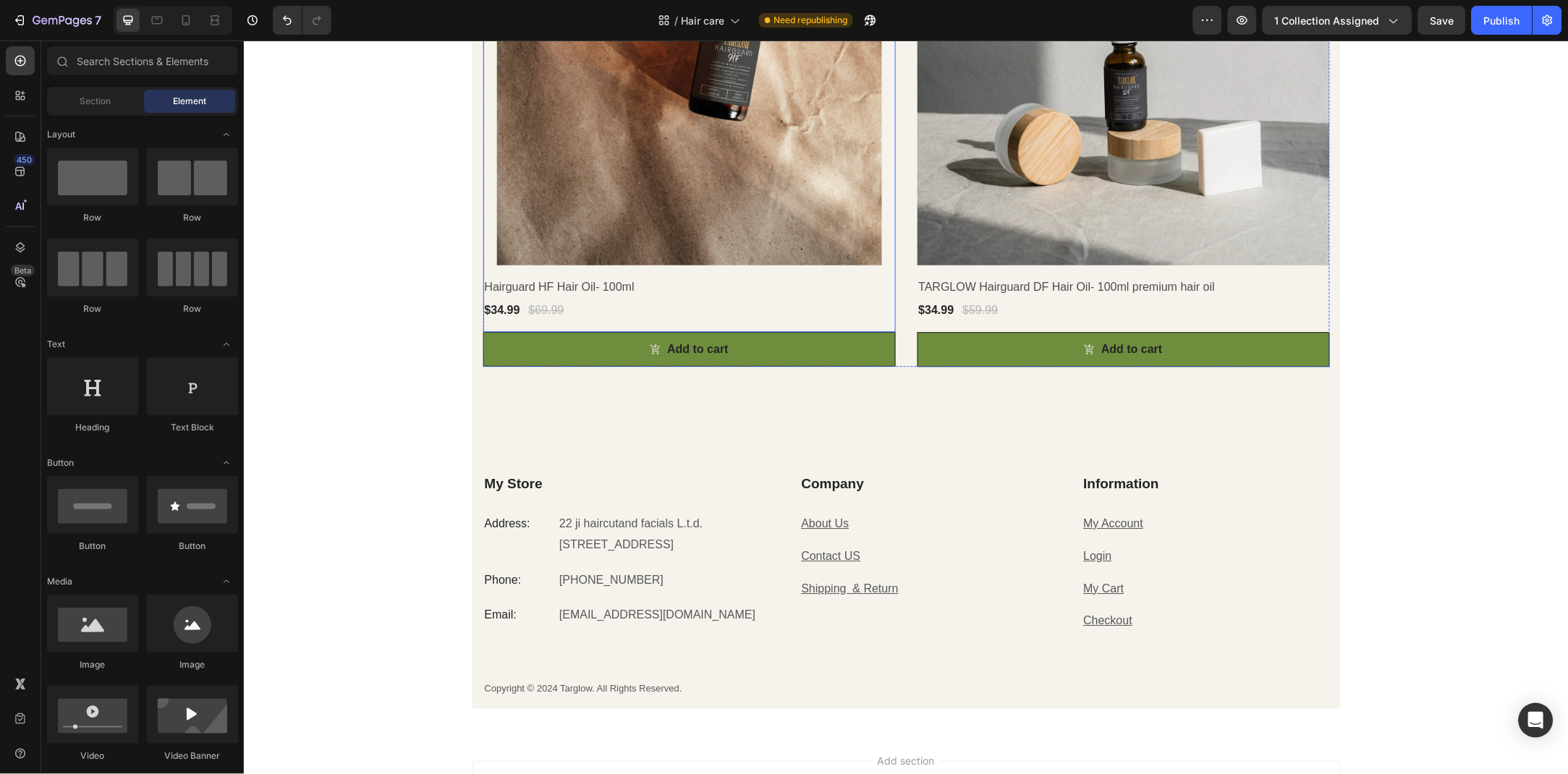
scroll to position [864, 0]
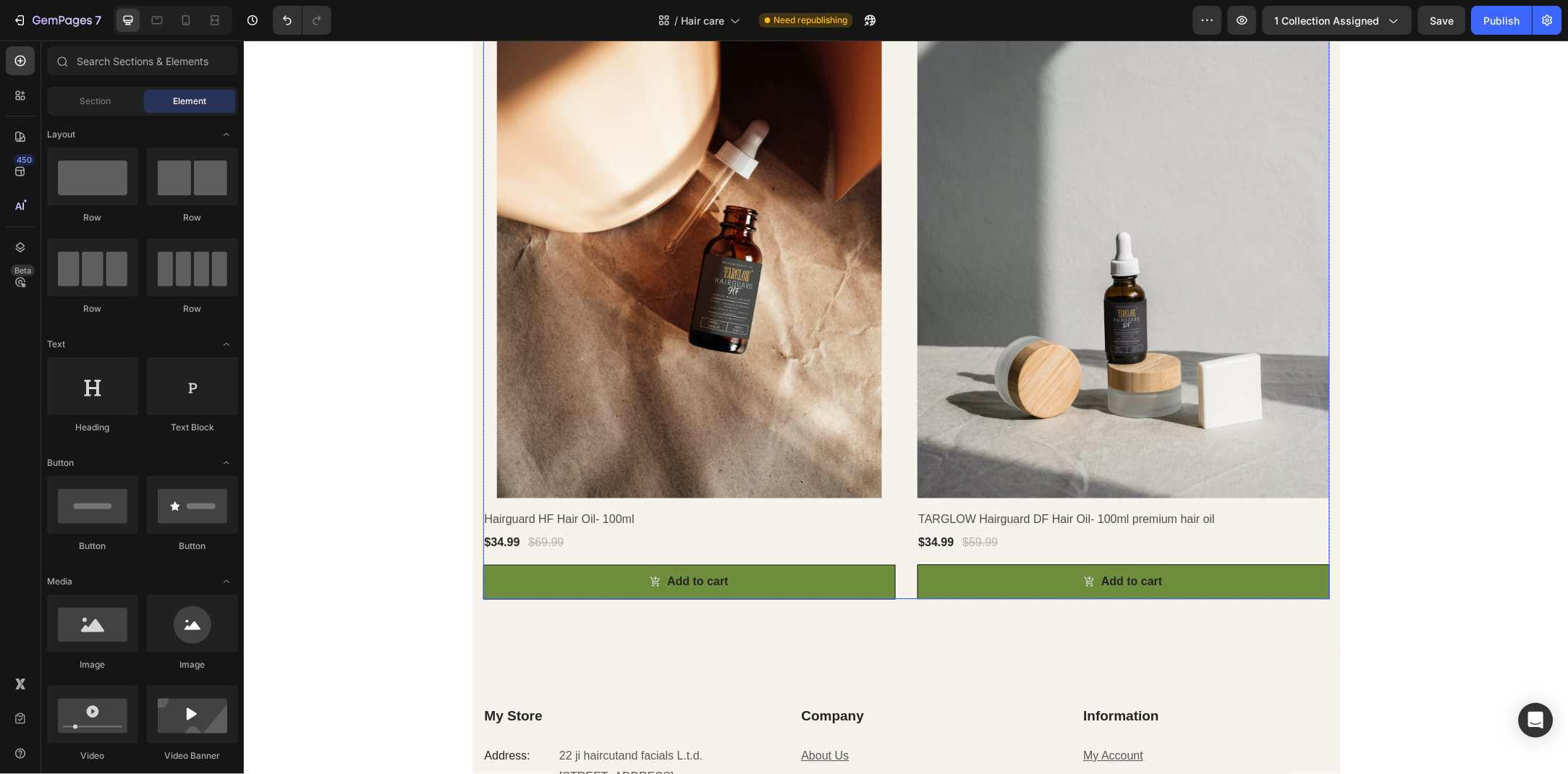
click at [906, 299] on div "Product Images & Gallery Row Hairguard HF Hair Oil- 100ml (P) Title $34.99 (P) …" at bounding box center [906, 273] width 846 height 651
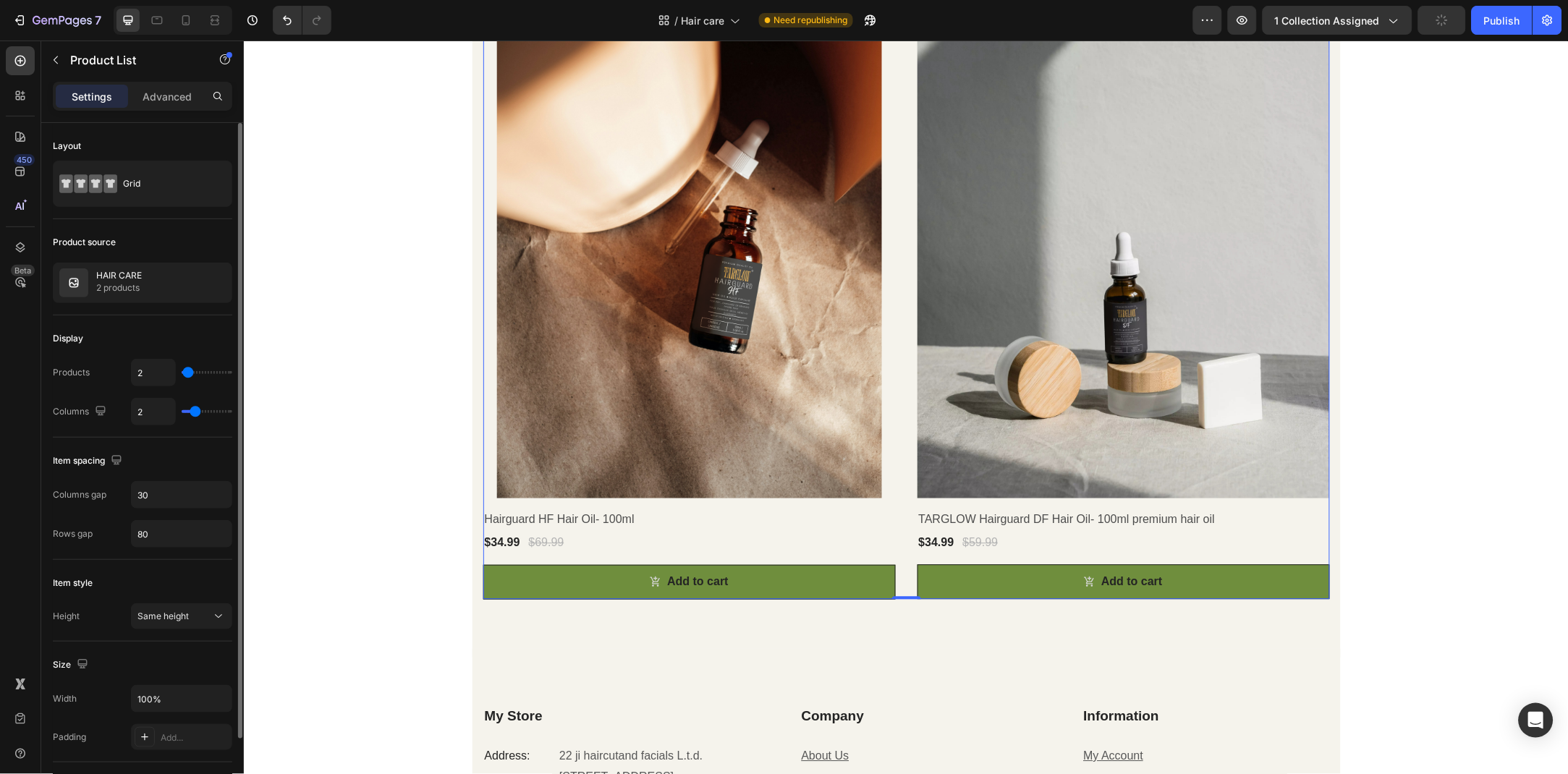
type input "1"
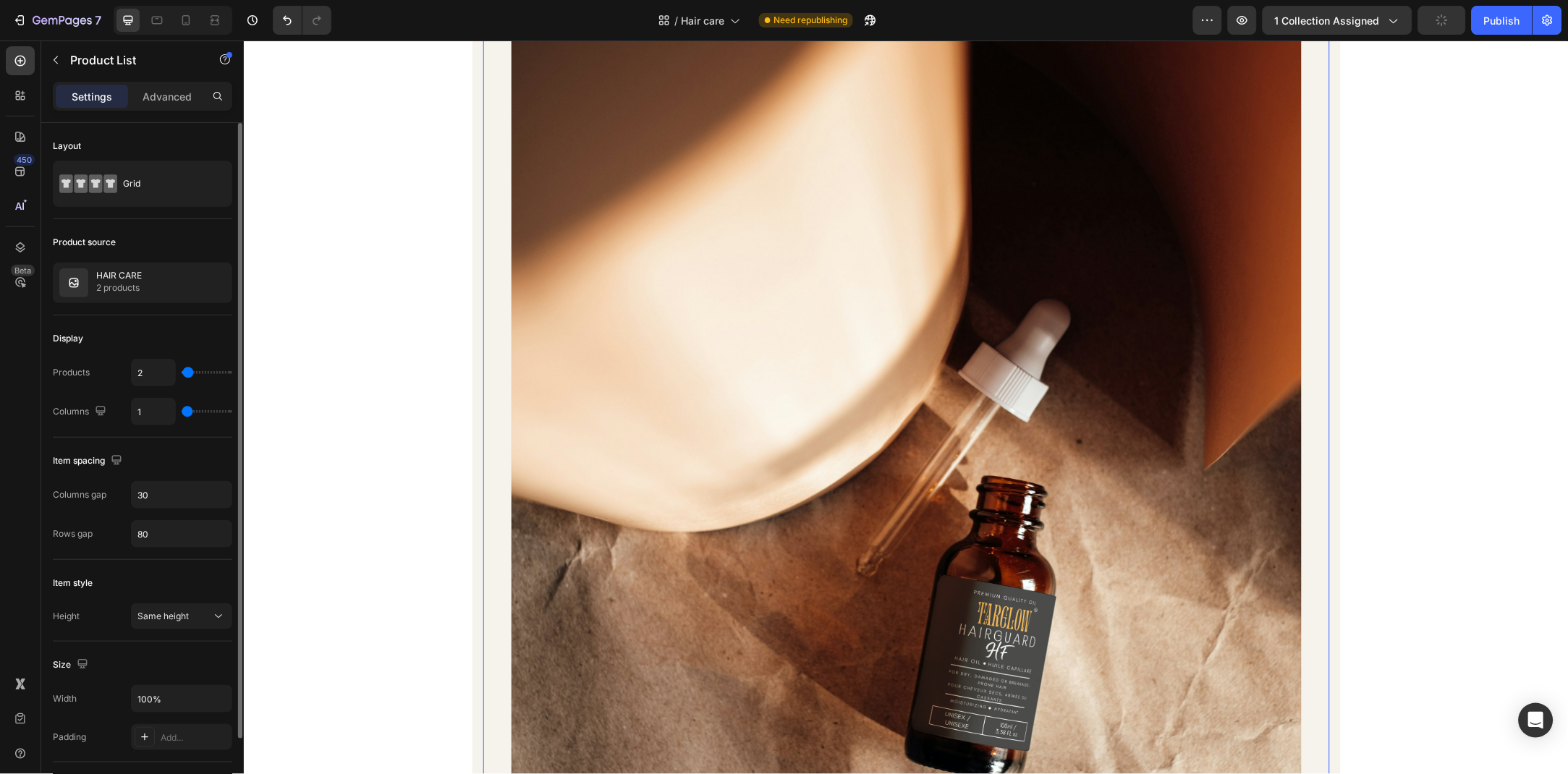
drag, startPoint x: 197, startPoint y: 417, endPoint x: 358, endPoint y: 375, distance: 166.4
type input "1"
click at [186, 413] on input "range" at bounding box center [206, 412] width 50 height 3
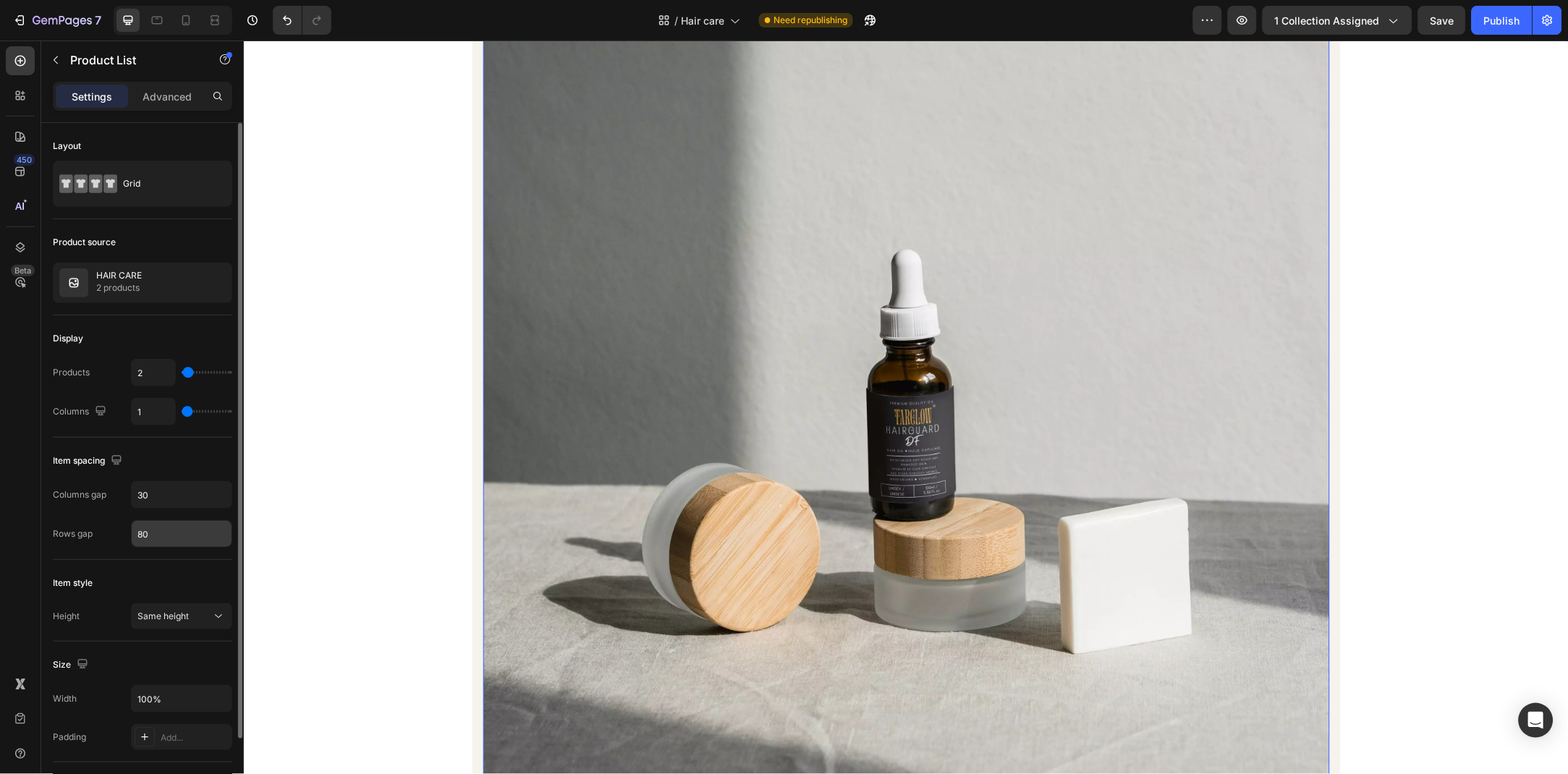
scroll to position [156, 0]
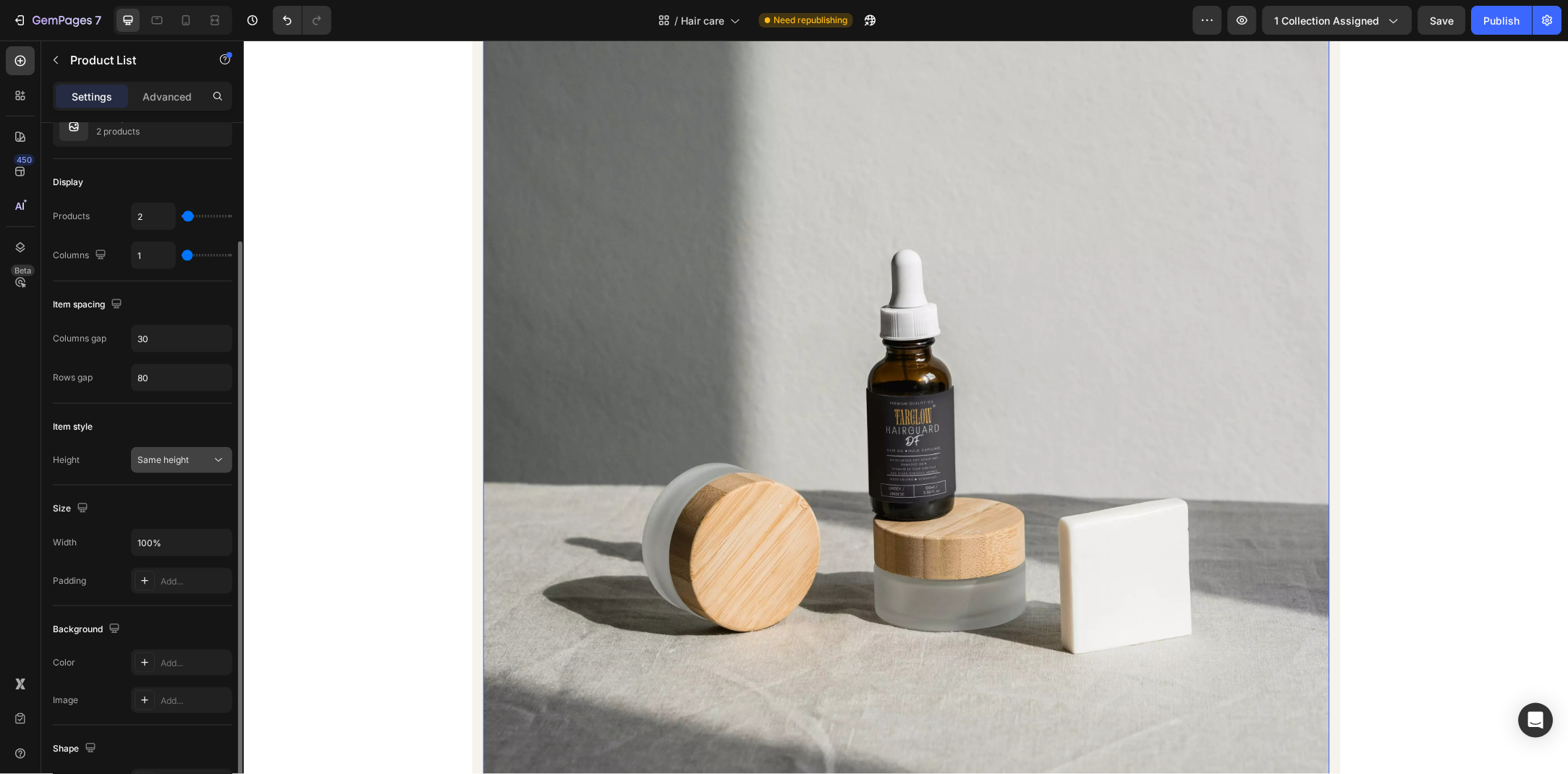
click at [197, 463] on div "Same height" at bounding box center [174, 460] width 74 height 13
click at [197, 465] on div "Same height" at bounding box center [174, 460] width 74 height 13
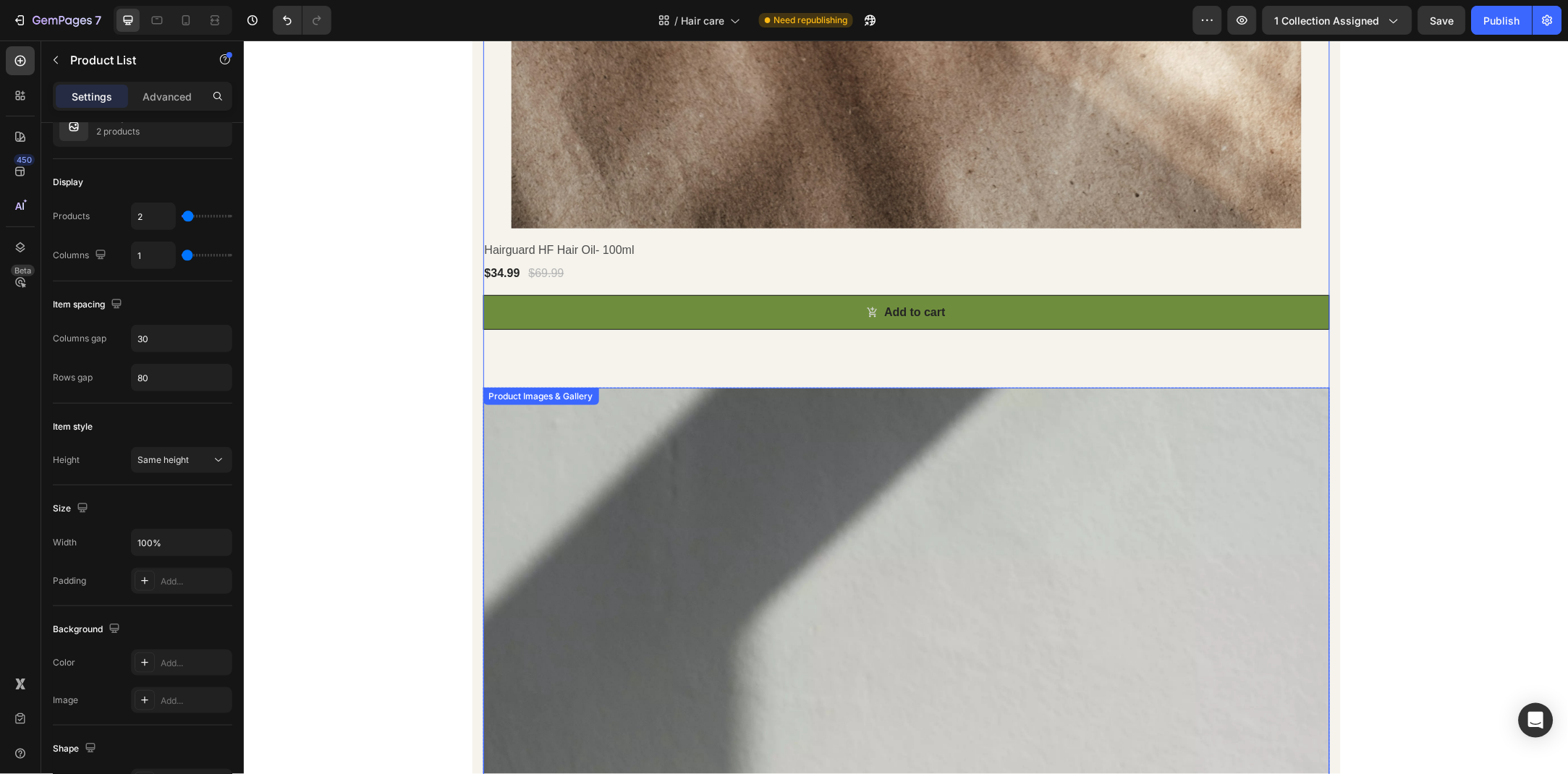
scroll to position [1654, 0]
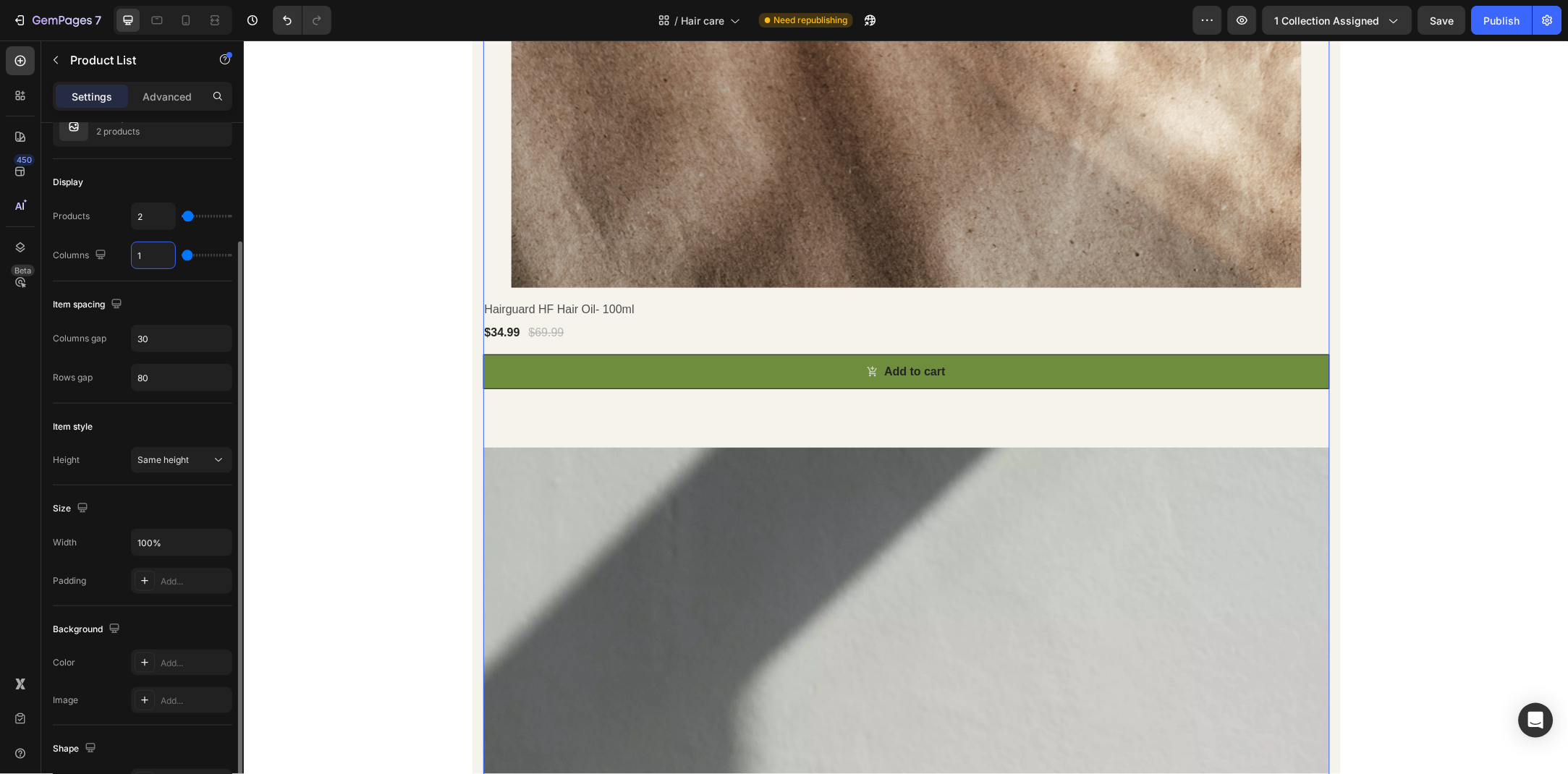
click at [167, 249] on input "1" at bounding box center [154, 255] width 43 height 26
type input "2"
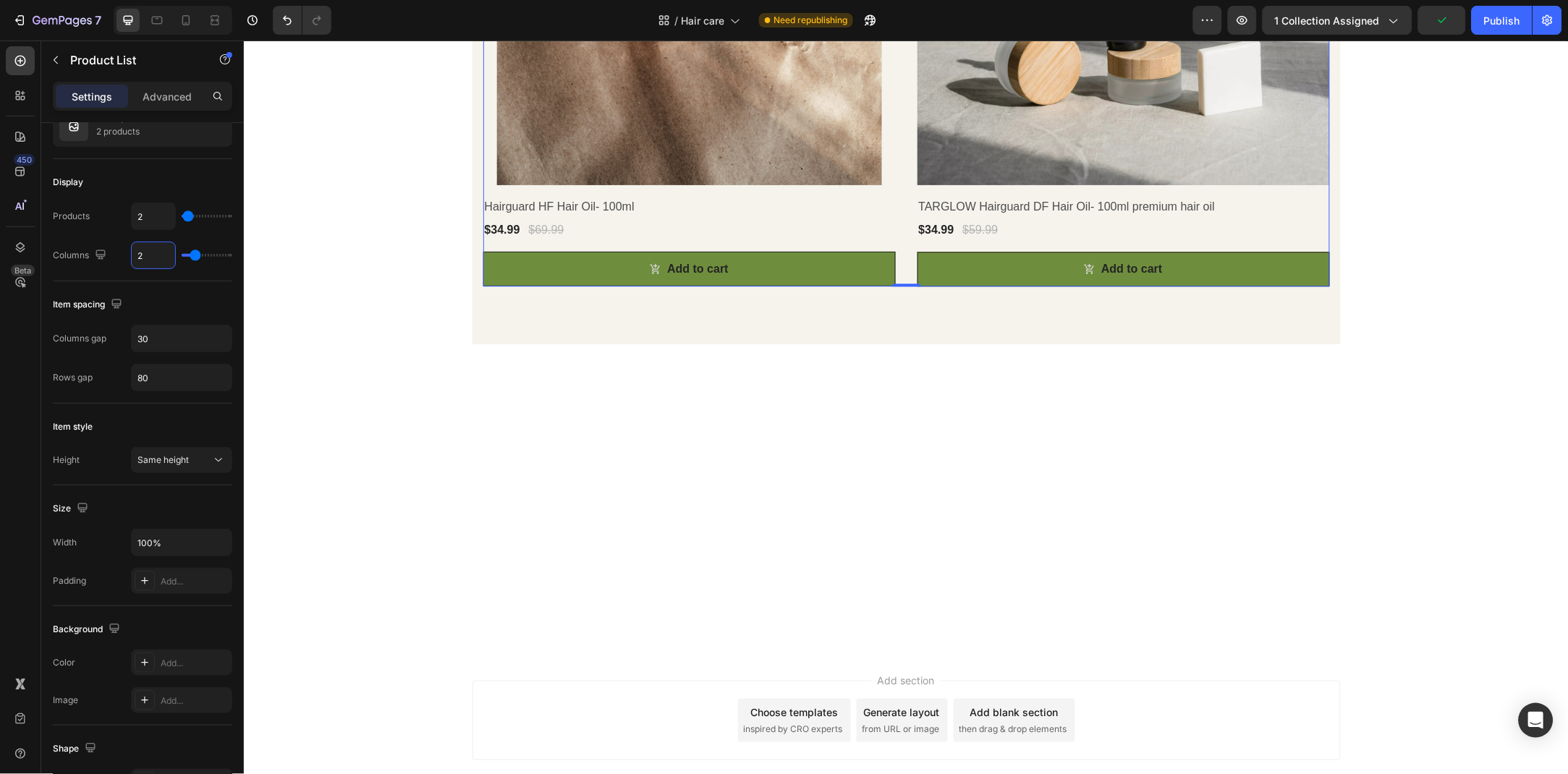
scroll to position [553, 0]
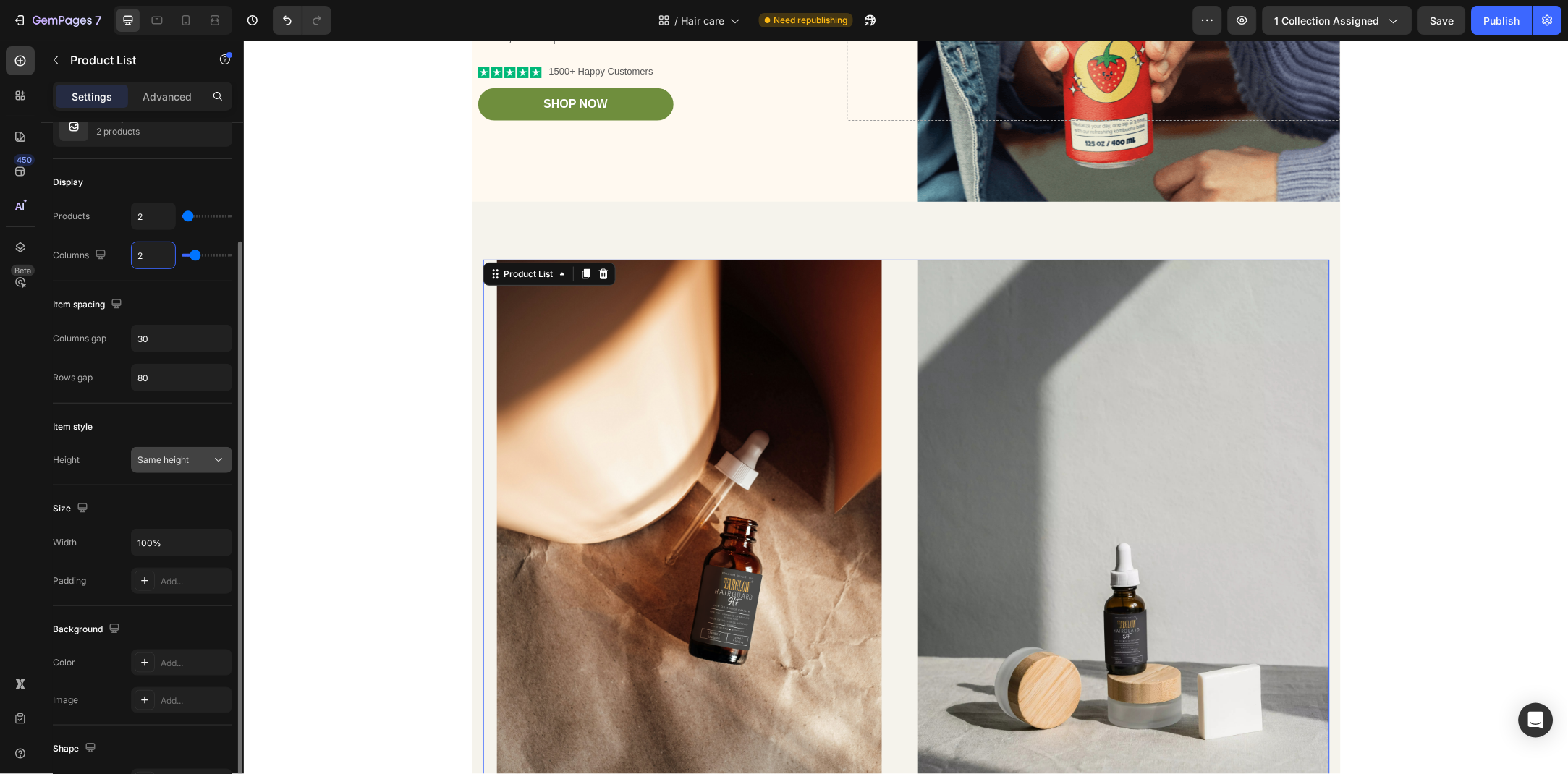
type input "2"
click at [190, 463] on div "Same height" at bounding box center [174, 460] width 74 height 13
click at [186, 465] on span "Same height" at bounding box center [163, 460] width 51 height 13
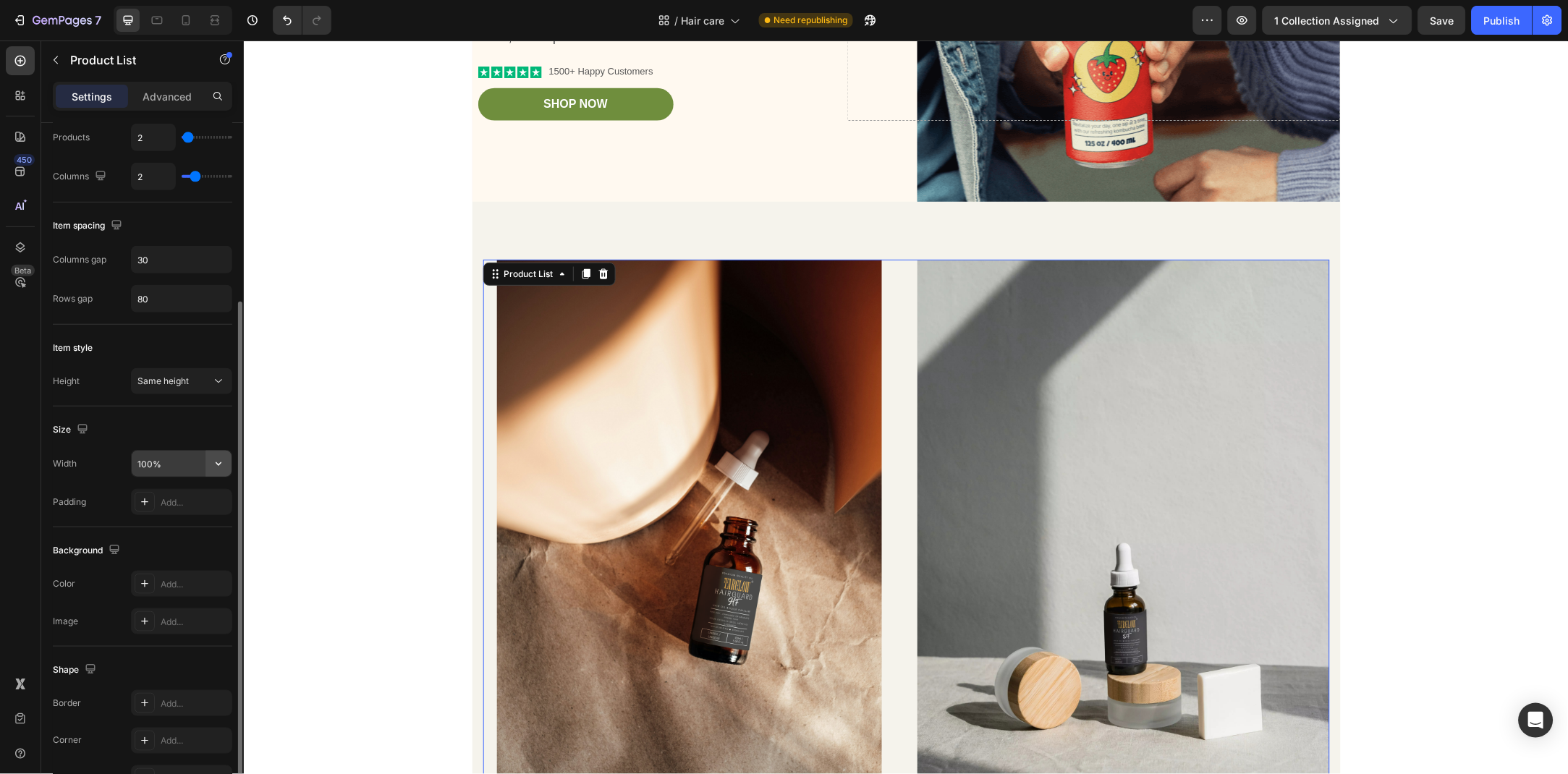
click at [227, 463] on button "button" at bounding box center [218, 464] width 26 height 26
click at [220, 497] on div "Add..." at bounding box center [194, 503] width 68 height 13
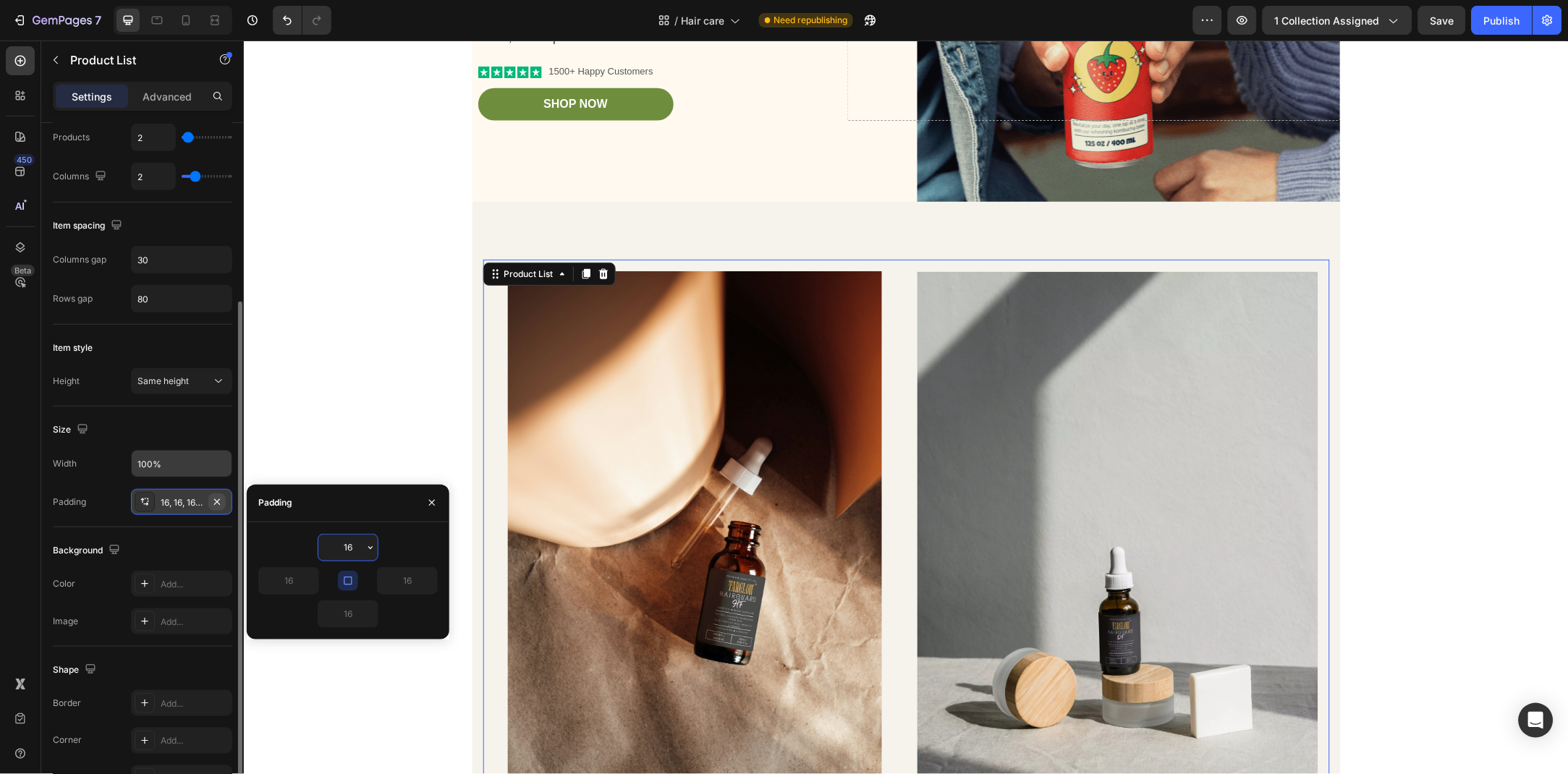
type input "0"
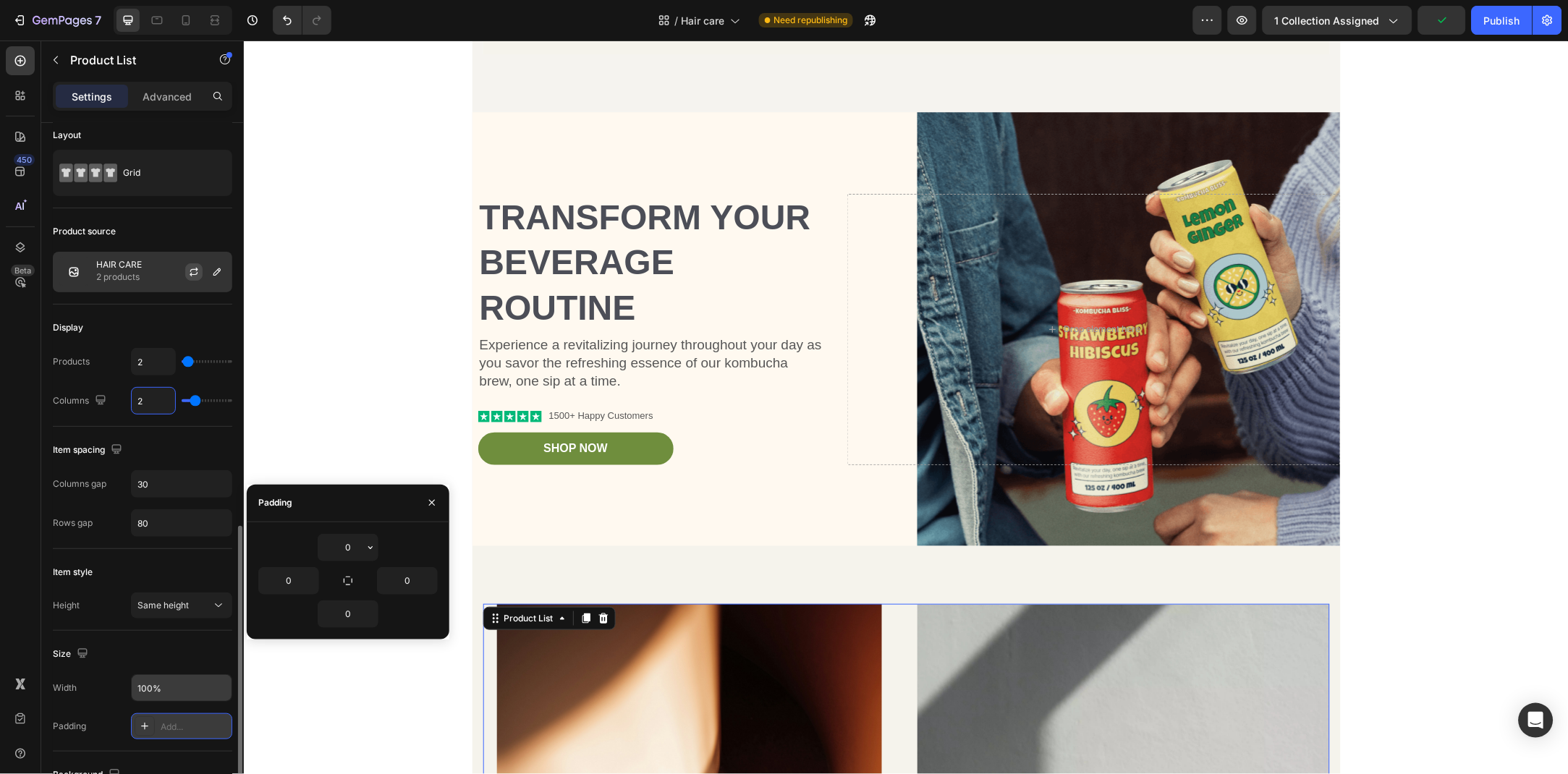
scroll to position [0, 0]
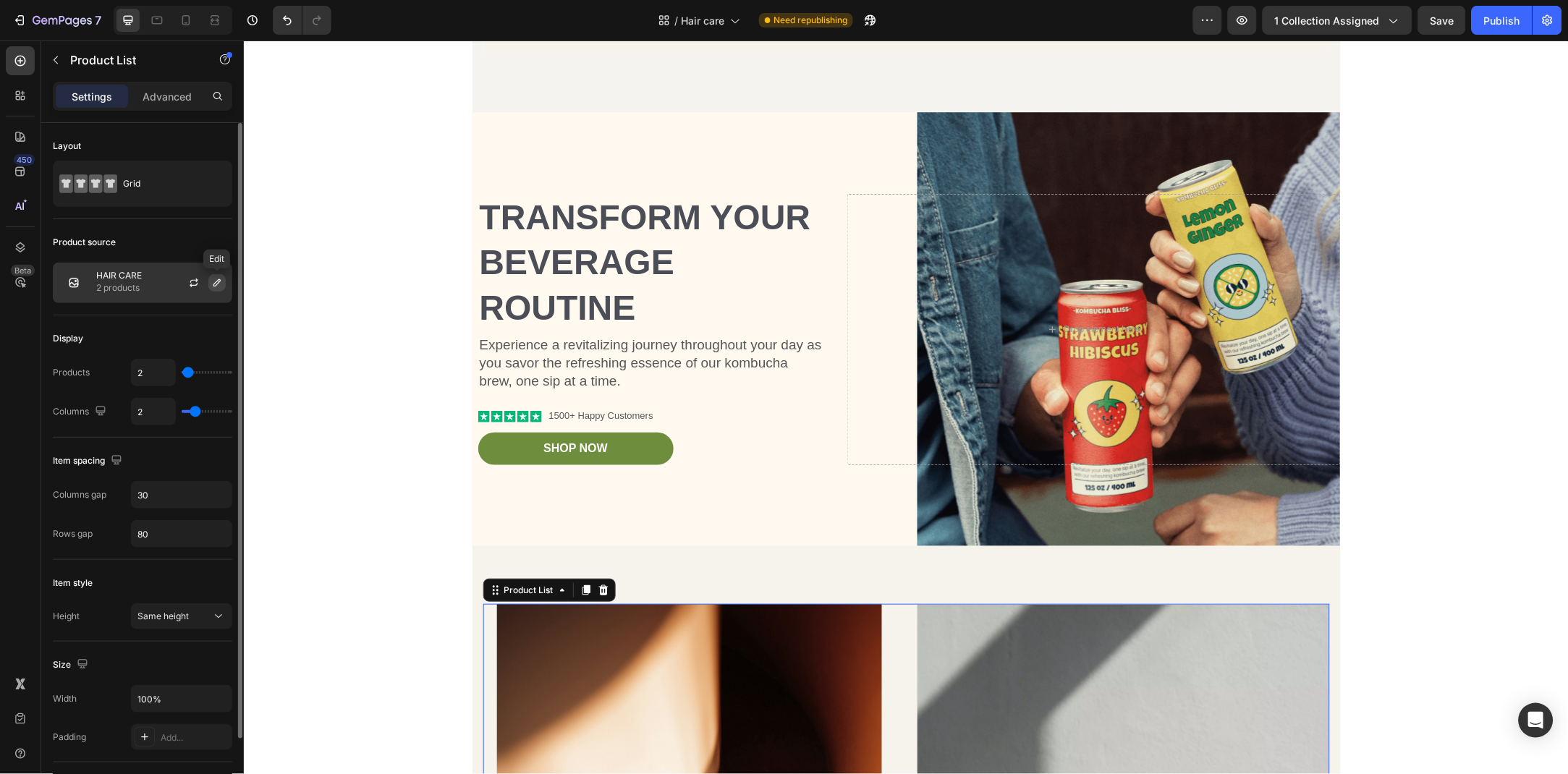
click at [214, 285] on icon "button" at bounding box center [217, 282] width 7 height 7
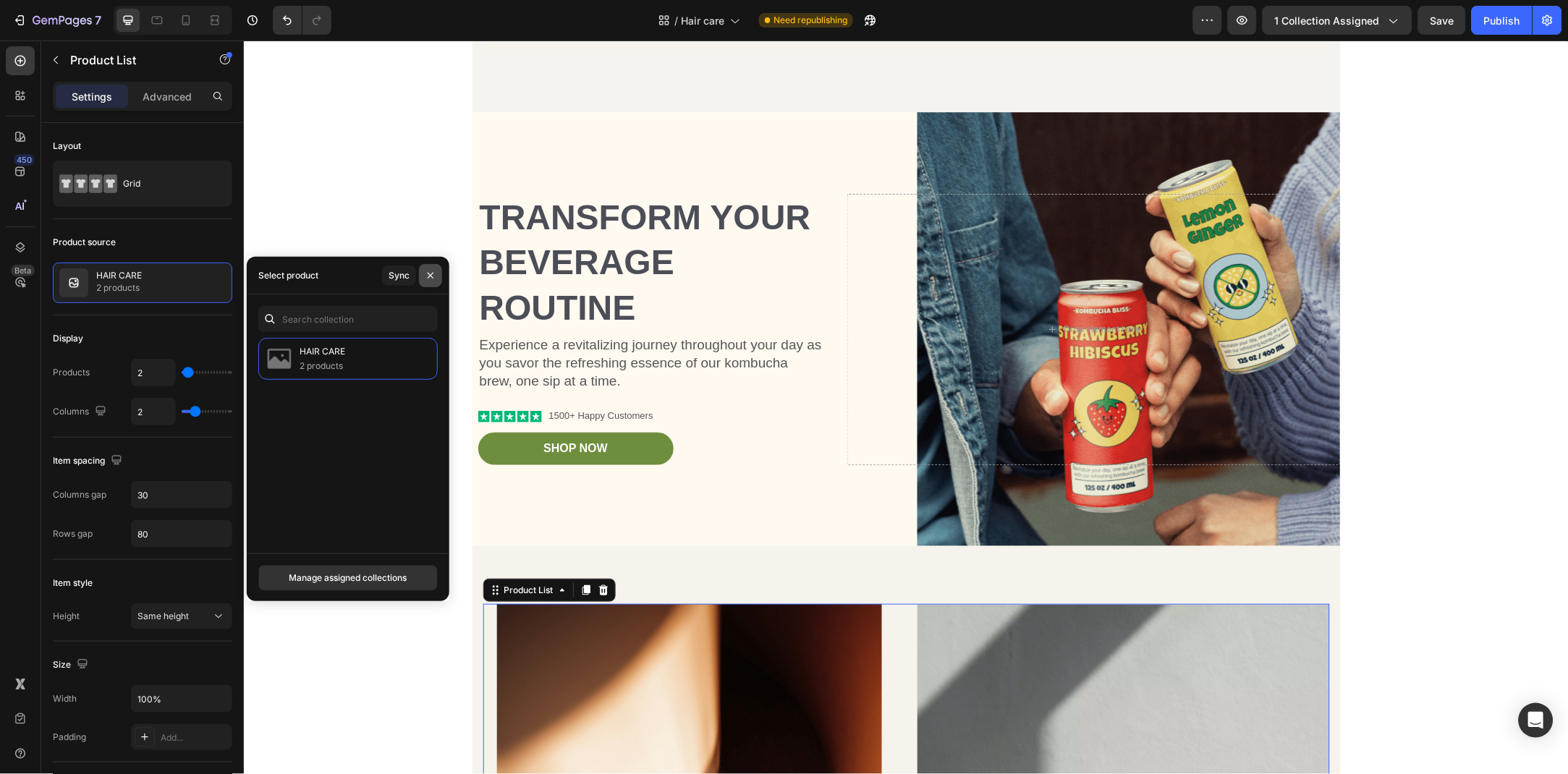
click at [433, 280] on icon "button" at bounding box center [430, 275] width 11 height 11
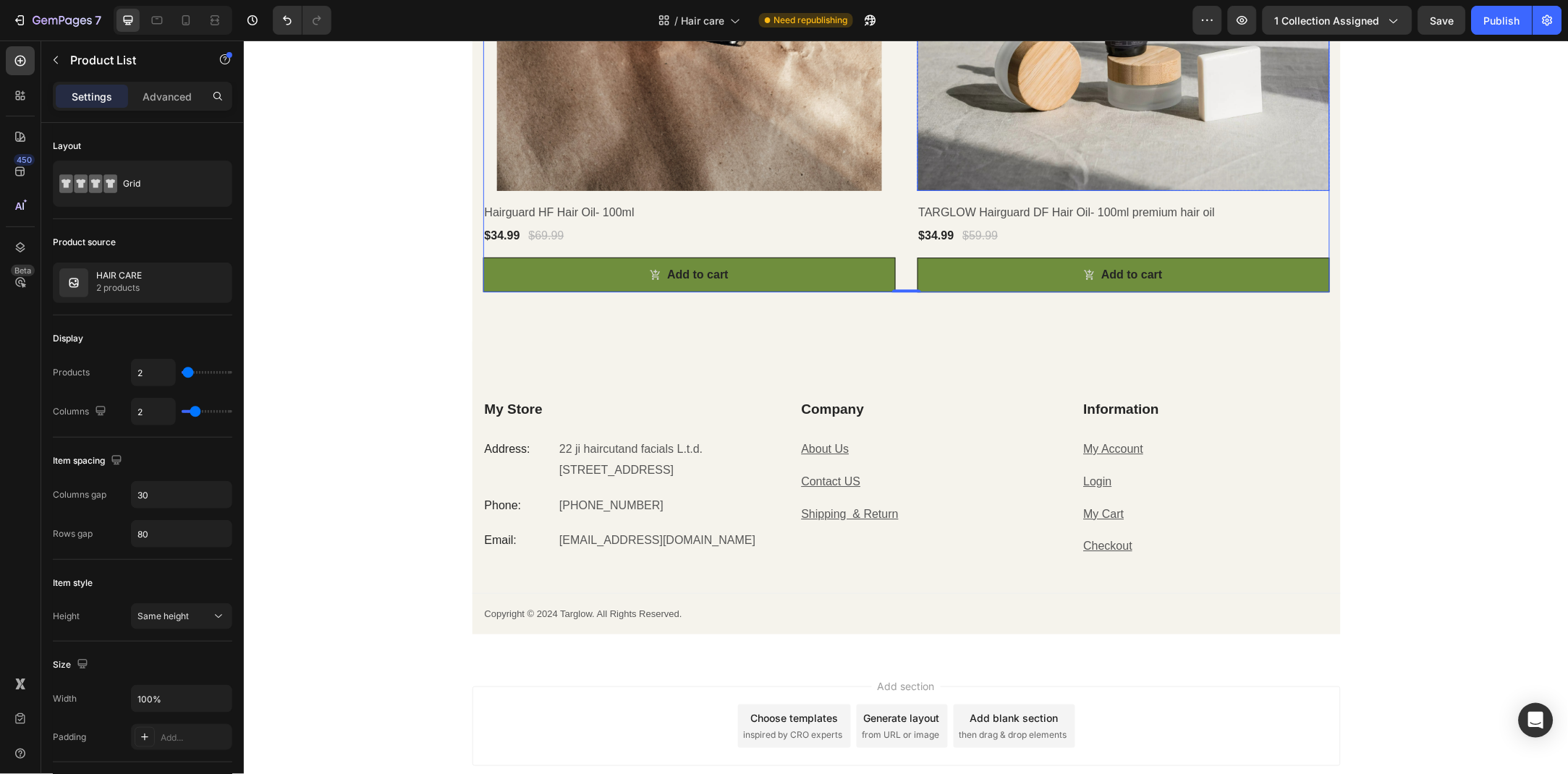
scroll to position [1177, 0]
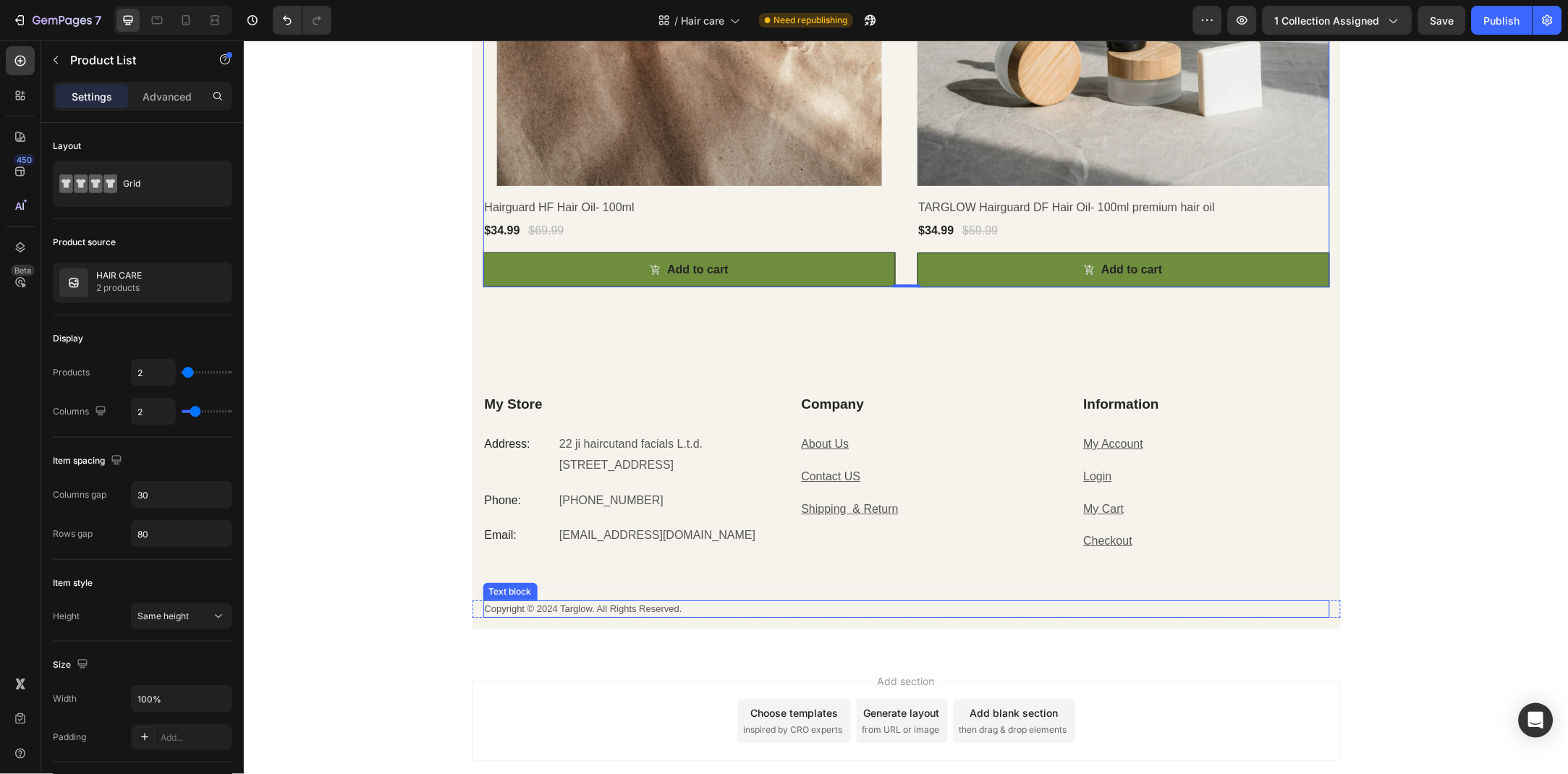
click at [546, 611] on p "Copyright © 2024 Targlow. All Rights Reserved." at bounding box center [906, 608] width 844 height 14
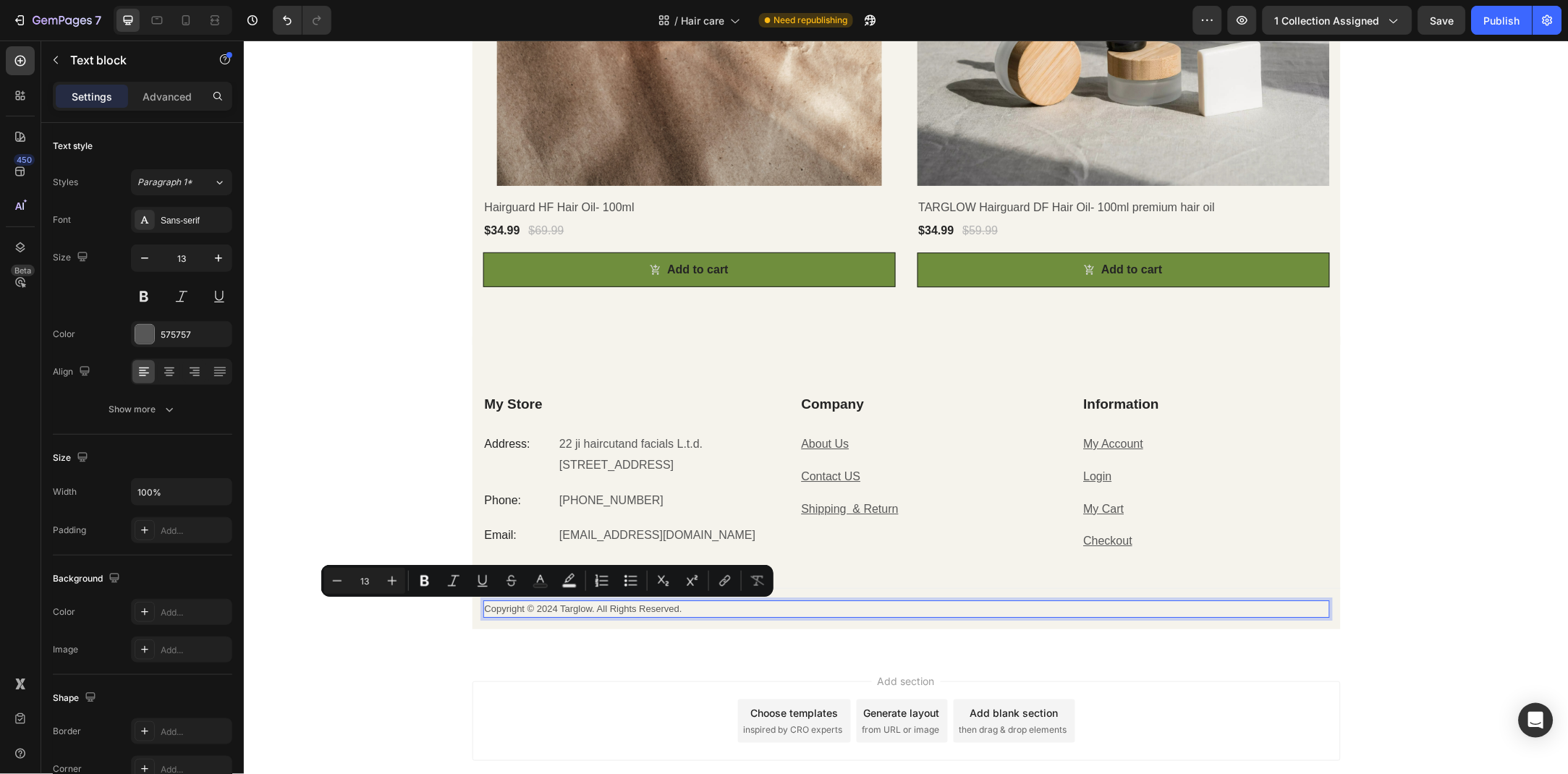
click at [560, 606] on p "Copyright © 2024 Targlow. All Rights Reserved." at bounding box center [906, 608] width 844 height 14
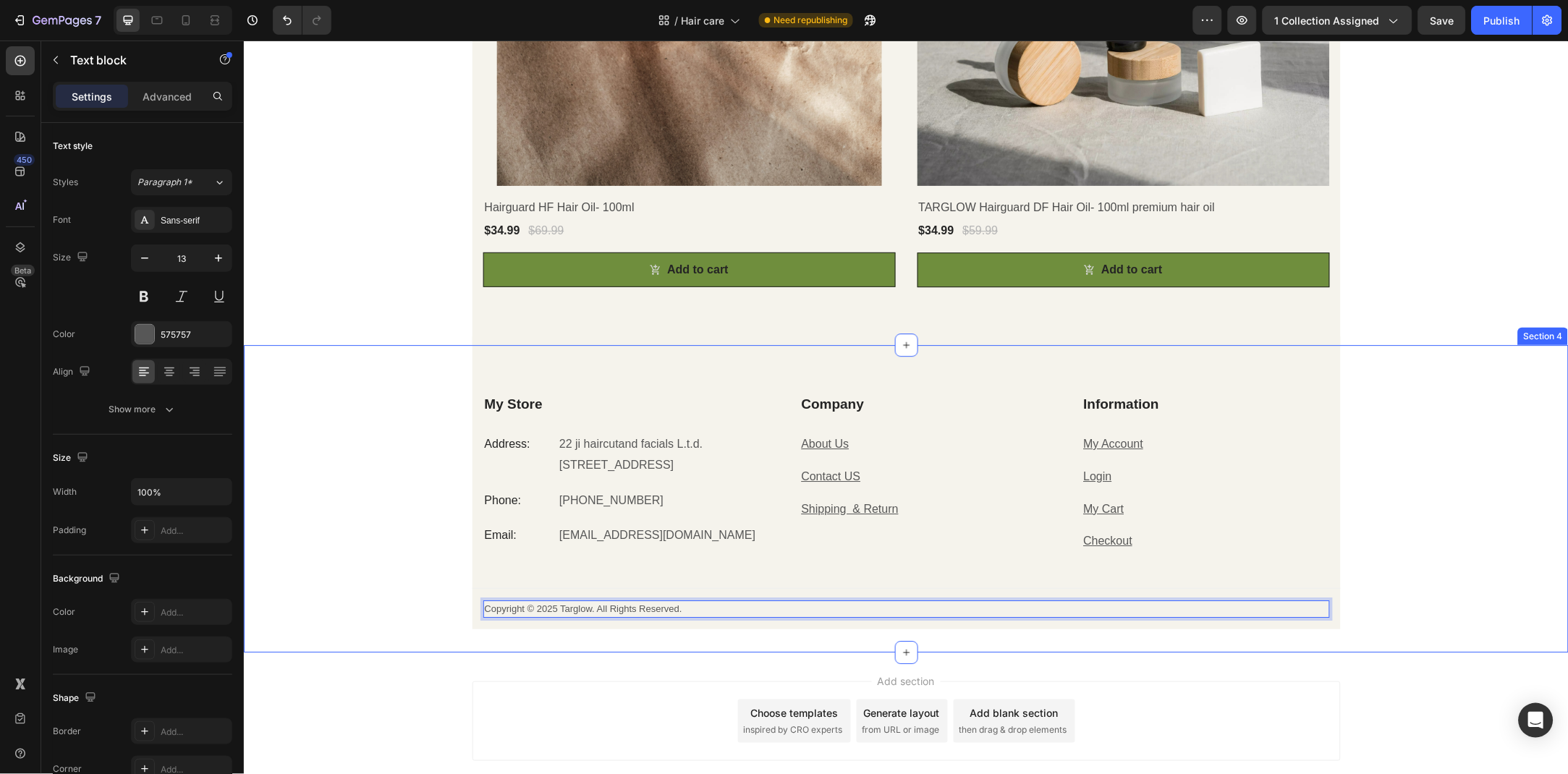
click at [449, 476] on div "My Store Heading Address: Text block 22 ji haircutand facials L.t.d. 6136 126 s…" at bounding box center [906, 498] width 1325 height 261
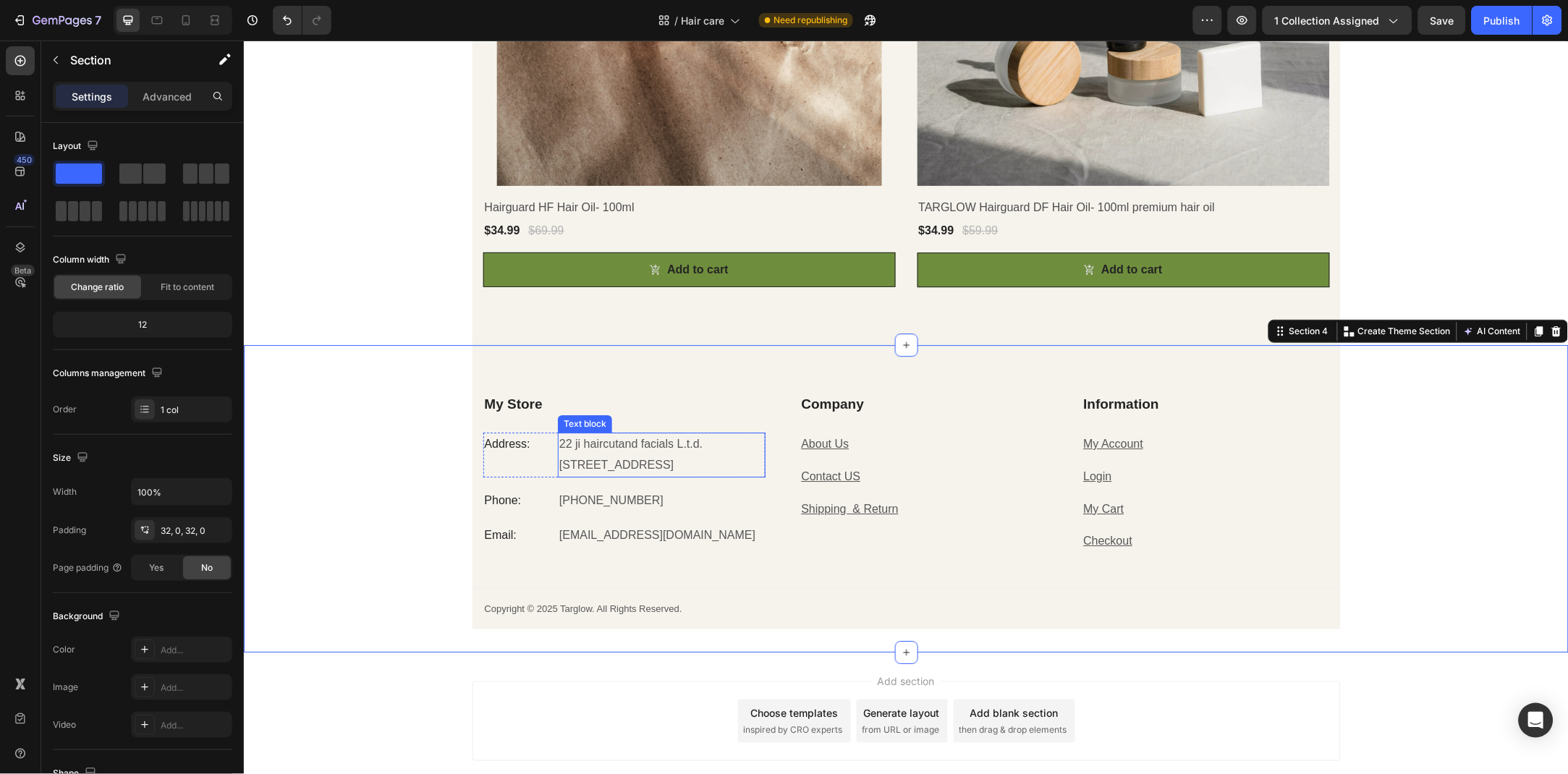
click at [709, 443] on p "22 ji haircutand facials L.t.d." at bounding box center [661, 444] width 205 height 21
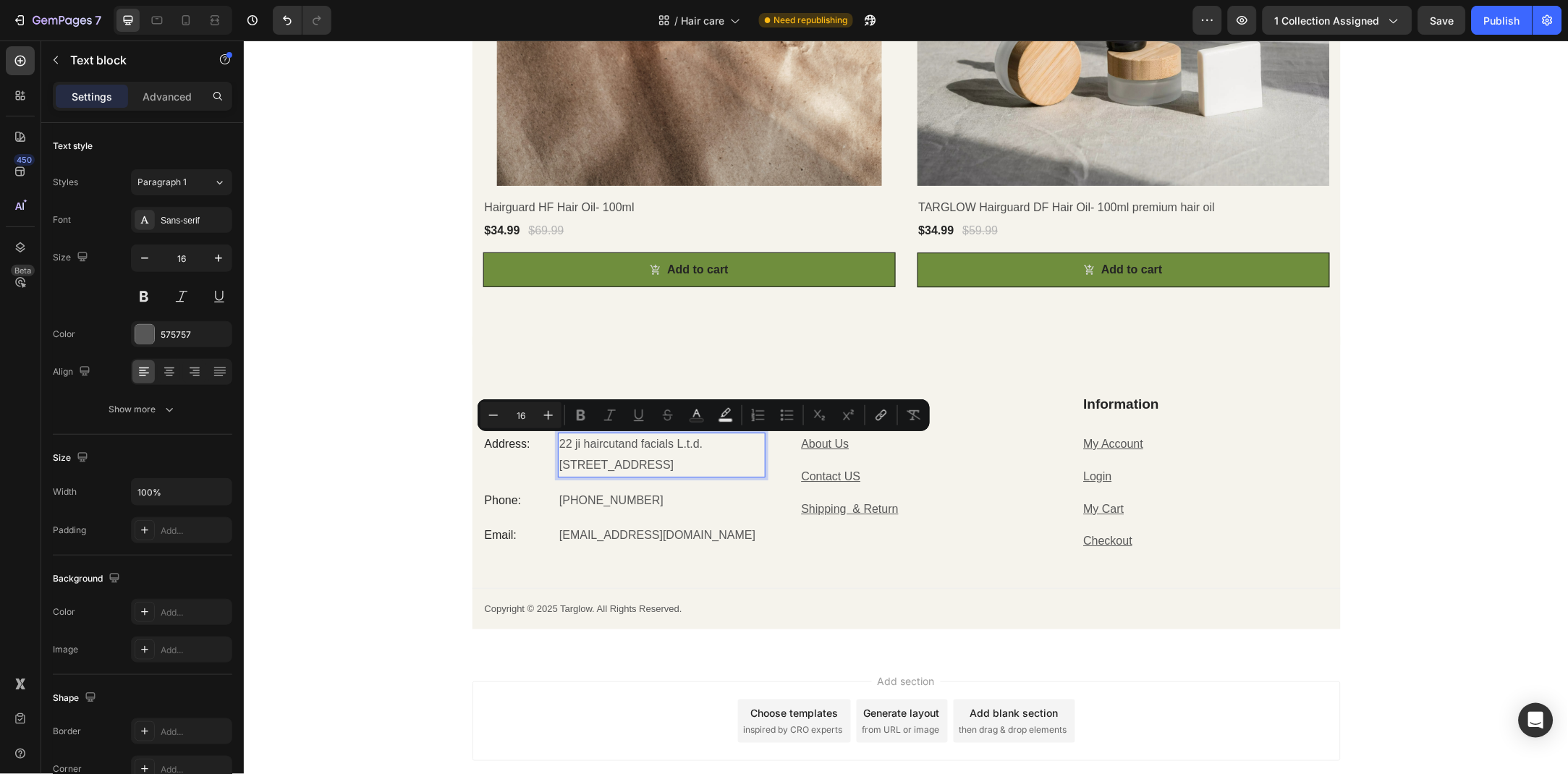
click at [705, 443] on p "22 ji haircutand facials L.t.d." at bounding box center [661, 444] width 205 height 21
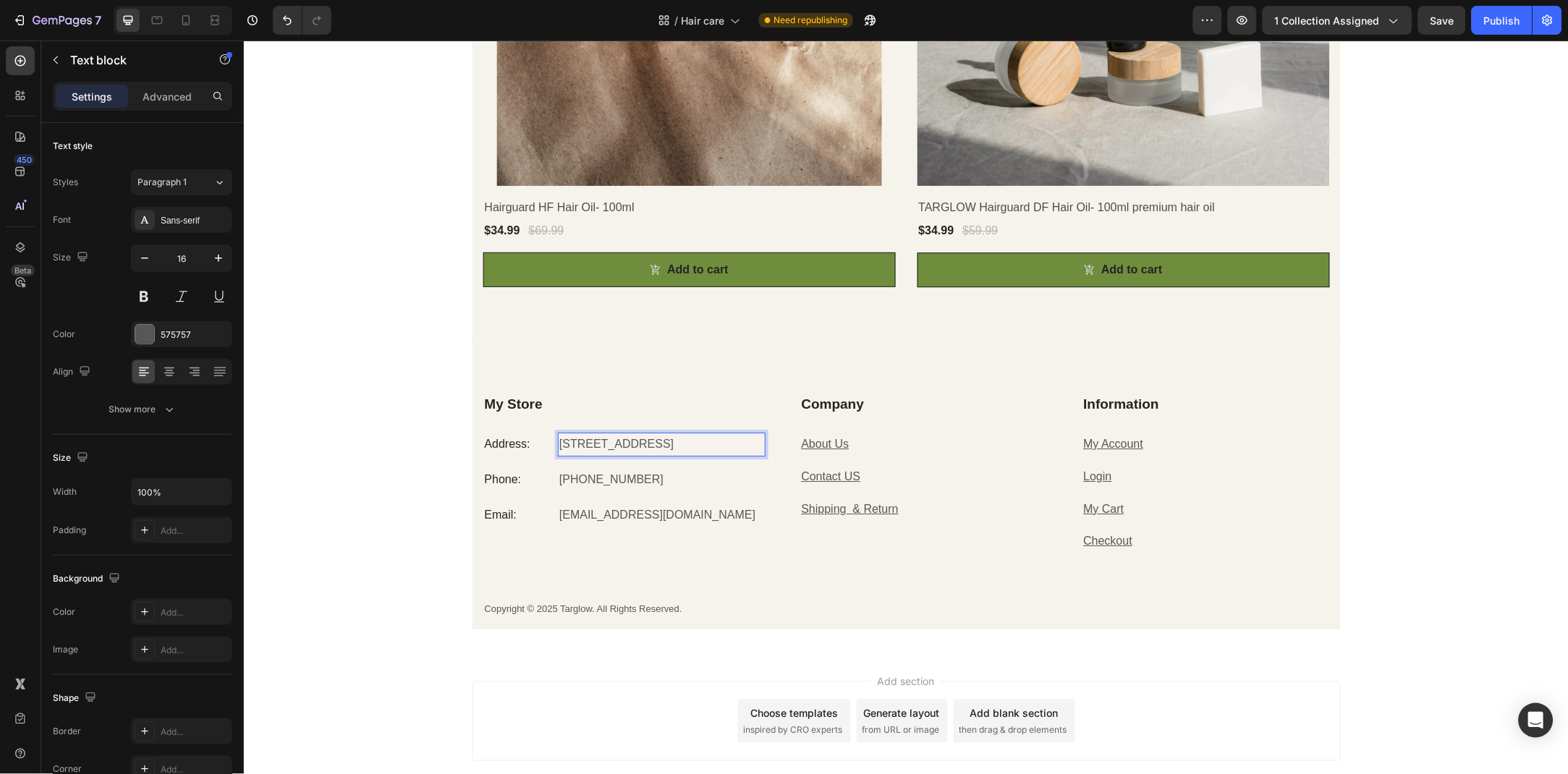
click at [680, 448] on p "6136 126 st, surrey , BC V3X1V6" at bounding box center [661, 444] width 205 height 21
click at [1445, 24] on span "Save" at bounding box center [1442, 20] width 24 height 12
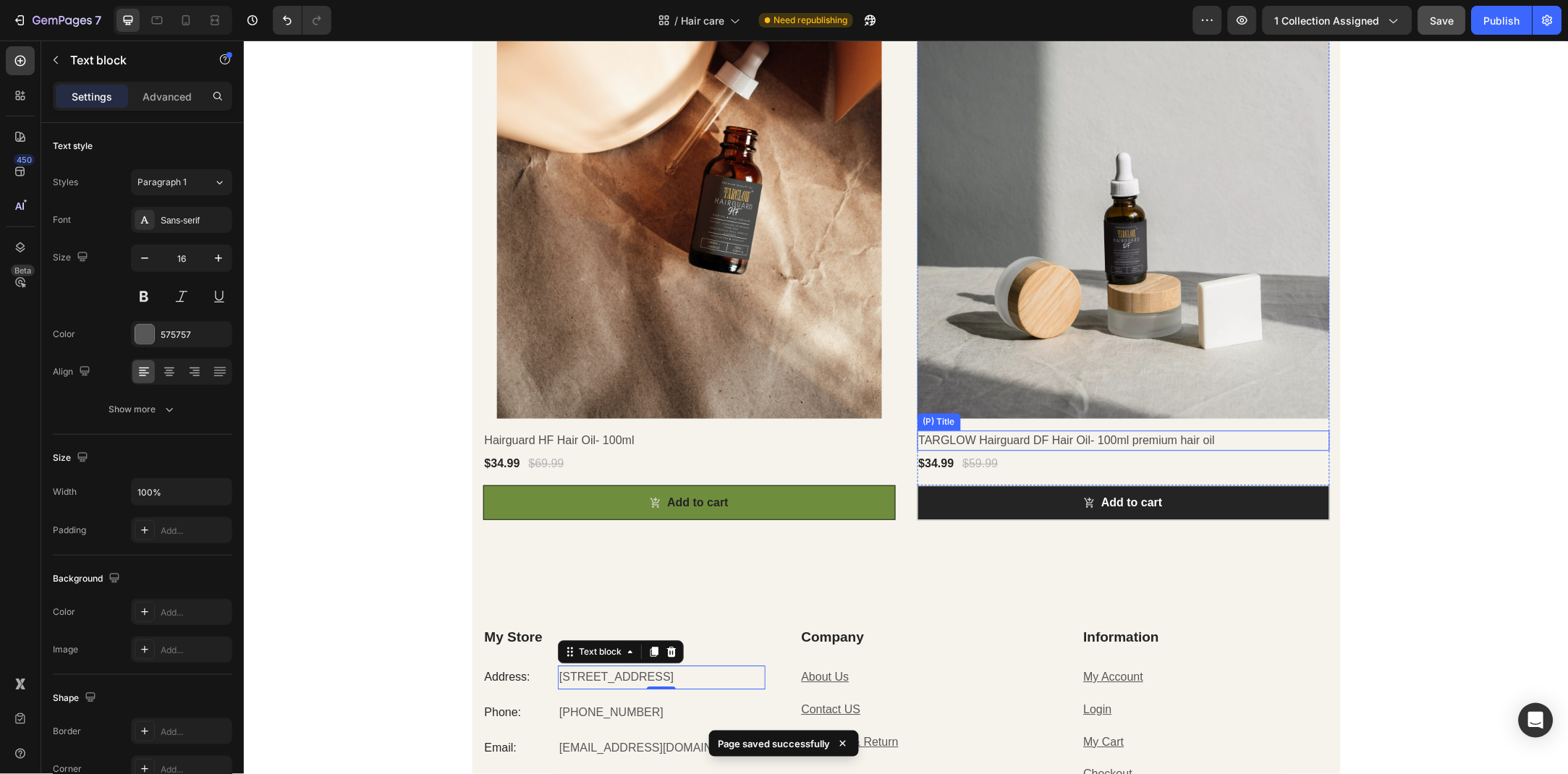
scroll to position [941, 0]
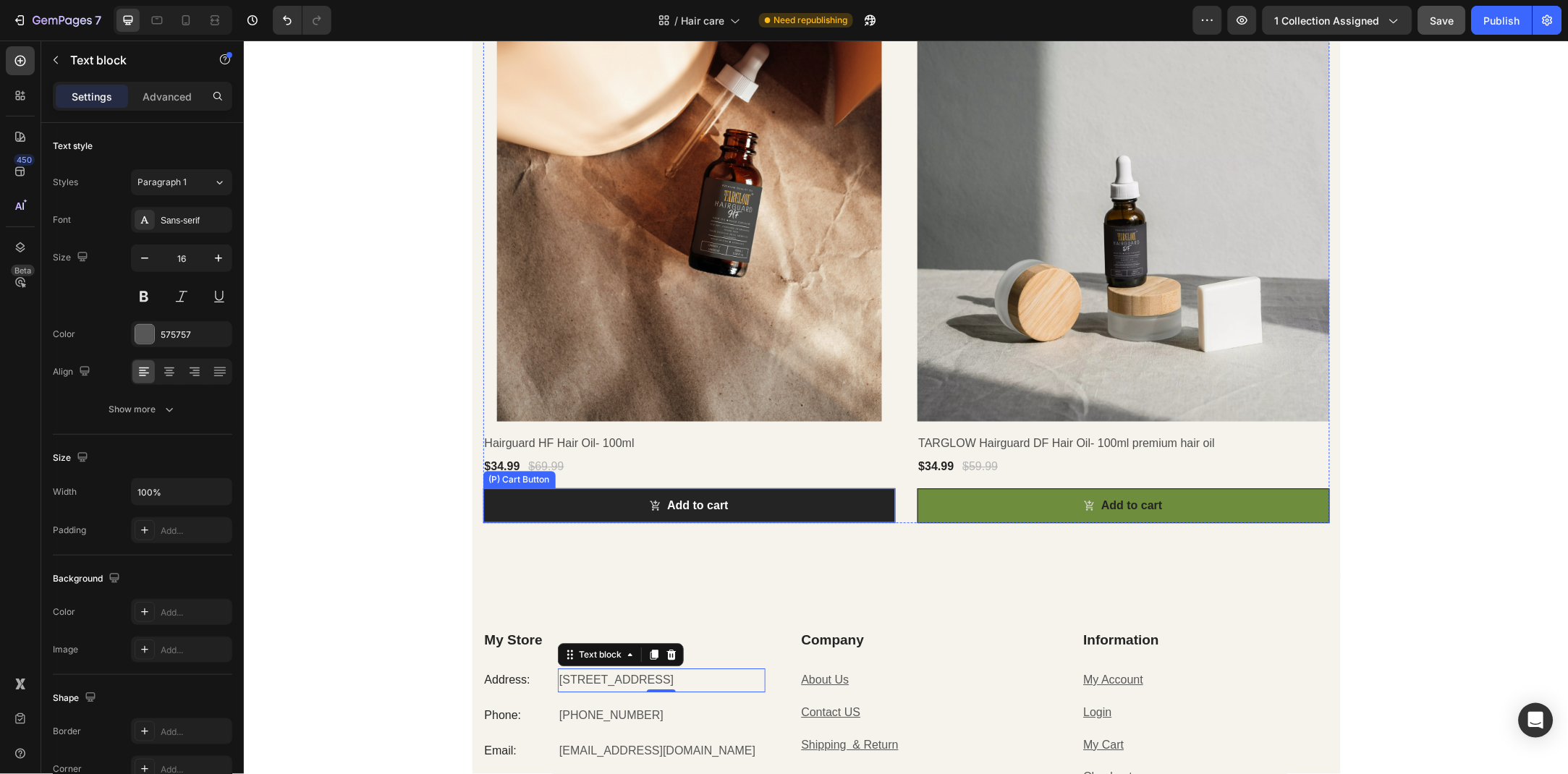
click at [770, 511] on button "Add to cart" at bounding box center [689, 505] width 413 height 34
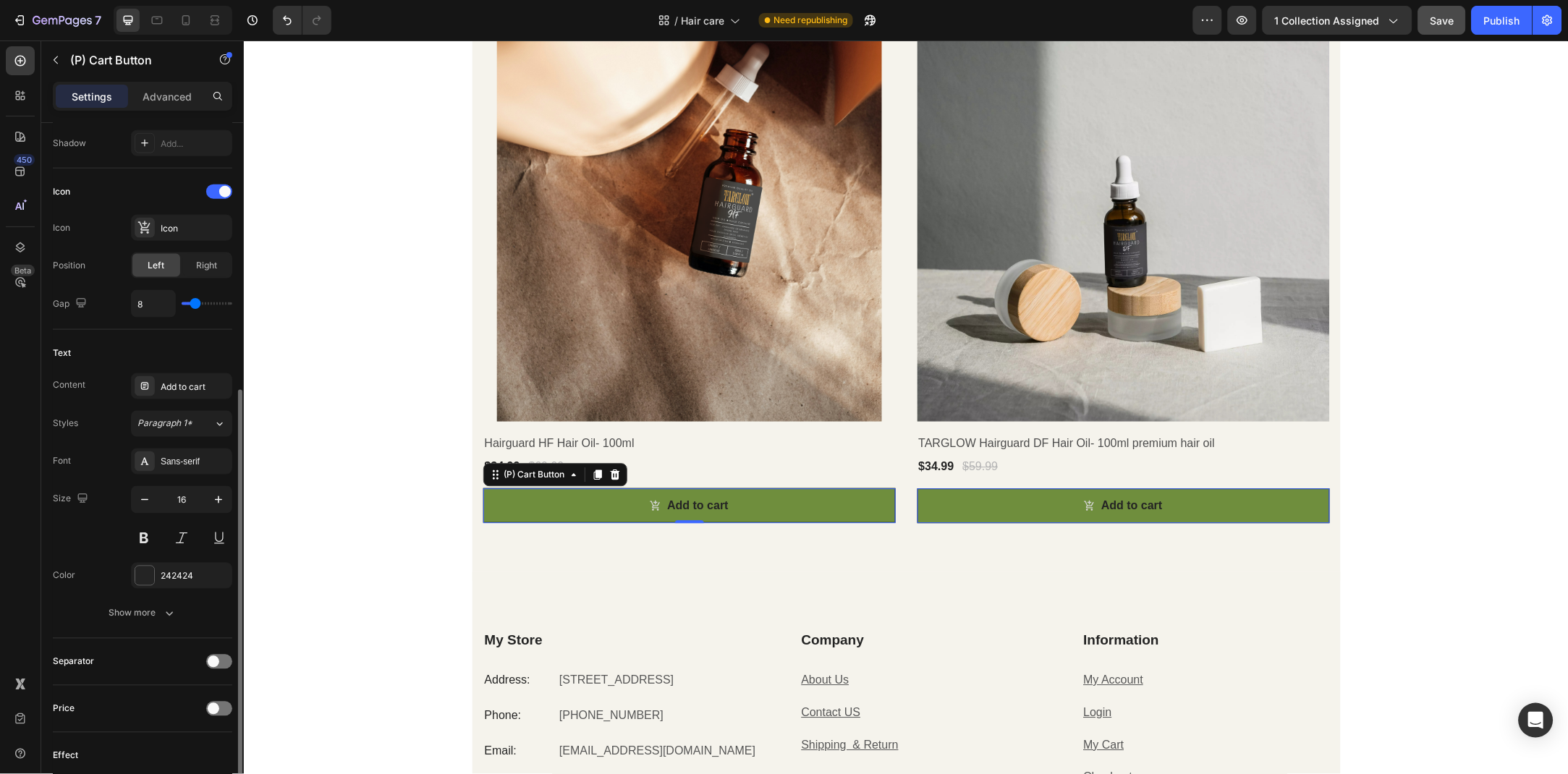
scroll to position [627, 0]
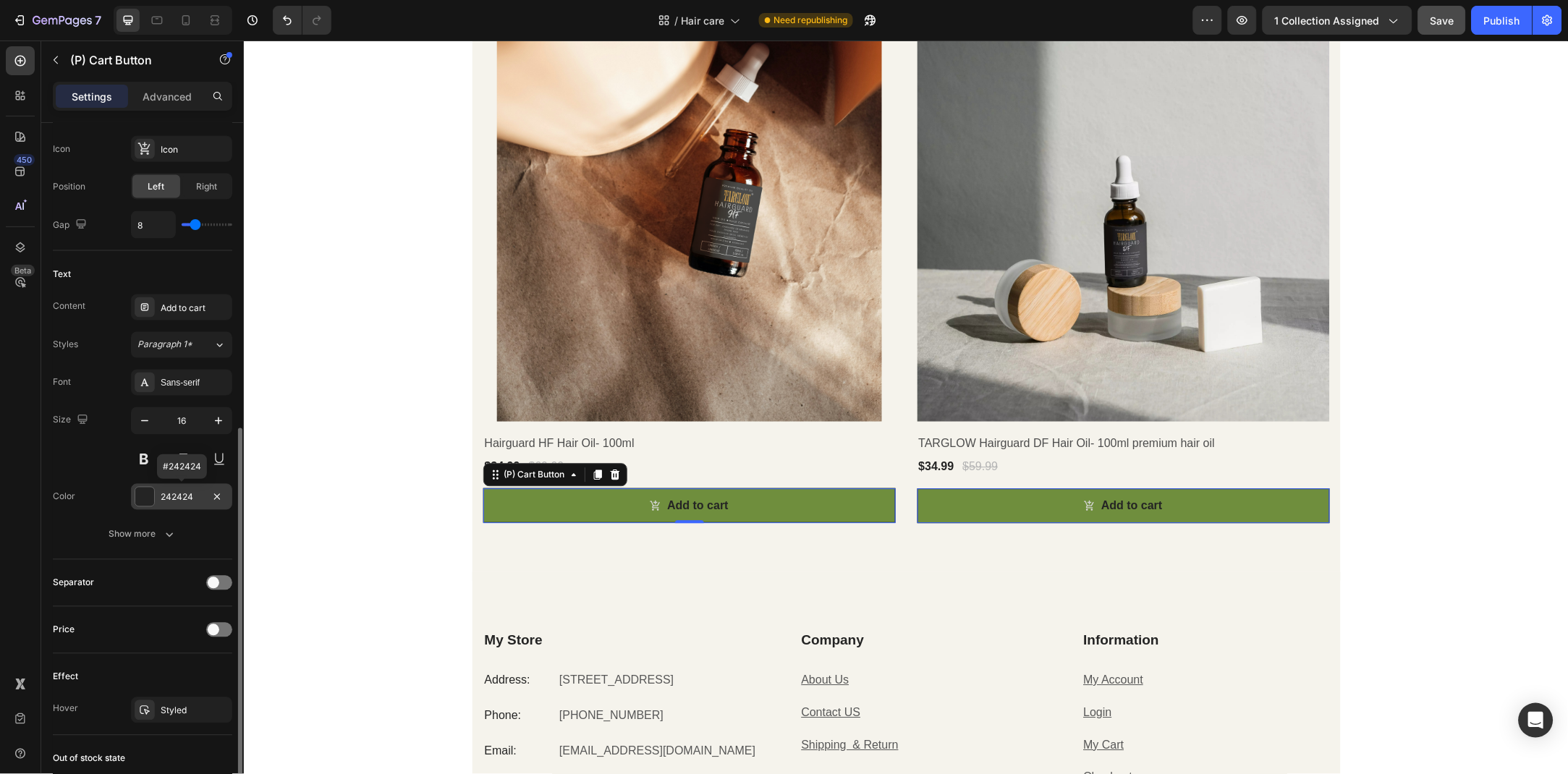
click at [182, 506] on div "242424" at bounding box center [182, 497] width 102 height 26
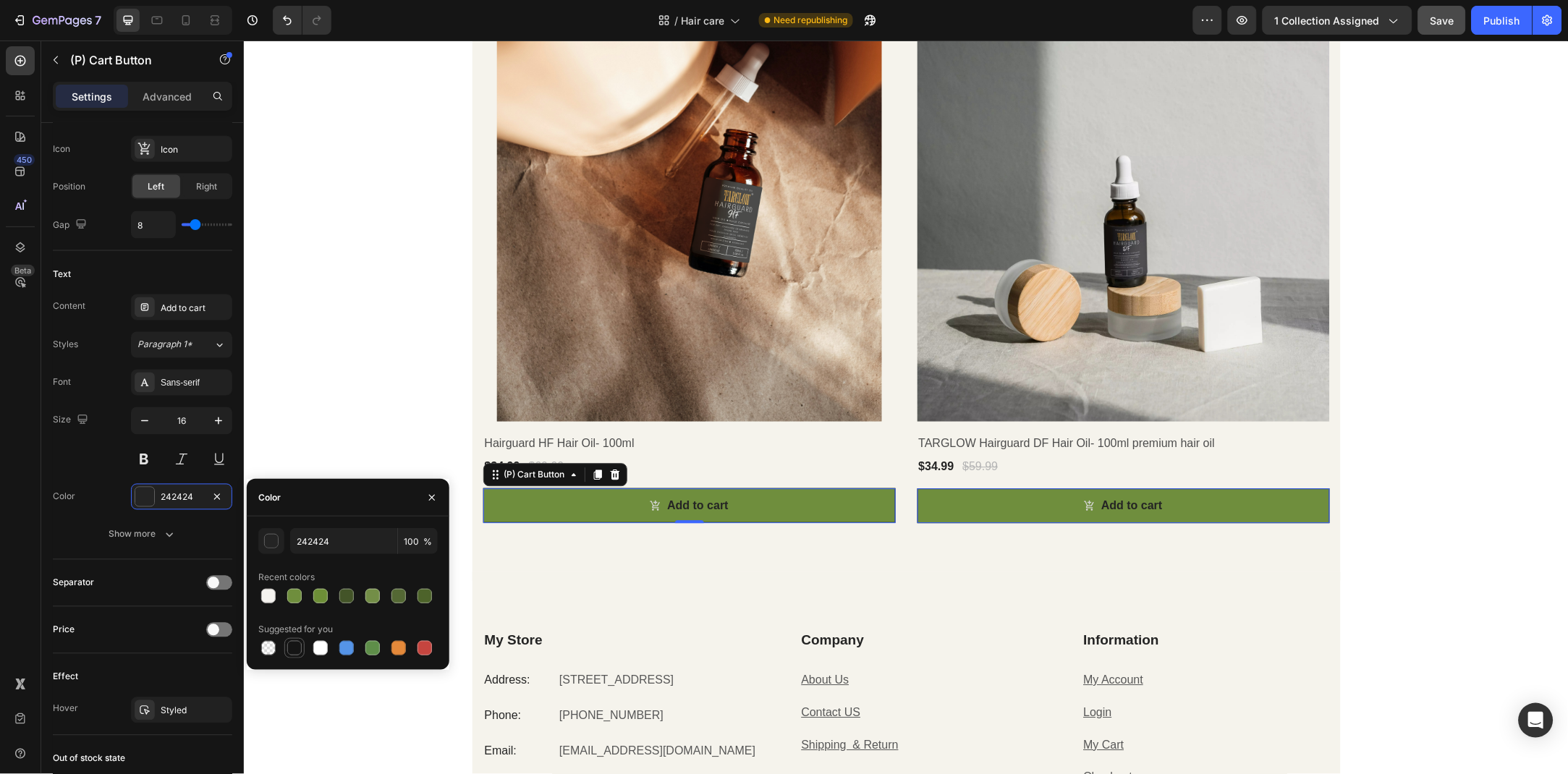
click at [290, 647] on div at bounding box center [294, 648] width 14 height 14
type input "151515"
click at [426, 495] on icon "button" at bounding box center [432, 497] width 11 height 11
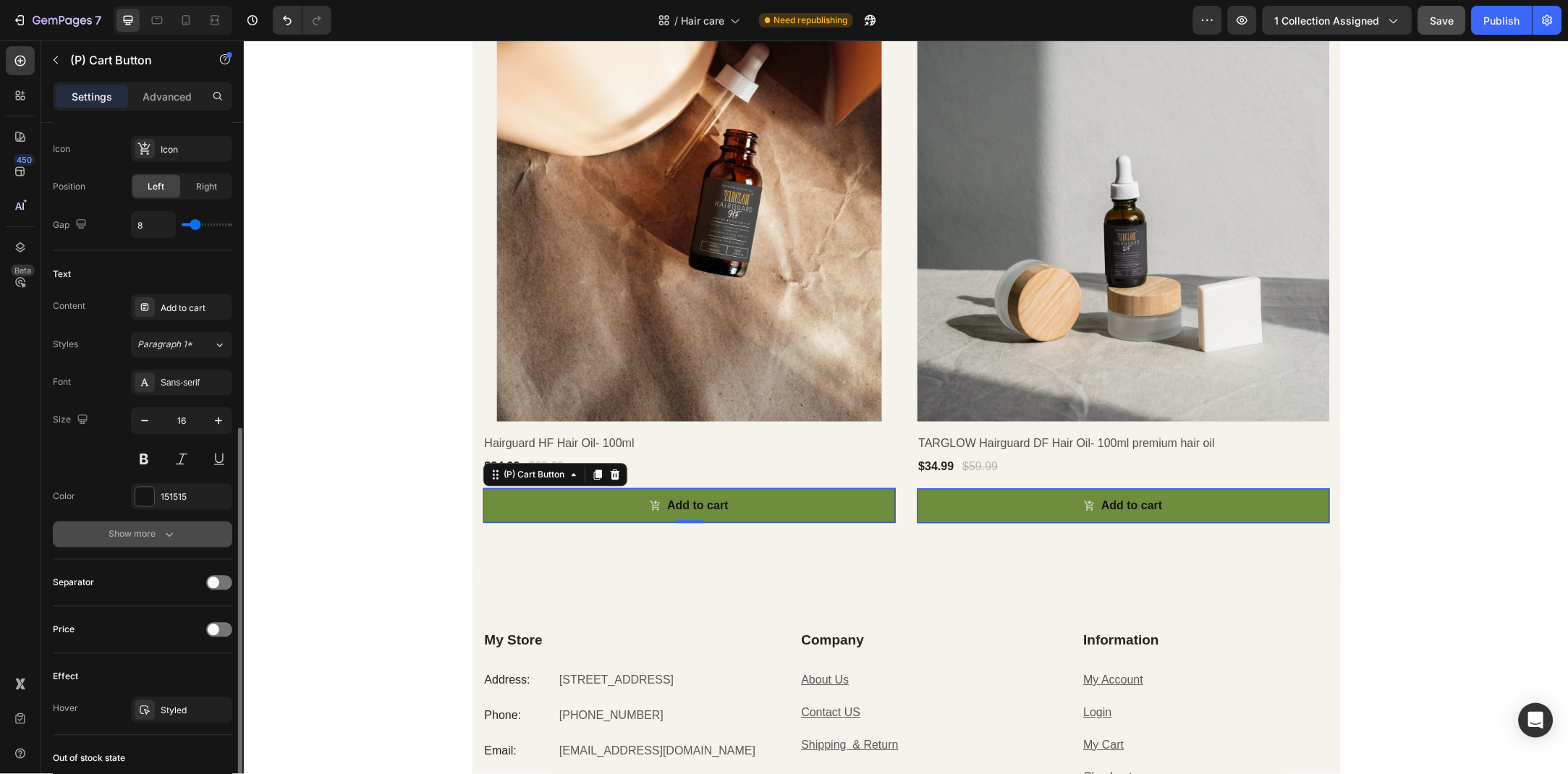
click at [149, 530] on div "Show more" at bounding box center [143, 534] width 67 height 14
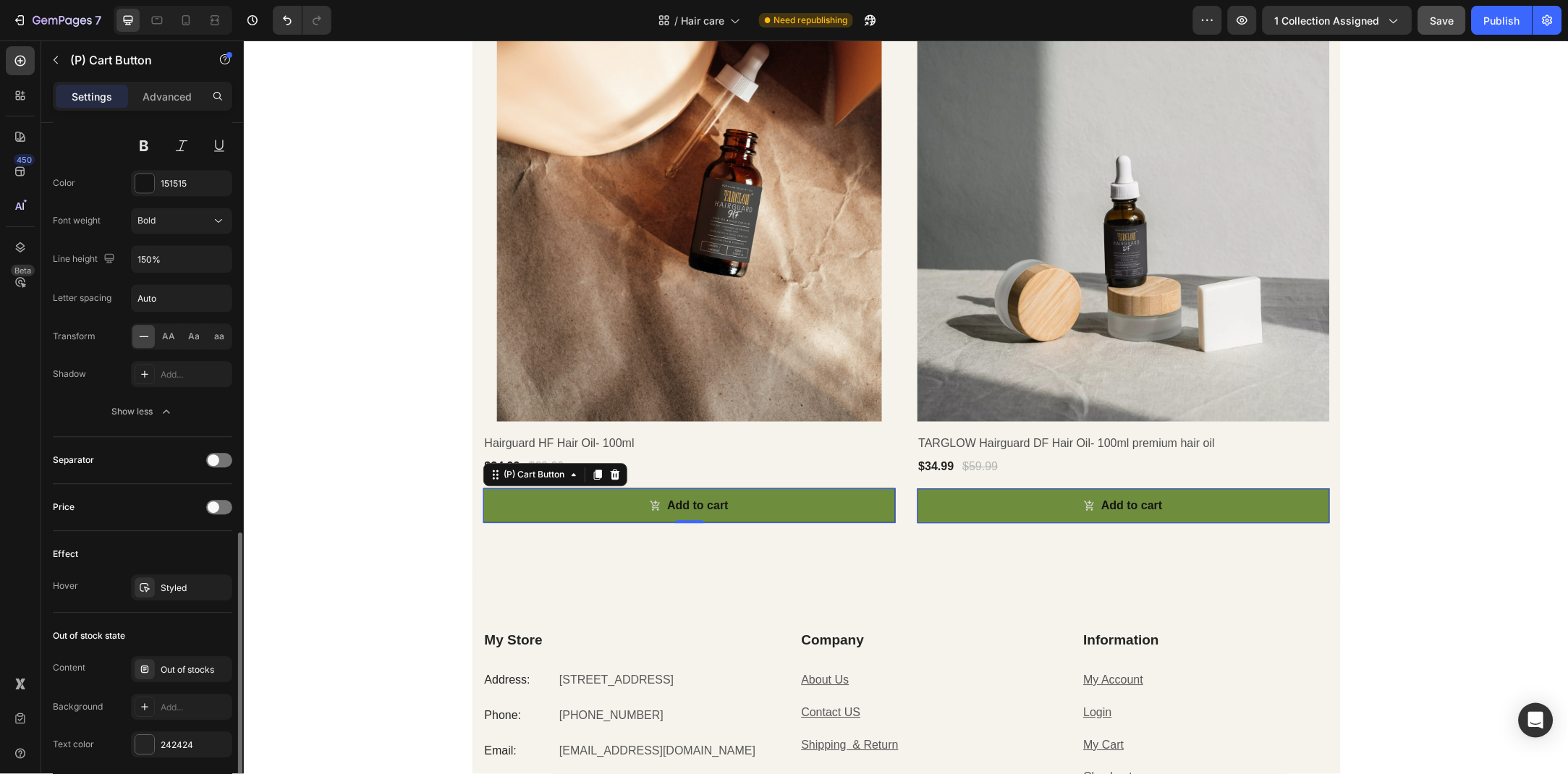
scroll to position [1046, 0]
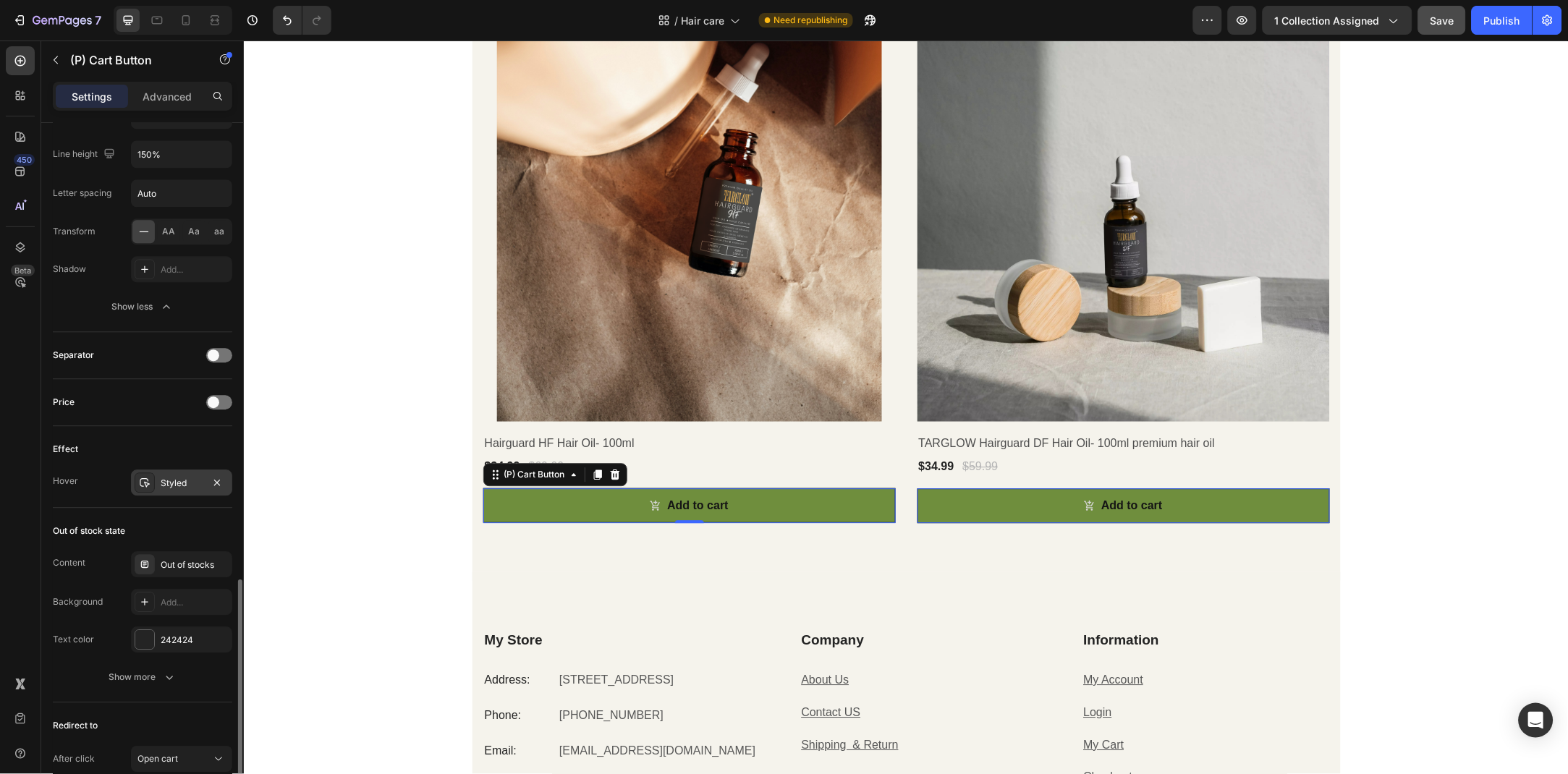
click at [170, 489] on div "Styled" at bounding box center [182, 483] width 42 height 13
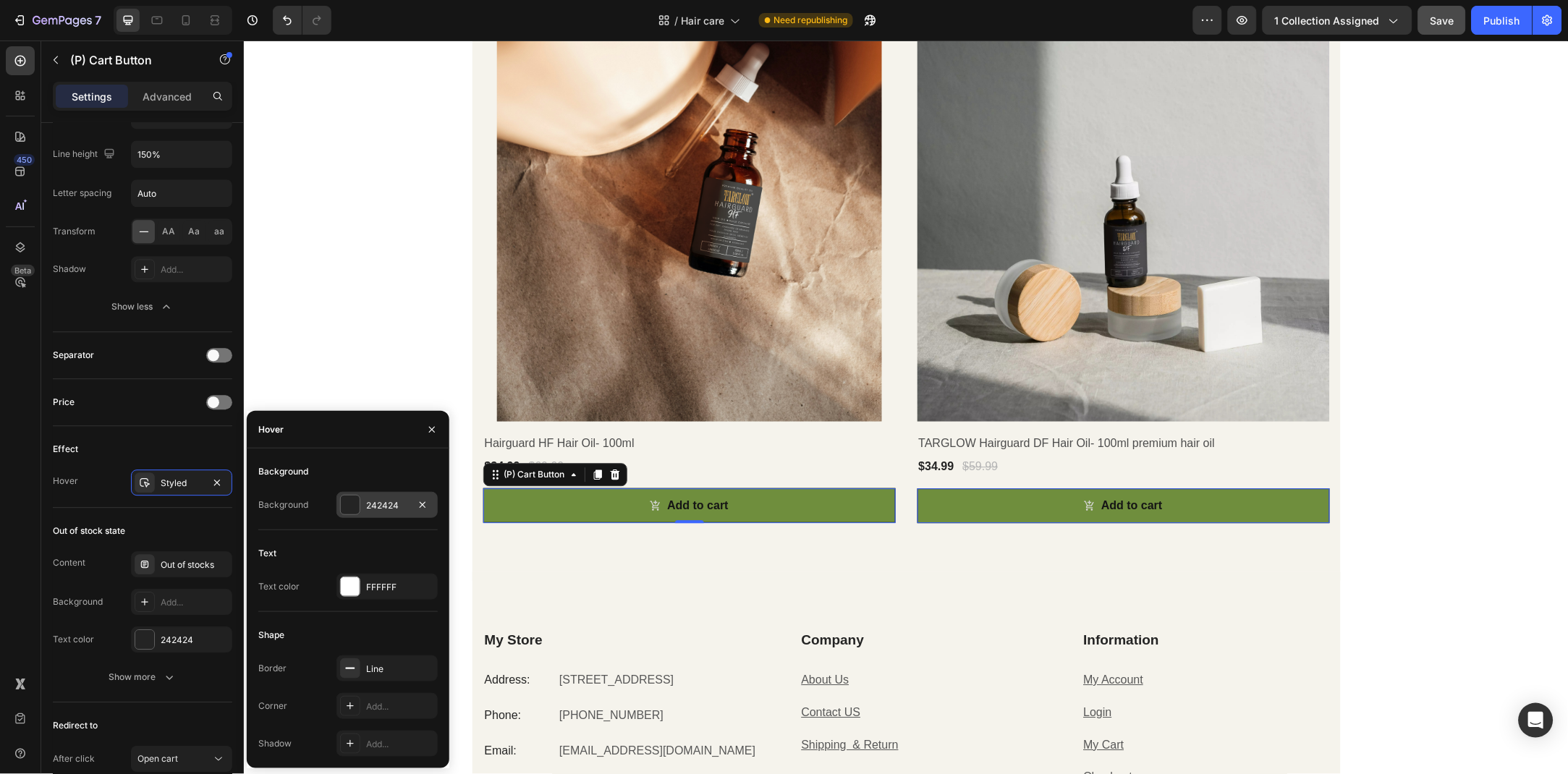
click at [353, 512] on div at bounding box center [350, 505] width 19 height 19
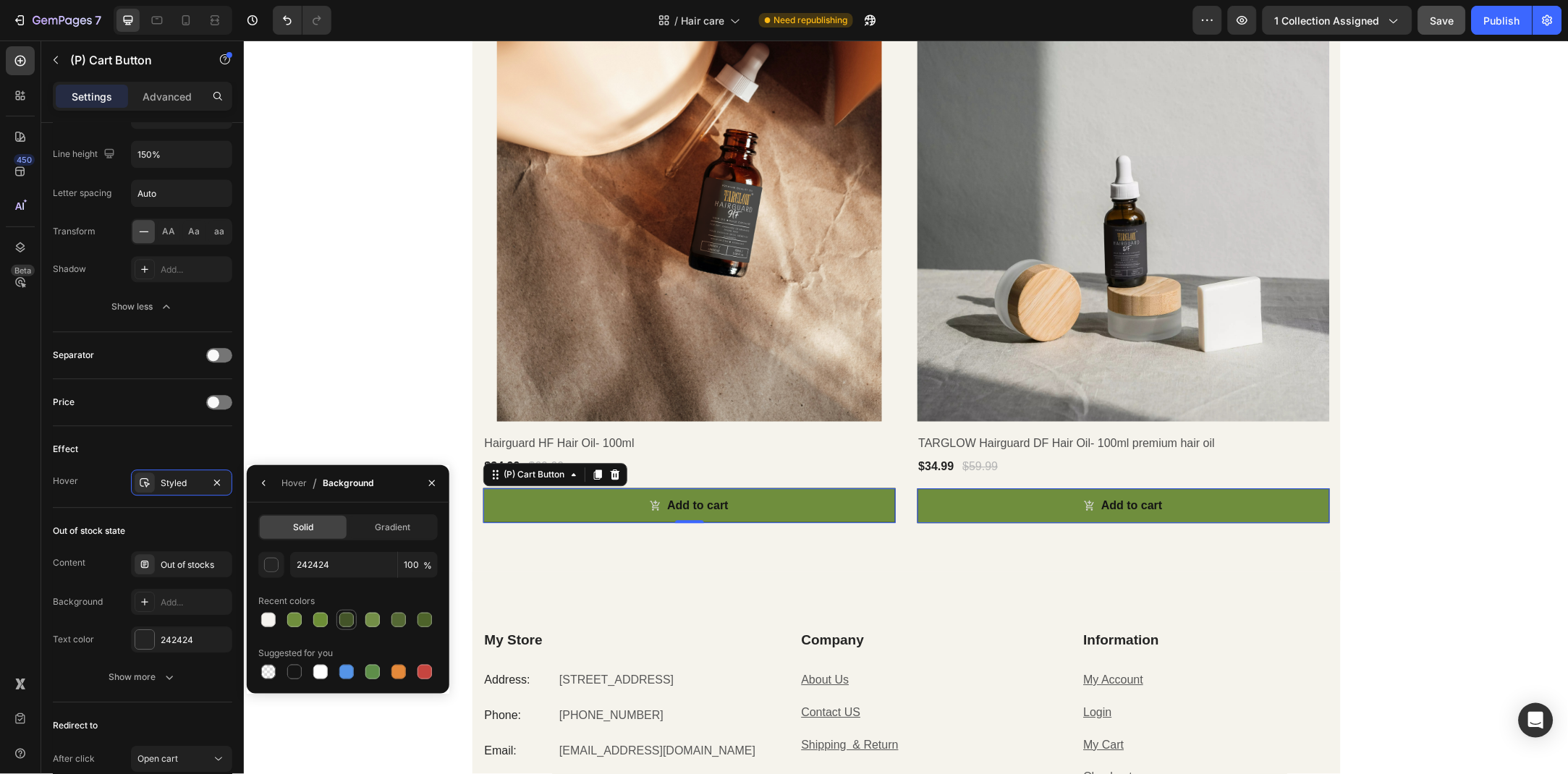
click at [346, 619] on div at bounding box center [346, 620] width 14 height 14
type input "435428"
click at [423, 486] on button "button" at bounding box center [432, 483] width 23 height 23
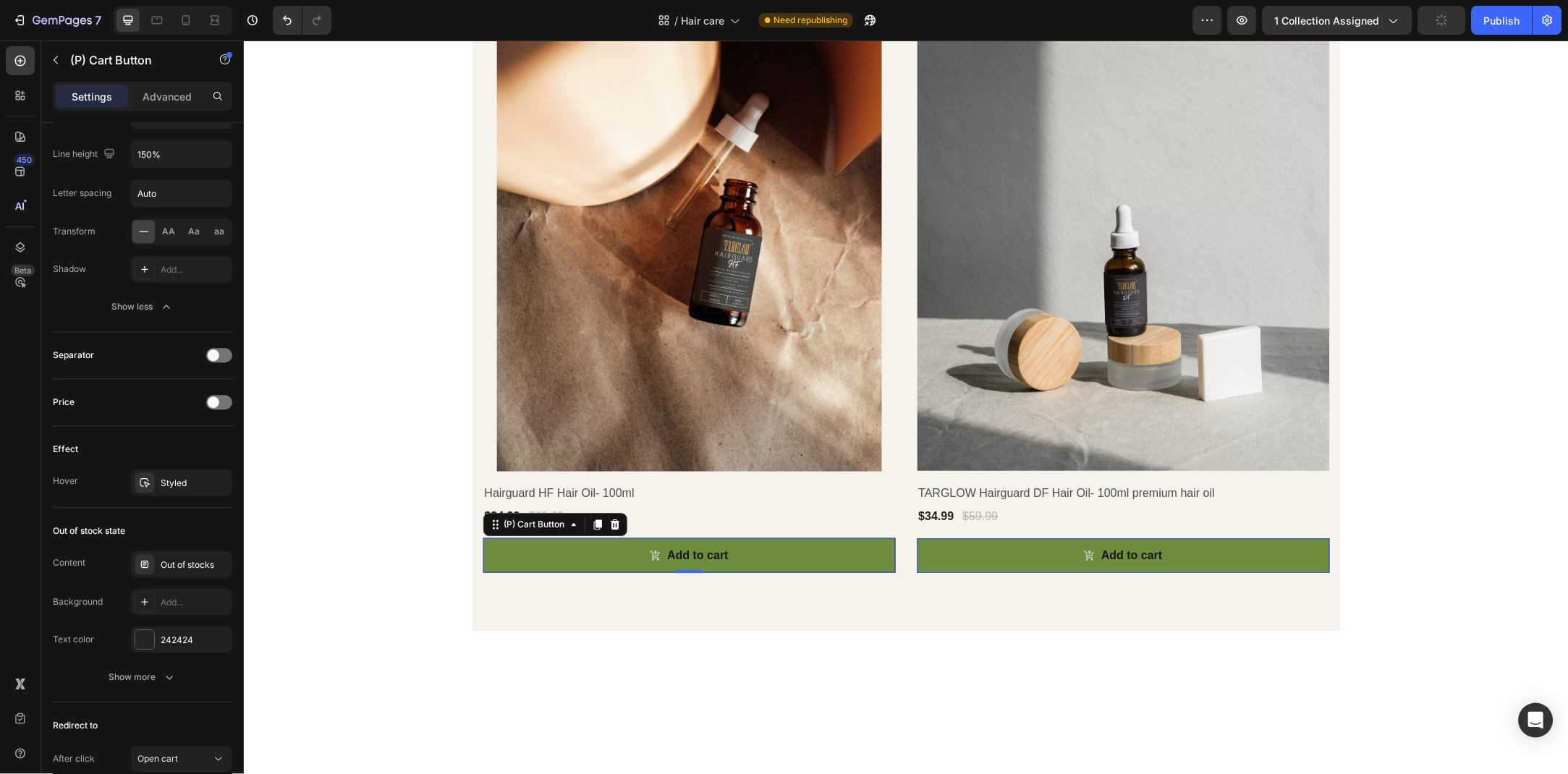
scroll to position [0, 0]
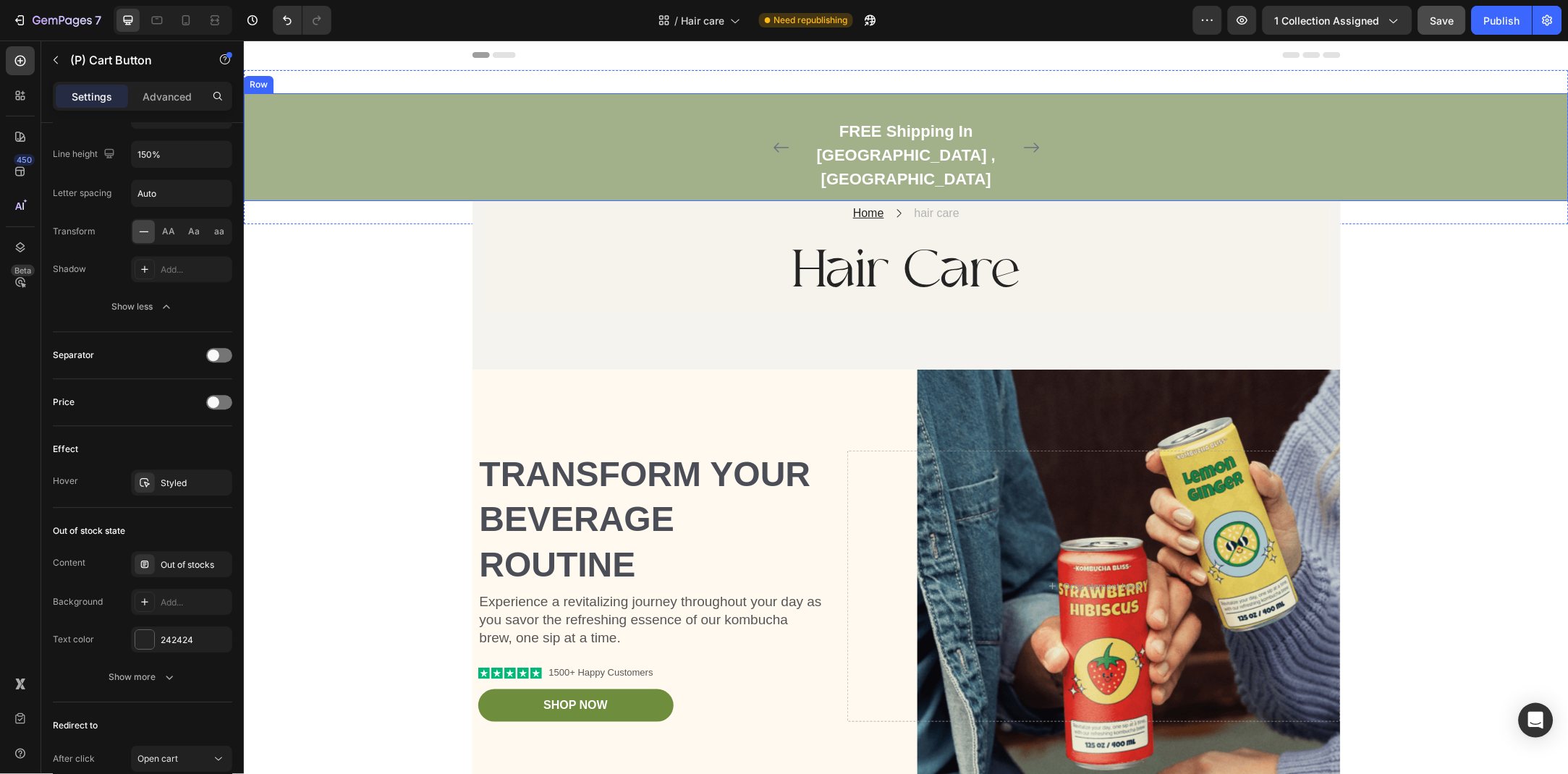
click at [1020, 135] on button "Carousel Next Arrow" at bounding box center [1031, 146] width 23 height 23
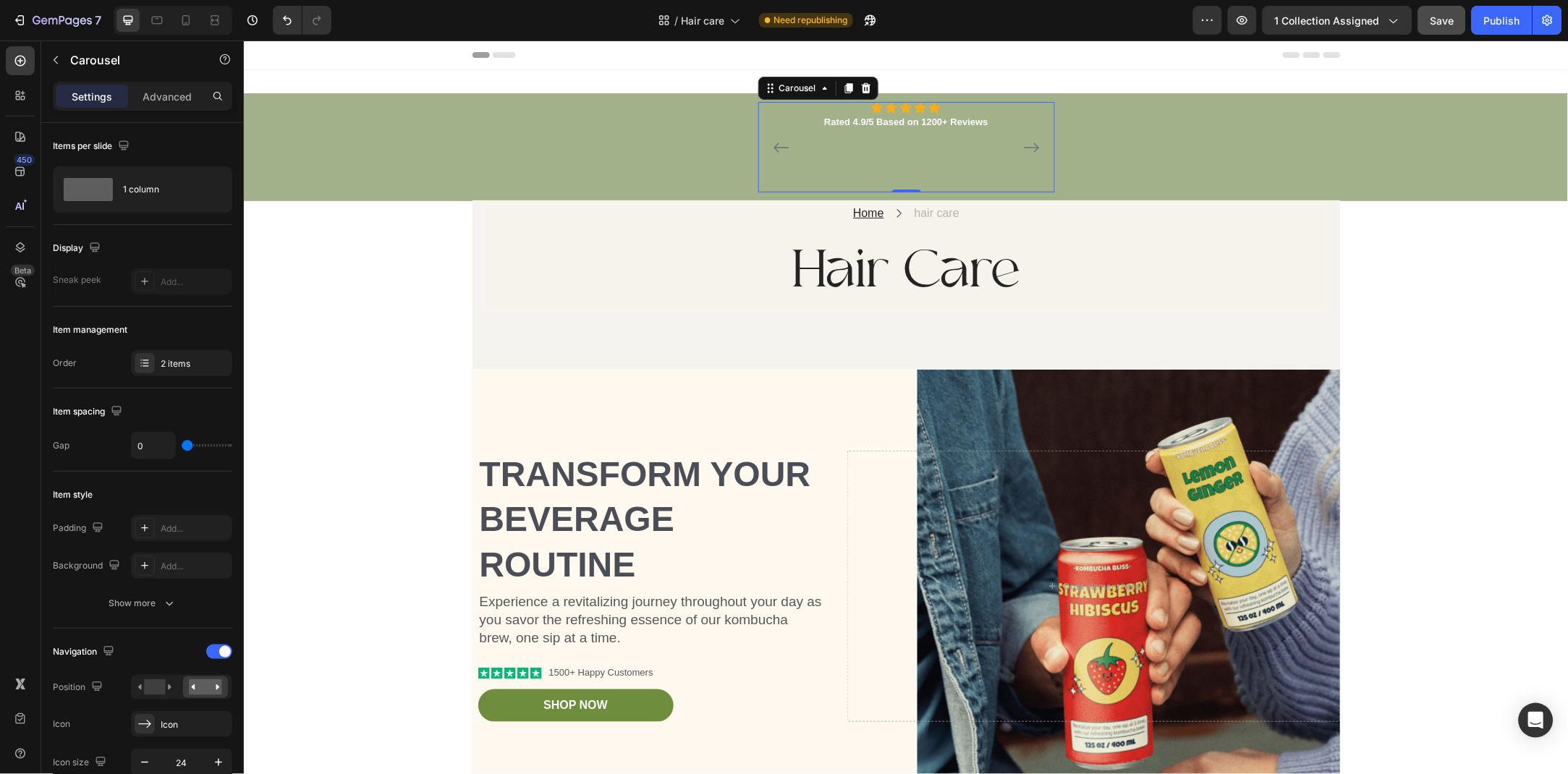
click at [1022, 138] on icon "Carousel Next Arrow" at bounding box center [1031, 147] width 18 height 18
click at [1035, 138] on icon "Carousel Next Arrow" at bounding box center [1031, 147] width 18 height 18
click at [934, 121] on p "Rated 4.9/5 Based on 1200+ Reviews" at bounding box center [905, 122] width 164 height 14
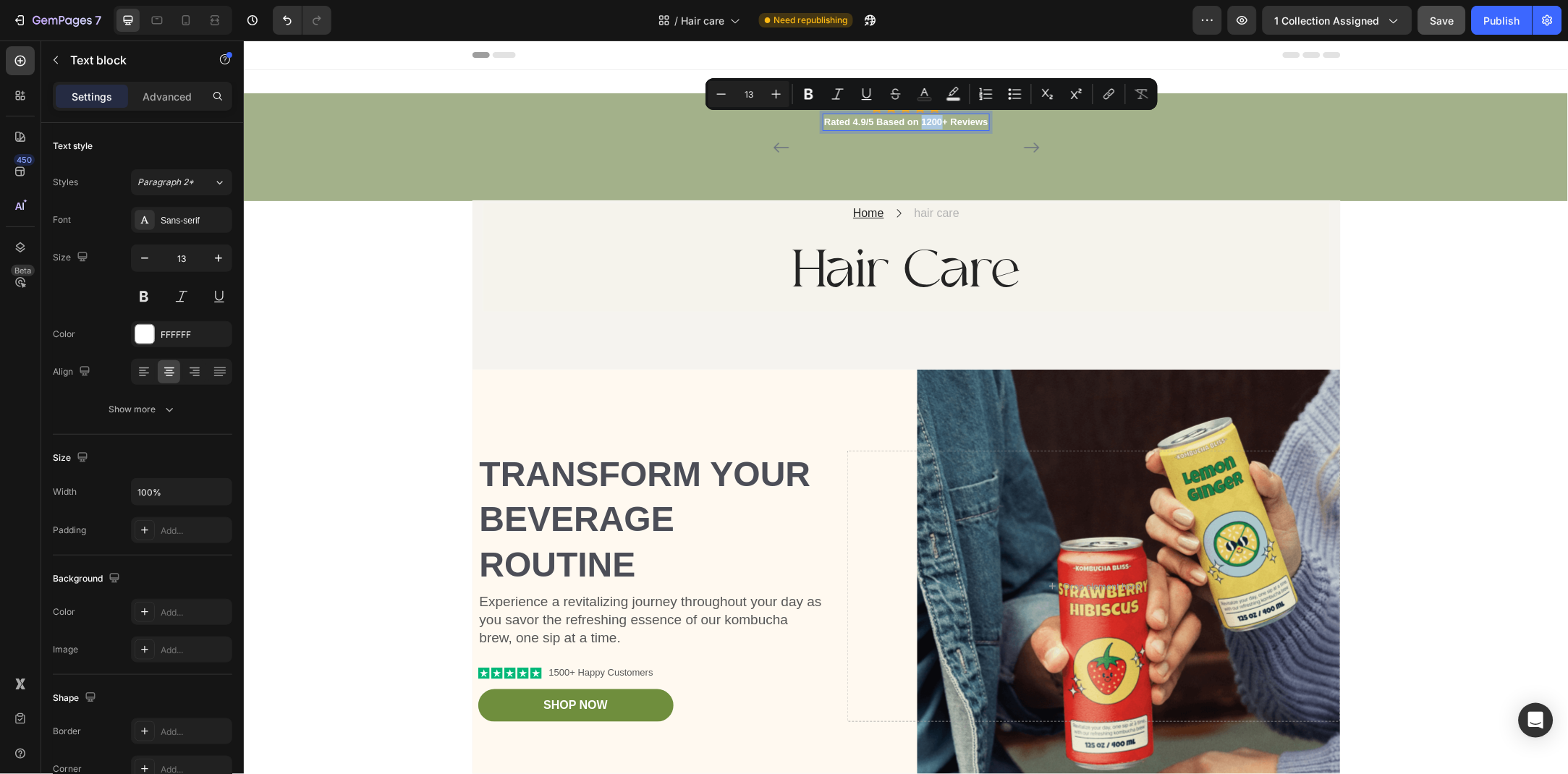
click at [938, 123] on p "Rated 4.9/5 Based on 1200+ Reviews" at bounding box center [905, 122] width 164 height 14
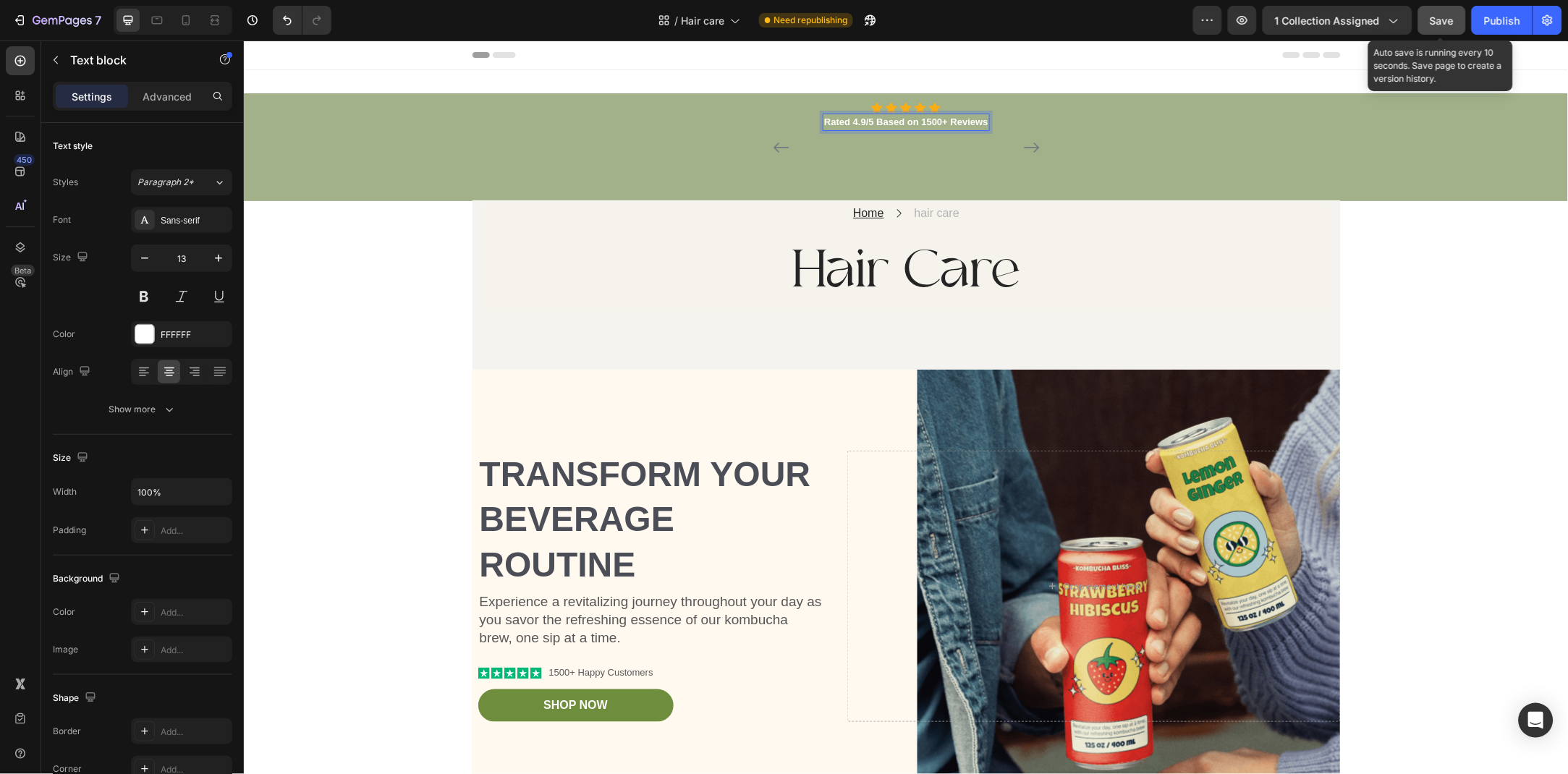
click at [1444, 19] on span "Save" at bounding box center [1442, 20] width 24 height 12
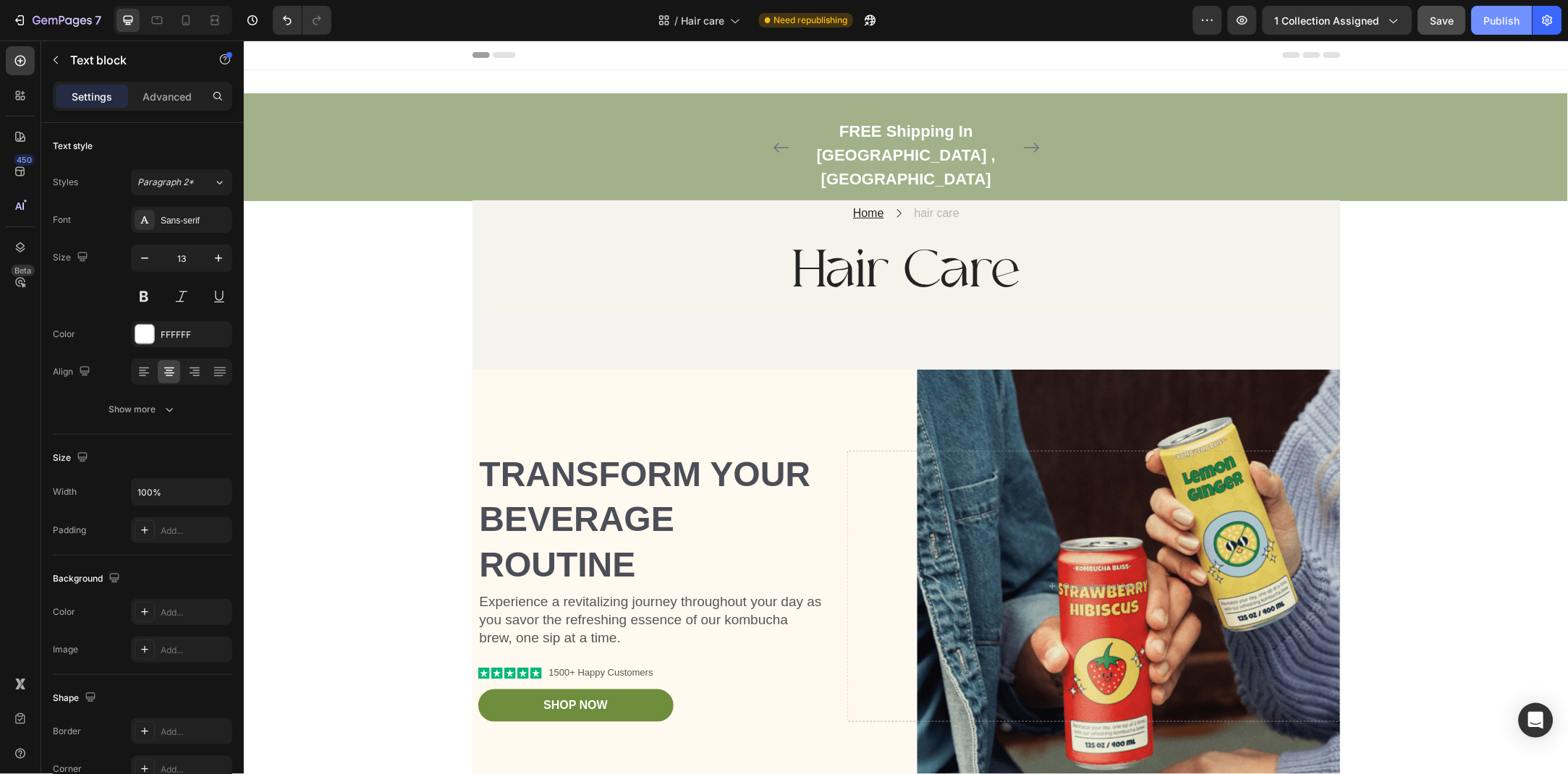
click at [1489, 26] on div "Publish" at bounding box center [1502, 20] width 36 height 15
click at [1380, 18] on span "1 collection assigned" at bounding box center [1327, 20] width 105 height 15
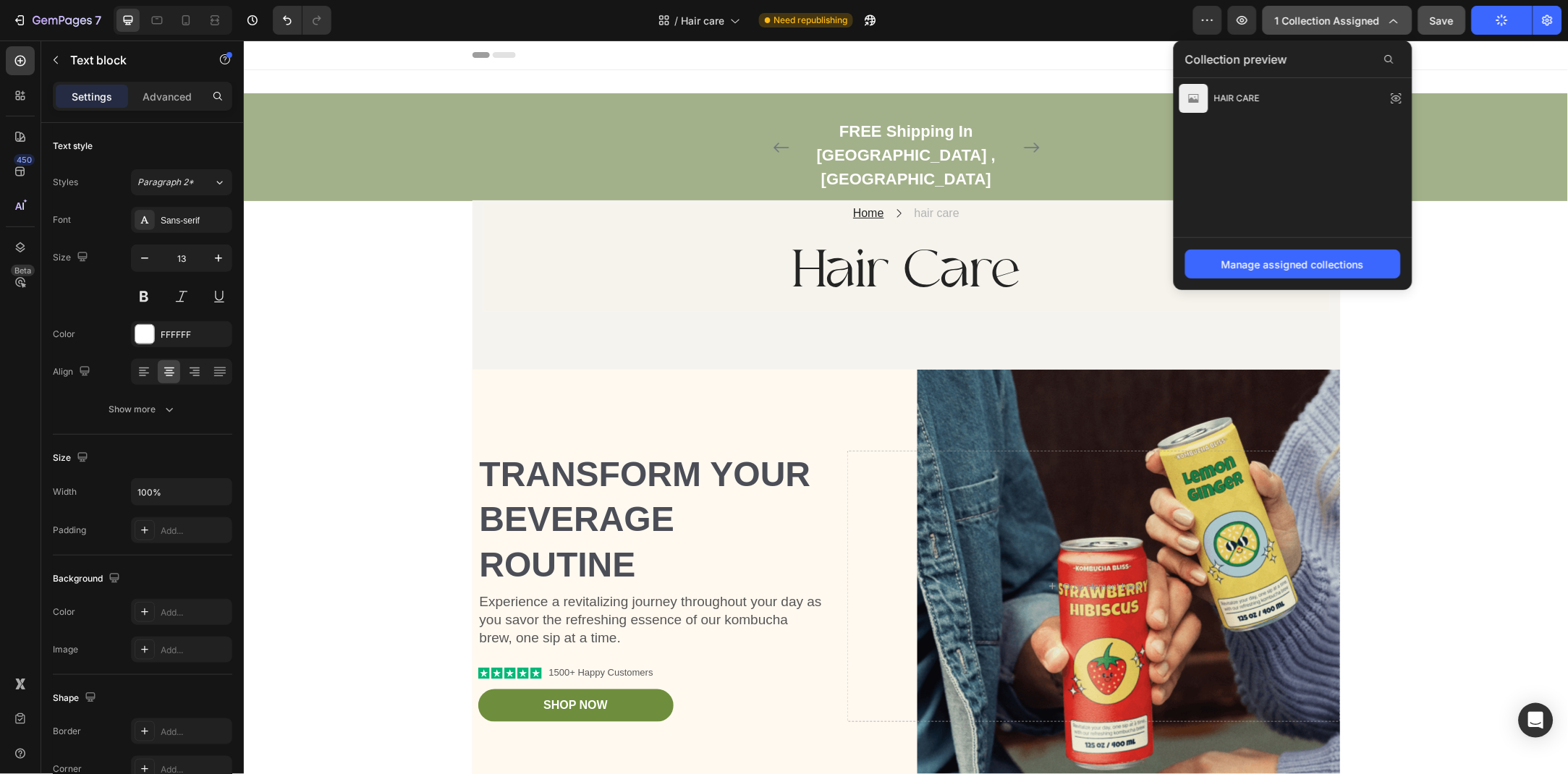
click at [1380, 18] on span "1 collection assigned" at bounding box center [1327, 20] width 105 height 15
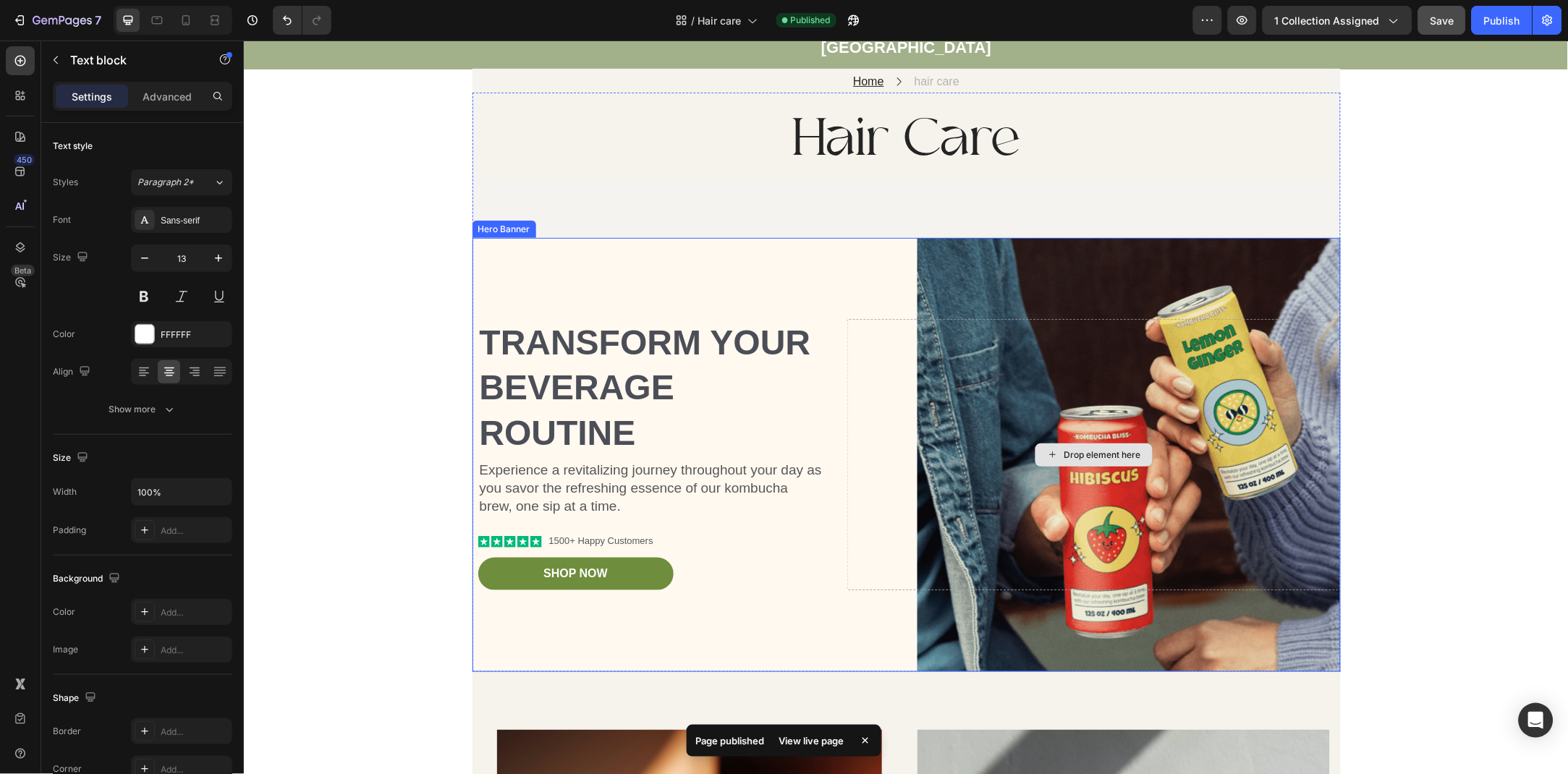
scroll to position [81, 0]
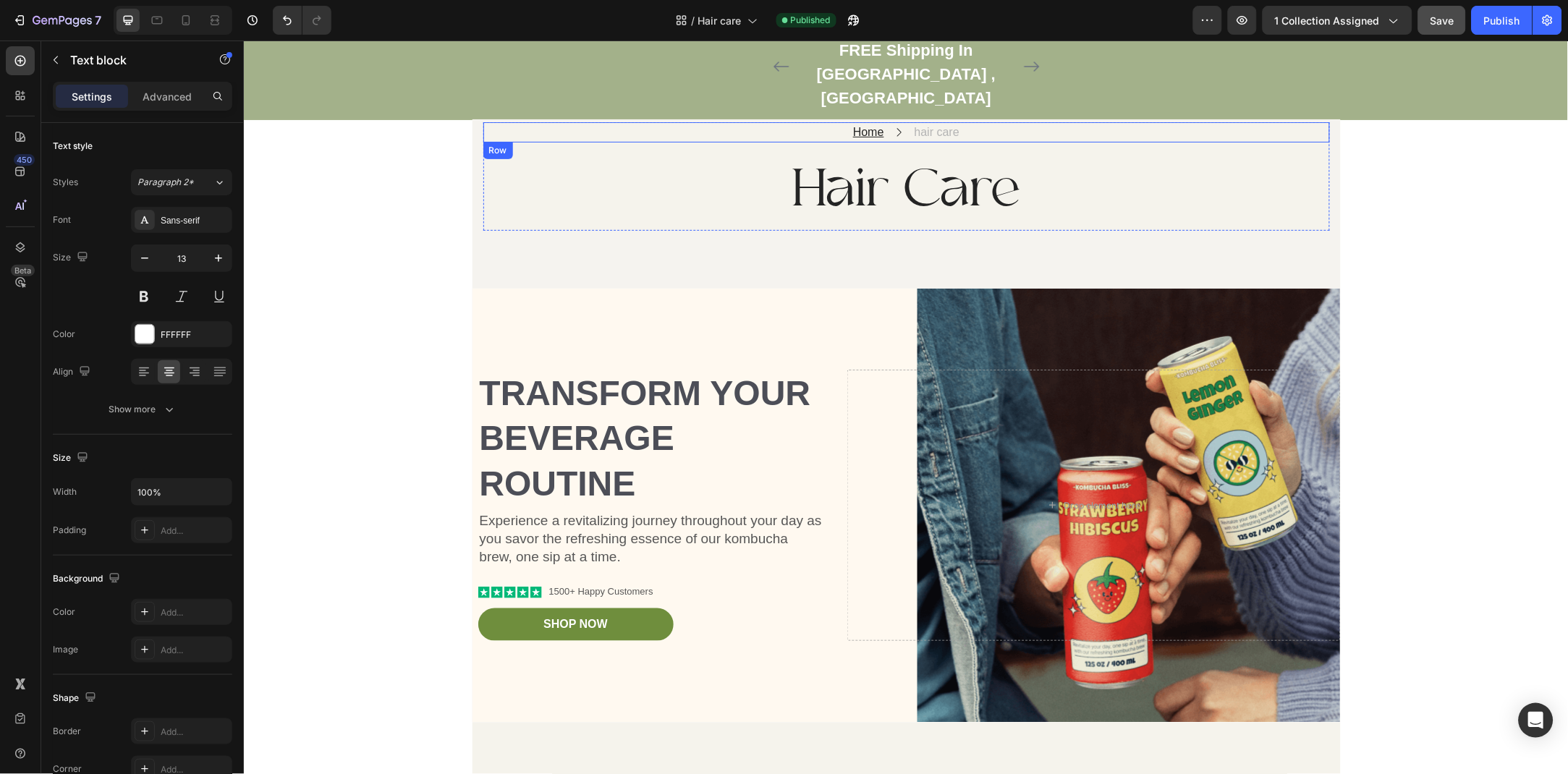
click at [1026, 154] on h2 "Hair Care" at bounding box center [906, 190] width 846 height 74
click at [738, 31] on div "/ Hair care" at bounding box center [717, 20] width 96 height 29
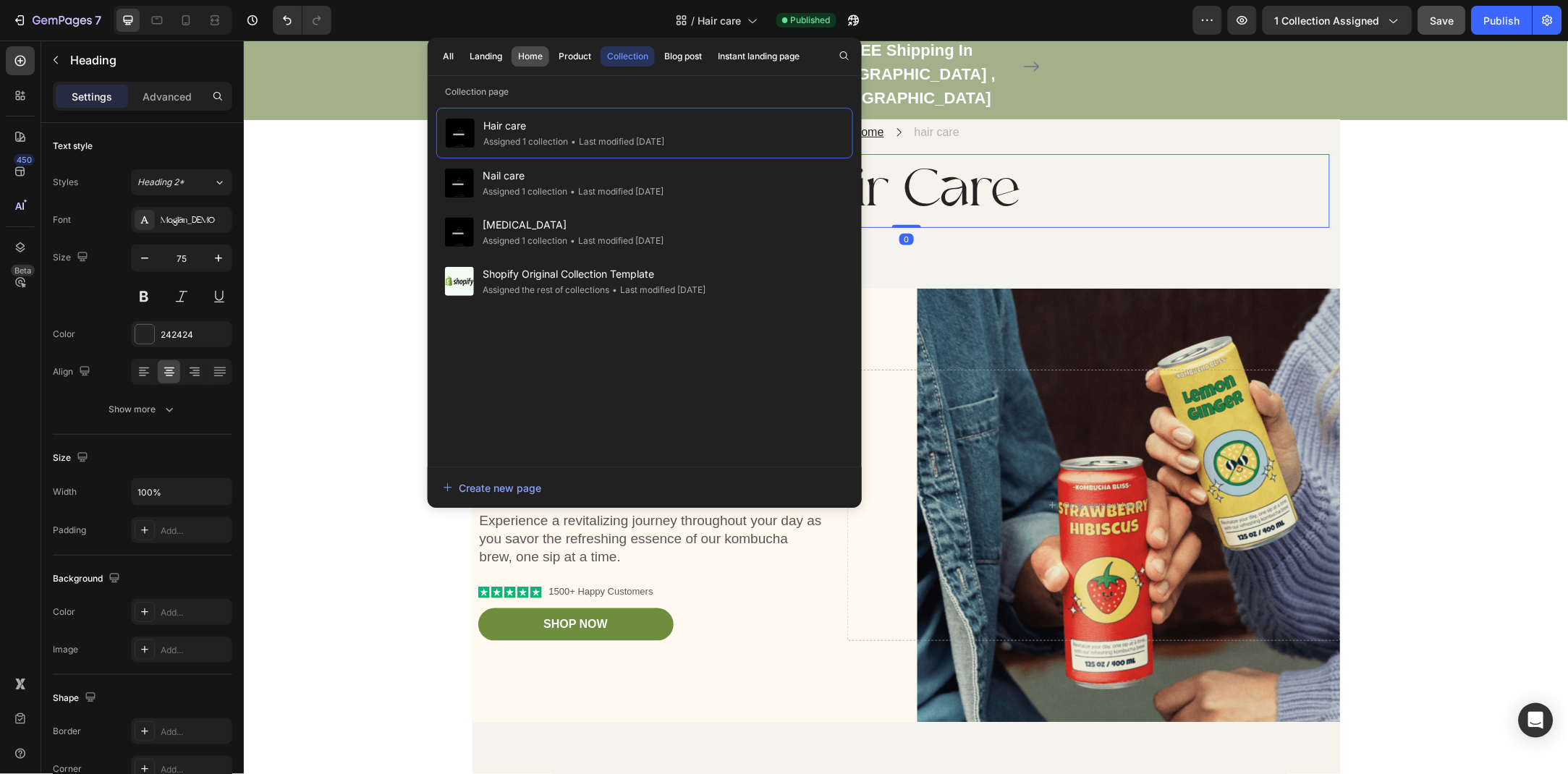
click at [552, 63] on button "Home" at bounding box center [574, 56] width 46 height 20
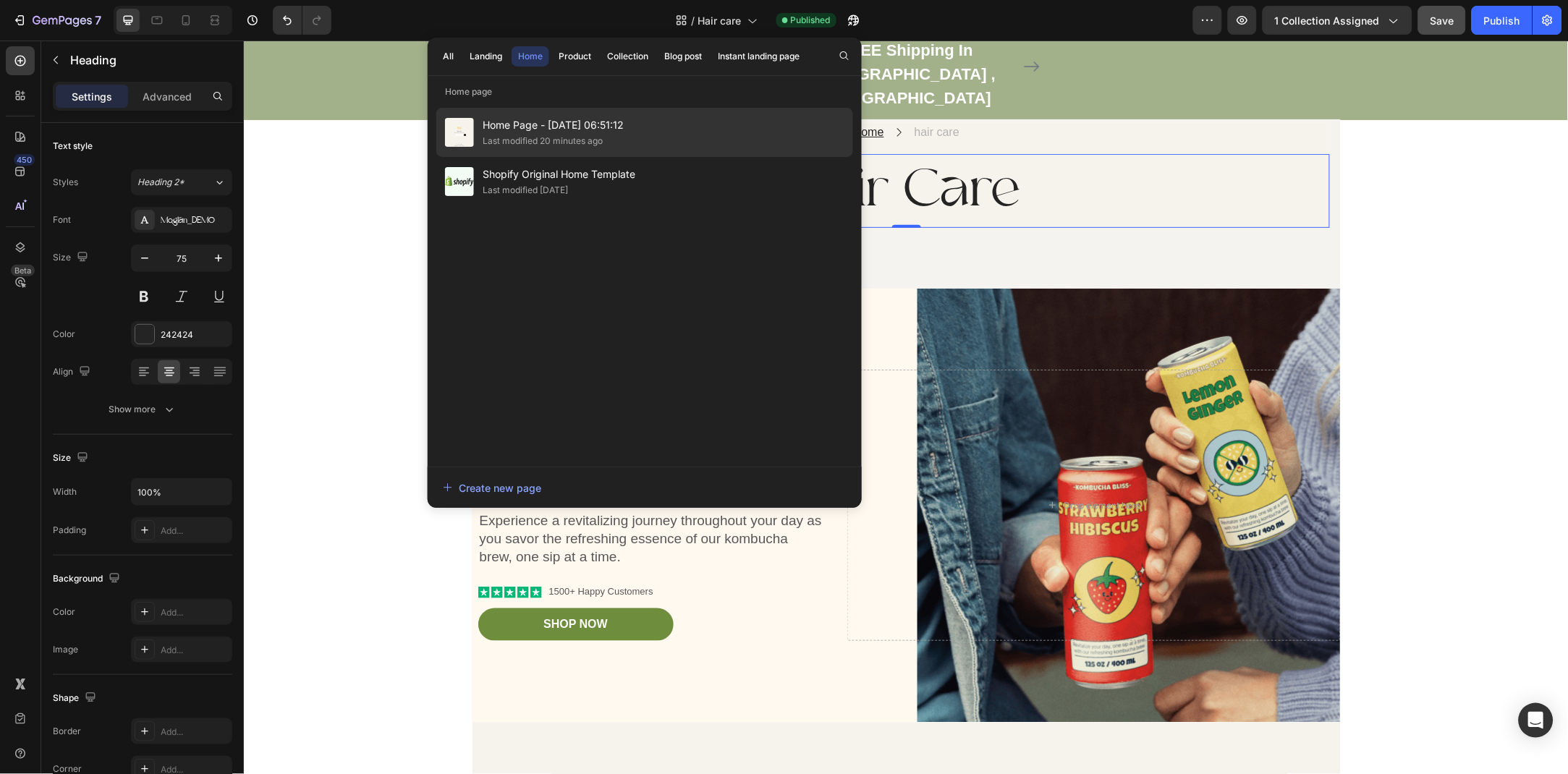
click at [558, 124] on span "Home Page - Jun 28, 06:51:12" at bounding box center [553, 126] width 141 height 18
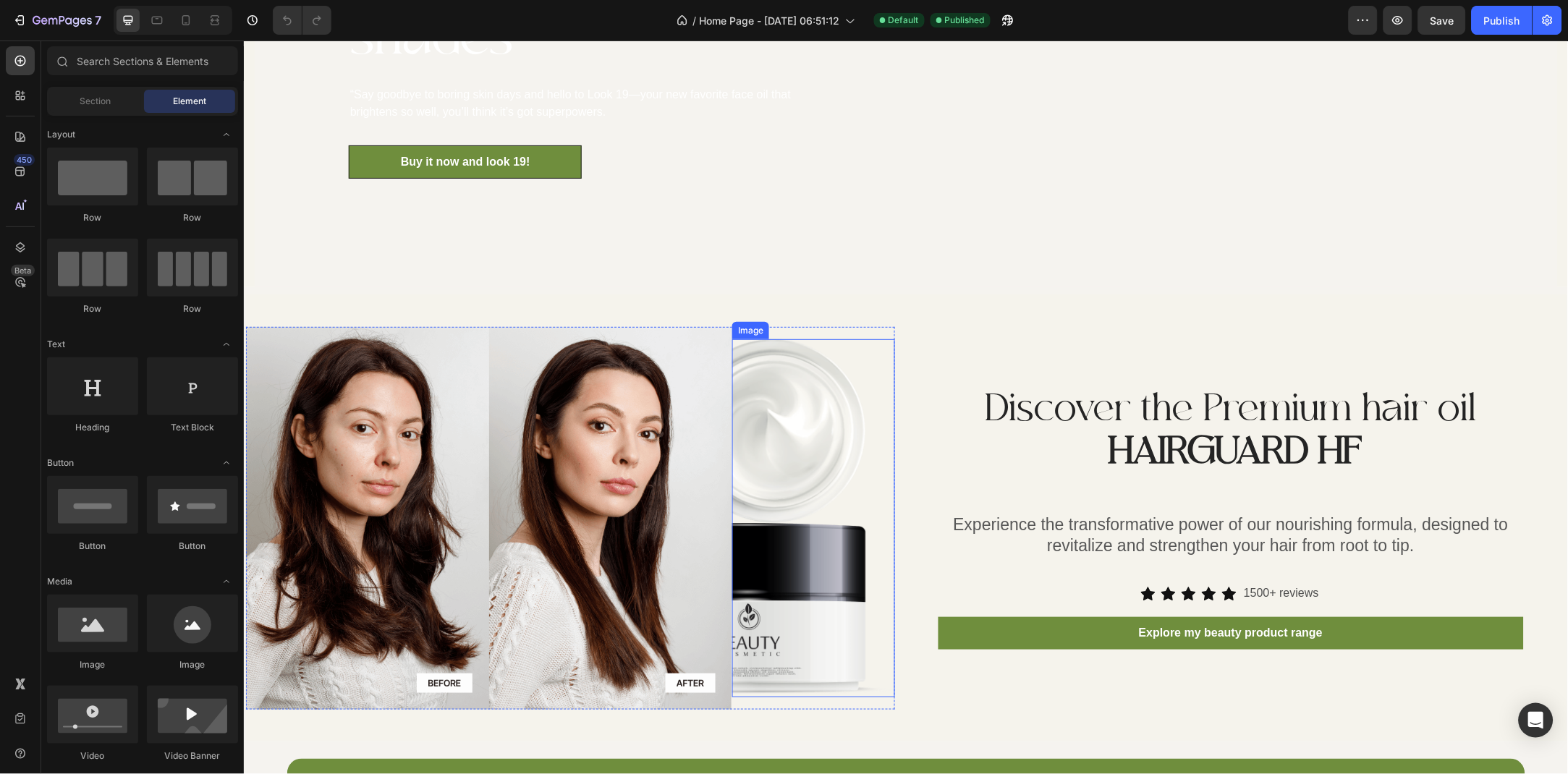
scroll to position [2016, 0]
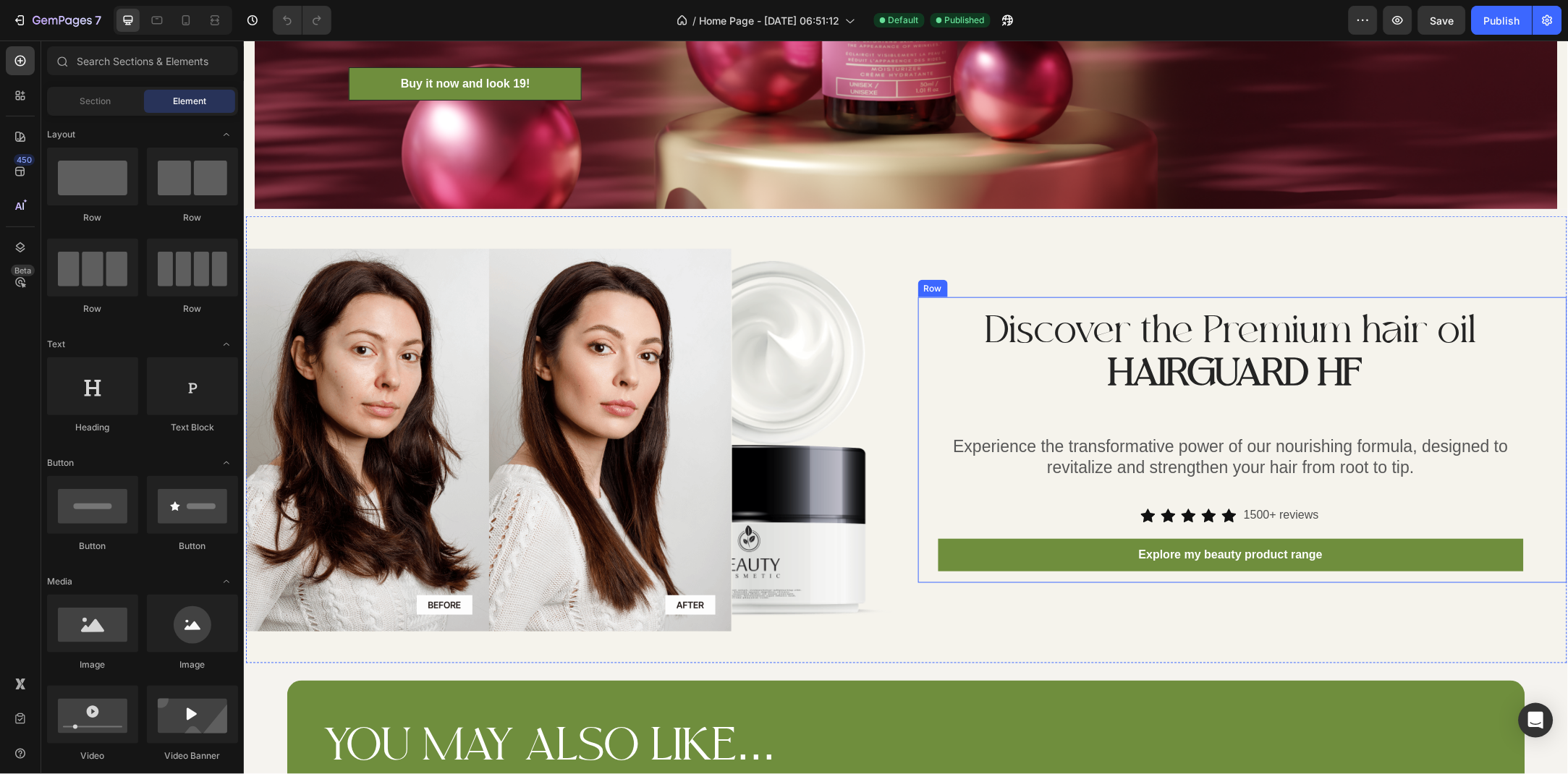
click at [1010, 505] on div "Discover the Premium hair oil HAIRGUARD HF Heading Experience the transformativ…" at bounding box center [1230, 439] width 586 height 262
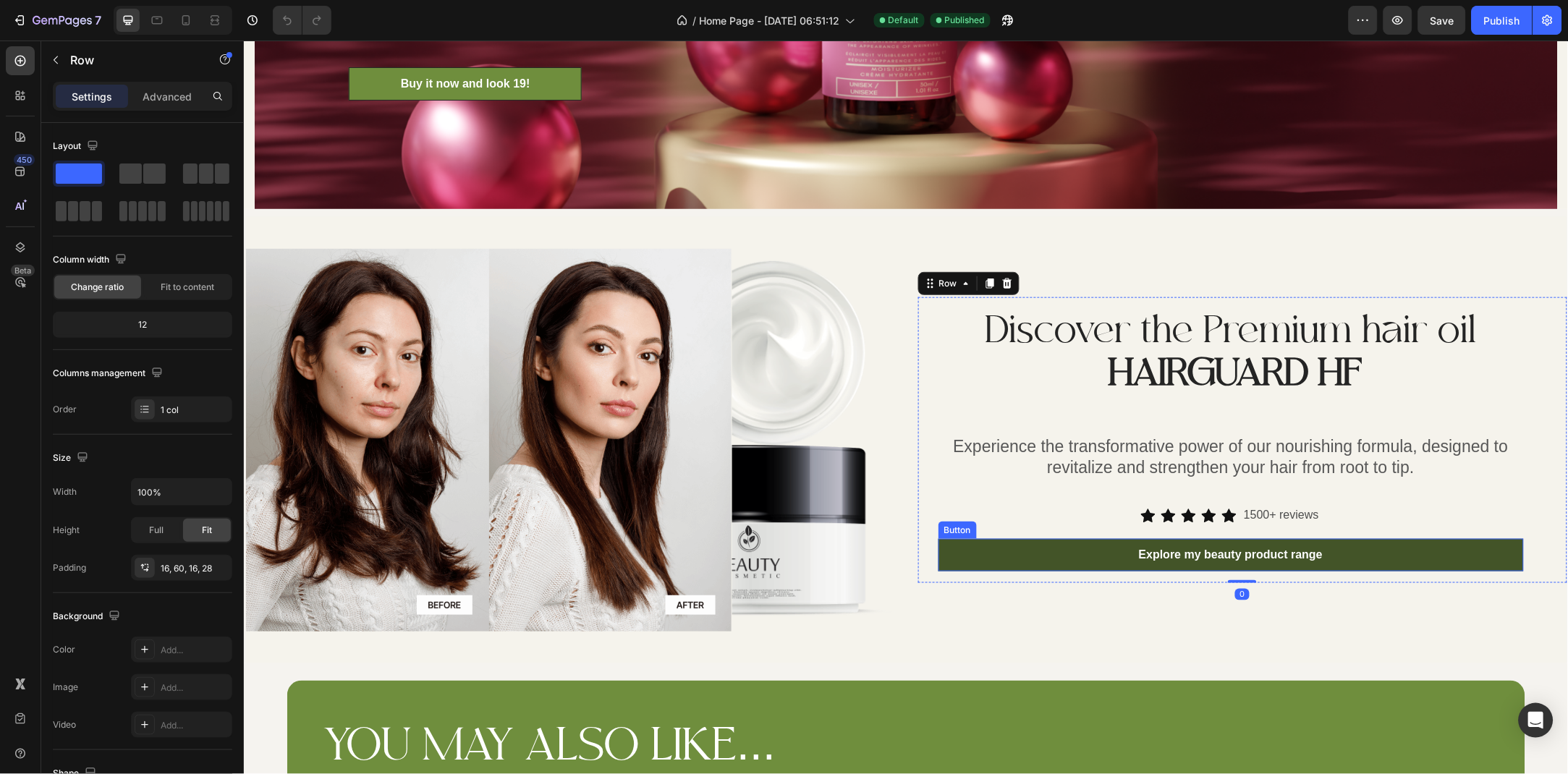
click at [998, 538] on link "Explore my beauty product range" at bounding box center [1230, 554] width 586 height 33
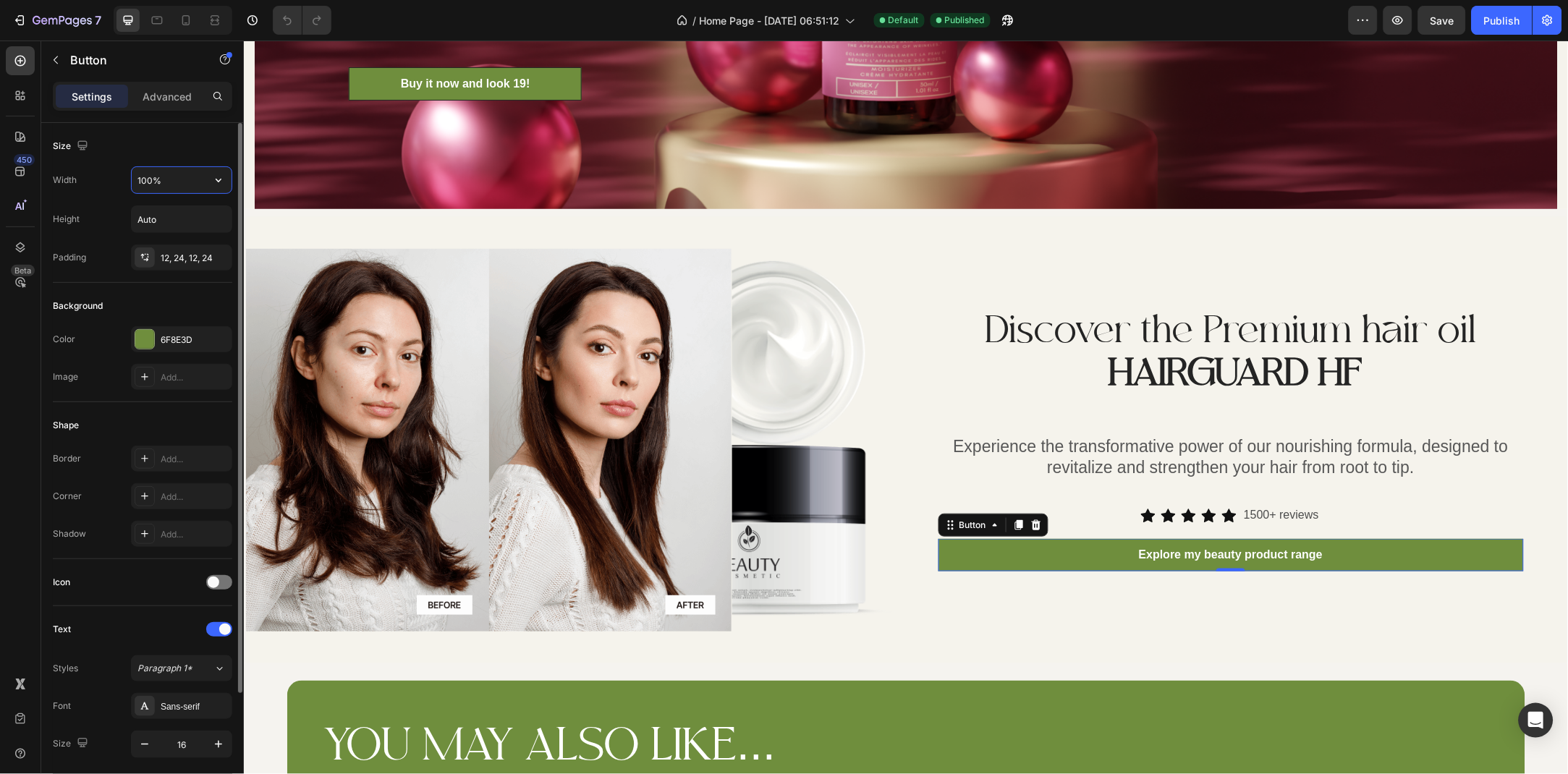
click at [153, 192] on input "100%" at bounding box center [182, 180] width 100 height 26
click at [214, 192] on button "button" at bounding box center [218, 180] width 26 height 26
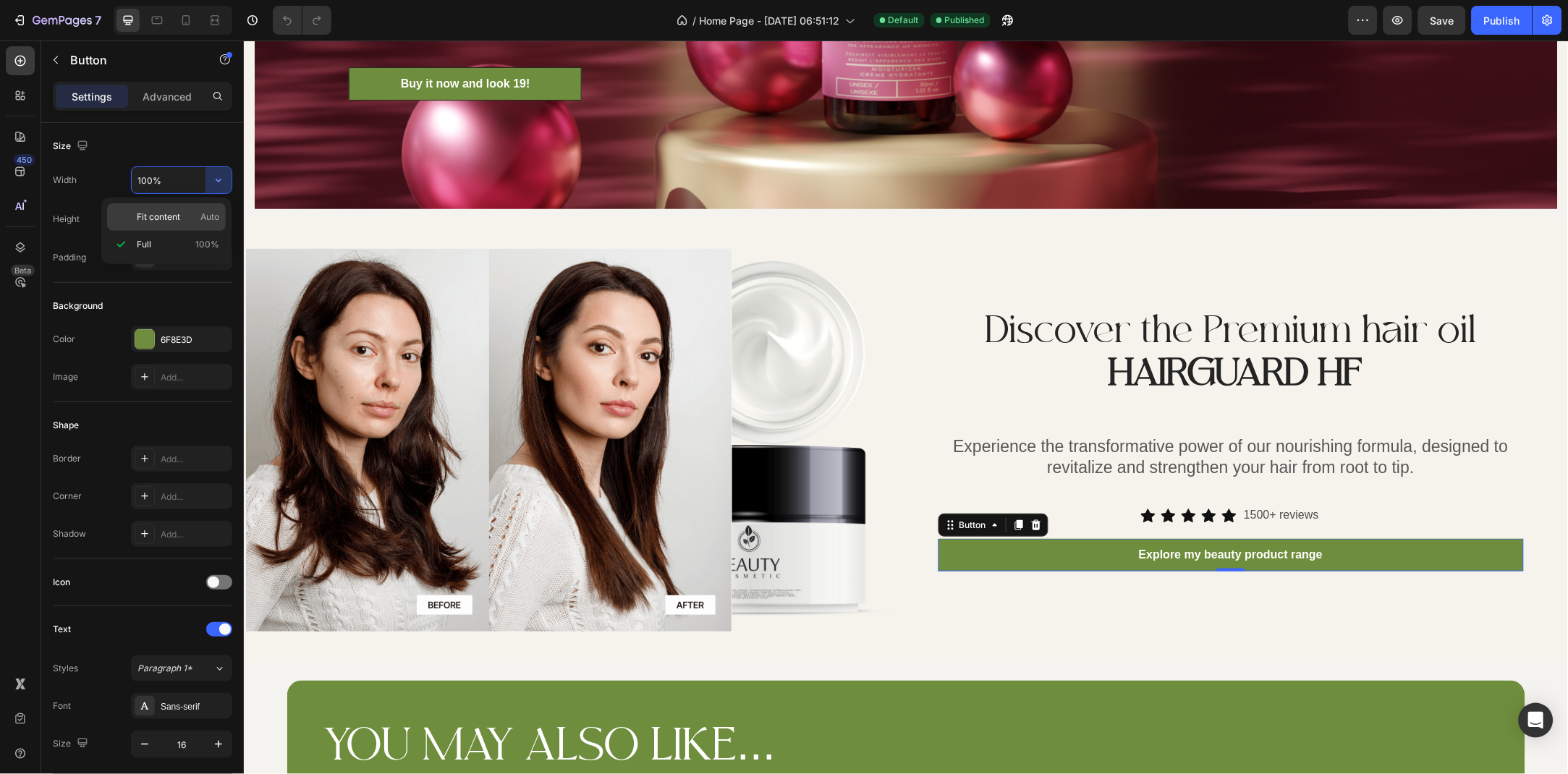
click at [162, 229] on div "Fit content Auto" at bounding box center [166, 217] width 118 height 27
type input "Auto"
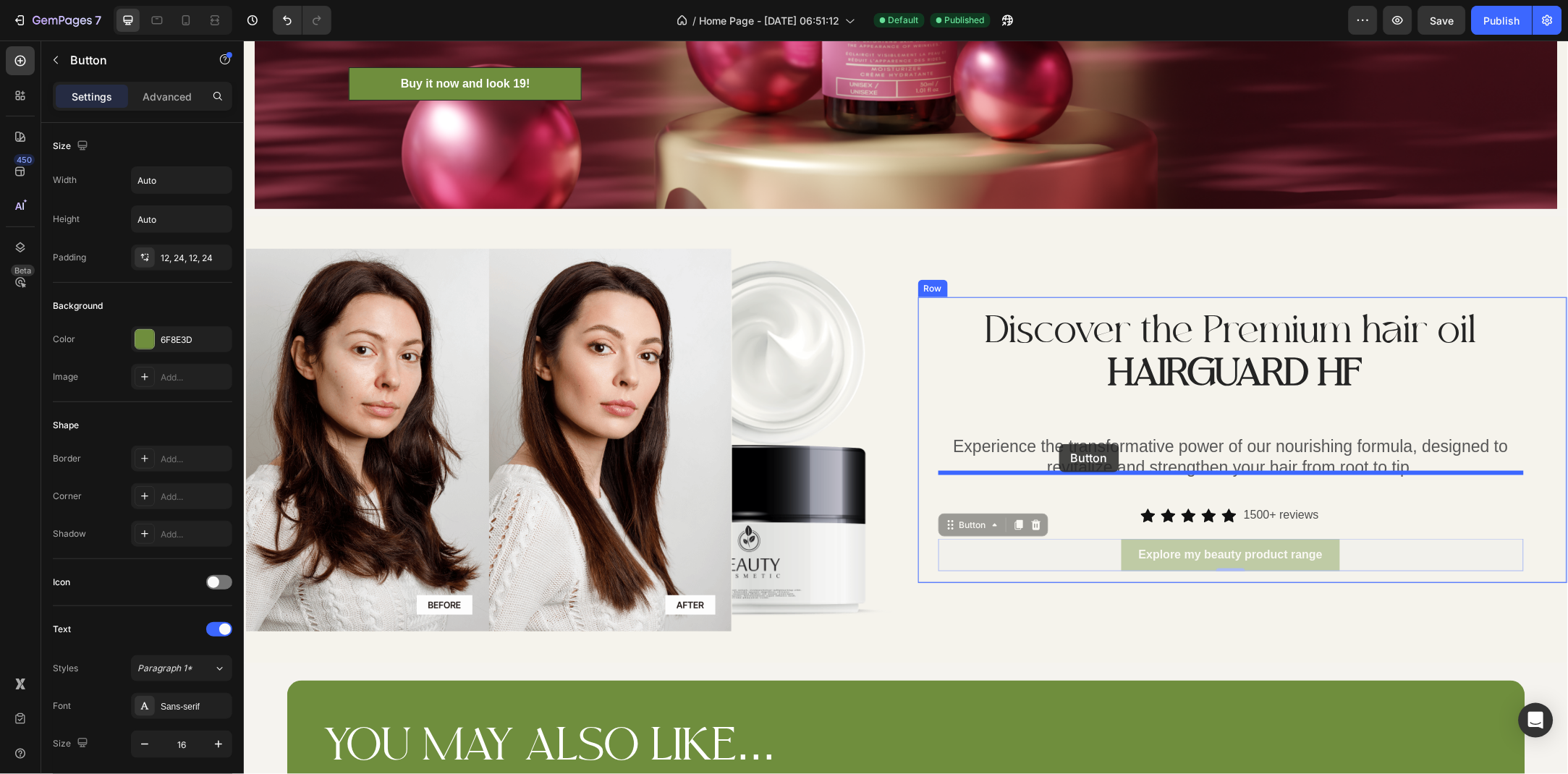
drag, startPoint x: 1063, startPoint y: 520, endPoint x: 1058, endPoint y: 444, distance: 76.2
click at [1058, 444] on div "Header Categories Heading Row After a long time of molding and crafting, our hi…" at bounding box center [906, 556] width 1325 height 5063
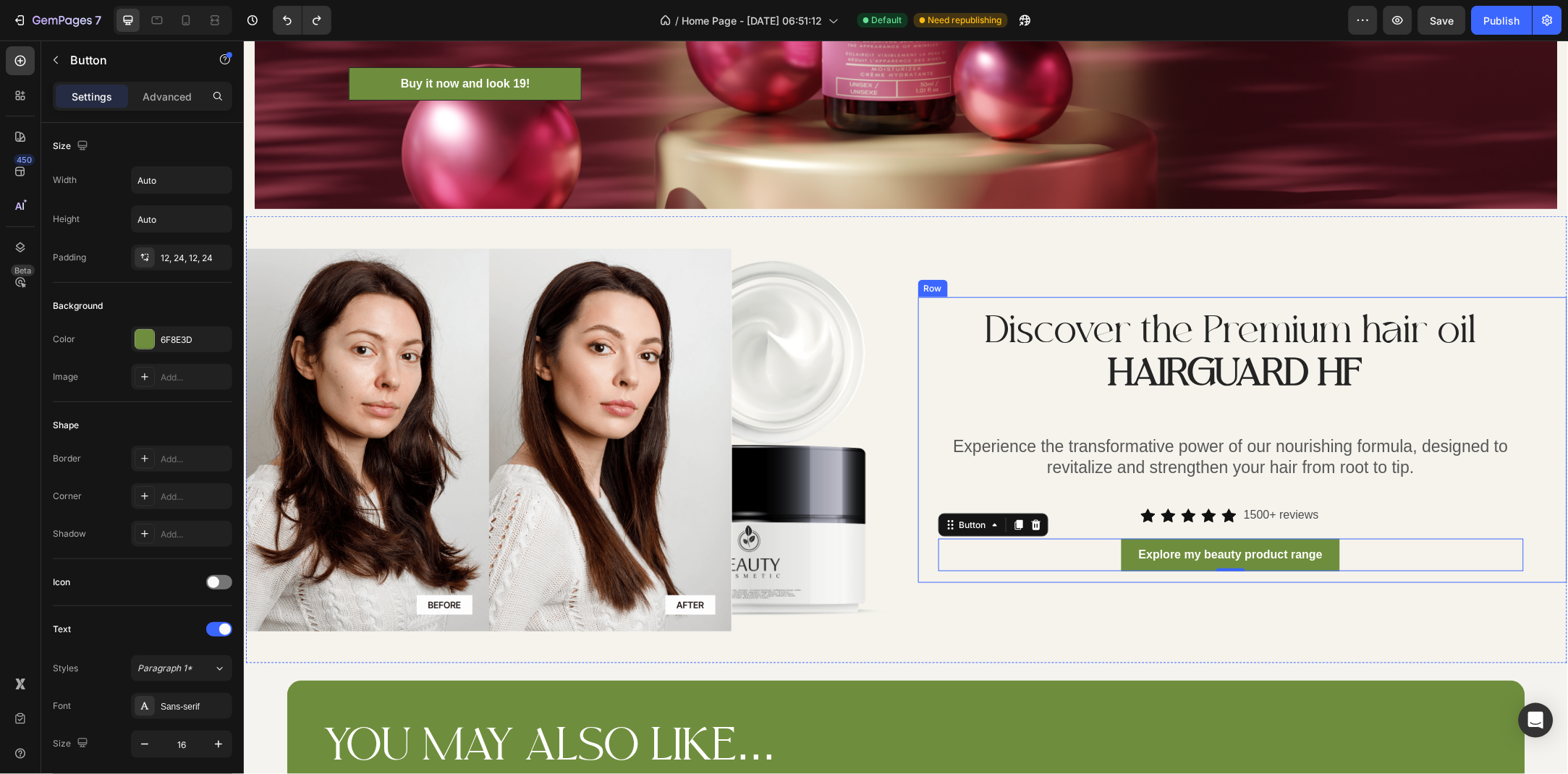
click at [932, 365] on div "Discover the Premium hair oil HAIRGUARD HF Heading Experience the transformativ…" at bounding box center [1242, 439] width 649 height 285
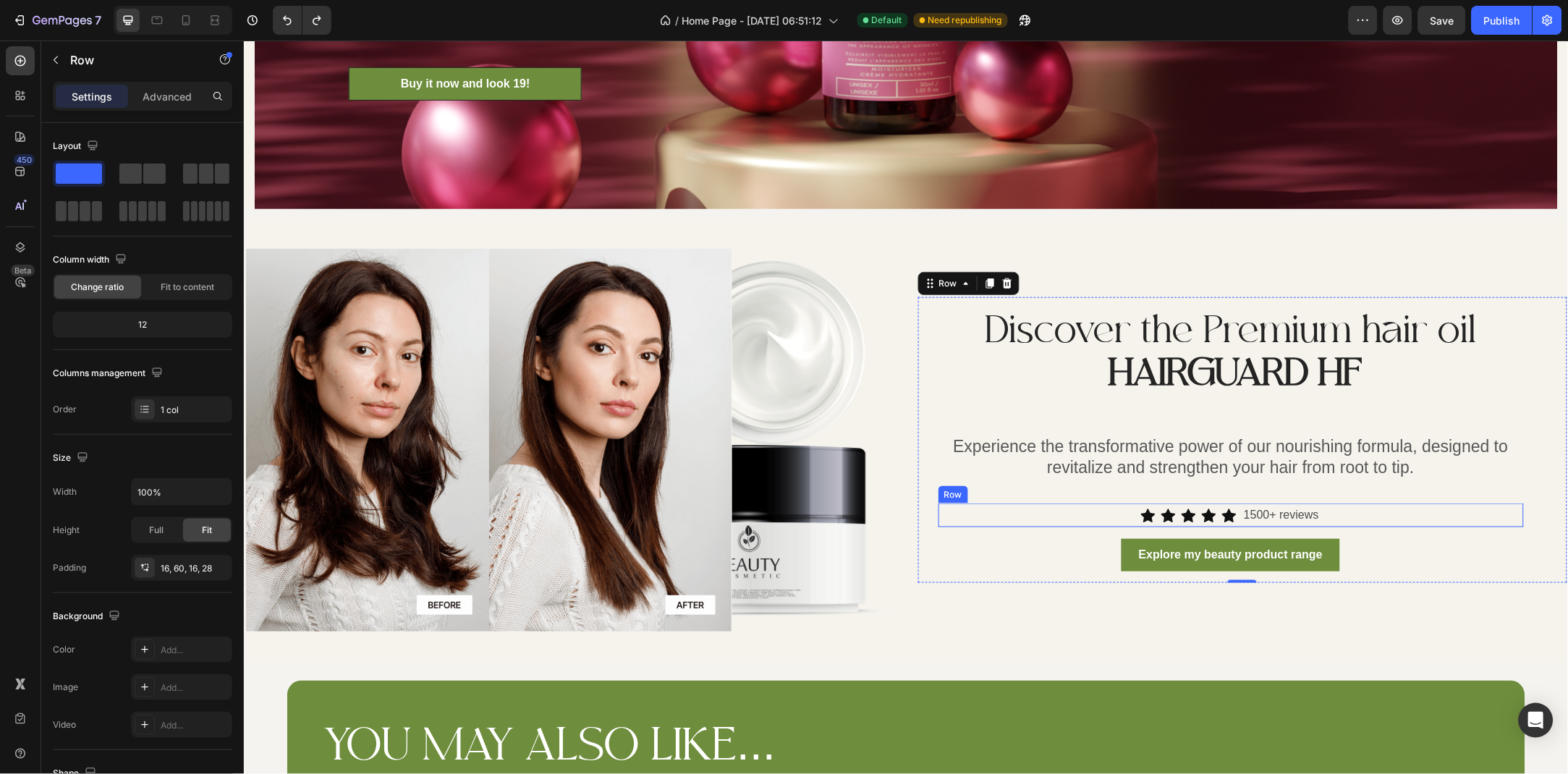
click at [1353, 503] on div "Icon Icon Icon Icon Icon Icon List 1500+ reviews Text Block Row" at bounding box center [1230, 515] width 586 height 24
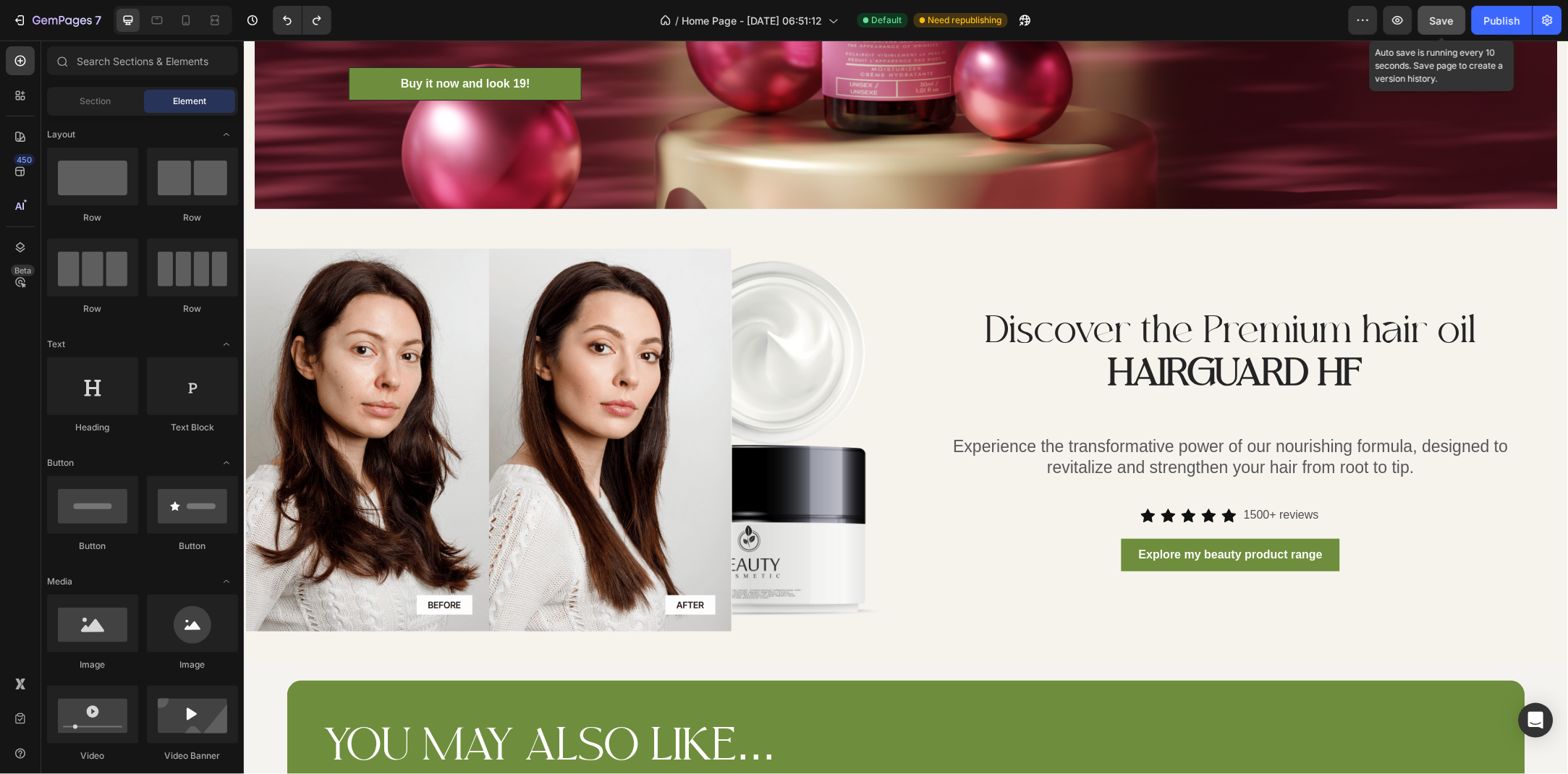
click at [1447, 10] on button "Save" at bounding box center [1442, 20] width 48 height 29
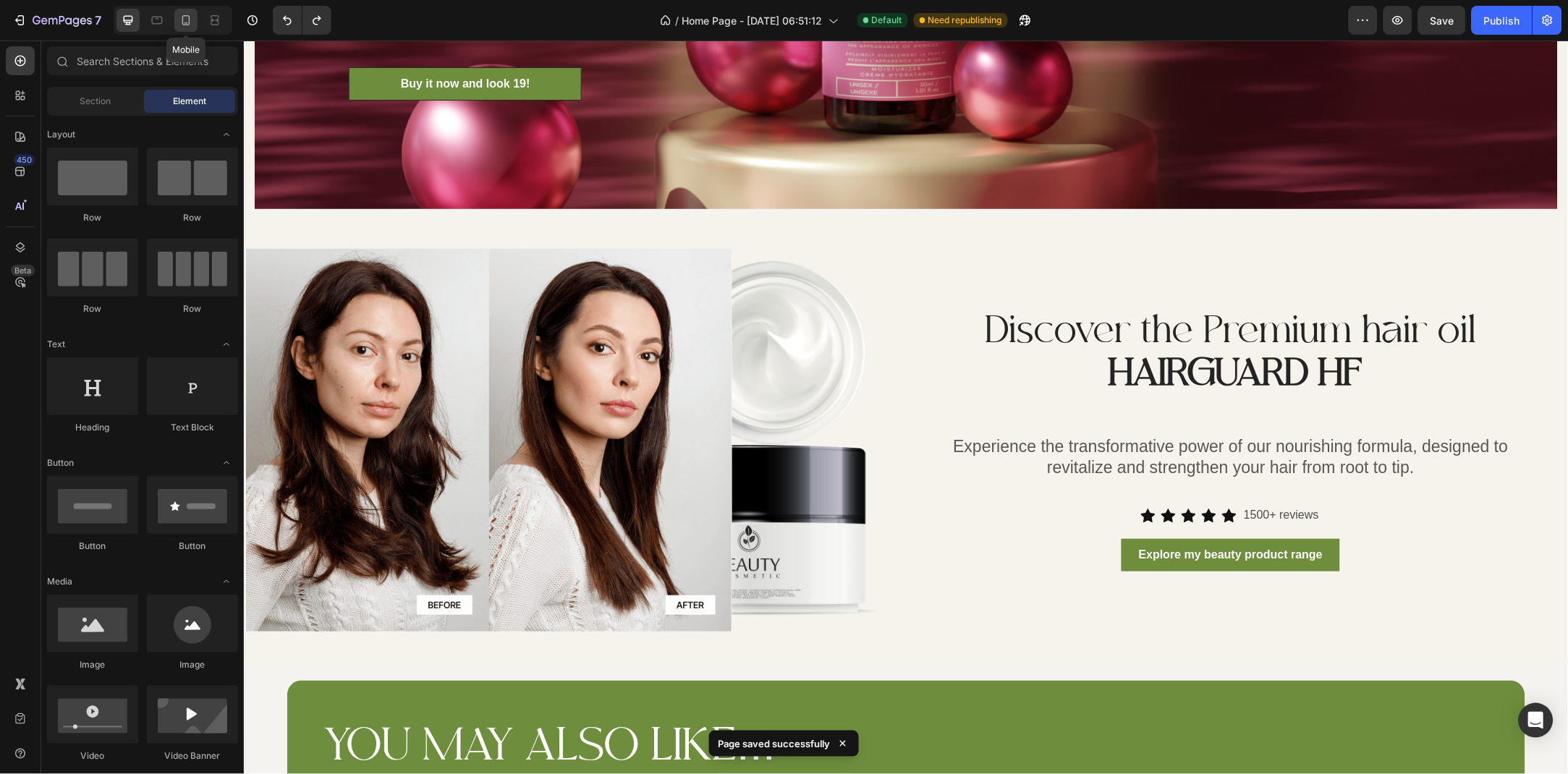
click at [179, 22] on icon at bounding box center [186, 20] width 14 height 14
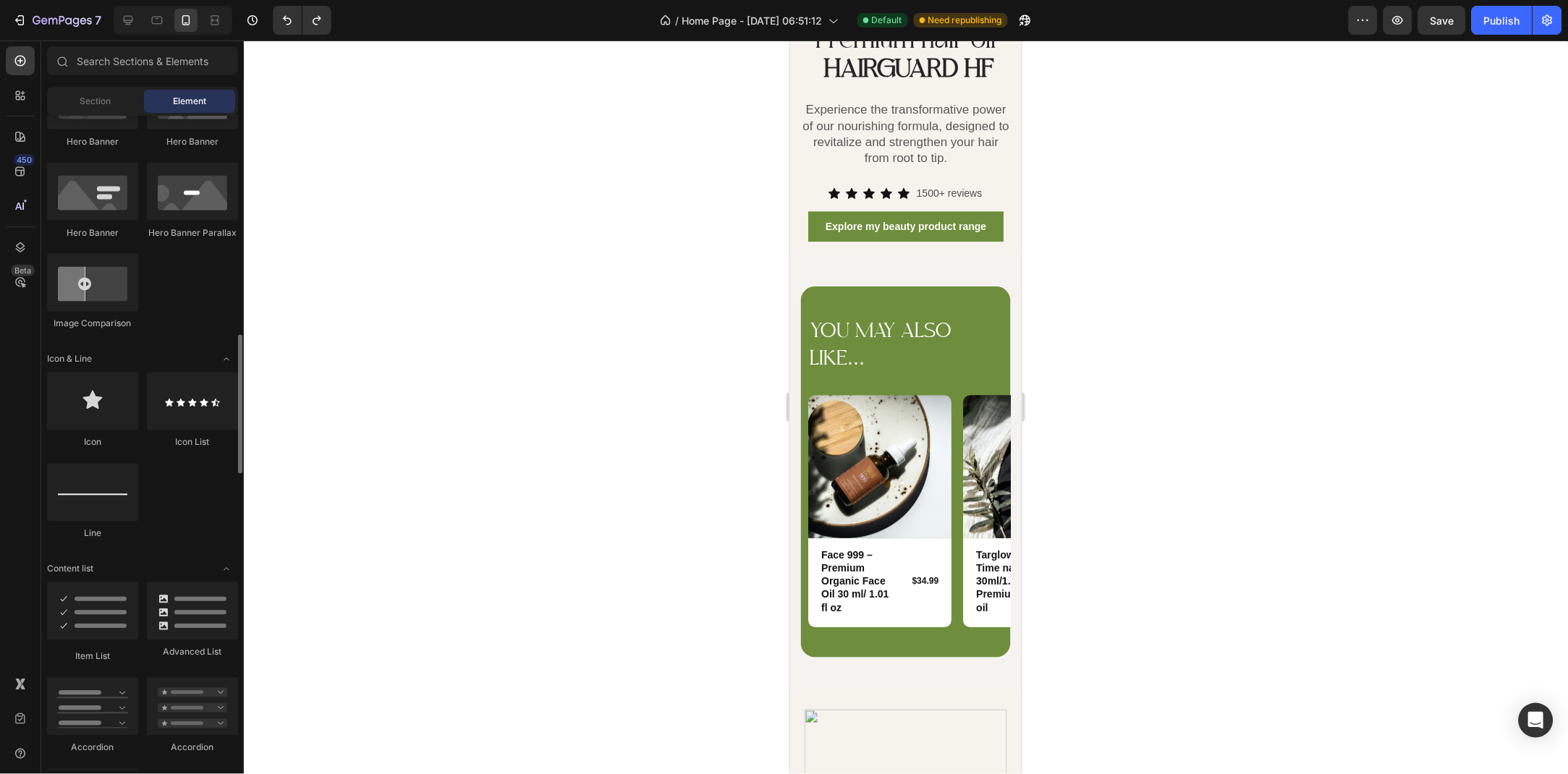
scroll to position [784, 0]
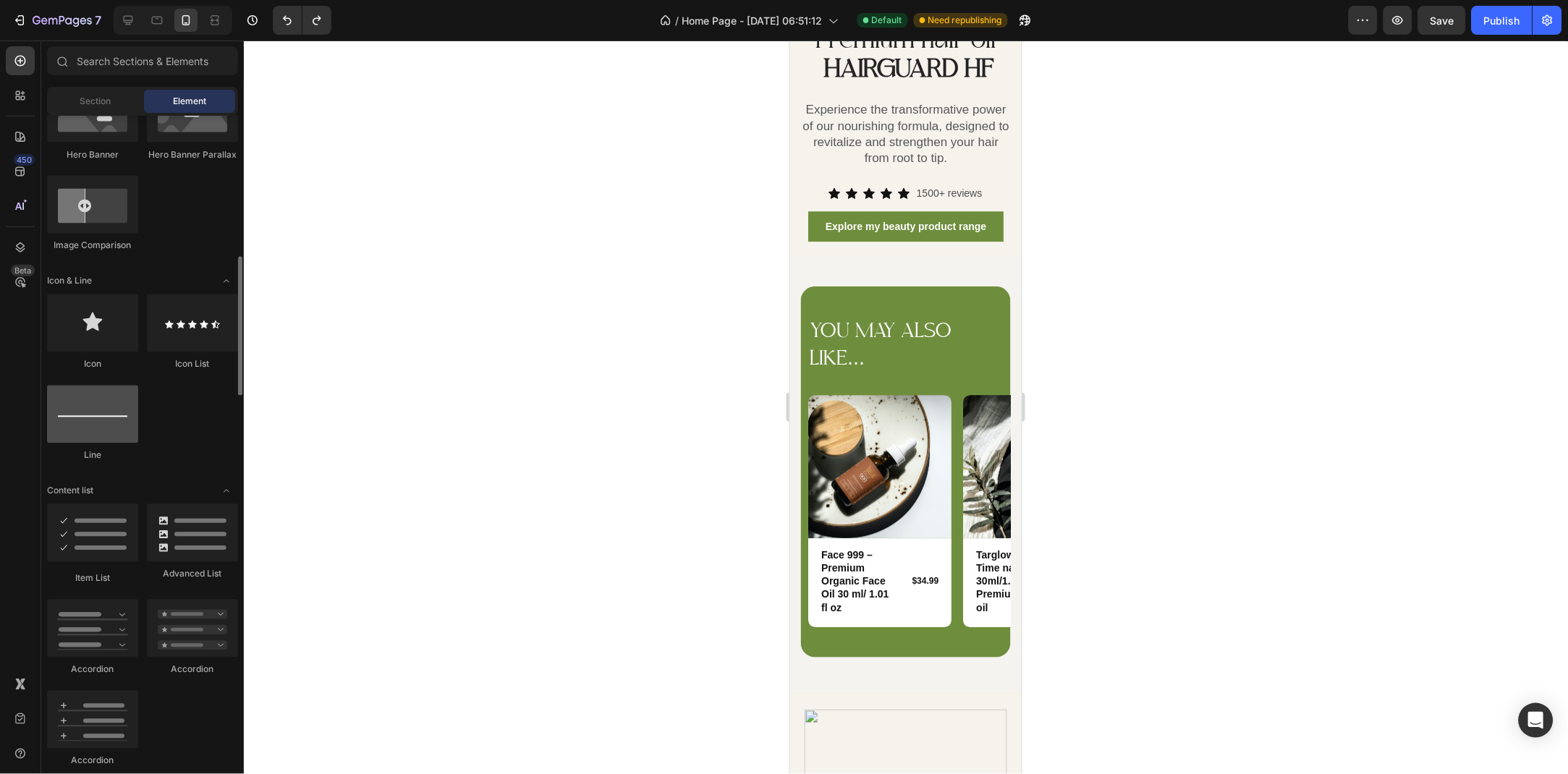
click at [122, 409] on div at bounding box center [93, 414] width 91 height 58
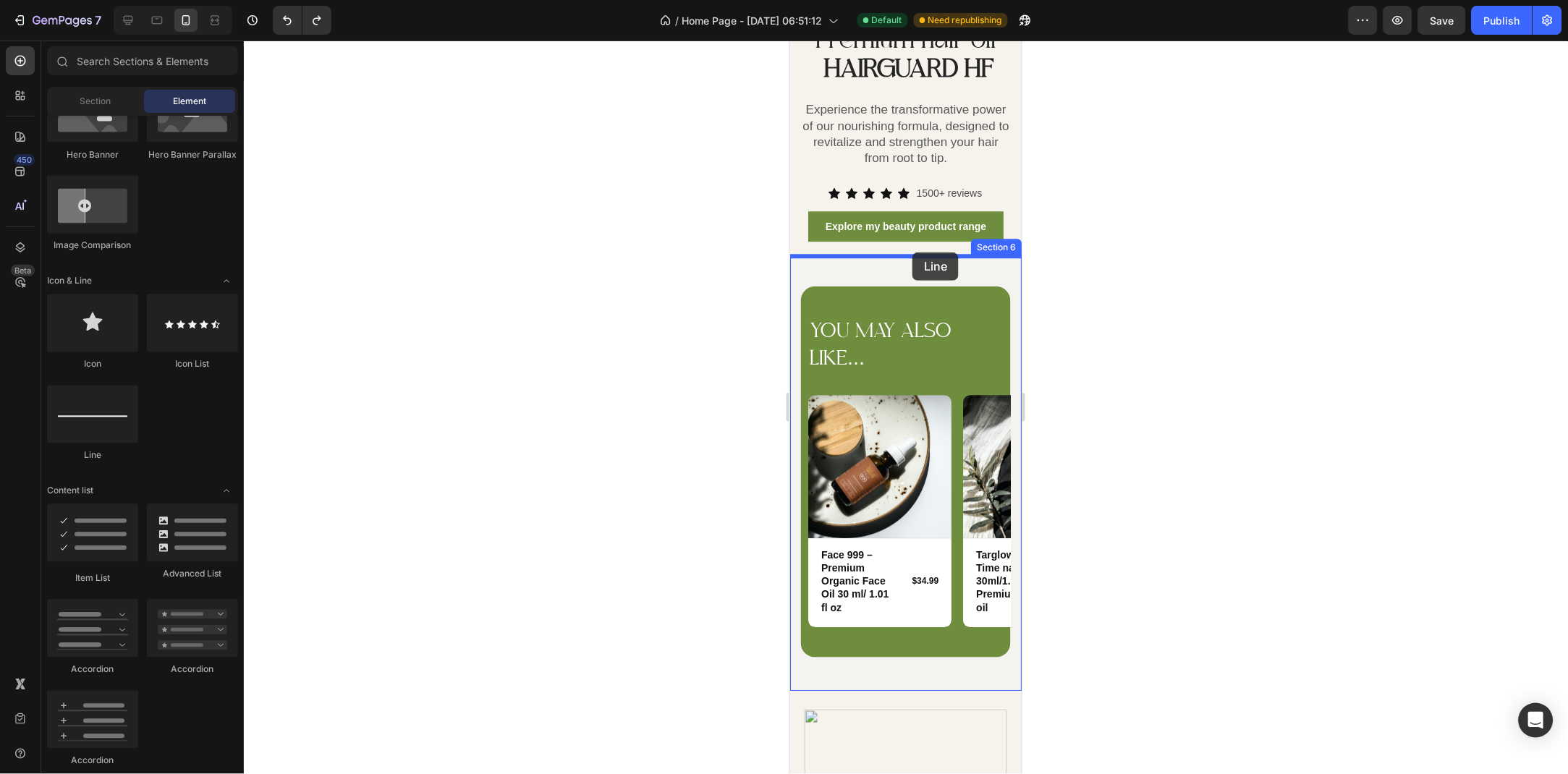
drag, startPoint x: 898, startPoint y: 451, endPoint x: 912, endPoint y: 257, distance: 194.5
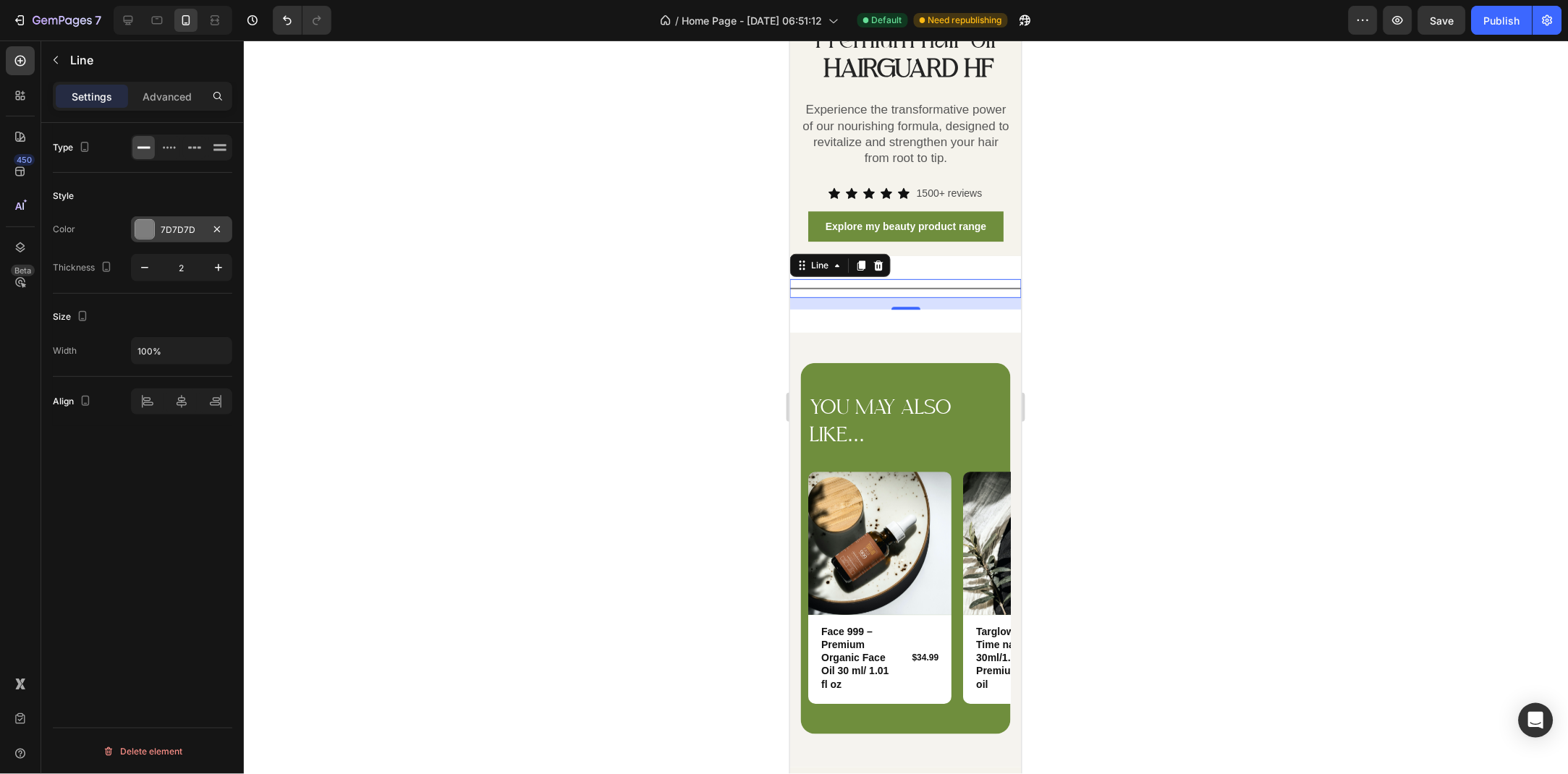
click at [175, 239] on div "7D7D7D" at bounding box center [182, 229] width 102 height 26
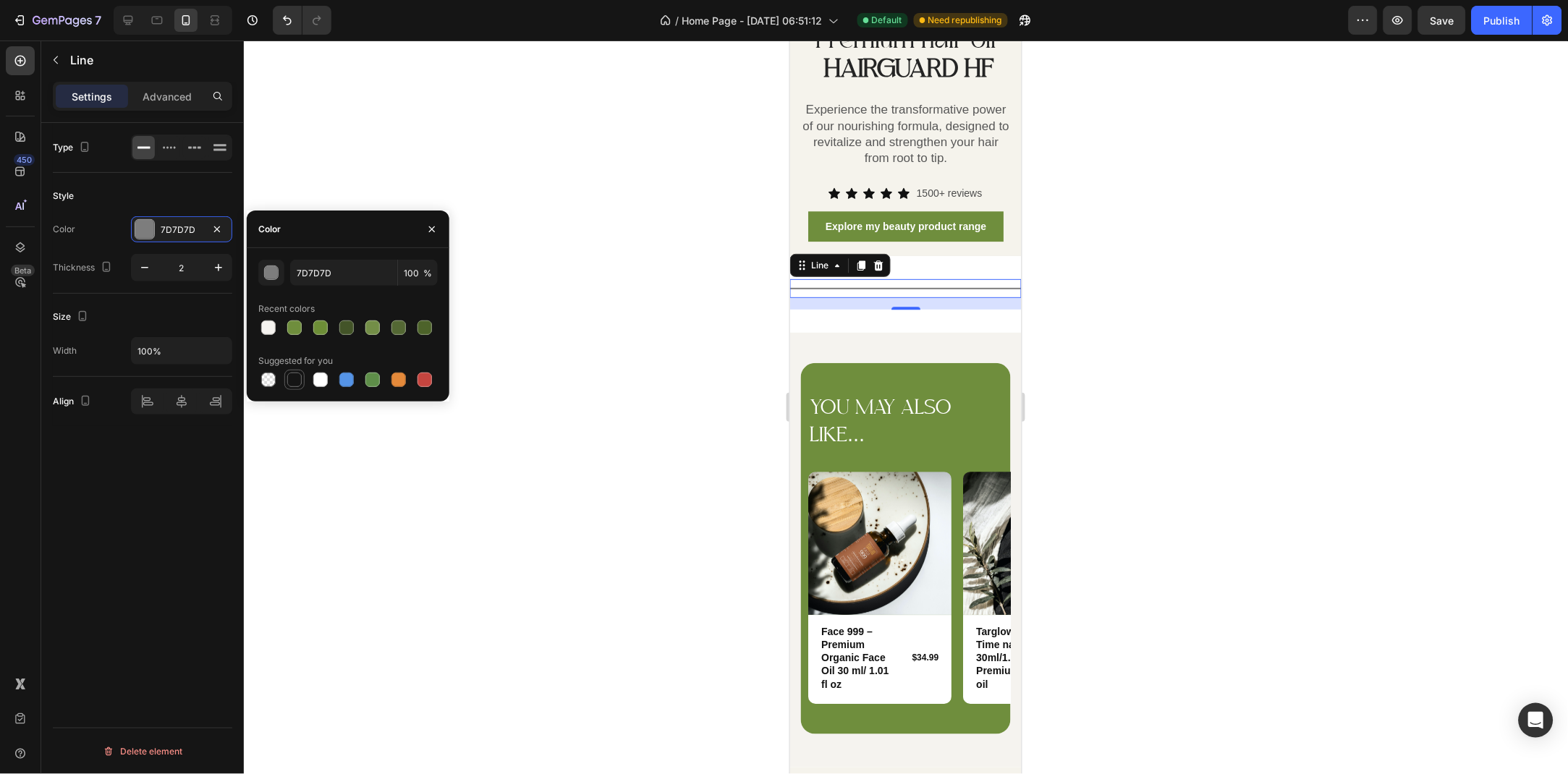
click at [304, 381] on div at bounding box center [294, 379] width 20 height 20
click at [271, 278] on div "button" at bounding box center [272, 273] width 14 height 14
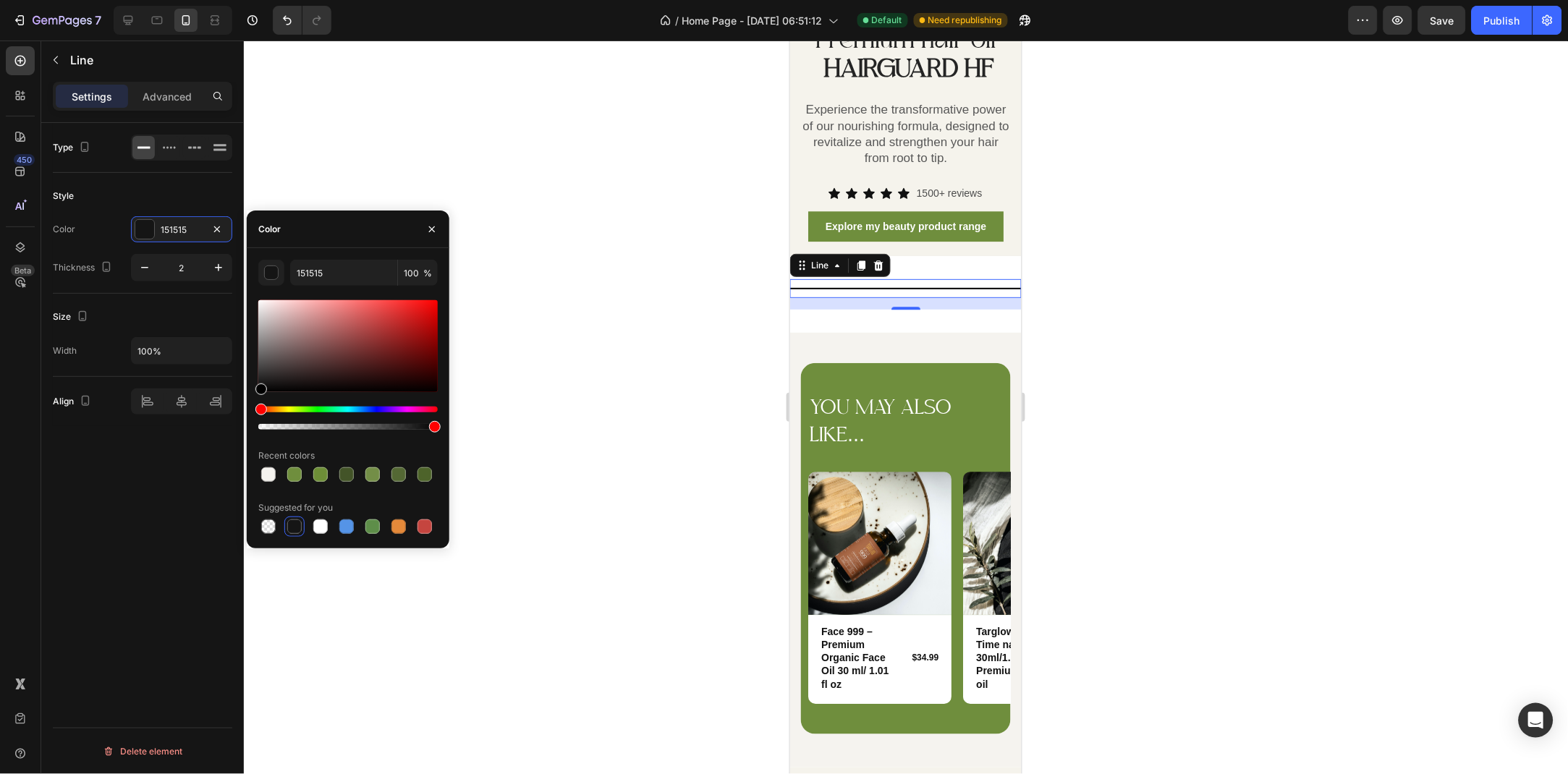
drag, startPoint x: 314, startPoint y: 345, endPoint x: 241, endPoint y: 433, distance: 114.3
click at [241, 433] on div "450 Beta Sections(18) Elements(83) Section Element Hero Section Product Detail …" at bounding box center [122, 407] width 244 height 733
type input "000000"
click at [426, 233] on icon "button" at bounding box center [432, 229] width 11 height 11
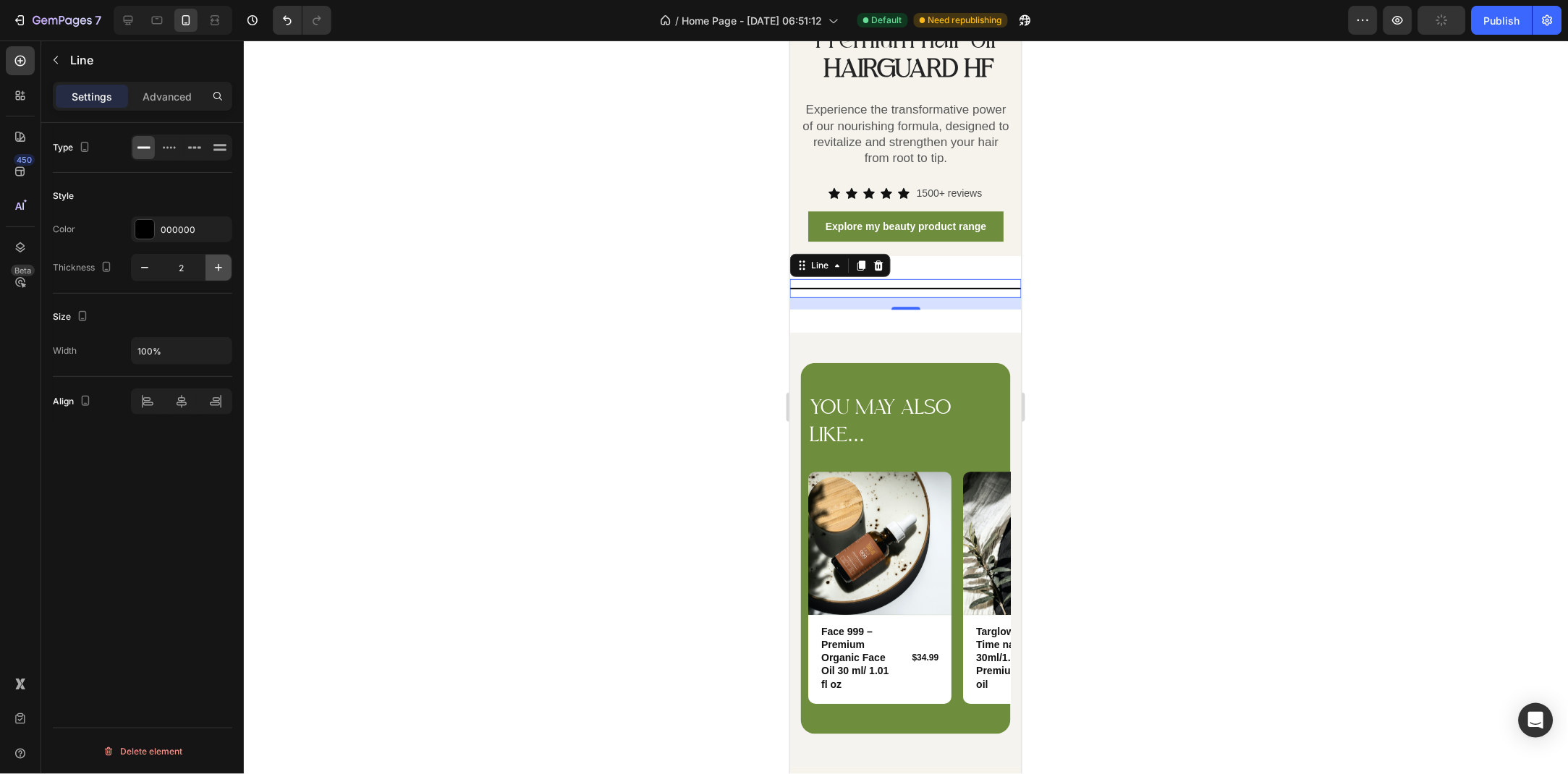
click at [224, 276] on button "button" at bounding box center [218, 267] width 26 height 26
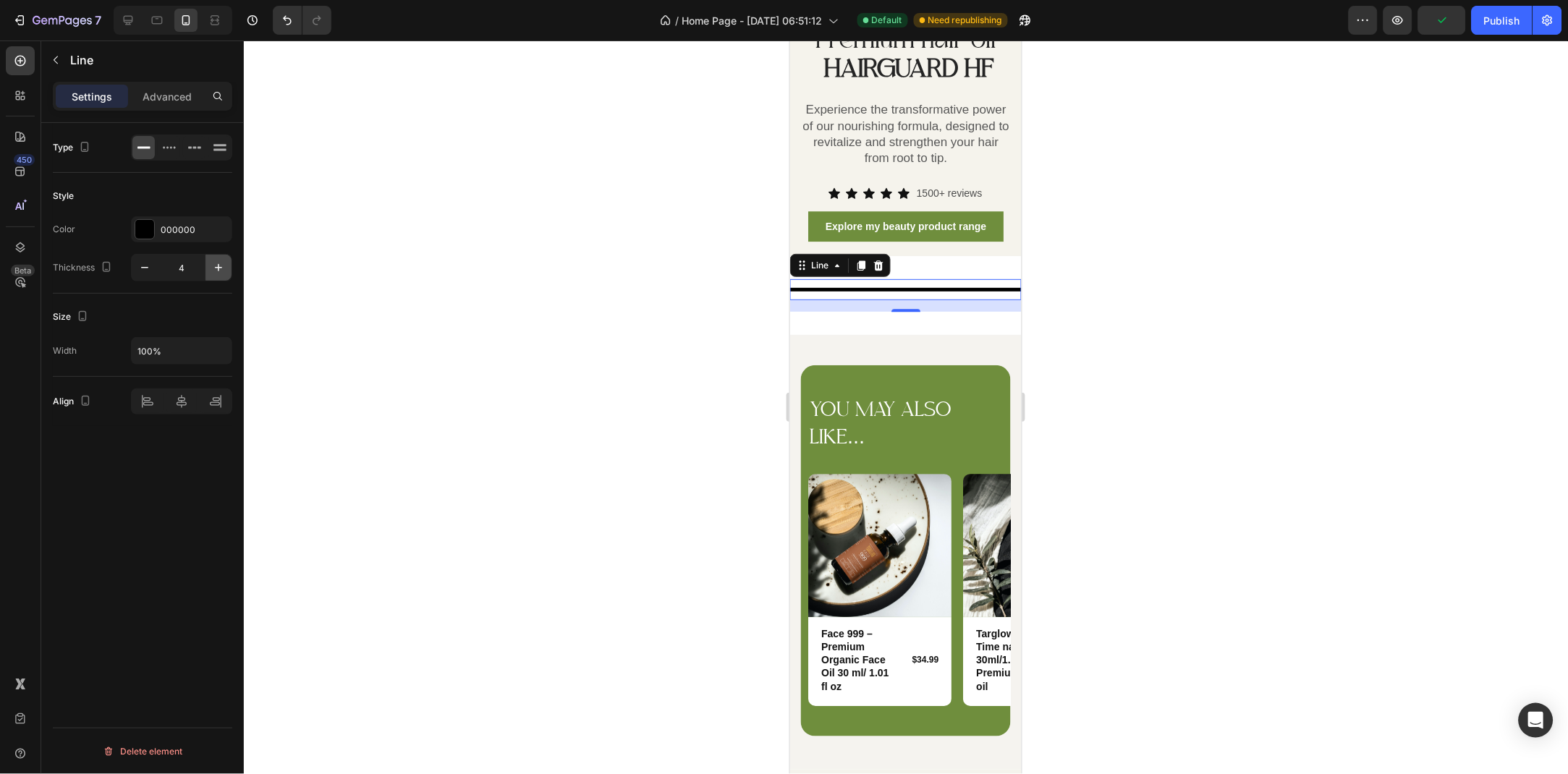
type input "5"
click at [218, 144] on icon at bounding box center [220, 147] width 14 height 14
click at [150, 144] on div at bounding box center [144, 147] width 22 height 23
click at [166, 94] on p "Advanced" at bounding box center [167, 96] width 50 height 15
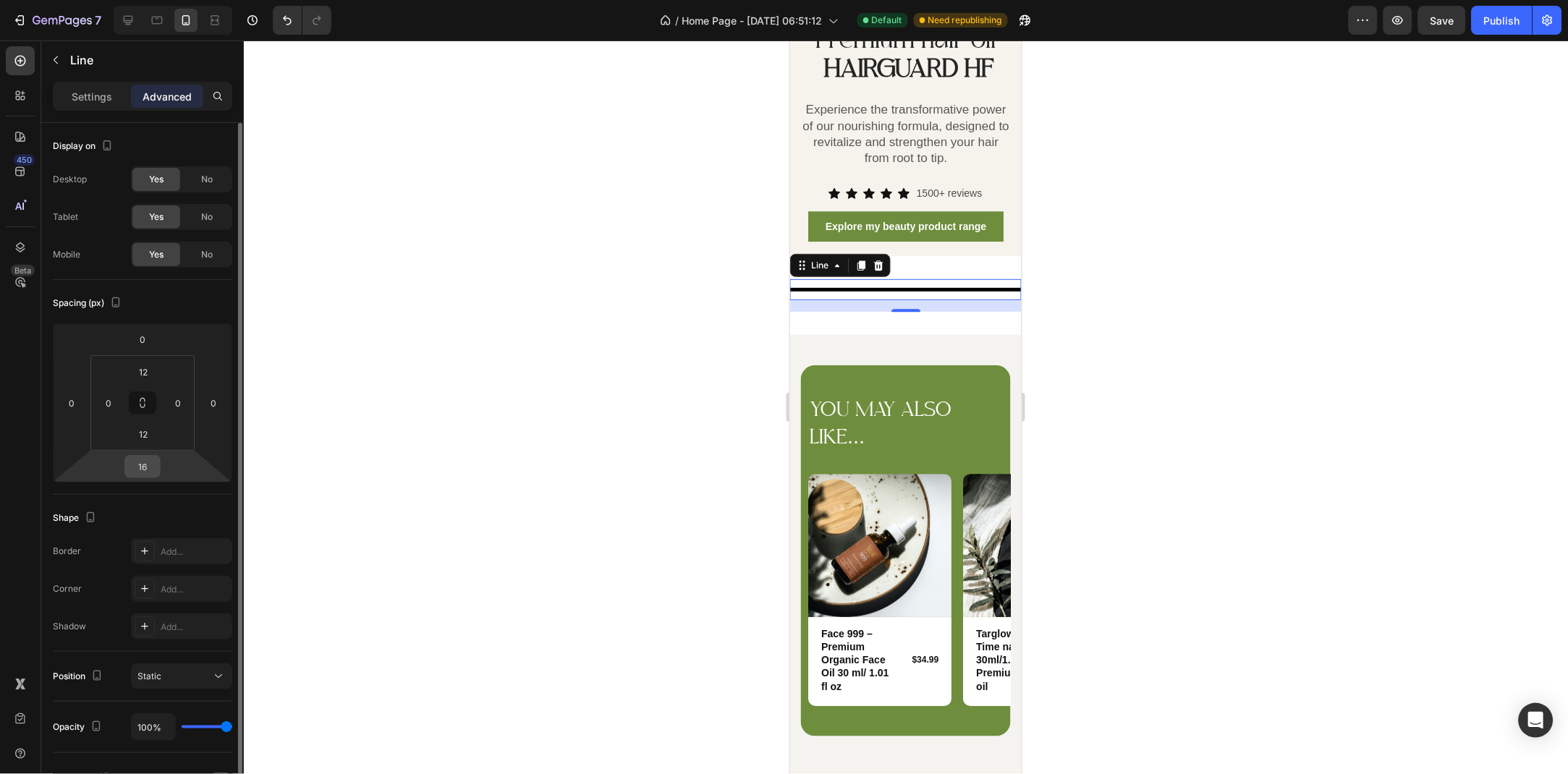
click at [150, 466] on input "16" at bounding box center [142, 466] width 29 height 22
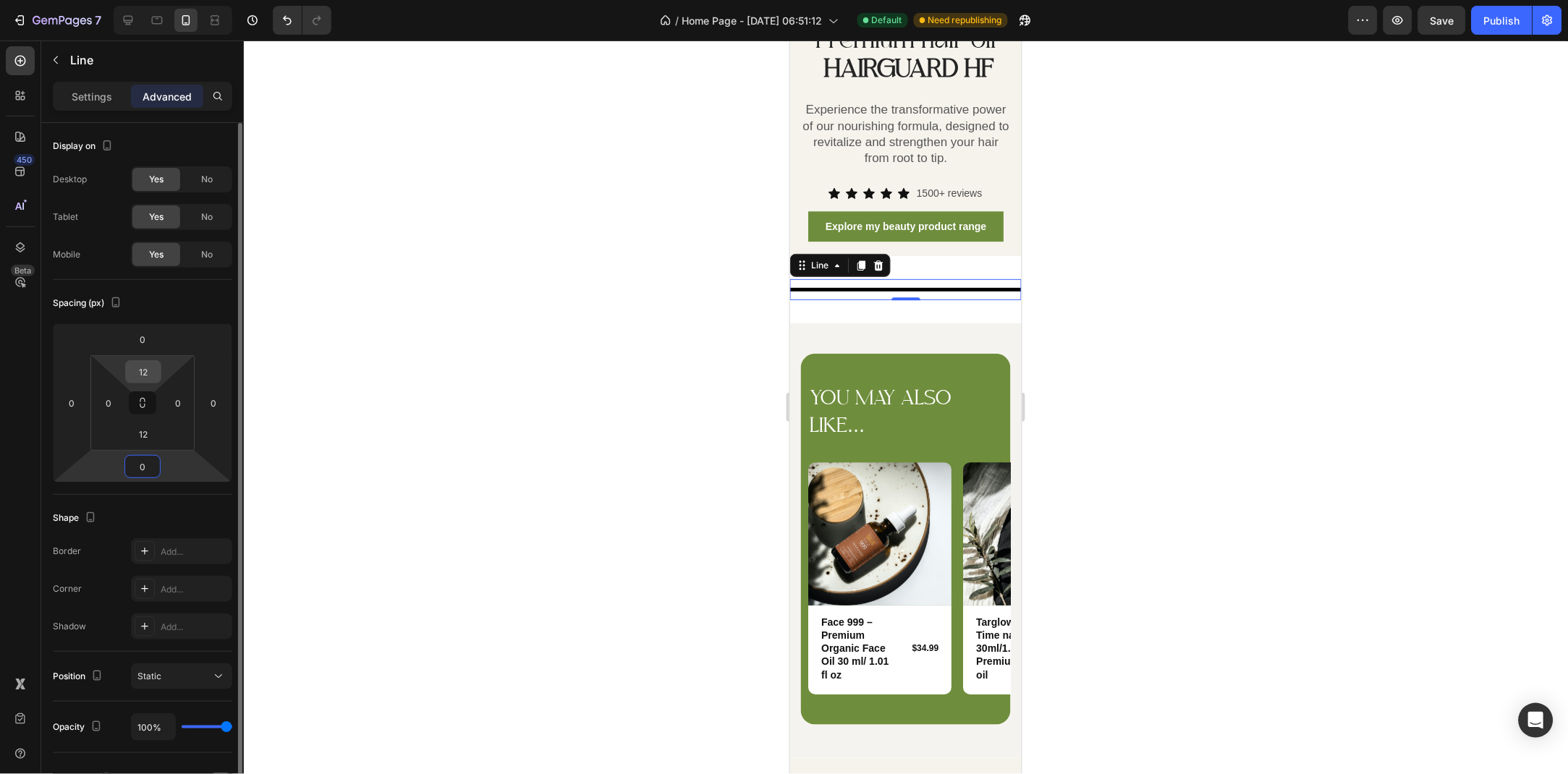
type input "0"
click at [154, 368] on input "12" at bounding box center [143, 371] width 29 height 22
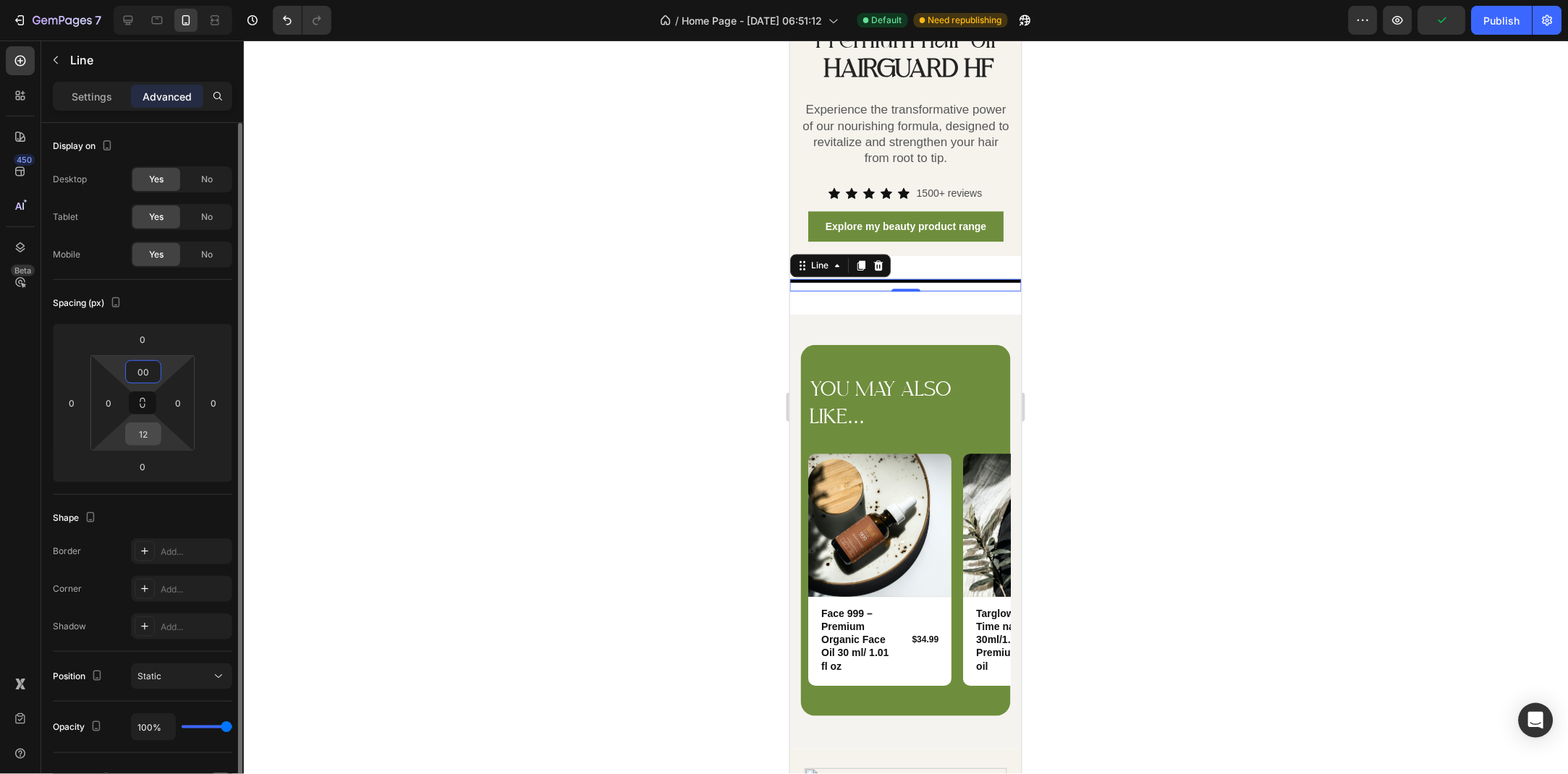
type input "0"
click at [154, 430] on input "12" at bounding box center [143, 433] width 29 height 22
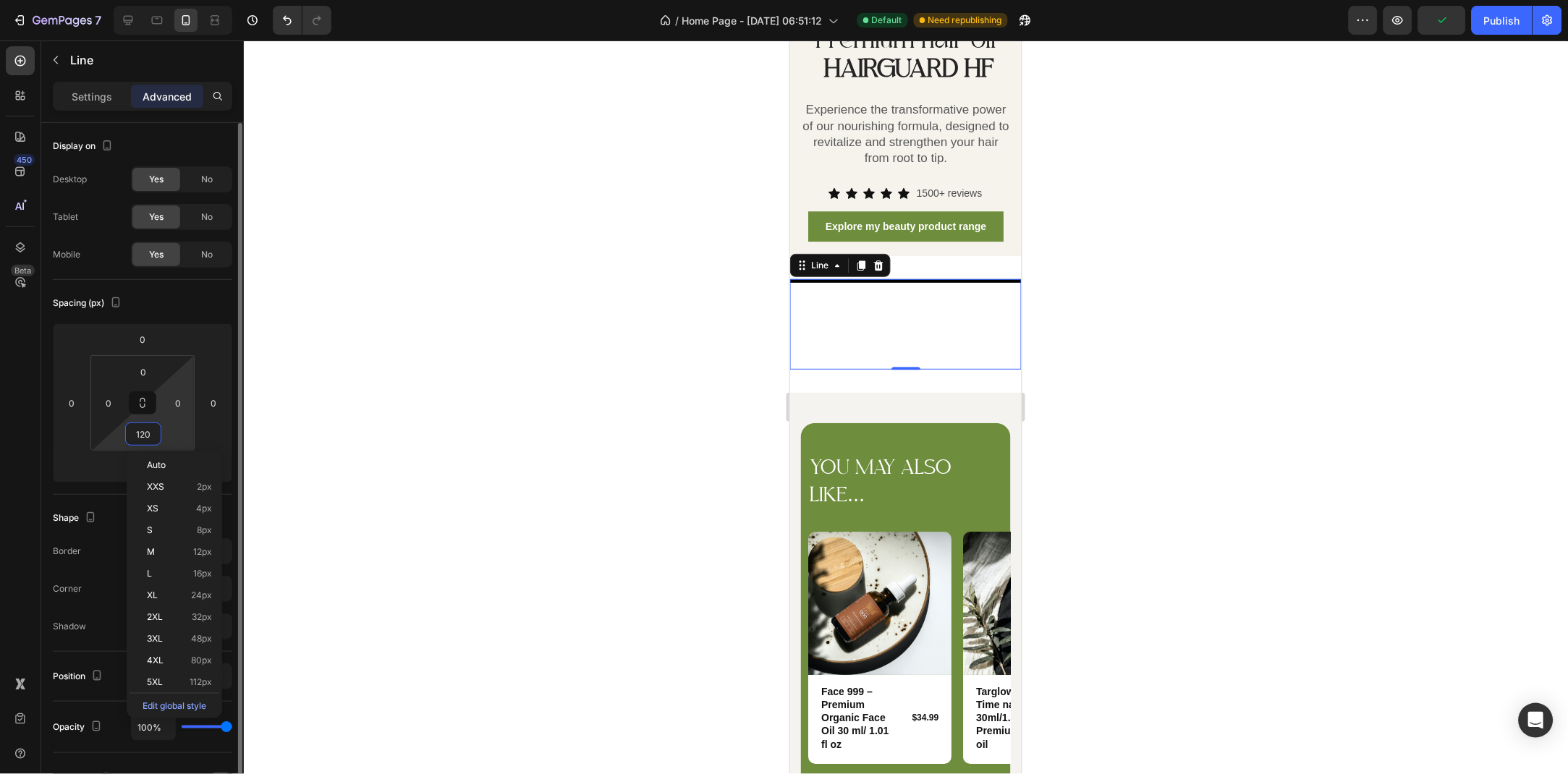
type input "0"
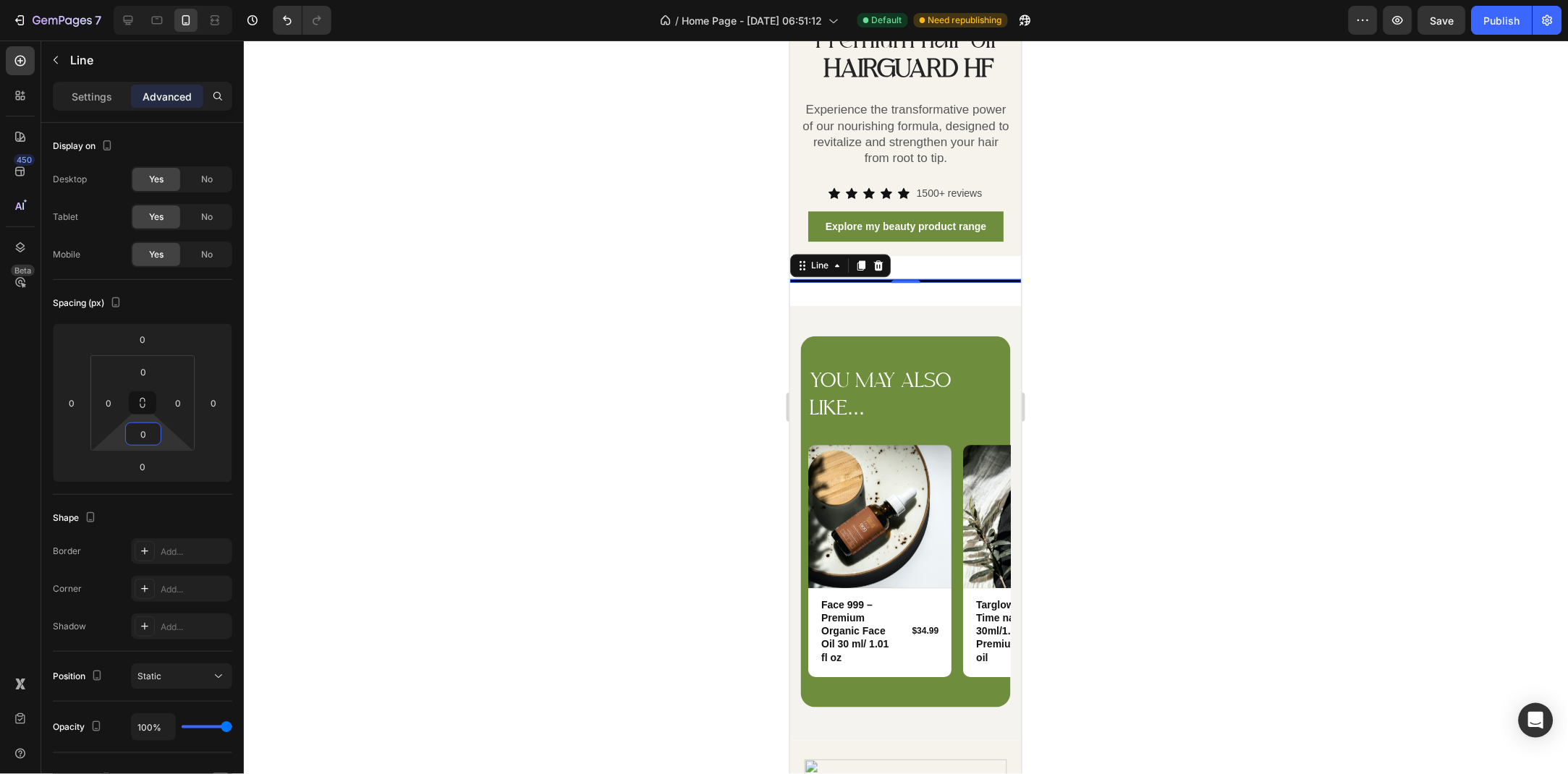
click at [520, 337] on div at bounding box center [906, 407] width 1324 height 733
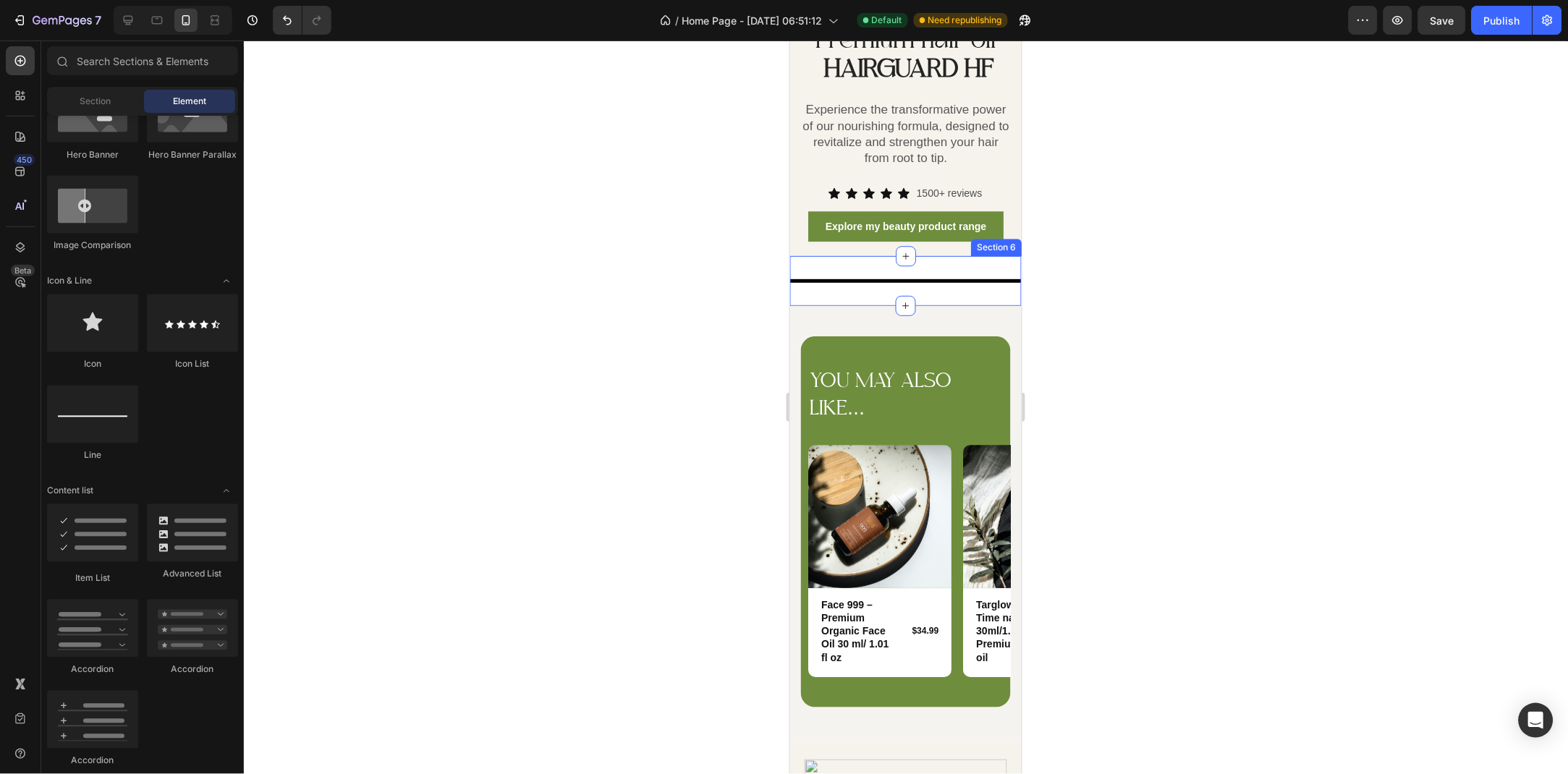
click at [862, 273] on div "Title Line Section 6" at bounding box center [905, 280] width 231 height 50
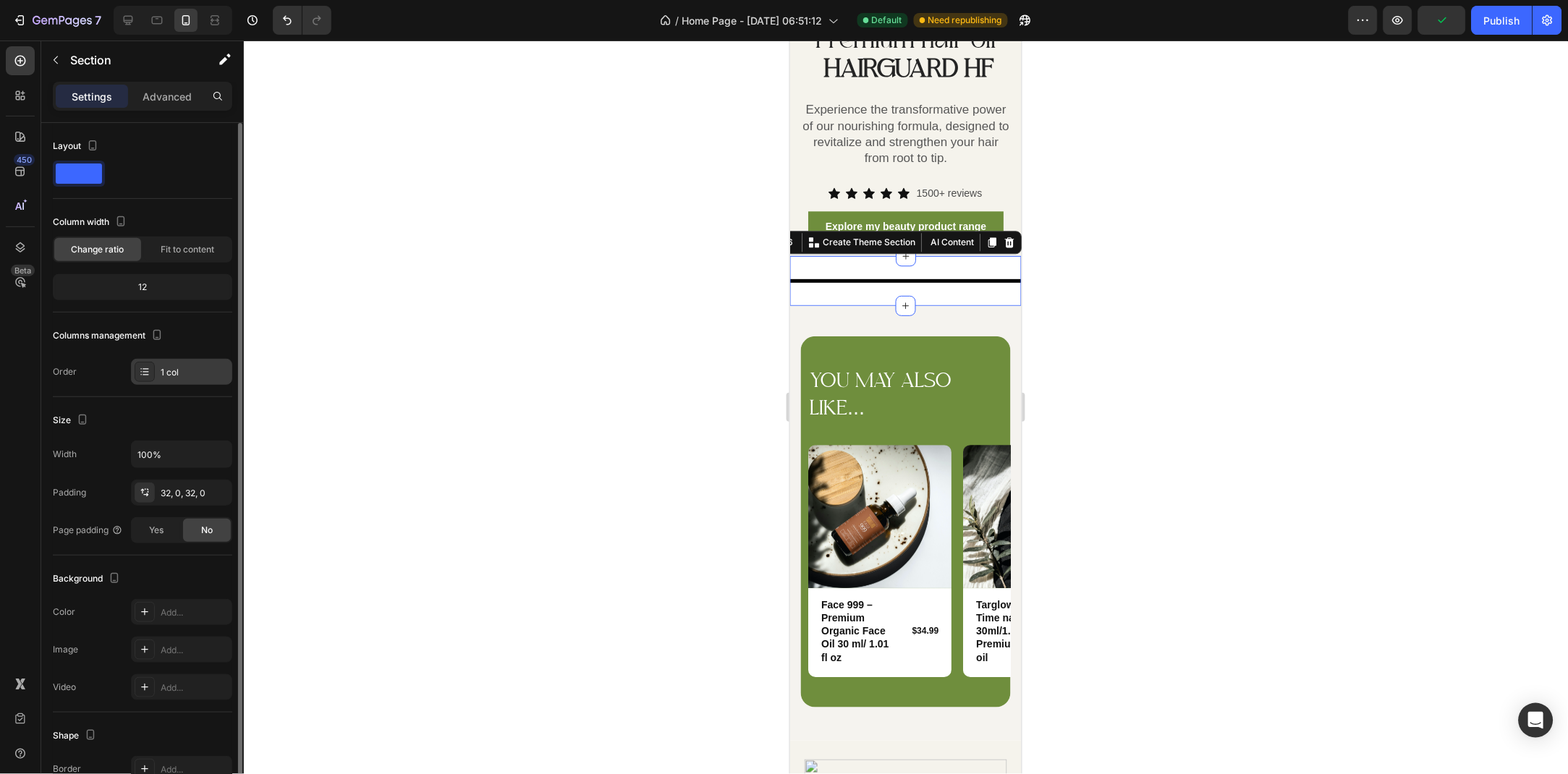
click at [174, 368] on div "1 col" at bounding box center [194, 373] width 68 height 13
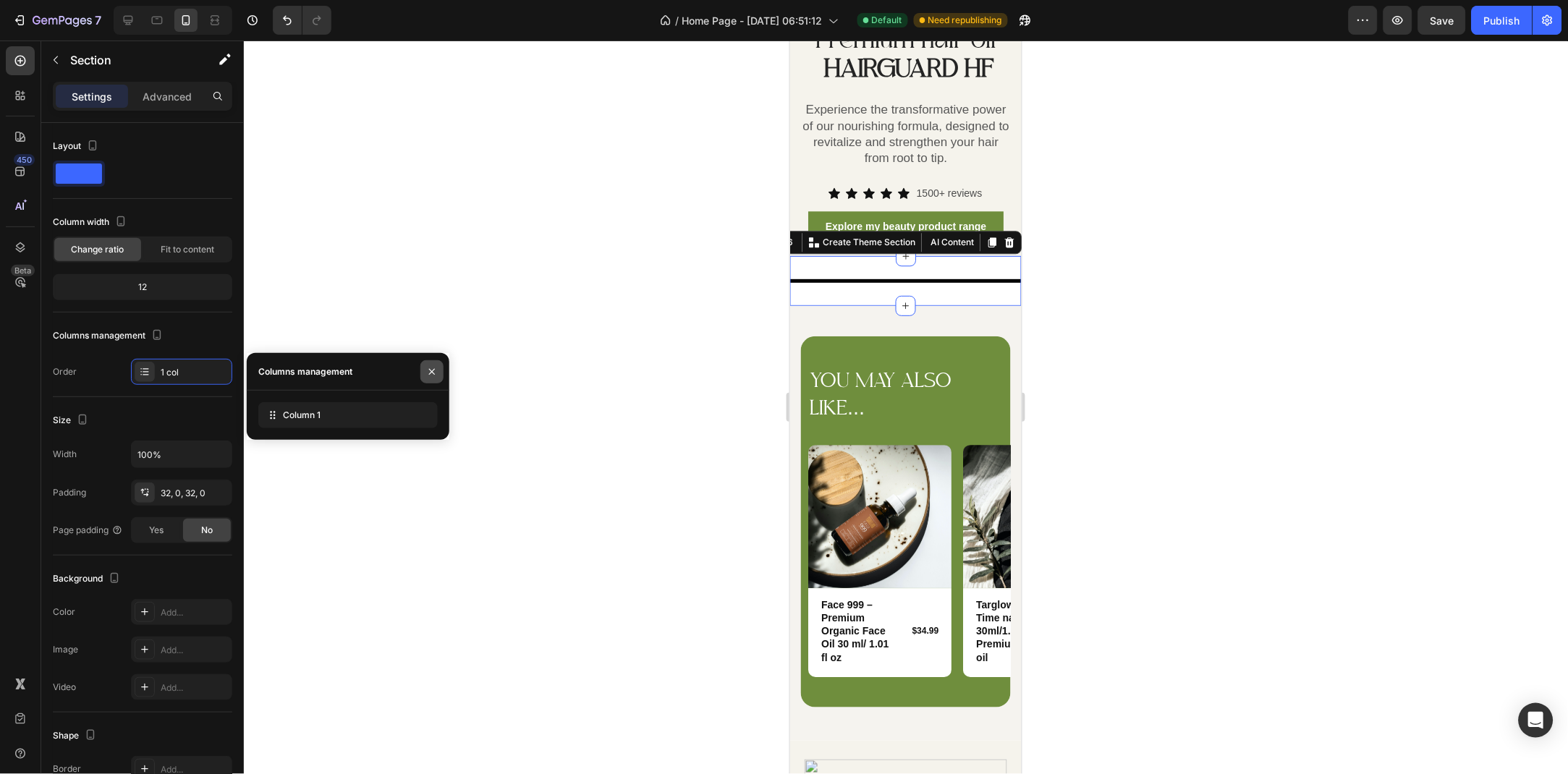
click at [426, 368] on icon "button" at bounding box center [432, 372] width 11 height 11
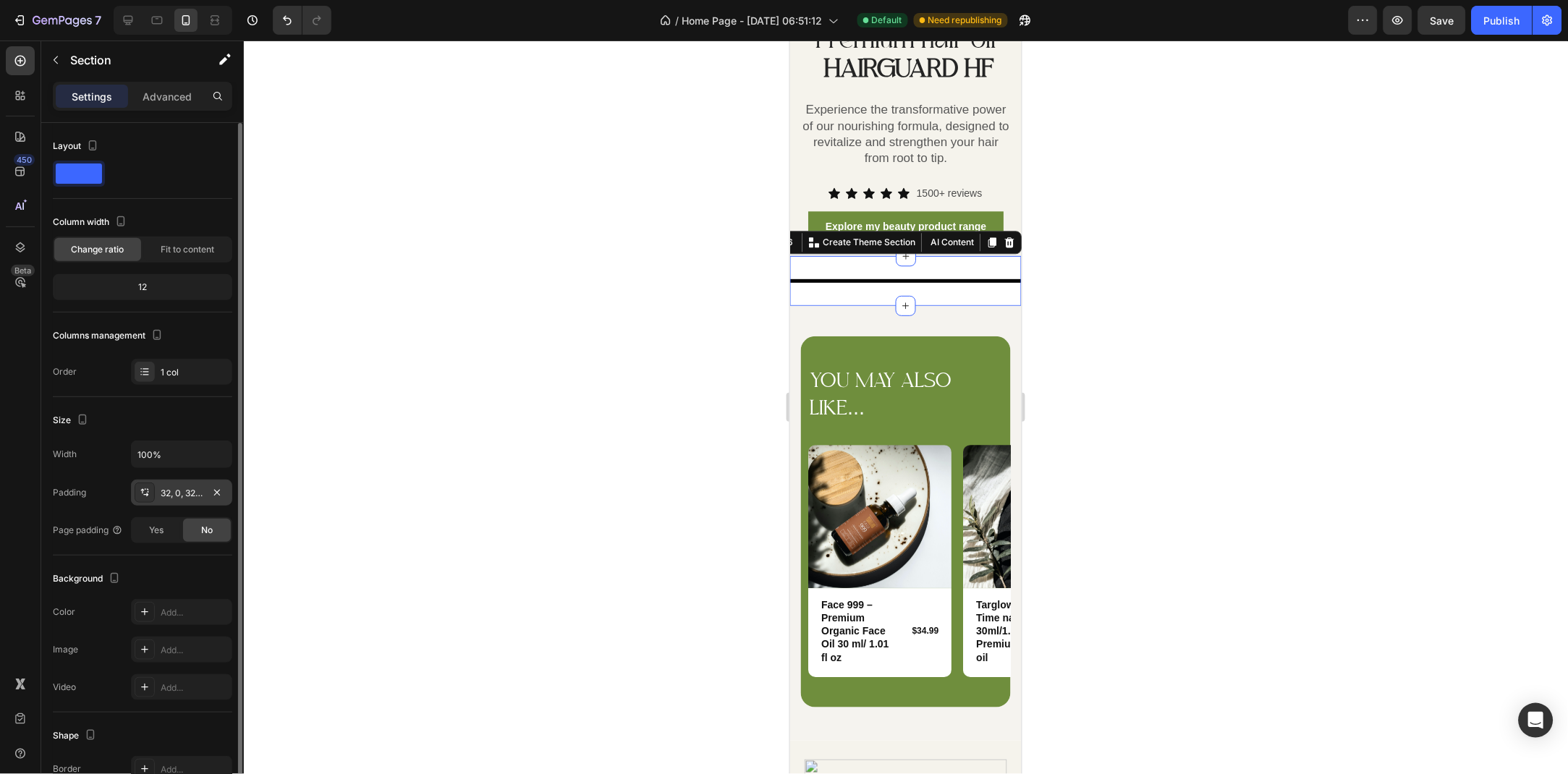
click at [169, 497] on div "32, 0, 32, 0" at bounding box center [182, 493] width 42 height 13
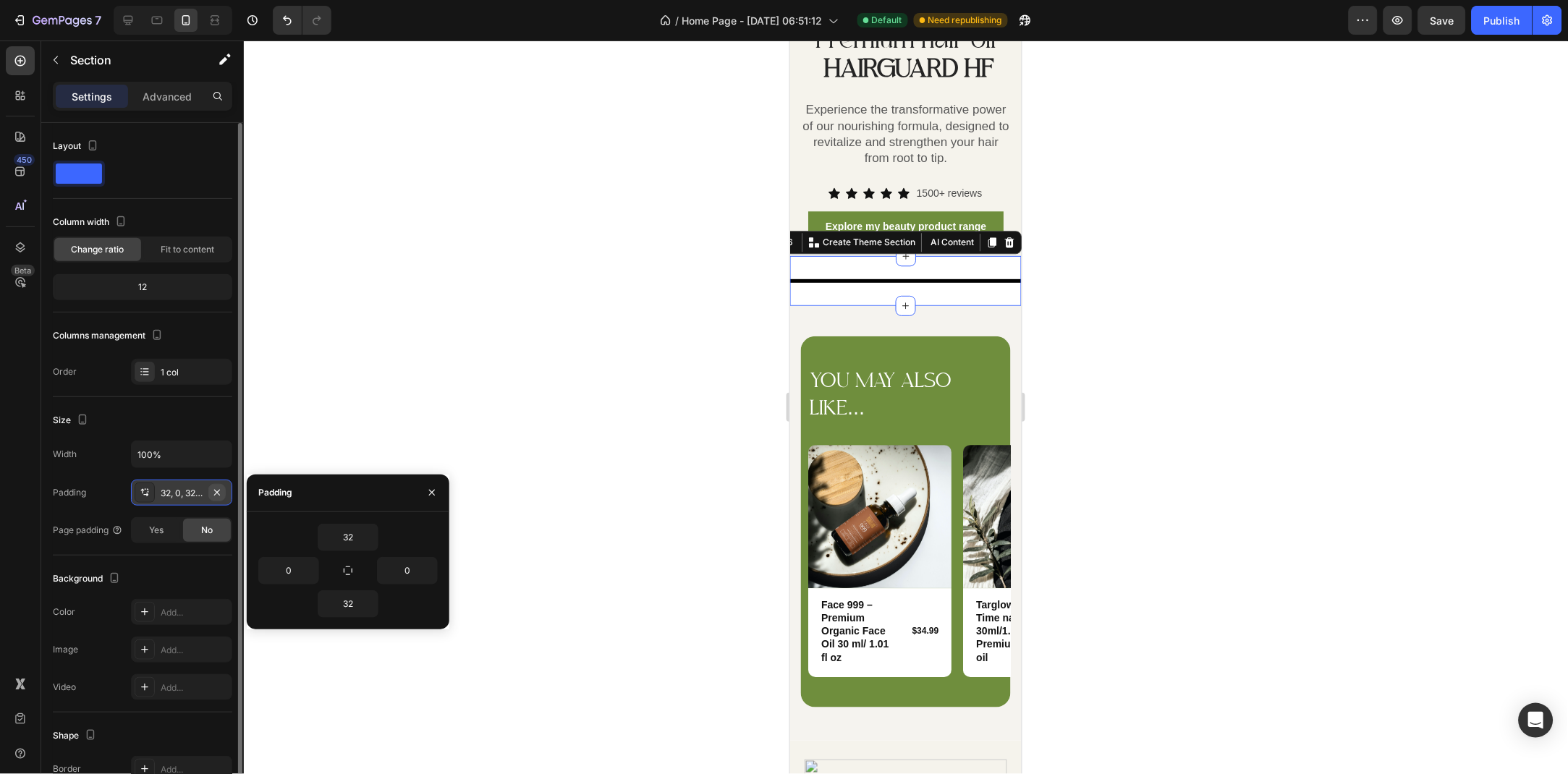
click at [224, 491] on button "button" at bounding box center [218, 493] width 18 height 18
click at [428, 389] on div at bounding box center [906, 407] width 1324 height 733
click at [706, 221] on div at bounding box center [906, 407] width 1324 height 733
click at [1278, 185] on div at bounding box center [906, 407] width 1324 height 733
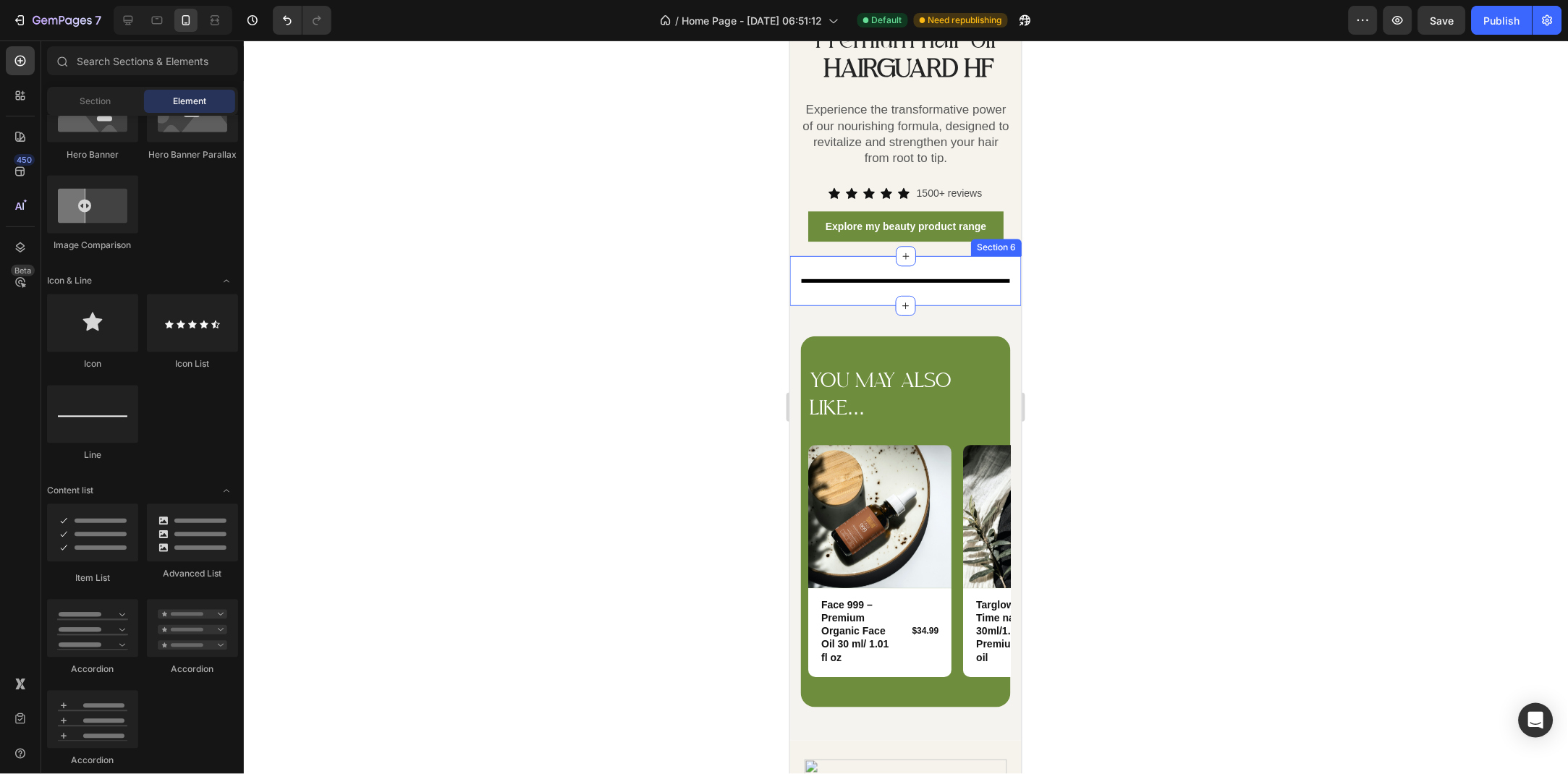
click at [852, 277] on div "Title Line Section 6" at bounding box center [905, 280] width 231 height 50
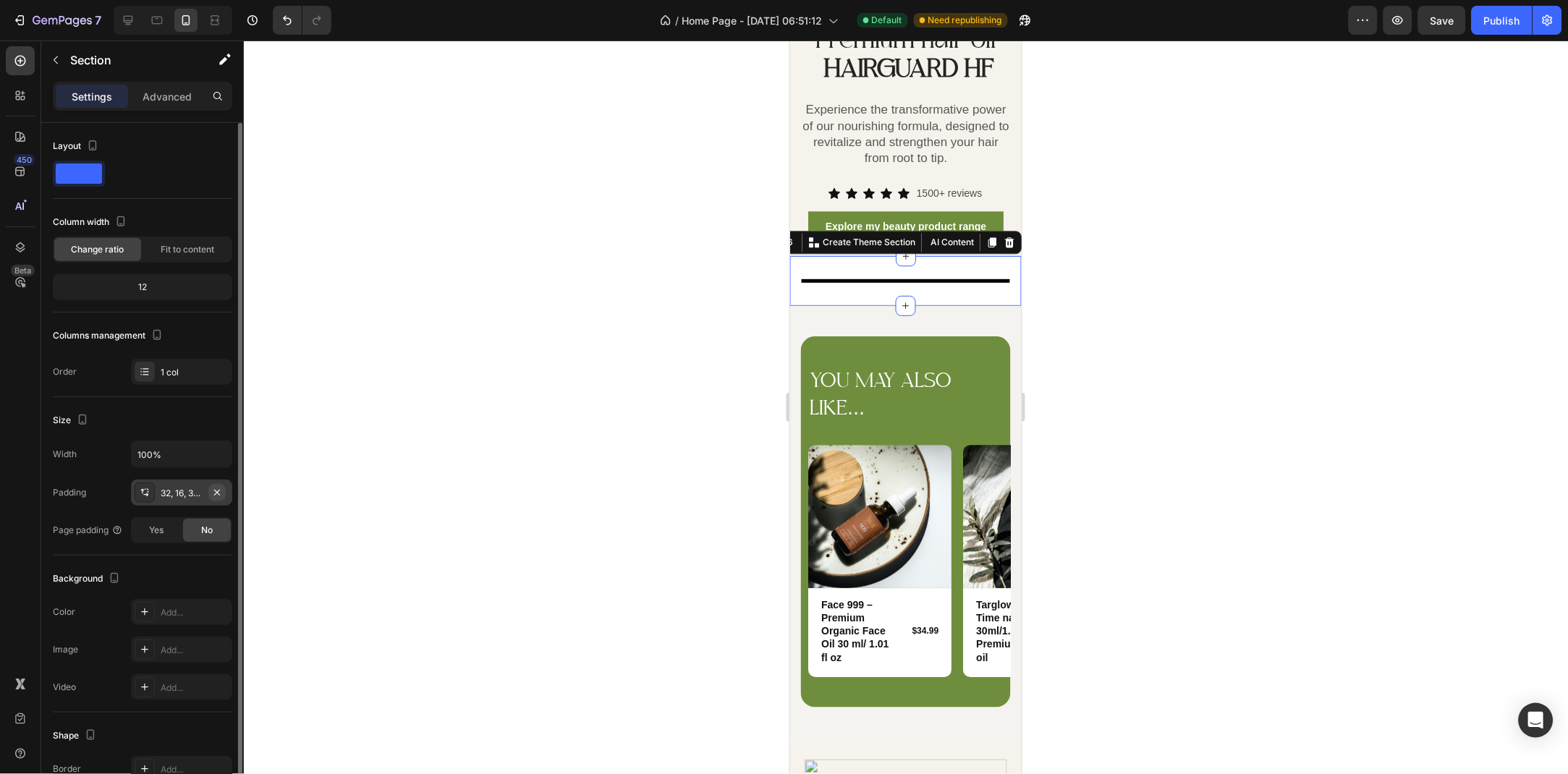
click at [216, 494] on icon "button" at bounding box center [217, 493] width 11 height 11
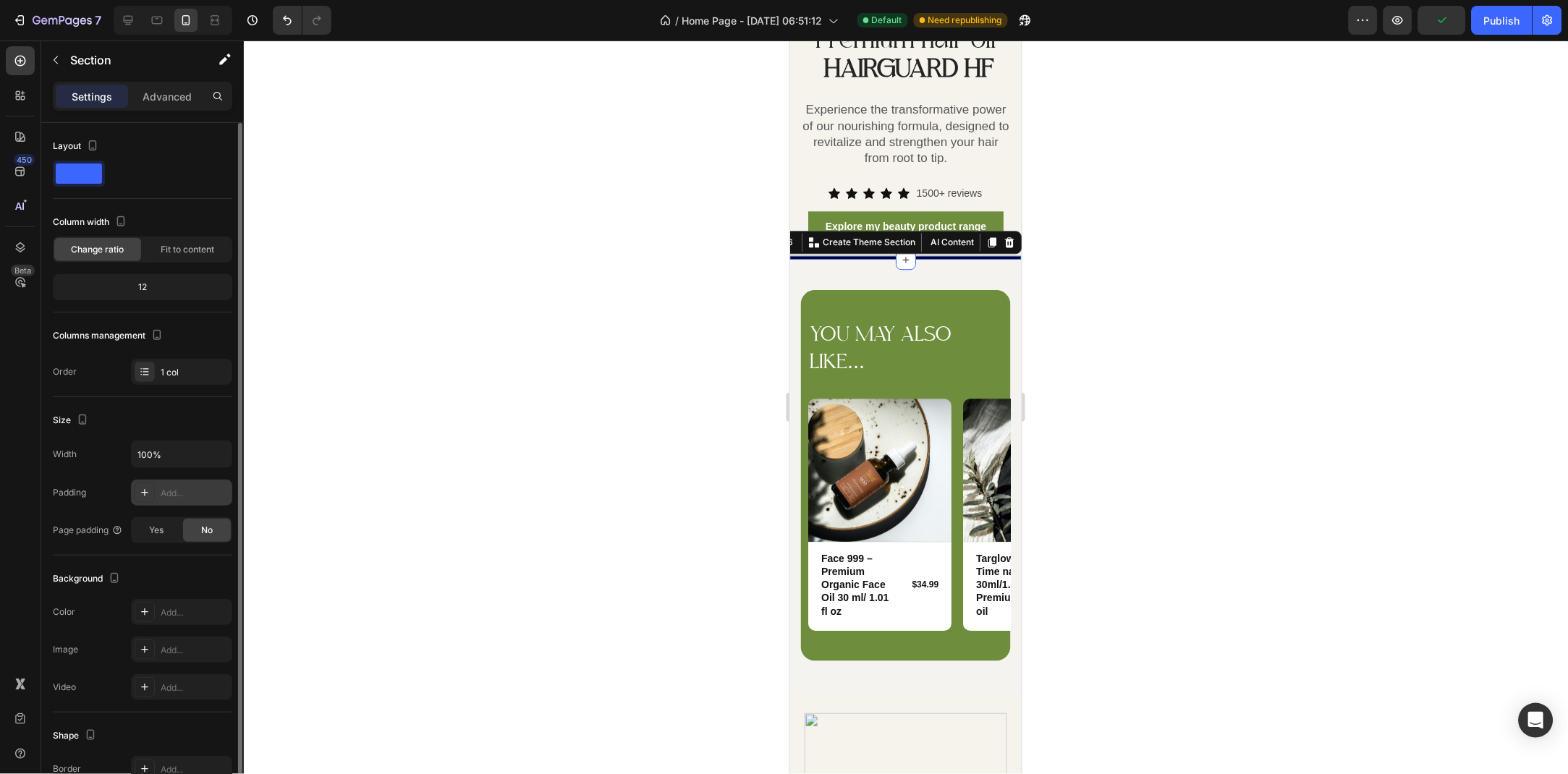
click at [462, 253] on div at bounding box center [906, 407] width 1324 height 733
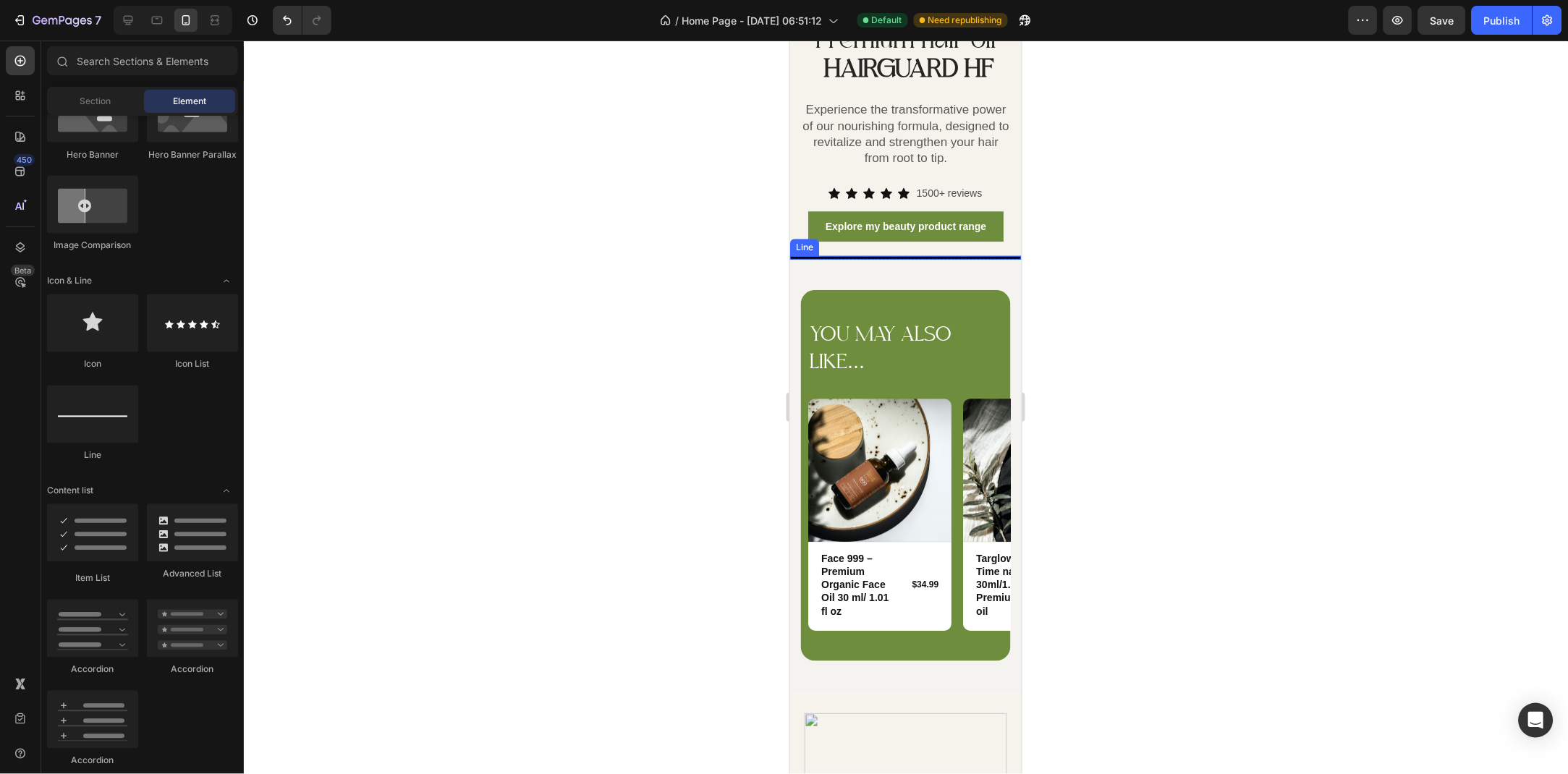
click at [802, 256] on div at bounding box center [905, 257] width 231 height 4
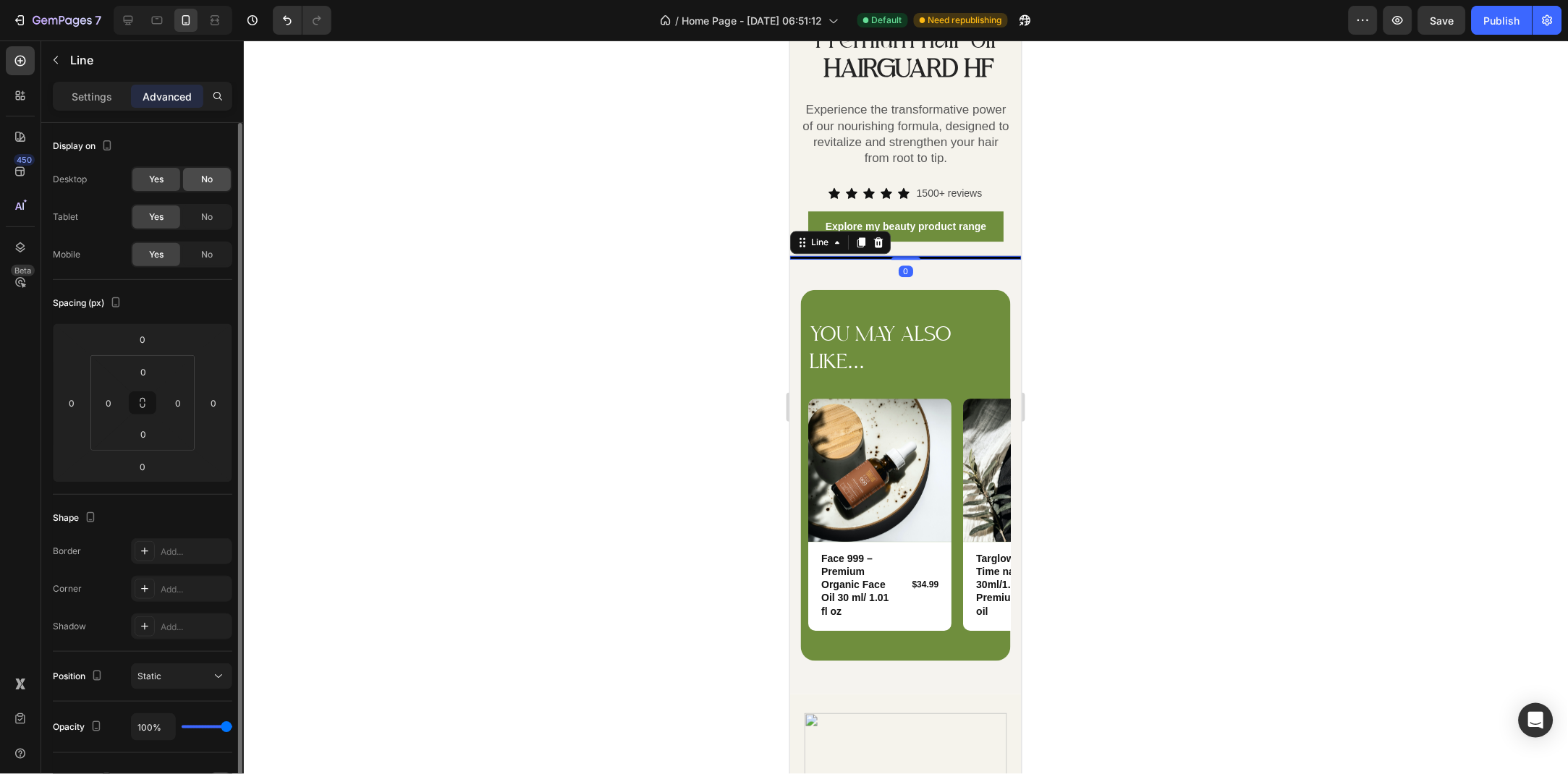
click at [201, 178] on span "No" at bounding box center [206, 179] width 11 height 13
click at [201, 214] on span "No" at bounding box center [206, 217] width 11 height 13
click at [534, 194] on div at bounding box center [906, 407] width 1324 height 733
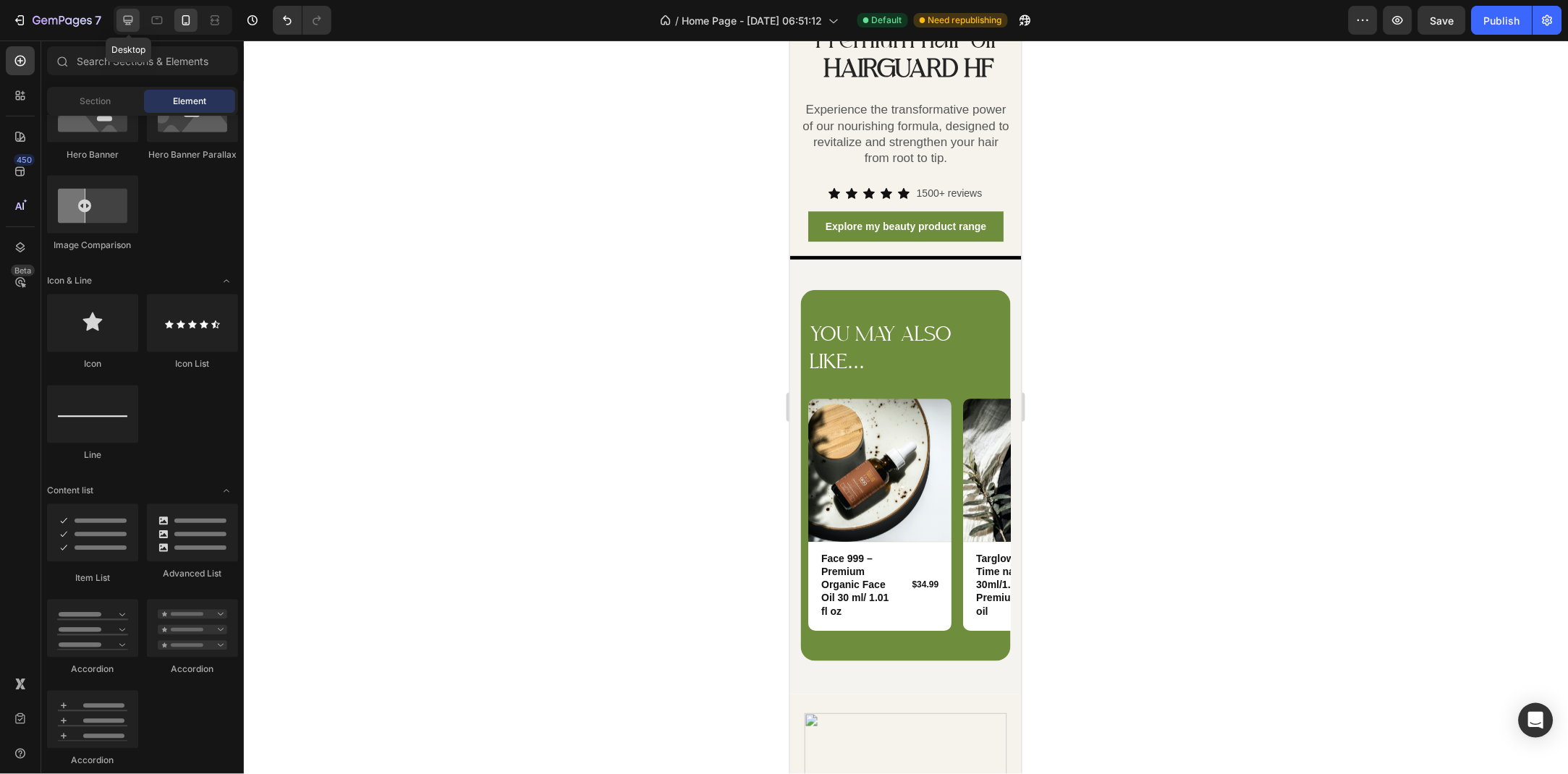
click at [125, 27] on div at bounding box center [128, 20] width 23 height 23
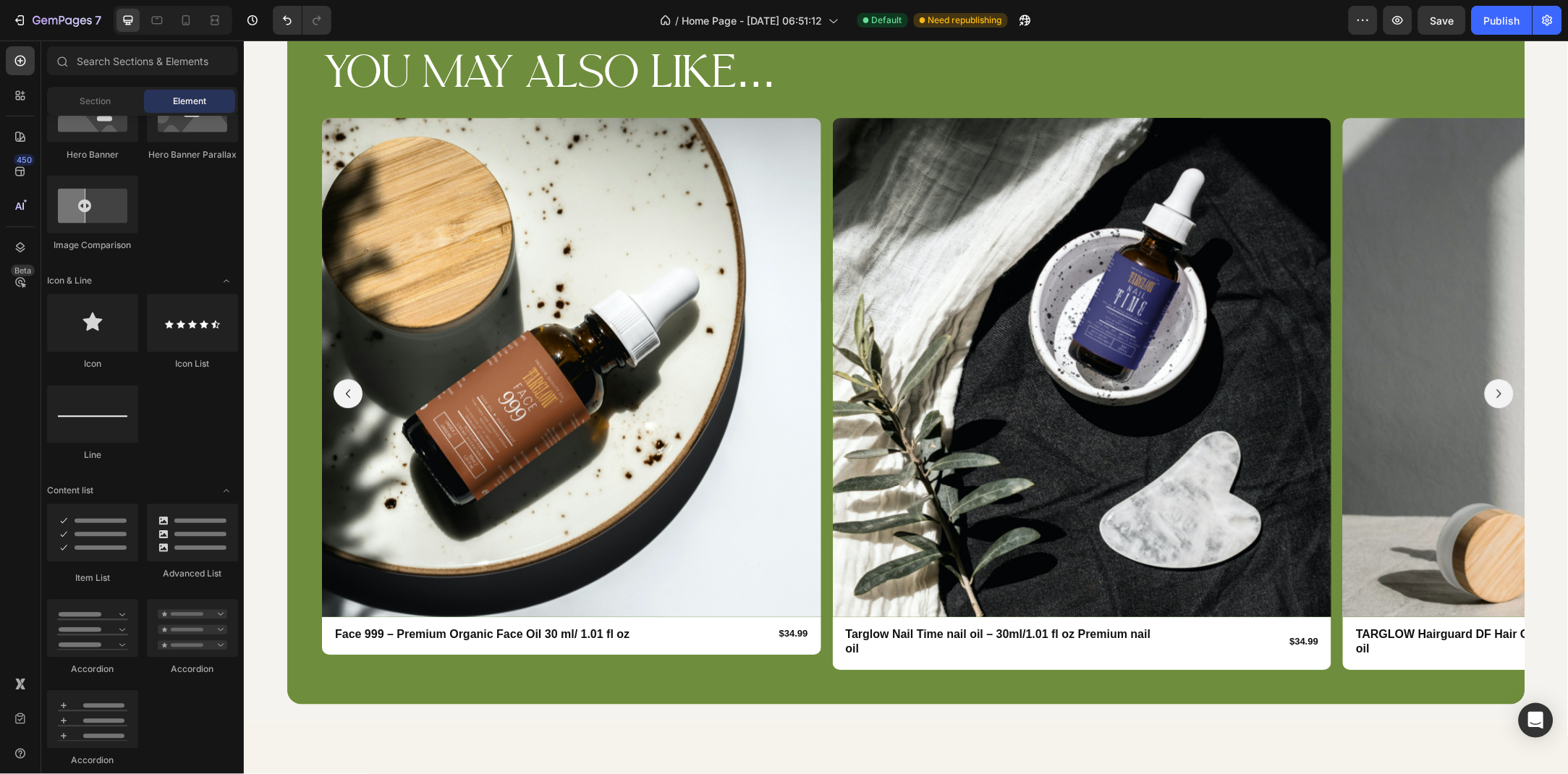
scroll to position [2388, 0]
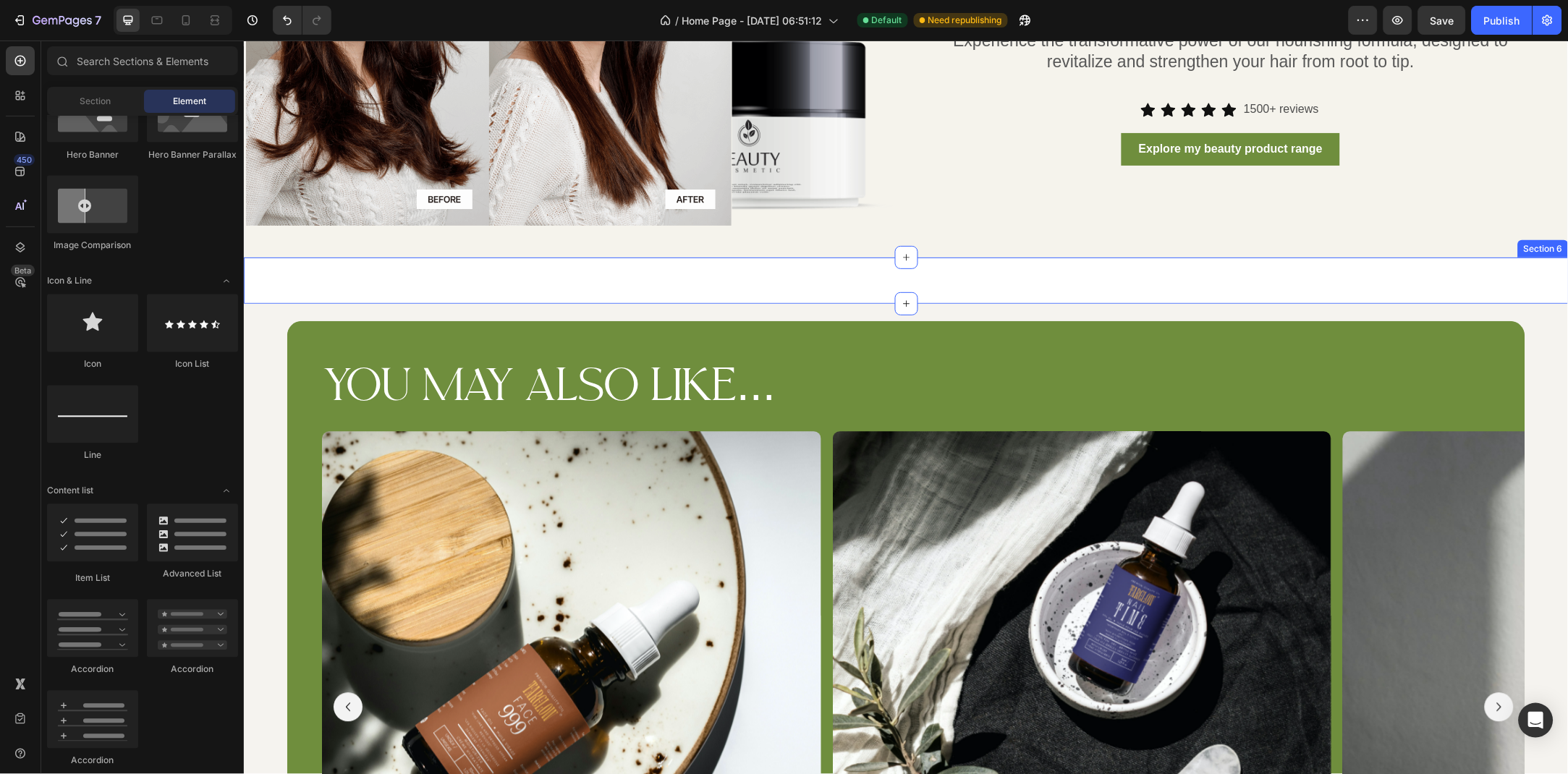
click at [421, 285] on div "Title Line Section 6" at bounding box center [906, 280] width 1325 height 46
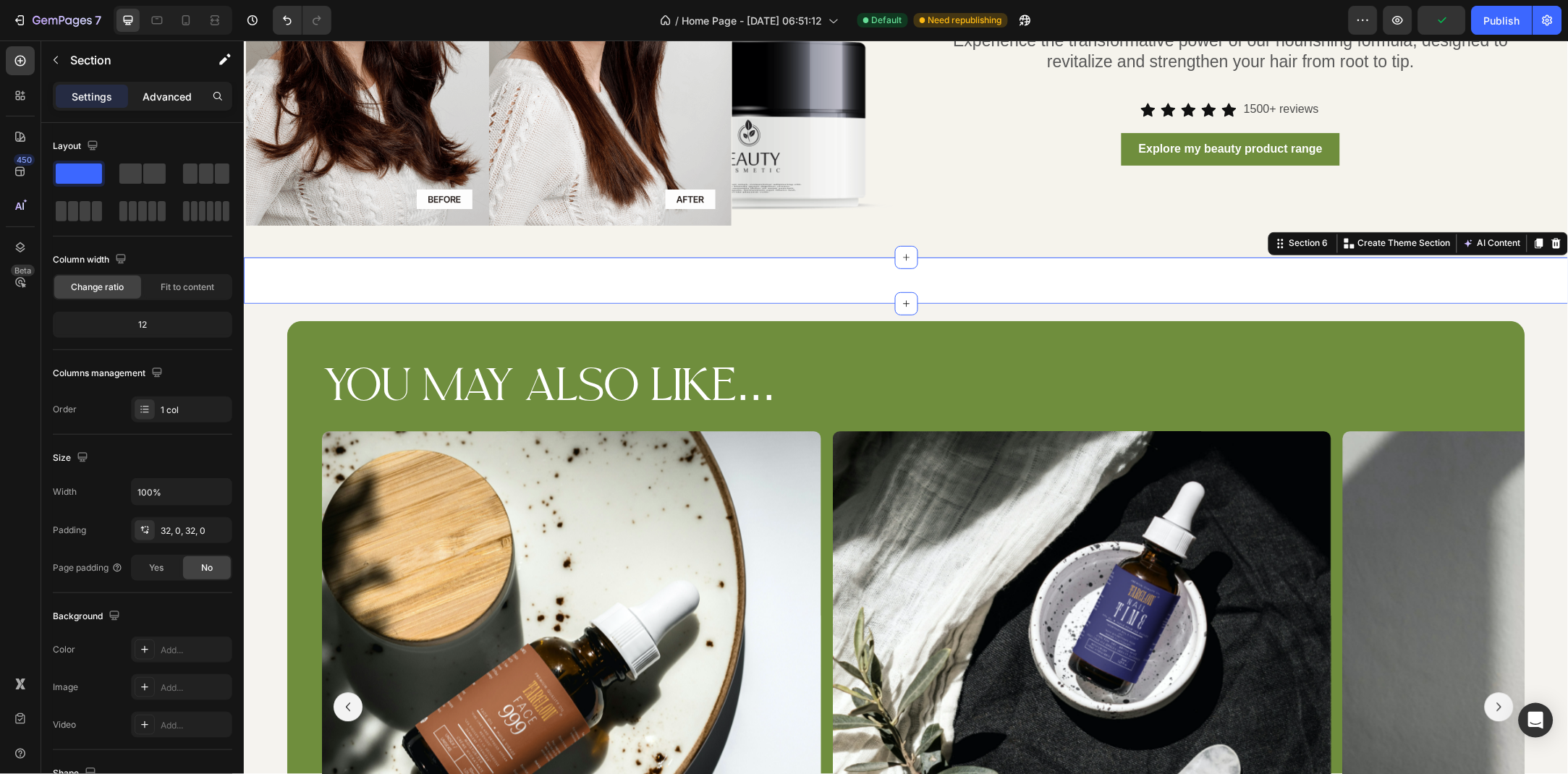
click at [166, 100] on p "Advanced" at bounding box center [167, 96] width 50 height 15
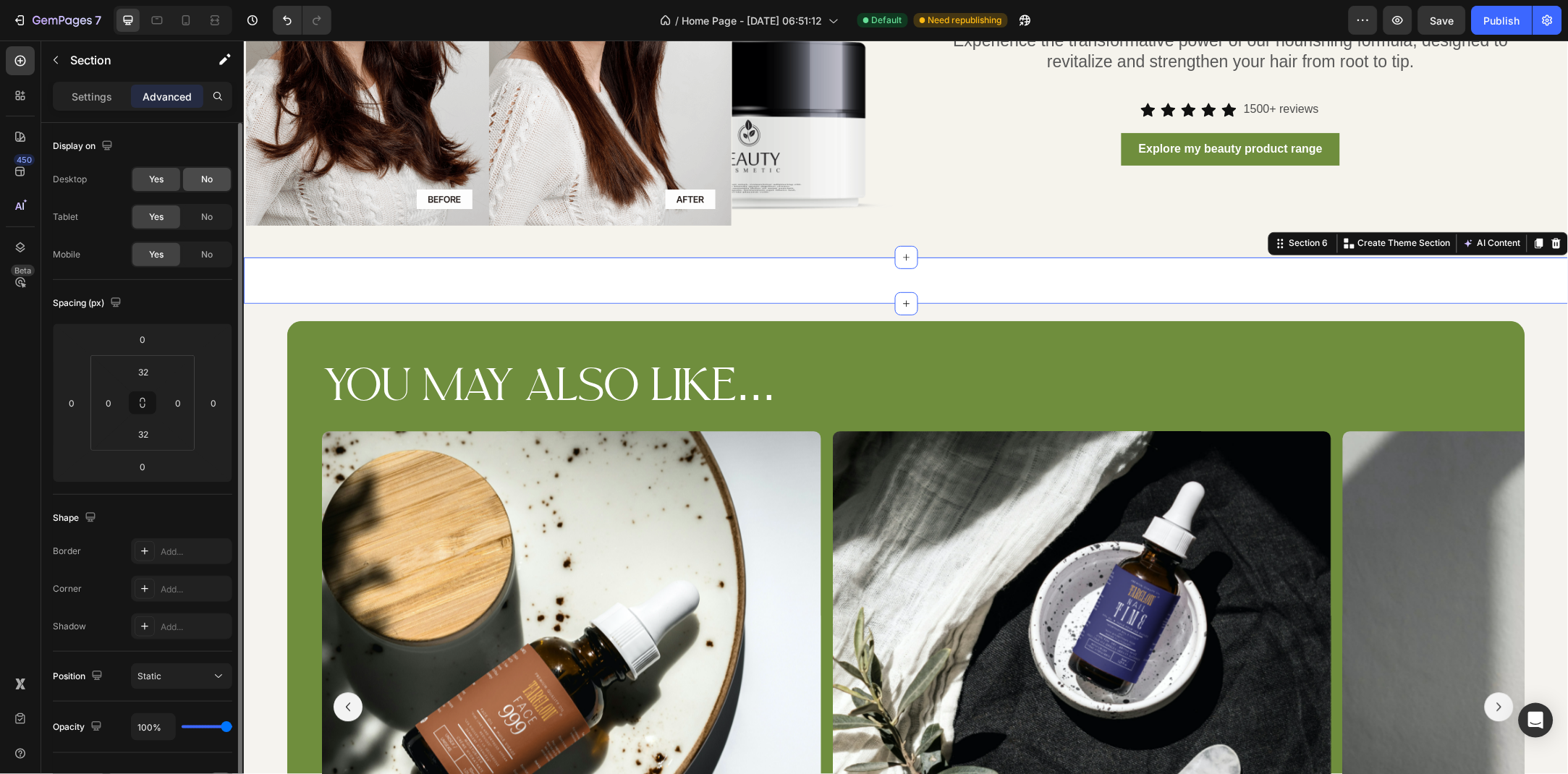
click at [204, 187] on div "No" at bounding box center [207, 179] width 48 height 23
click at [210, 206] on div "No" at bounding box center [207, 217] width 48 height 23
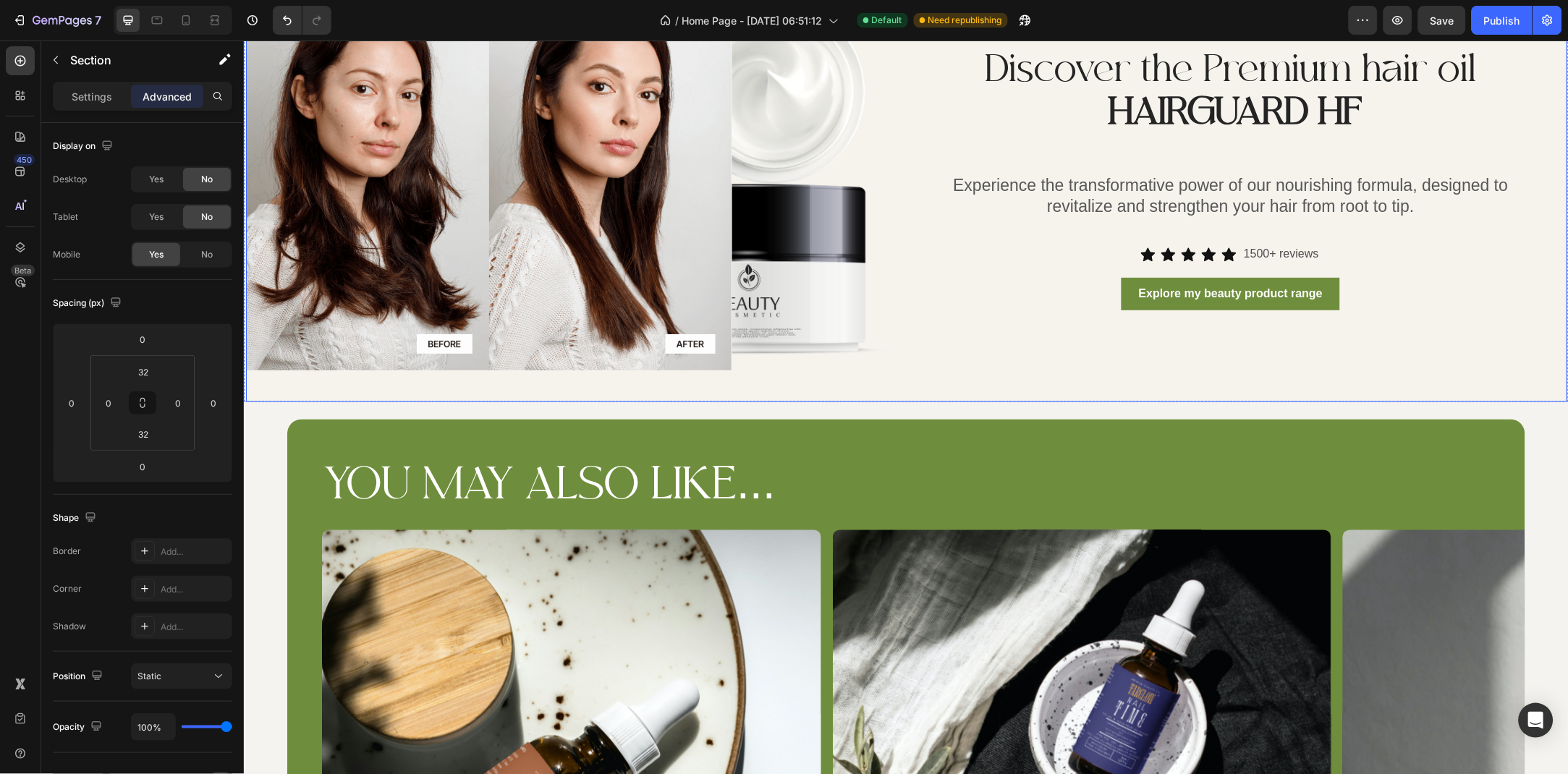
scroll to position [2231, 0]
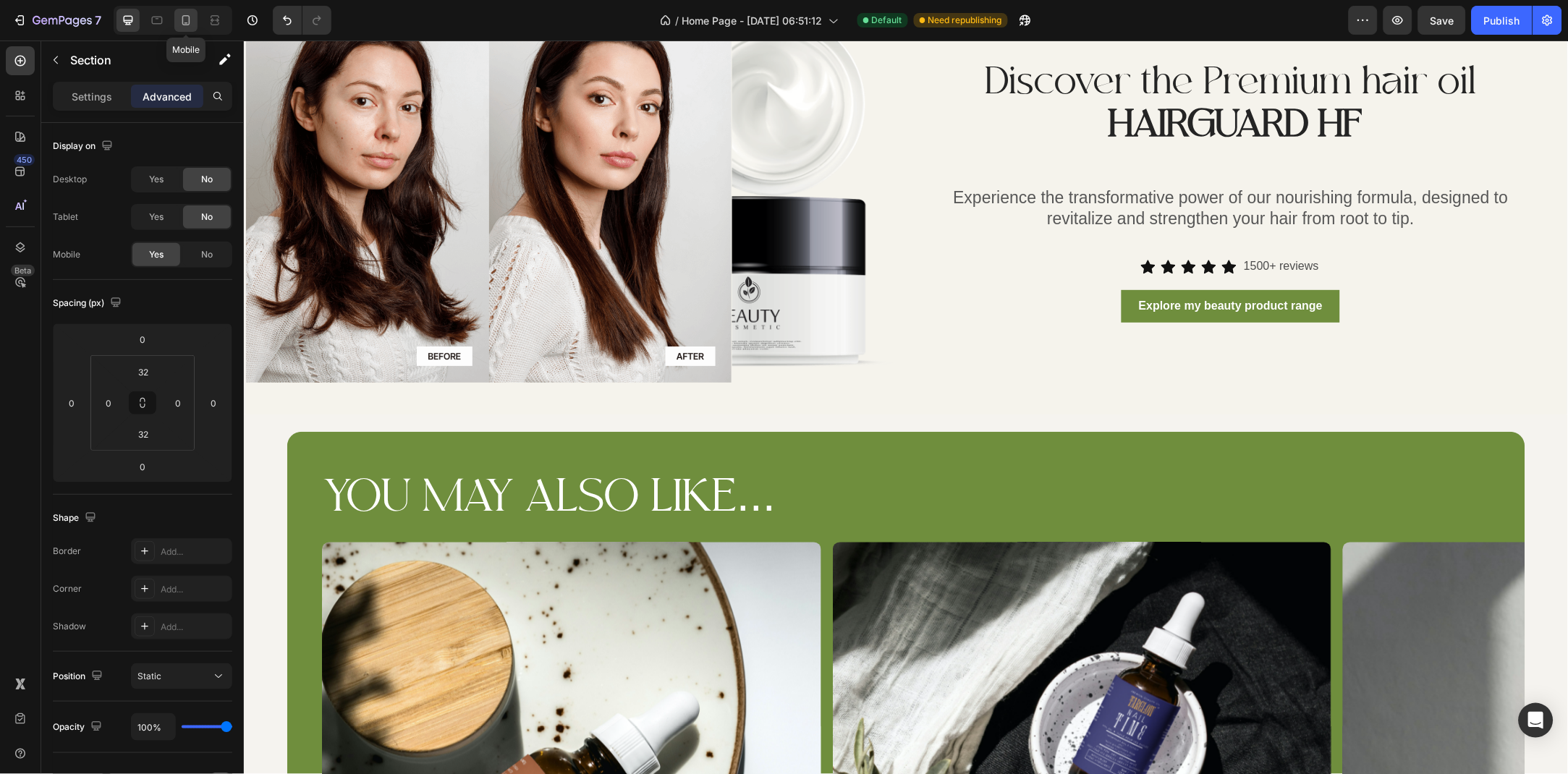
click at [187, 22] on icon at bounding box center [186, 20] width 14 height 14
type input "0"
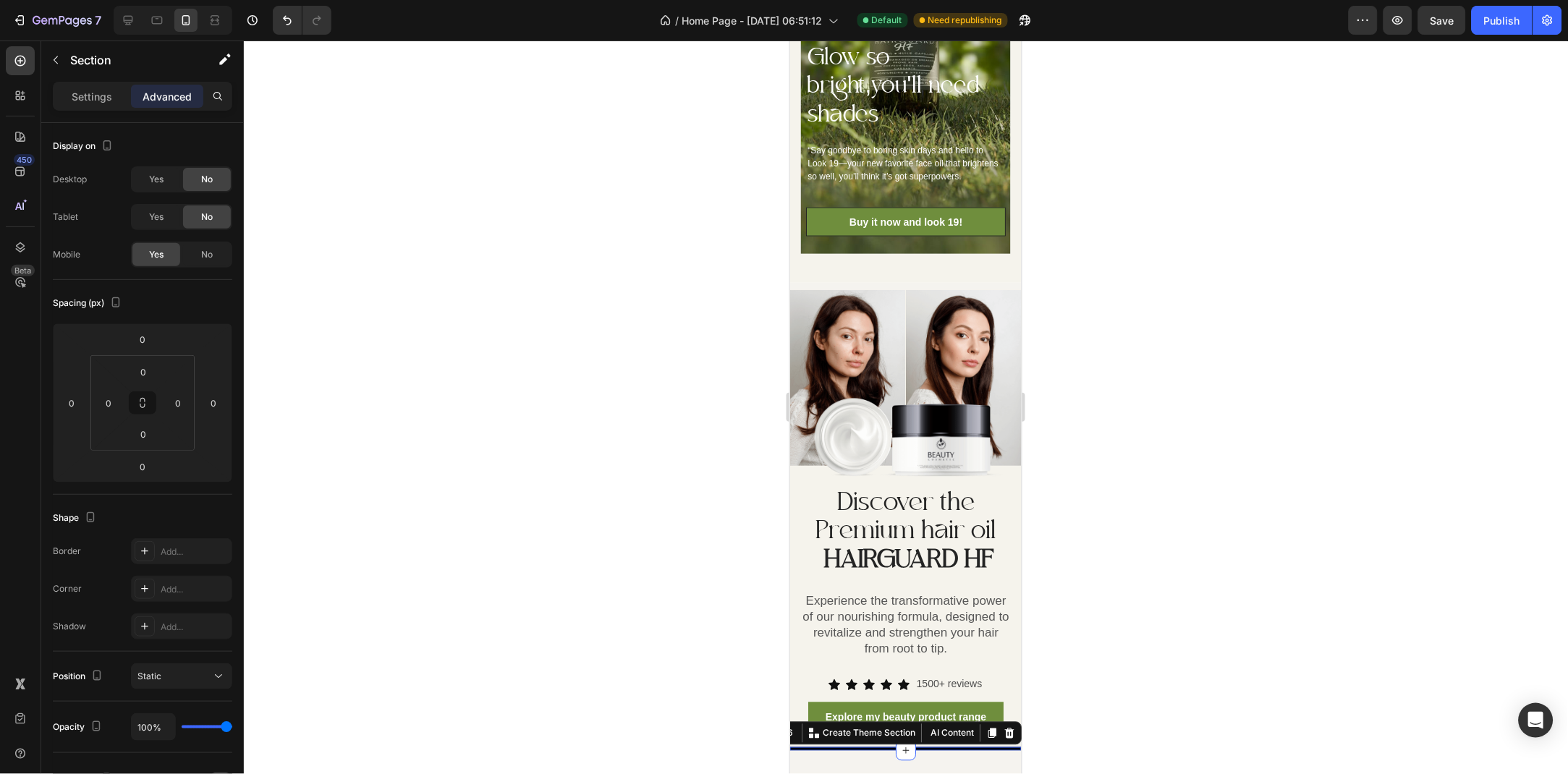
click at [684, 372] on div at bounding box center [906, 407] width 1324 height 733
click at [1183, 390] on div at bounding box center [906, 407] width 1324 height 733
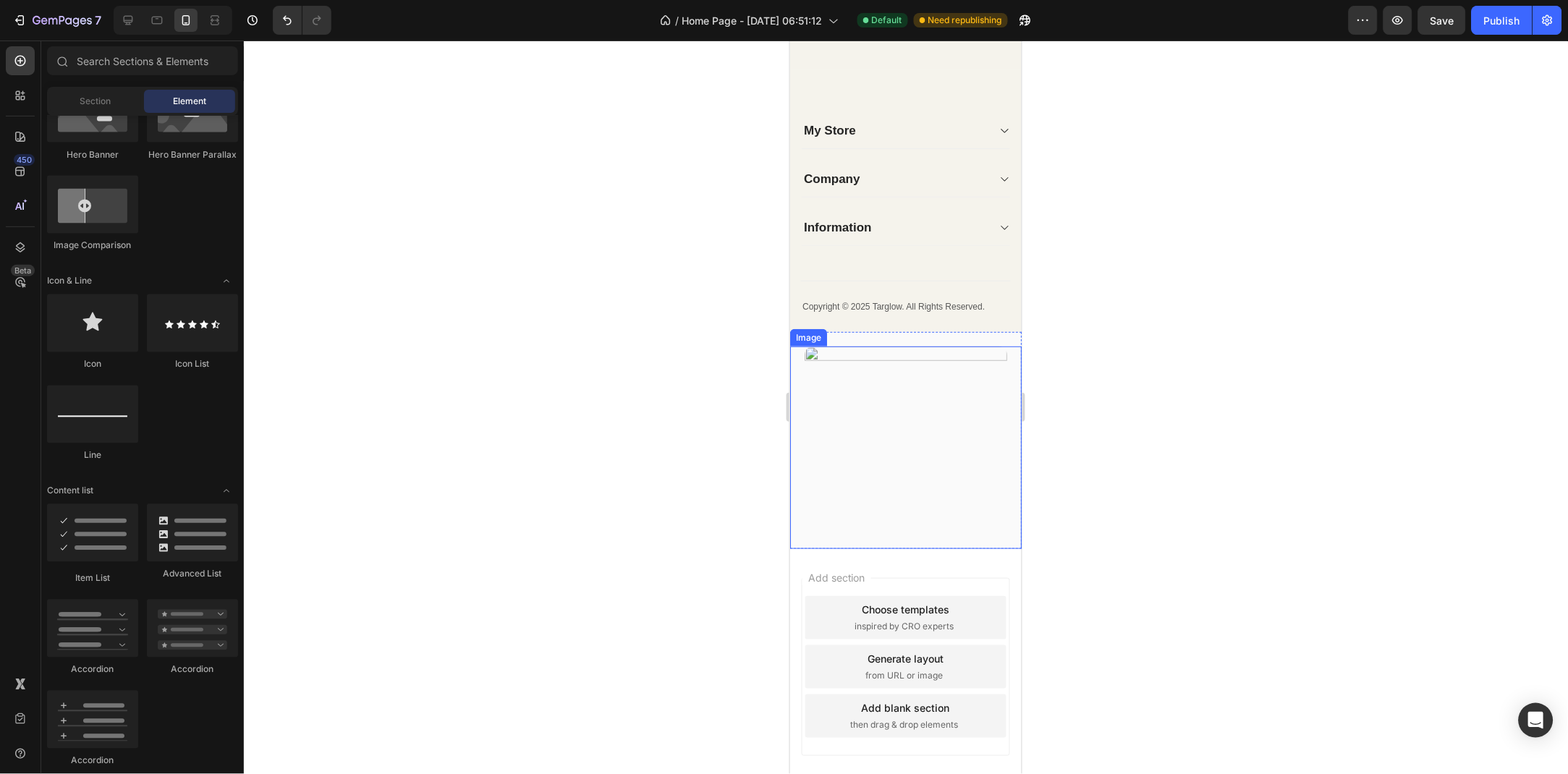
scroll to position [5239, 0]
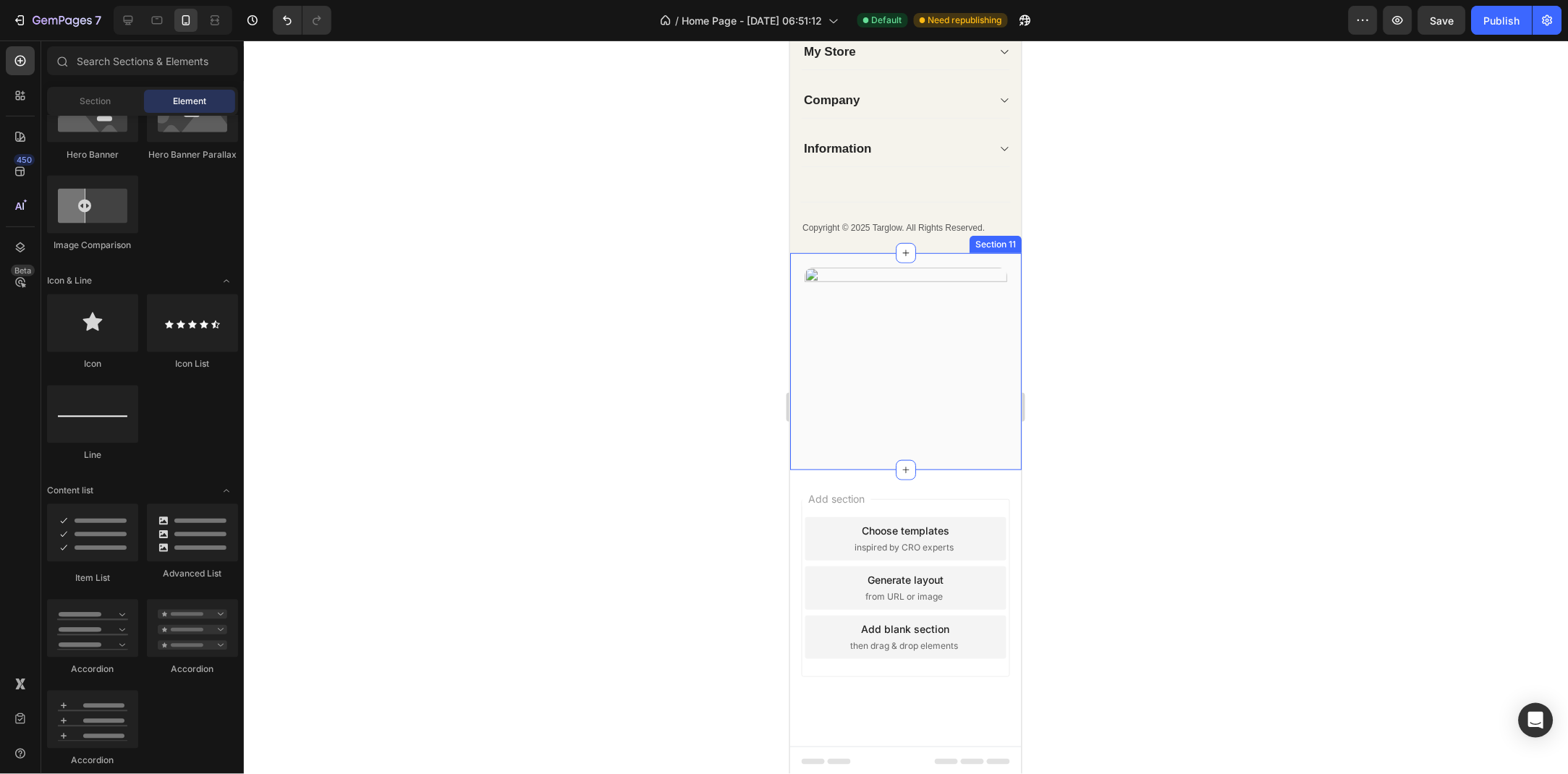
click at [882, 285] on div "Image Section 11" at bounding box center [905, 361] width 231 height 217
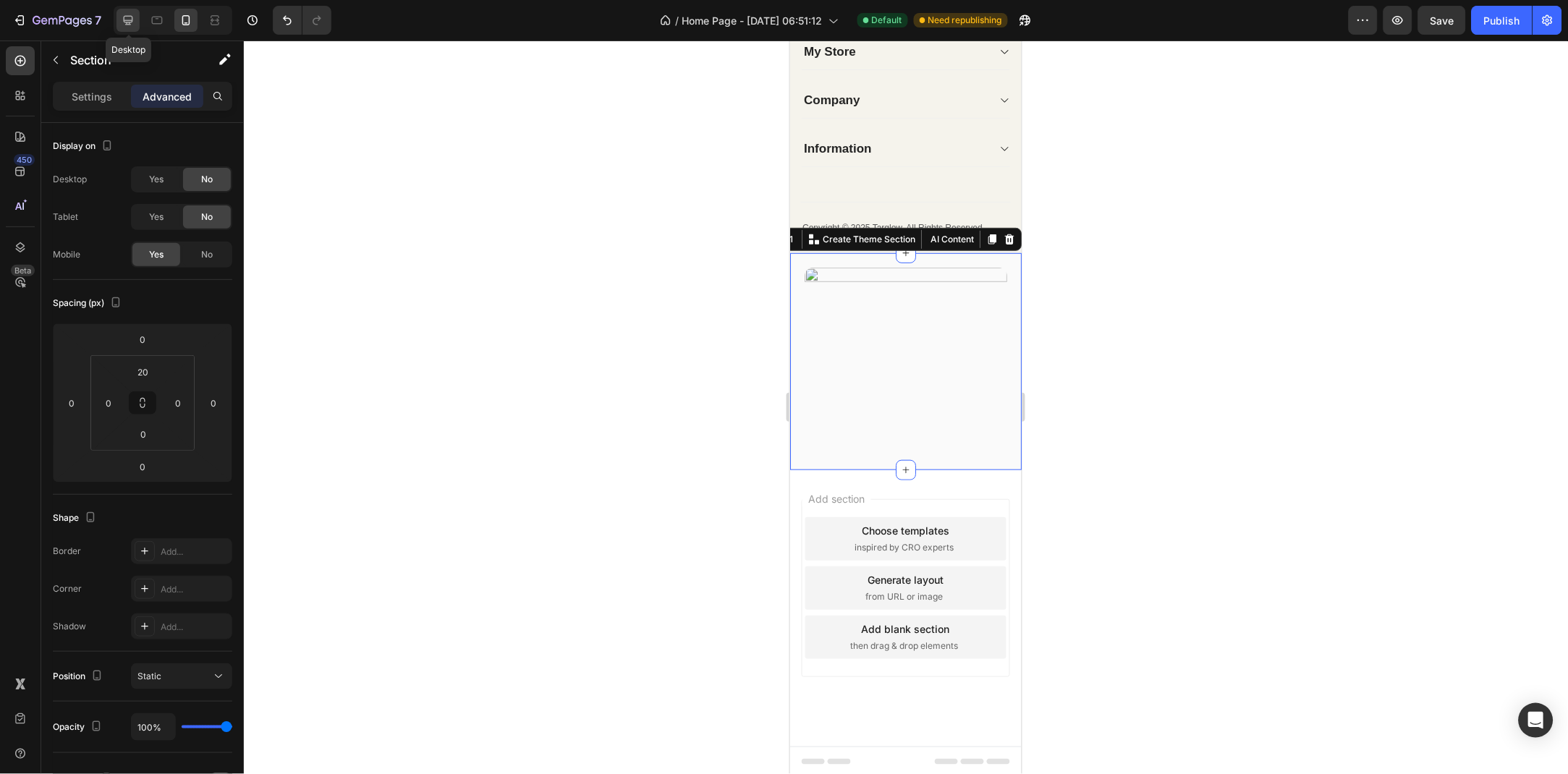
click at [126, 26] on icon at bounding box center [128, 20] width 14 height 14
type input "32"
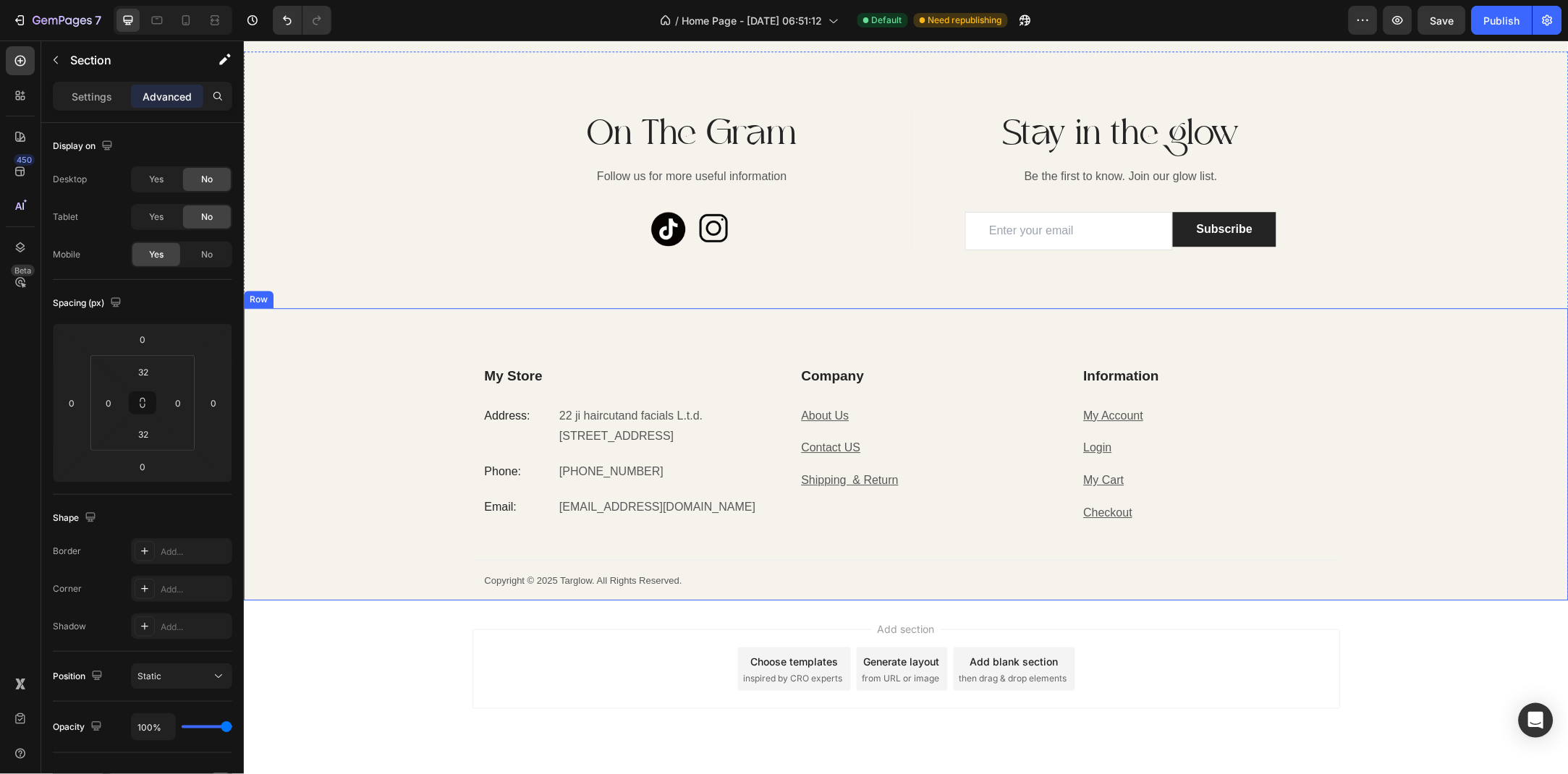
scroll to position [4569, 0]
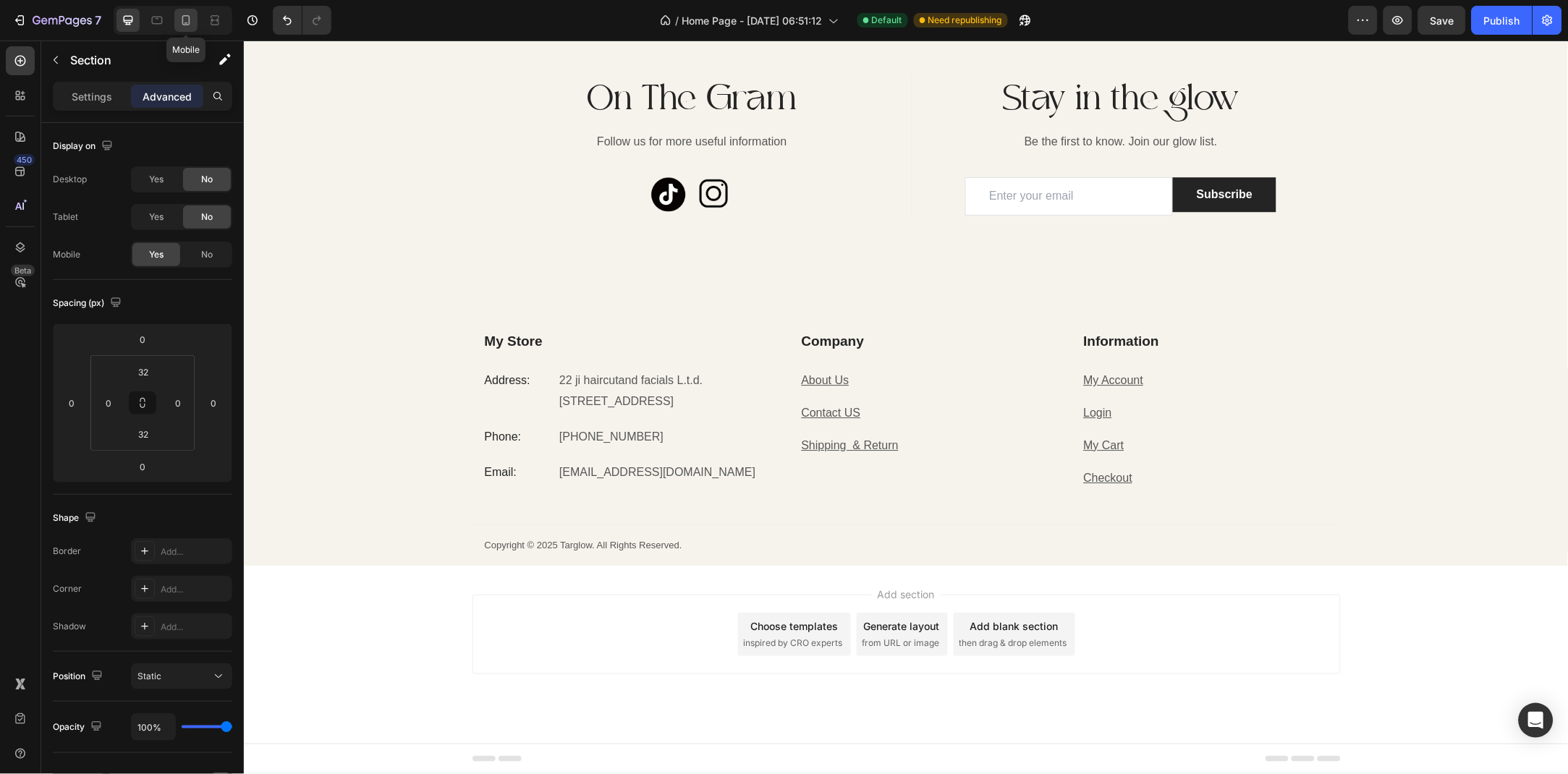
click at [190, 26] on icon at bounding box center [186, 20] width 14 height 14
type input "20"
type input "0"
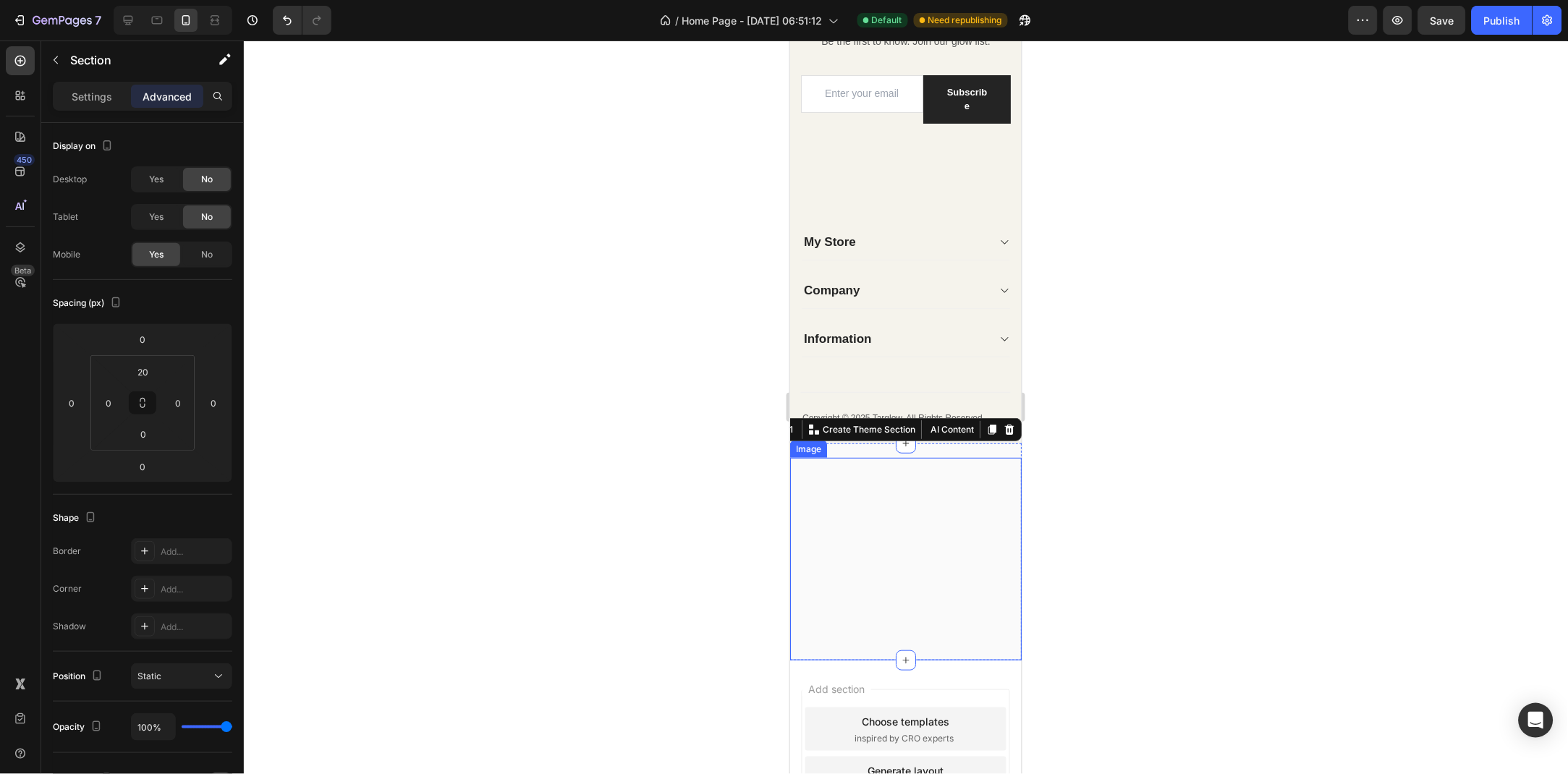
scroll to position [5276, 0]
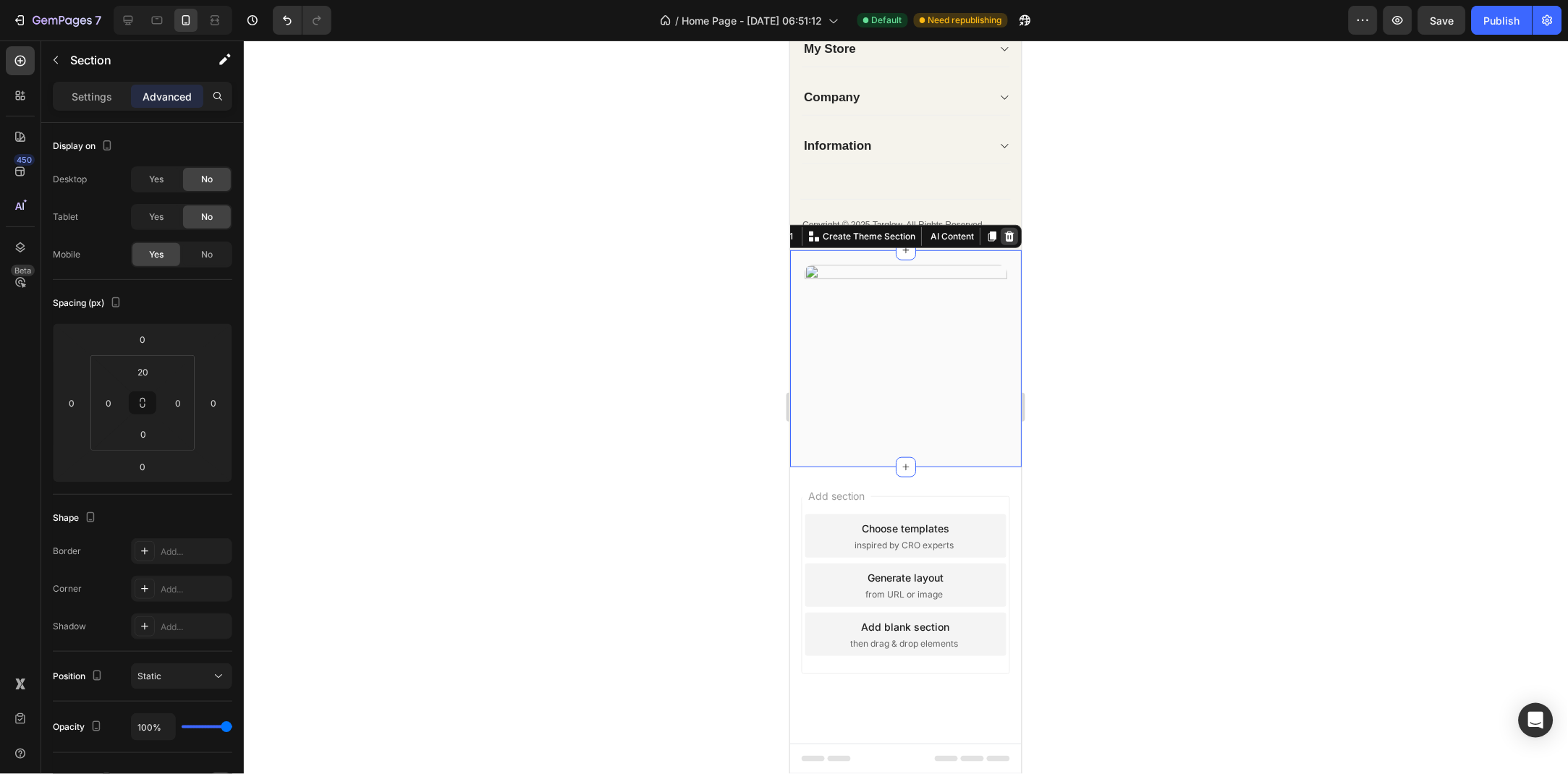
click at [1010, 236] on icon at bounding box center [1009, 236] width 11 height 11
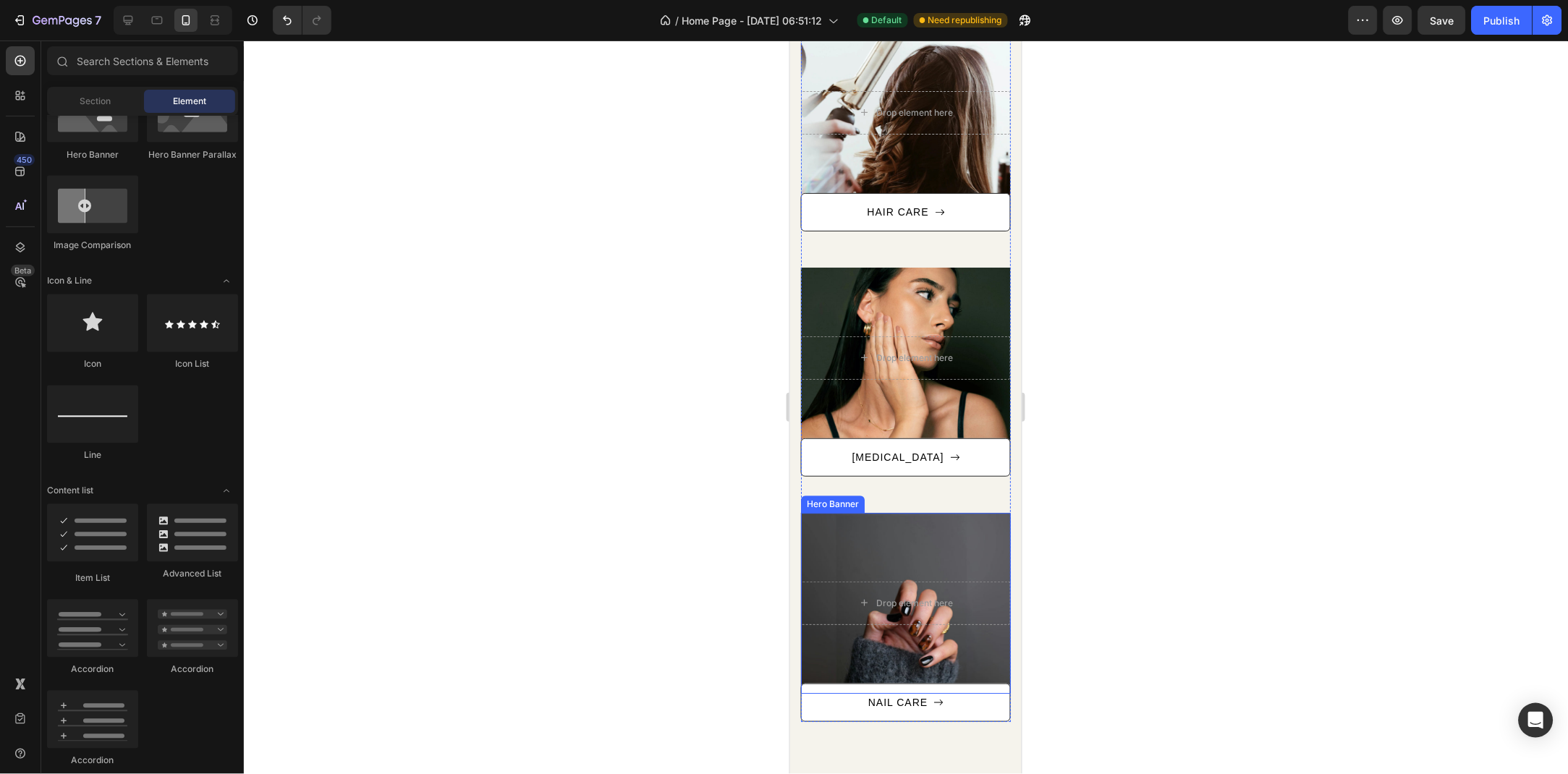
scroll to position [1666, 0]
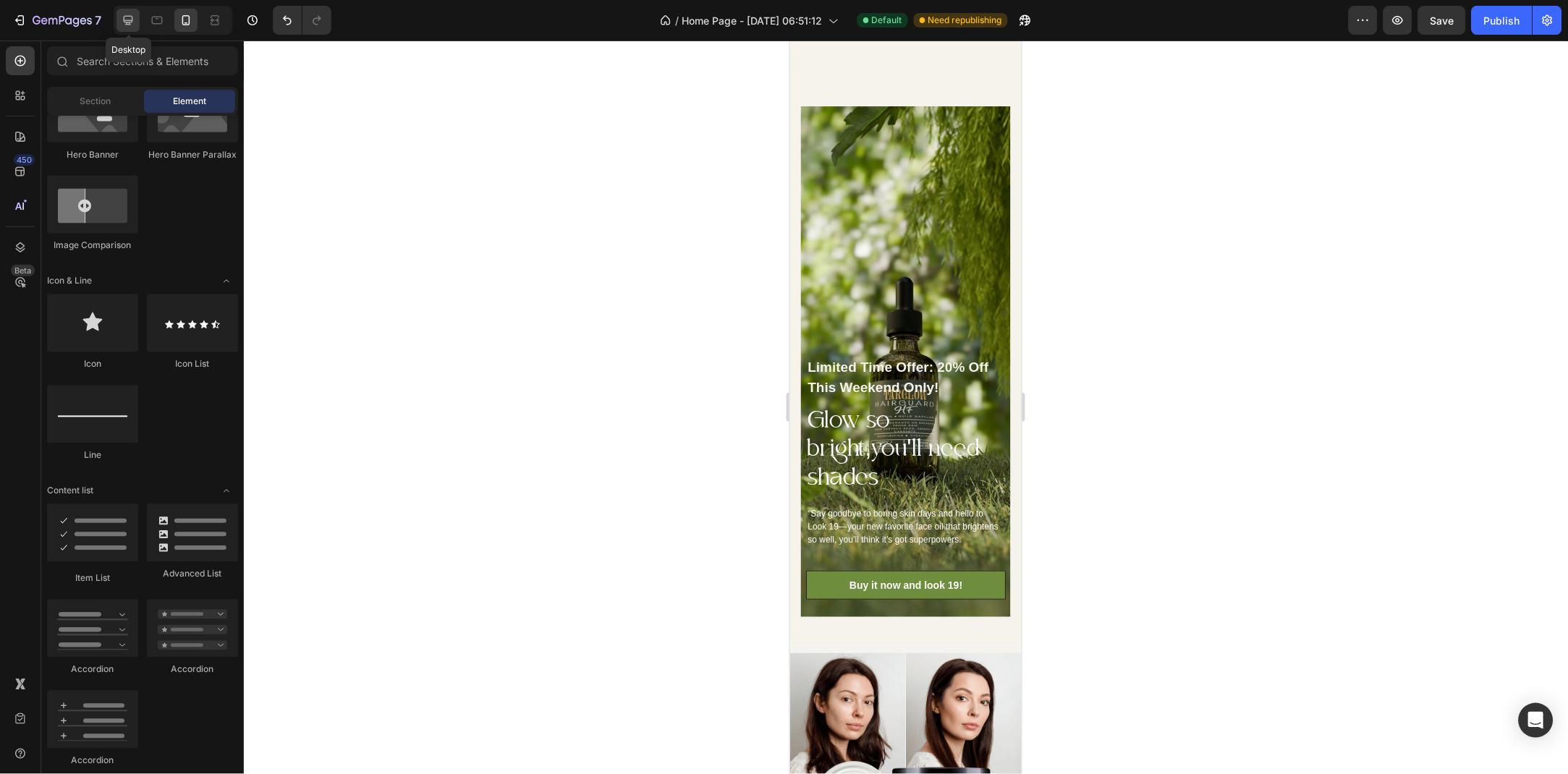
click at [126, 22] on icon at bounding box center [129, 21] width 10 height 10
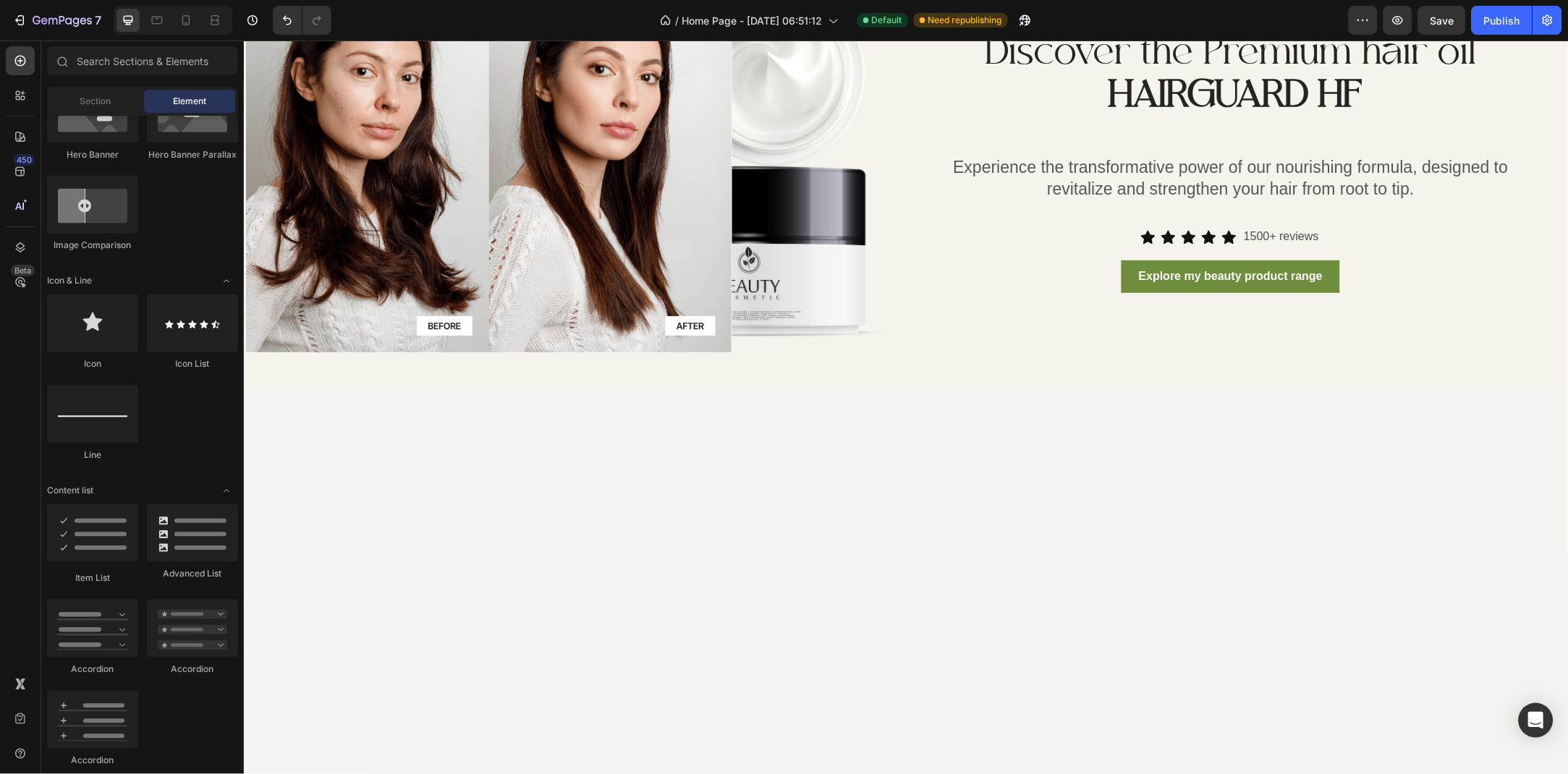
scroll to position [1298, 0]
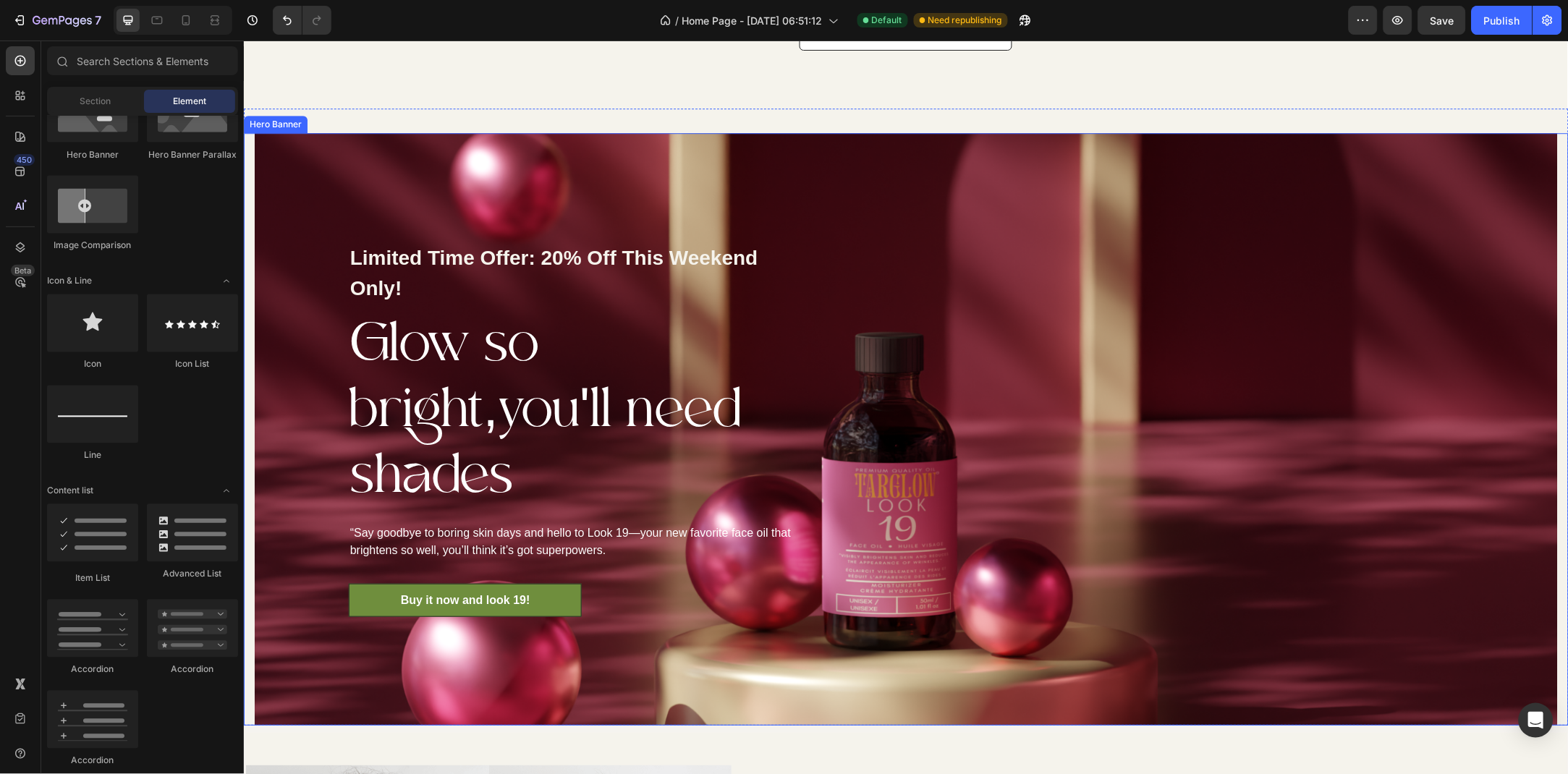
click at [309, 170] on div "Limited Time Offer: 20% Off This Weekend Only! Text block Glow so bright,you'll…" at bounding box center [574, 429] width 641 height 593
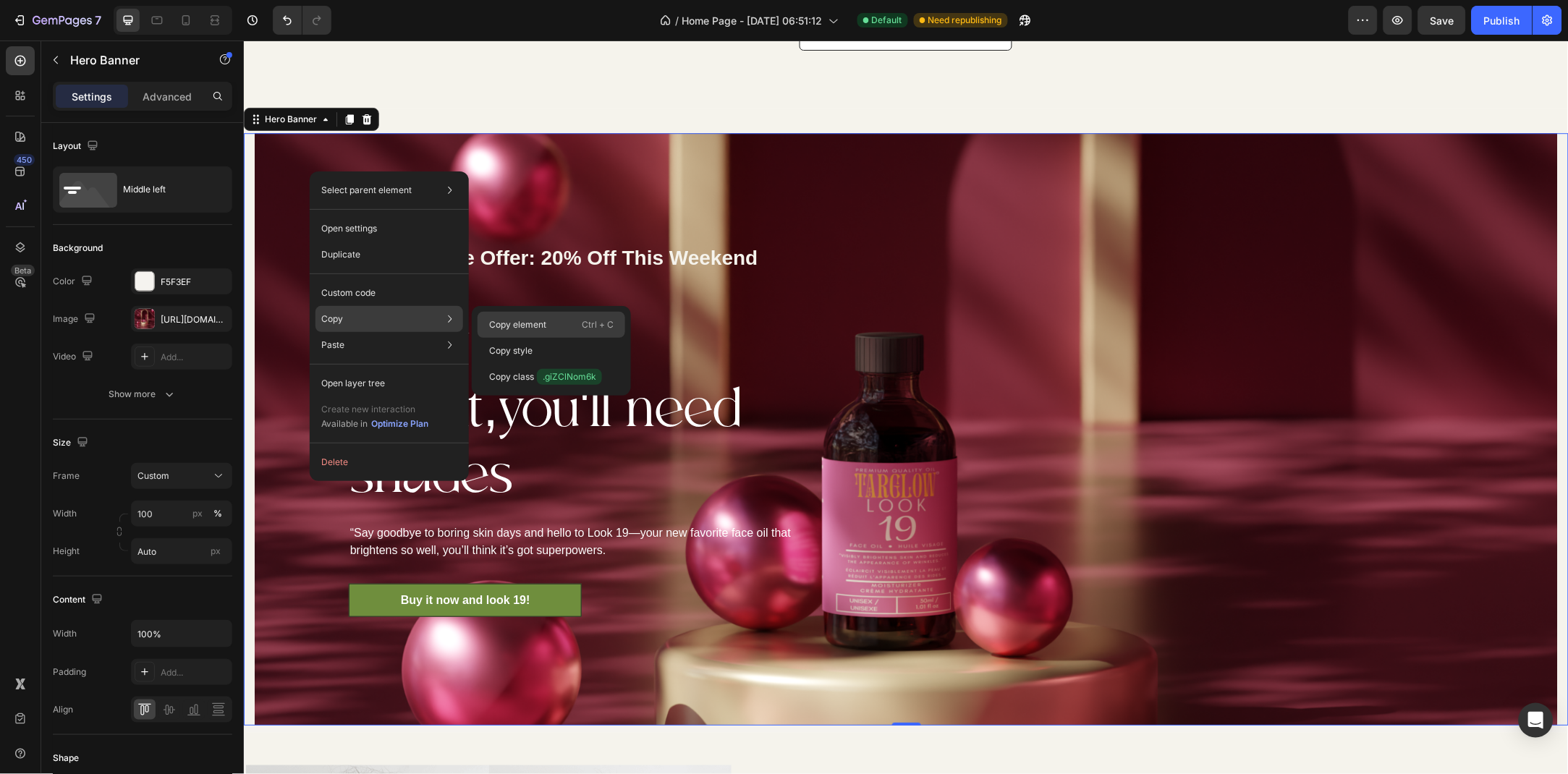
click at [577, 337] on div "Copy element Ctrl + C" at bounding box center [551, 350] width 148 height 26
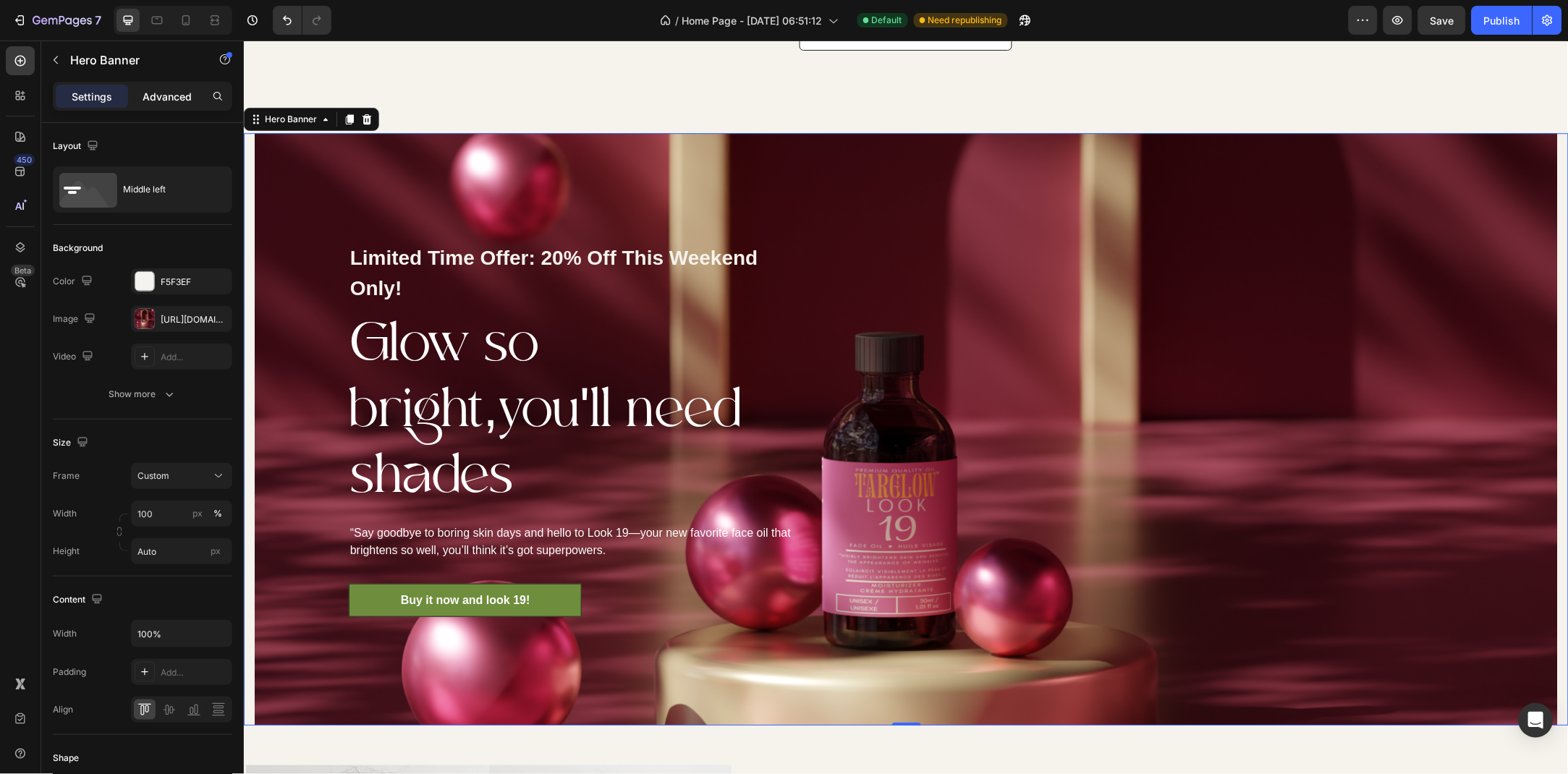
click at [163, 100] on p "Advanced" at bounding box center [167, 96] width 50 height 15
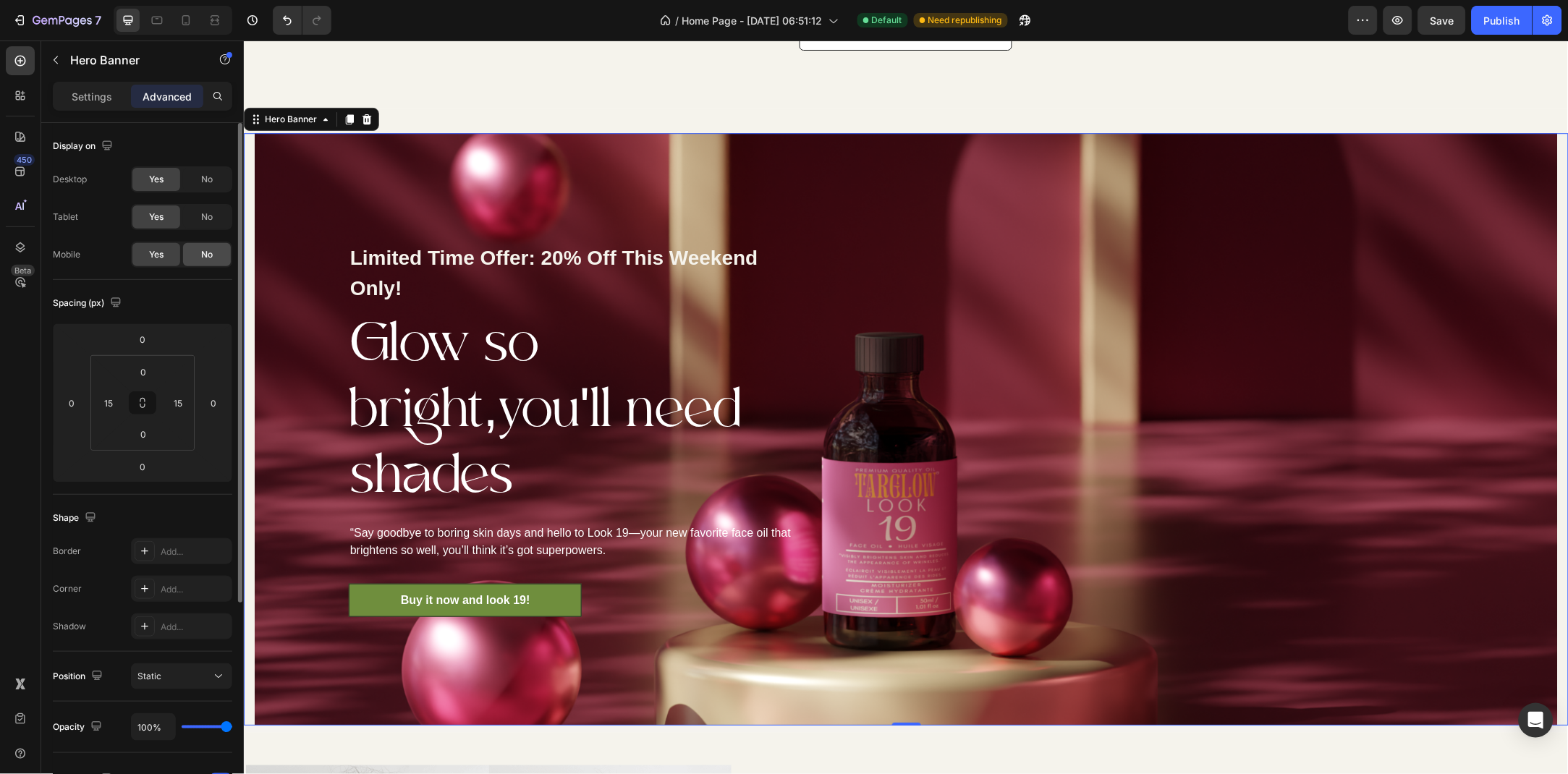
click at [201, 263] on div "No" at bounding box center [207, 254] width 48 height 23
click at [182, 23] on icon at bounding box center [186, 20] width 14 height 14
type input "26"
type input "40"
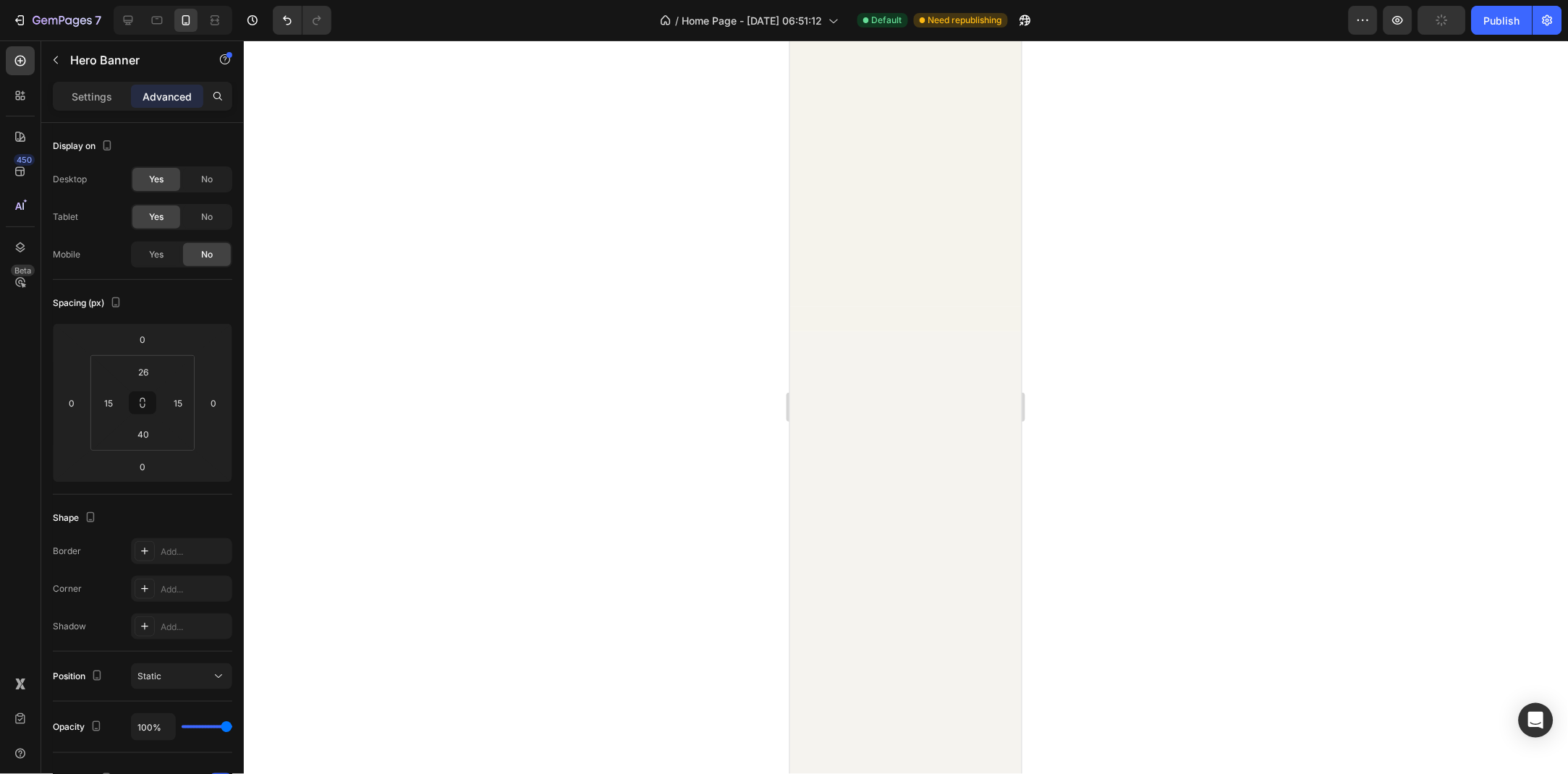
scroll to position [3916, 0]
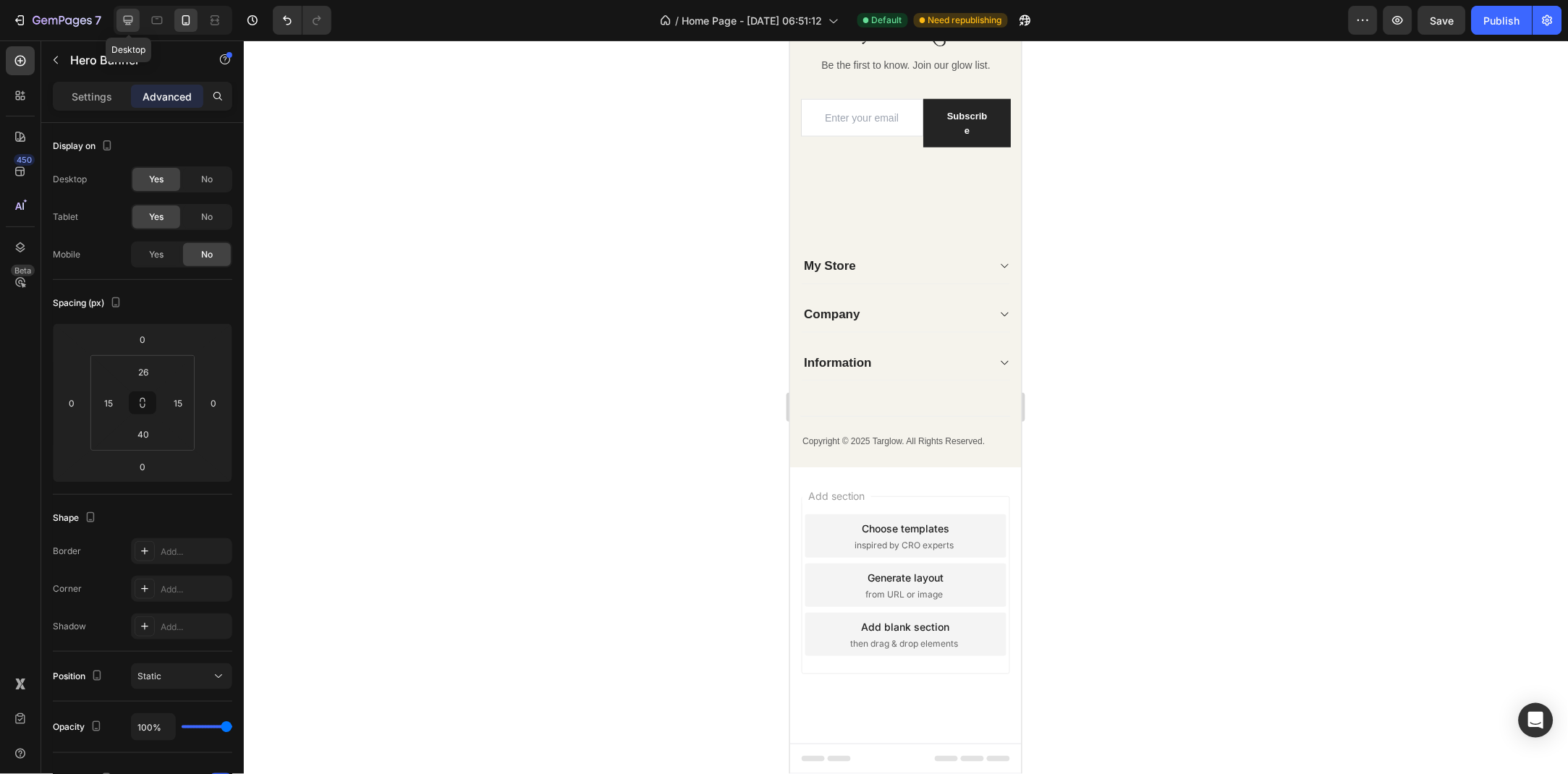
click at [135, 18] on icon at bounding box center [128, 20] width 14 height 14
type input "0"
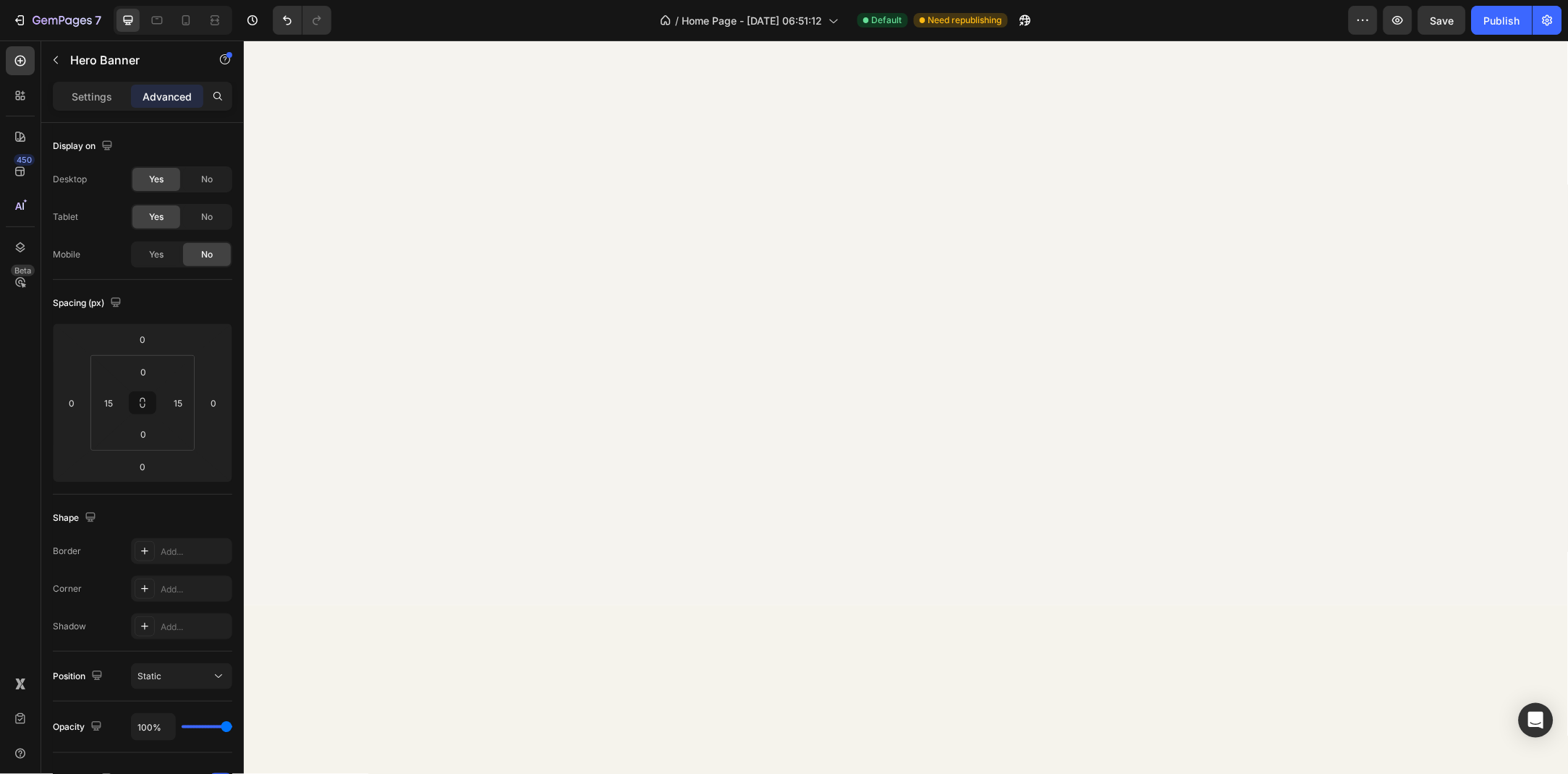
scroll to position [974, 0]
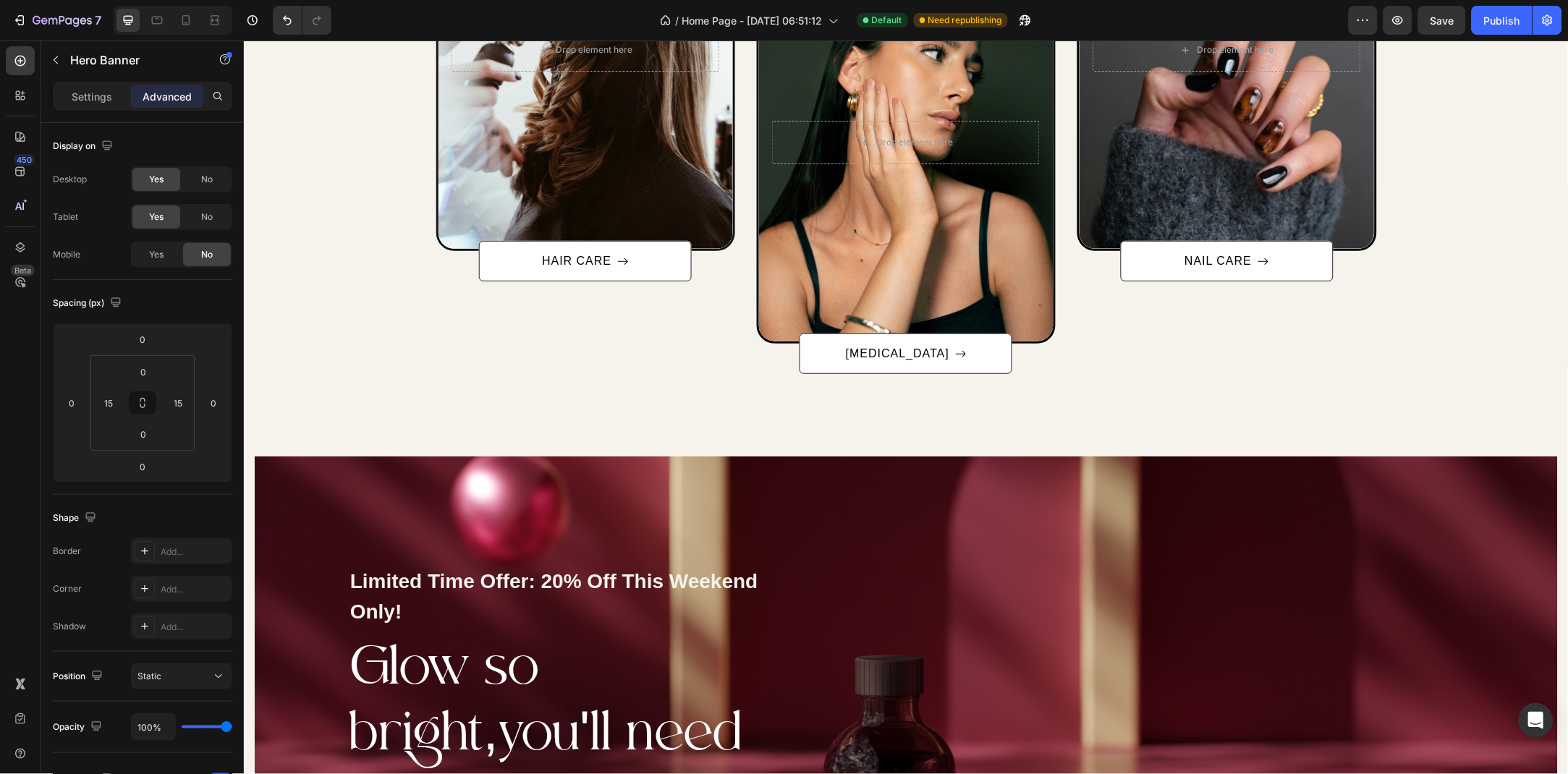
click at [255, 485] on div "Limited Time Offer: 20% Off This Weekend Only! Text block Glow so bright,you'll…" at bounding box center [574, 752] width 641 height 593
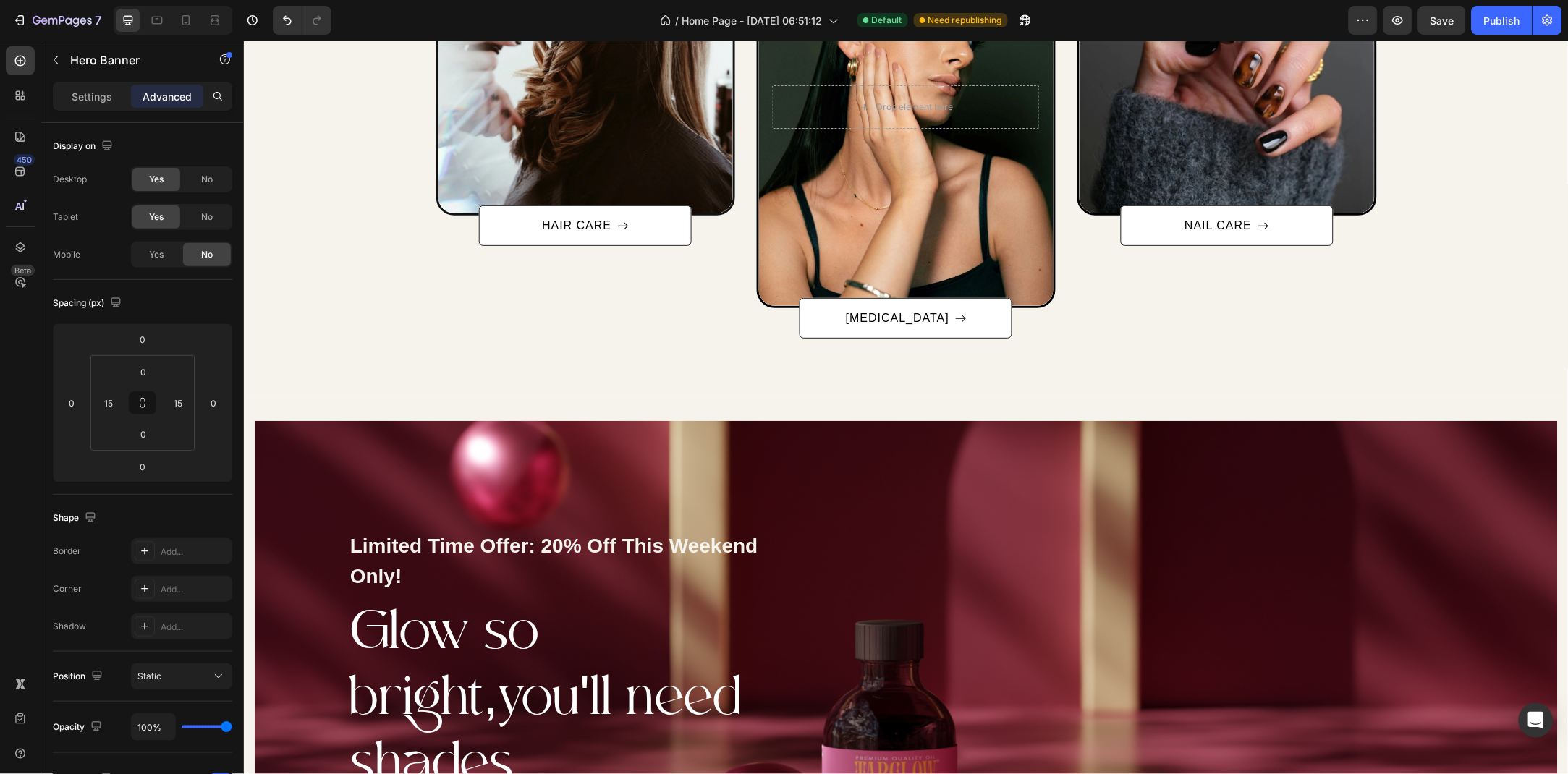
scroll to position [1209, 0]
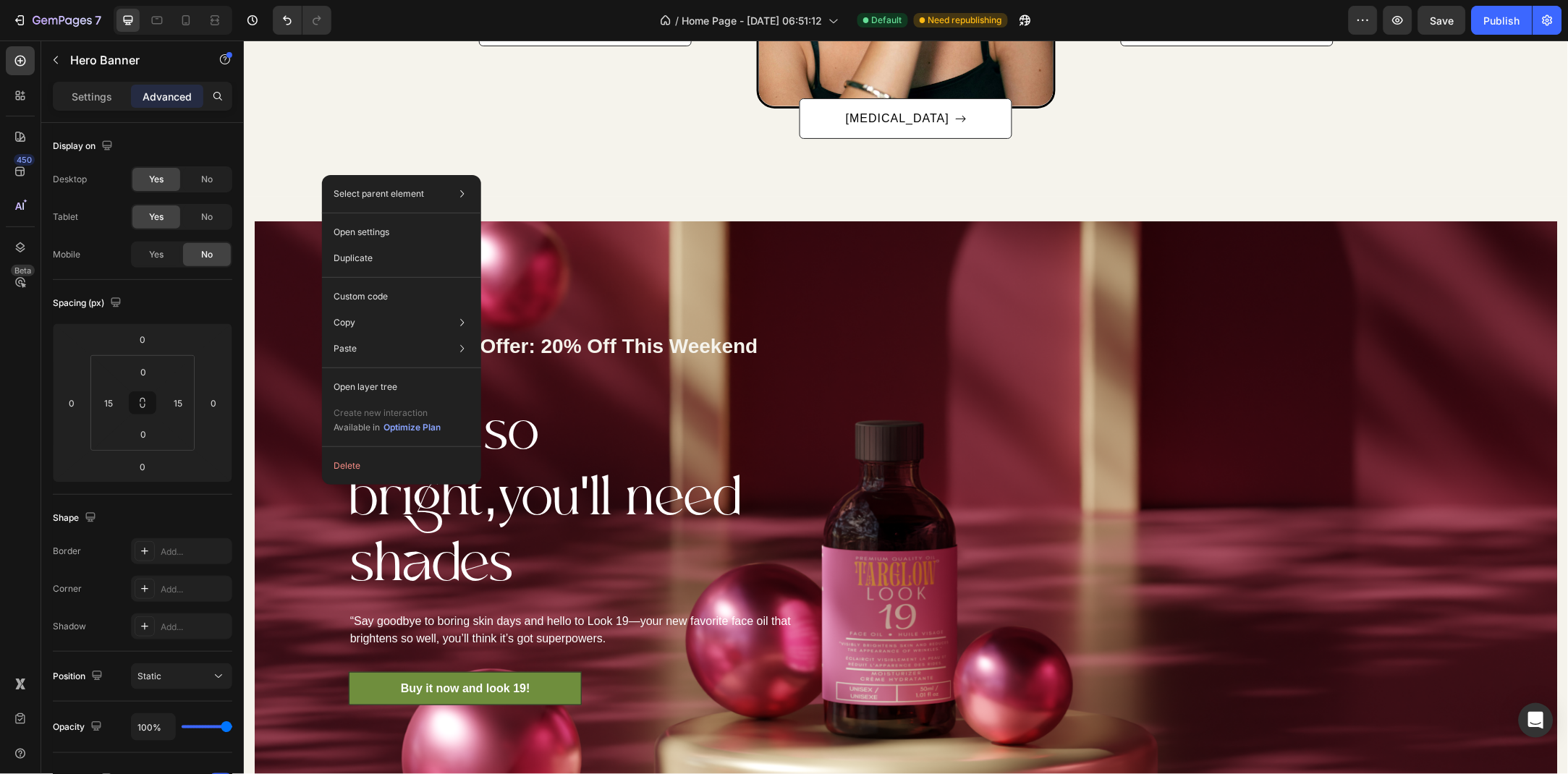
click at [268, 473] on div "Limited Time Offer: 20% Off This Weekend Only! Text block Glow so bright,you'll…" at bounding box center [574, 517] width 641 height 593
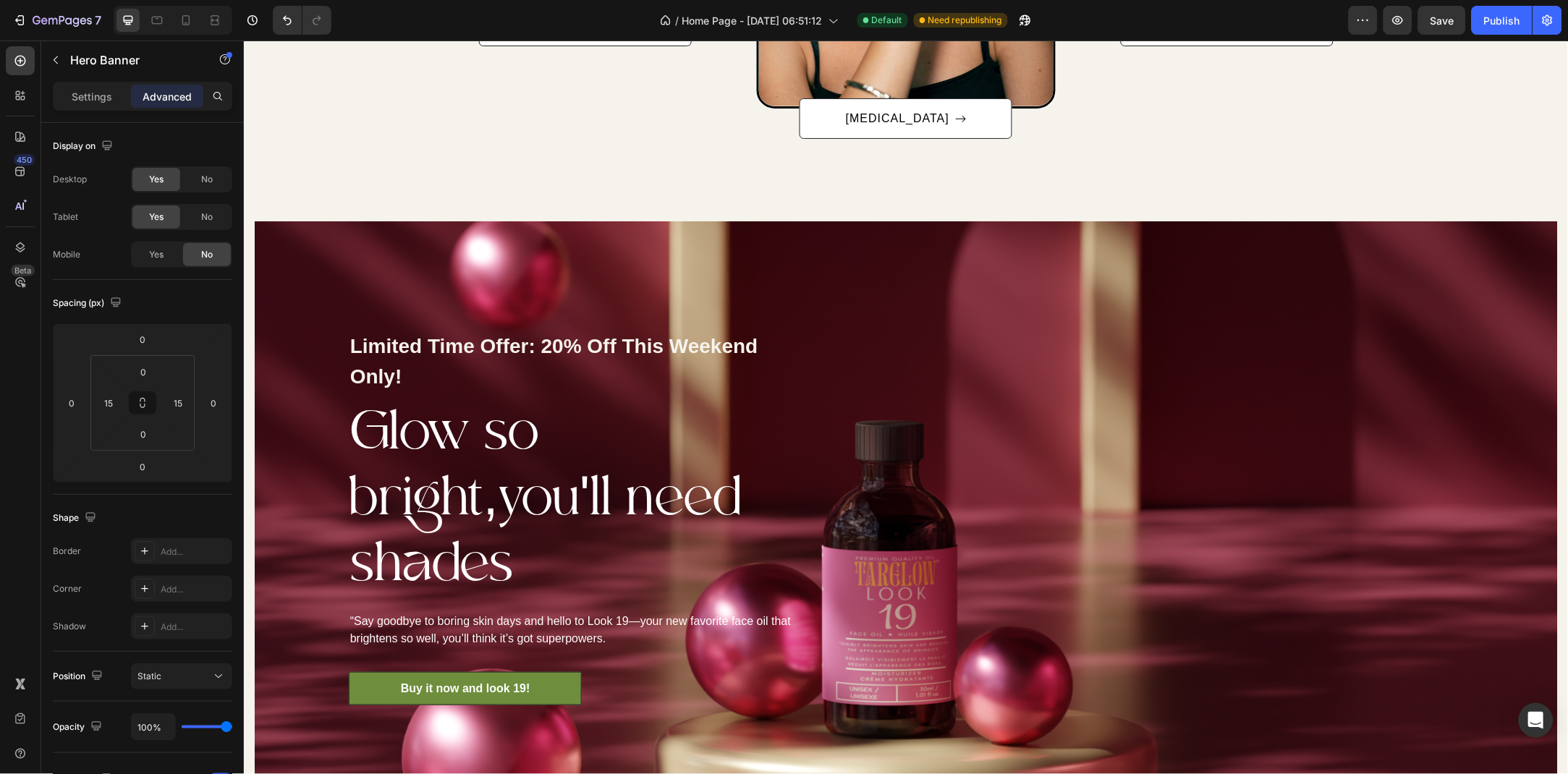
click at [284, 473] on div "Limited Time Offer: 20% Off This Weekend Only! Text block Glow so bright,you'll…" at bounding box center [574, 517] width 641 height 593
click at [104, 46] on div "Hero Banner" at bounding box center [124, 60] width 165 height 38
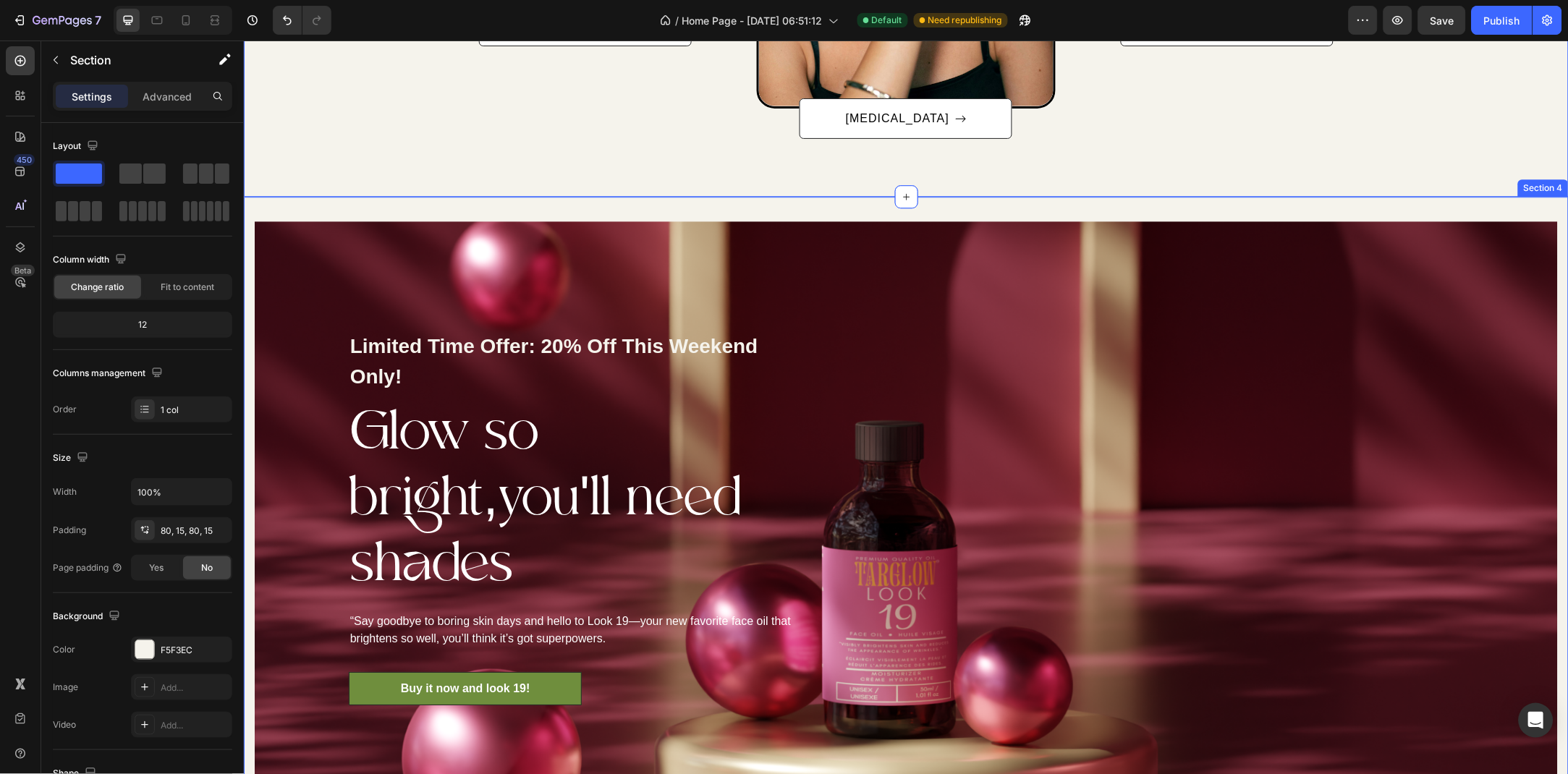
click at [319, 215] on div "Limited Time Offer: 20% Off This Weekend Only! Text block Glow so bright,you'll…" at bounding box center [906, 505] width 1325 height 618
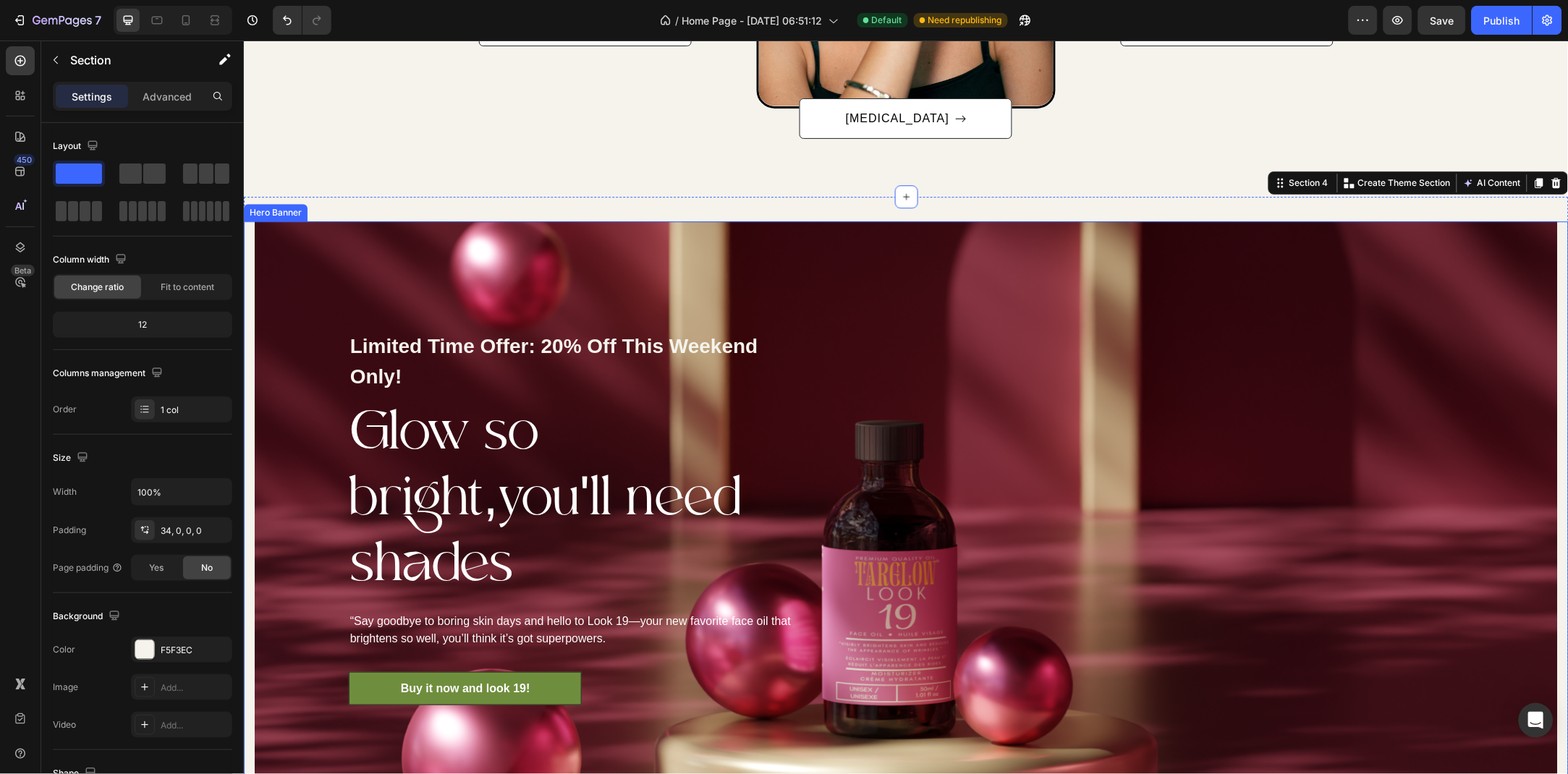
click at [274, 297] on div "Limited Time Offer: 20% Off This Weekend Only! Text block Glow so bright,you'll…" at bounding box center [574, 517] width 641 height 593
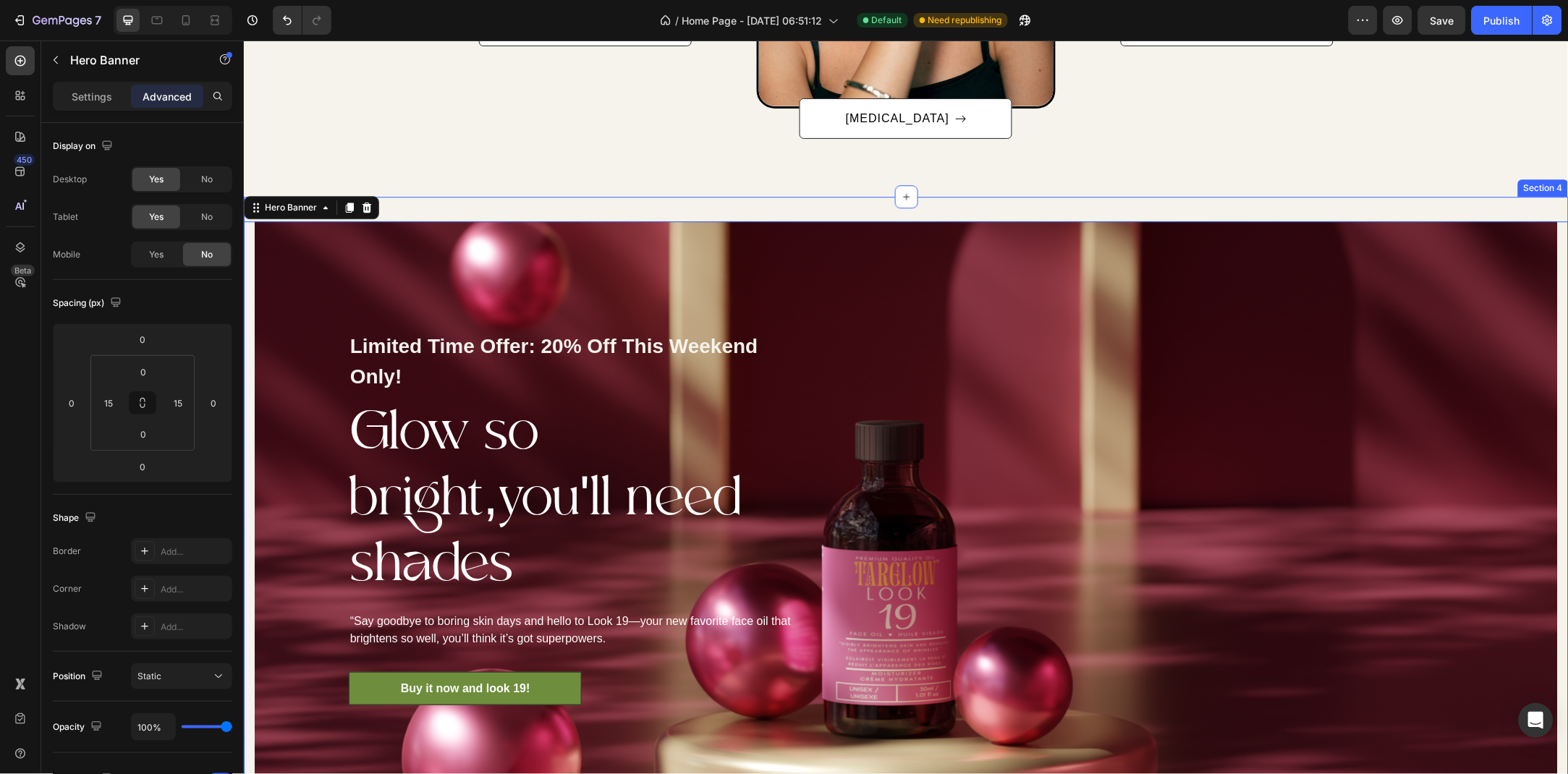
click at [406, 209] on div "Limited Time Offer: 20% Off This Weekend Only! Text block Glow so bright,you'll…" at bounding box center [906, 505] width 1325 height 618
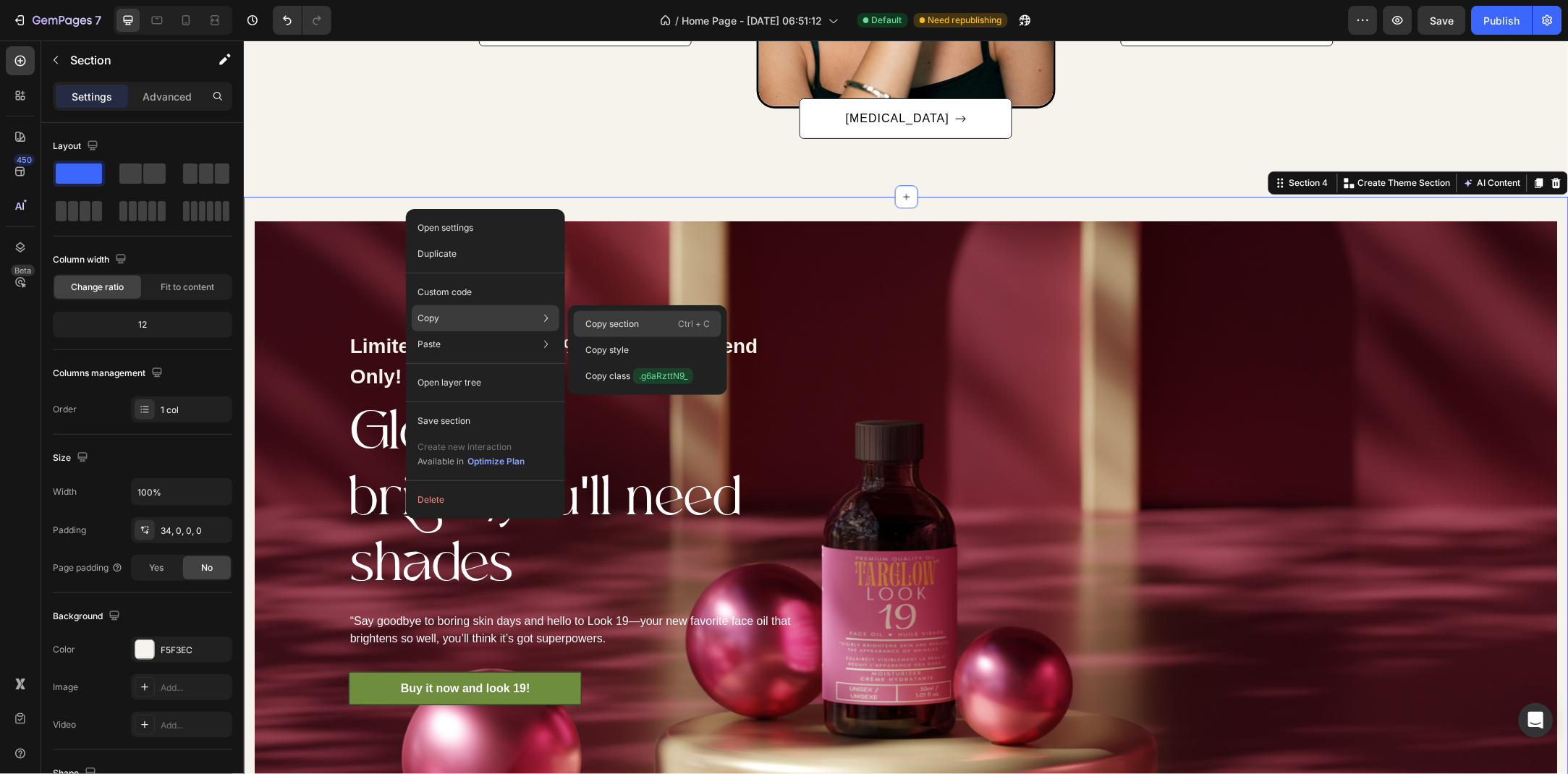
click at [618, 317] on p "Copy section" at bounding box center [612, 324] width 54 height 13
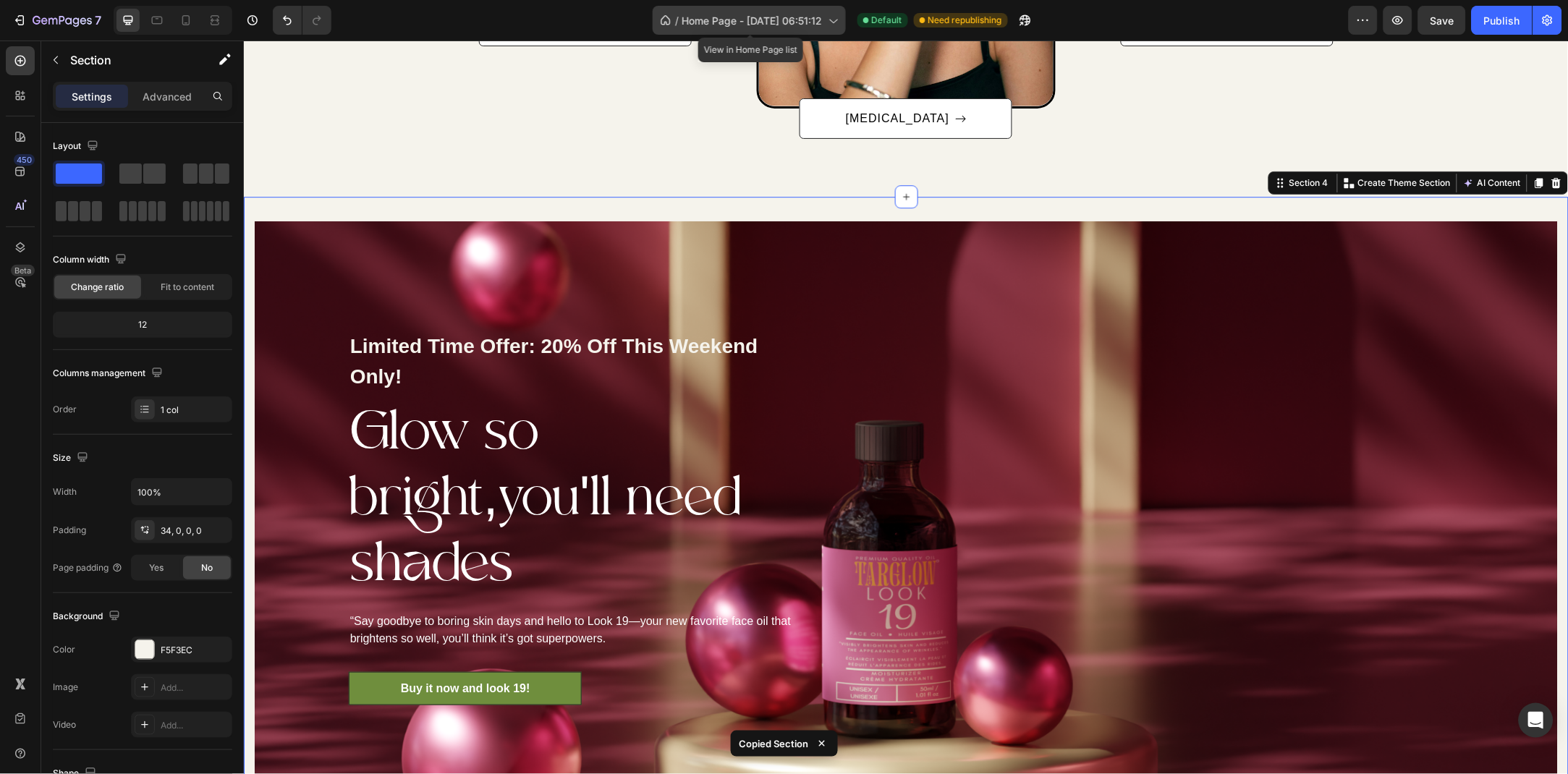
click at [767, 6] on div "/ Home Page - Jun 28, 06:51:12" at bounding box center [750, 20] width 194 height 29
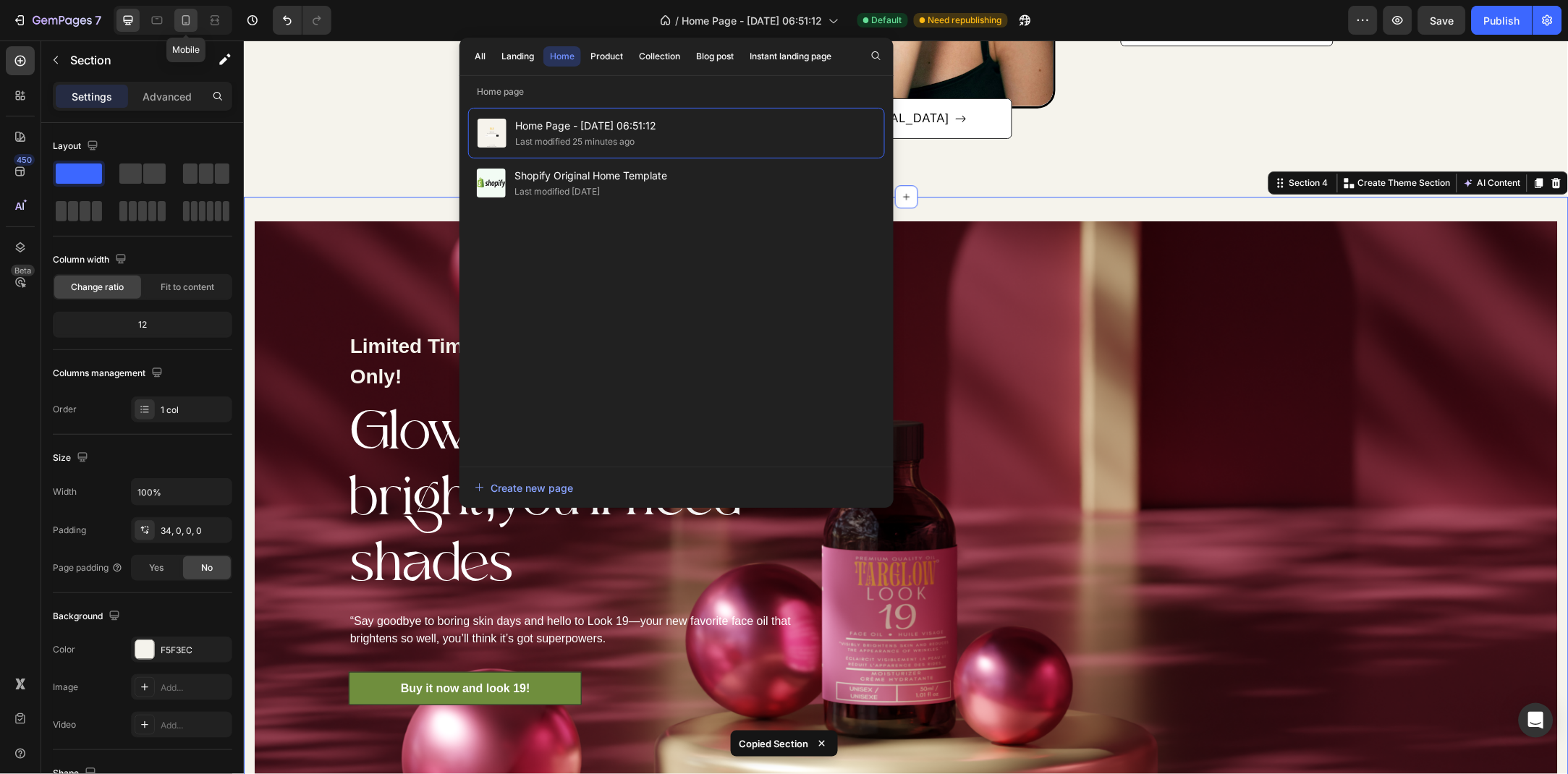
click at [196, 15] on div at bounding box center [186, 20] width 23 height 23
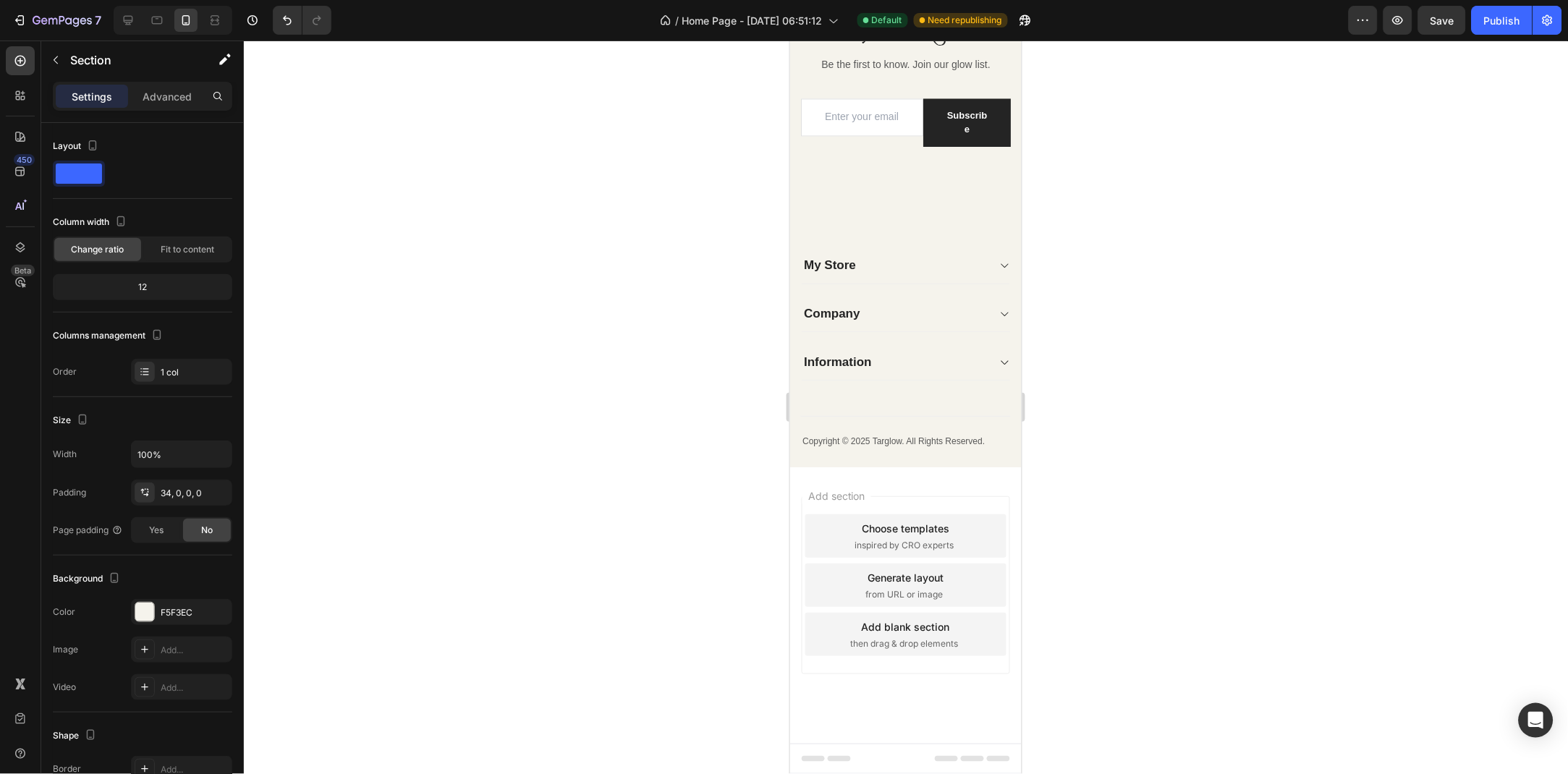
scroll to position [4287, 0]
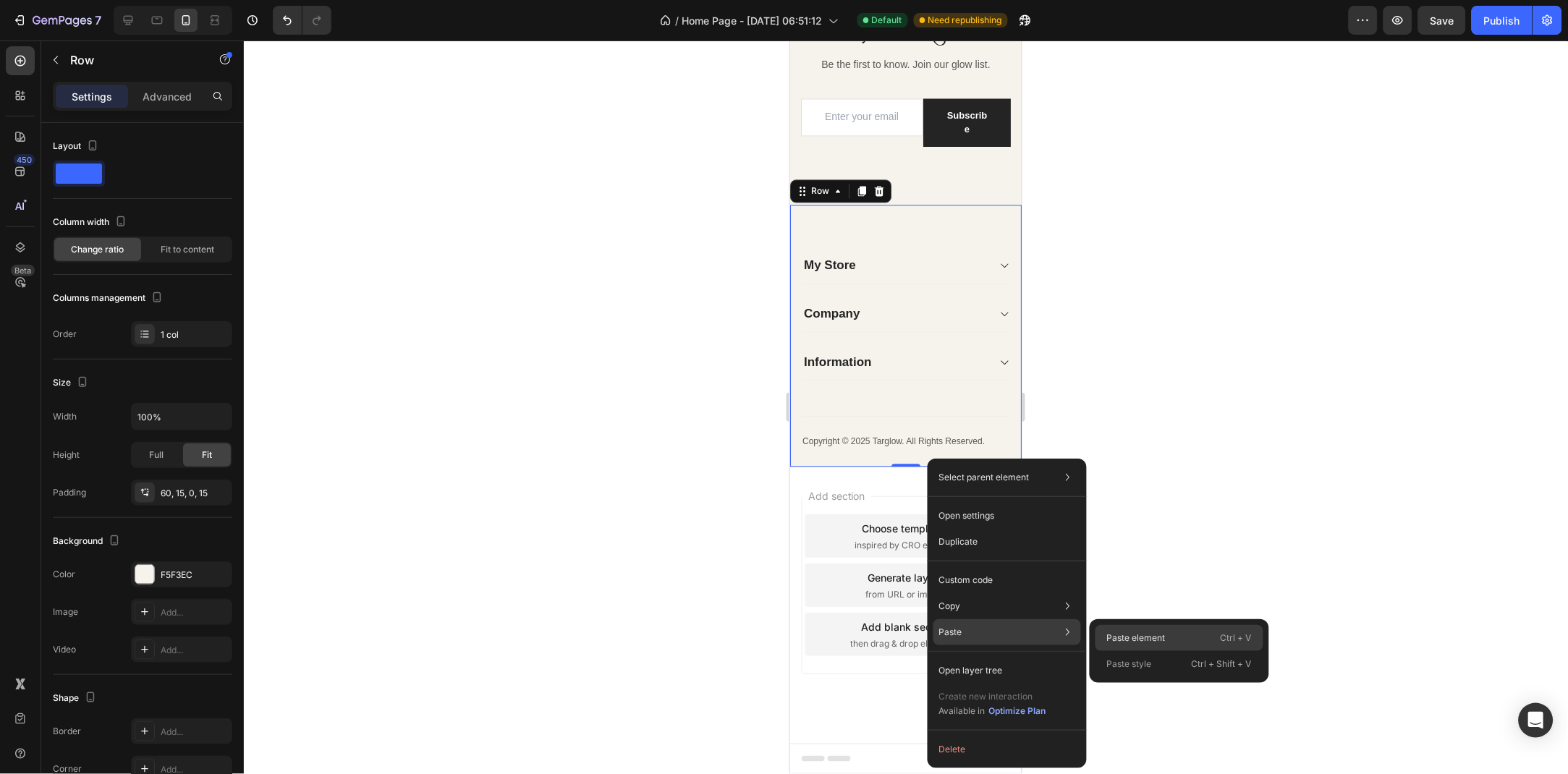
click at [1133, 632] on p "Paste element" at bounding box center [1136, 638] width 58 height 13
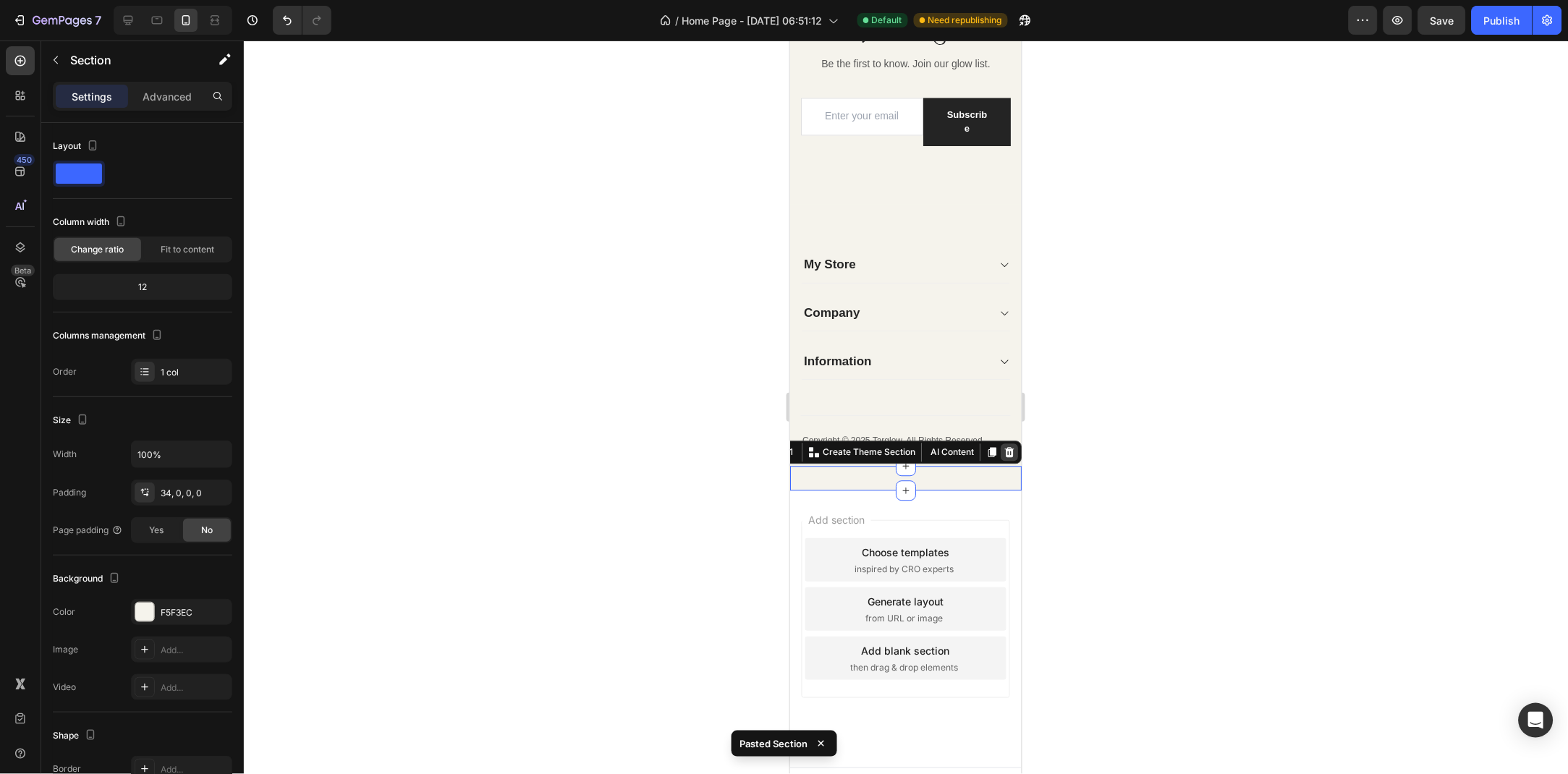
click at [1010, 451] on icon at bounding box center [1010, 452] width 10 height 10
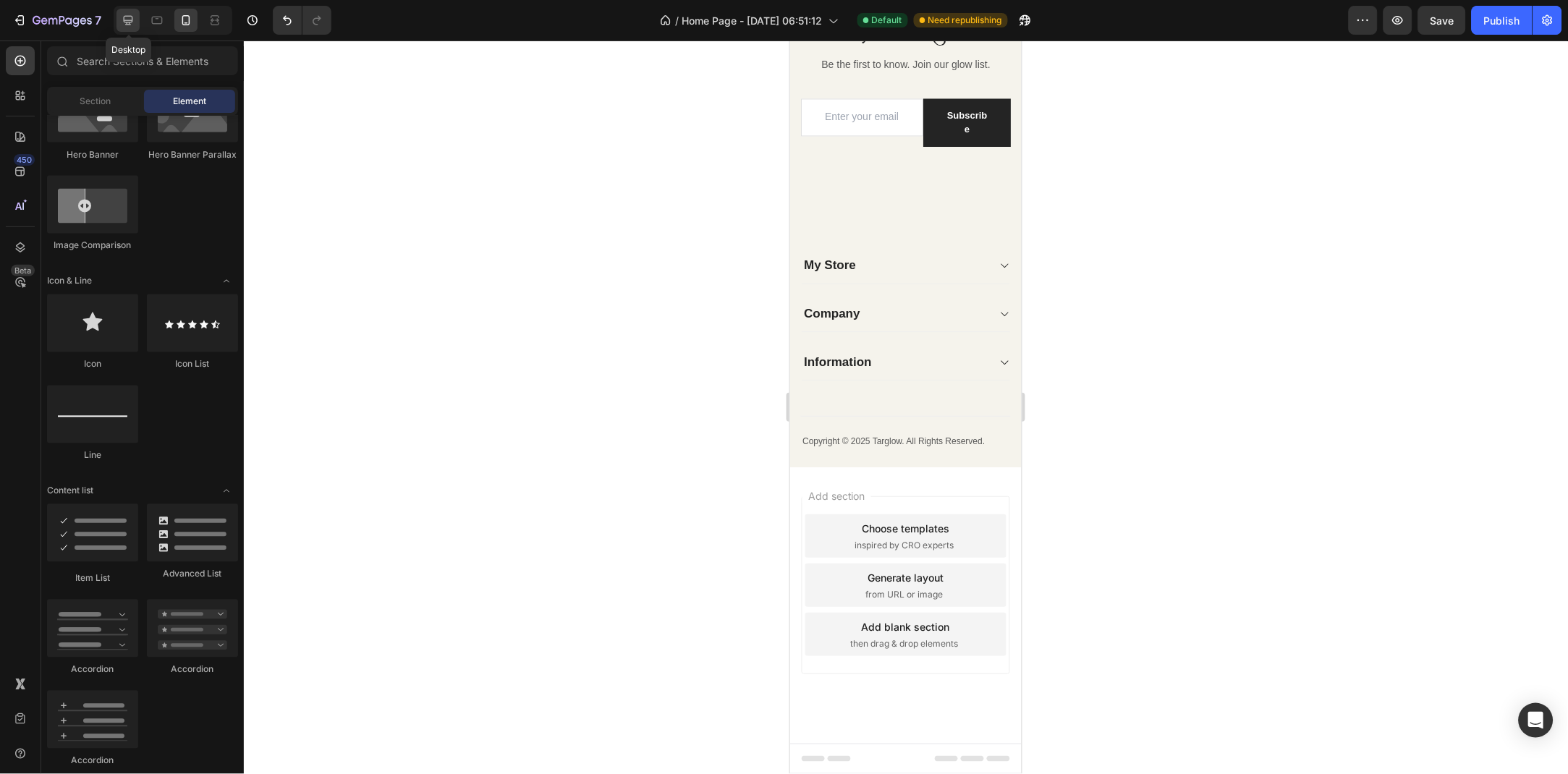
click at [130, 23] on icon at bounding box center [129, 21] width 10 height 10
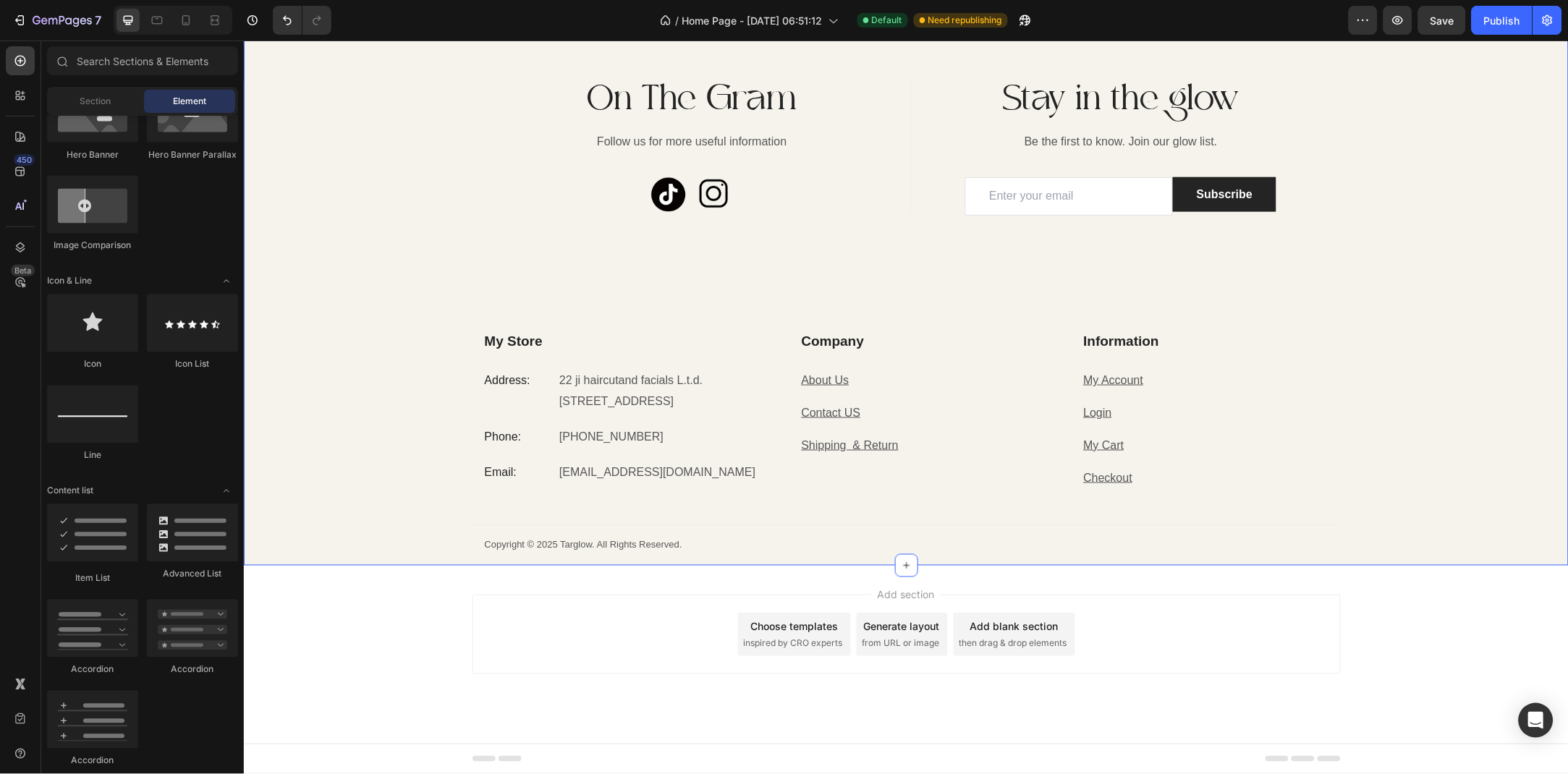
scroll to position [3797, 0]
click at [703, 379] on p "22 ji haircutand facials L.t.d." at bounding box center [661, 380] width 205 height 21
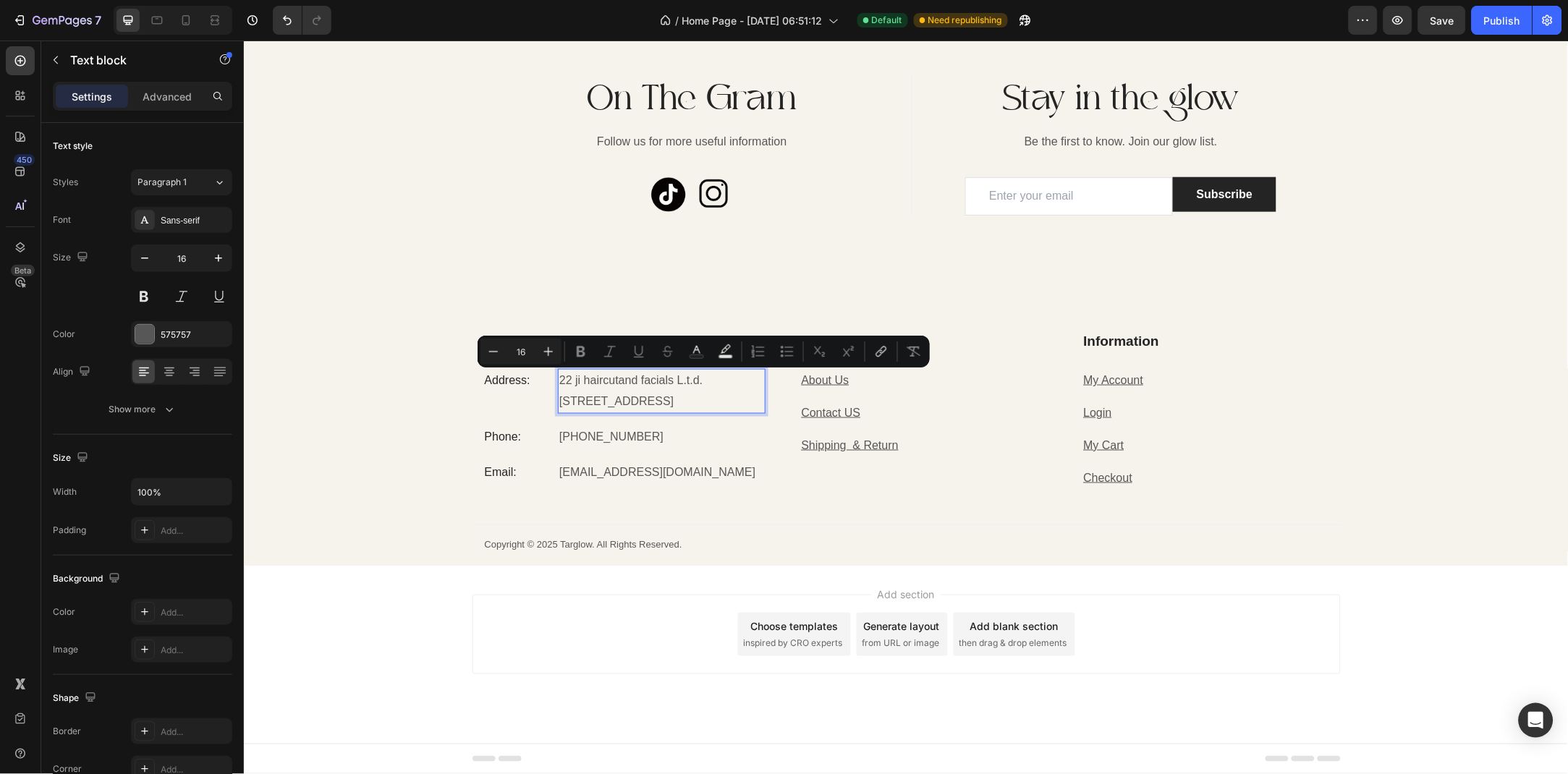
click at [698, 379] on p "22 ji haircutand facials L.t.d." at bounding box center [661, 380] width 205 height 21
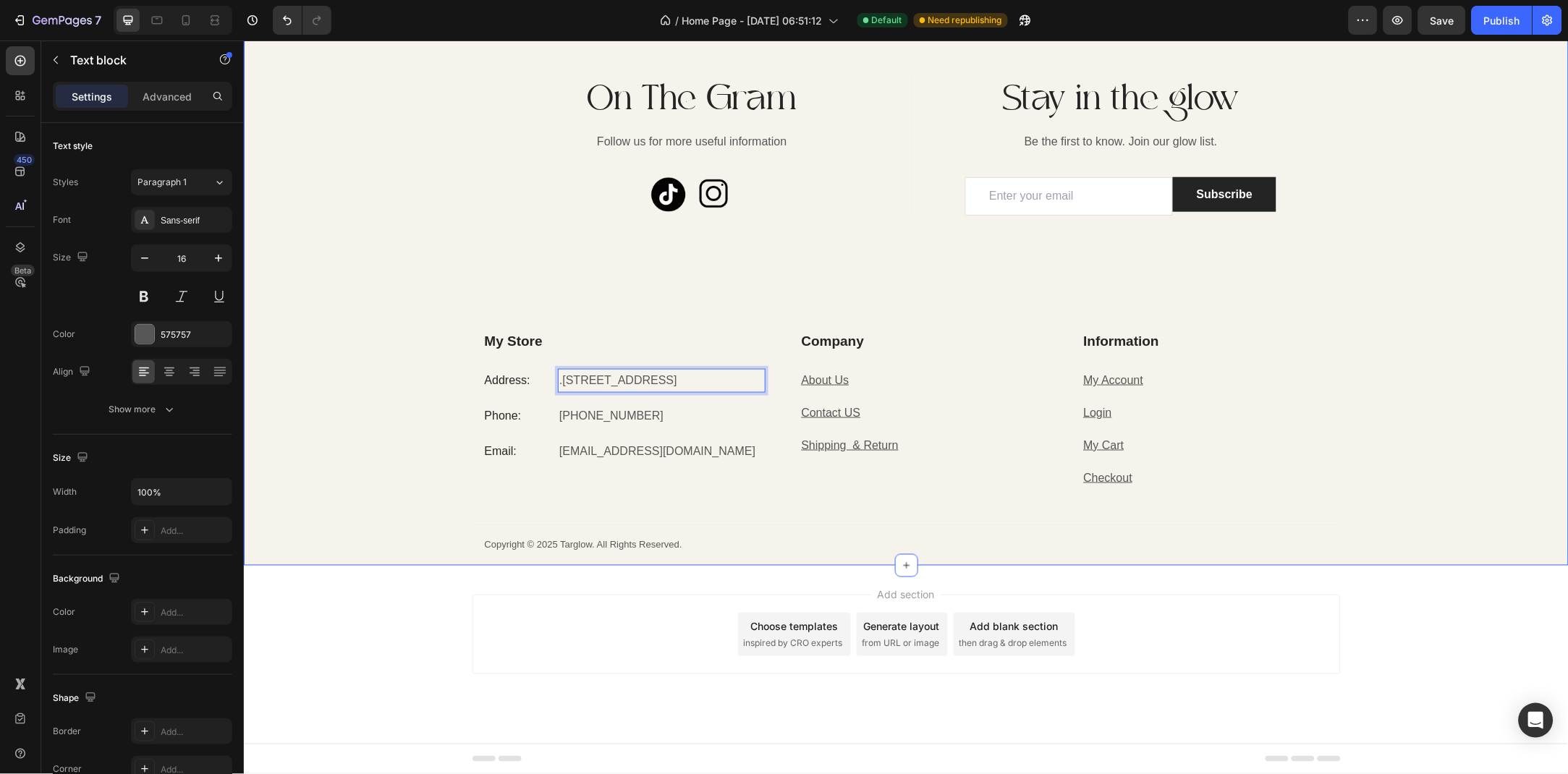
click at [596, 248] on div "On The Gram Heading Follow us for more useful information Text block Image Imag…" at bounding box center [906, 319] width 1325 height 491
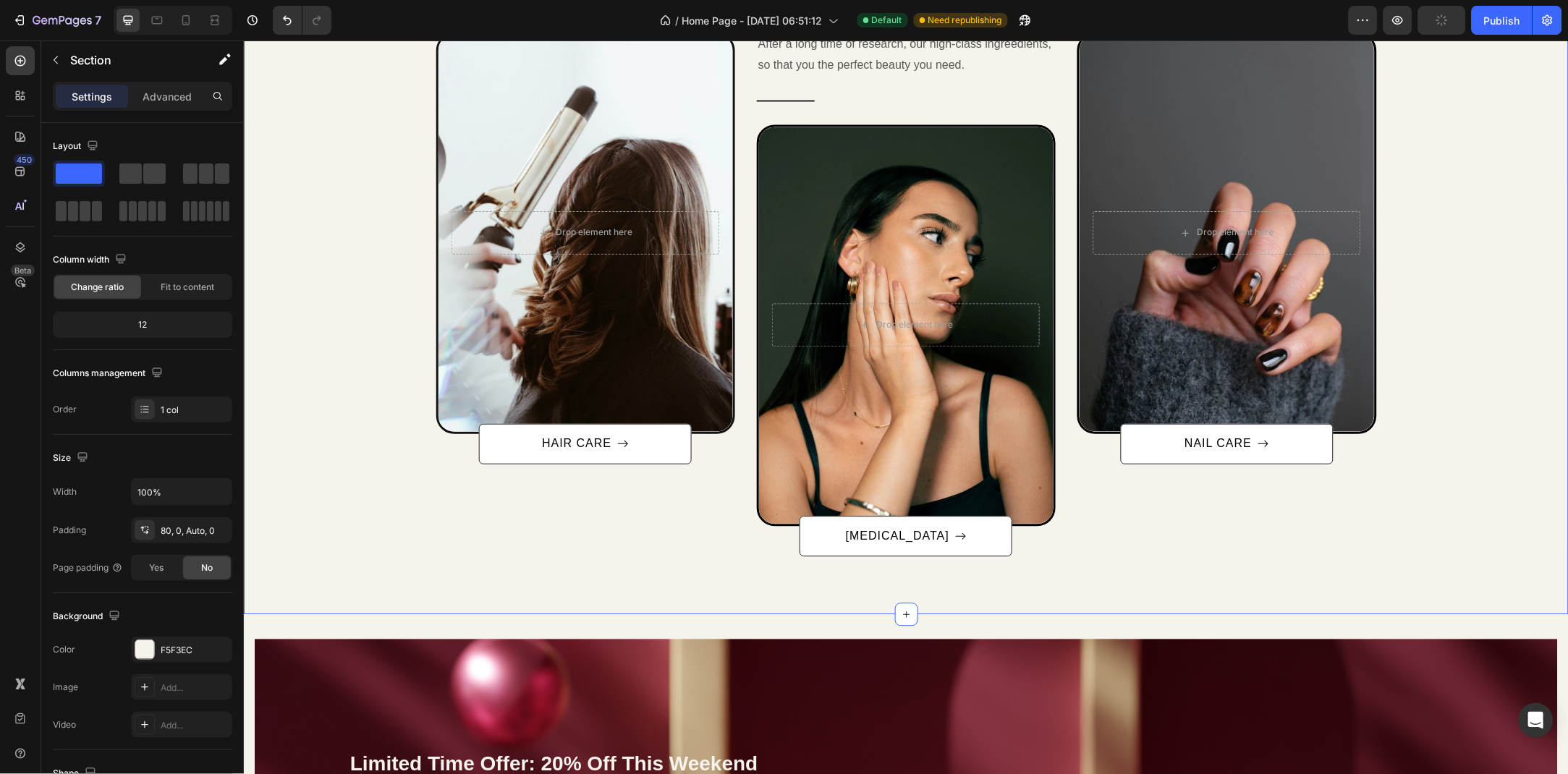
scroll to position [1104, 0]
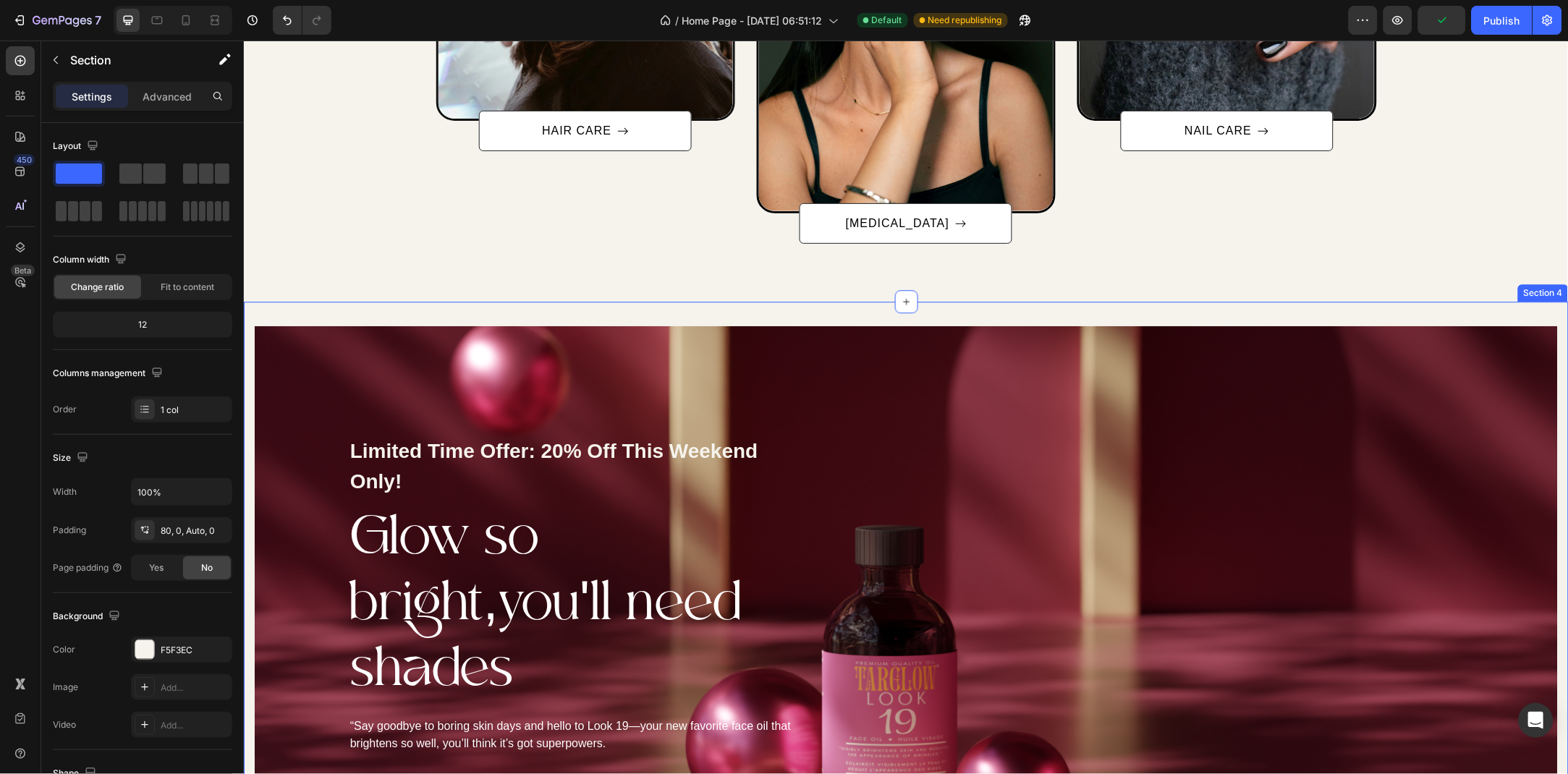
click at [618, 301] on div "Limited Time Offer: 20% Off This Weekend Only! Text block Glow so bright,you'll…" at bounding box center [906, 609] width 1325 height 618
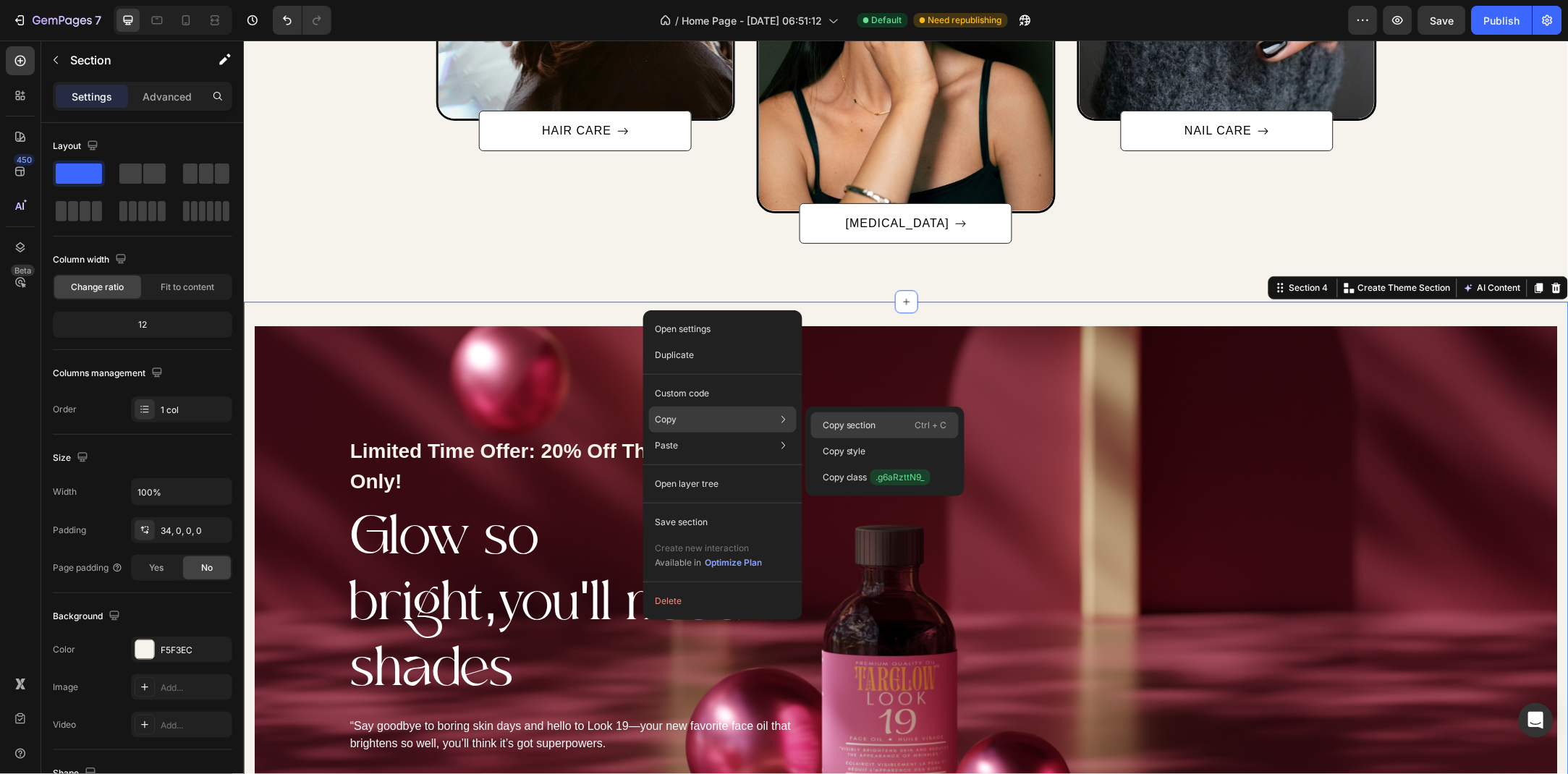
click at [846, 421] on p "Copy section" at bounding box center [850, 425] width 54 height 13
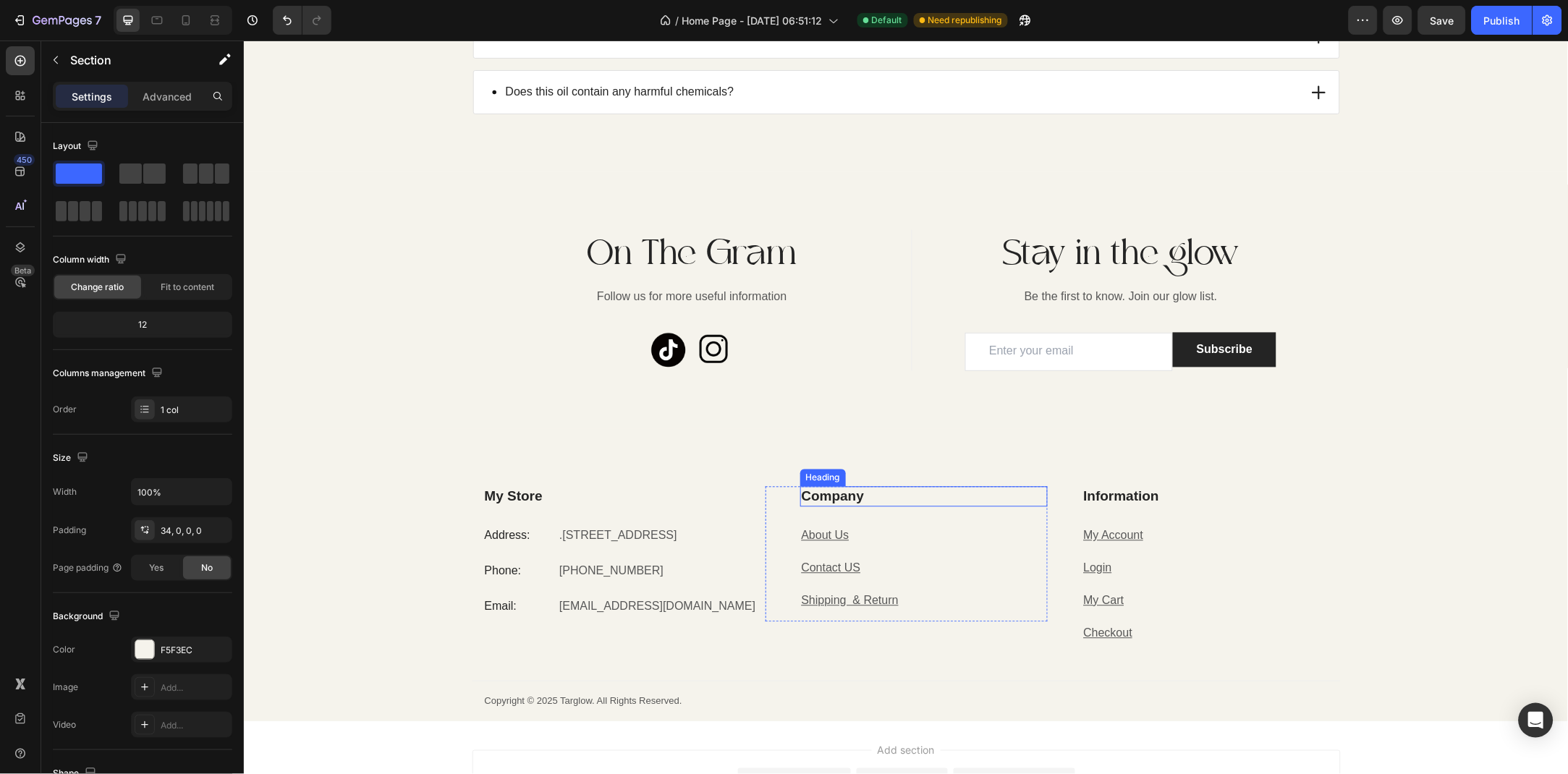
scroll to position [4302, 0]
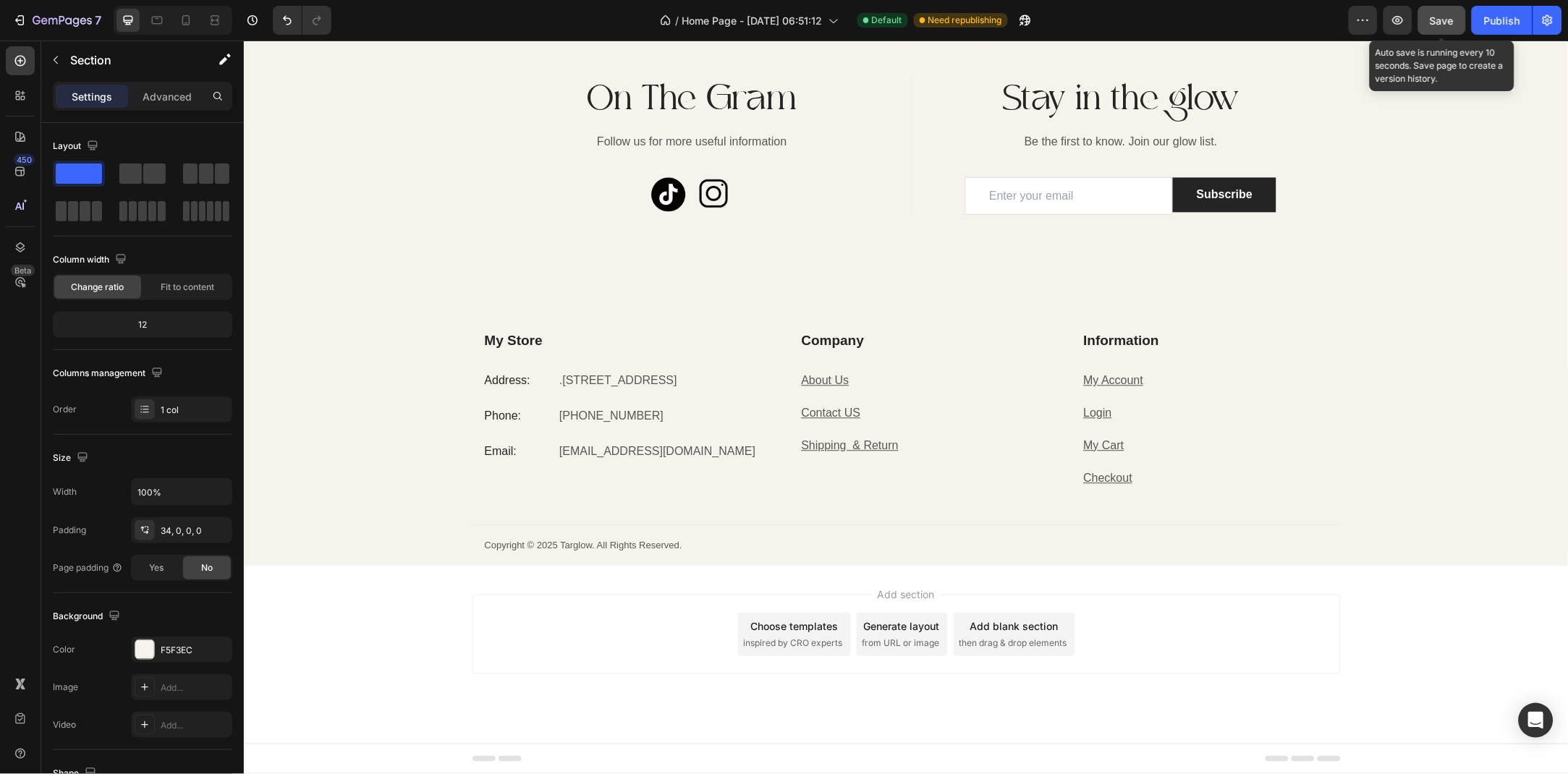
click at [1456, 30] on button "Save" at bounding box center [1442, 20] width 48 height 29
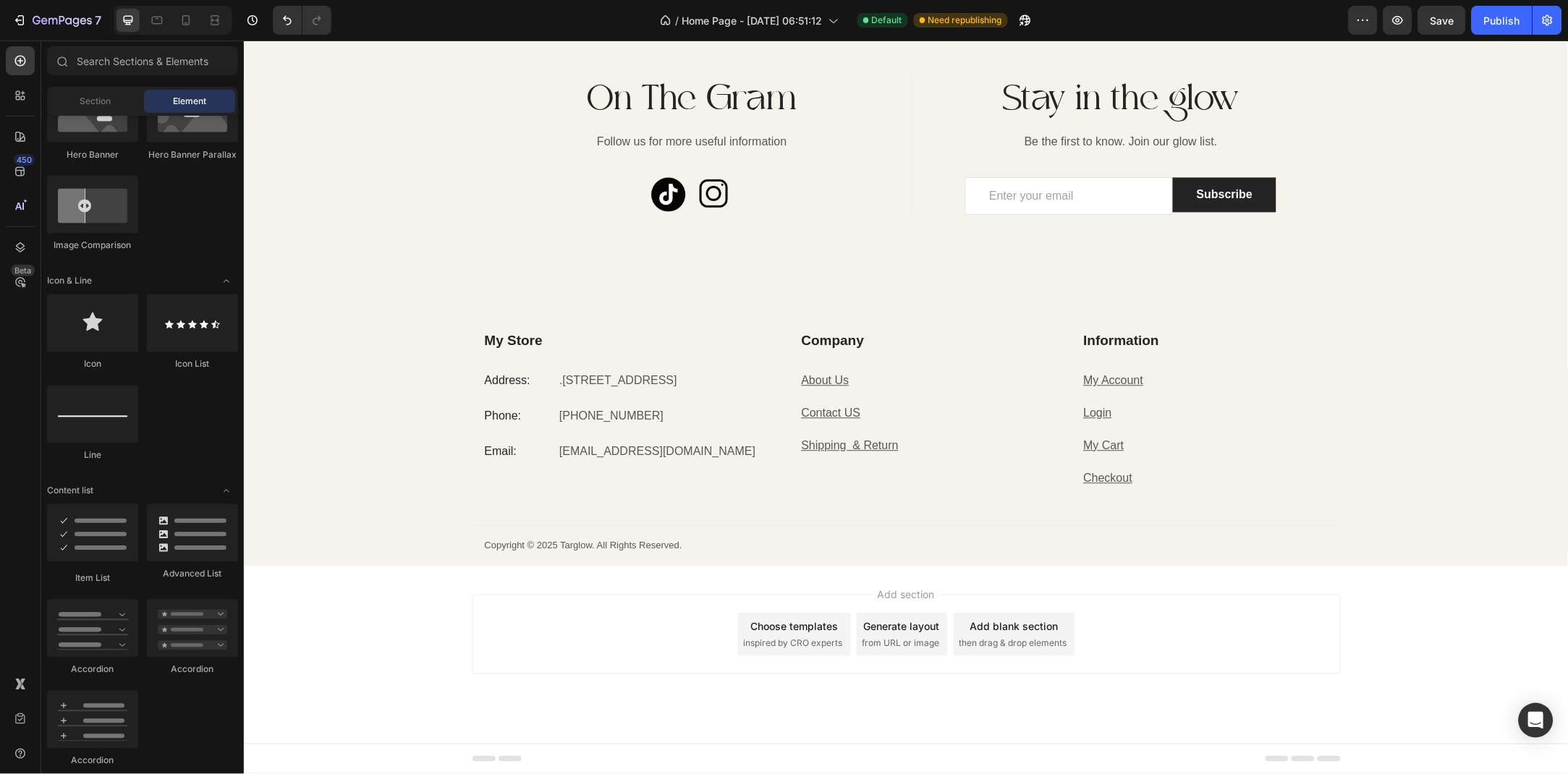
click at [999, 636] on span "then drag & drop elements" at bounding box center [1013, 642] width 108 height 13
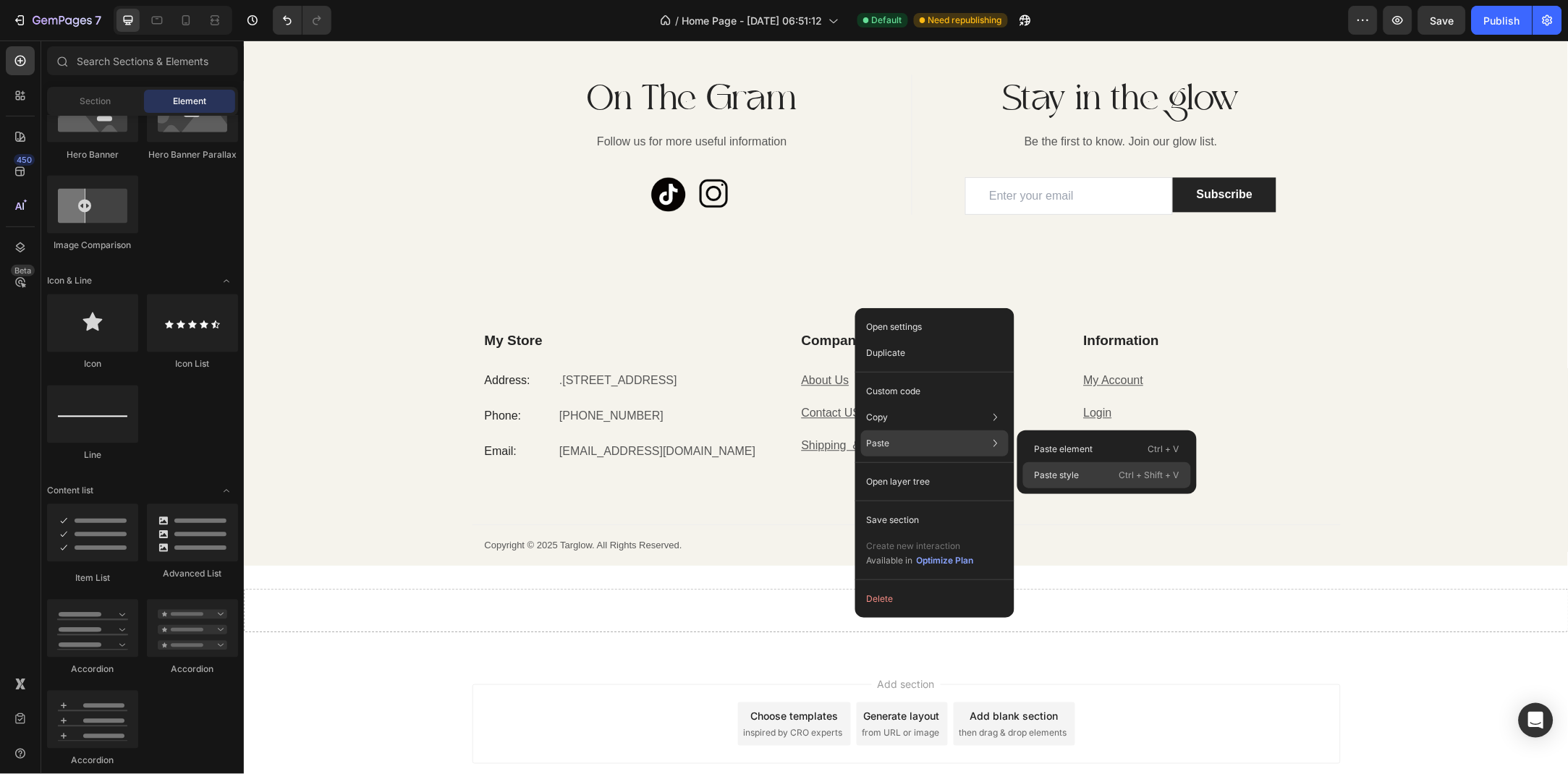
click at [1126, 476] on p "Ctrl + Shift + V" at bounding box center [1149, 475] width 60 height 14
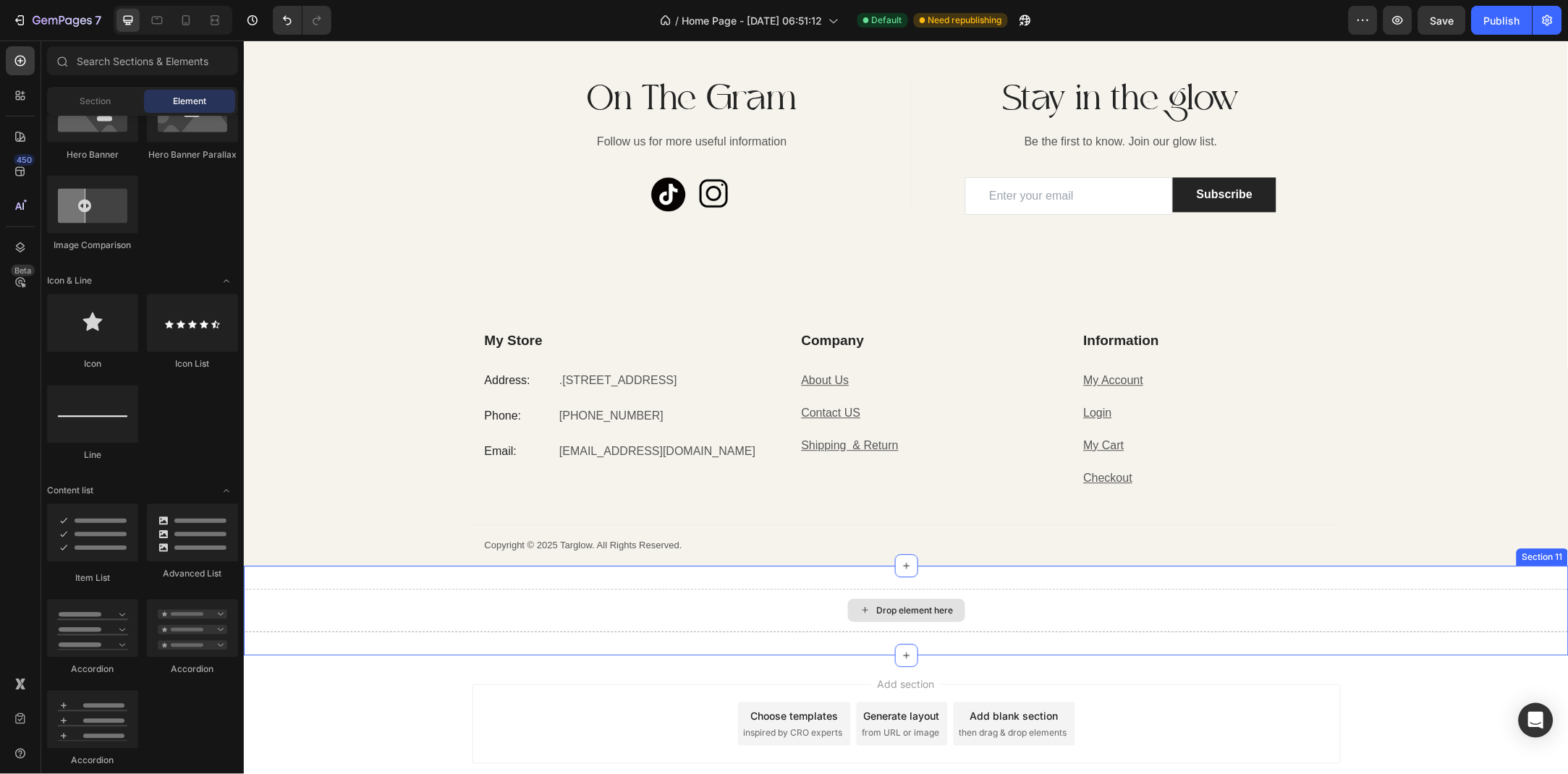
click at [739, 592] on div "Drop element here" at bounding box center [906, 609] width 1325 height 43
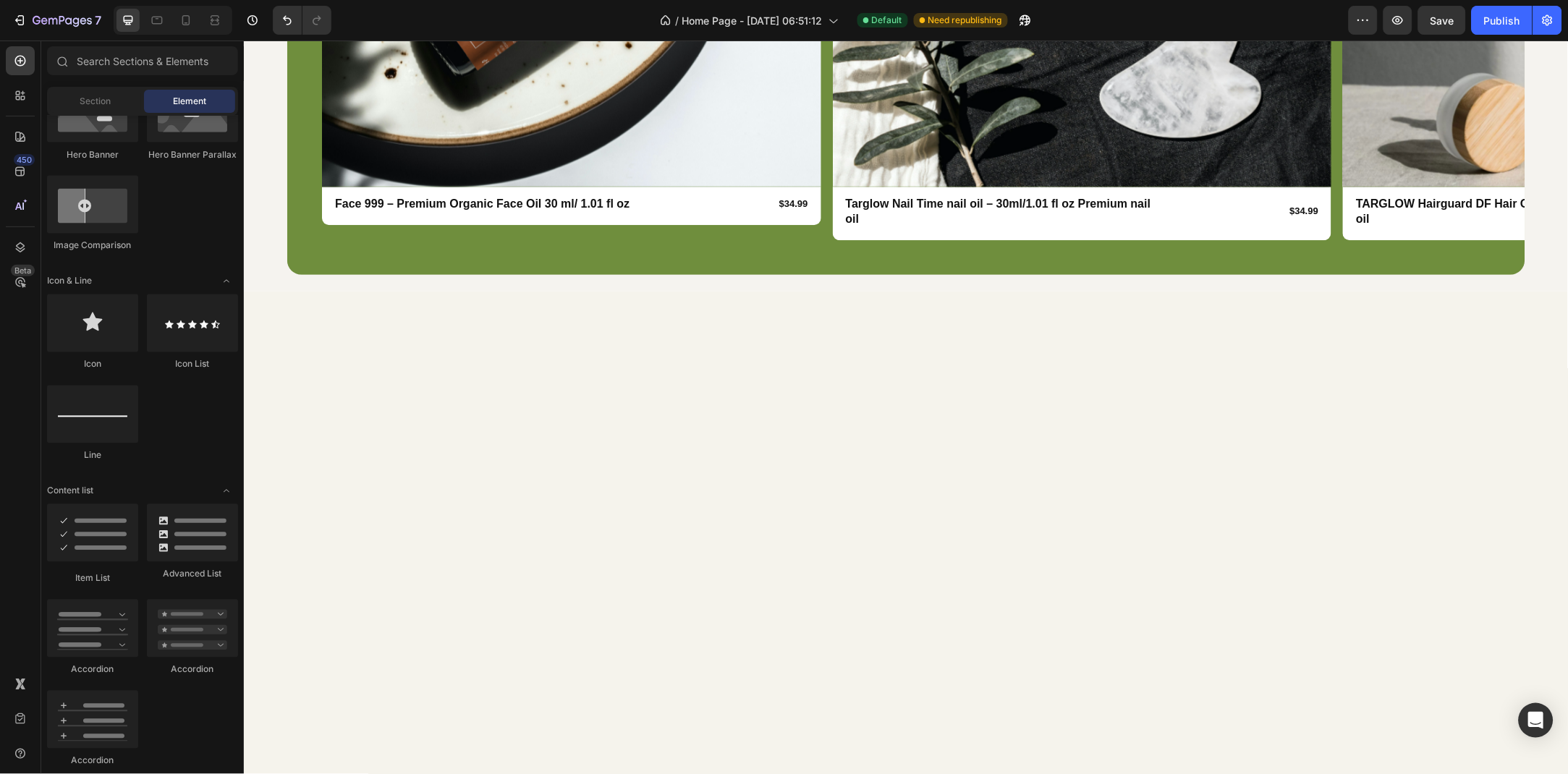
scroll to position [2259, 0]
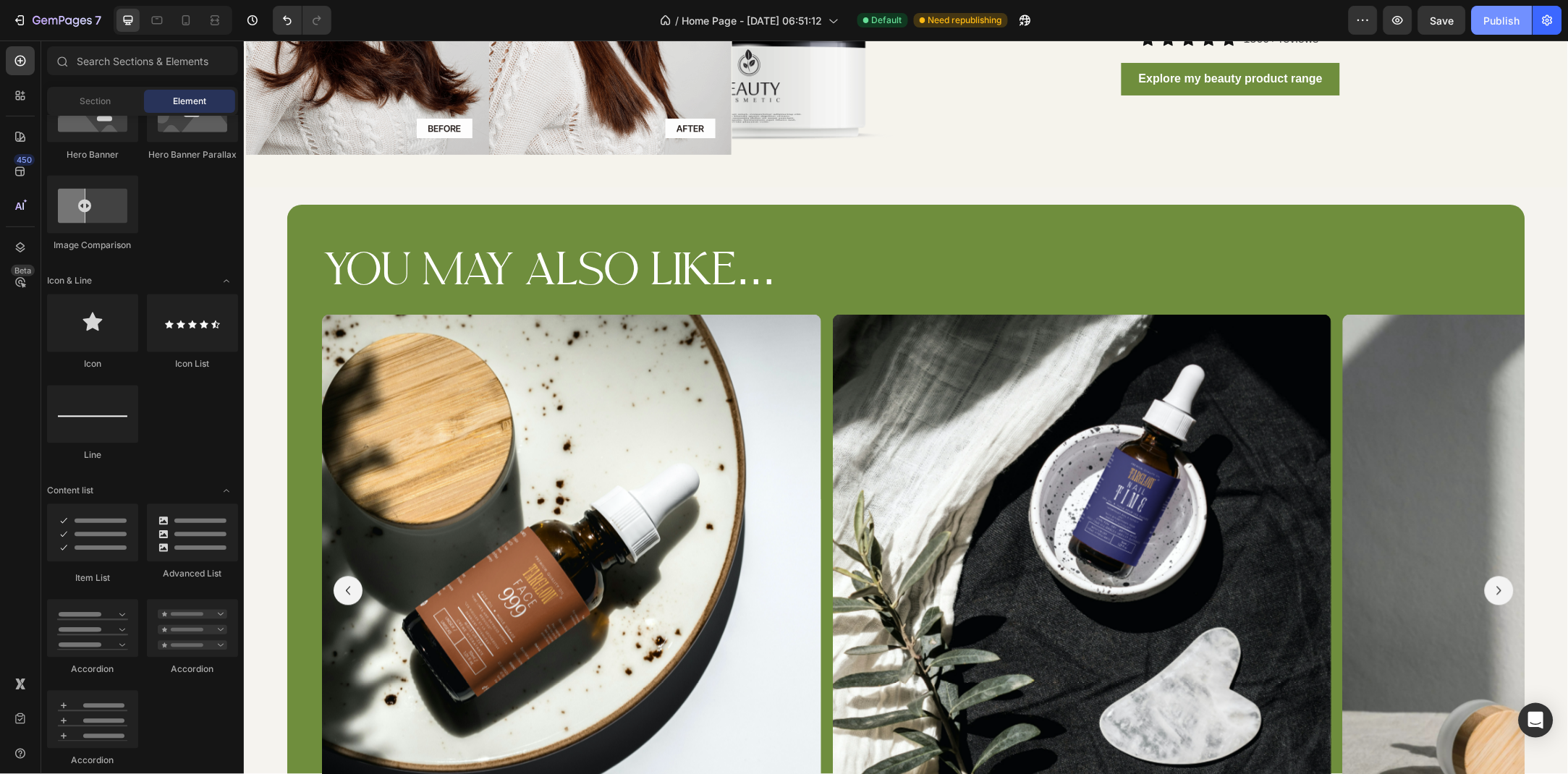
click at [1506, 14] on div "Publish" at bounding box center [1502, 20] width 36 height 15
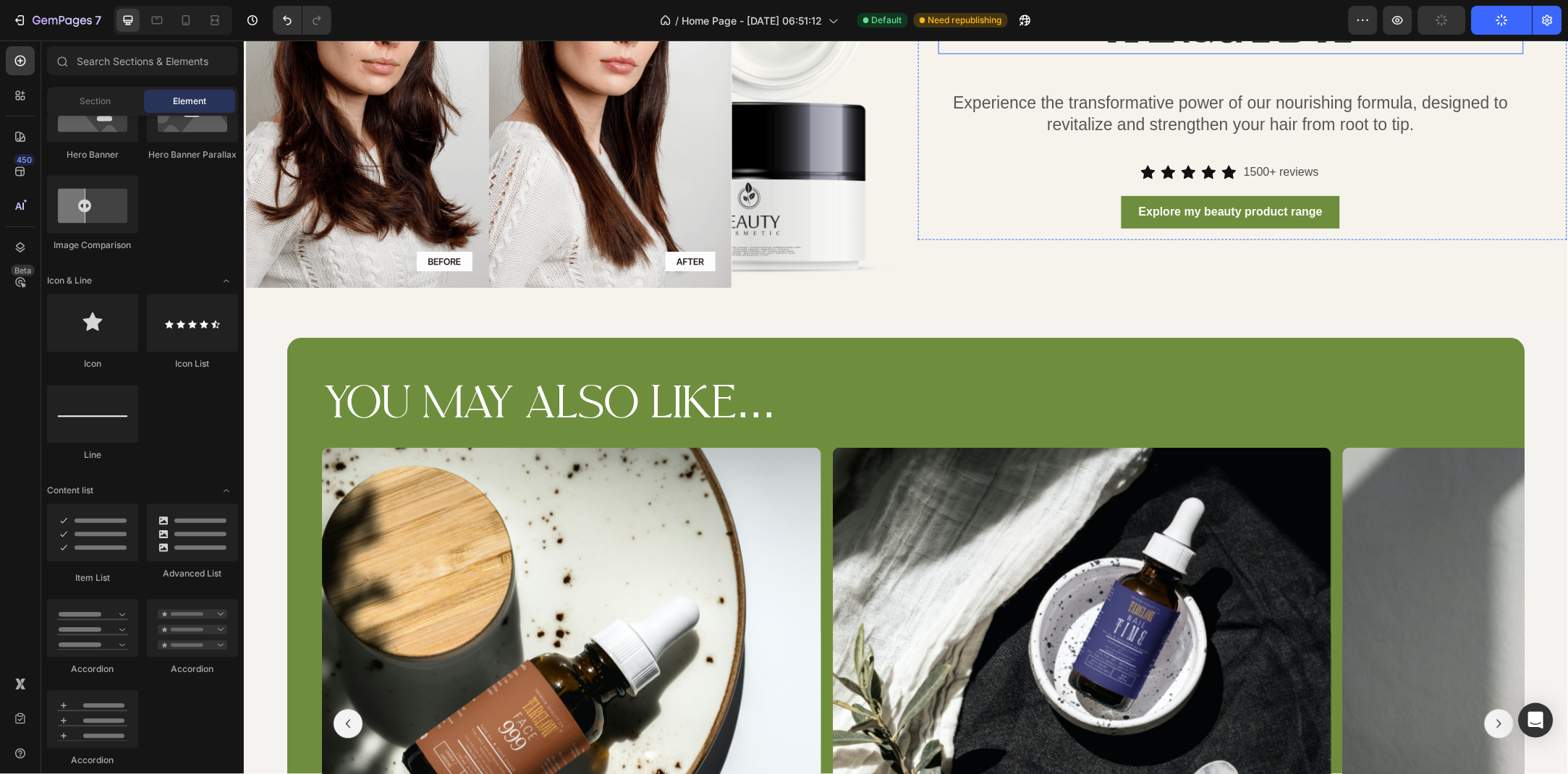
scroll to position [1867, 0]
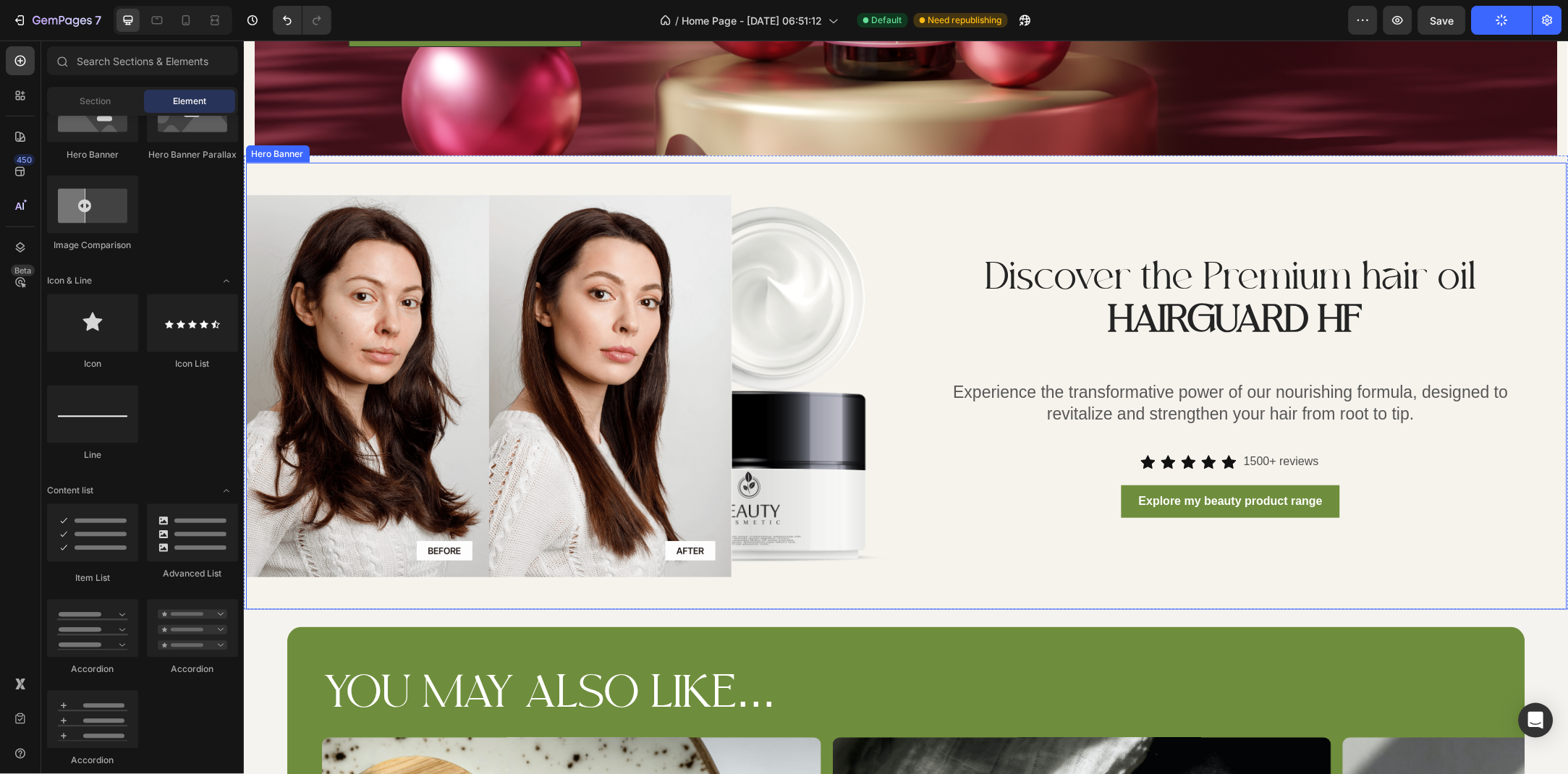
click at [1118, 194] on div "Discover the Premium hair oil HAIRGUARD HF Heading Experience the transformativ…" at bounding box center [1242, 385] width 649 height 383
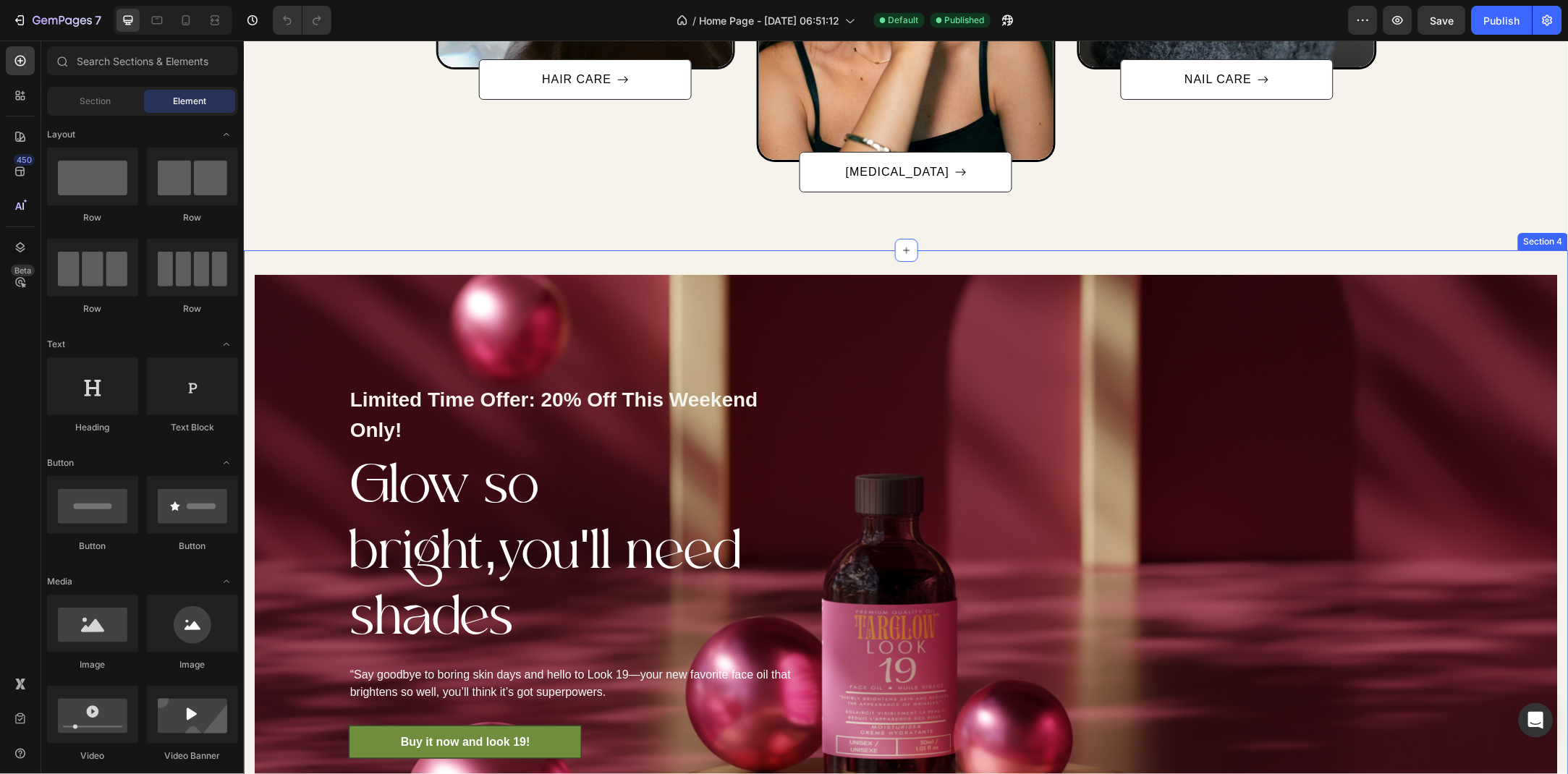
scroll to position [1301, 0]
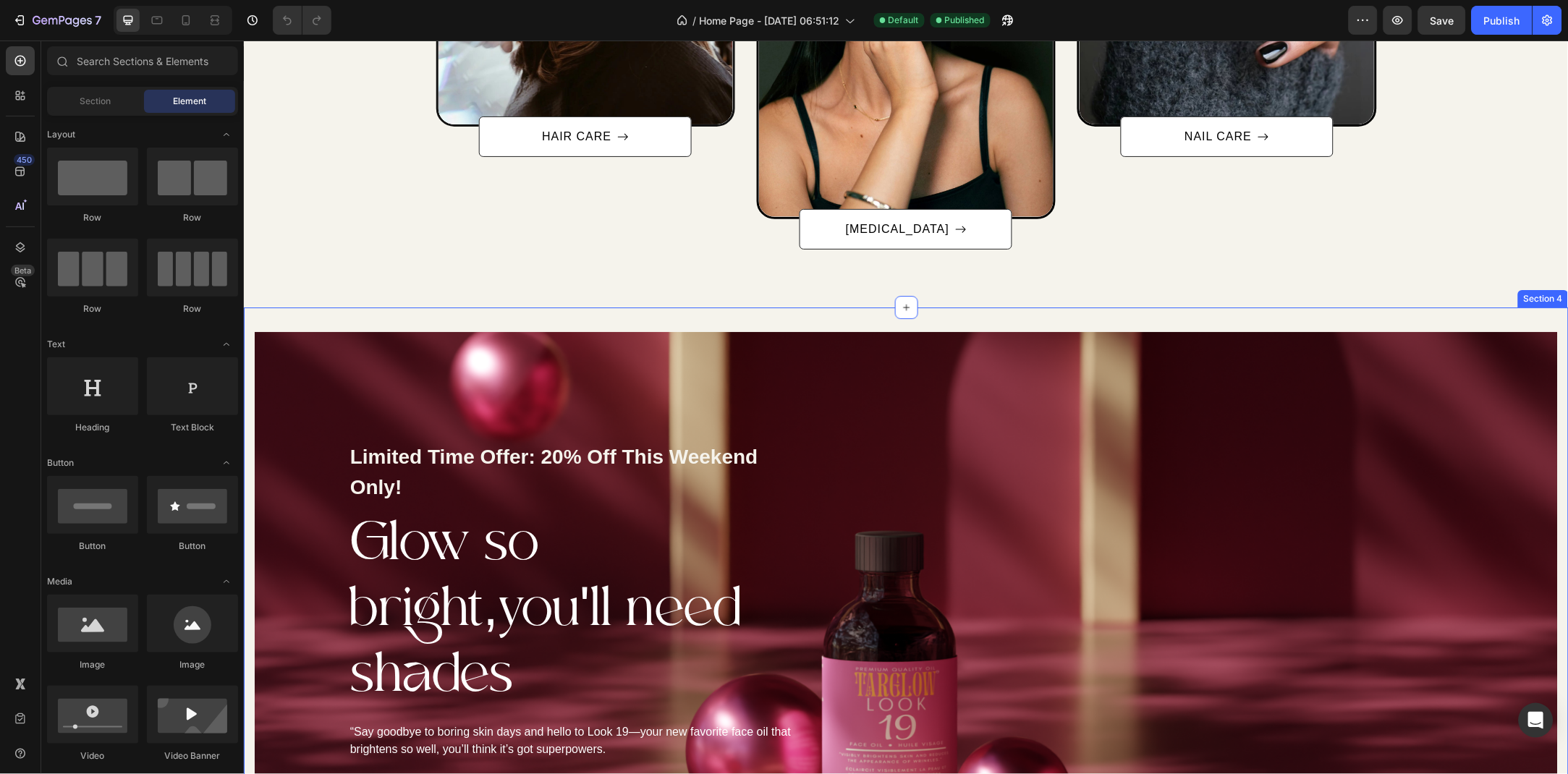
click at [282, 319] on div "Limited Time Offer: 20% Off This Weekend Only! Text block Glow so bright,you'll…" at bounding box center [906, 616] width 1325 height 618
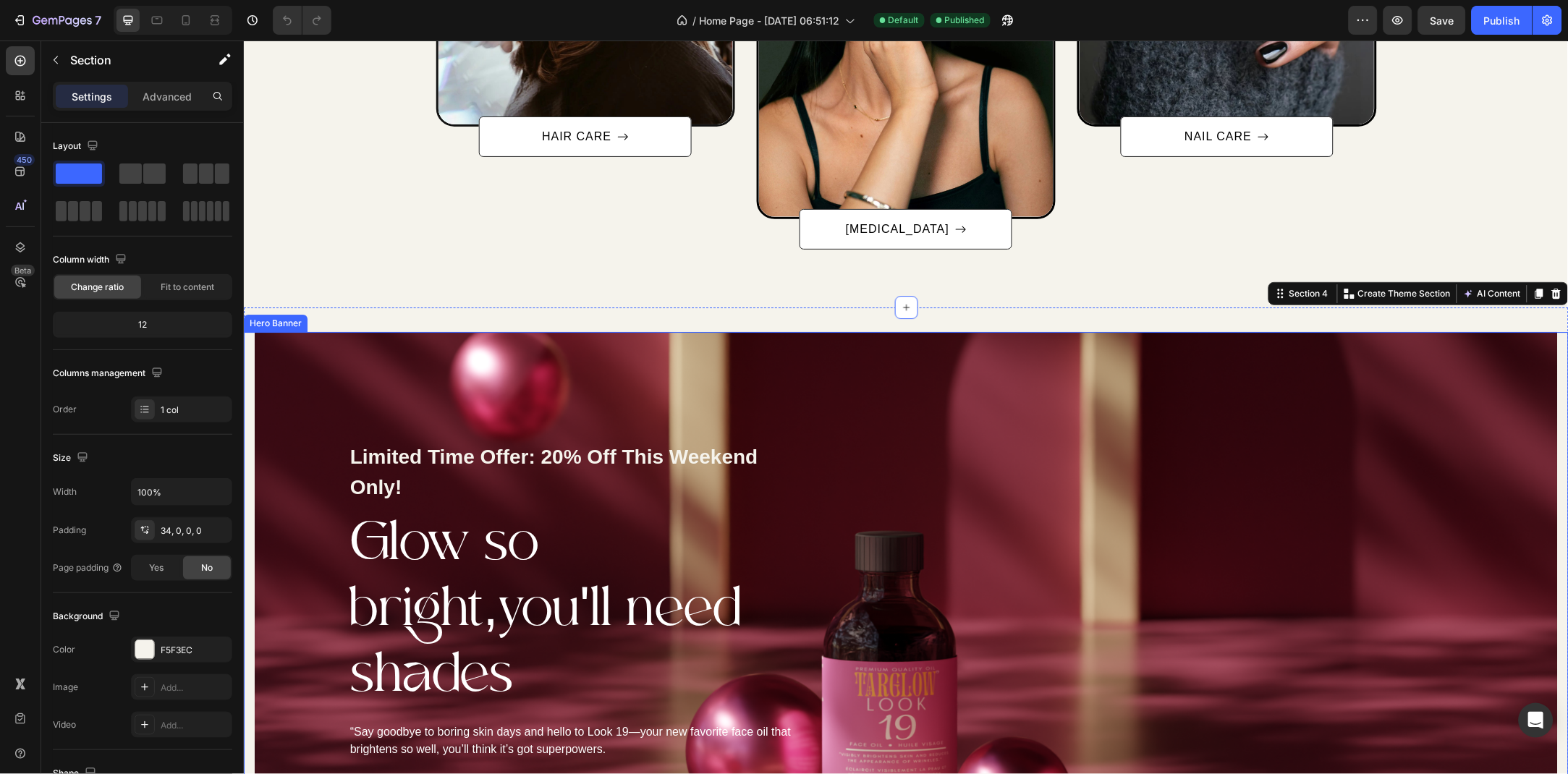
click at [268, 345] on div "Limited Time Offer: 20% Off This Weekend Only! Text block Glow so bright,you'll…" at bounding box center [574, 628] width 641 height 593
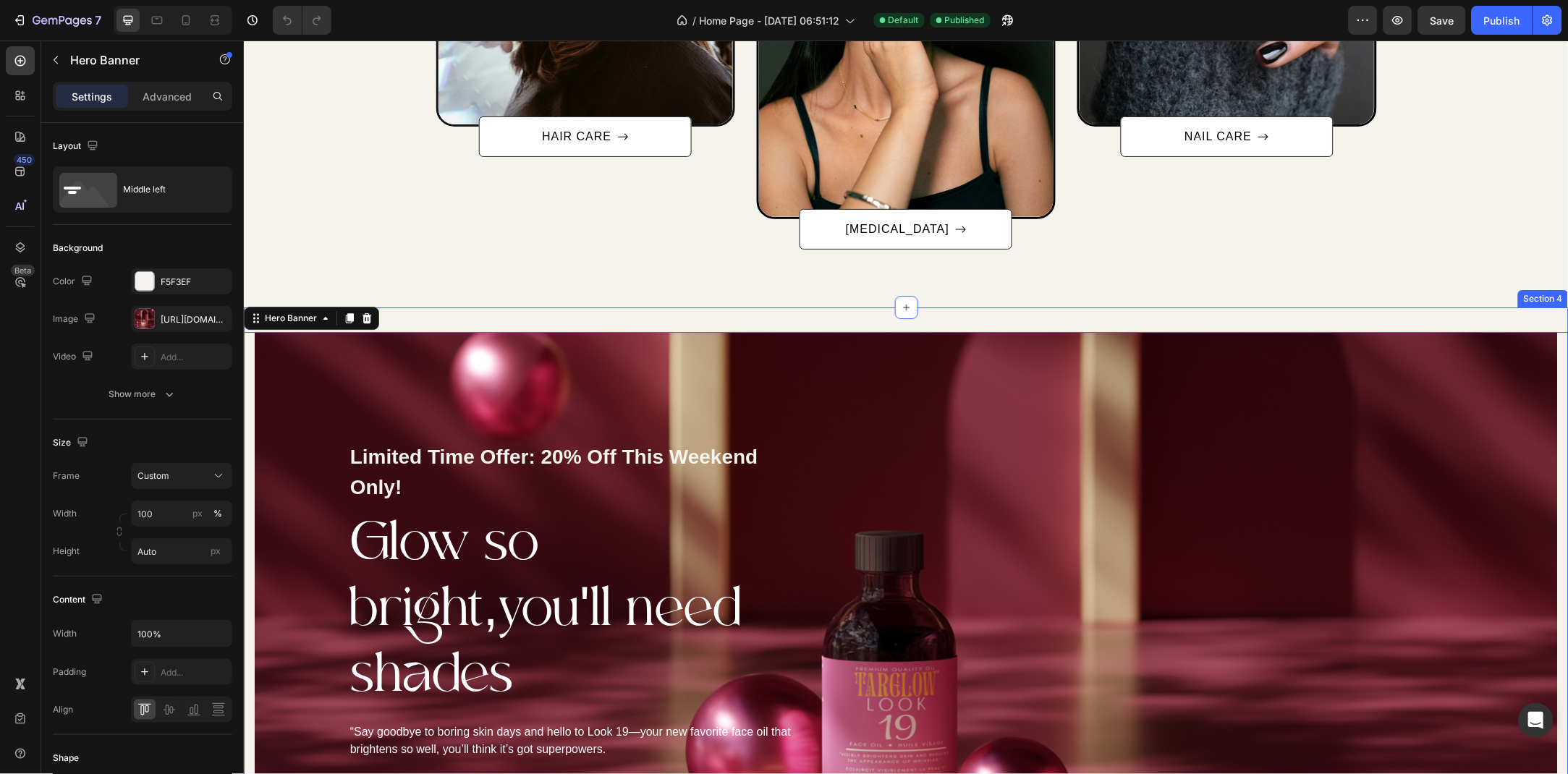
click at [512, 315] on div "Limited Time Offer: 20% Off This Weekend Only! Text block Glow so bright,you'll…" at bounding box center [906, 616] width 1325 height 618
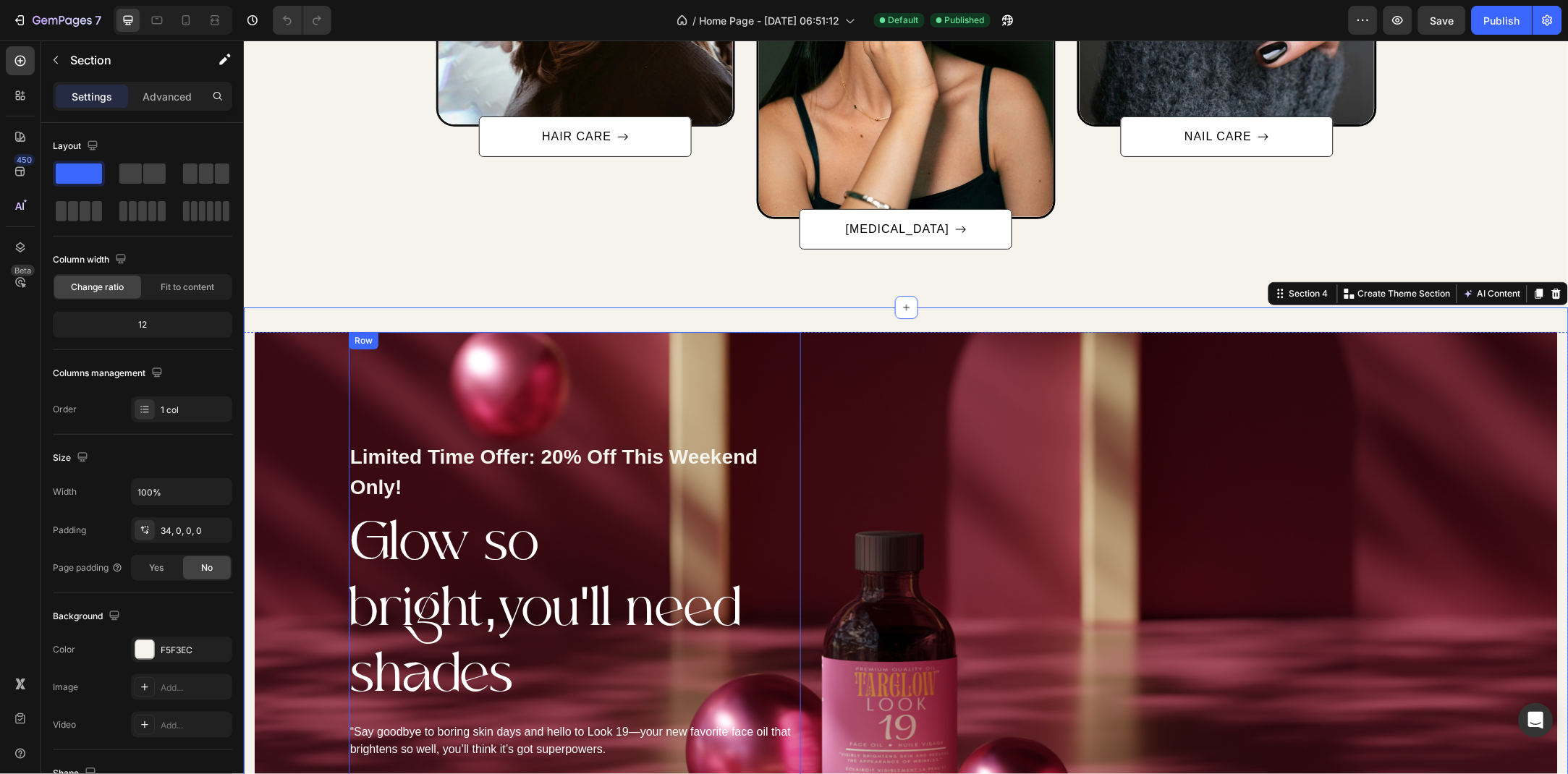
click at [400, 421] on div "Limited Time Offer: 20% Off This Weekend Only! Text block Glow so bright,you'll…" at bounding box center [574, 628] width 452 height 593
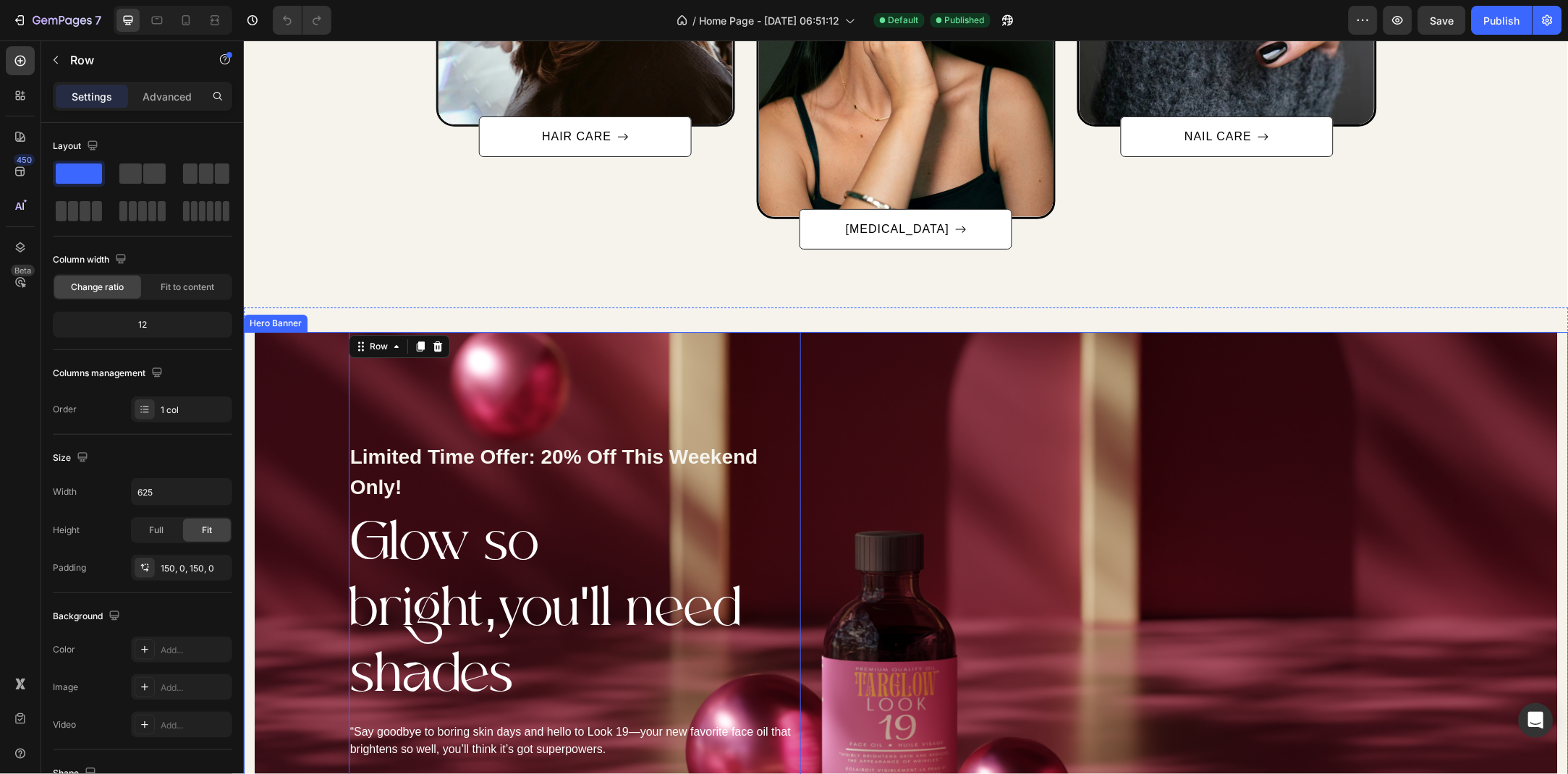
click at [286, 409] on div "Limited Time Offer: 20% Off This Weekend Only! Text block Glow so bright,you'll…" at bounding box center [574, 628] width 641 height 593
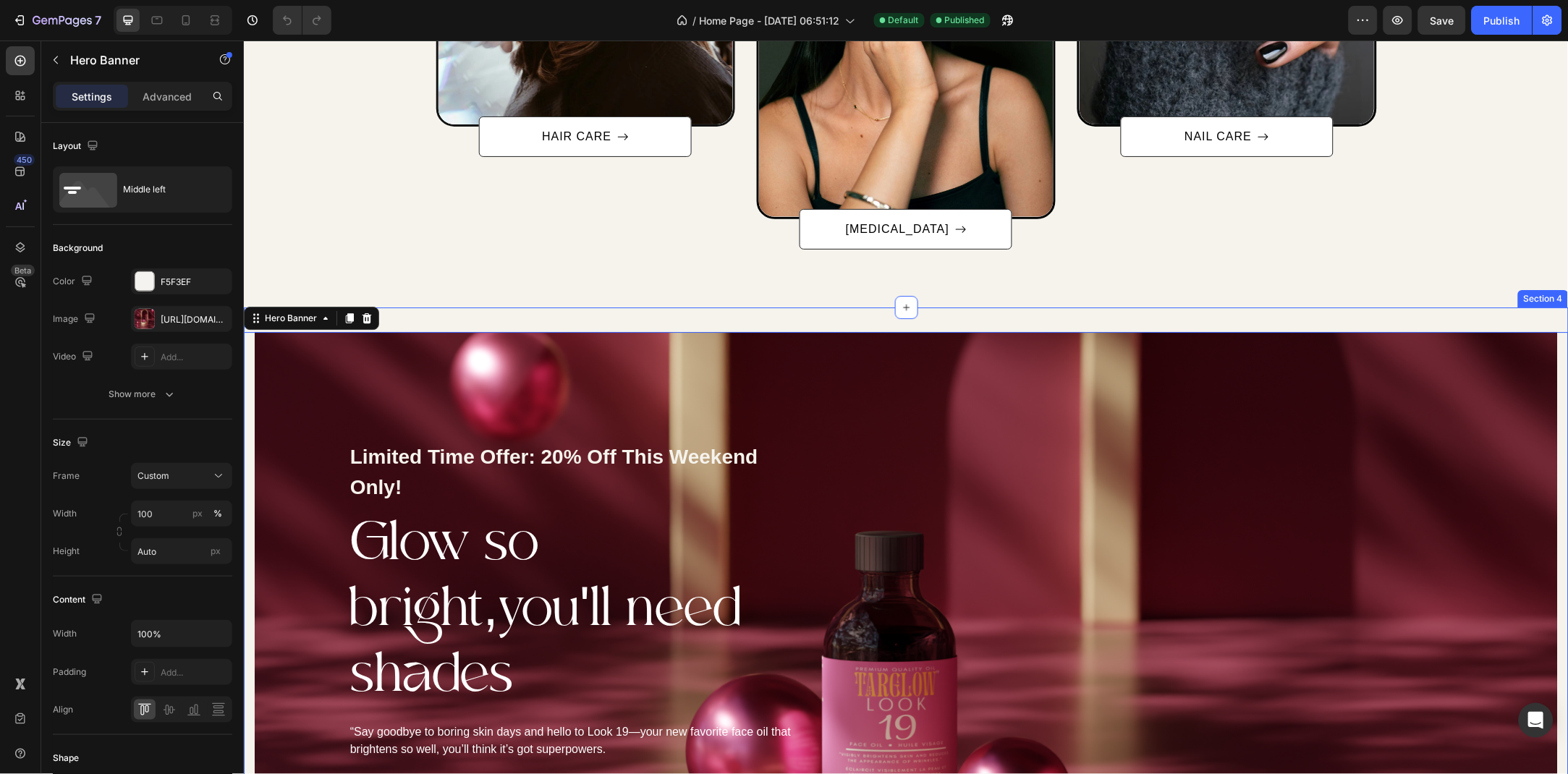
click at [454, 313] on div "Limited Time Offer: 20% Off This Weekend Only! Text block Glow so bright,you'll…" at bounding box center [906, 616] width 1325 height 618
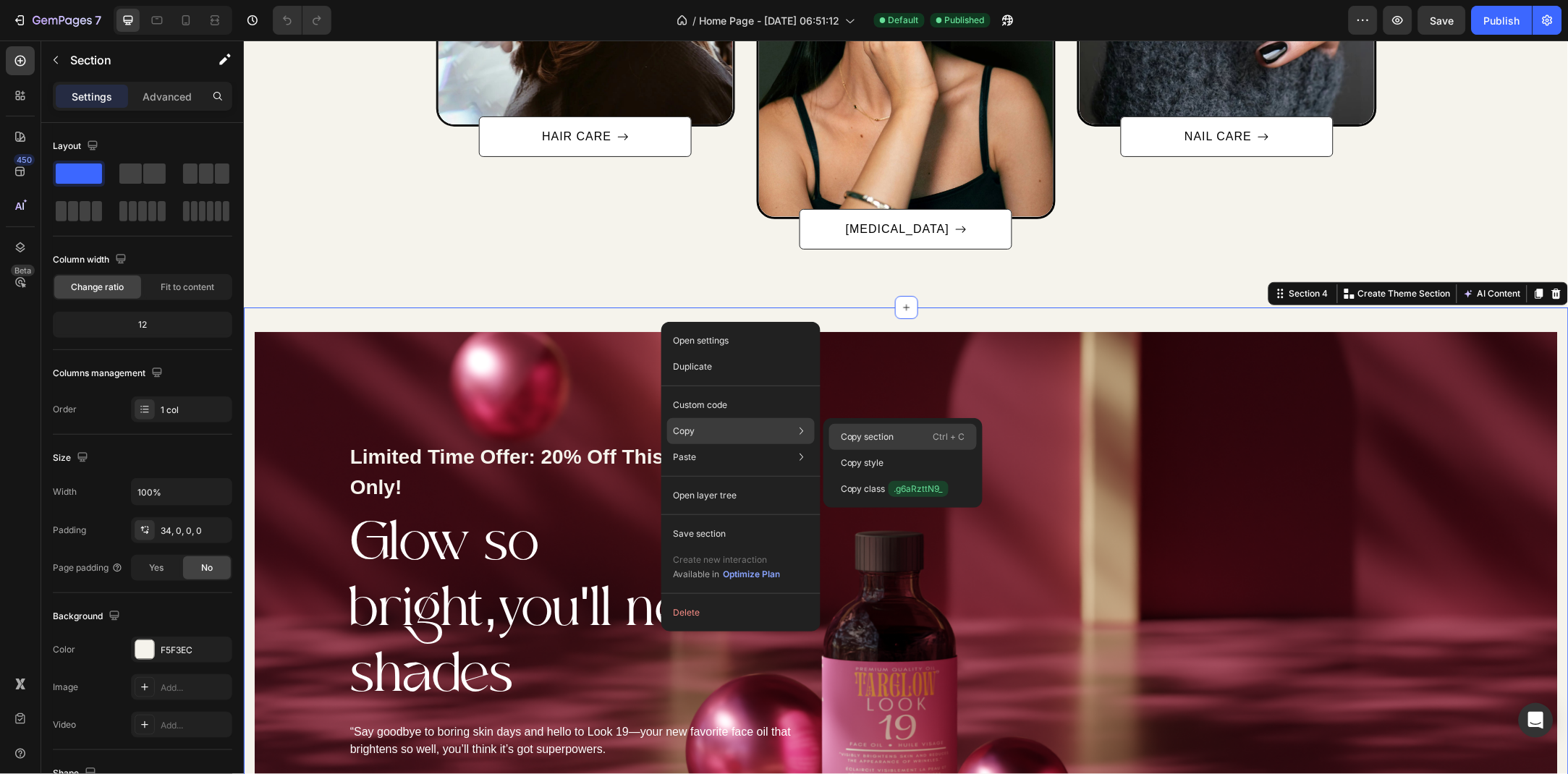
click at [848, 439] on p "Copy section" at bounding box center [867, 437] width 54 height 13
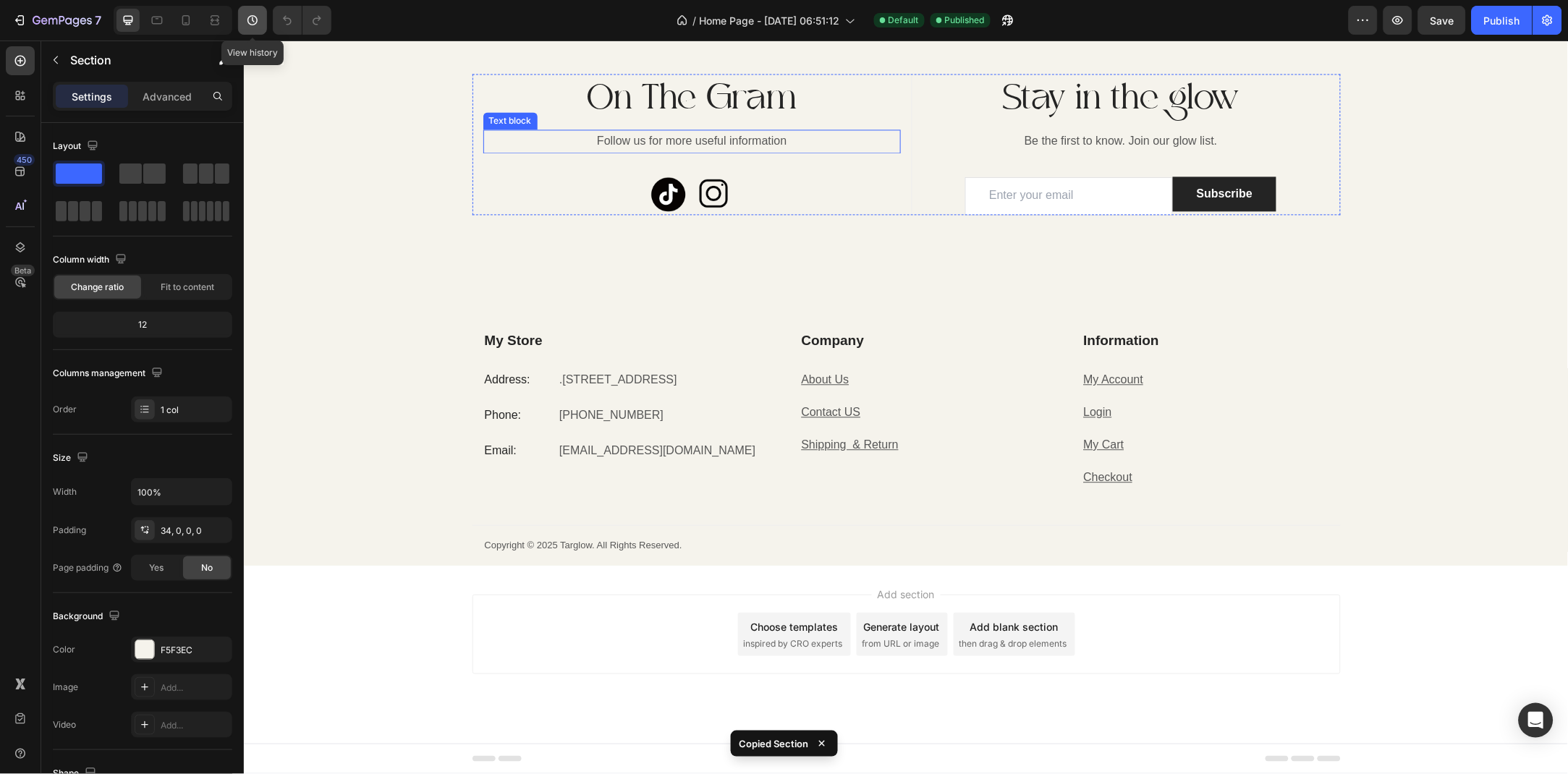
scroll to position [4505, 0]
click at [185, 16] on icon at bounding box center [186, 20] width 14 height 14
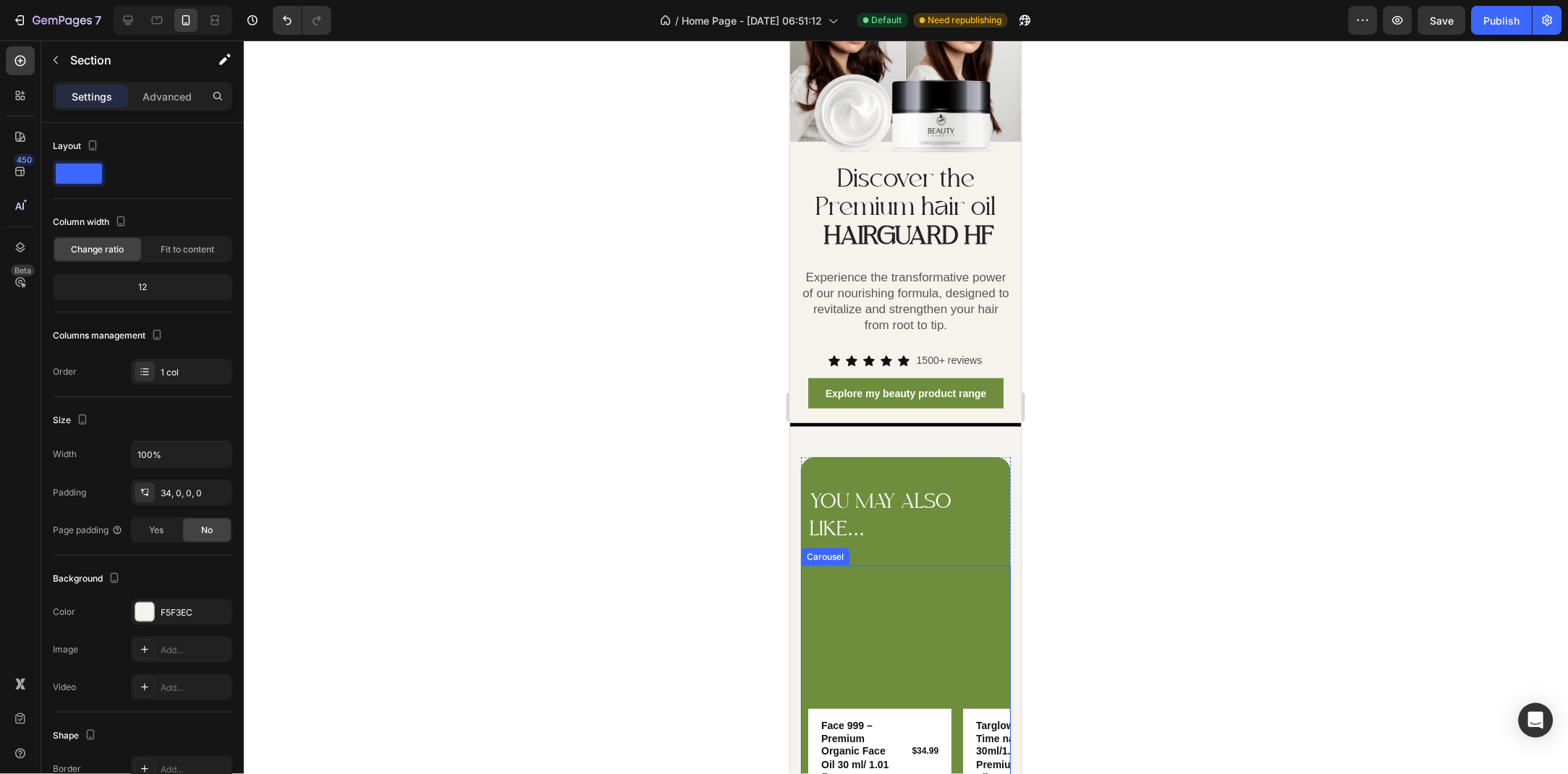
scroll to position [1921, 0]
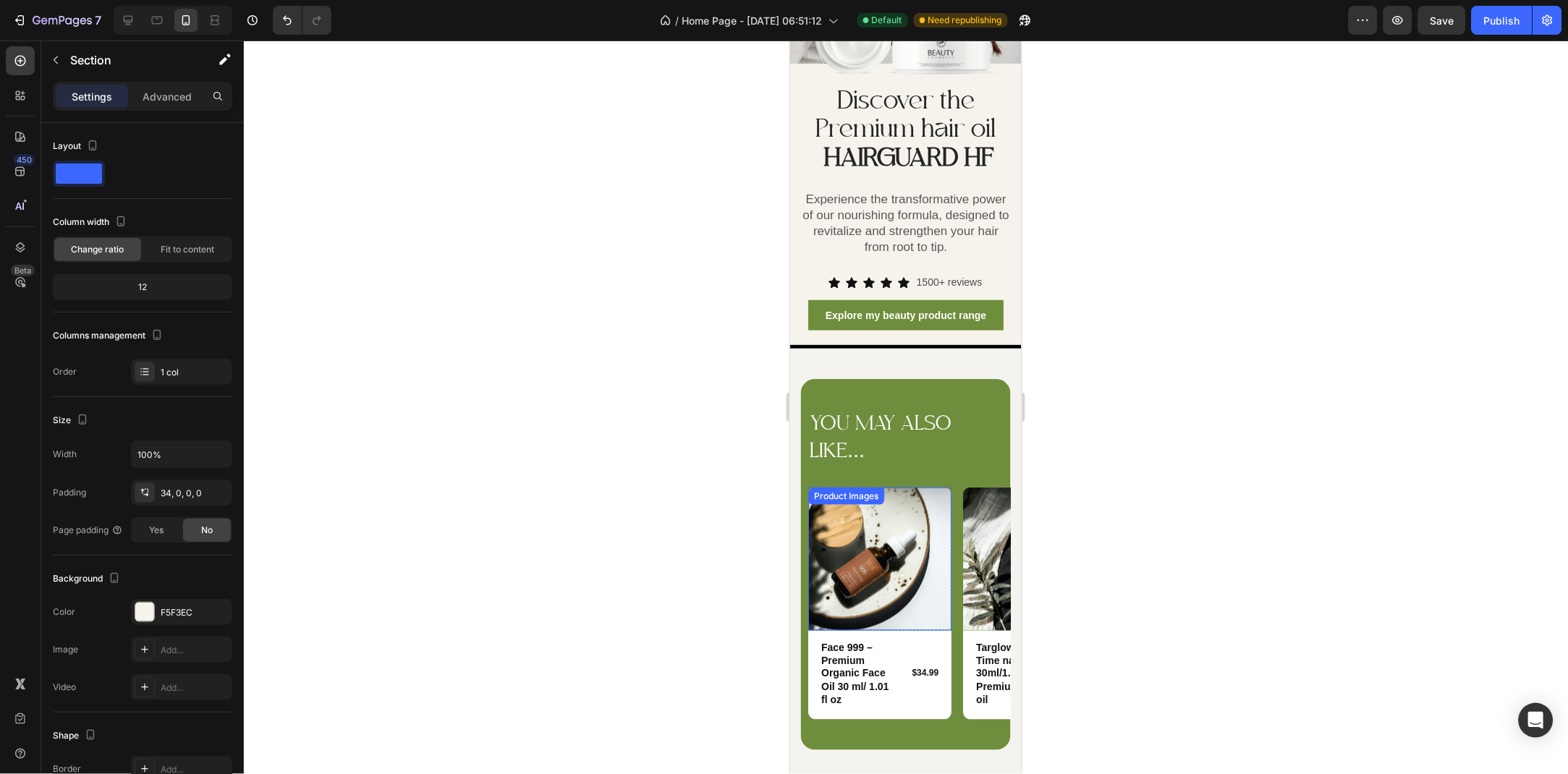
click at [927, 596] on img at bounding box center [879, 558] width 143 height 143
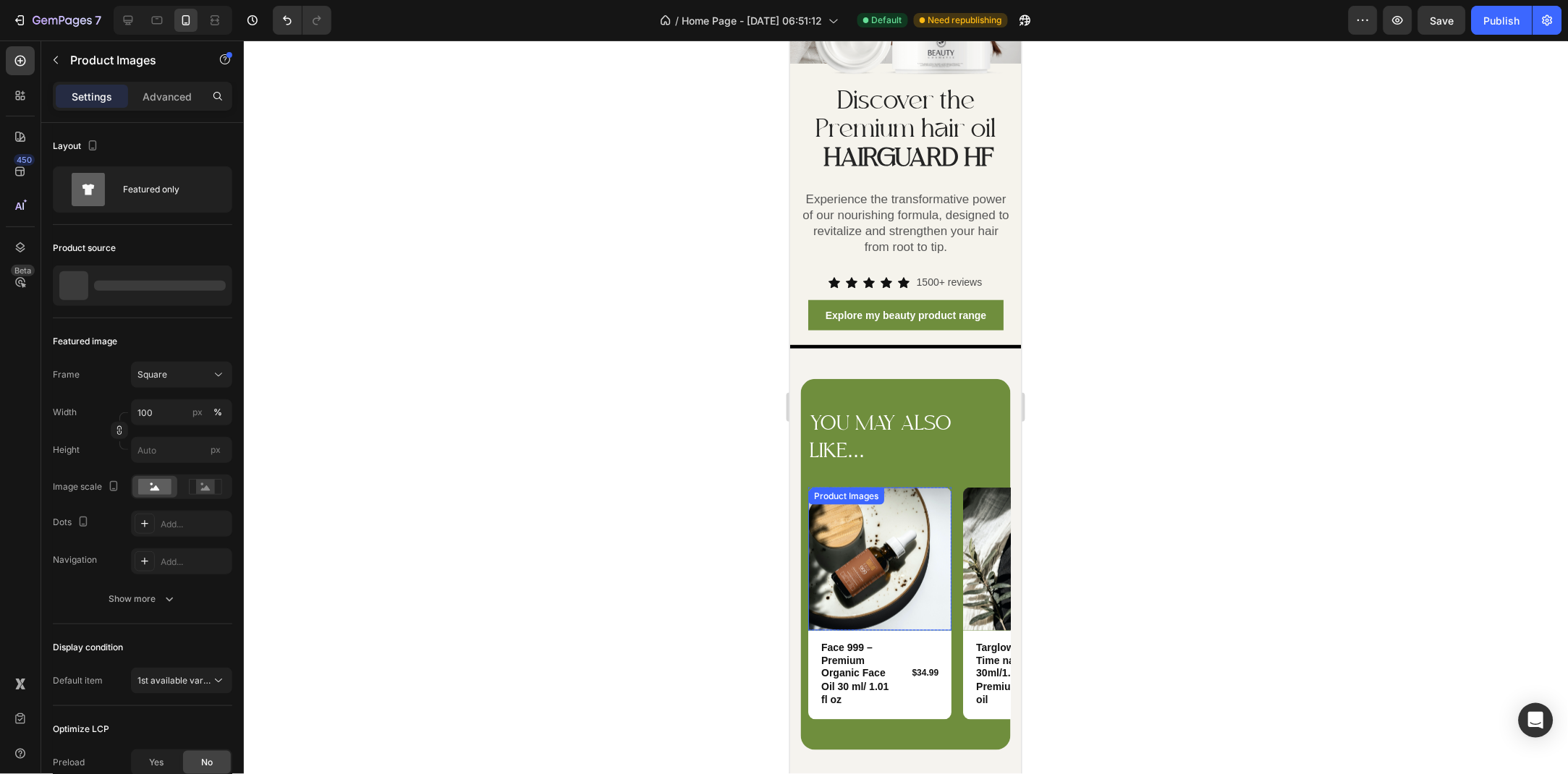
click at [958, 542] on div "Product Images Row Face 999 – Premium Organic Face Oil 30 ml/ 1.01 fl oz Produc…" at bounding box center [909, 603] width 202 height 232
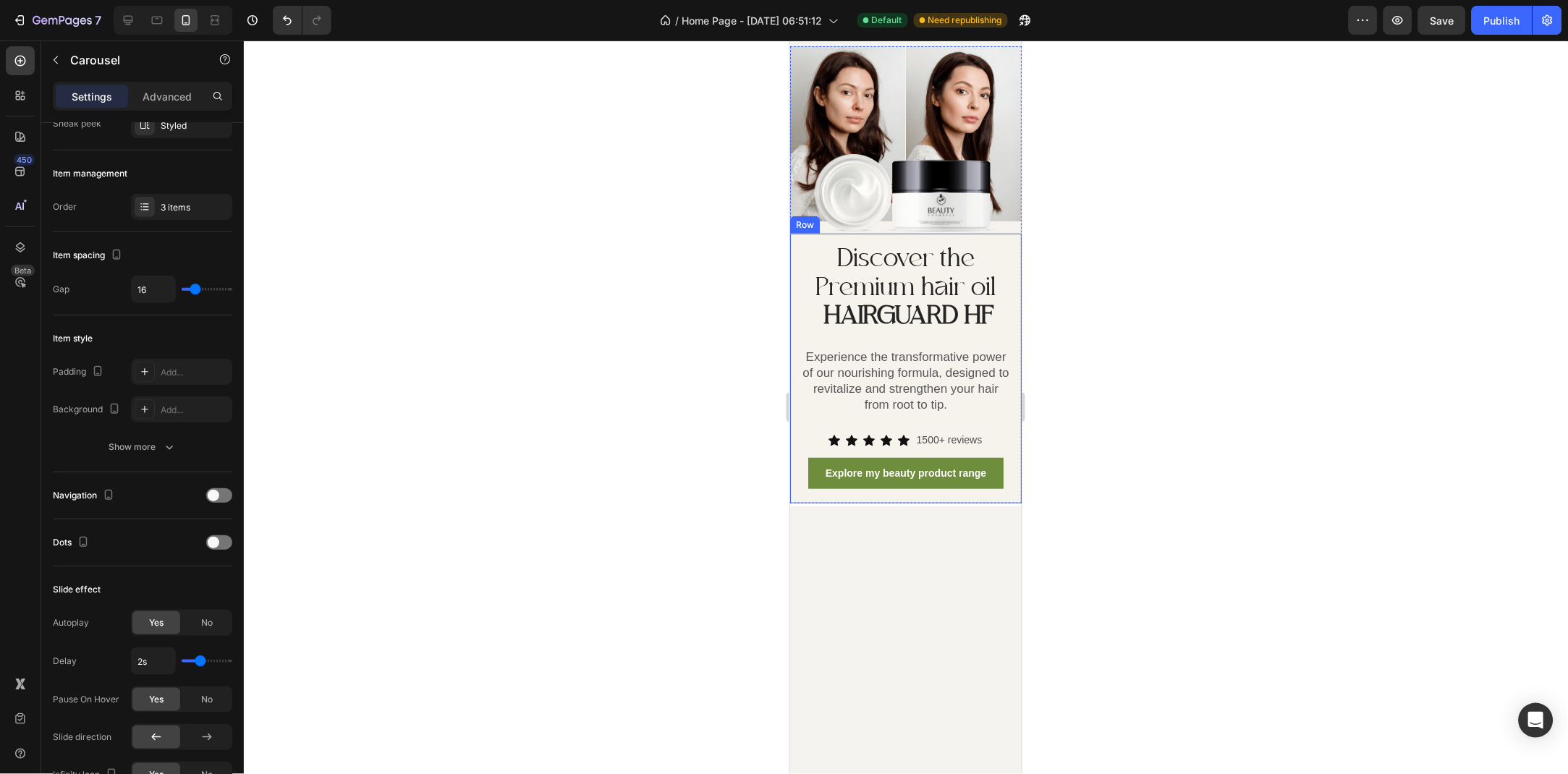
scroll to position [1199, 0]
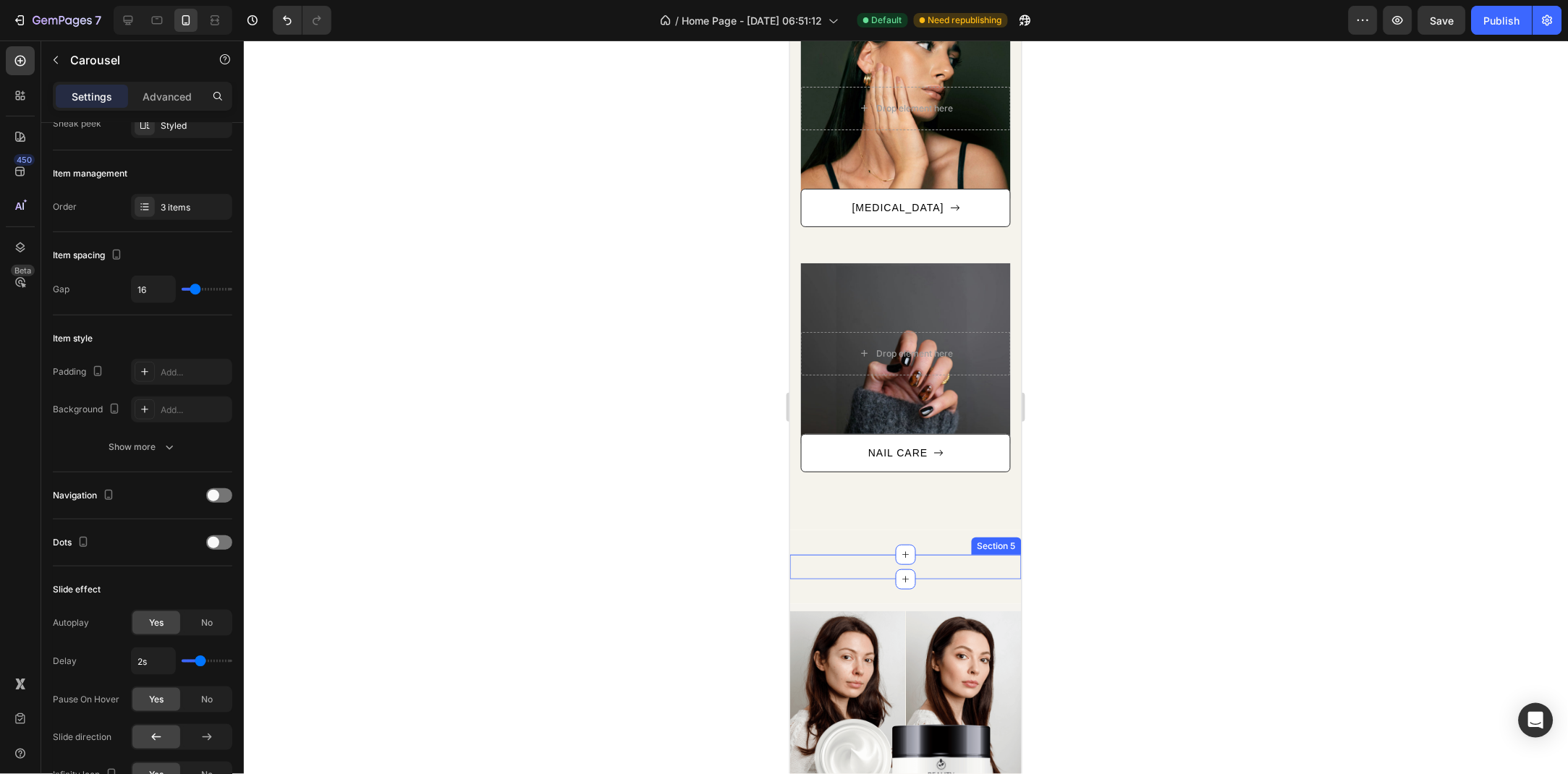
click at [872, 566] on div "Limited Time Offer: 20% Off This Weekend Only! Text block Glow so bright,you'll…" at bounding box center [905, 566] width 231 height 25
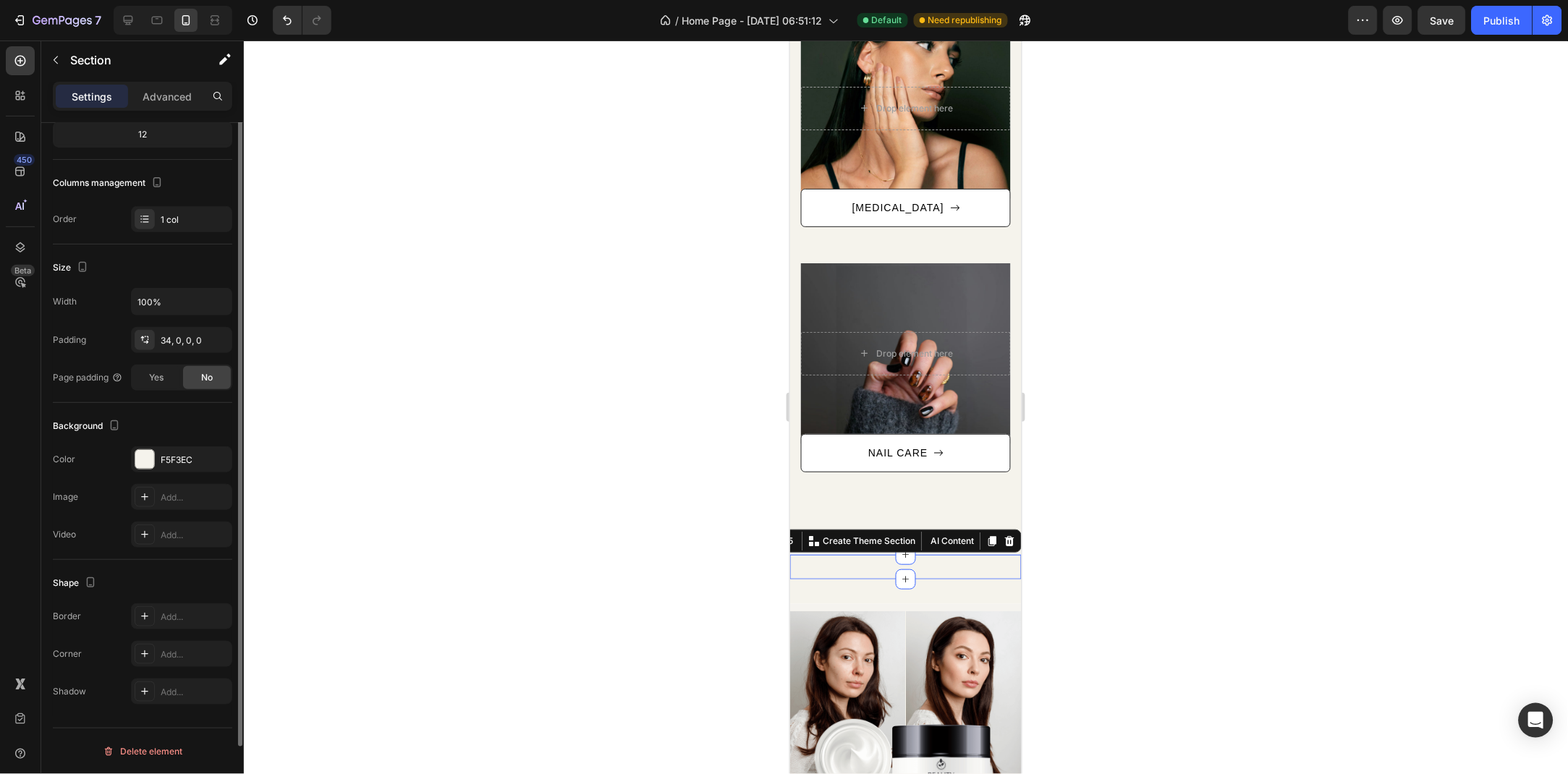
scroll to position [0, 0]
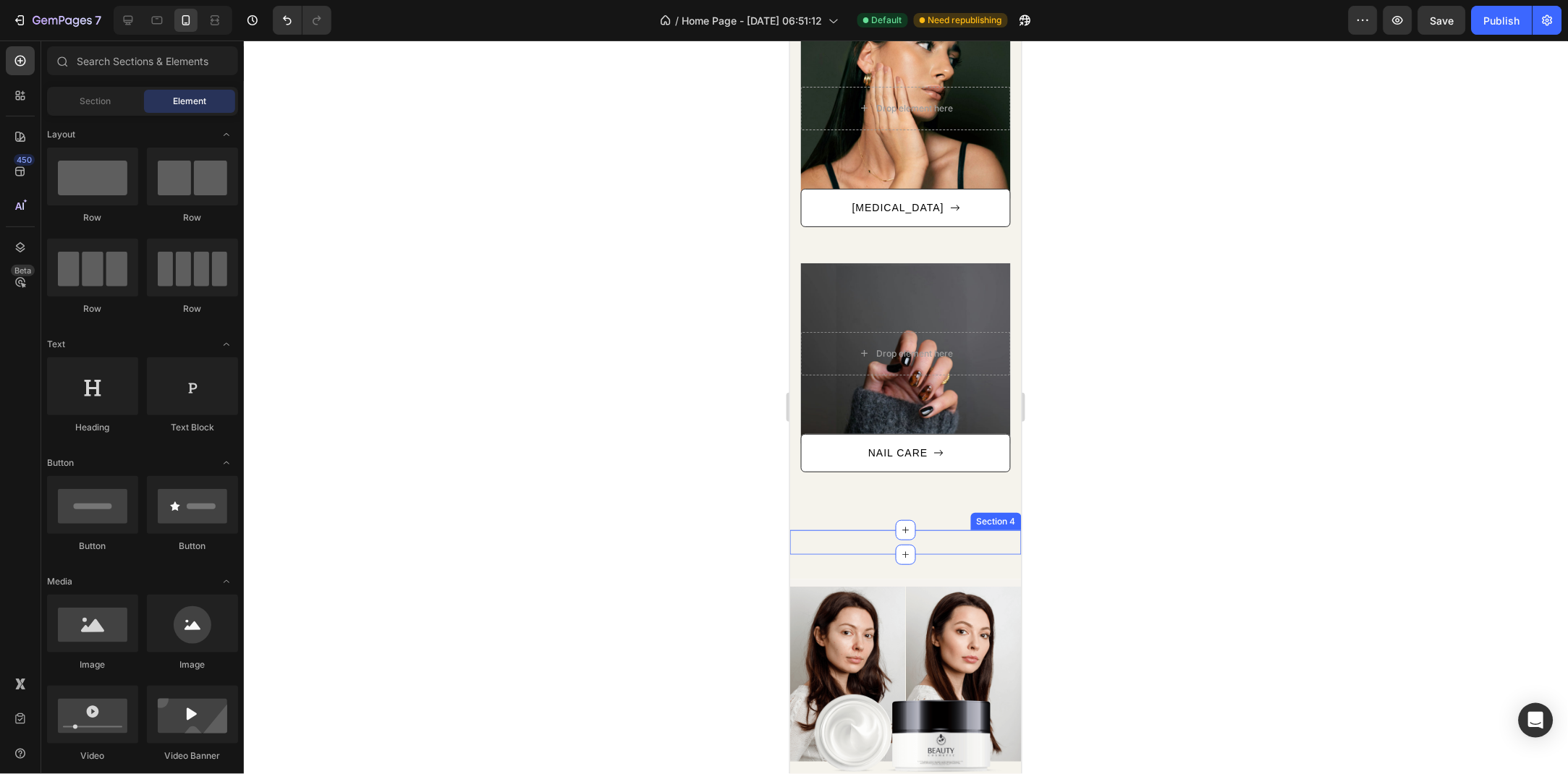
click at [858, 529] on div "Limited Time Offer: 20% Off This Weekend Only! Text block Glow so bright,you'll…" at bounding box center [905, 541] width 231 height 25
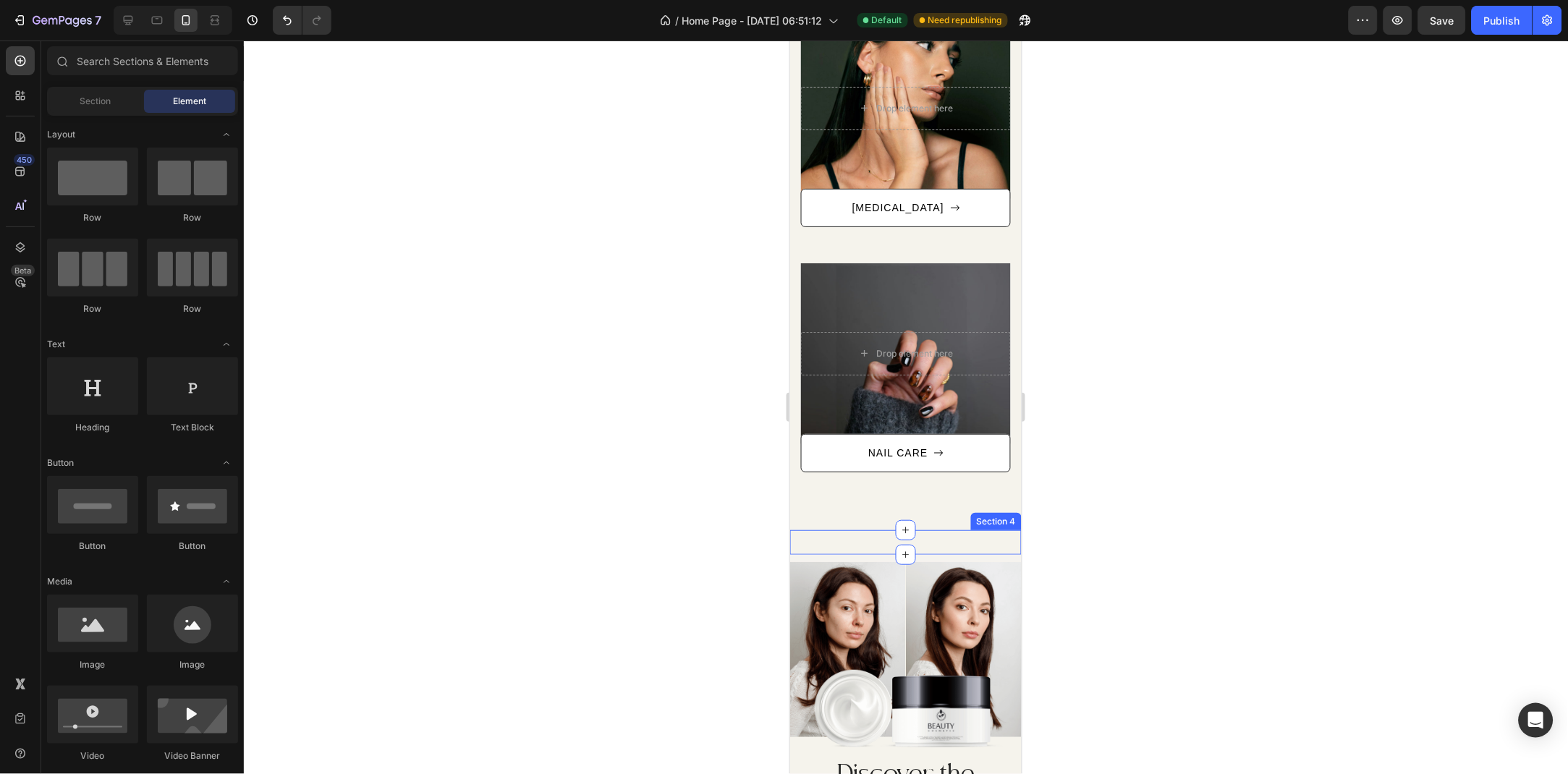
click at [846, 538] on div "Limited Time Offer: 20% Off This Weekend Only! Text block Glow so bright,you'll…" at bounding box center [905, 541] width 231 height 25
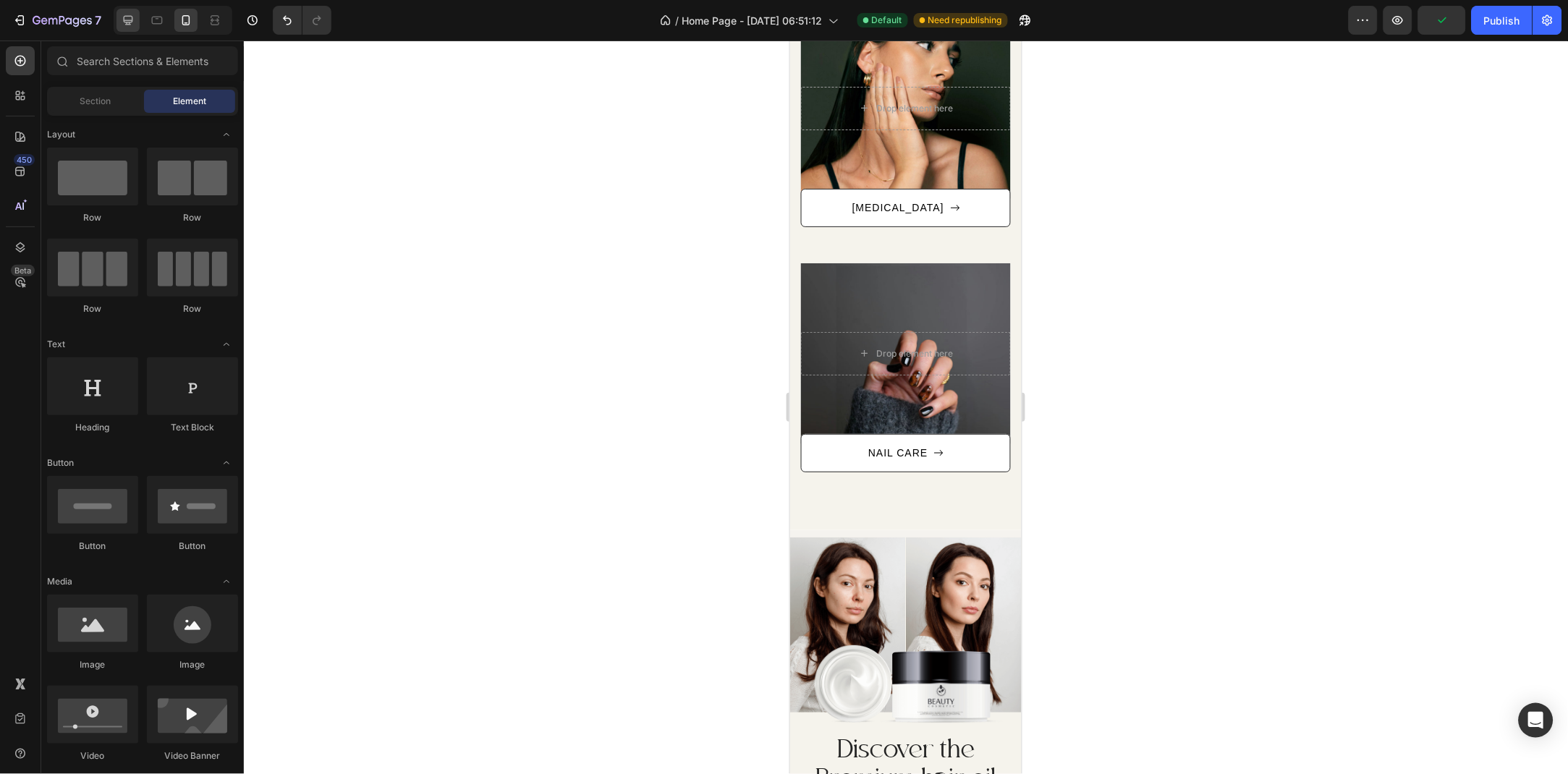
click at [131, 16] on icon at bounding box center [129, 21] width 10 height 10
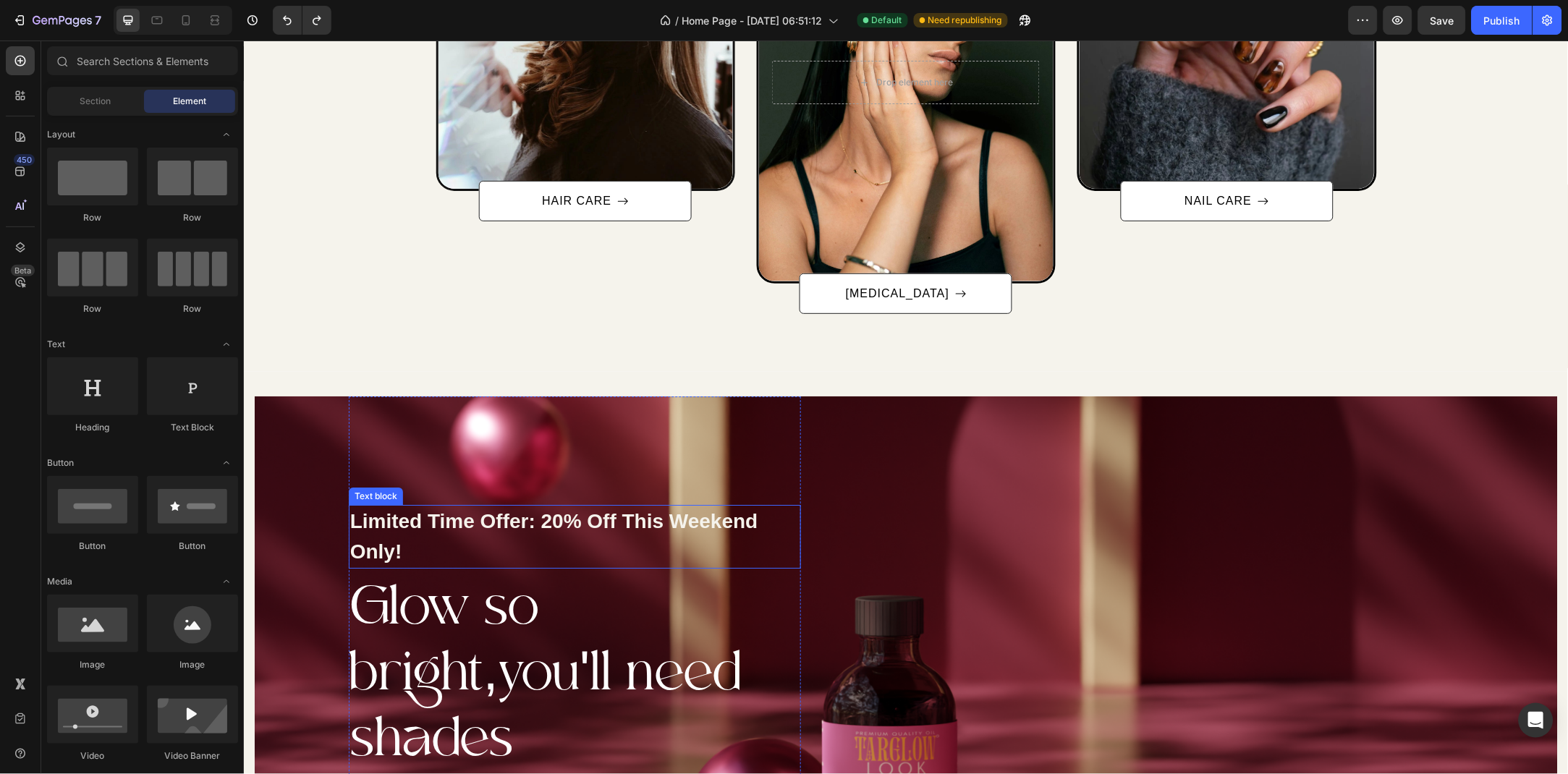
scroll to position [1394, 0]
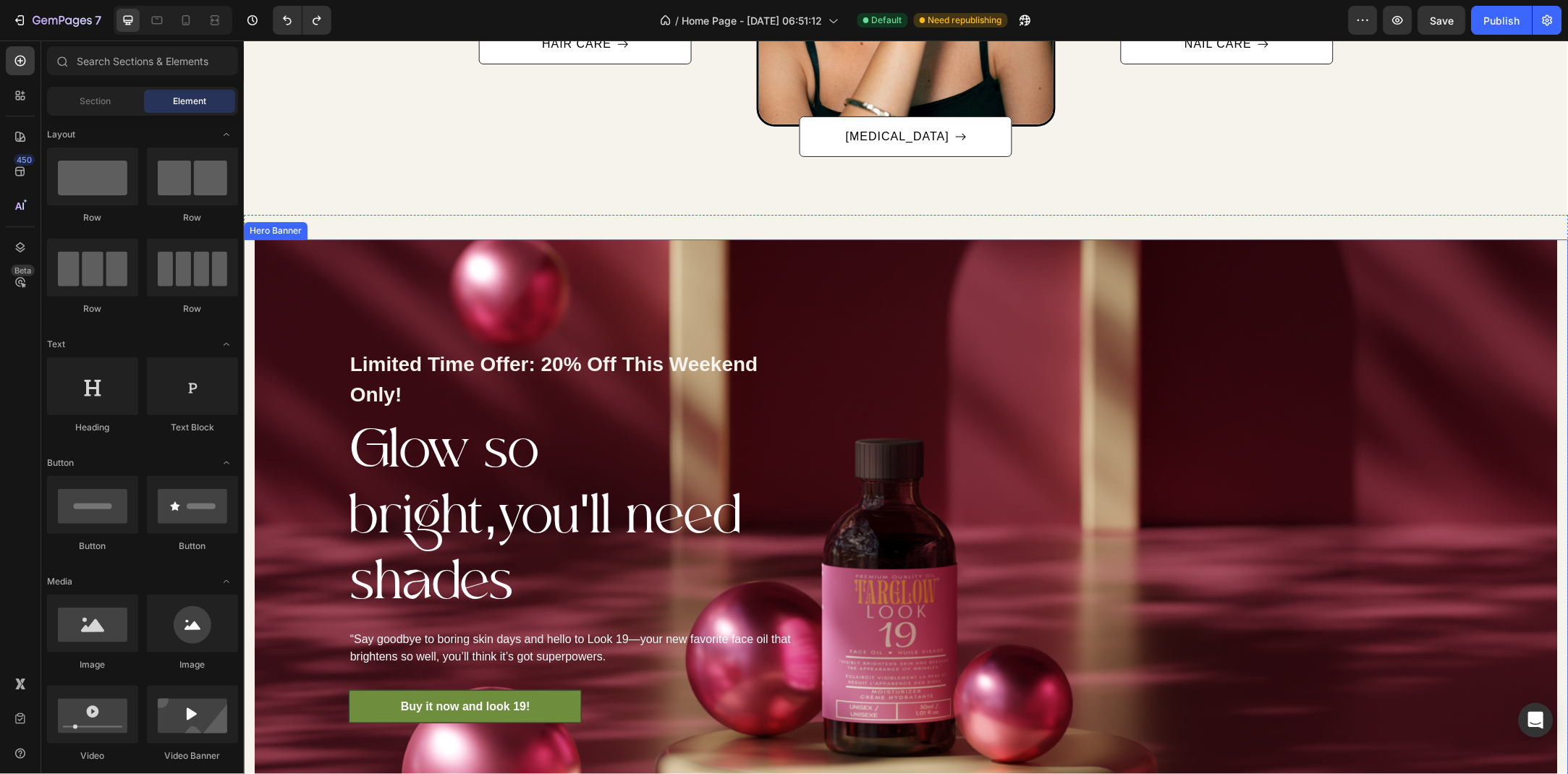
click at [250, 271] on div "Limited Time Offer: 20% Off This Weekend Only! Text block Glow so bright,you'll…" at bounding box center [906, 536] width 1325 height 593
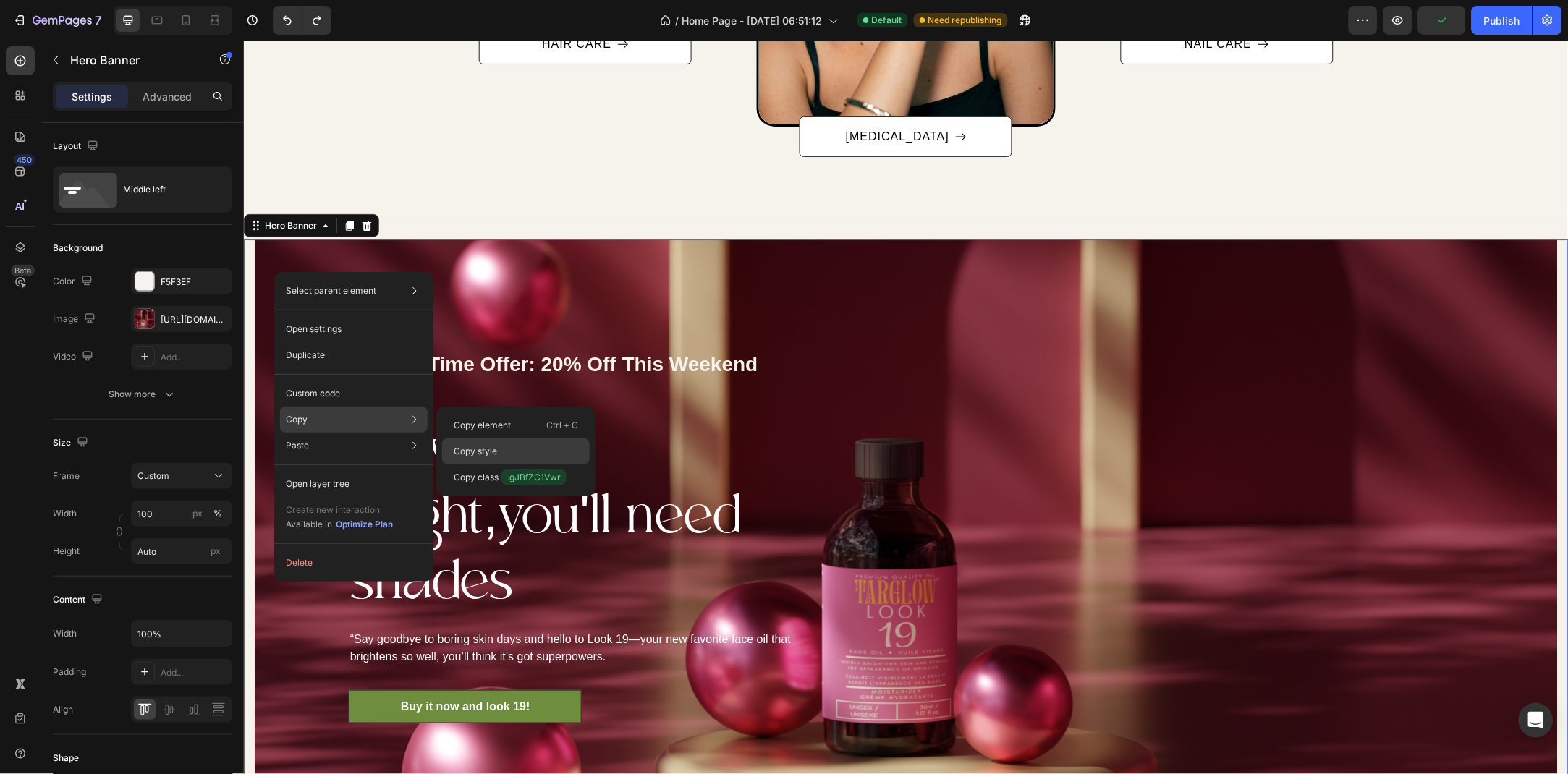
click at [510, 465] on div "Copy style" at bounding box center [516, 477] width 148 height 26
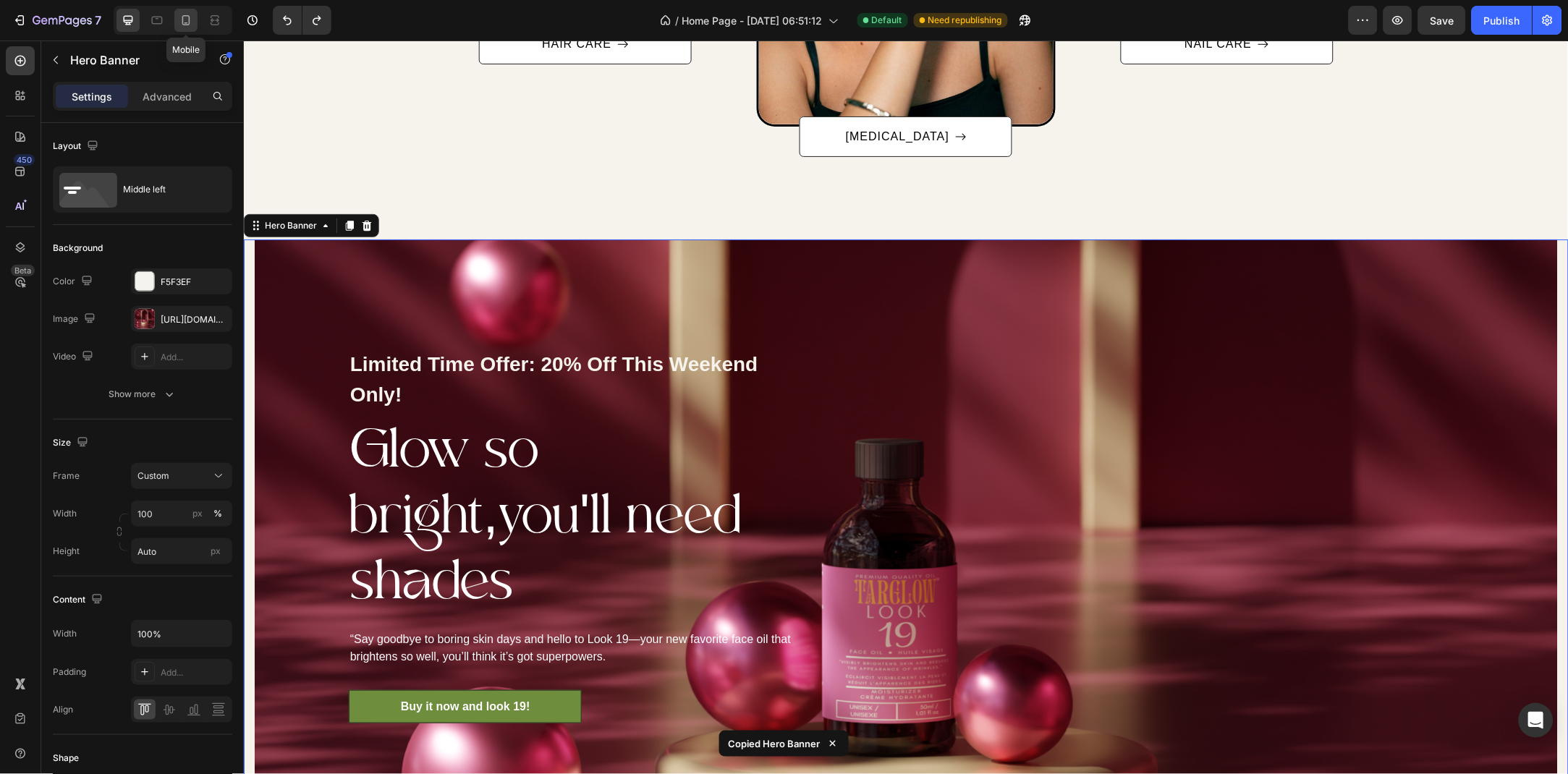
click at [178, 23] on div at bounding box center [186, 20] width 23 height 23
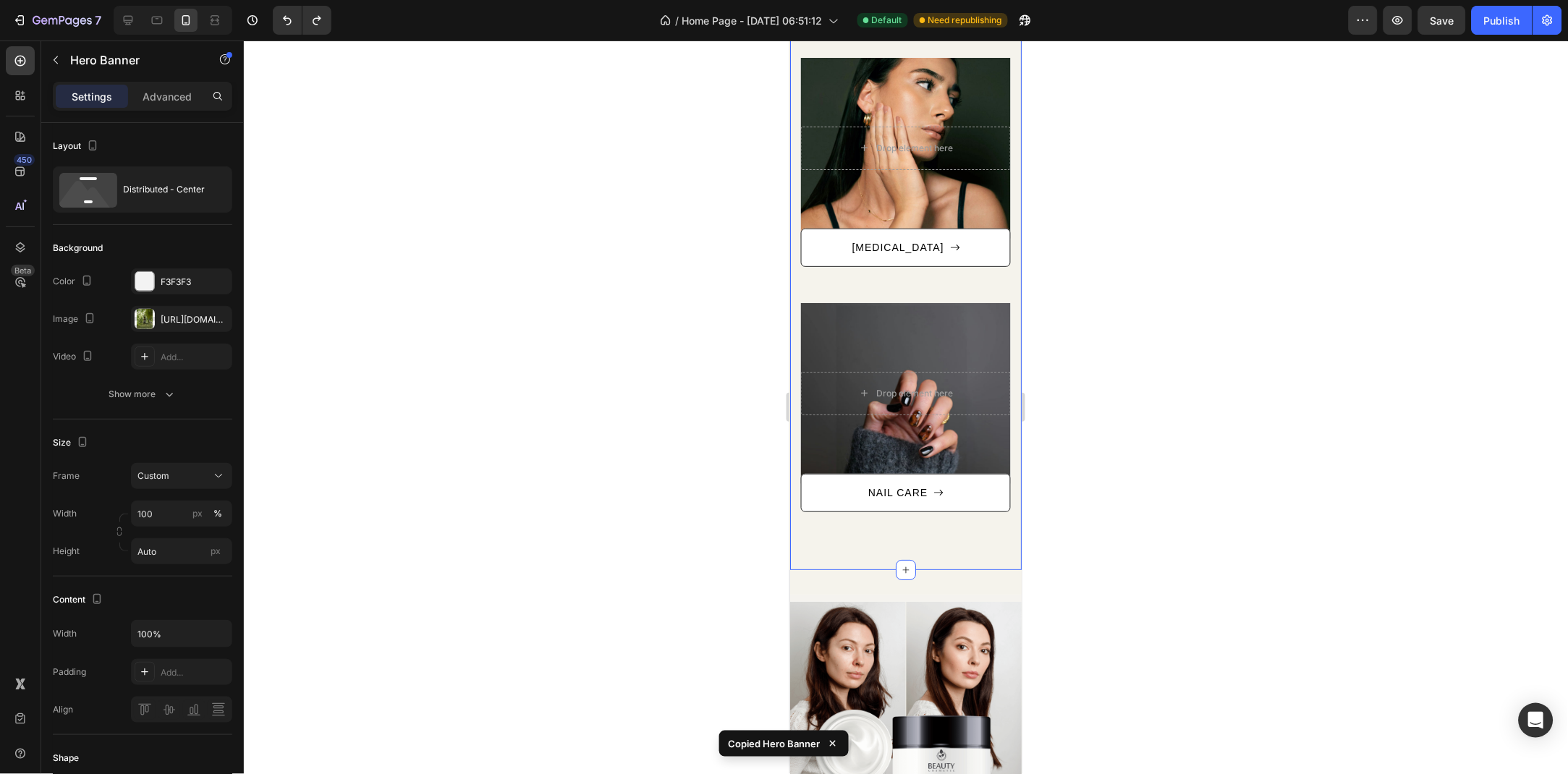
scroll to position [1628, 0]
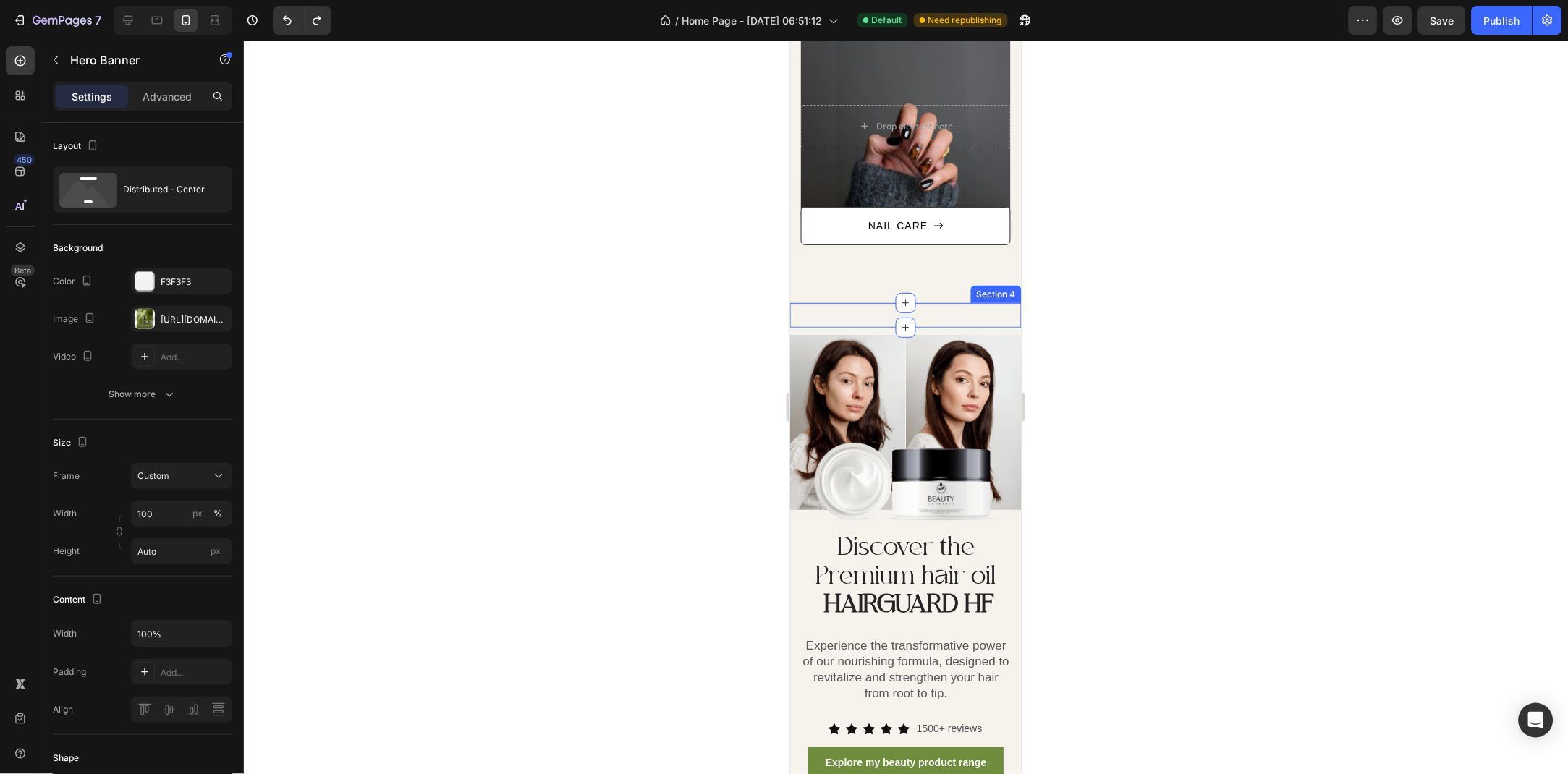
click at [852, 304] on div "Limited Time Offer: 20% Off This Weekend Only! Text block Glow so bright,you'll…" at bounding box center [905, 314] width 231 height 25
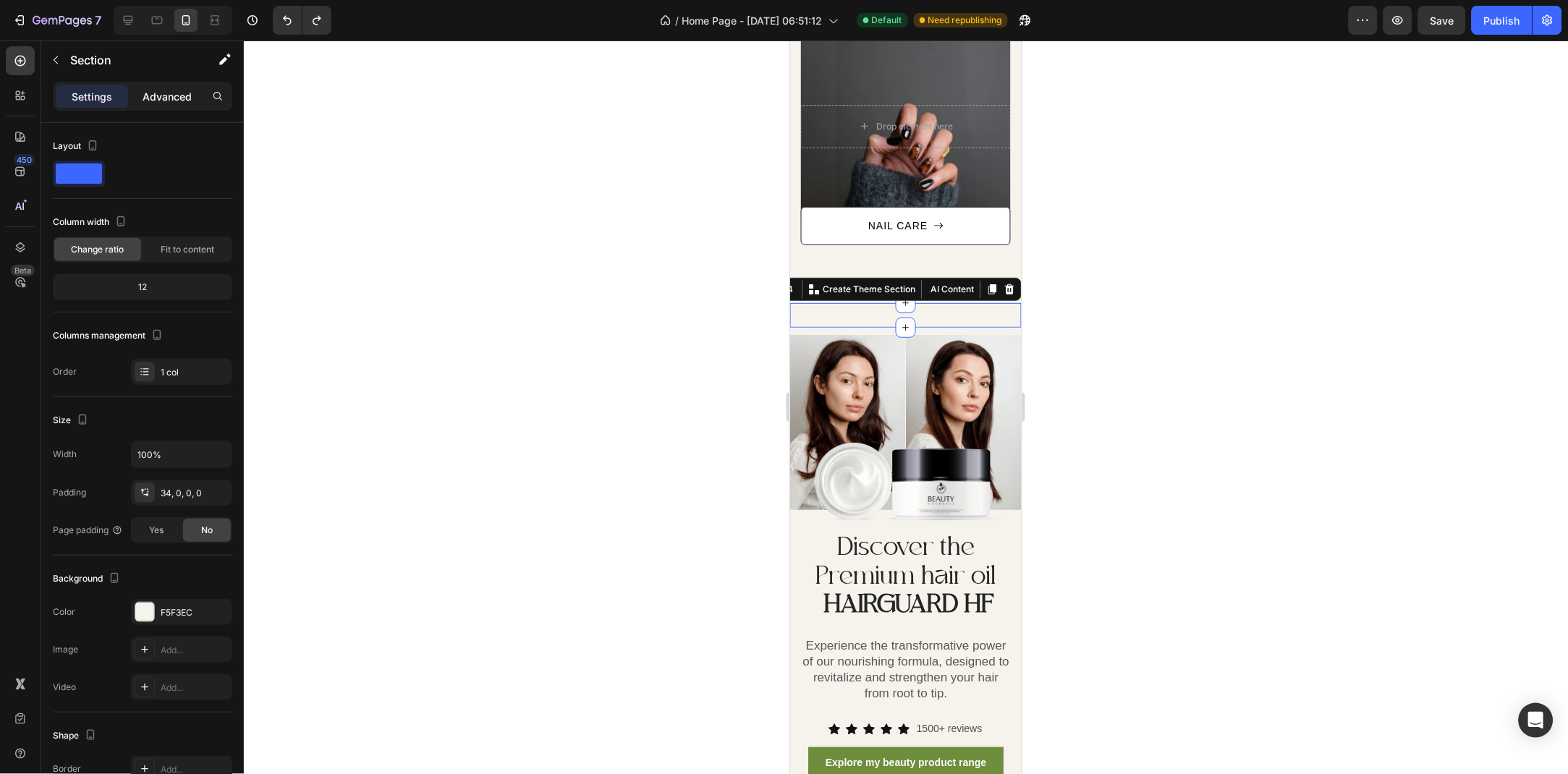
click at [134, 101] on div "Advanced" at bounding box center [167, 96] width 72 height 23
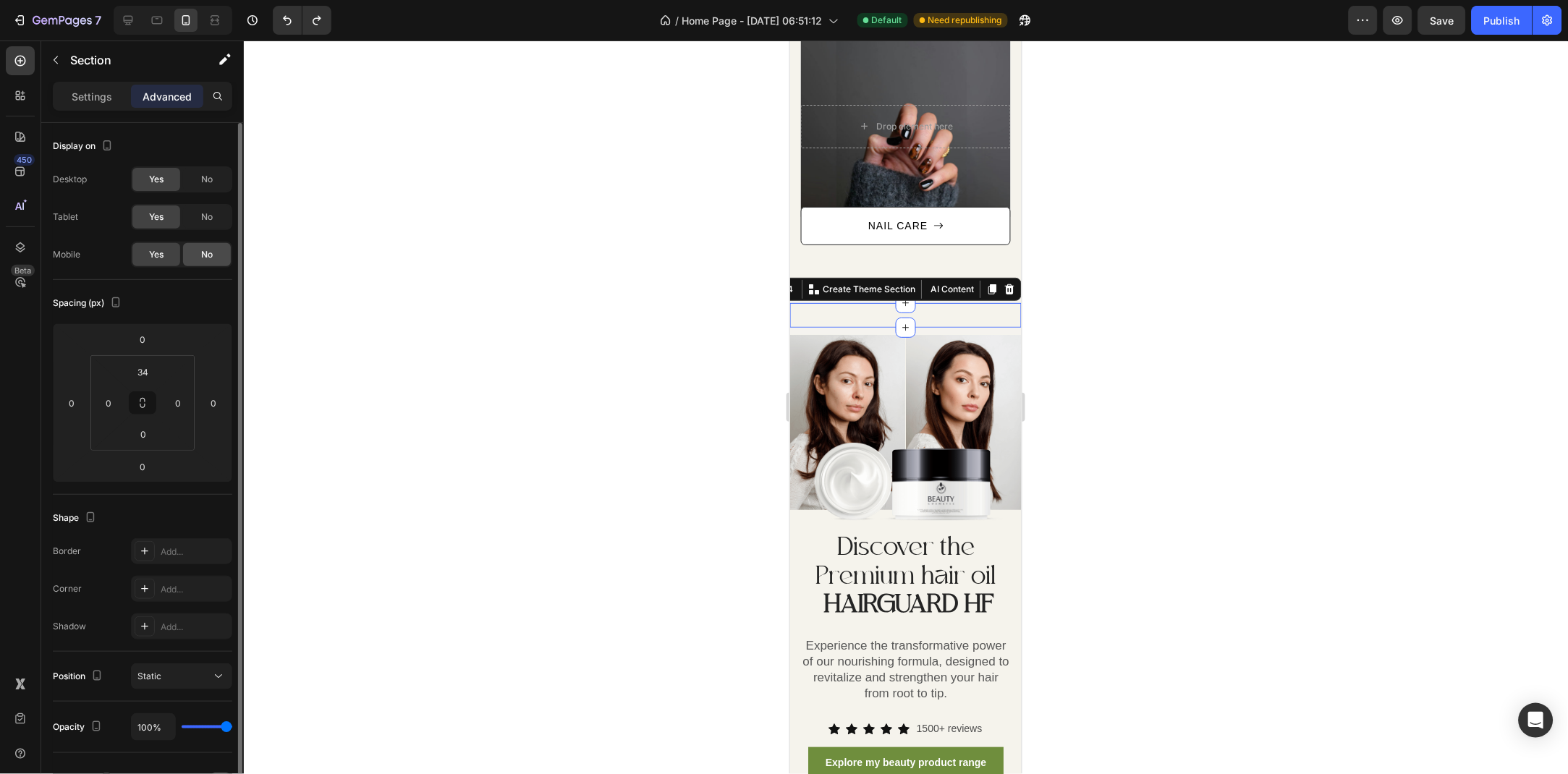
click at [205, 245] on div "No" at bounding box center [207, 254] width 48 height 23
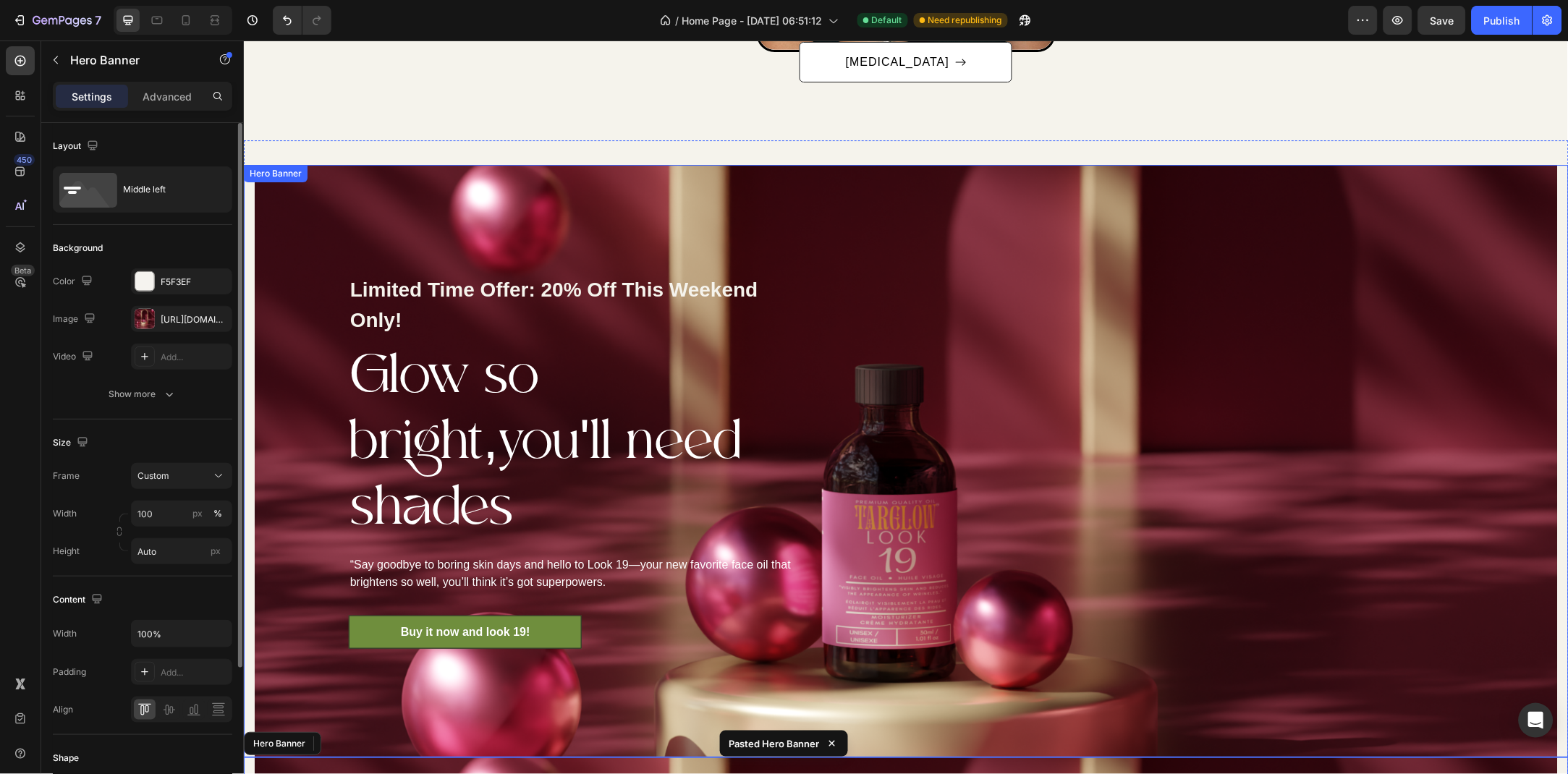
scroll to position [1438, 0]
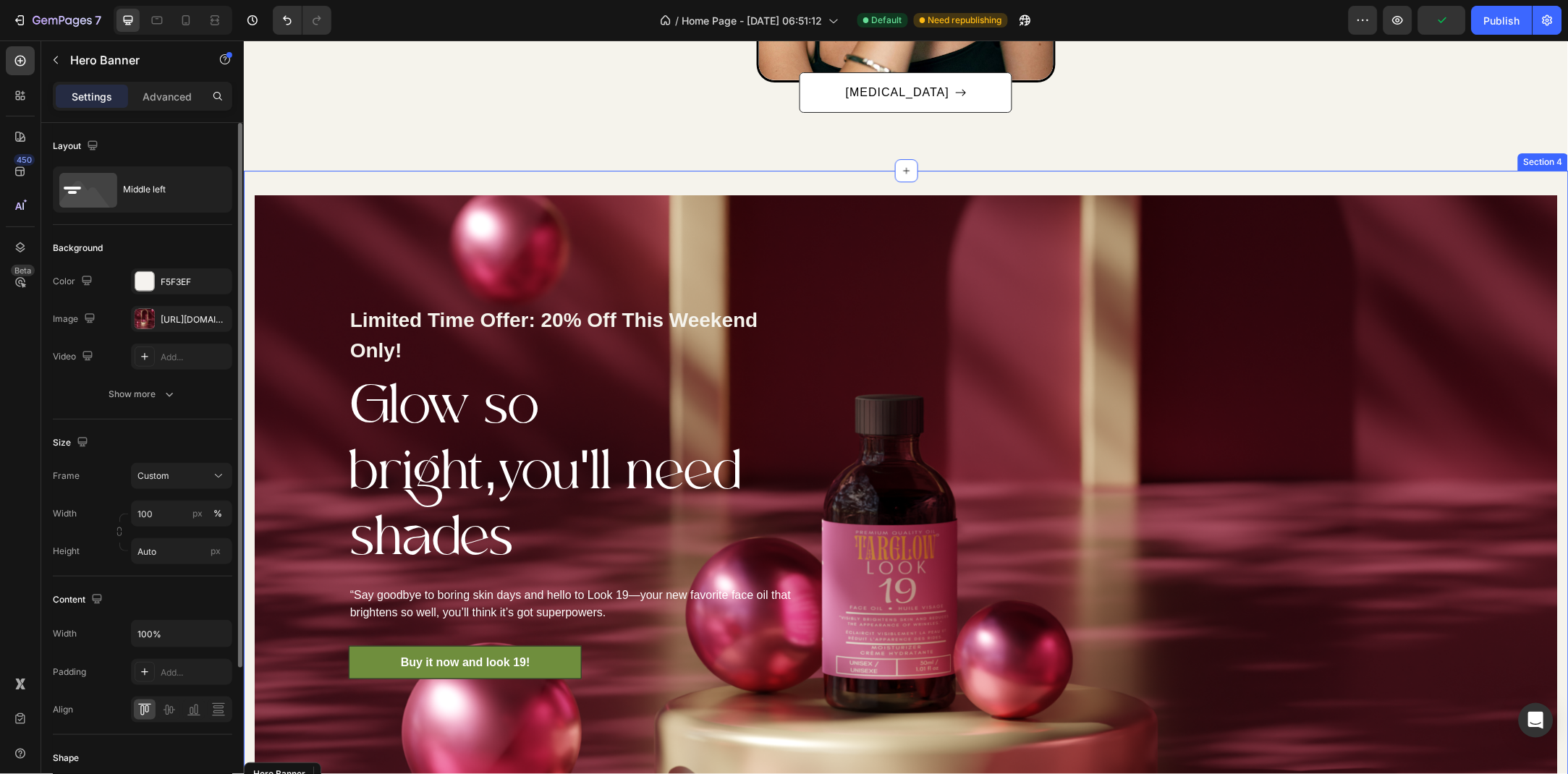
click at [760, 178] on div "Limited Time Offer: 20% Off This Weekend Only! Text block Glow so bright,you'll…" at bounding box center [906, 775] width 1325 height 1210
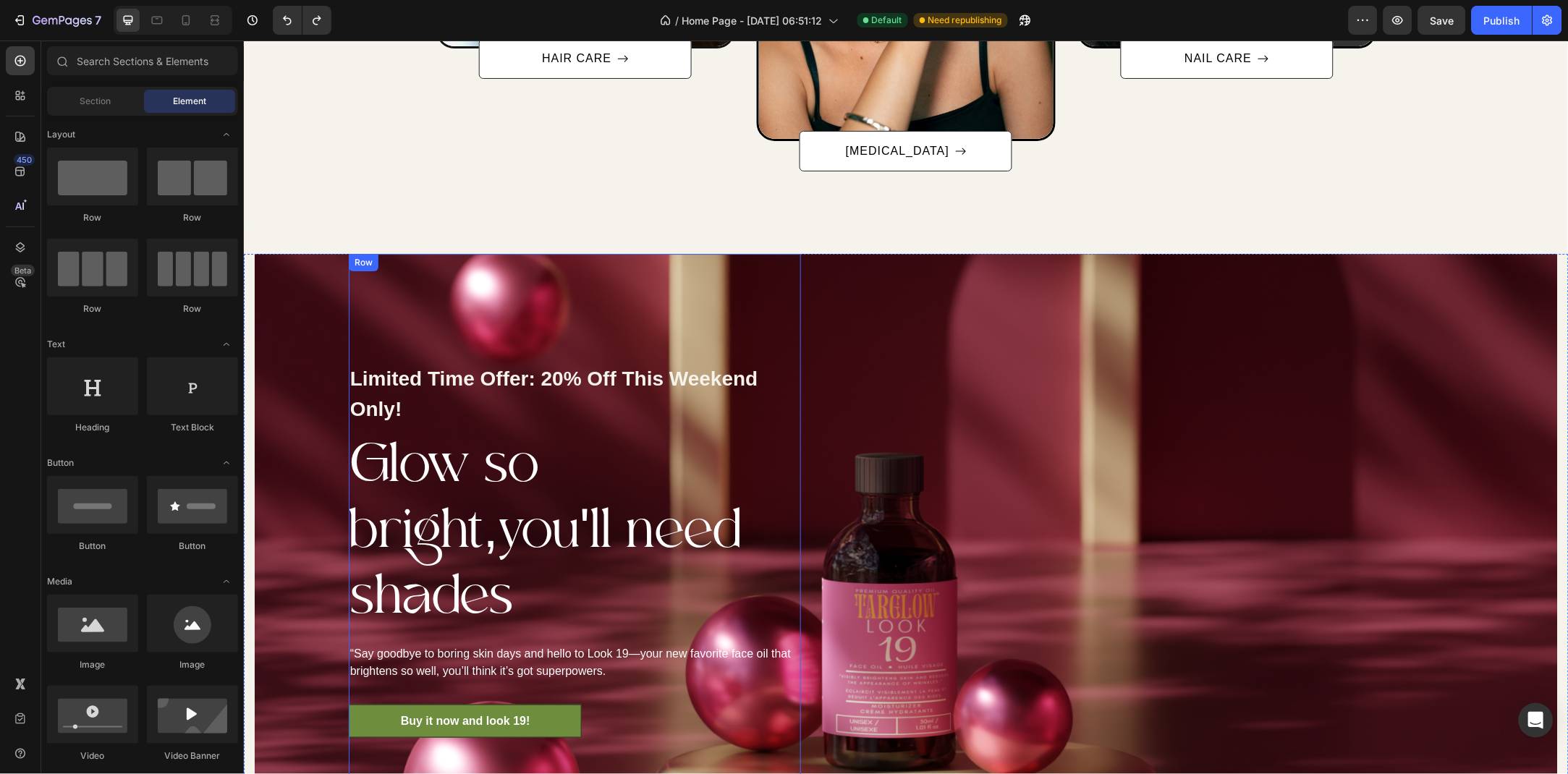
scroll to position [1383, 0]
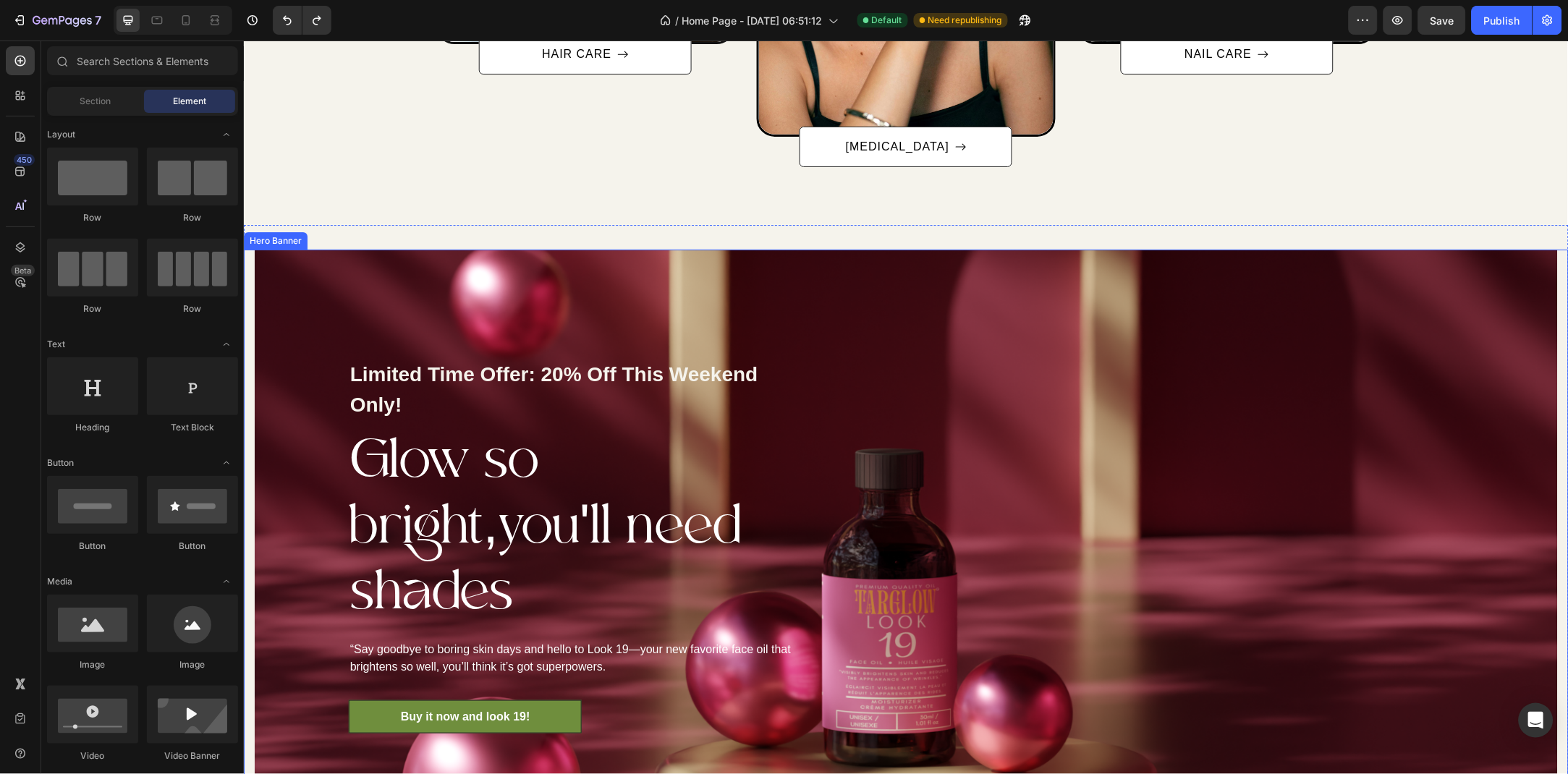
click at [268, 277] on div "Limited Time Offer: 20% Off This Weekend Only! Text block Glow so bright,you'll…" at bounding box center [574, 545] width 641 height 593
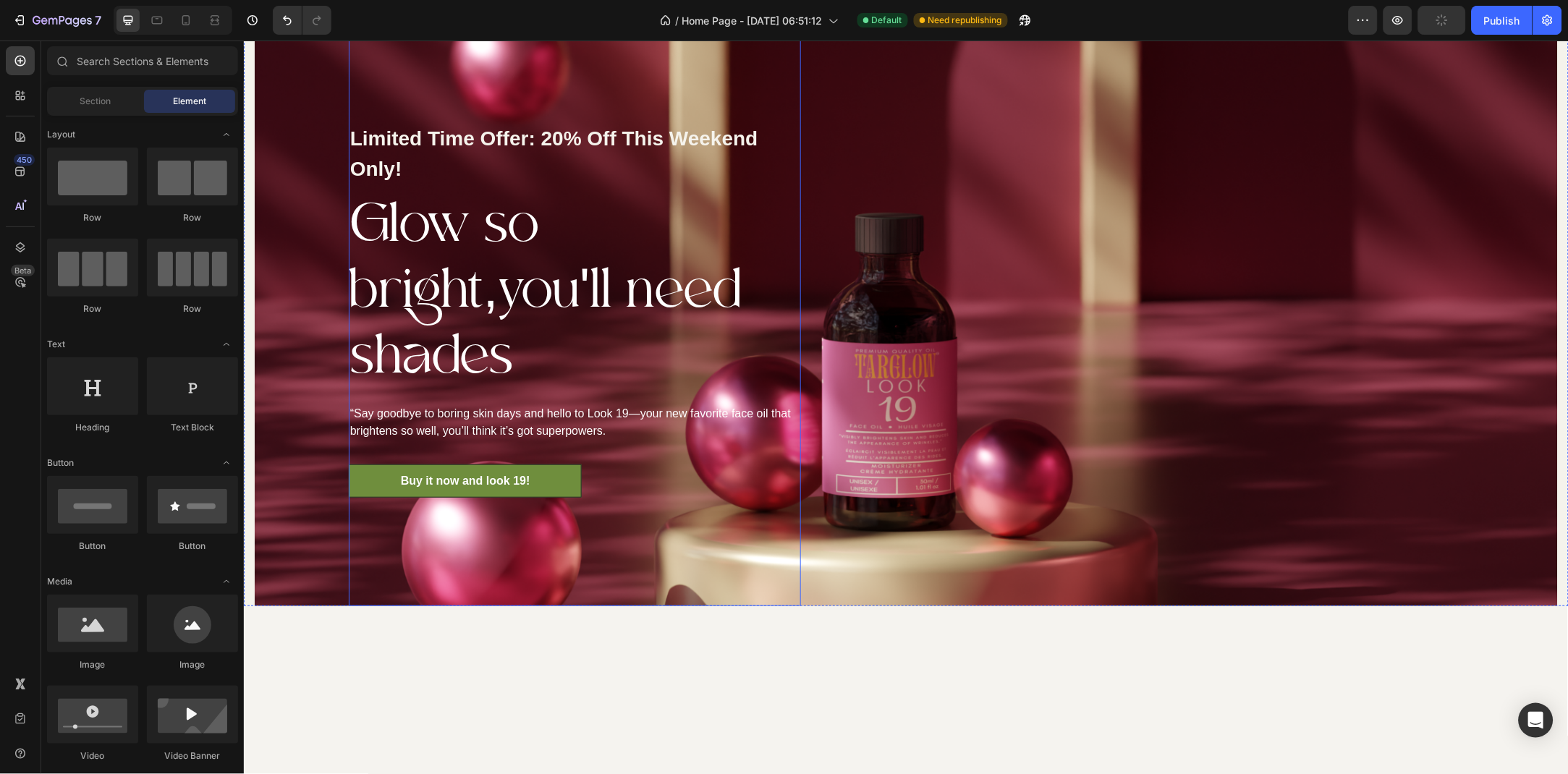
scroll to position [1317, 0]
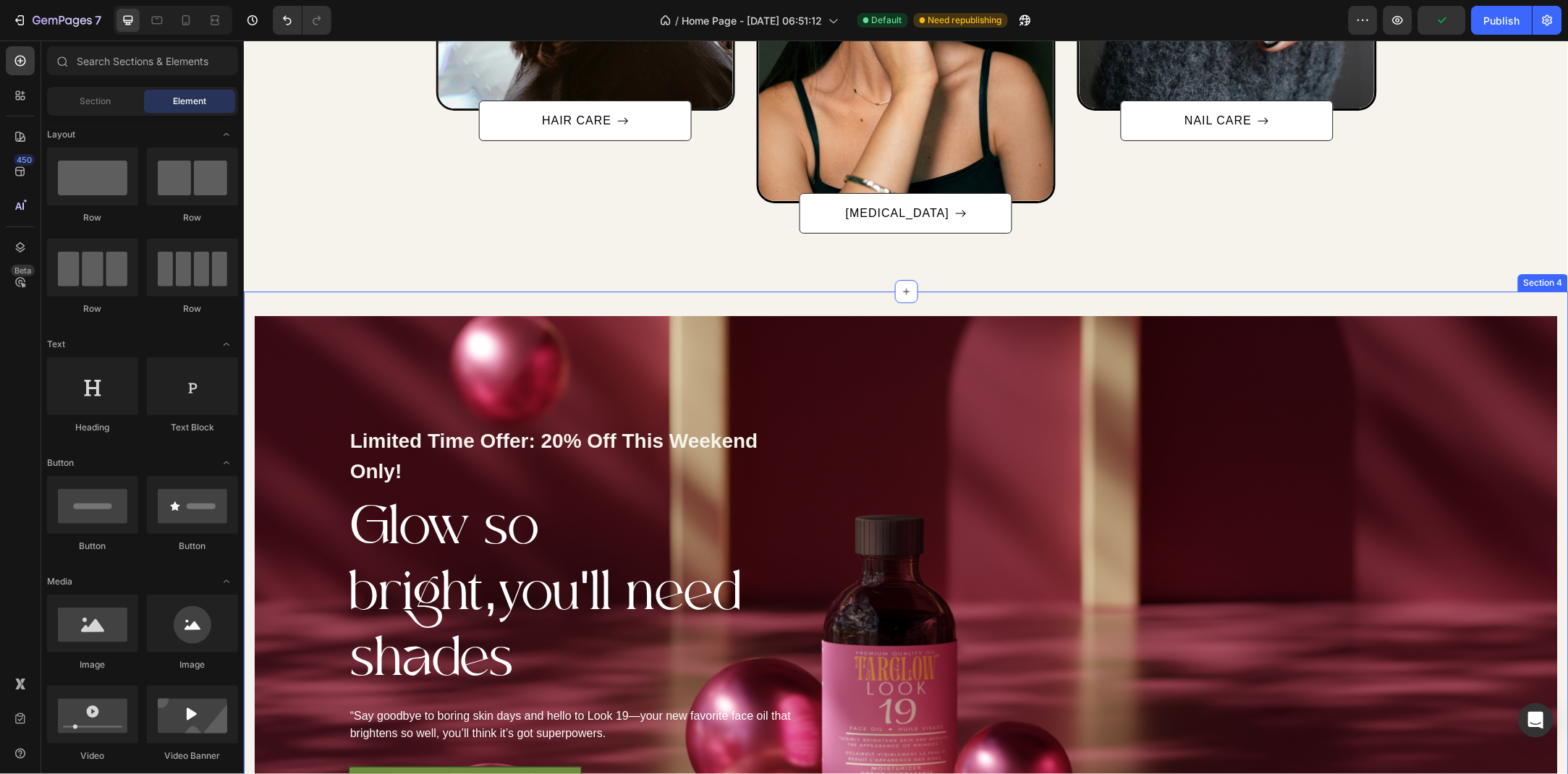
click at [379, 304] on div "Limited Time Offer: 20% Off This Weekend Only! Text block Glow so bright,you'll…" at bounding box center [906, 600] width 1325 height 618
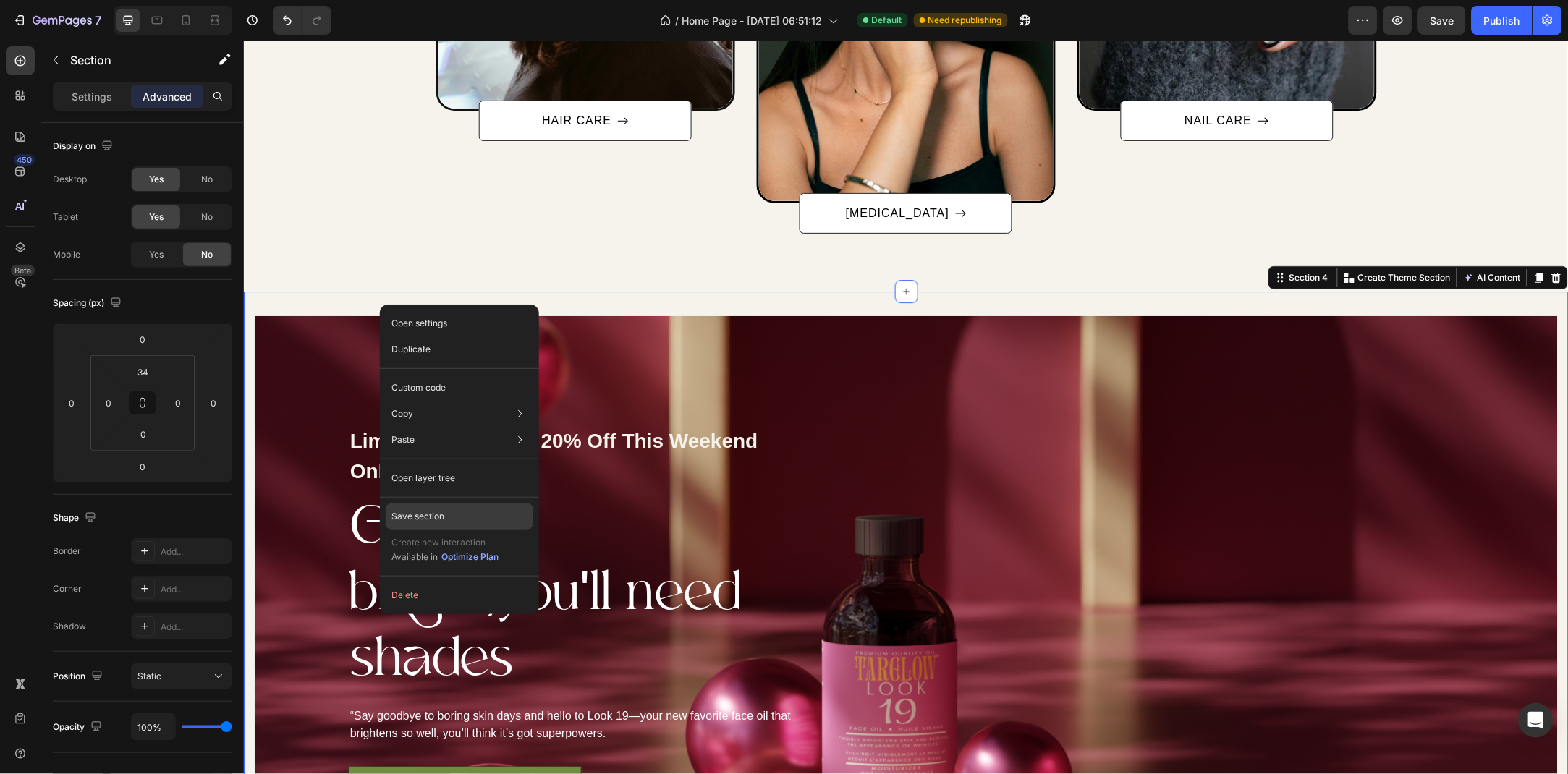
click at [508, 517] on div "Save section" at bounding box center [459, 517] width 148 height 26
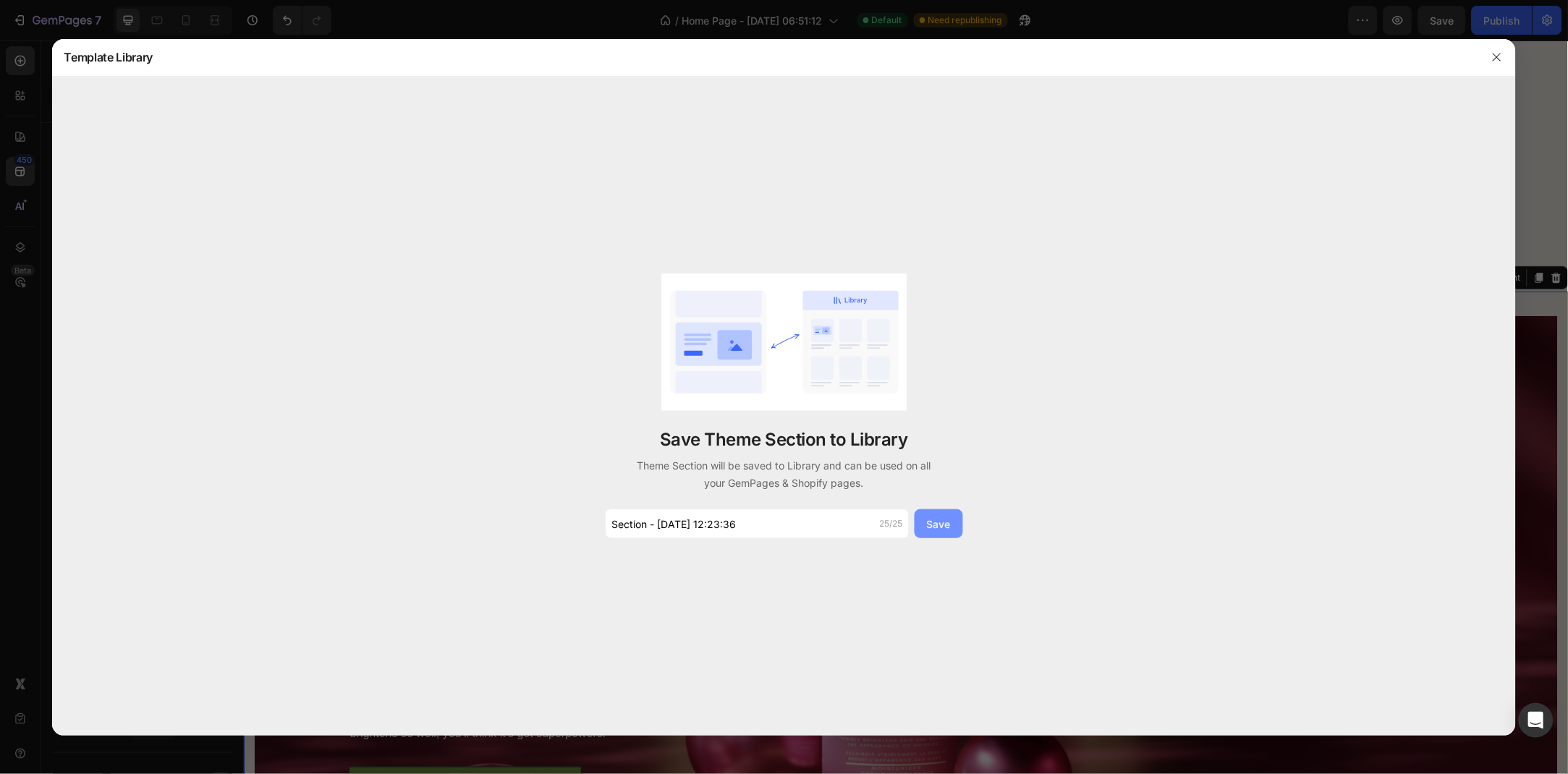
click at [950, 531] on div "Save" at bounding box center [939, 524] width 24 height 15
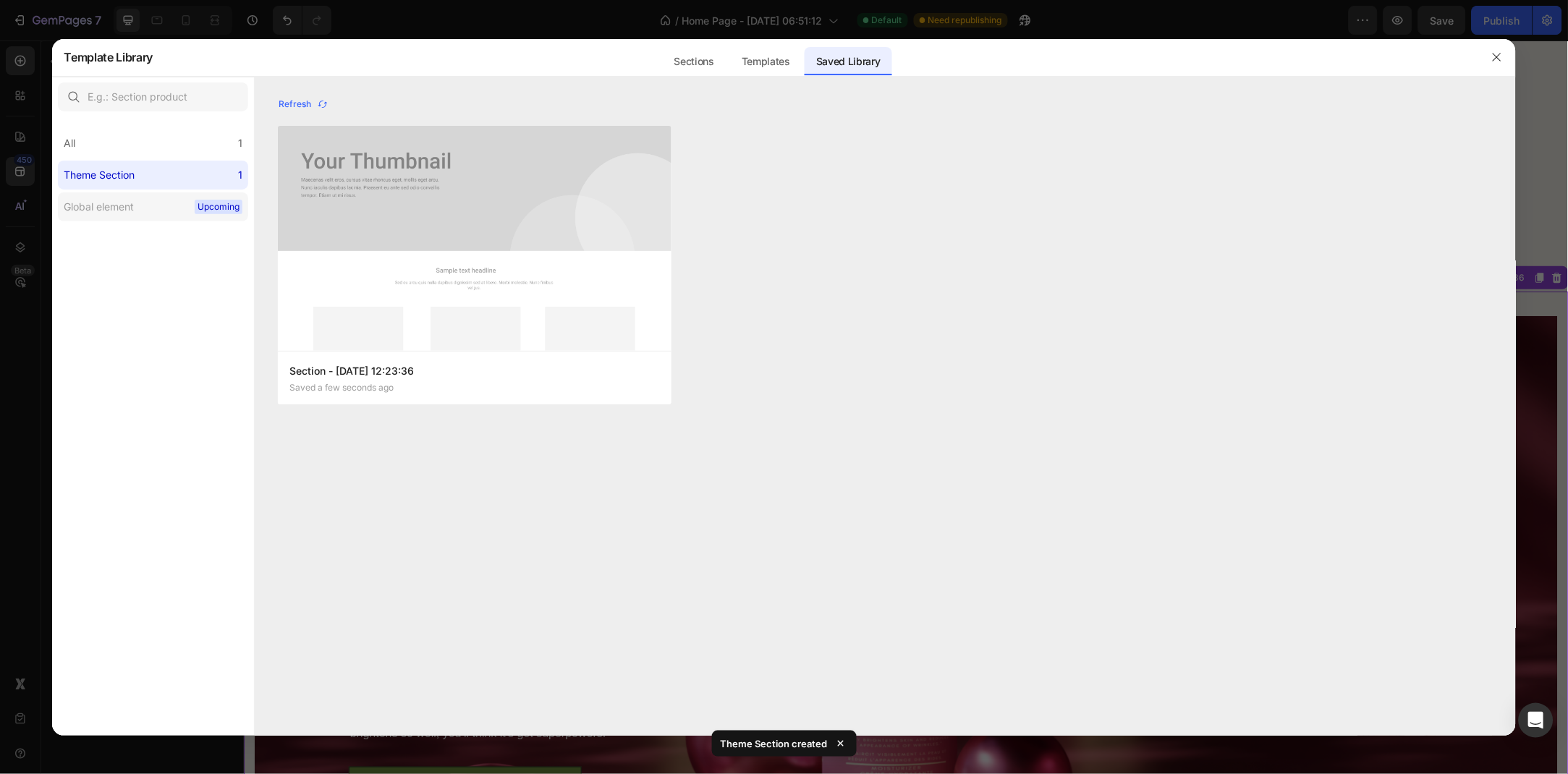
click at [133, 196] on label "Global element Upcoming" at bounding box center [153, 207] width 190 height 29
click at [142, 215] on label "Global element Upcoming" at bounding box center [153, 207] width 190 height 29
click at [321, 104] on icon "button" at bounding box center [322, 104] width 11 height 11
click at [1504, 59] on button "button" at bounding box center [1497, 57] width 23 height 23
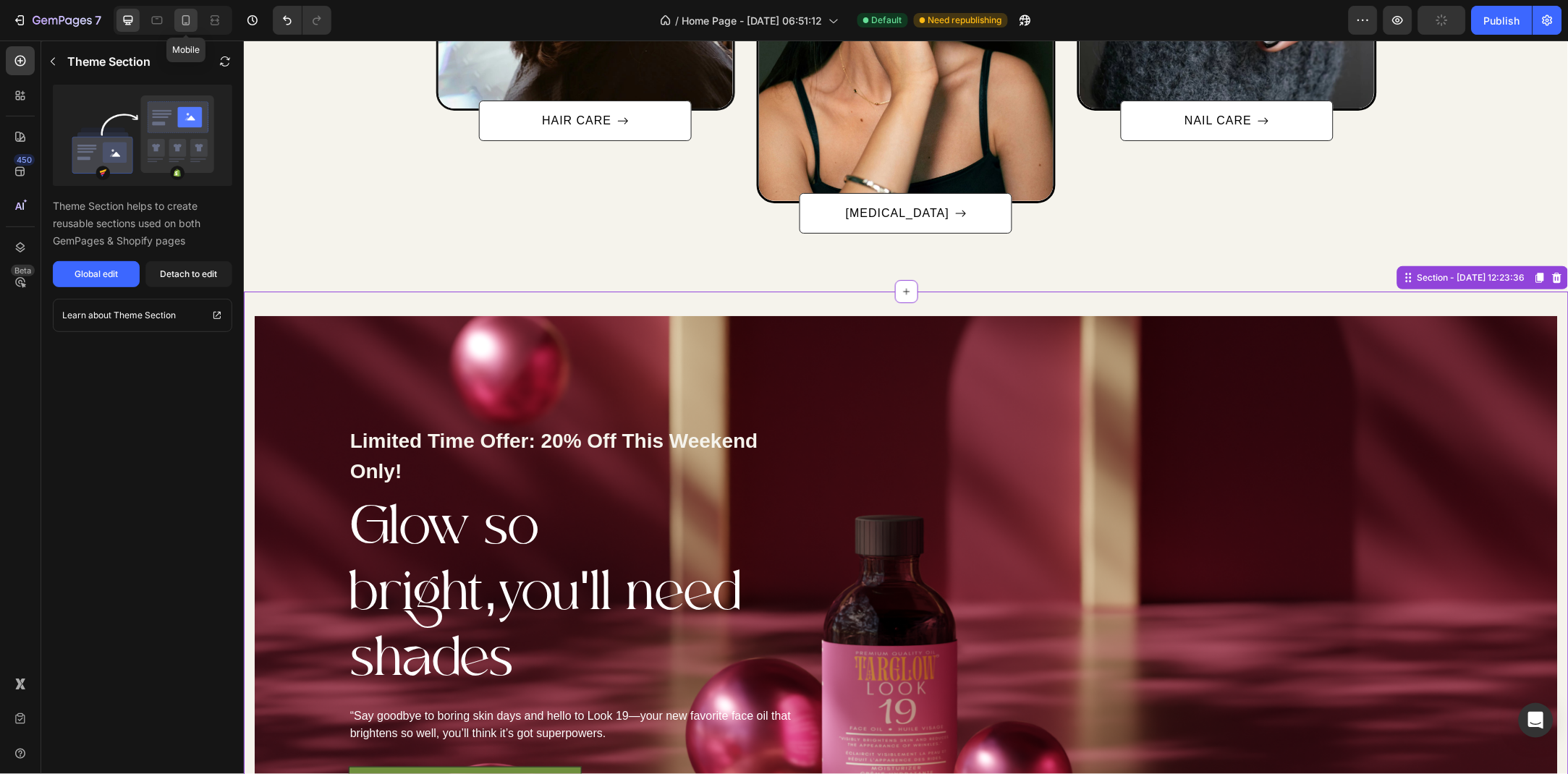
click at [192, 21] on icon at bounding box center [186, 20] width 14 height 14
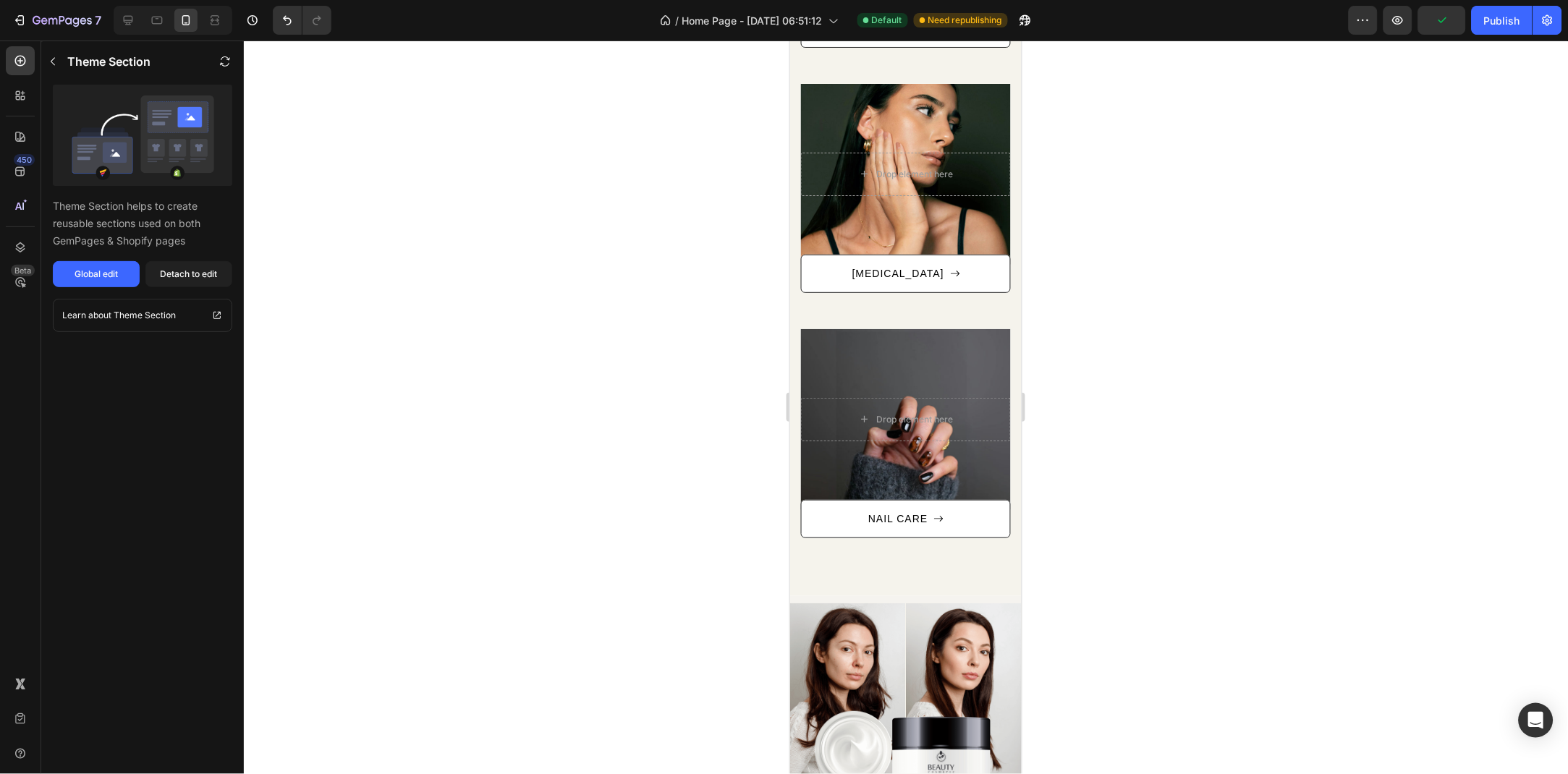
scroll to position [1285, 0]
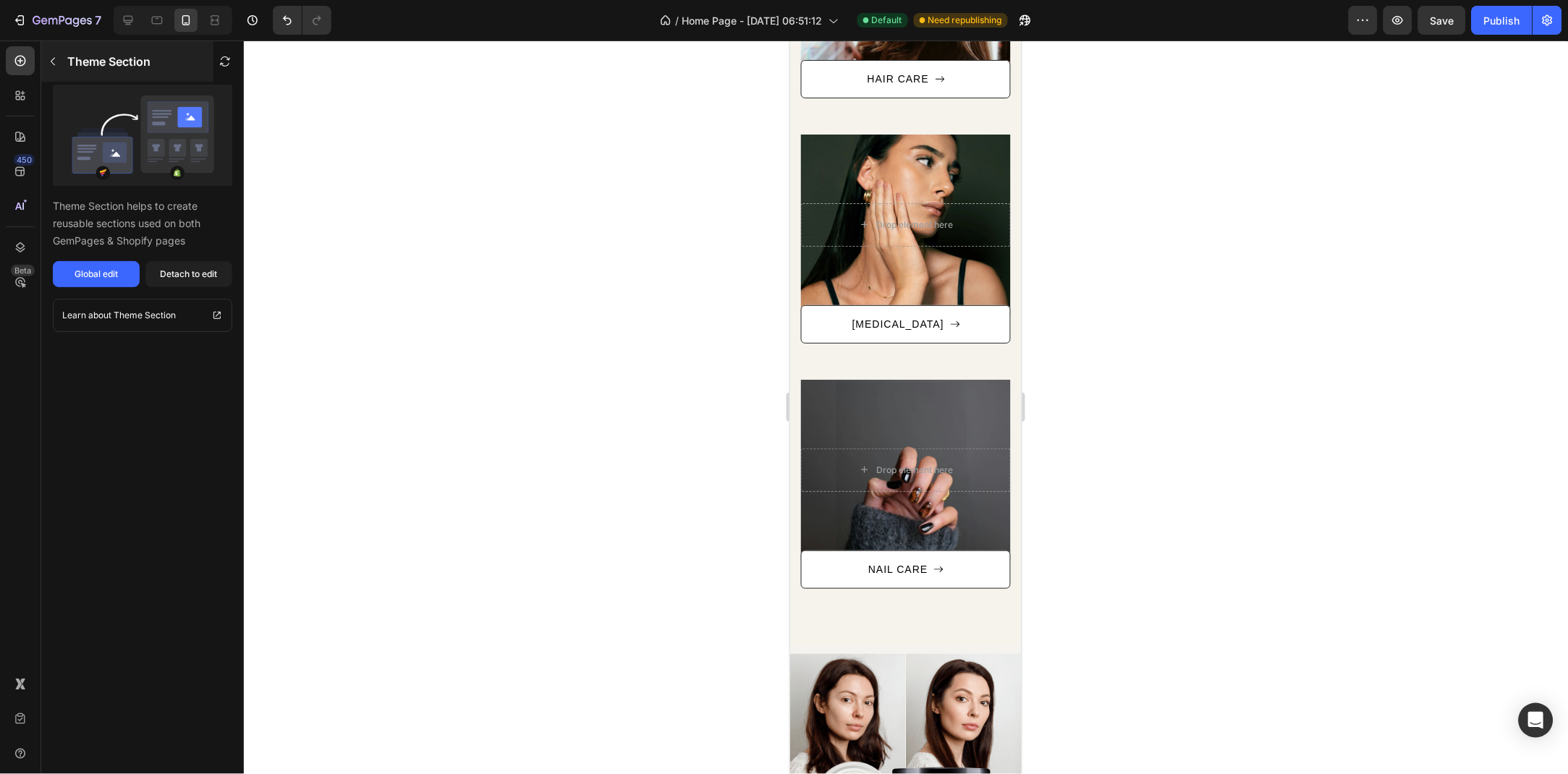
click at [54, 62] on icon "button" at bounding box center [53, 62] width 11 height 11
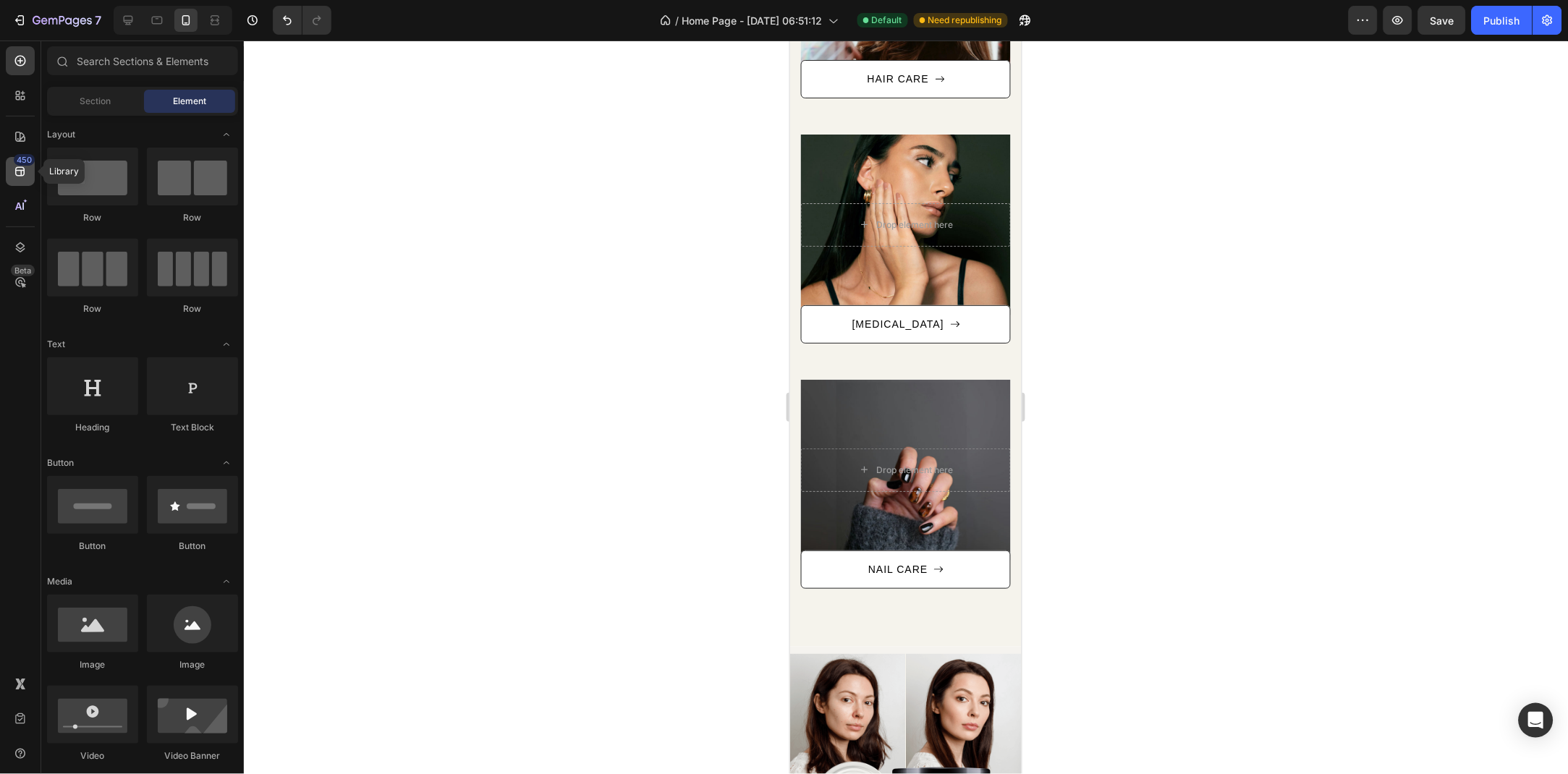
click at [16, 176] on icon at bounding box center [20, 171] width 14 height 14
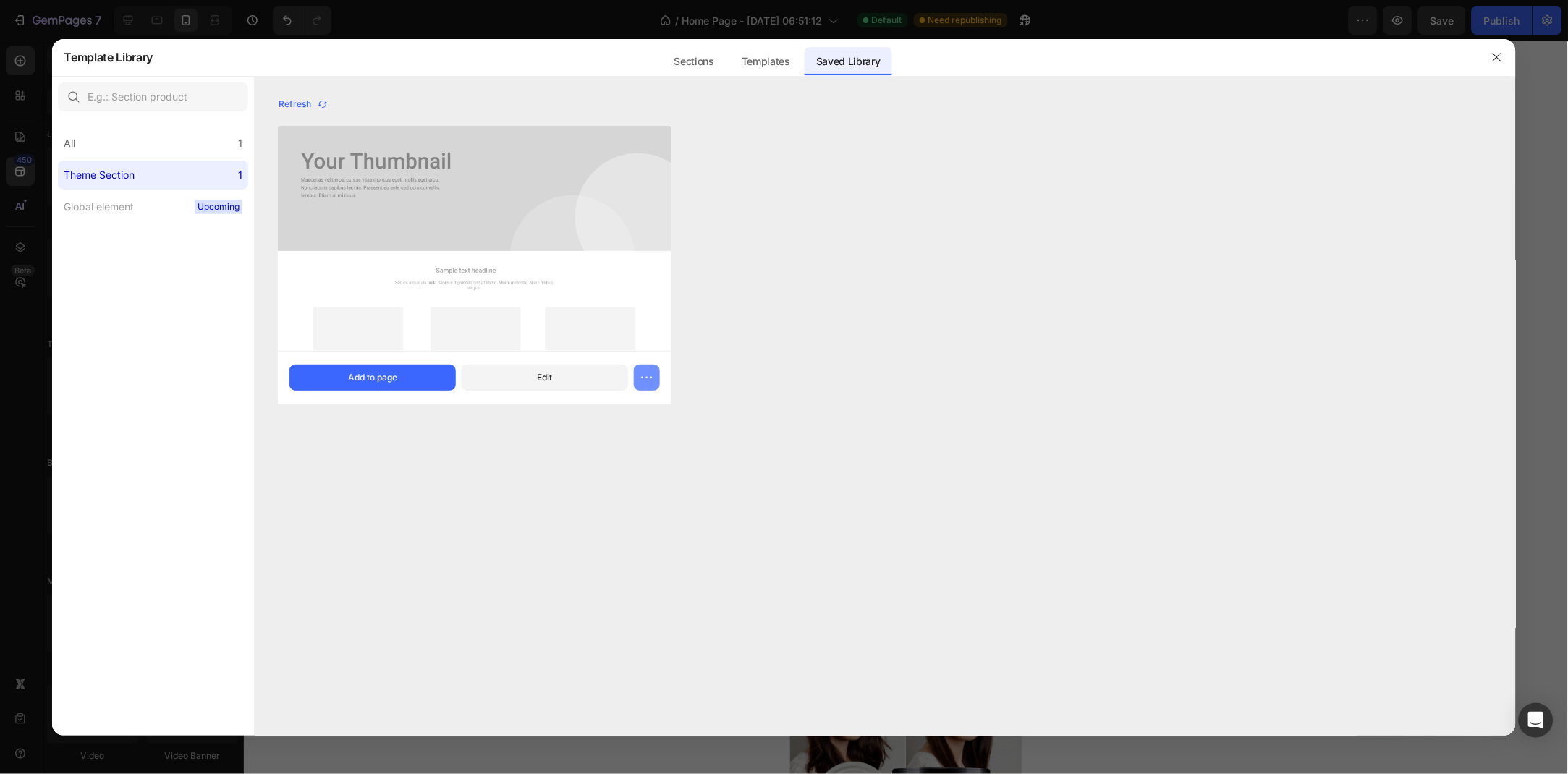
click at [643, 389] on button "button" at bounding box center [646, 377] width 26 height 26
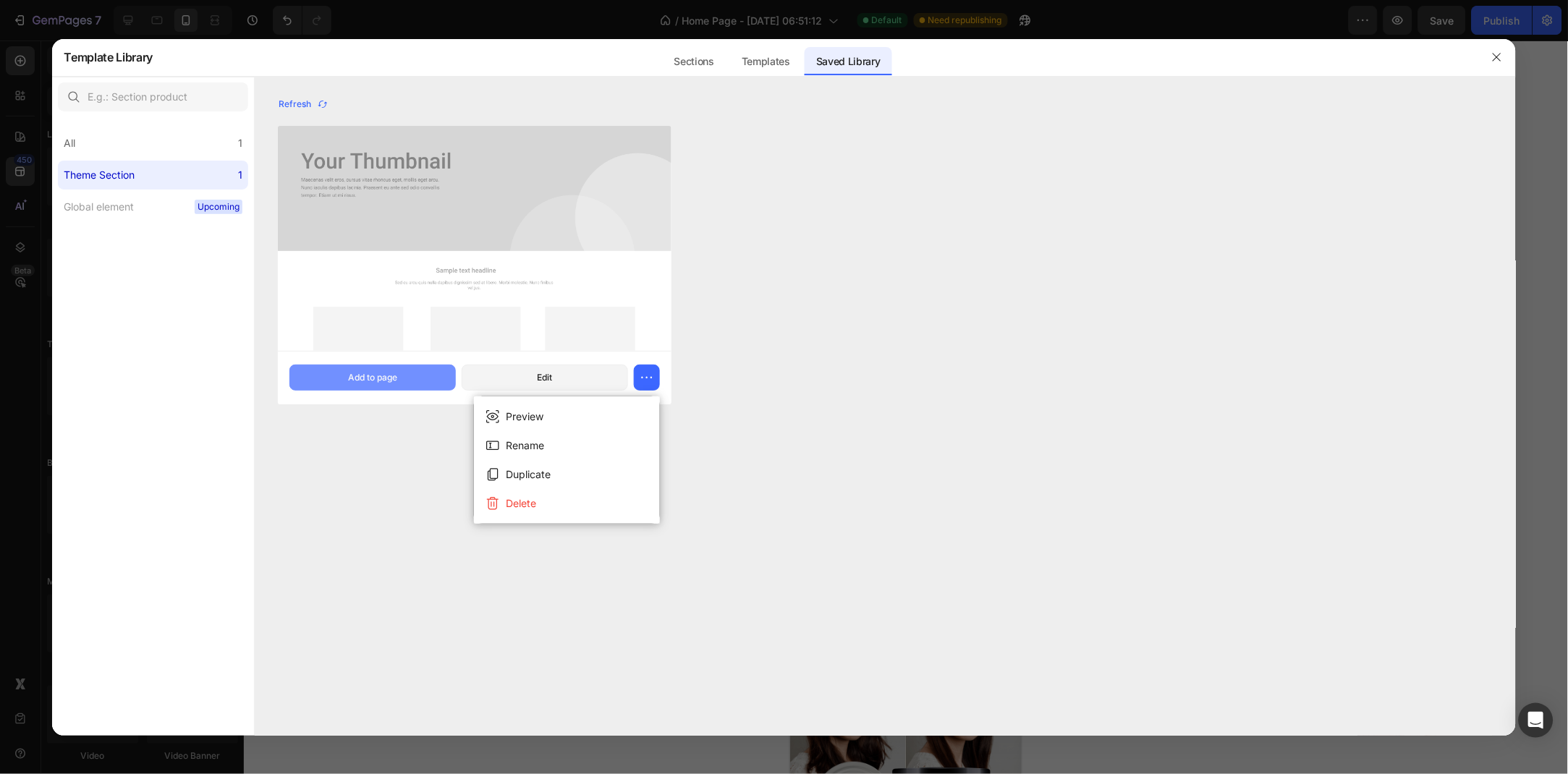
click at [402, 384] on button "Add to page" at bounding box center [373, 377] width 166 height 26
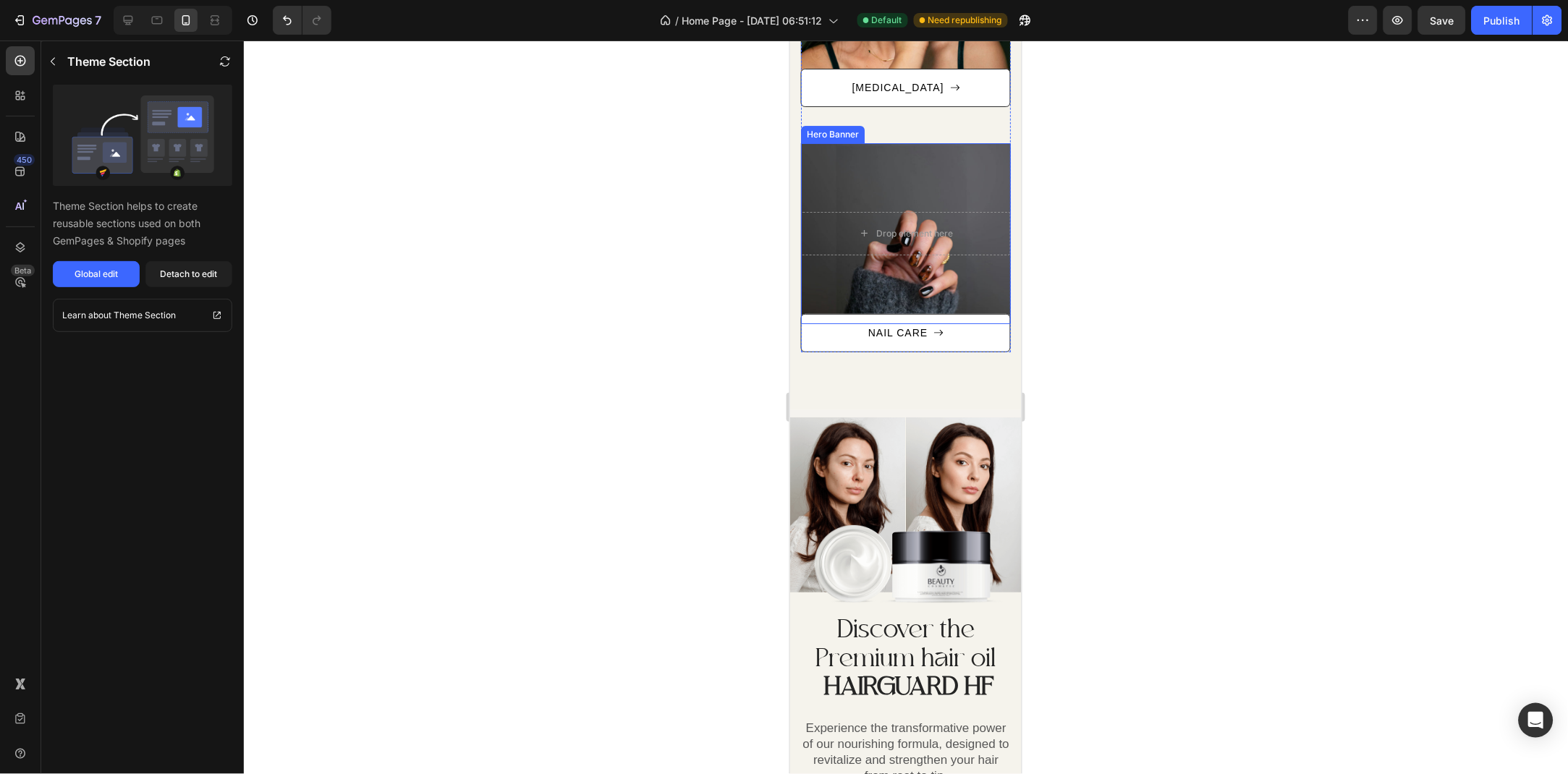
scroll to position [1091, 0]
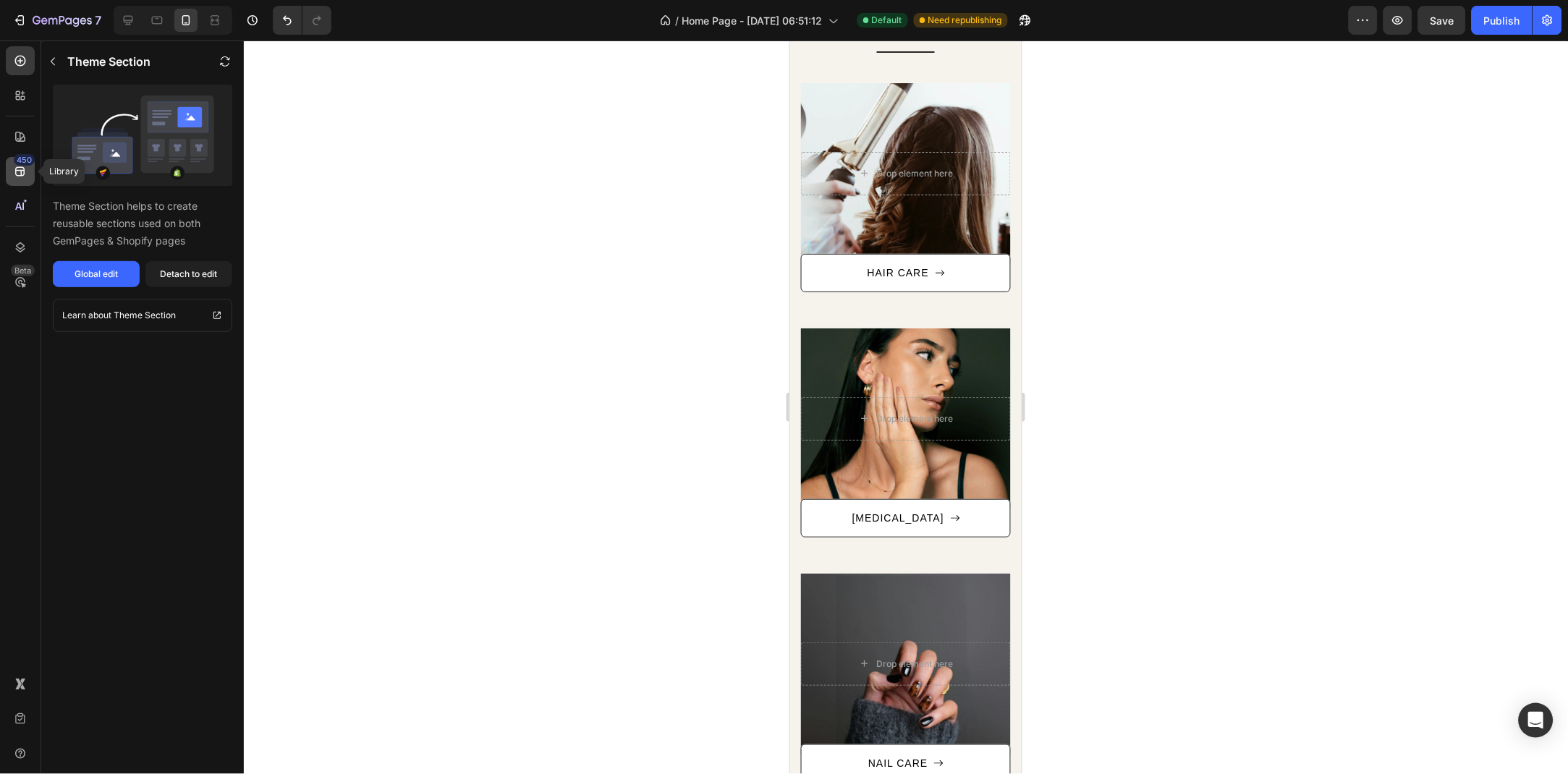
click at [14, 172] on icon at bounding box center [20, 171] width 14 height 14
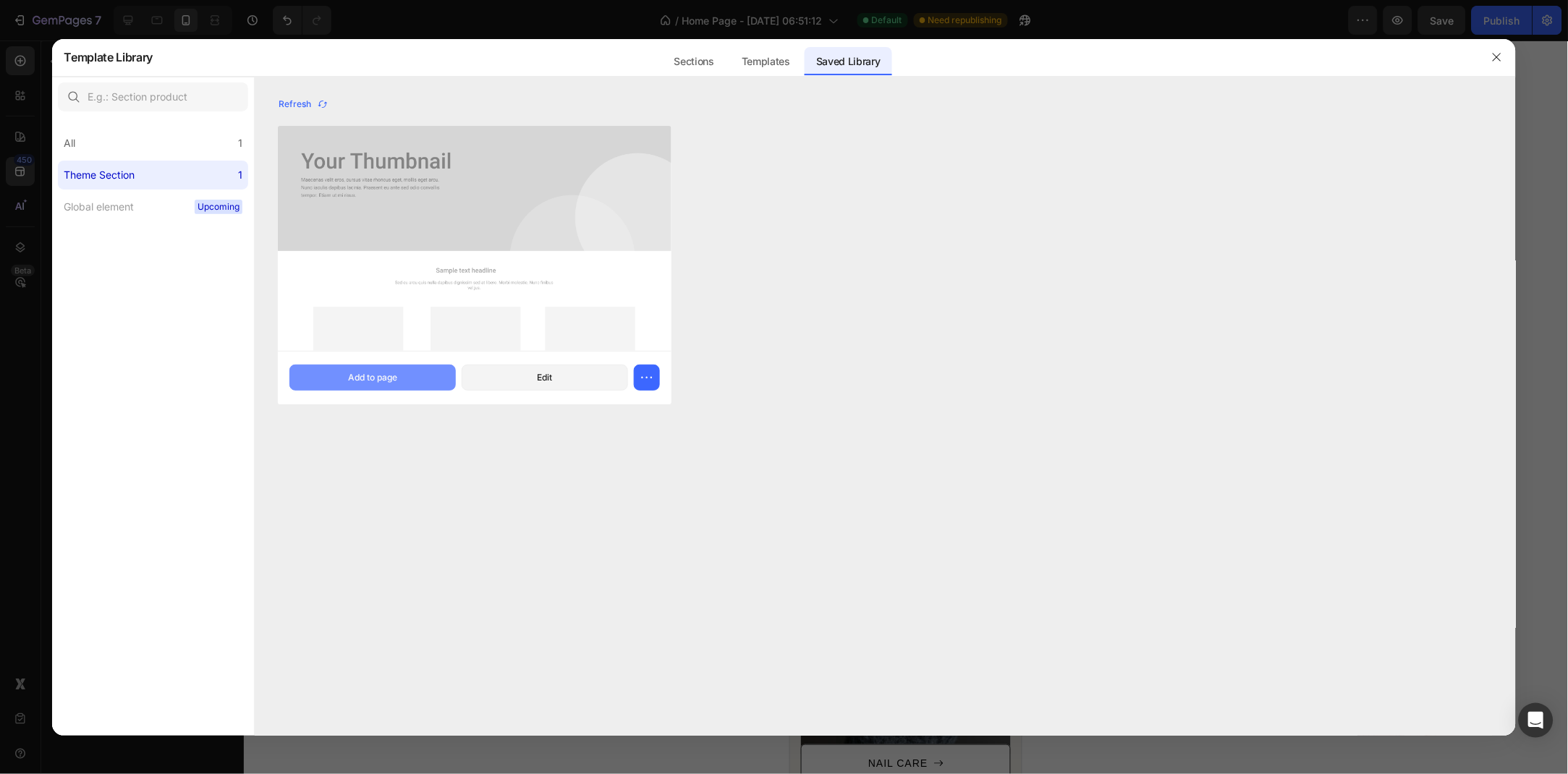
click at [406, 381] on button "Add to page" at bounding box center [373, 377] width 166 height 26
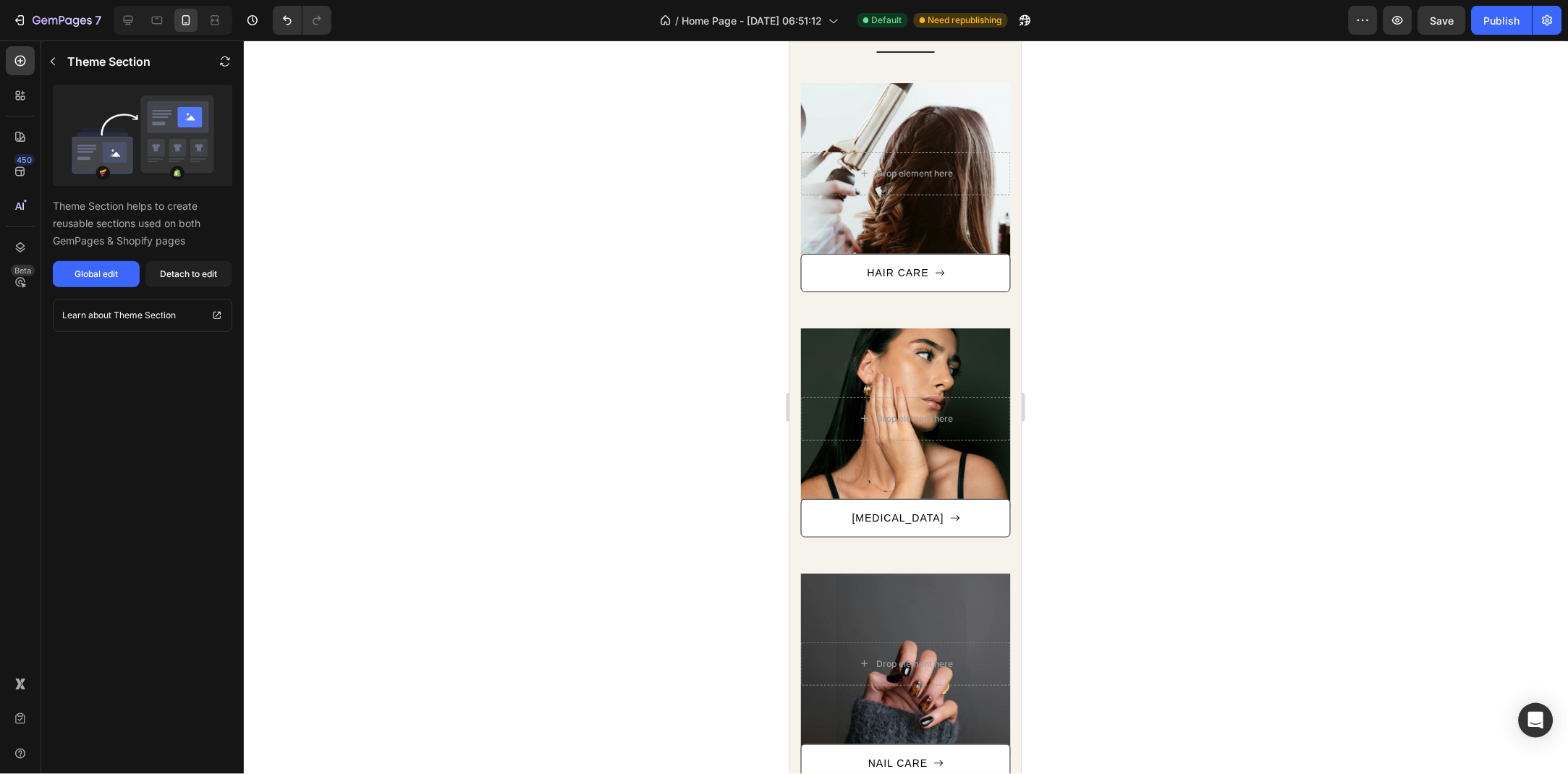
scroll to position [1479, 0]
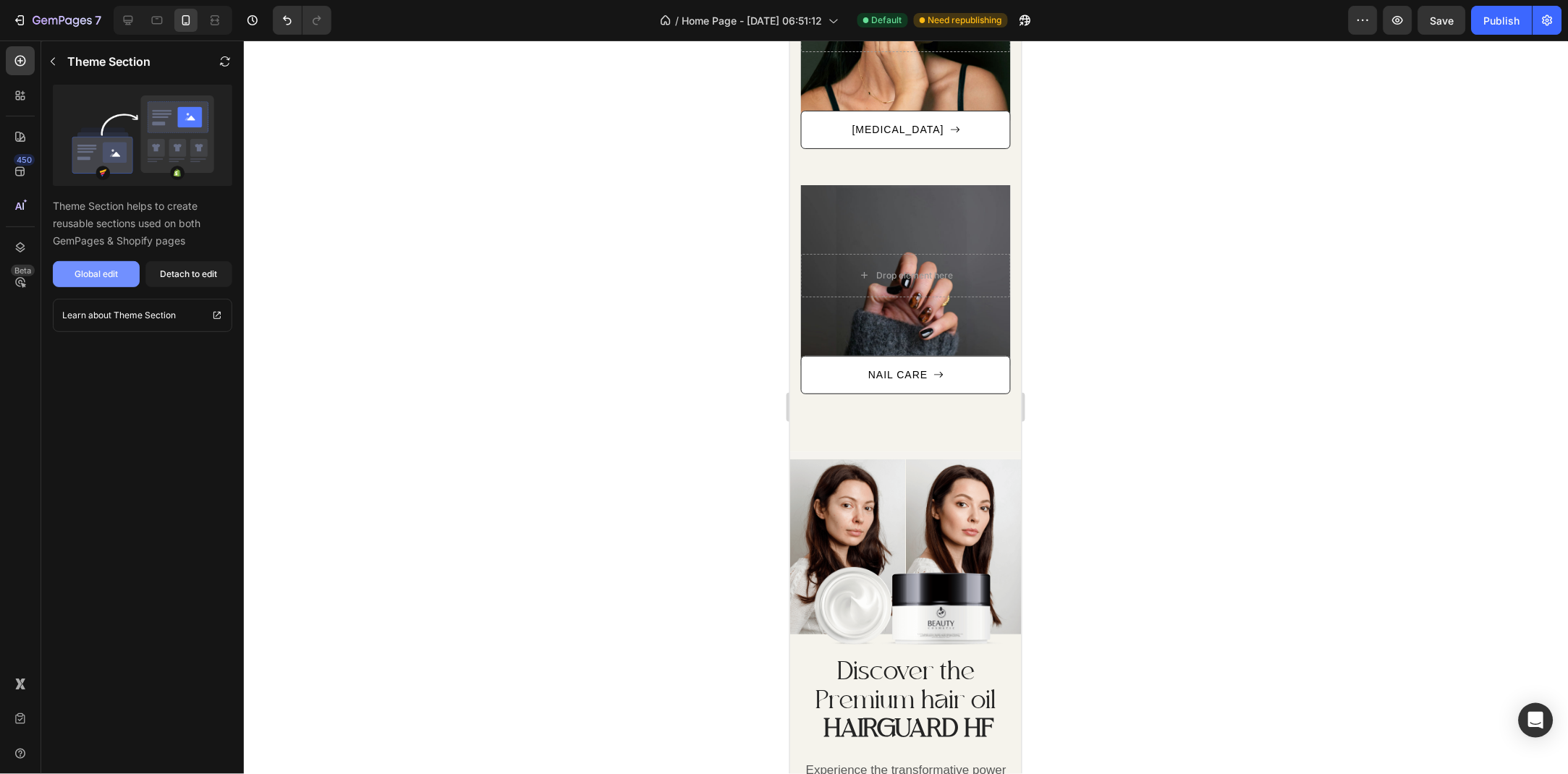
click at [118, 284] on button "Global edit" at bounding box center [96, 274] width 87 height 26
